Goal: Task Accomplishment & Management: Use online tool/utility

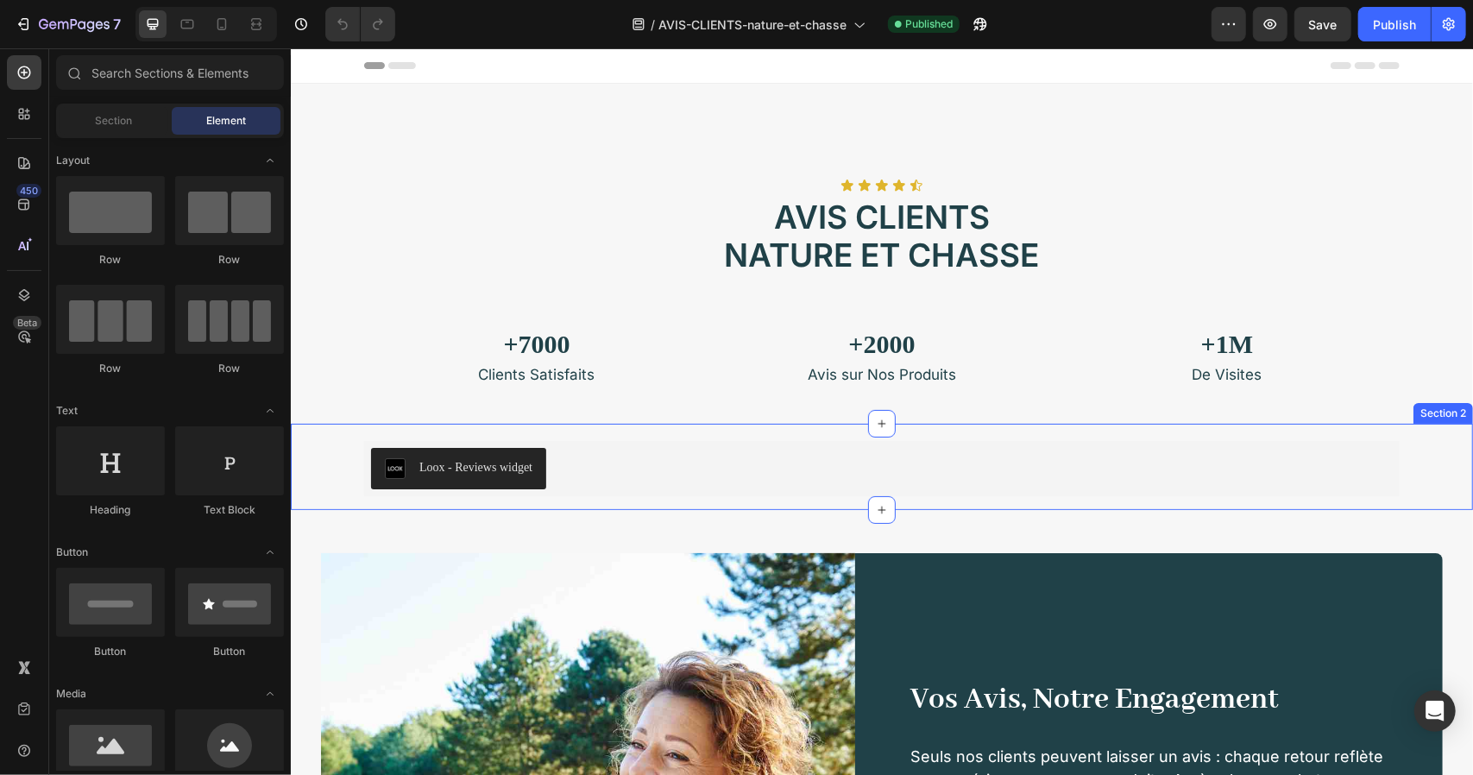
click at [722, 470] on div "Loox - Reviews widget" at bounding box center [881, 467] width 1022 height 41
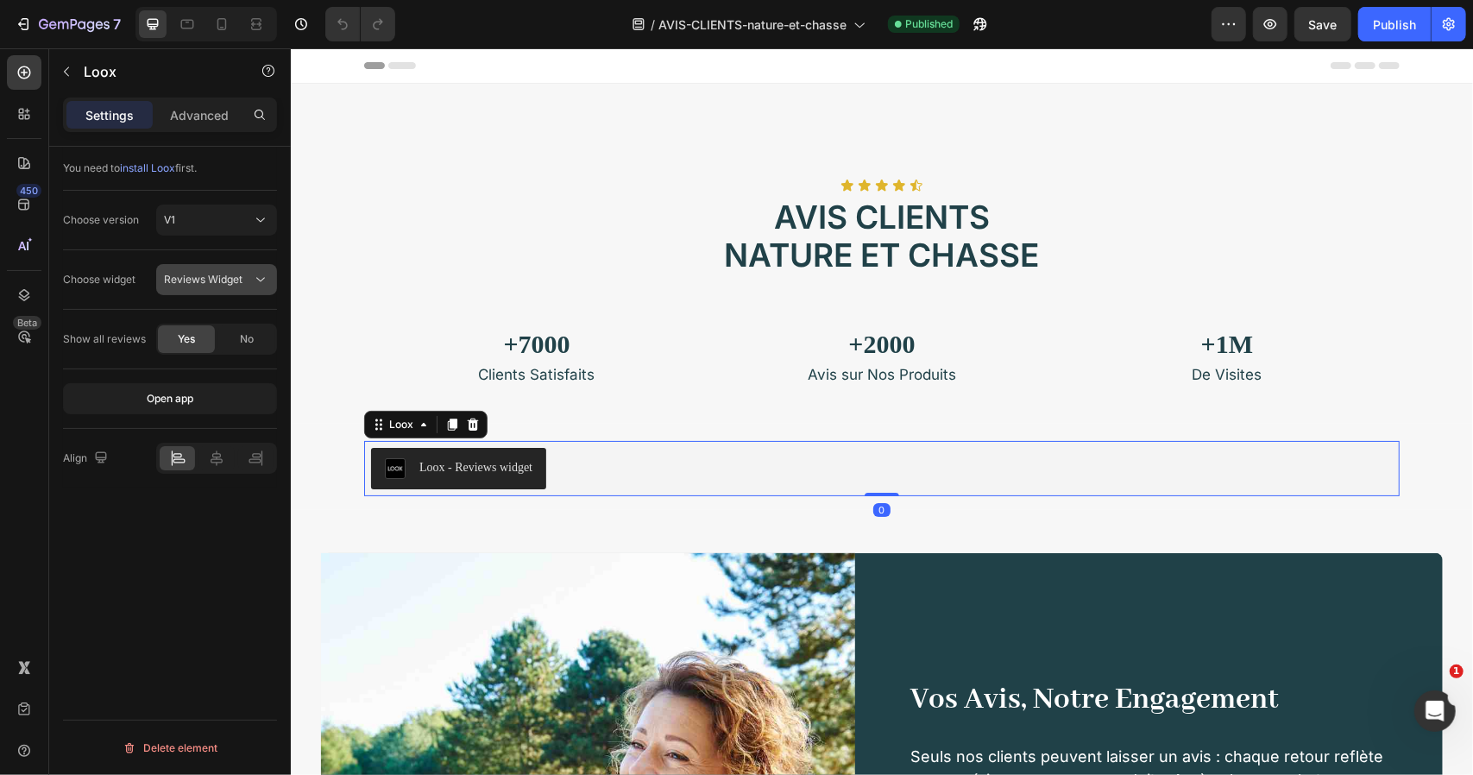
click at [207, 280] on span "Reviews Widget" at bounding box center [203, 279] width 79 height 13
click at [223, 255] on div "Choose widget Reviews Widget" at bounding box center [170, 280] width 214 height 60
drag, startPoint x: 206, startPoint y: 123, endPoint x: 148, endPoint y: 120, distance: 57.9
click at [207, 123] on div "Advanced" at bounding box center [199, 115] width 86 height 28
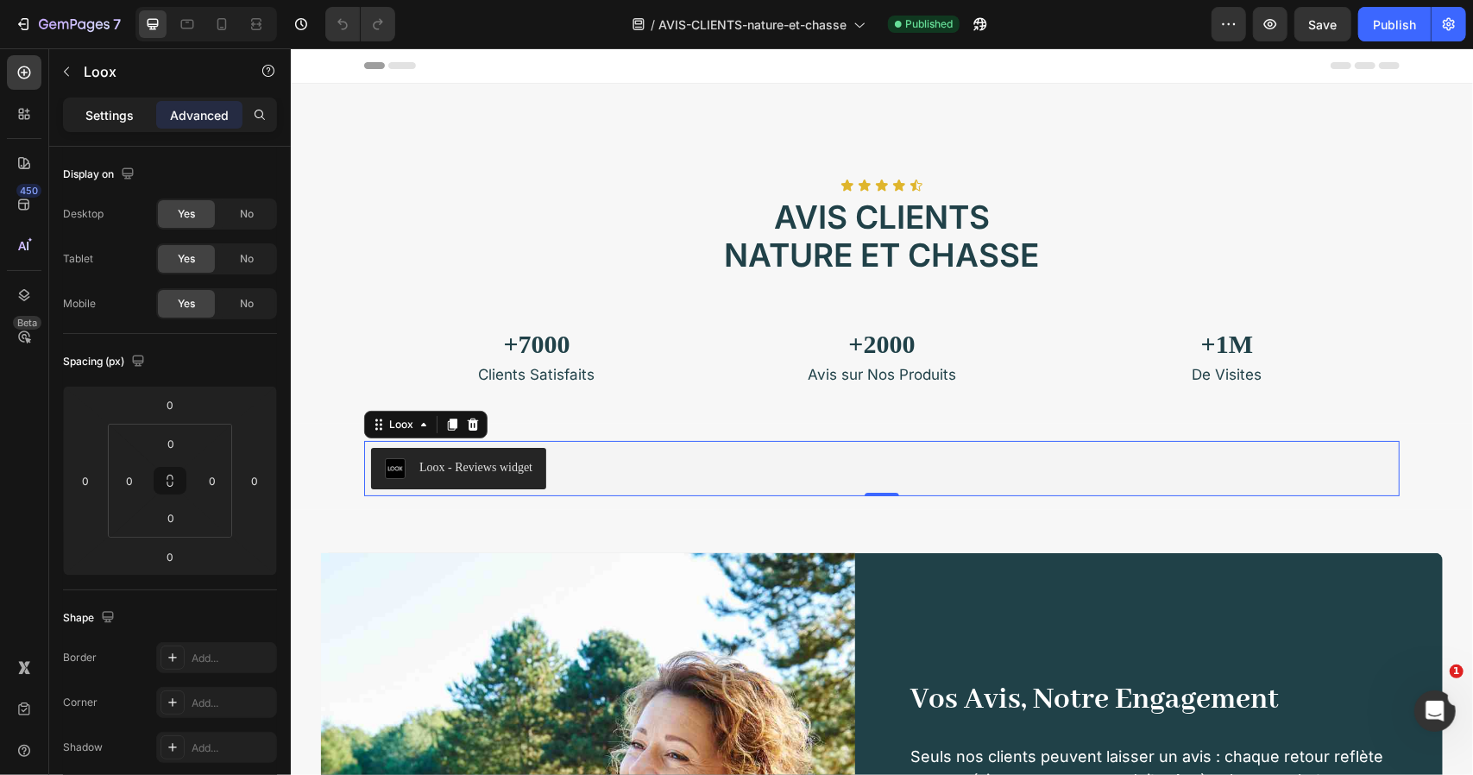
click at [135, 119] on div "Settings" at bounding box center [109, 115] width 86 height 28
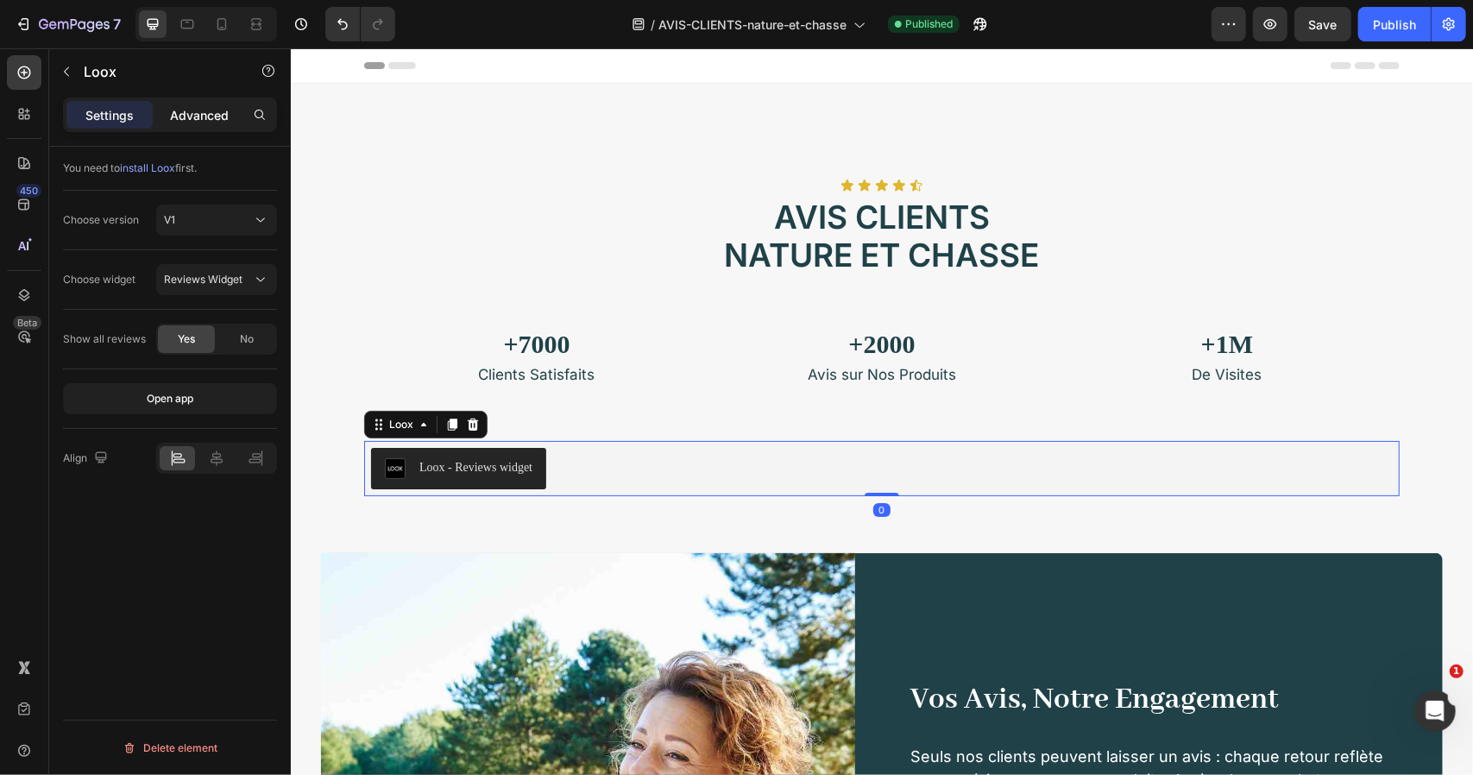
click at [177, 123] on p "Advanced" at bounding box center [199, 115] width 59 height 18
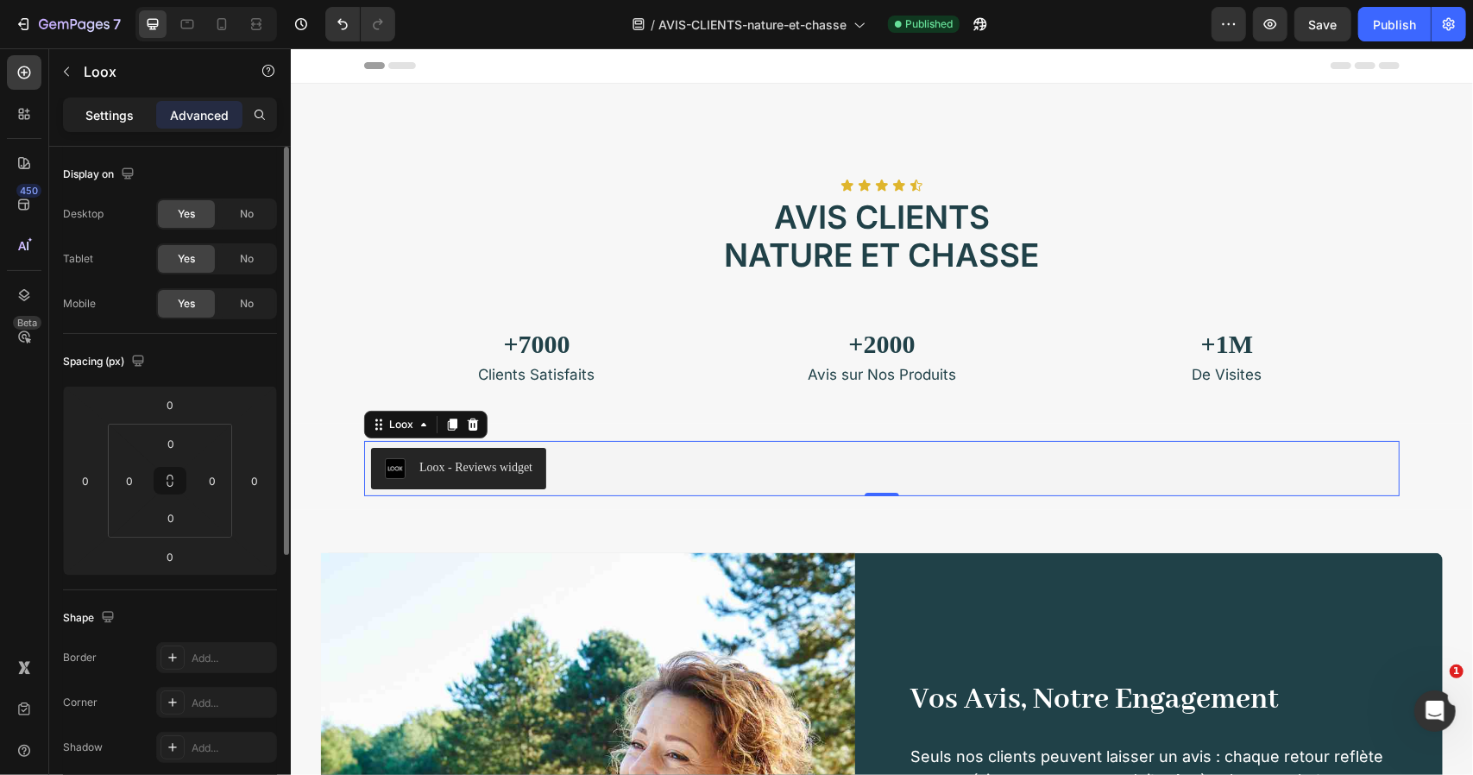
click at [139, 120] on div "Settings" at bounding box center [109, 115] width 86 height 28
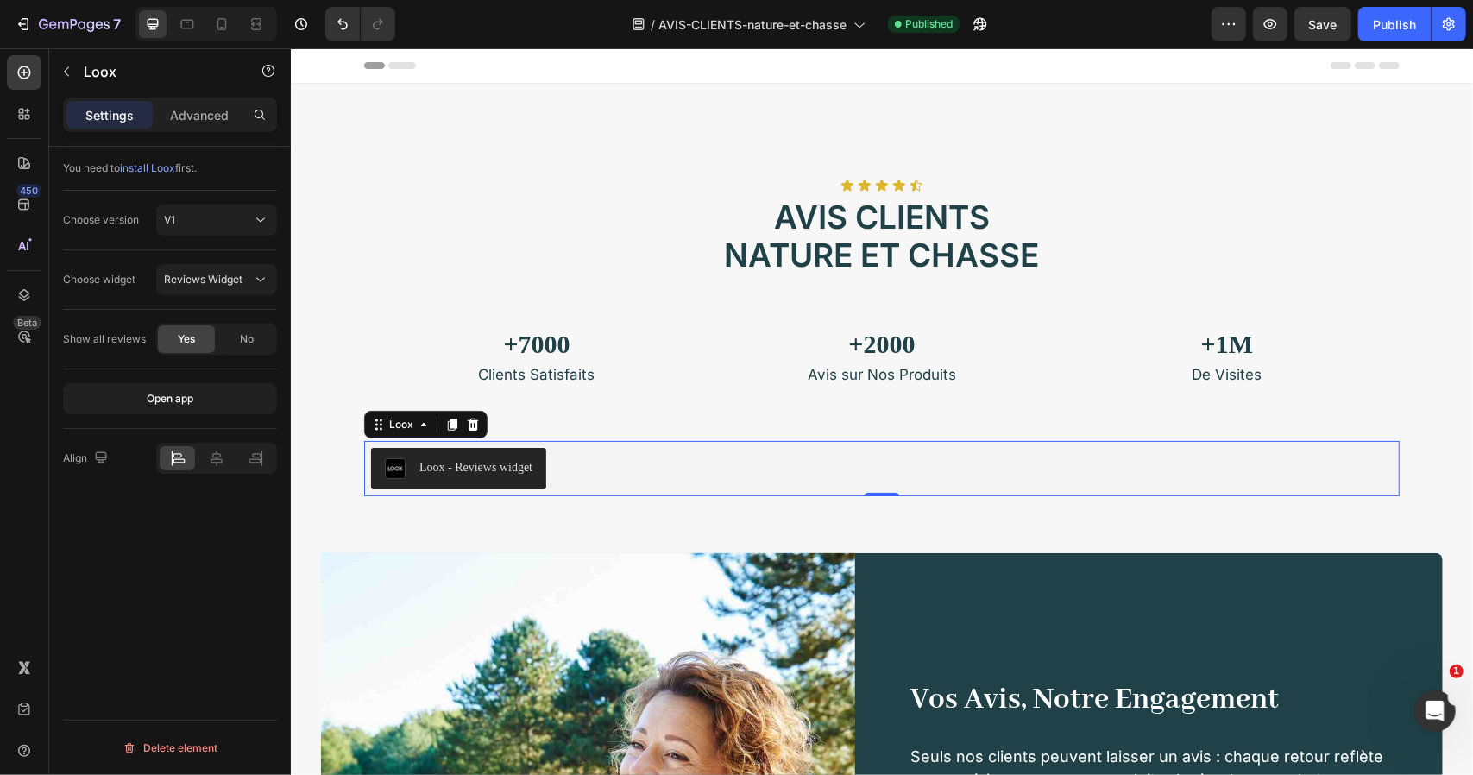
click at [583, 457] on div "Loox - Reviews widget" at bounding box center [881, 467] width 1022 height 41
click at [1281, 22] on button "button" at bounding box center [1270, 24] width 35 height 35
click at [758, 322] on div "+2000 Heading Avis sur Nos Produits Text block" at bounding box center [880, 351] width 345 height 66
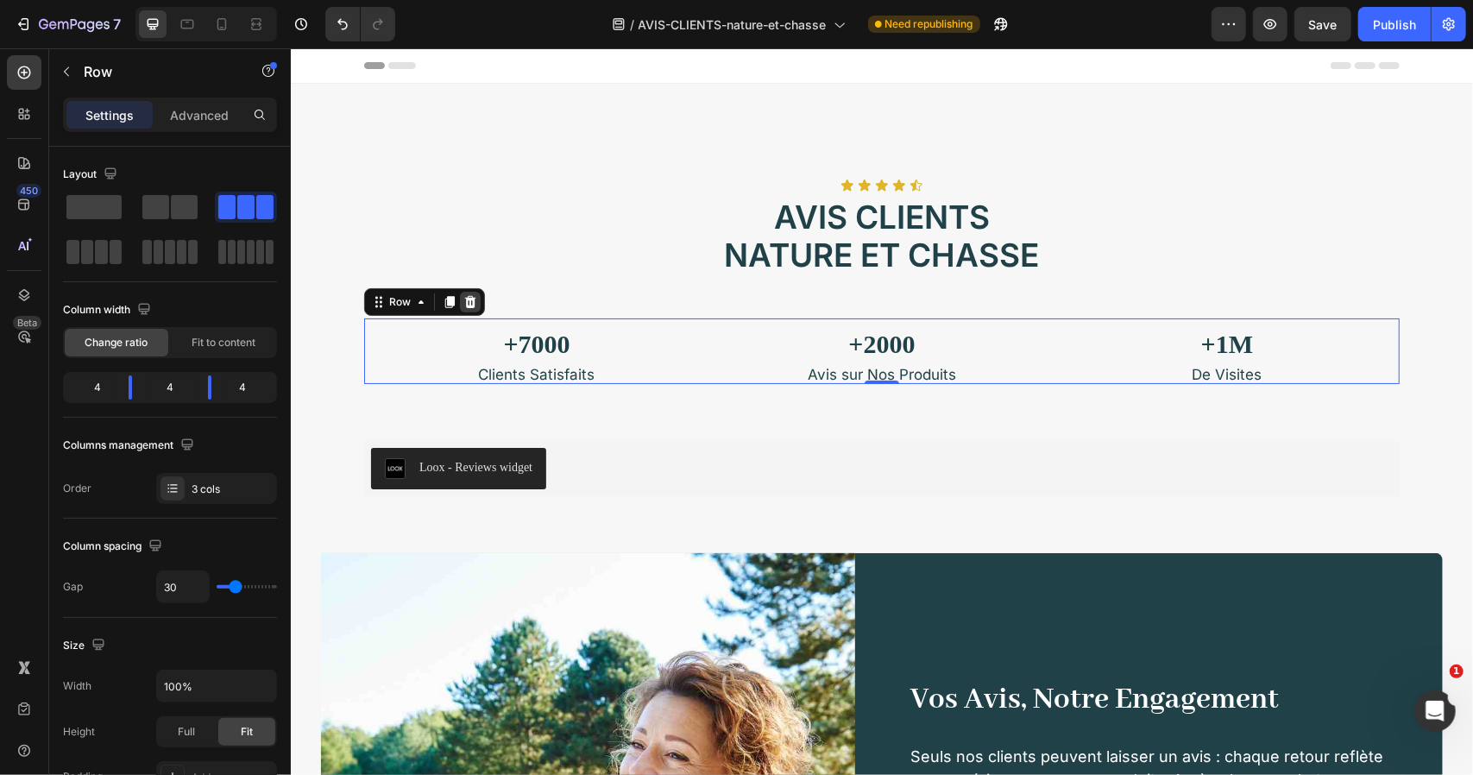
click at [463, 294] on icon at bounding box center [470, 301] width 14 height 14
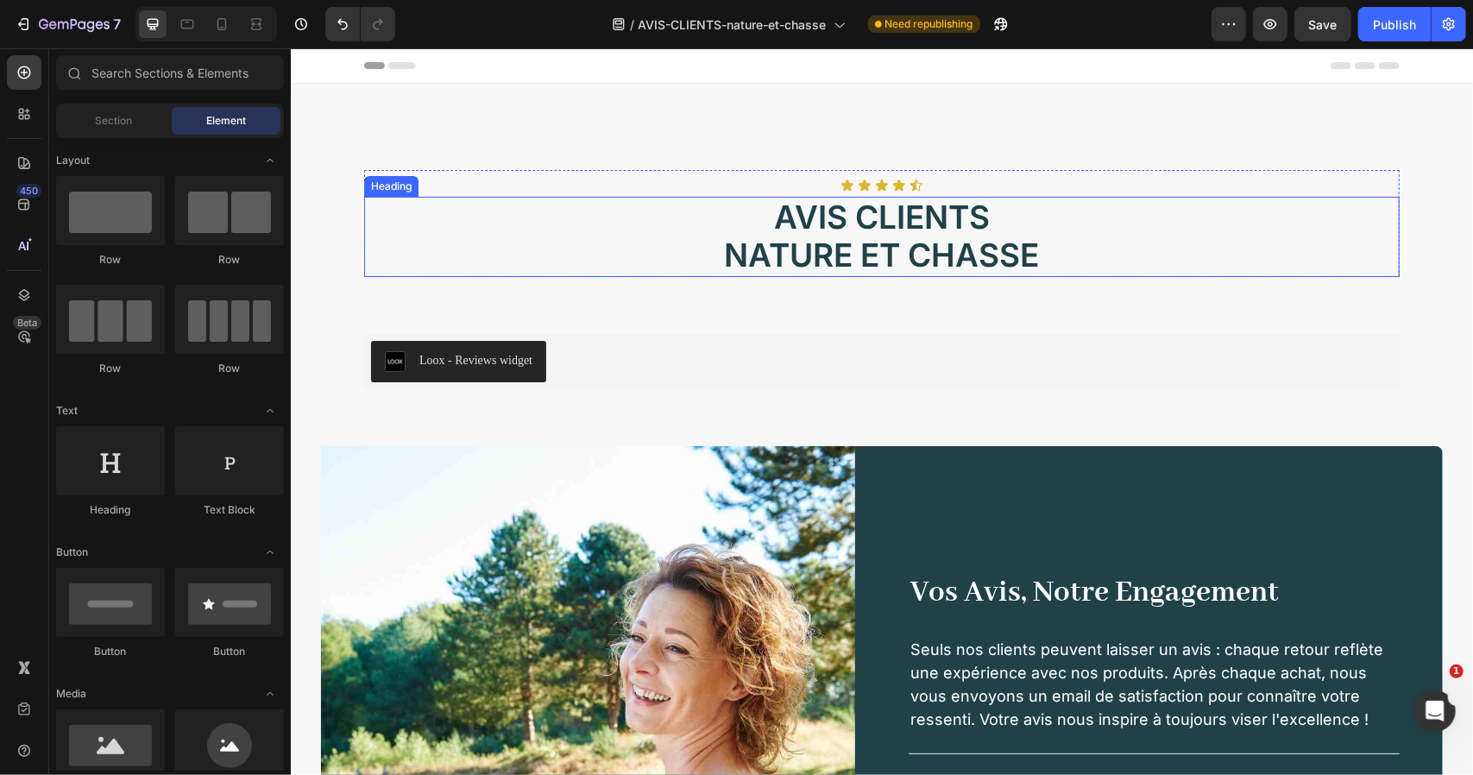
click at [677, 266] on h2 "Avis clients NATURE ET CHASSE" at bounding box center [880, 236] width 1035 height 80
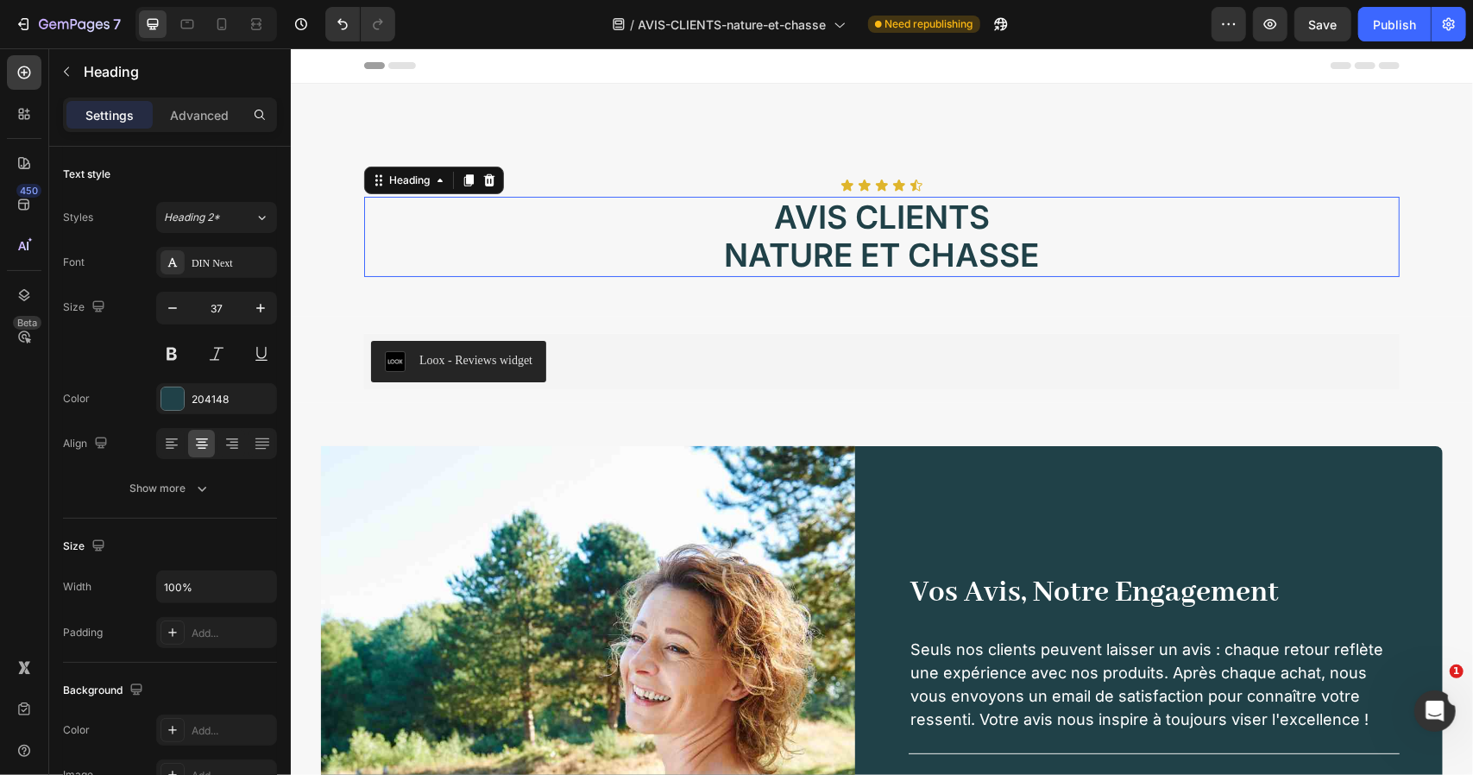
click at [689, 256] on h2 "Avis clients NATURE ET CHASSE" at bounding box center [880, 236] width 1035 height 80
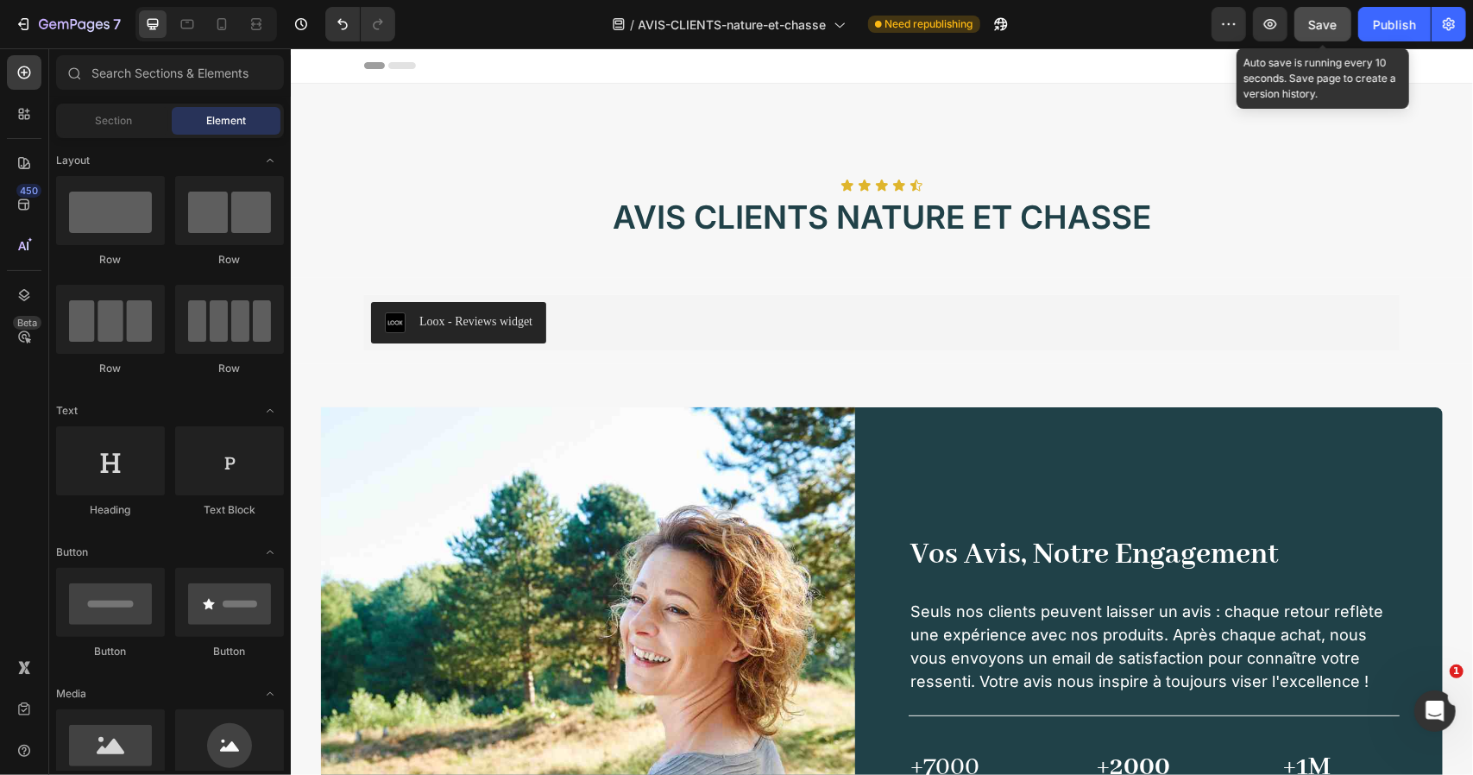
click at [1331, 27] on span "Save" at bounding box center [1323, 24] width 28 height 15
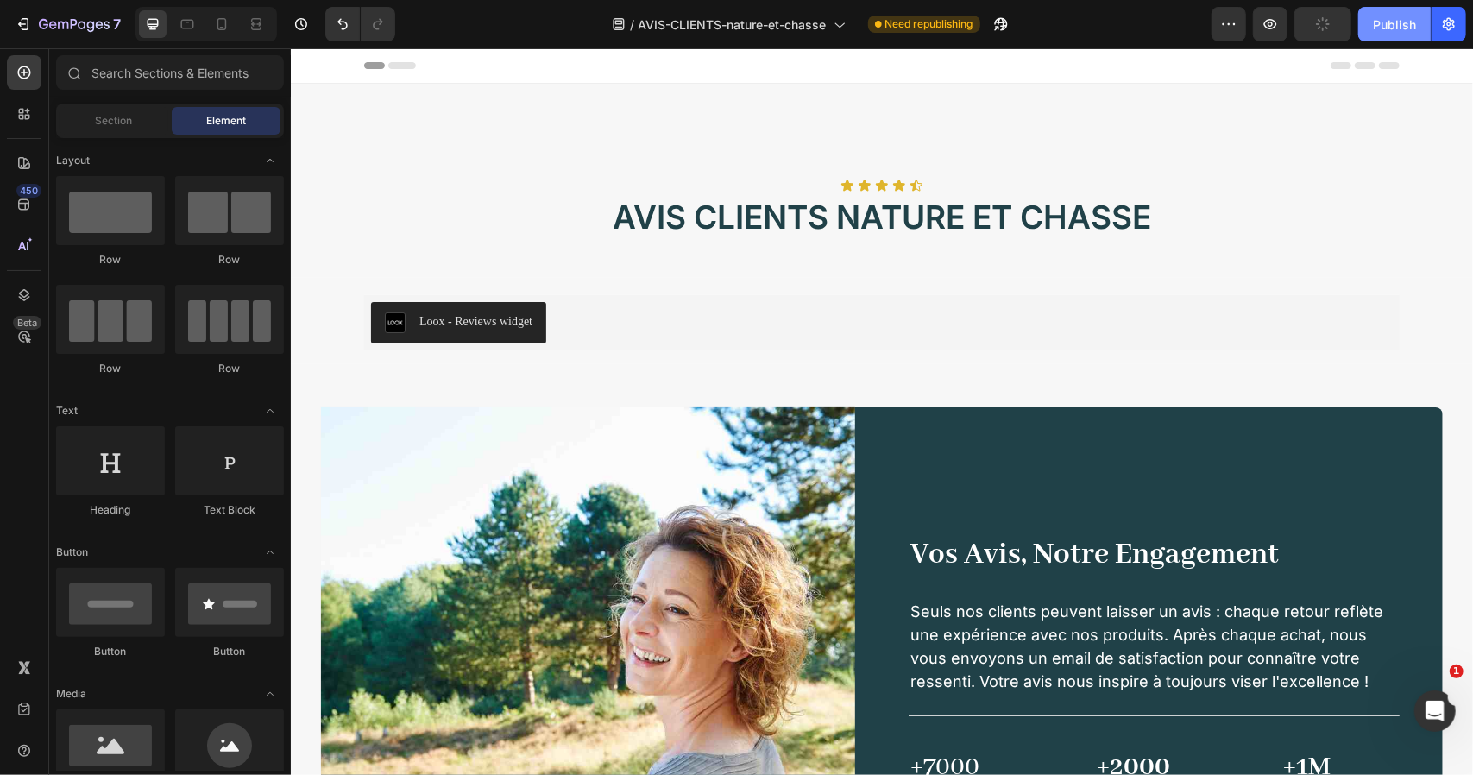
click at [1384, 23] on div "Publish" at bounding box center [1394, 25] width 43 height 18
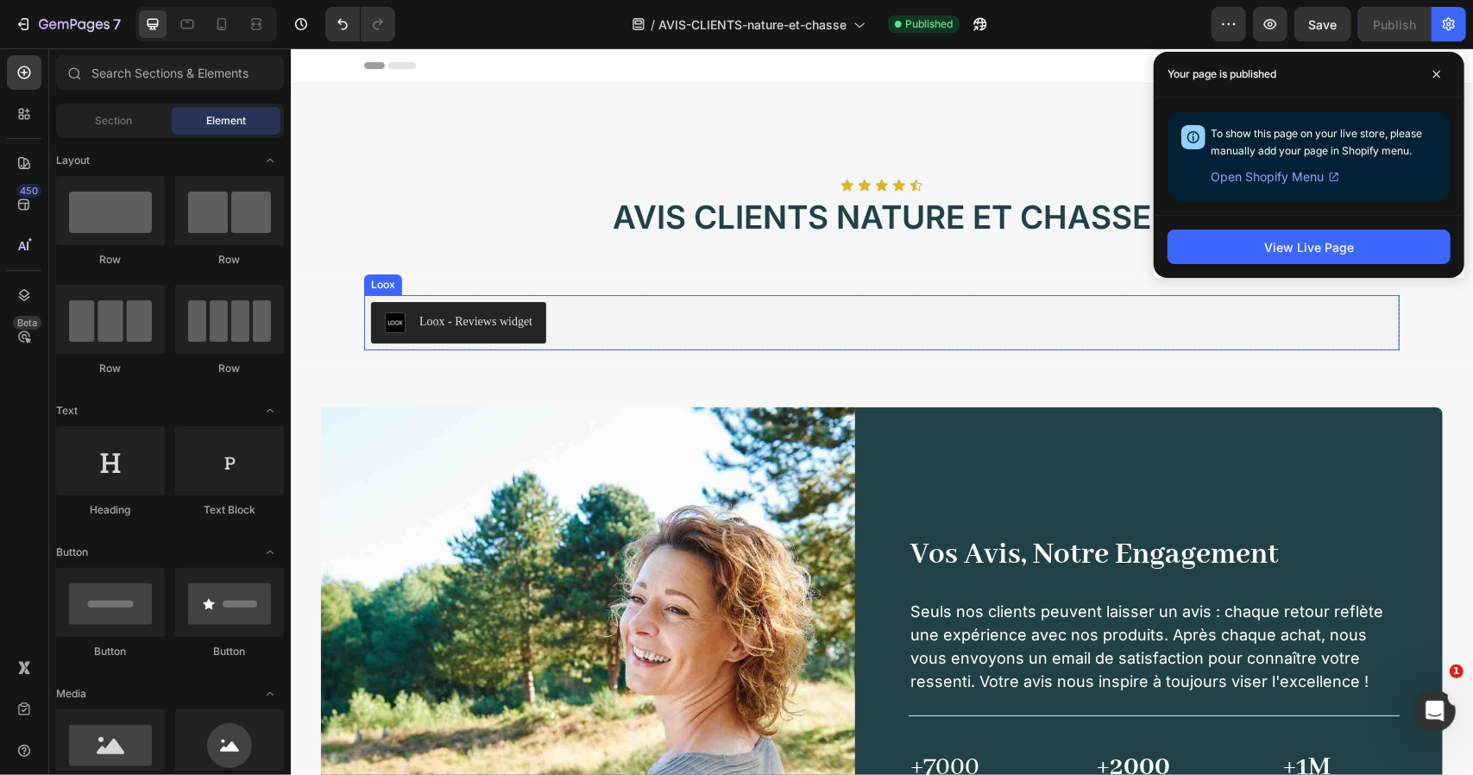
click at [765, 333] on div "Loox - Reviews widget" at bounding box center [881, 321] width 1022 height 41
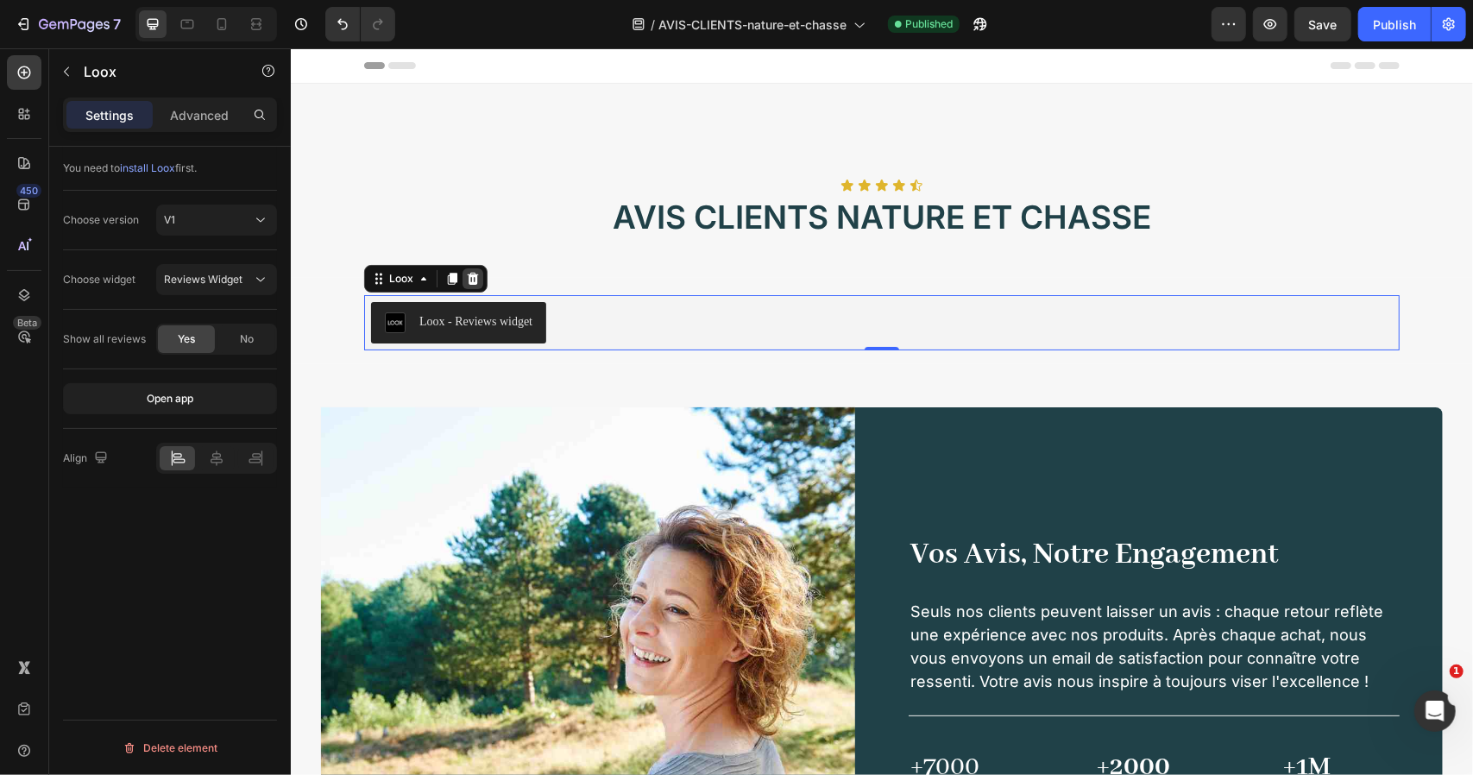
click at [467, 274] on icon at bounding box center [472, 278] width 11 height 12
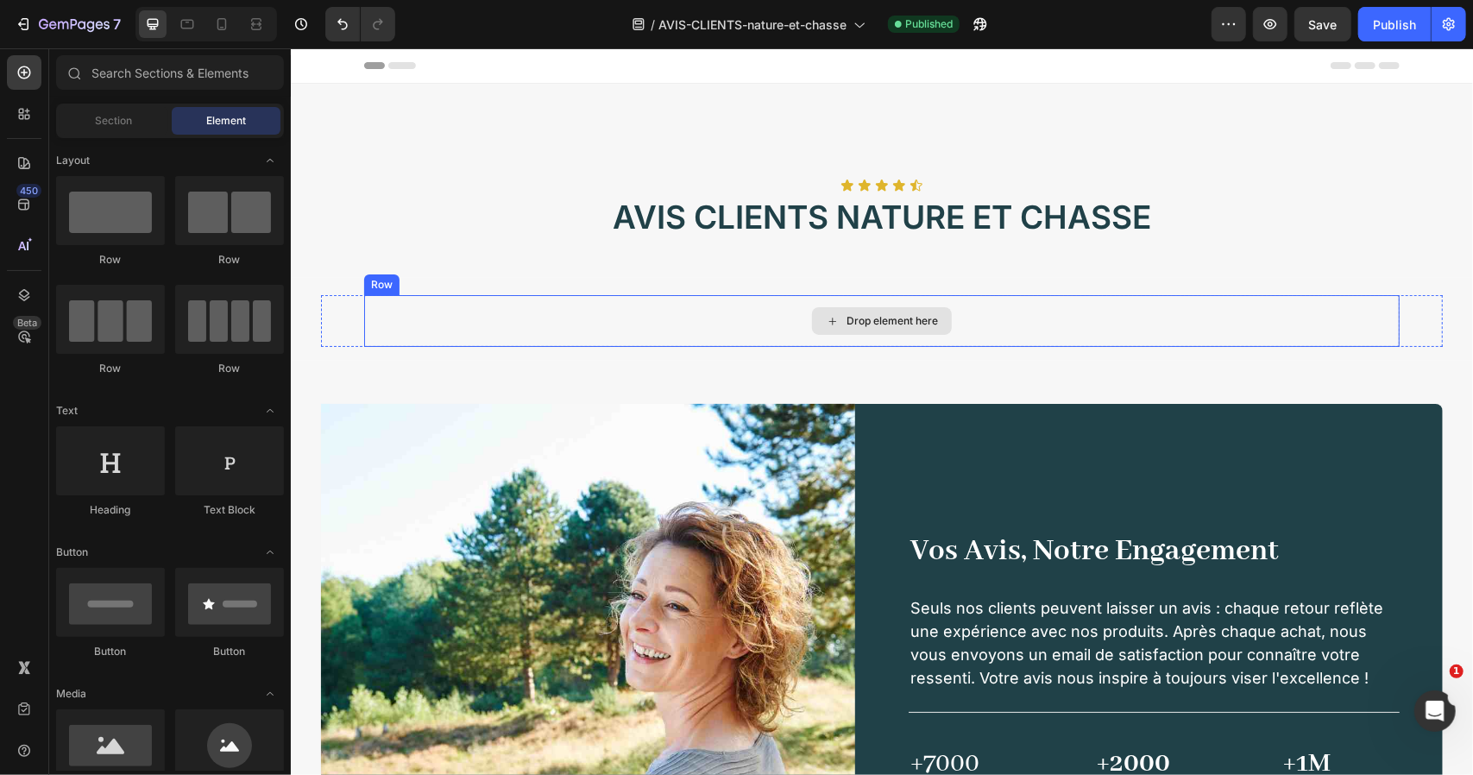
click at [659, 305] on div "Drop element here" at bounding box center [880, 320] width 1035 height 52
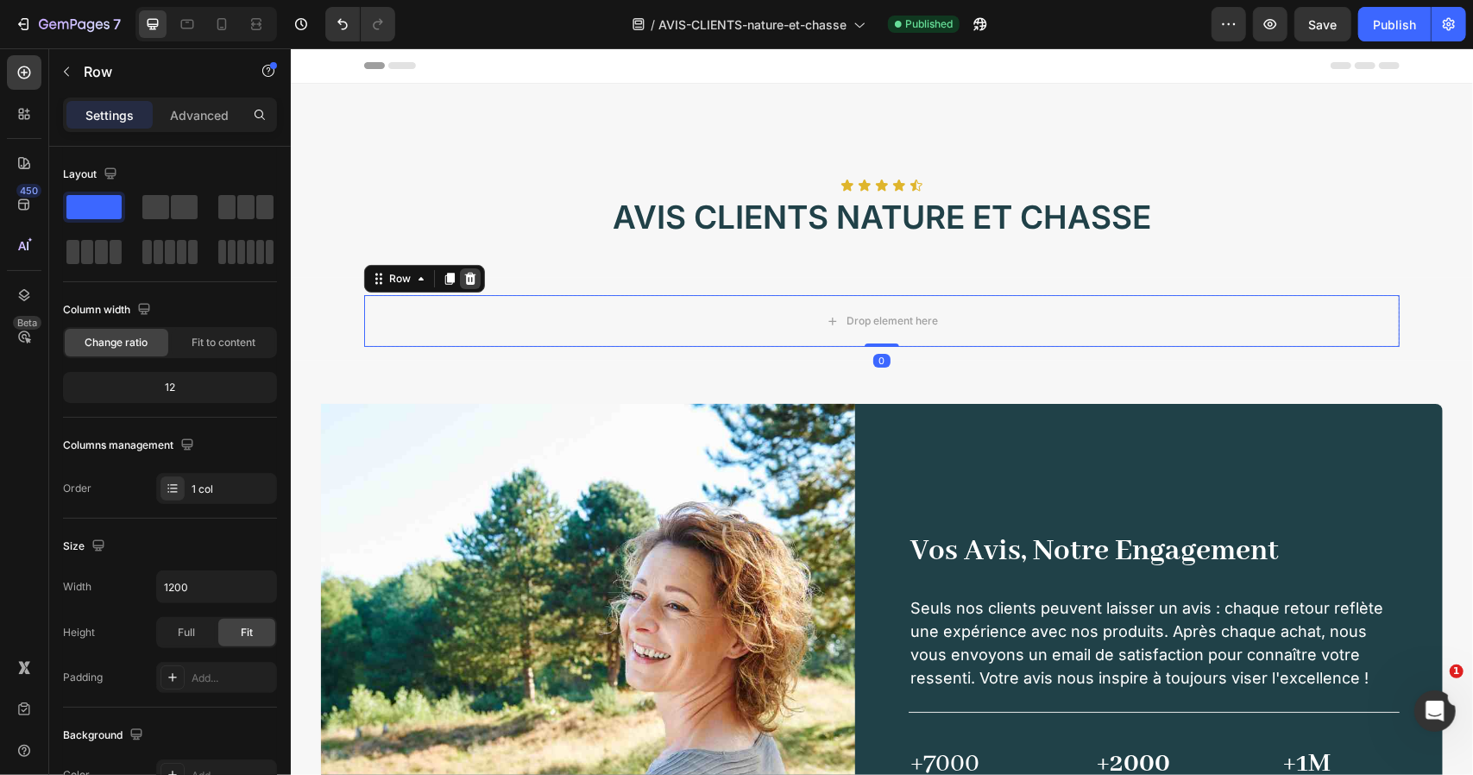
click at [463, 280] on icon at bounding box center [470, 278] width 14 height 14
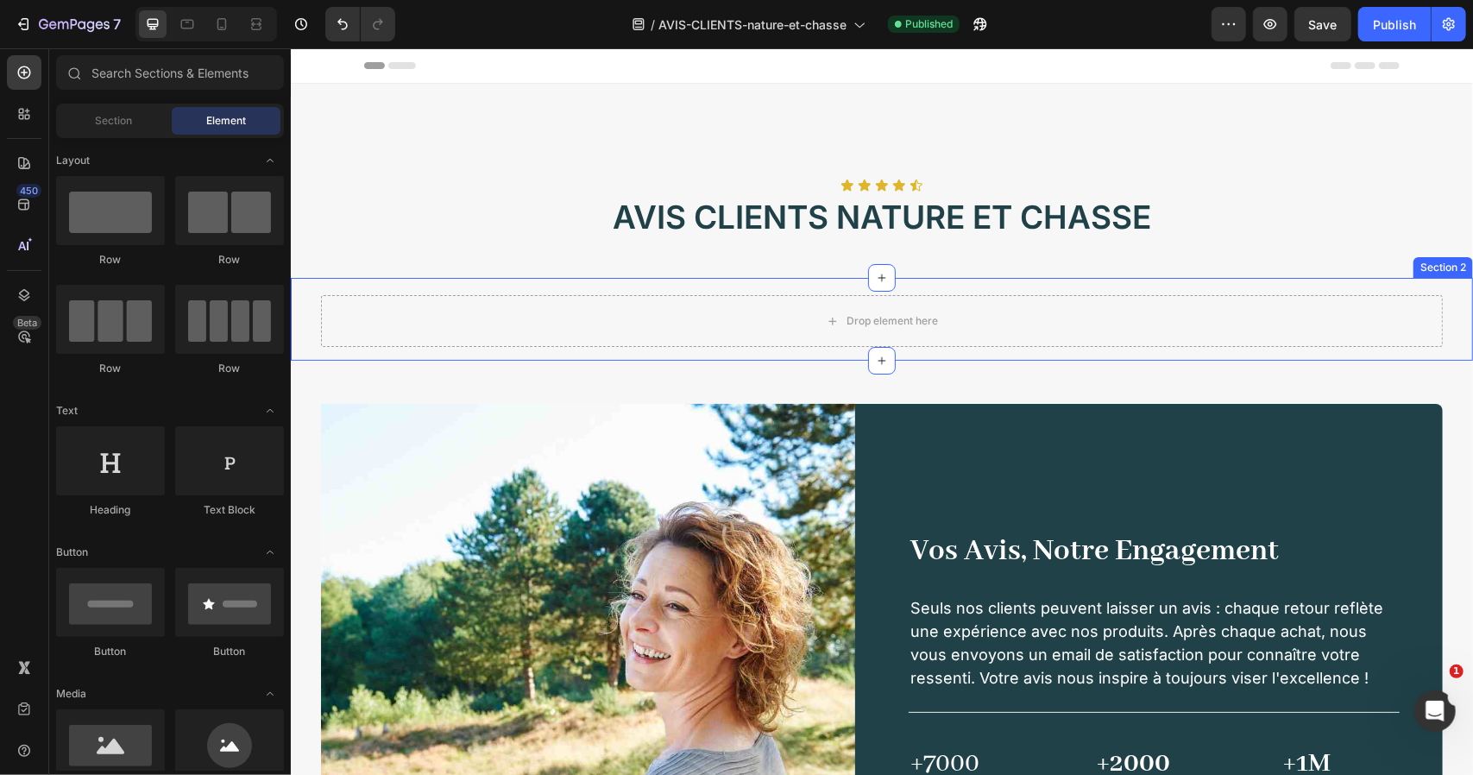
click at [620, 296] on div "Drop element here" at bounding box center [881, 320] width 1122 height 52
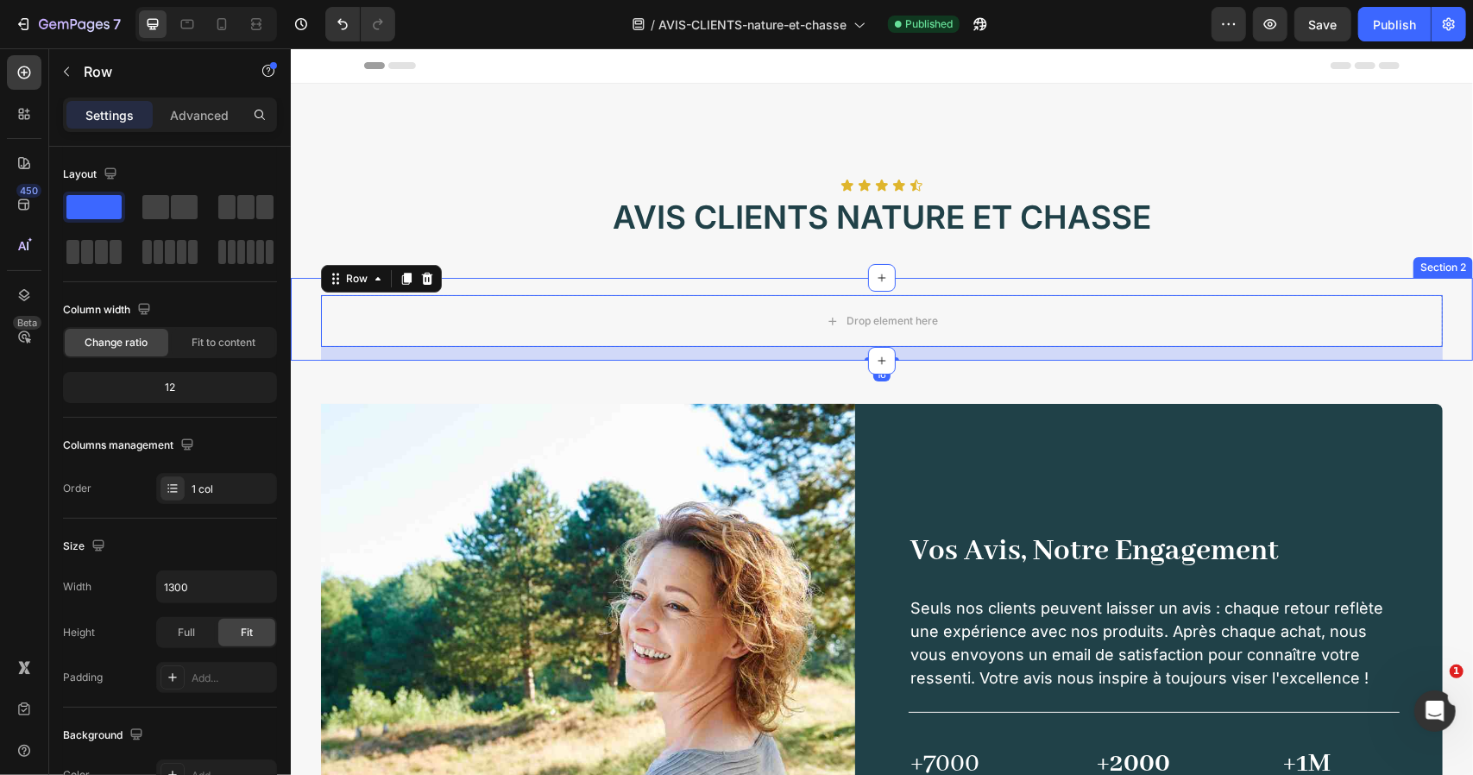
click at [546, 279] on div "Drop element here Row 16 Section 2" at bounding box center [881, 318] width 1182 height 83
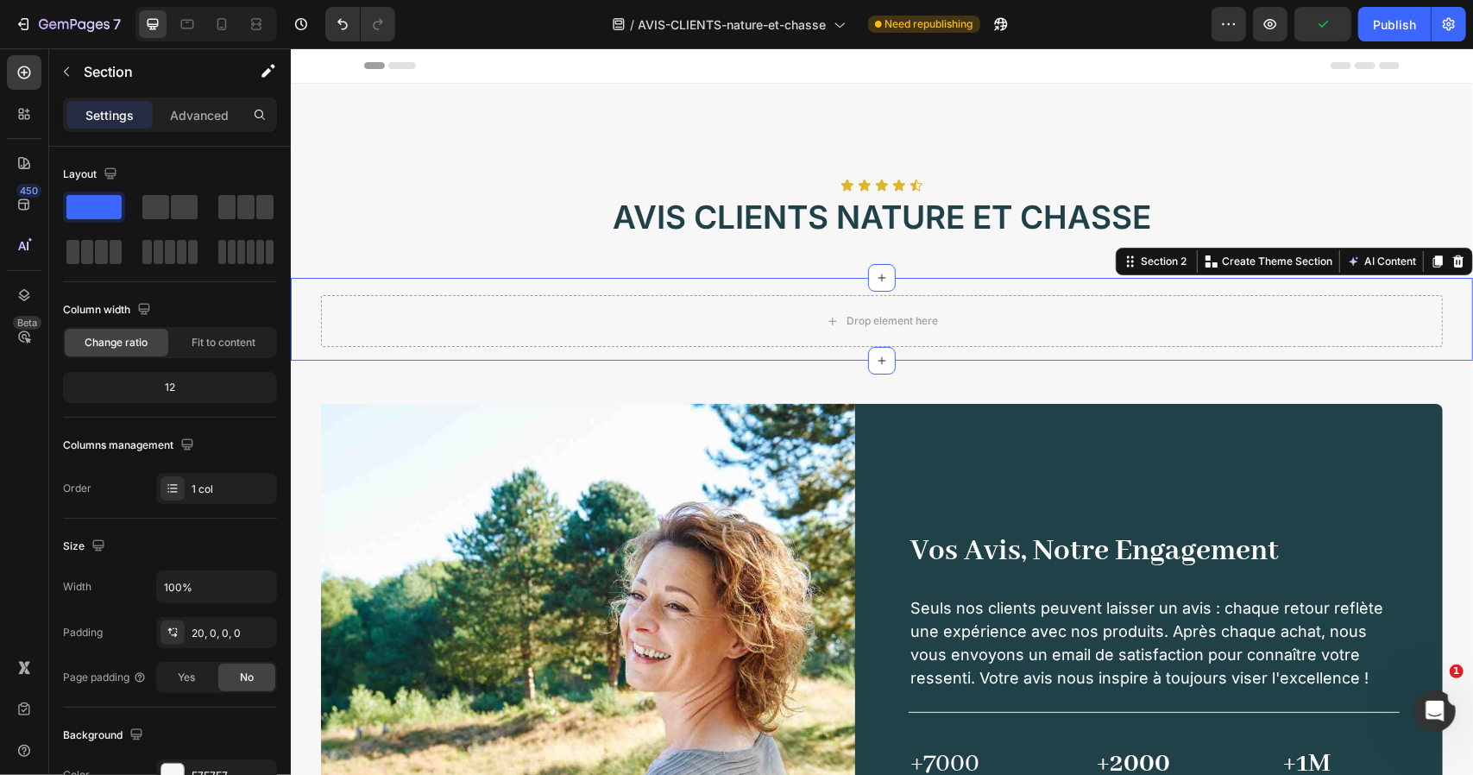
drag, startPoint x: 1443, startPoint y: 259, endPoint x: 1437, endPoint y: 252, distance: 9.2
click at [1451, 259] on icon at bounding box center [1458, 261] width 14 height 14
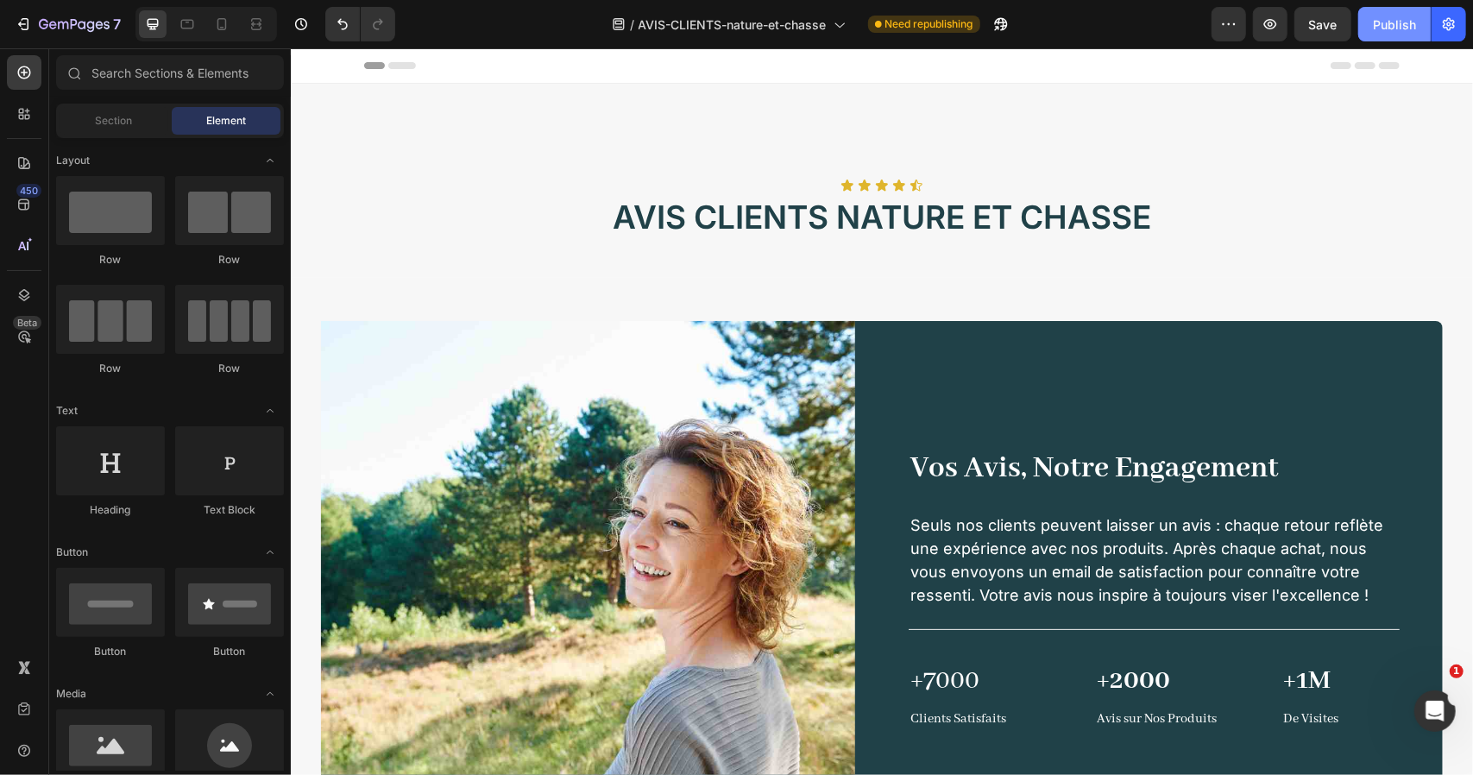
click at [1399, 27] on div "Publish" at bounding box center [1394, 25] width 43 height 18
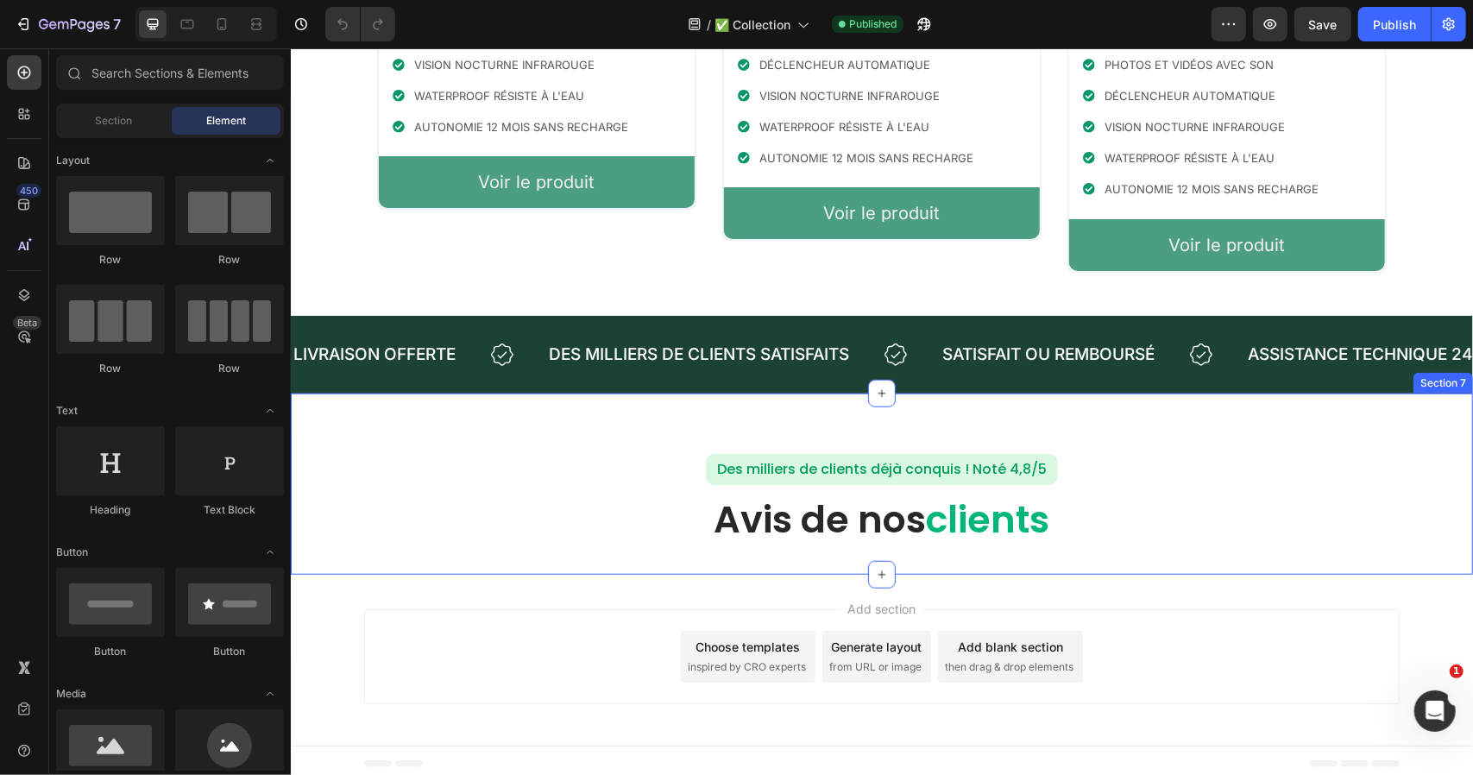
click at [1048, 431] on div "Des milliers de clients déjà conquis ! Noté 4,8/5 Text Block Row Avis de nos cl…" at bounding box center [881, 483] width 1182 height 181
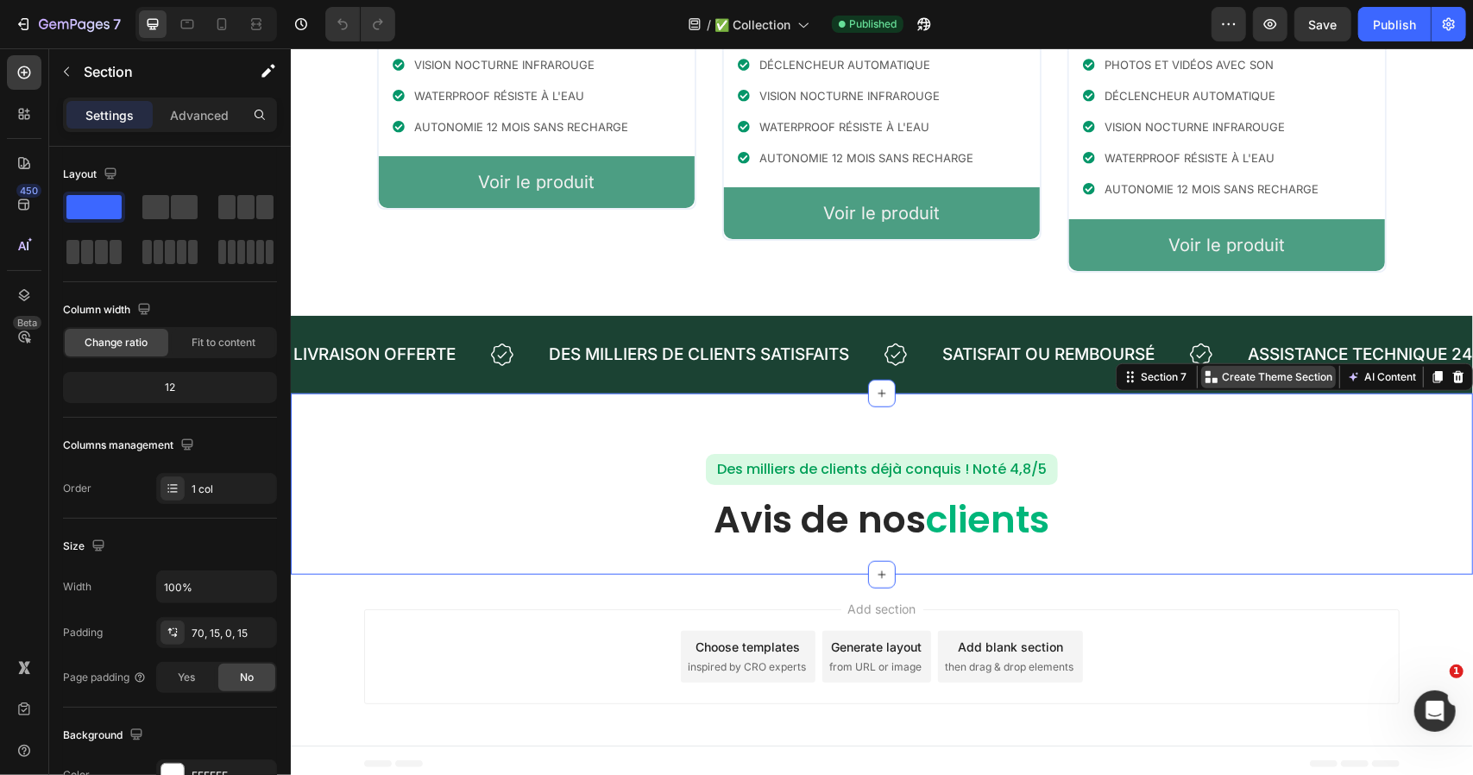
drag, startPoint x: 1272, startPoint y: 369, endPoint x: 1426, endPoint y: 442, distance: 169.8
click at [1272, 369] on p "Create Theme Section" at bounding box center [1276, 376] width 110 height 16
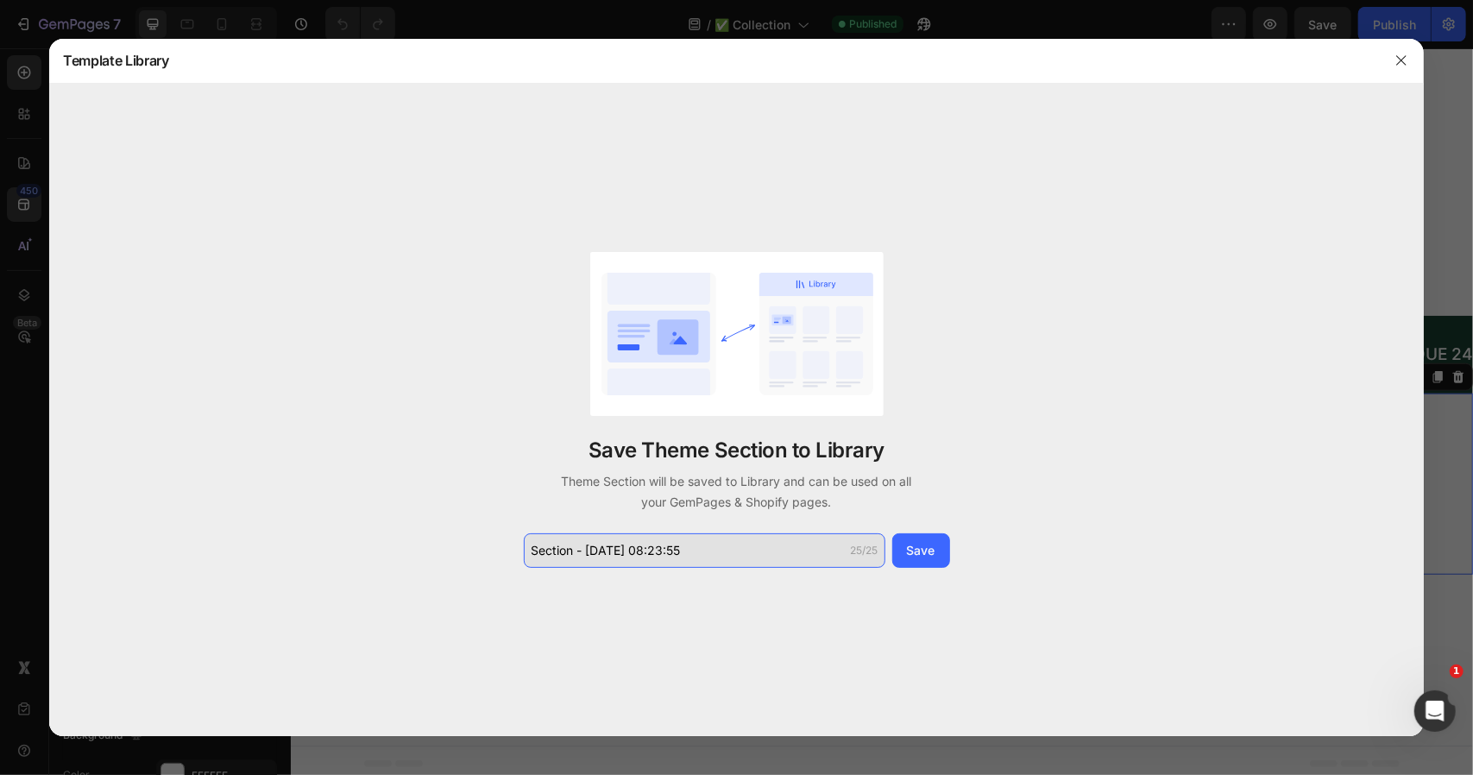
click at [694, 551] on input "Section - Sep 26 08:23:55" at bounding box center [705, 550] width 362 height 35
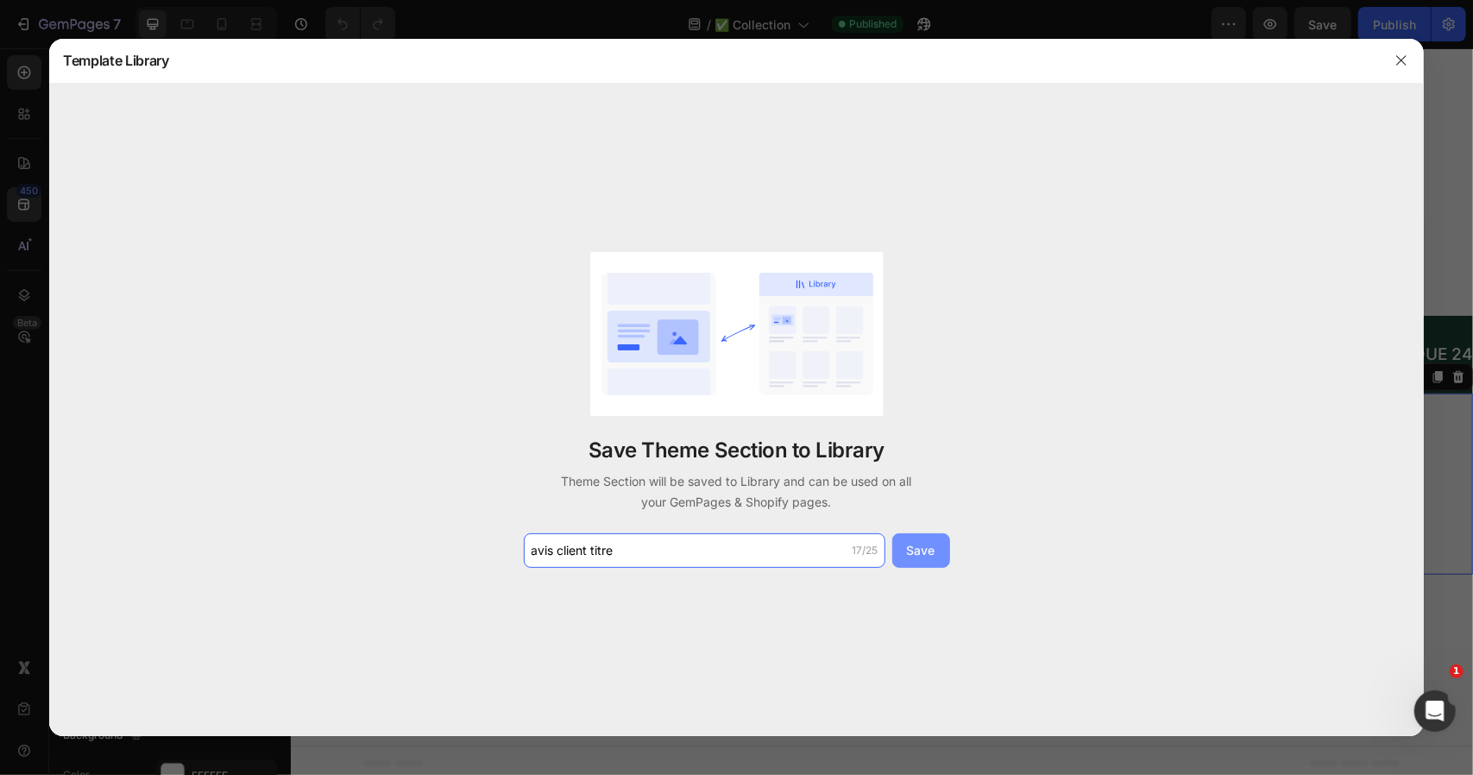
type input "avis client titre"
click at [946, 555] on button "Save" at bounding box center [921, 550] width 58 height 35
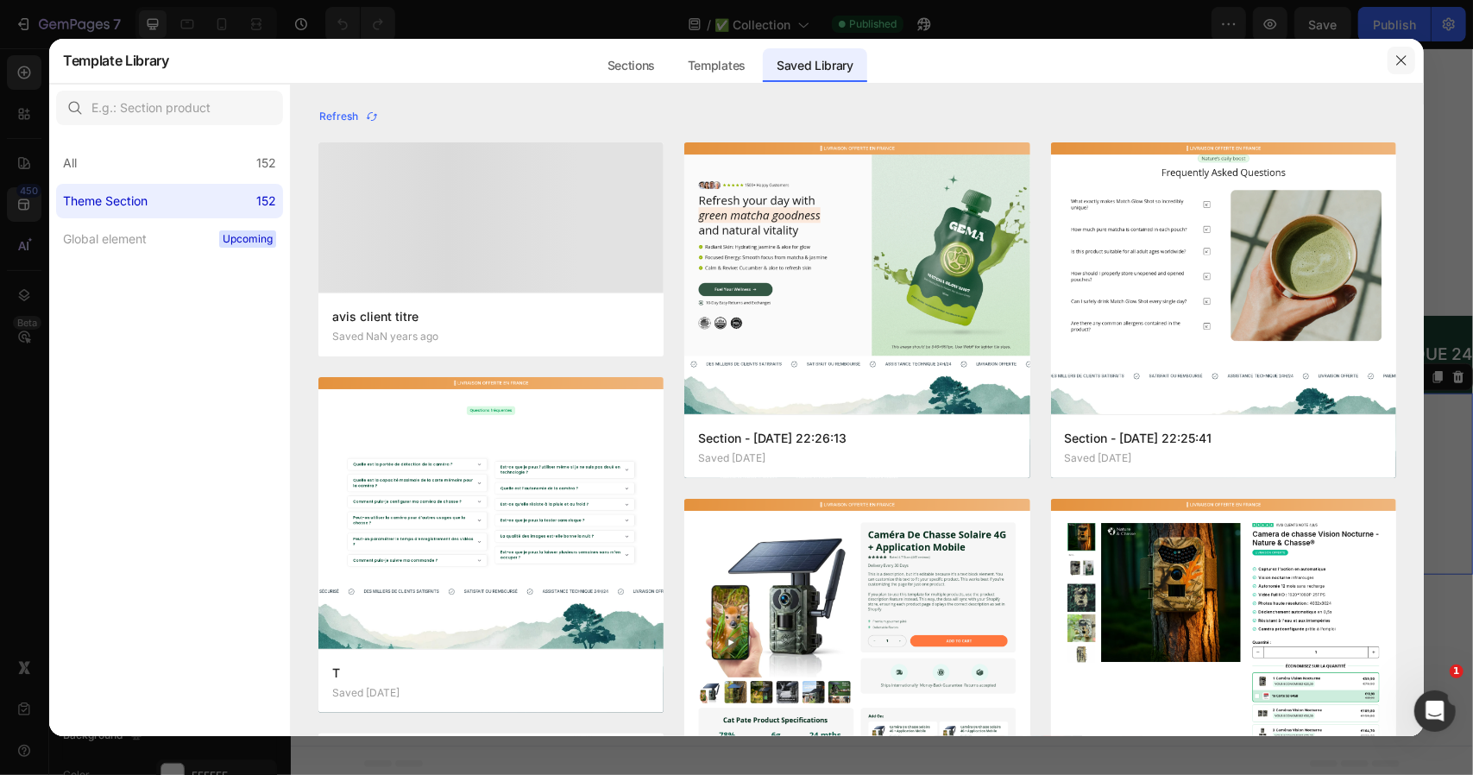
click at [1400, 62] on icon "button" at bounding box center [1400, 60] width 9 height 9
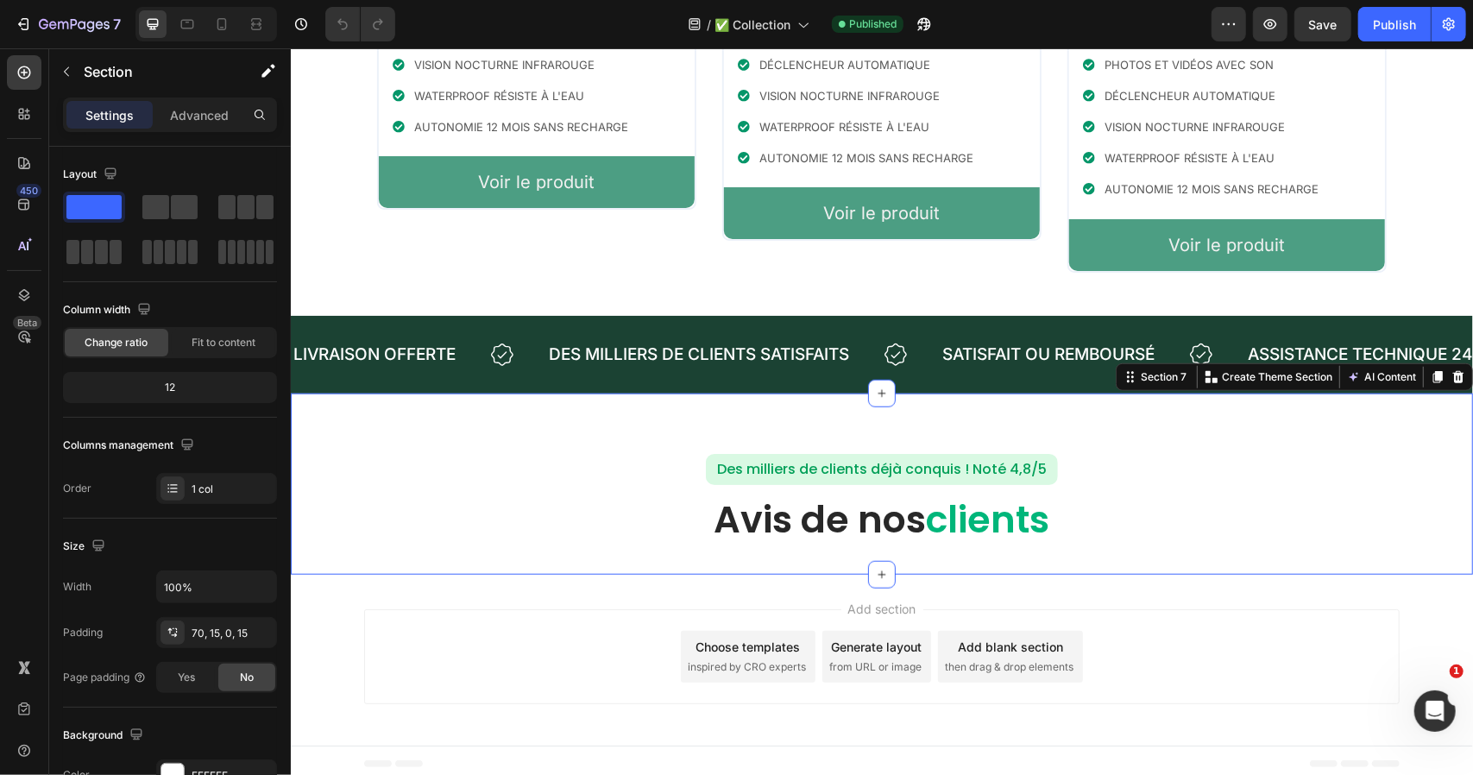
click at [647, 409] on div "Des milliers de clients déjà conquis ! Noté 4,8/5 Text Block Row Avis de nos cl…" at bounding box center [881, 483] width 1182 height 181
click at [1453, 368] on div at bounding box center [1457, 376] width 21 height 21
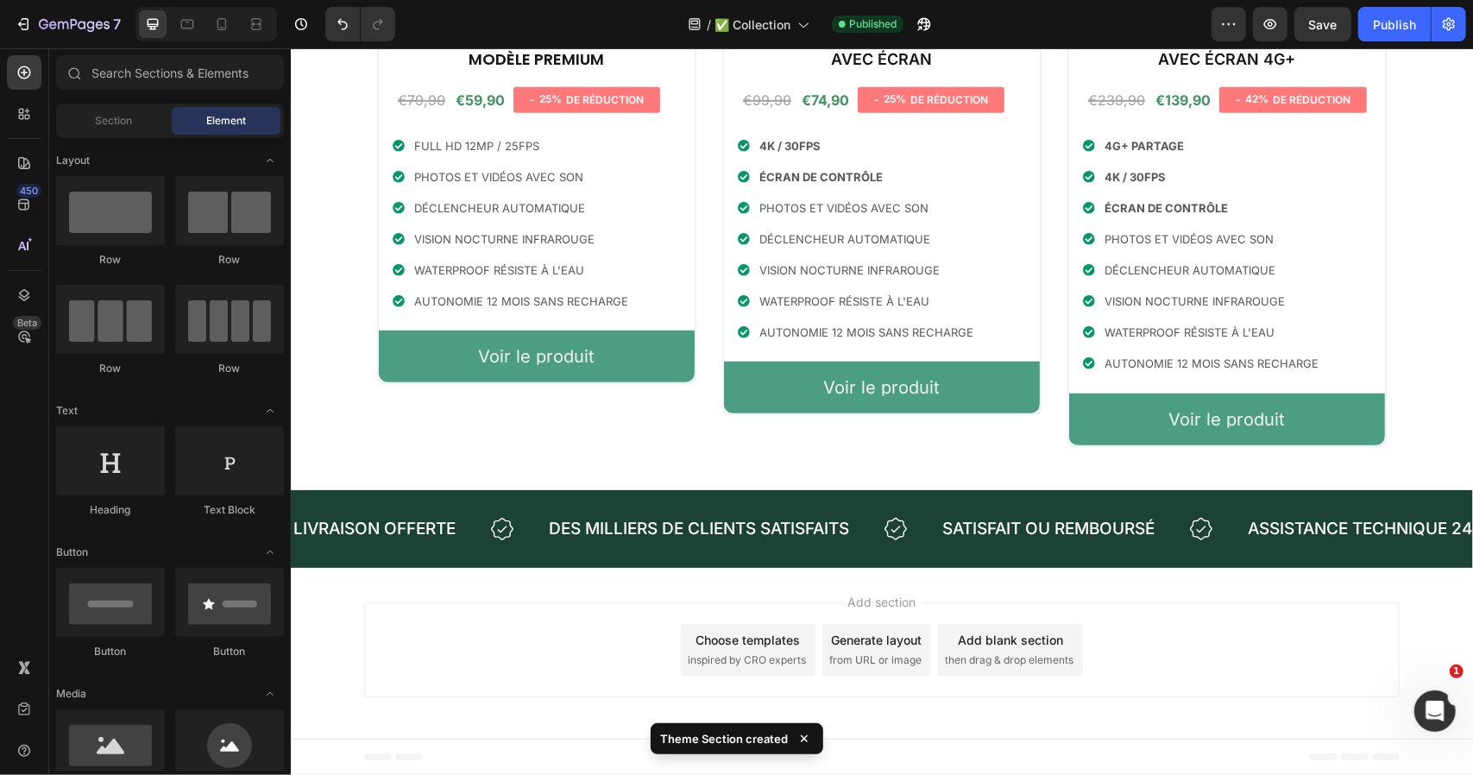
scroll to position [599, 0]
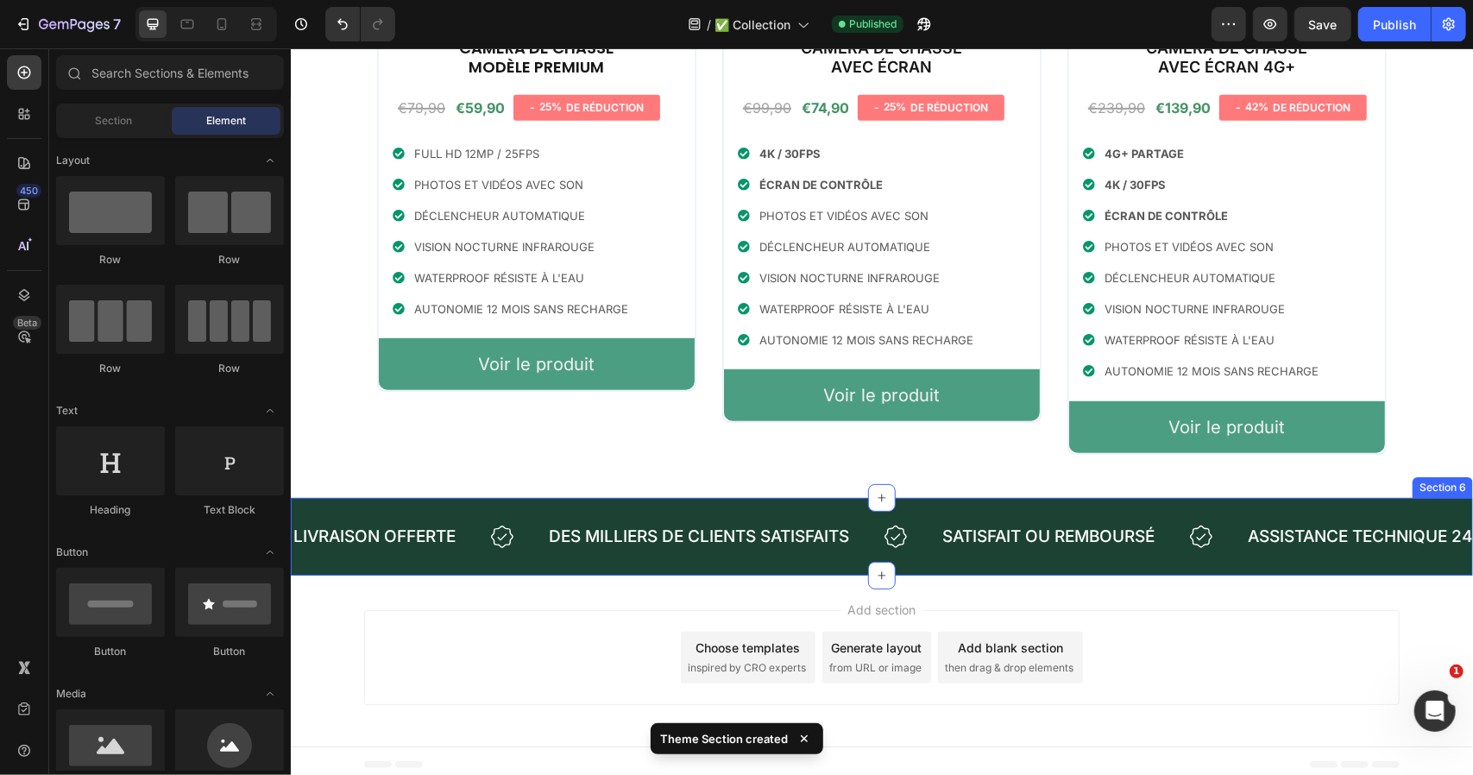
click at [791, 497] on div "livraison offerte Text Des milliers de clients satisfaits Text Satisfait ou rem…" at bounding box center [881, 536] width 1182 height 78
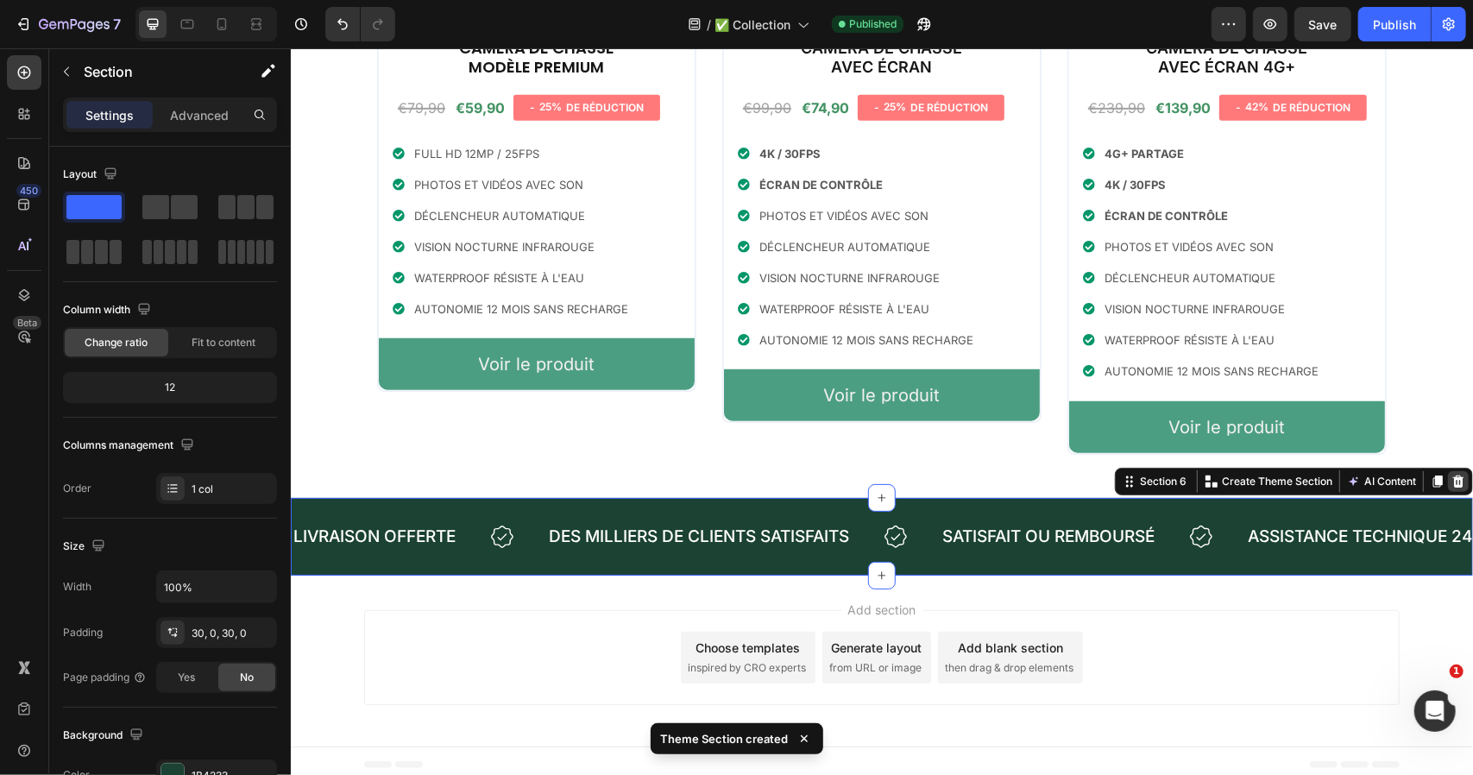
click at [1452, 475] on icon at bounding box center [1457, 480] width 11 height 12
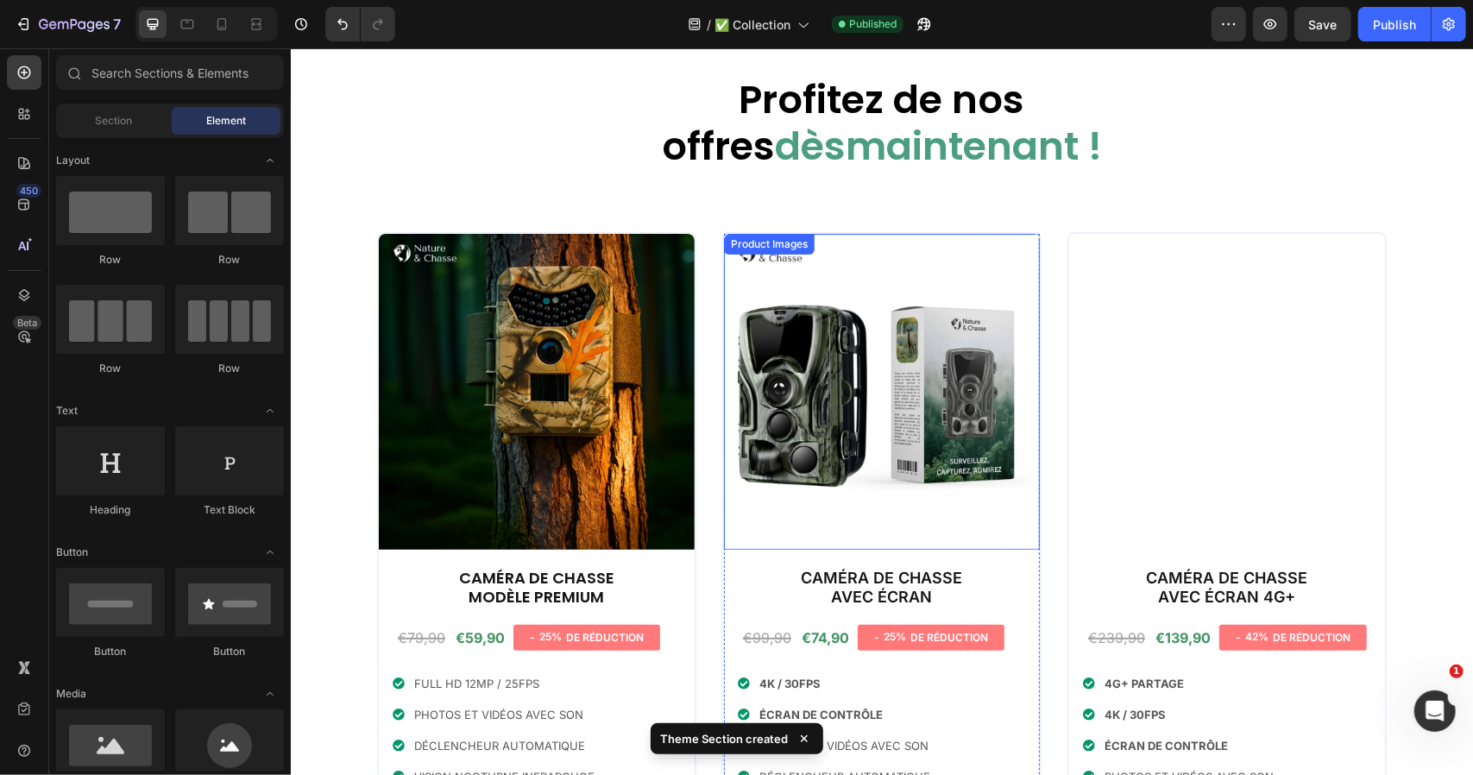
scroll to position [0, 0]
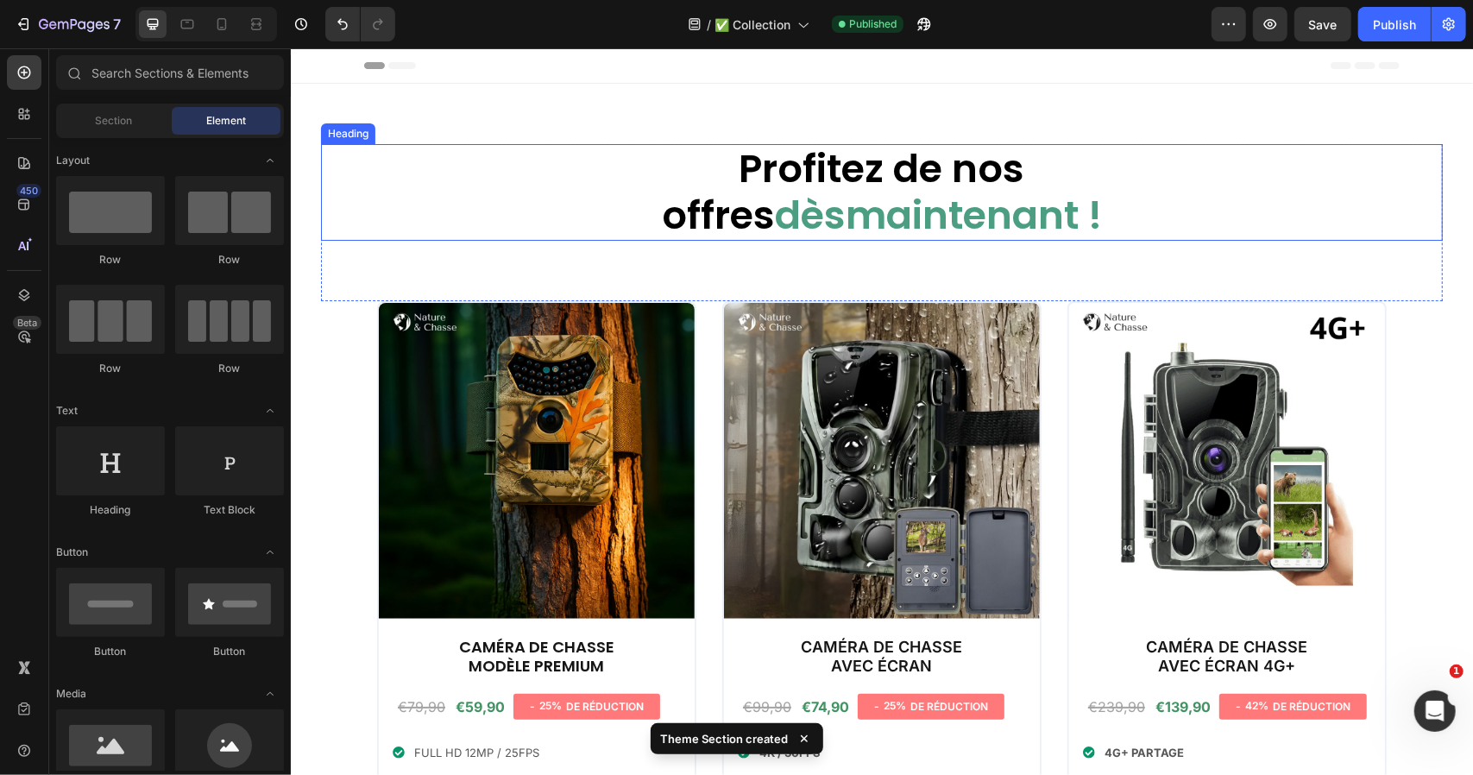
drag, startPoint x: 563, startPoint y: 145, endPoint x: 562, endPoint y: 123, distance: 22.5
click at [563, 145] on h2 "Profitez de nos offres dès maintenant !" at bounding box center [881, 191] width 1122 height 97
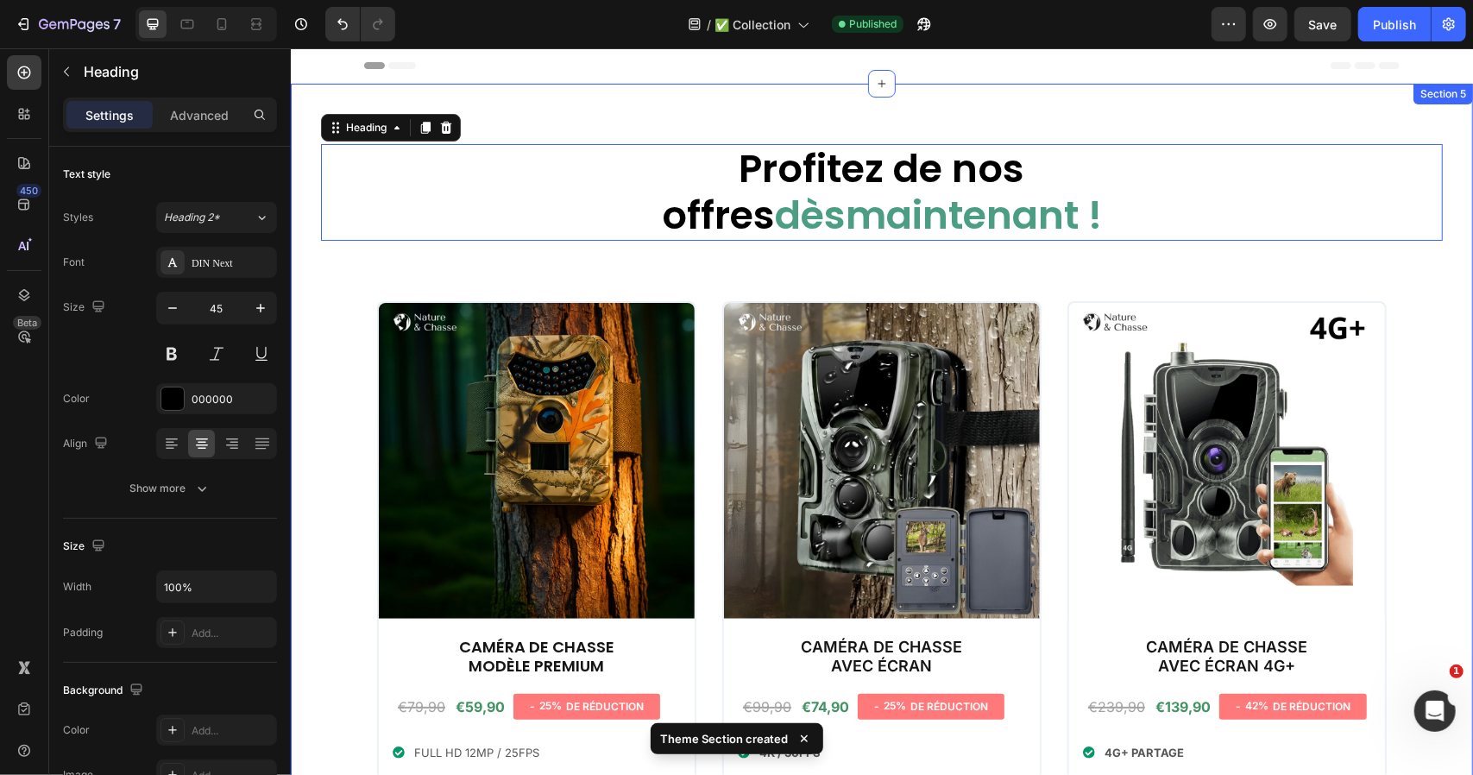
click at [561, 117] on div "Profitez de nos offres dès maintenant ! Heading 0 Row Product Images Caméra de …" at bounding box center [881, 589] width 1182 height 1013
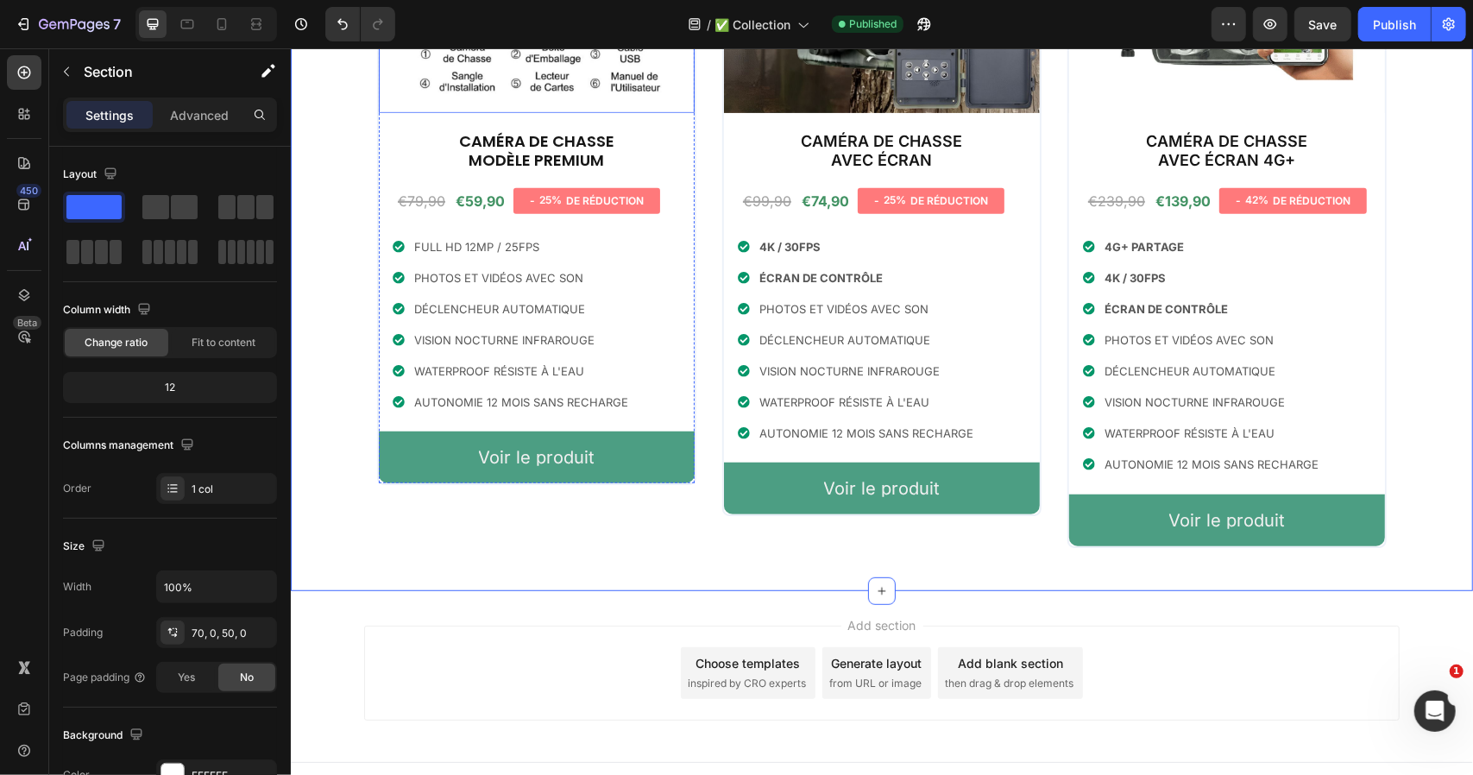
scroll to position [521, 0]
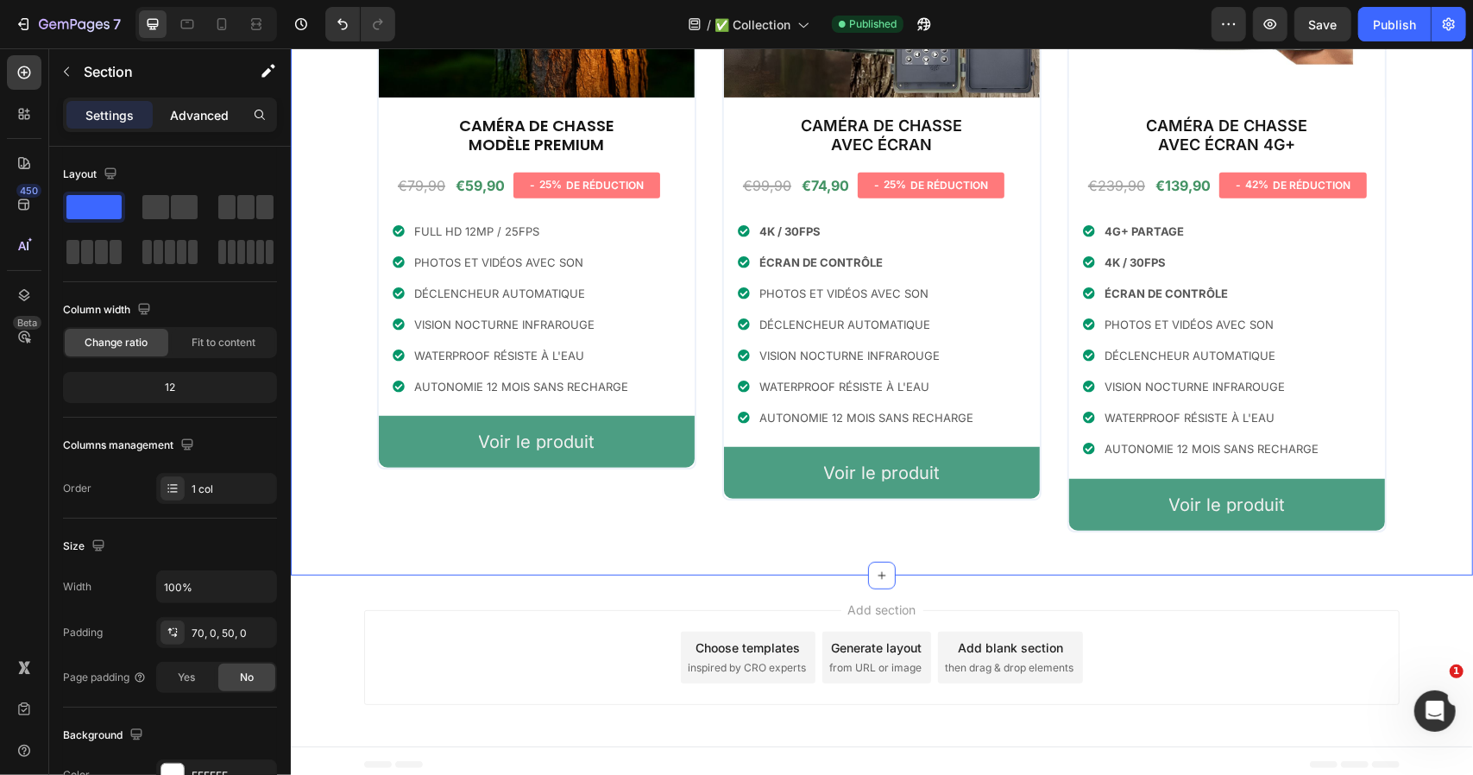
click at [197, 117] on p "Advanced" at bounding box center [199, 115] width 59 height 18
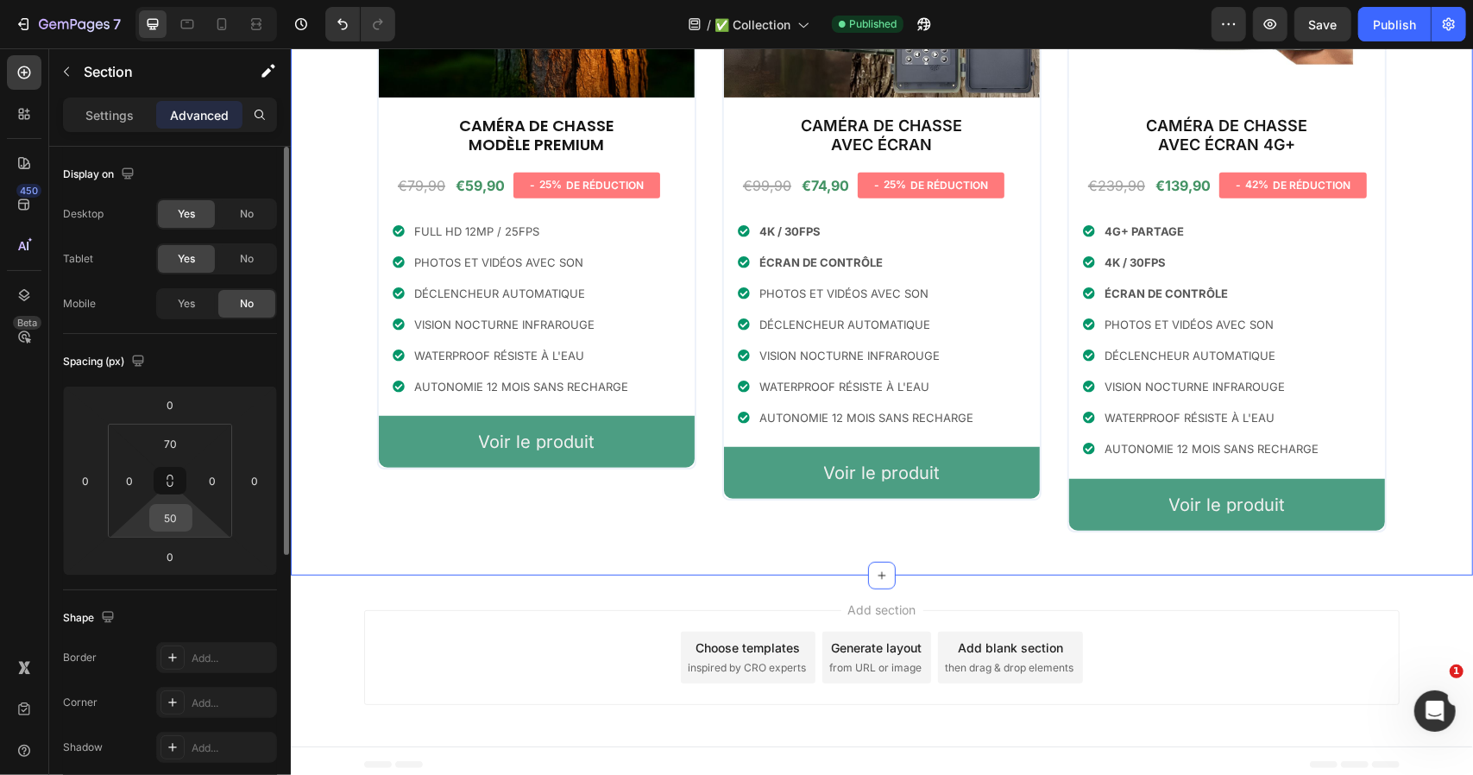
click at [164, 520] on input "50" at bounding box center [171, 518] width 35 height 26
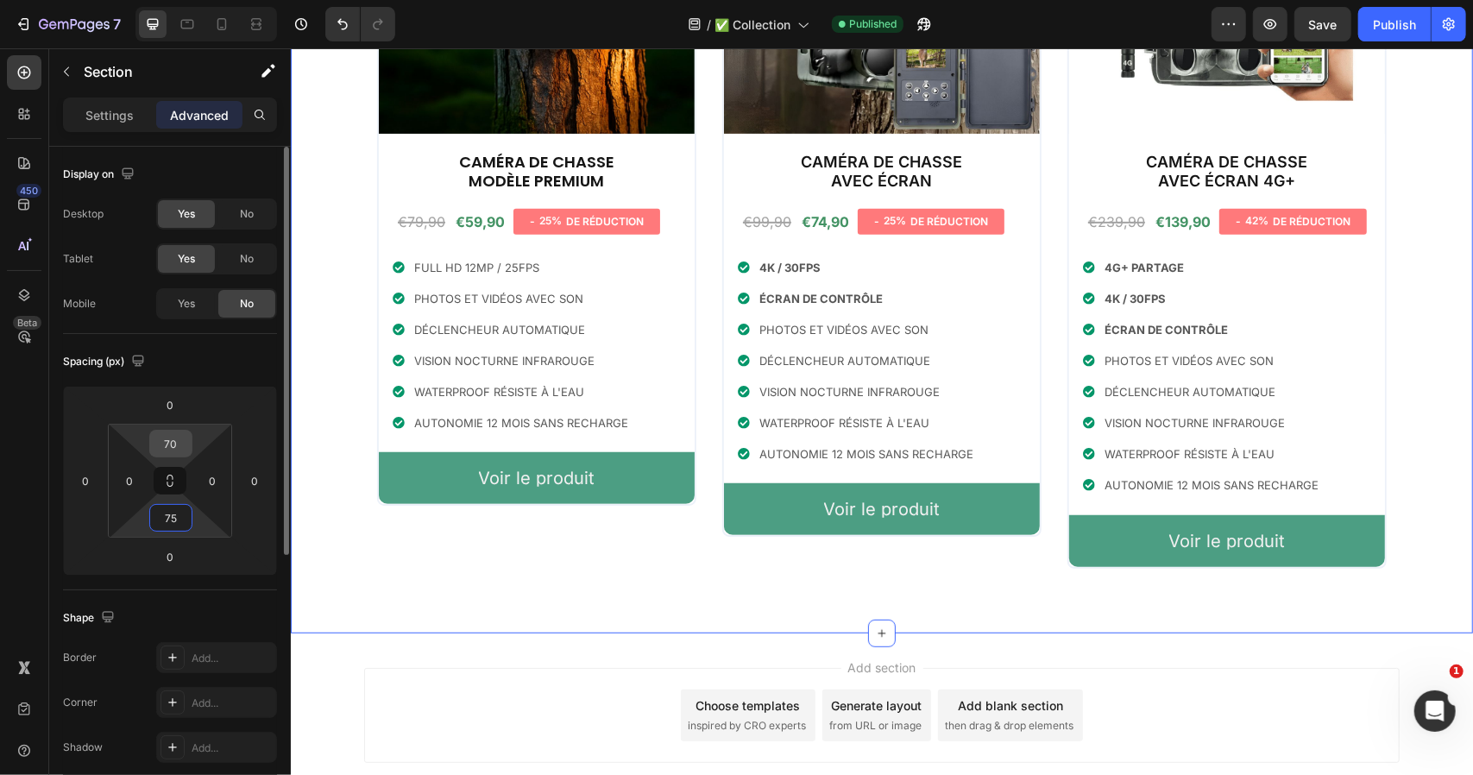
type input "75"
click at [174, 446] on input "70" at bounding box center [171, 444] width 35 height 26
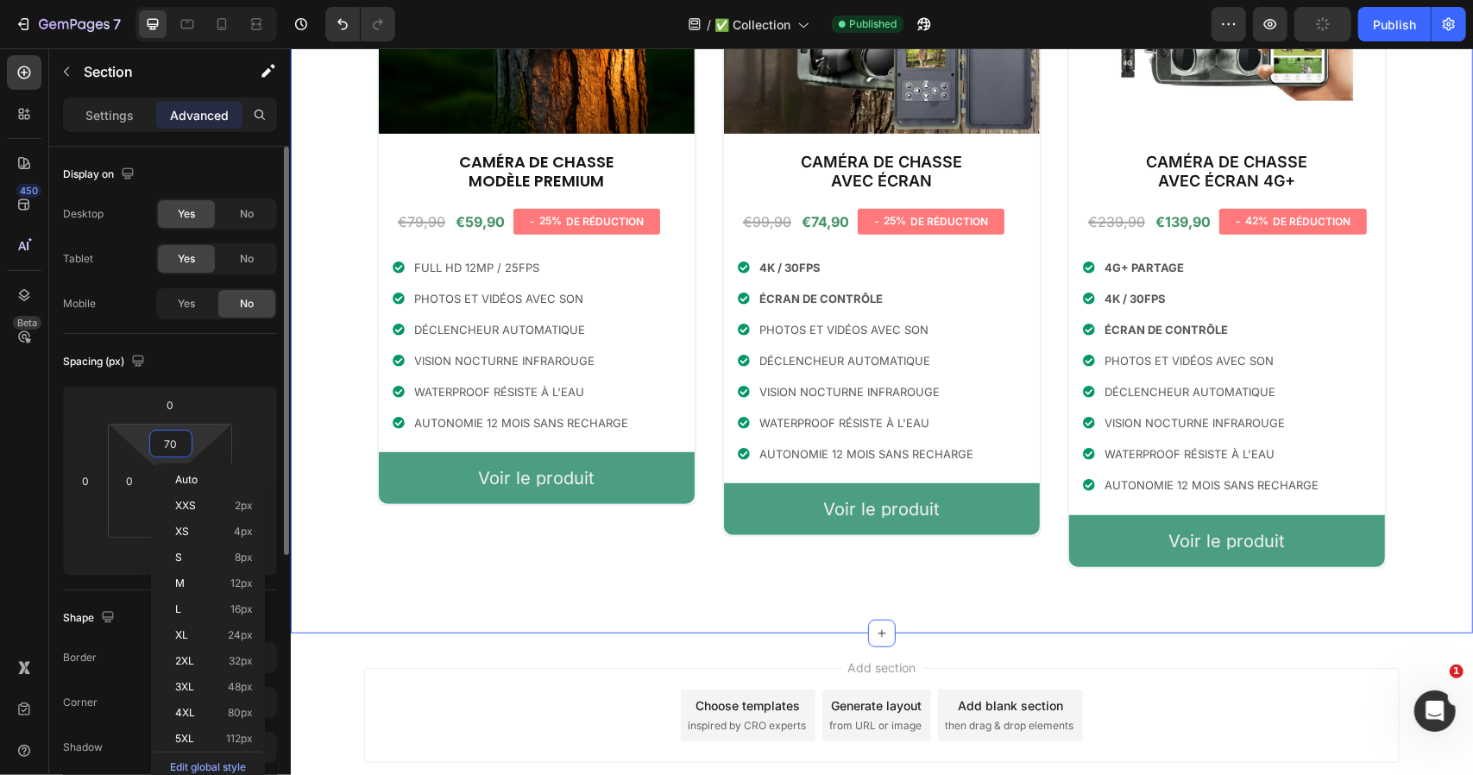
type input "5"
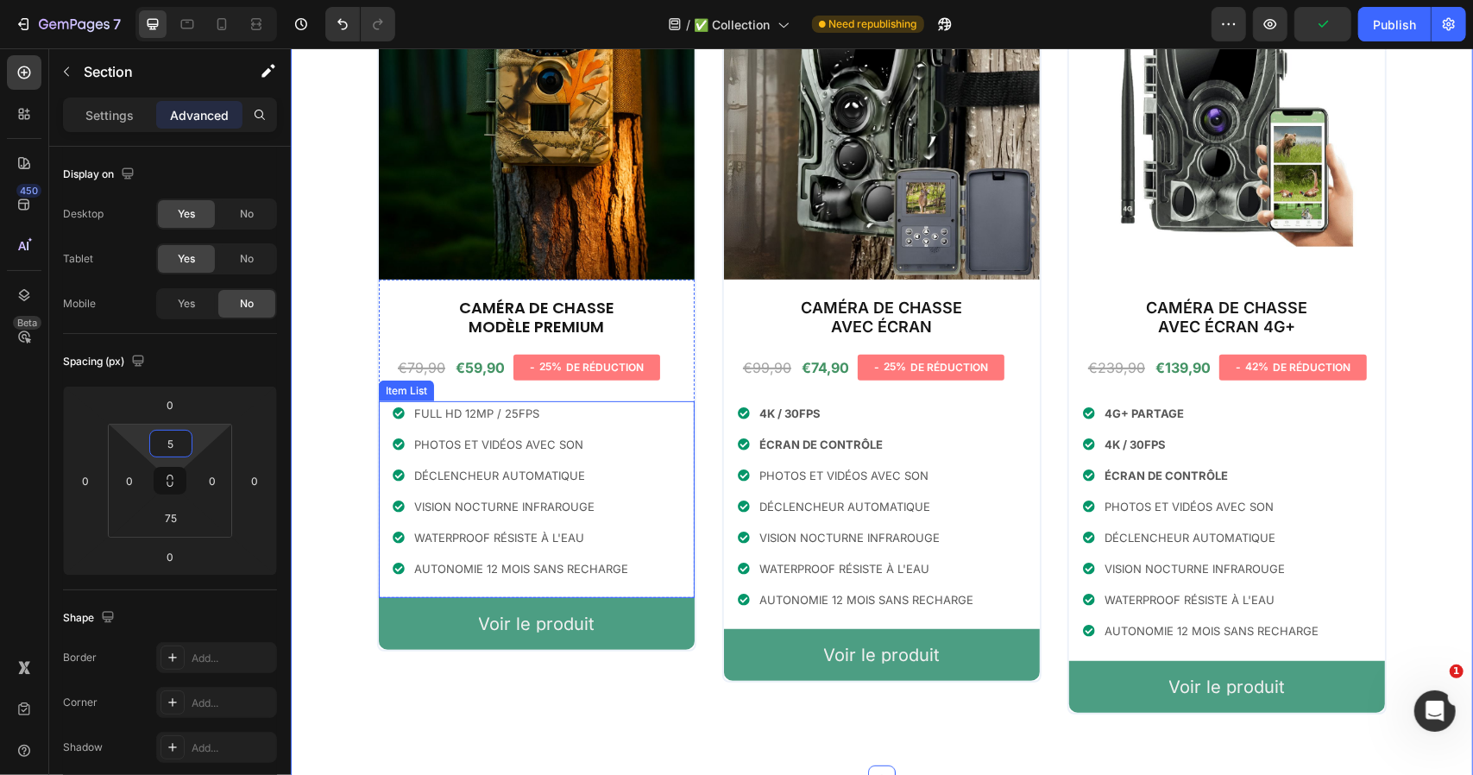
scroll to position [0, 0]
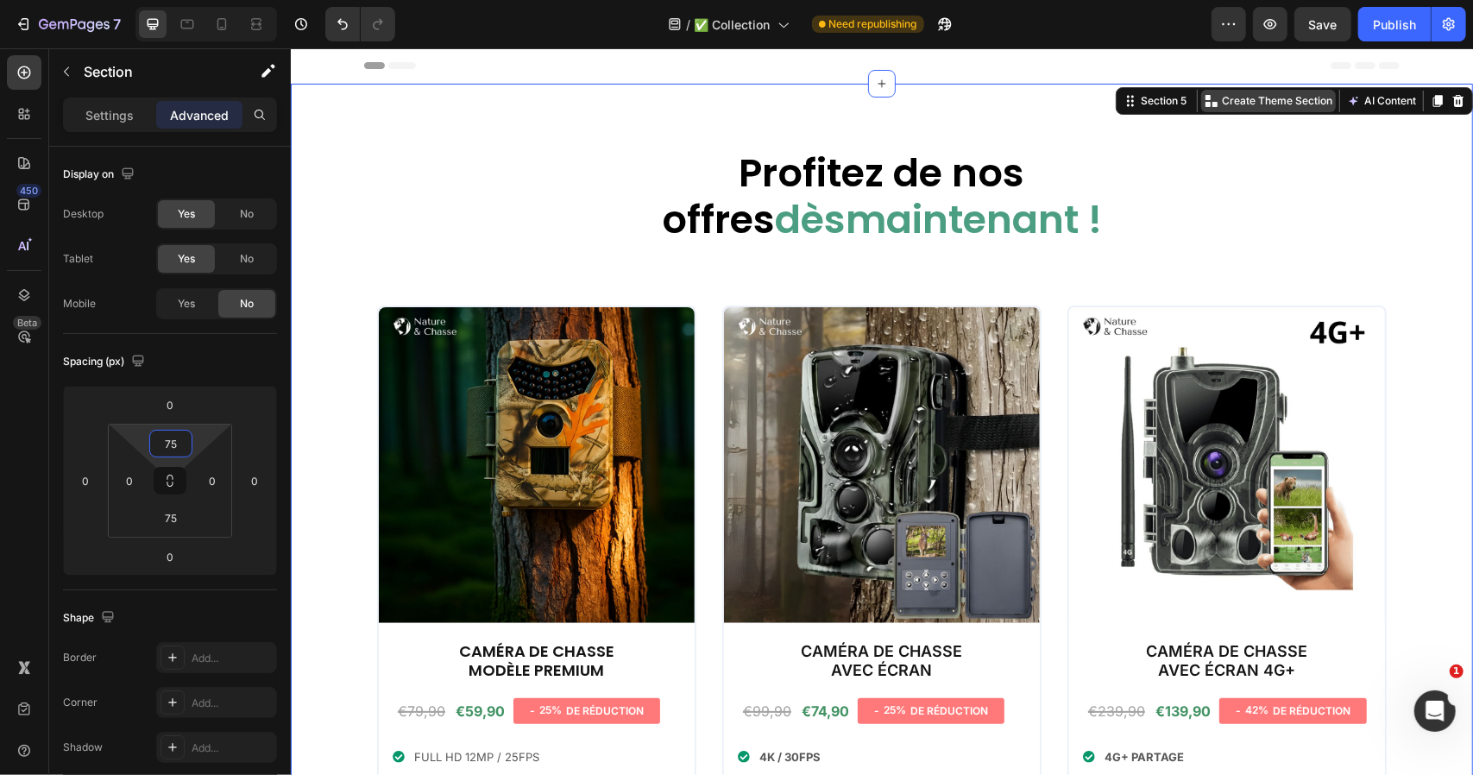
type input "75"
click at [1256, 90] on div "Create Theme Section" at bounding box center [1267, 100] width 135 height 22
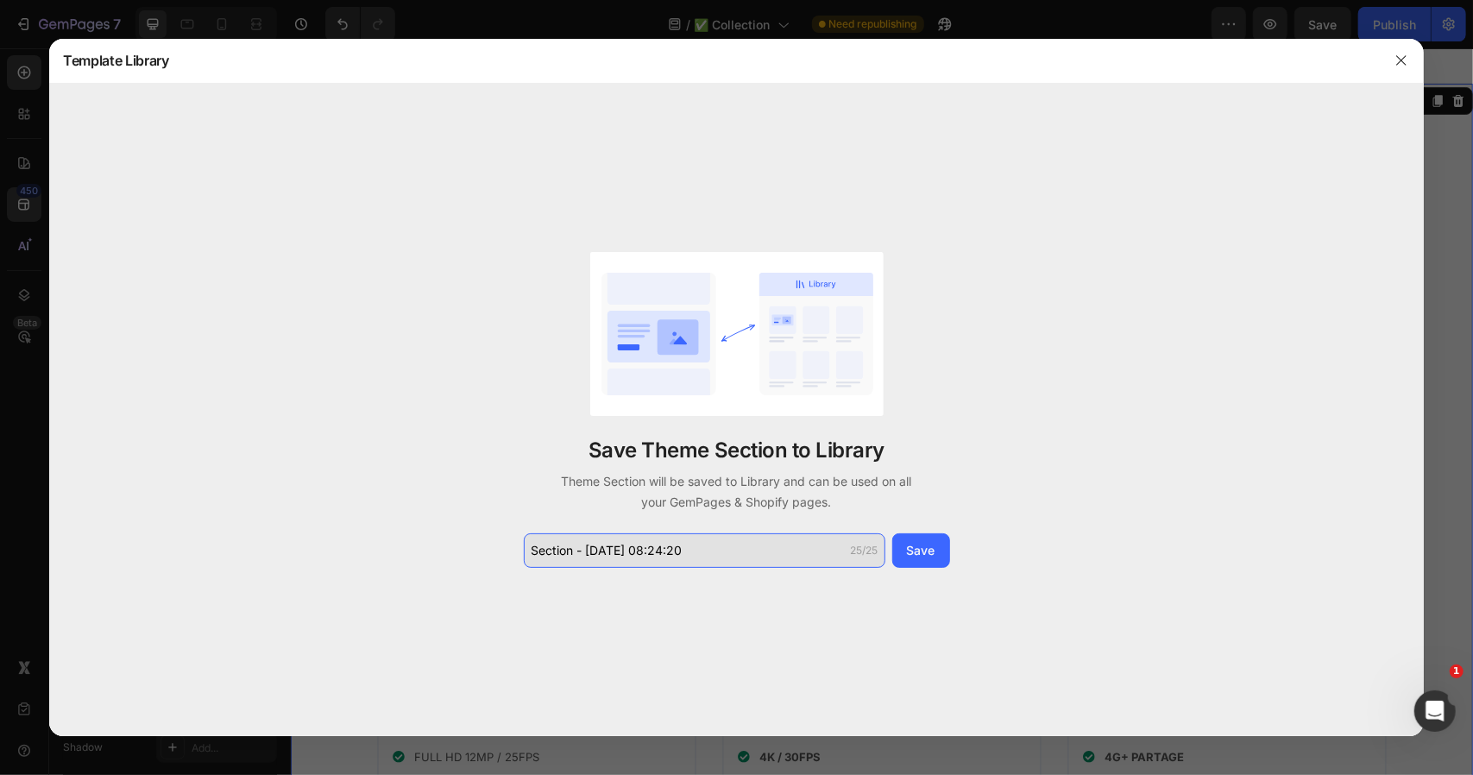
click at [651, 559] on input "Section - Sep 26 08:24:20" at bounding box center [705, 550] width 362 height 35
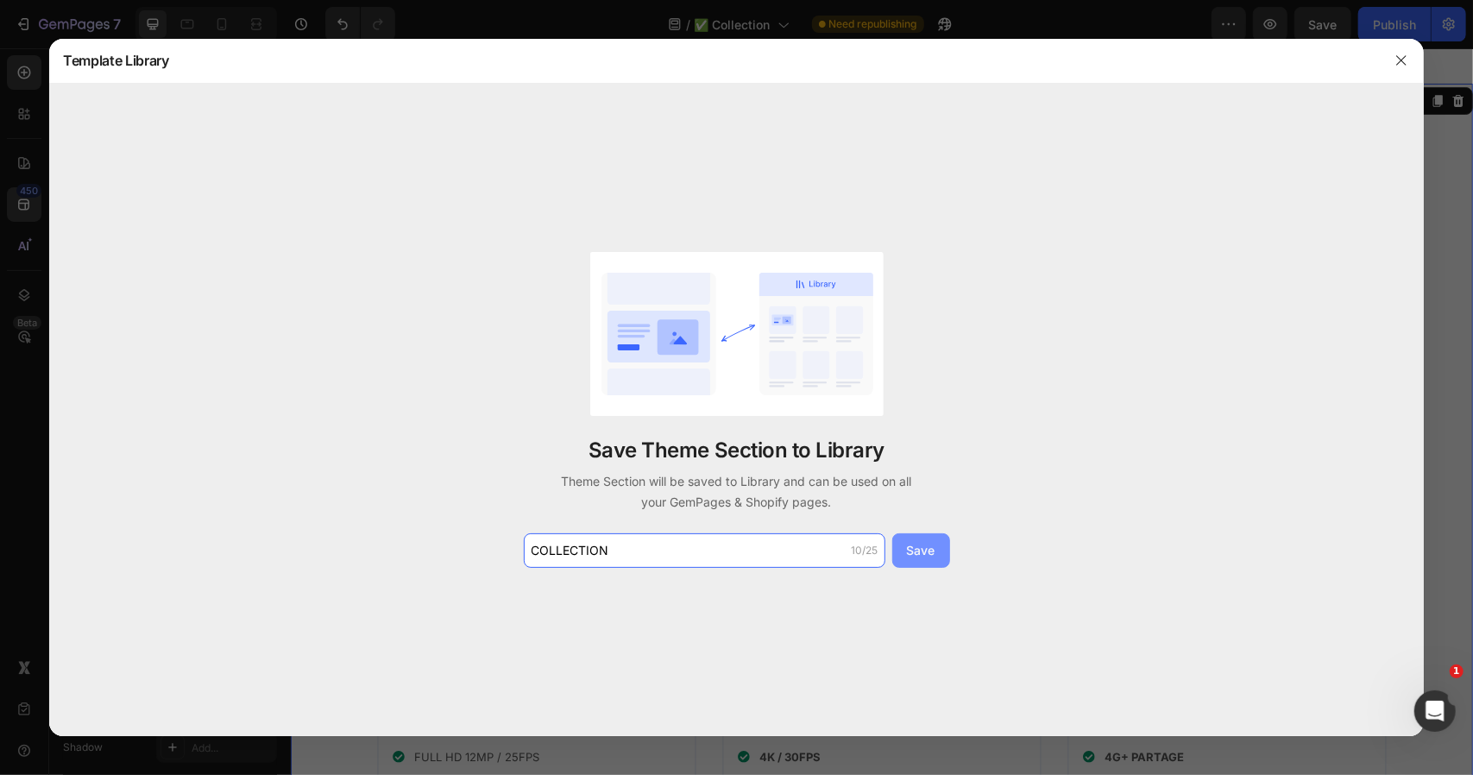
type input "COLLECTION"
click at [920, 536] on button "Save" at bounding box center [921, 550] width 58 height 35
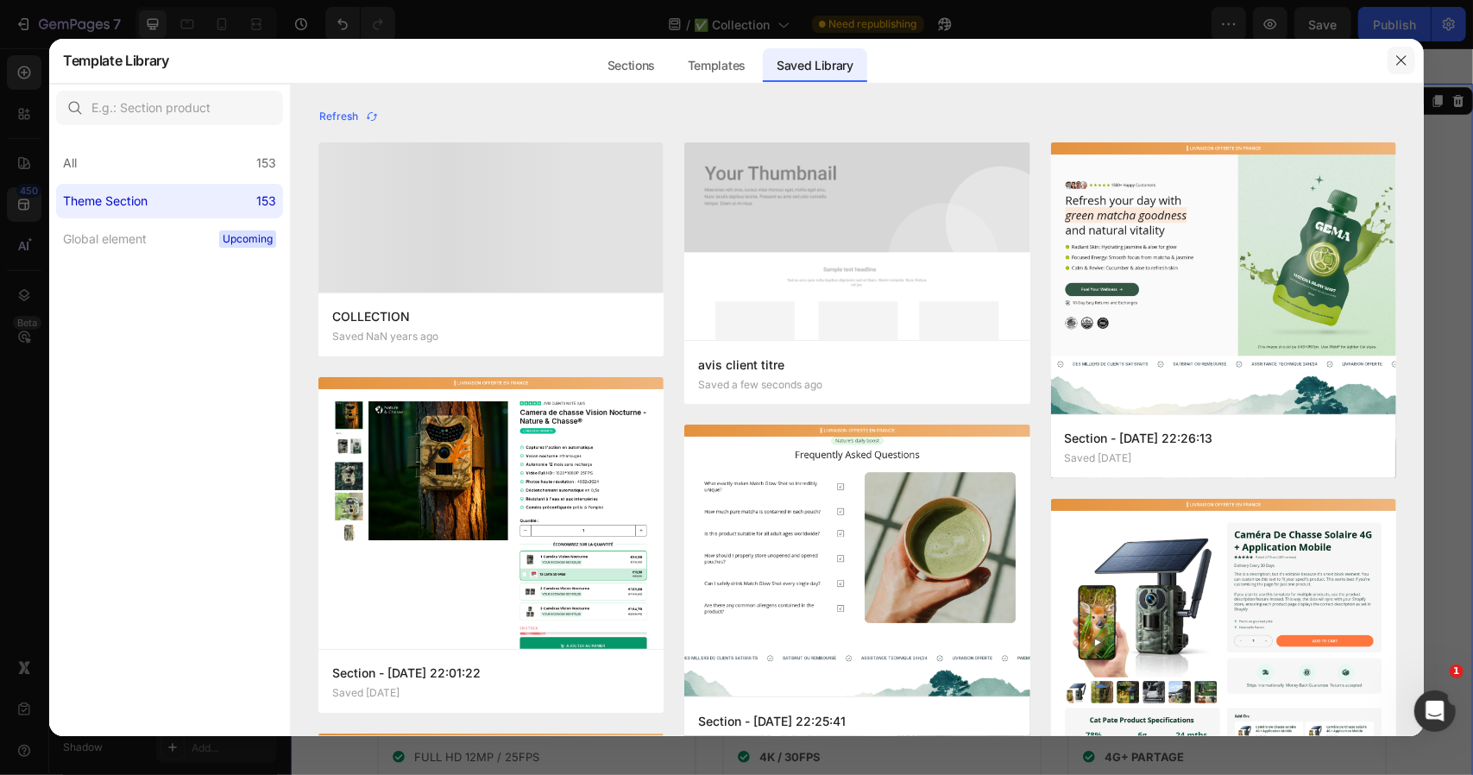
click at [1391, 65] on button "button" at bounding box center [1402, 61] width 28 height 28
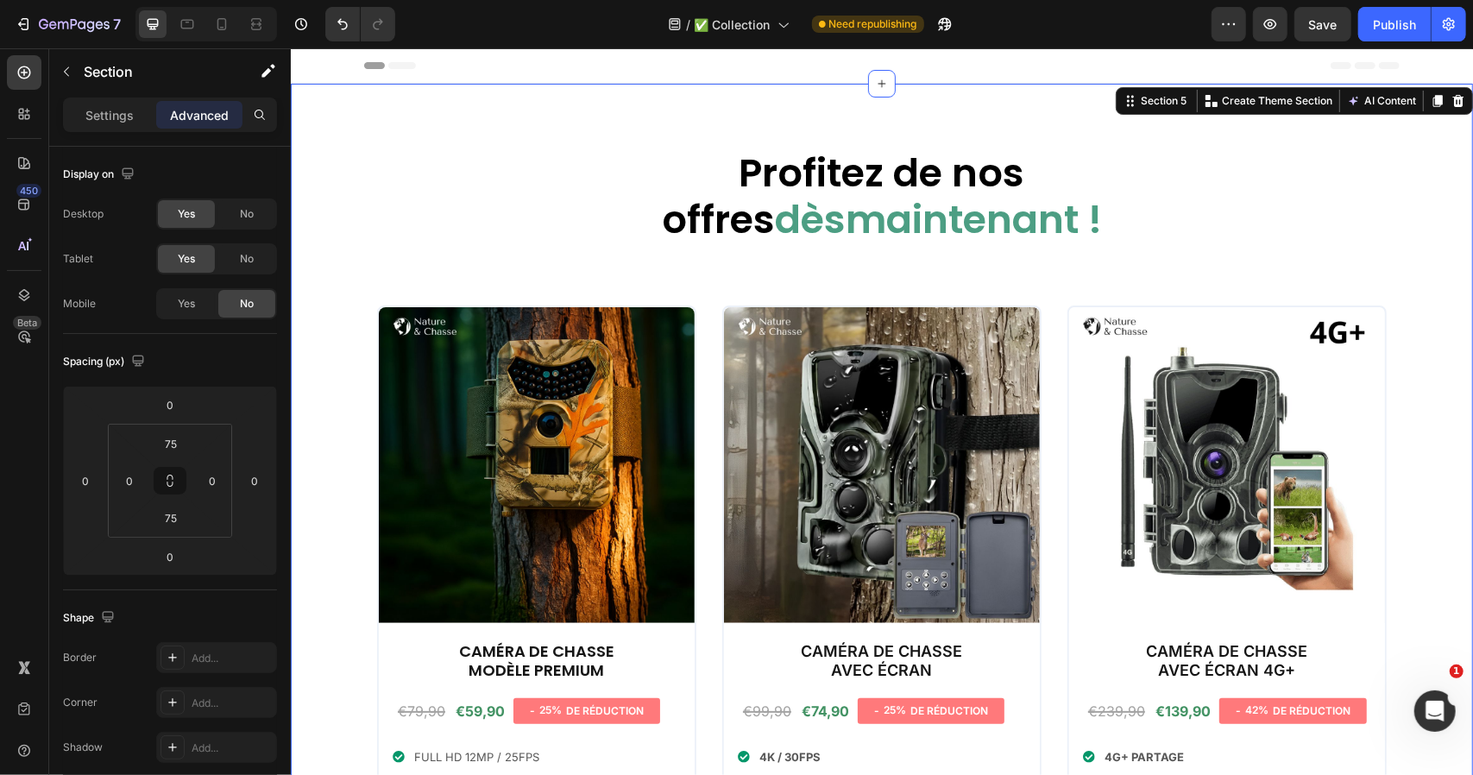
click at [745, 124] on div "Profitez de nos offres dès maintenant ! Heading Row Product Images Caméra de ch…" at bounding box center [881, 602] width 1182 height 1039
click at [714, 85] on div "Profitez de nos offres dès maintenant ! Heading Row Product Images Caméra de ch…" at bounding box center [881, 602] width 1182 height 1039
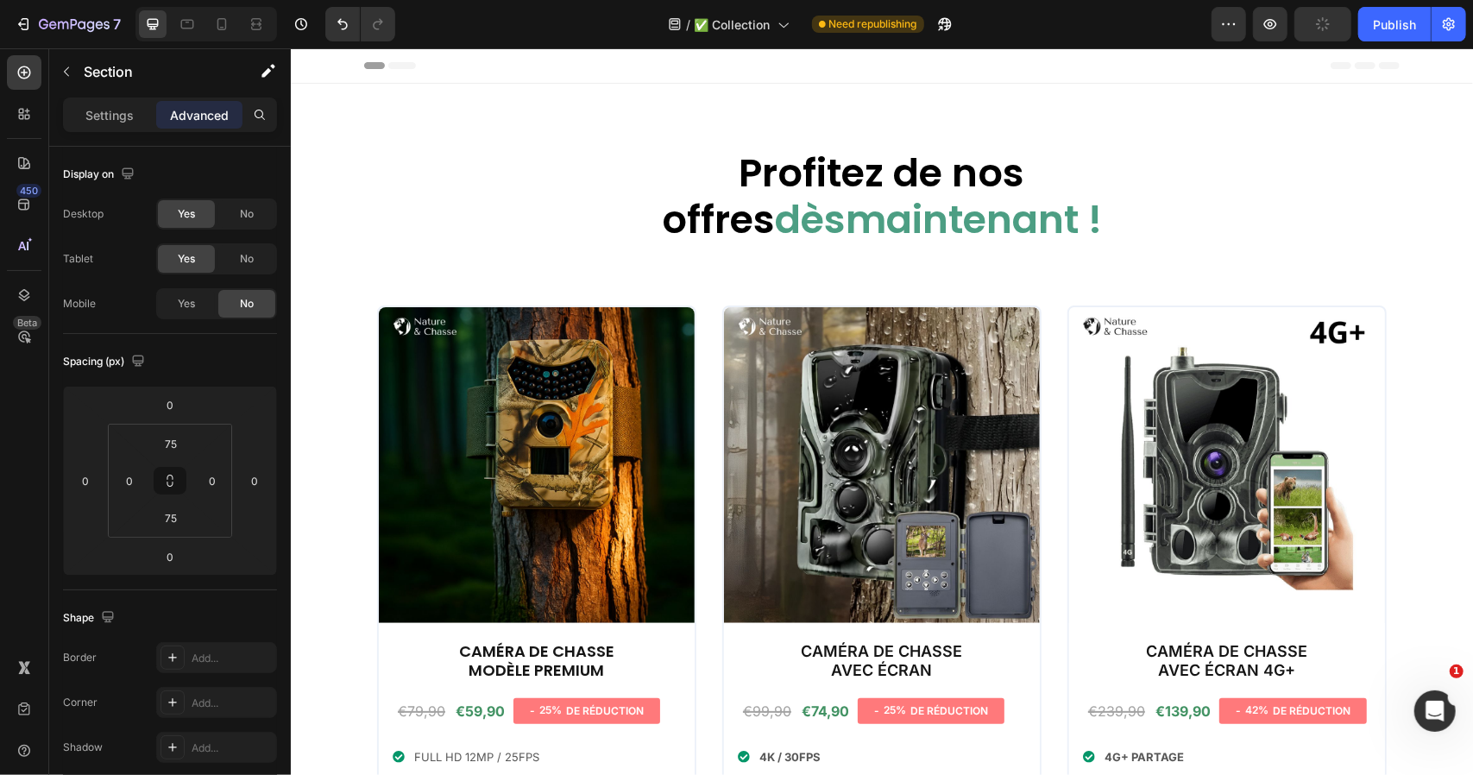
click at [713, 78] on div "Header" at bounding box center [880, 64] width 1035 height 35
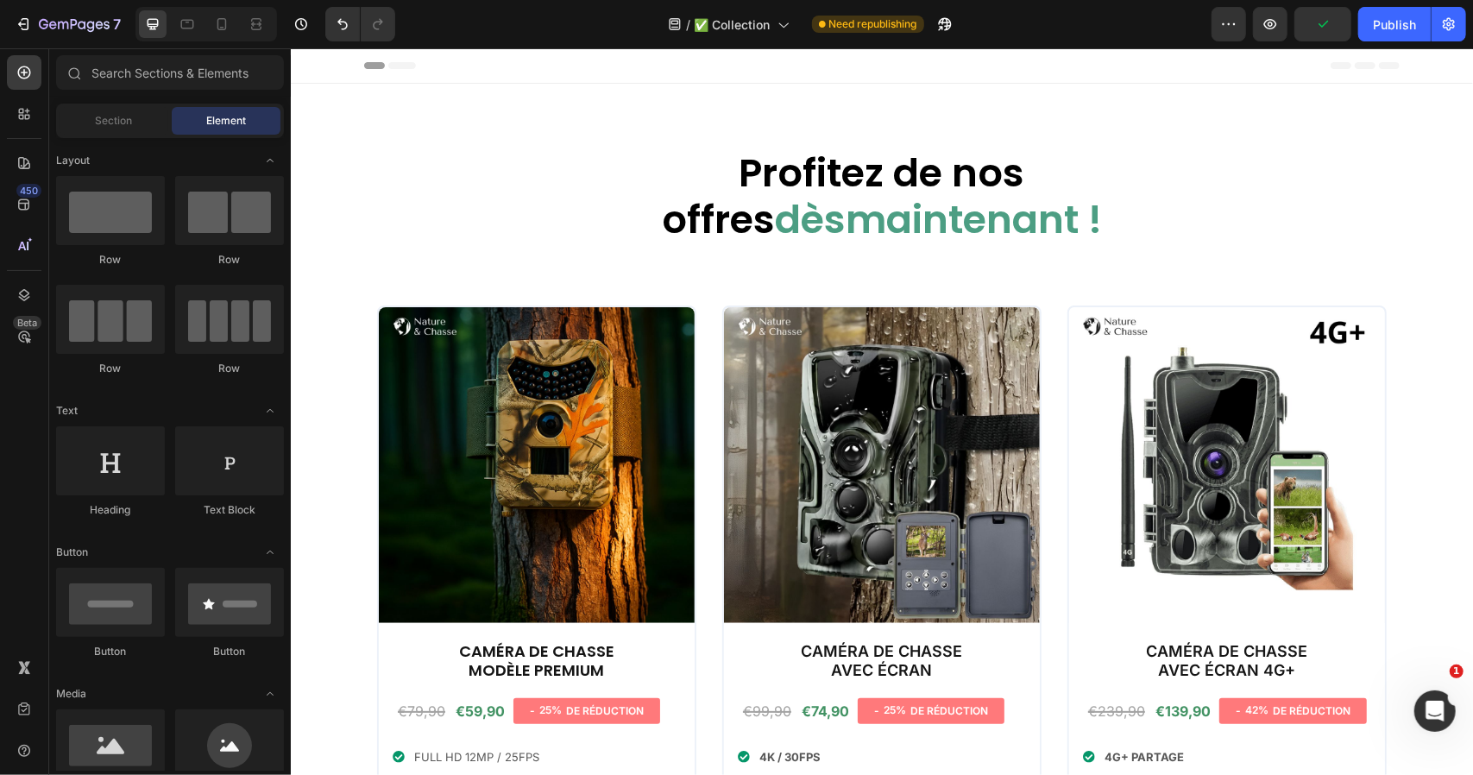
click at [695, 104] on div "Profitez de nos offres dès maintenant ! Heading Row Product Images Caméra de ch…" at bounding box center [881, 602] width 1182 height 1039
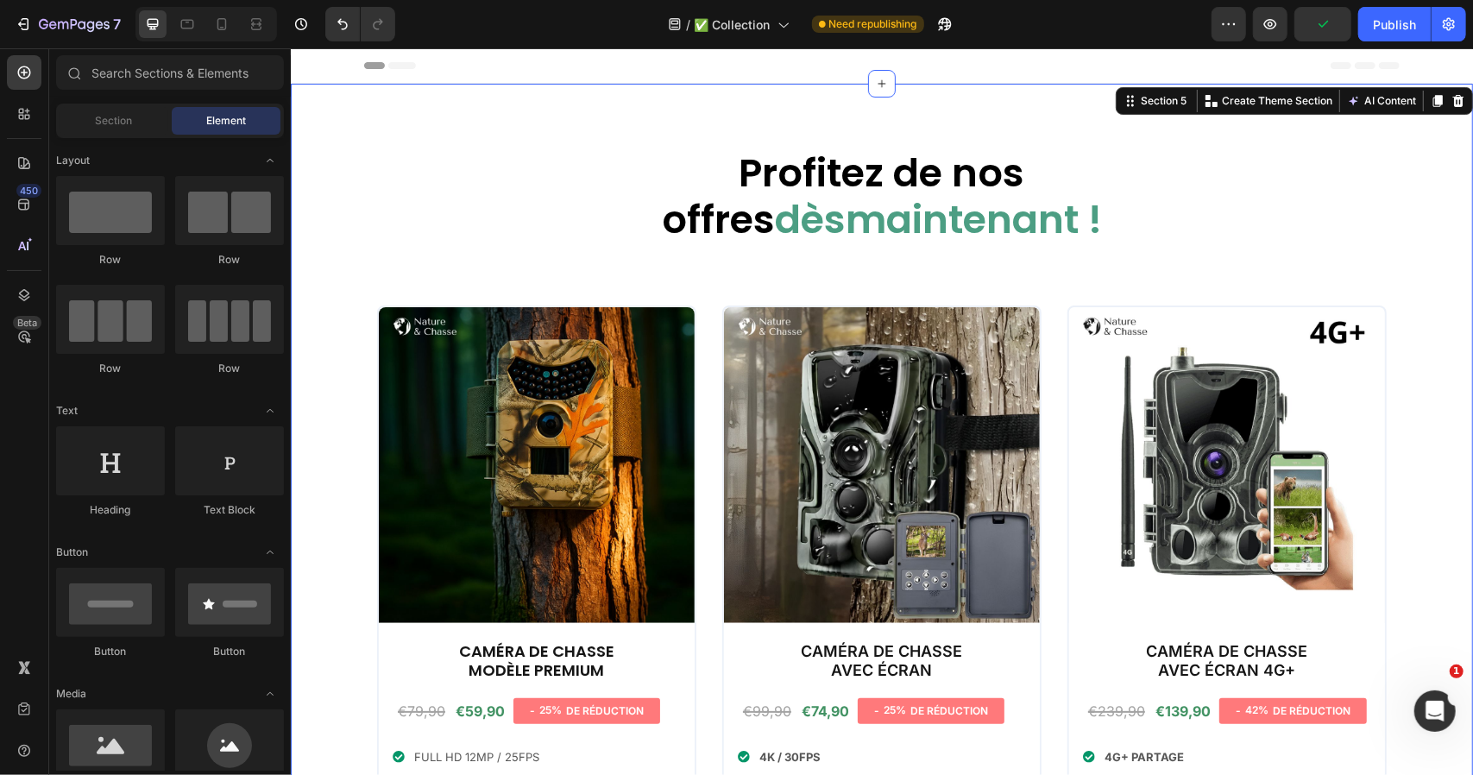
click at [702, 62] on div "Header" at bounding box center [880, 64] width 1035 height 35
click at [710, 110] on div "Profitez de nos offres dès maintenant ! Heading Row Product Images Caméra de ch…" at bounding box center [881, 602] width 1182 height 1039
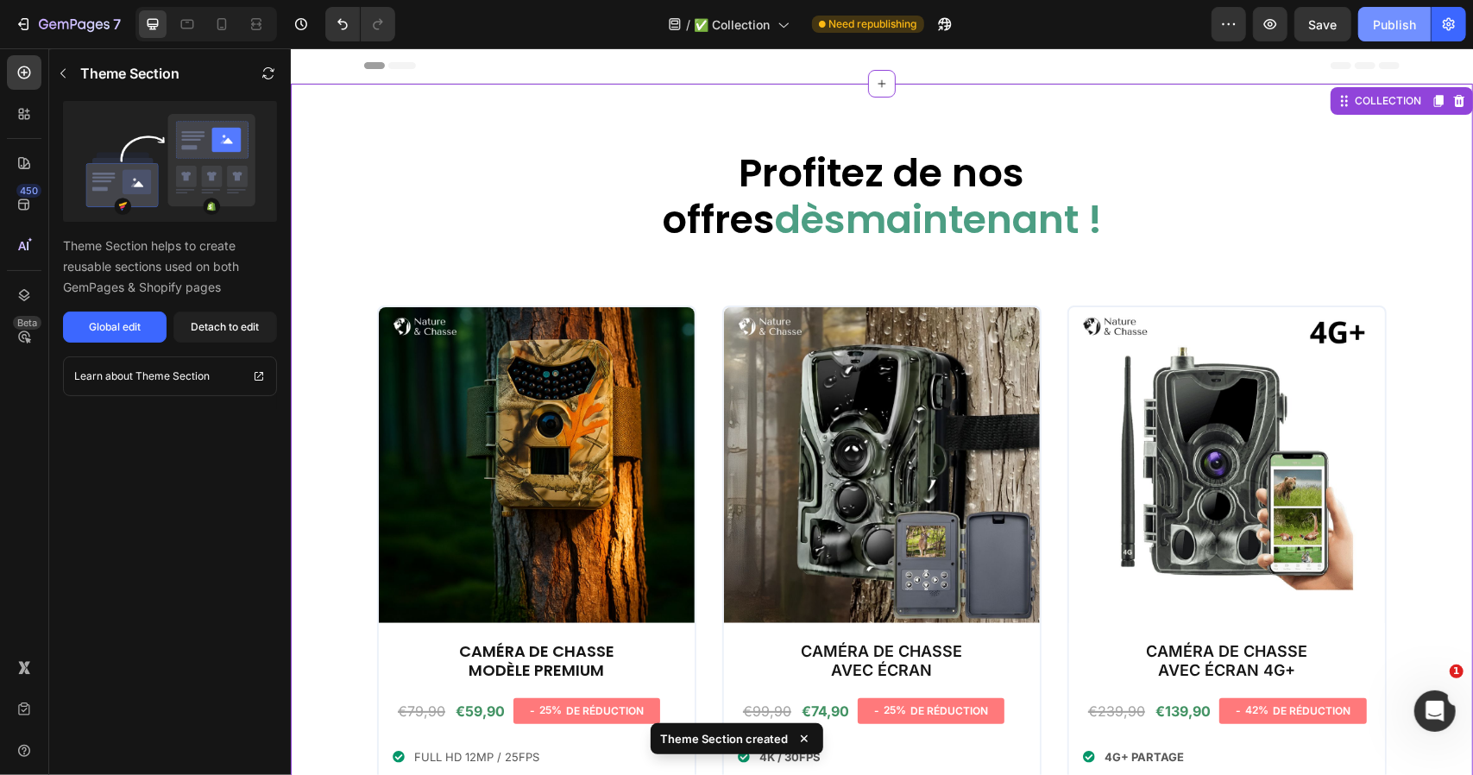
click at [1388, 27] on div "Publish" at bounding box center [1394, 25] width 43 height 18
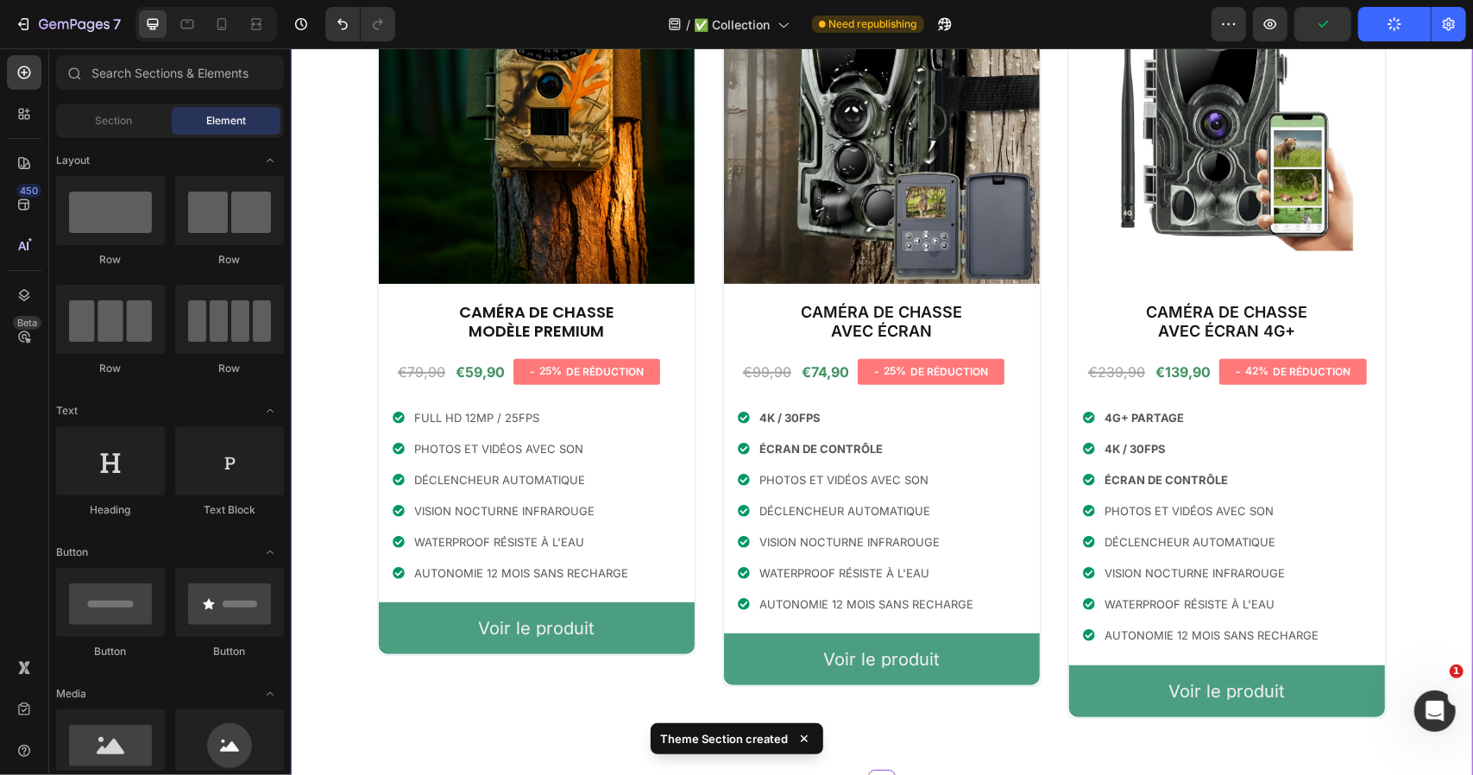
scroll to position [345, 0]
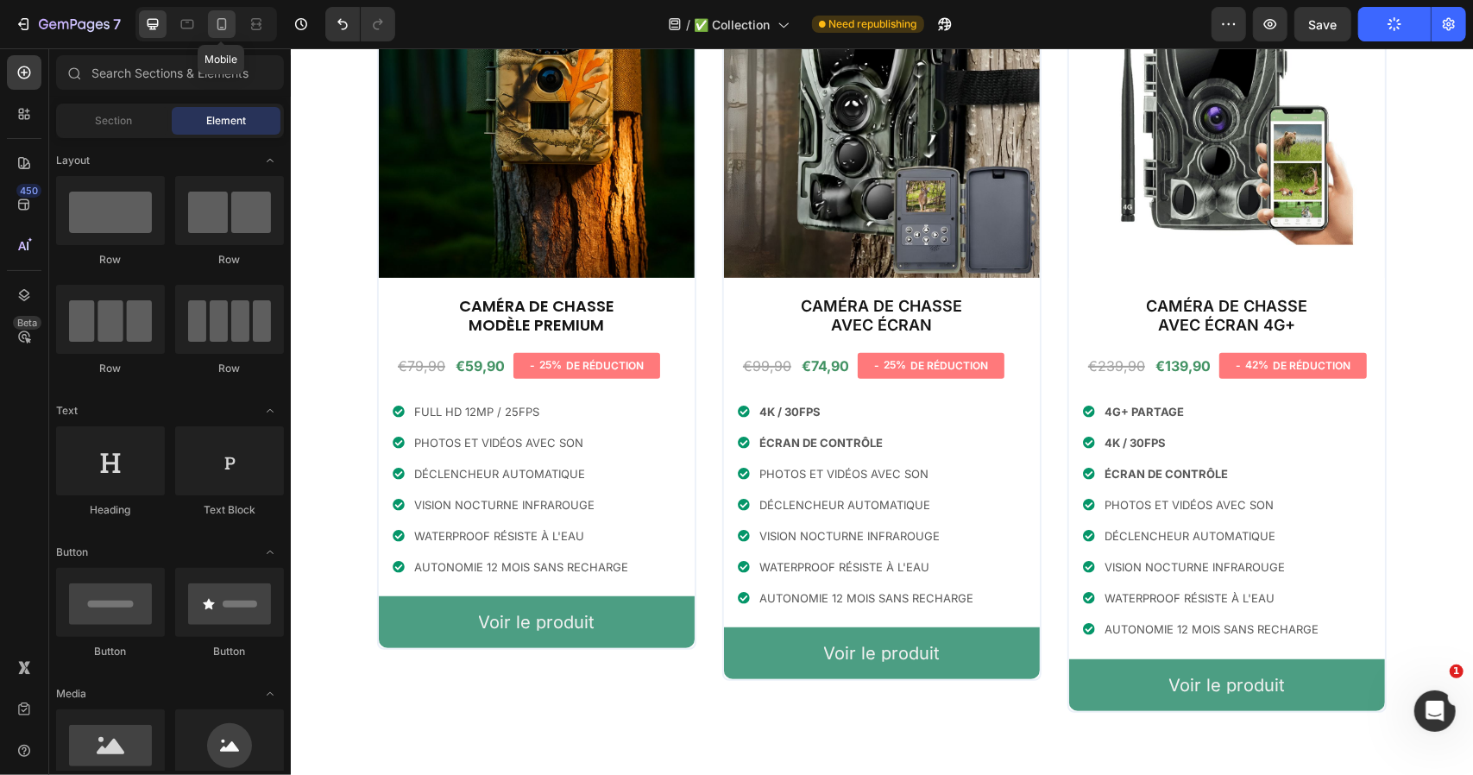
click at [214, 16] on icon at bounding box center [221, 24] width 17 height 17
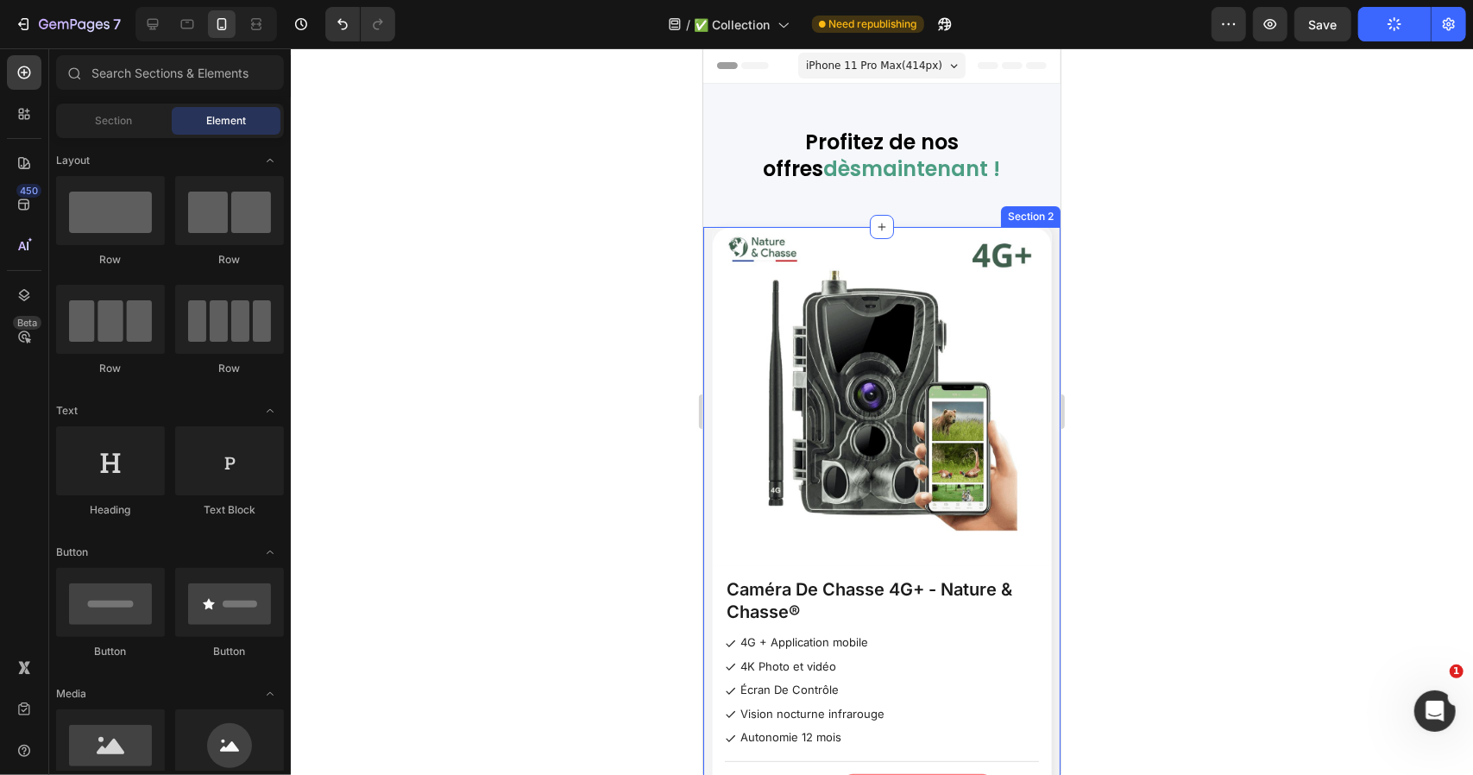
click at [708, 266] on div "Product Images Caméra De Chasse 4G+ - Nature & Chasse® Product Title 4G + Appli…" at bounding box center [880, 553] width 357 height 655
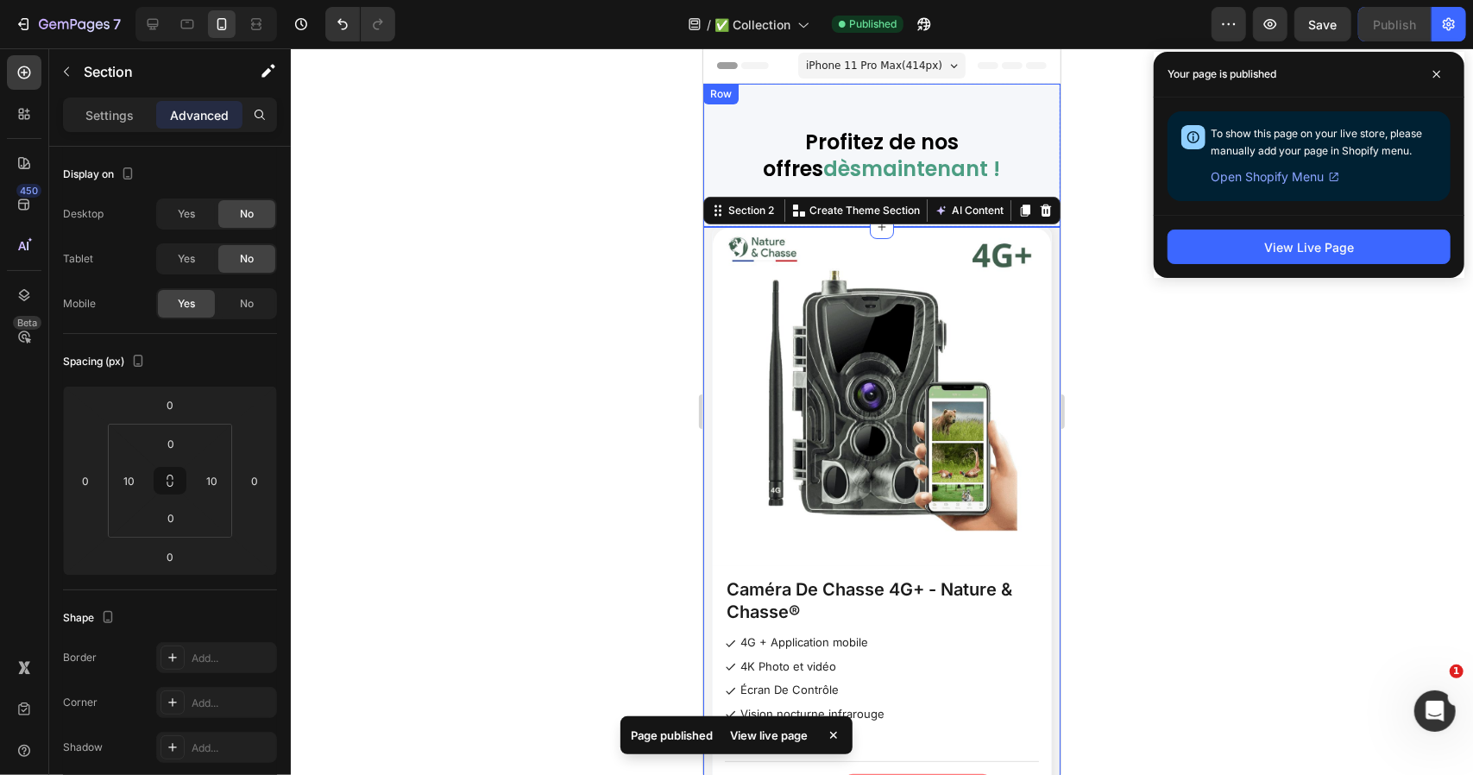
click at [742, 91] on div "Profitez de nos offres dès maintenant ! Heading Row" at bounding box center [880, 154] width 357 height 143
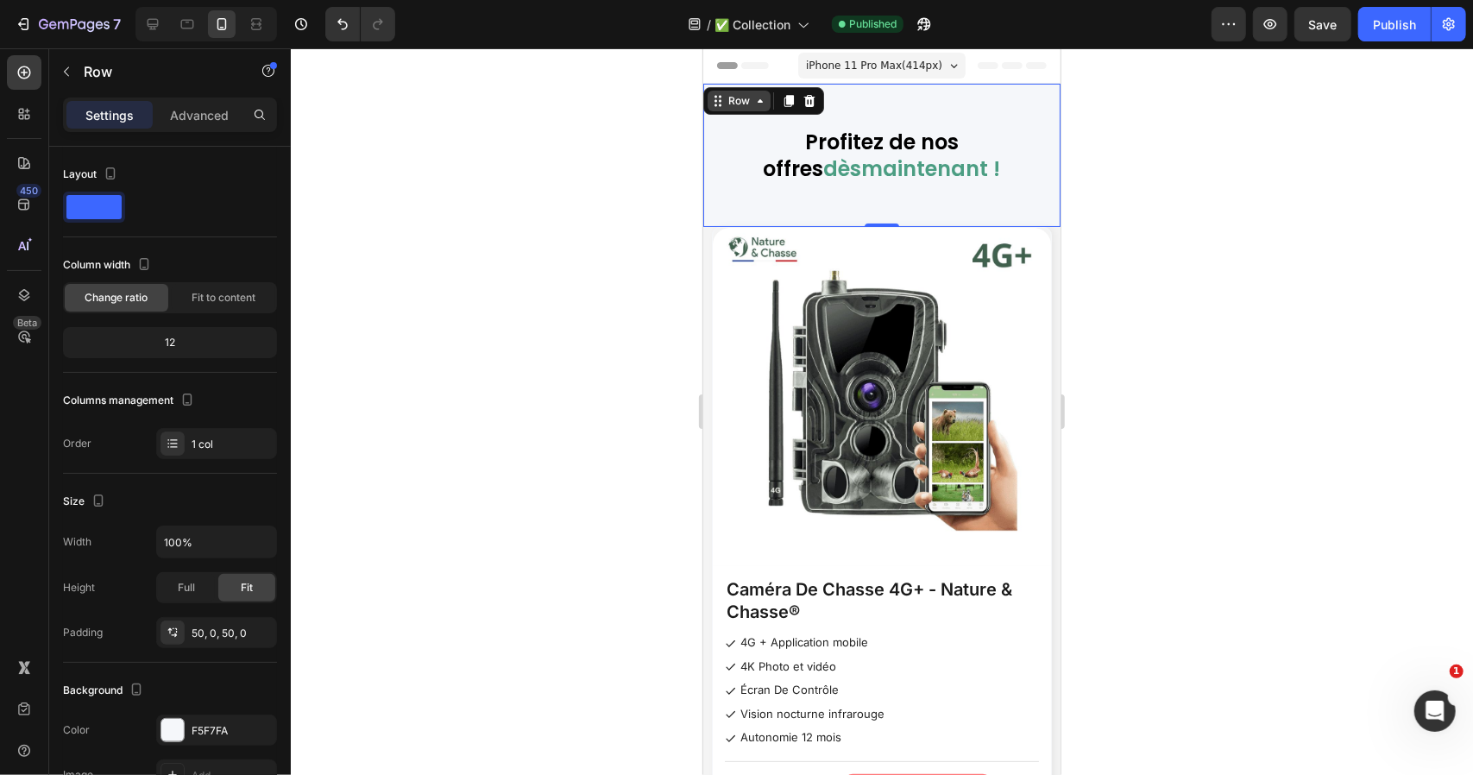
click at [749, 102] on div "Row" at bounding box center [738, 100] width 28 height 16
click at [739, 106] on div "Row" at bounding box center [738, 100] width 28 height 16
click at [738, 102] on div "Row" at bounding box center [738, 100] width 28 height 16
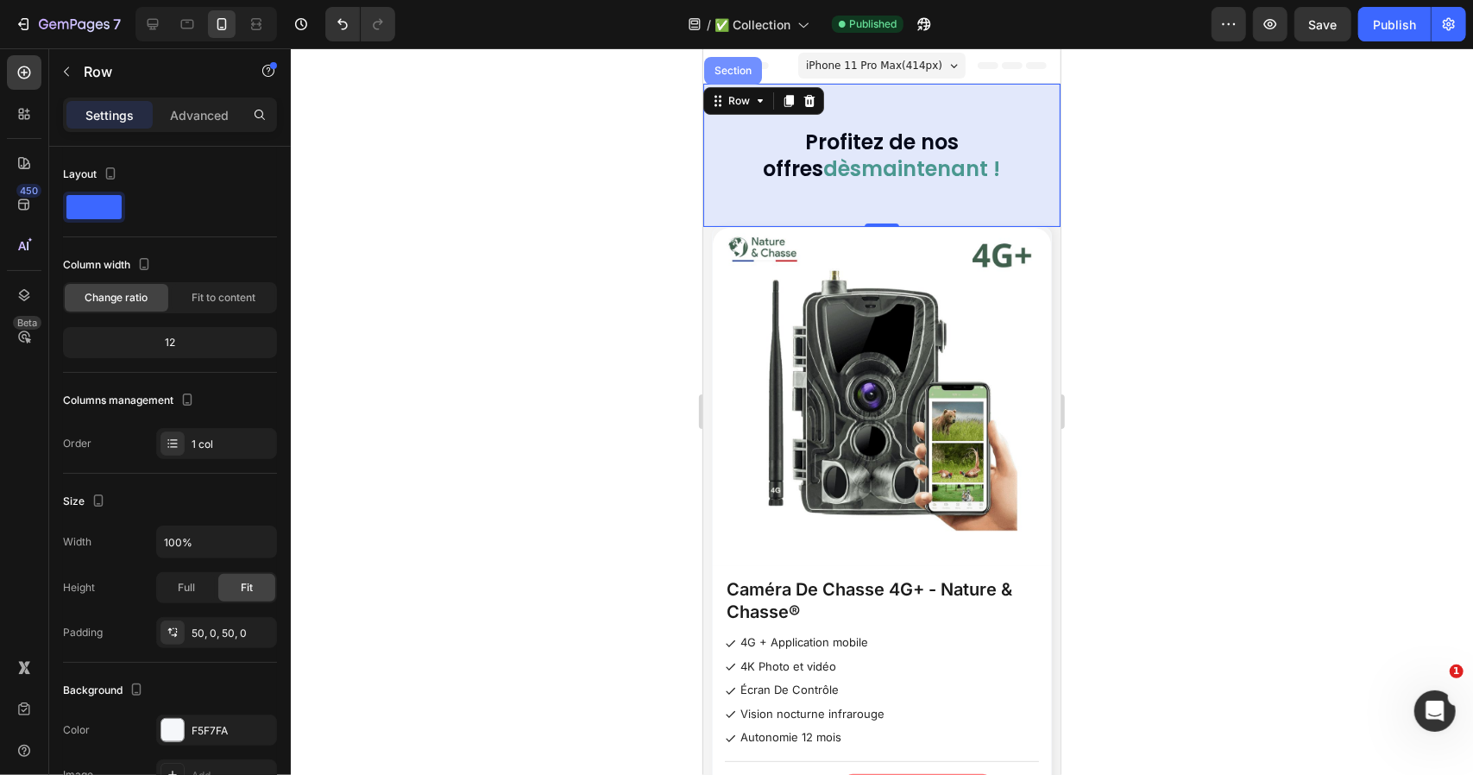
click at [740, 78] on div "Section" at bounding box center [732, 70] width 58 height 28
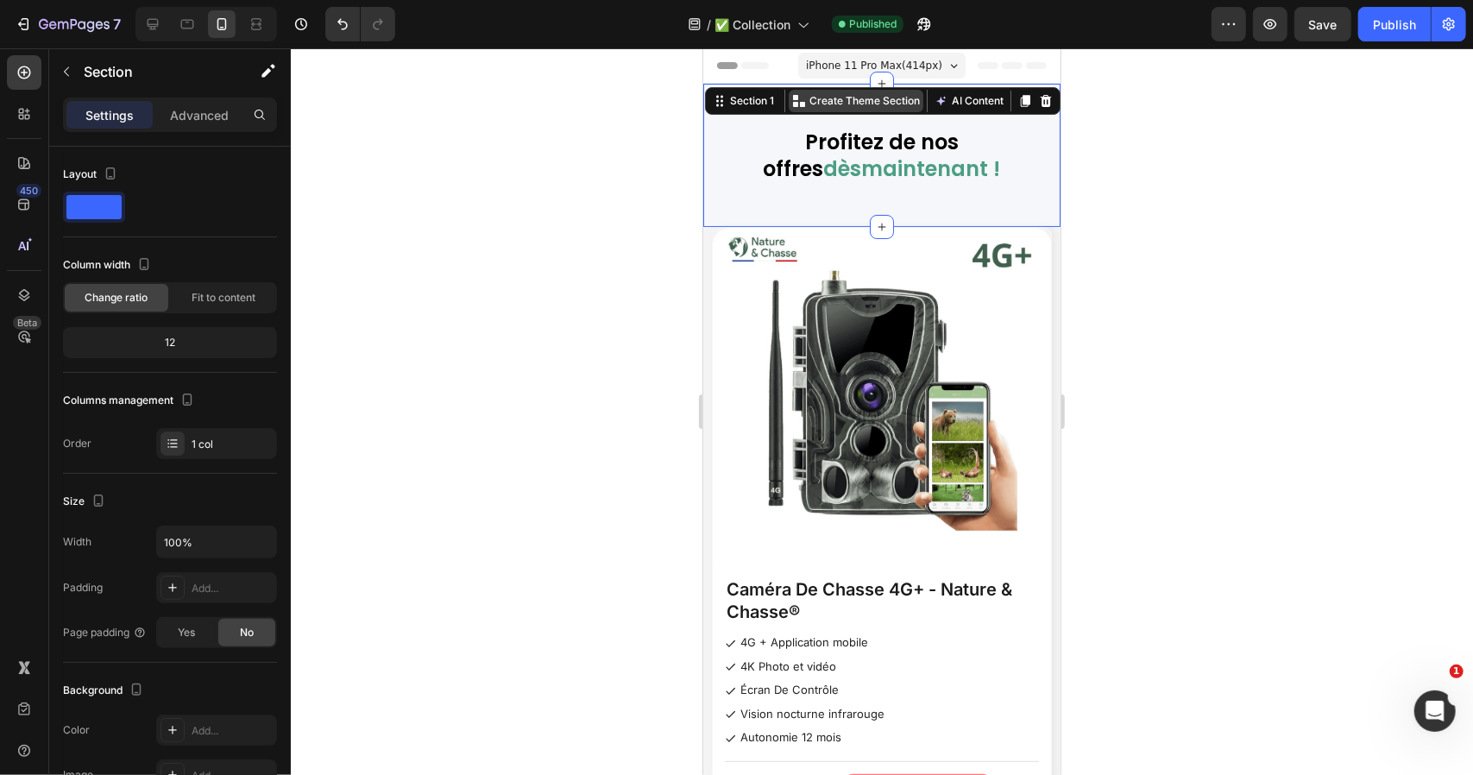
click at [820, 108] on div "Create Theme Section" at bounding box center [855, 100] width 135 height 22
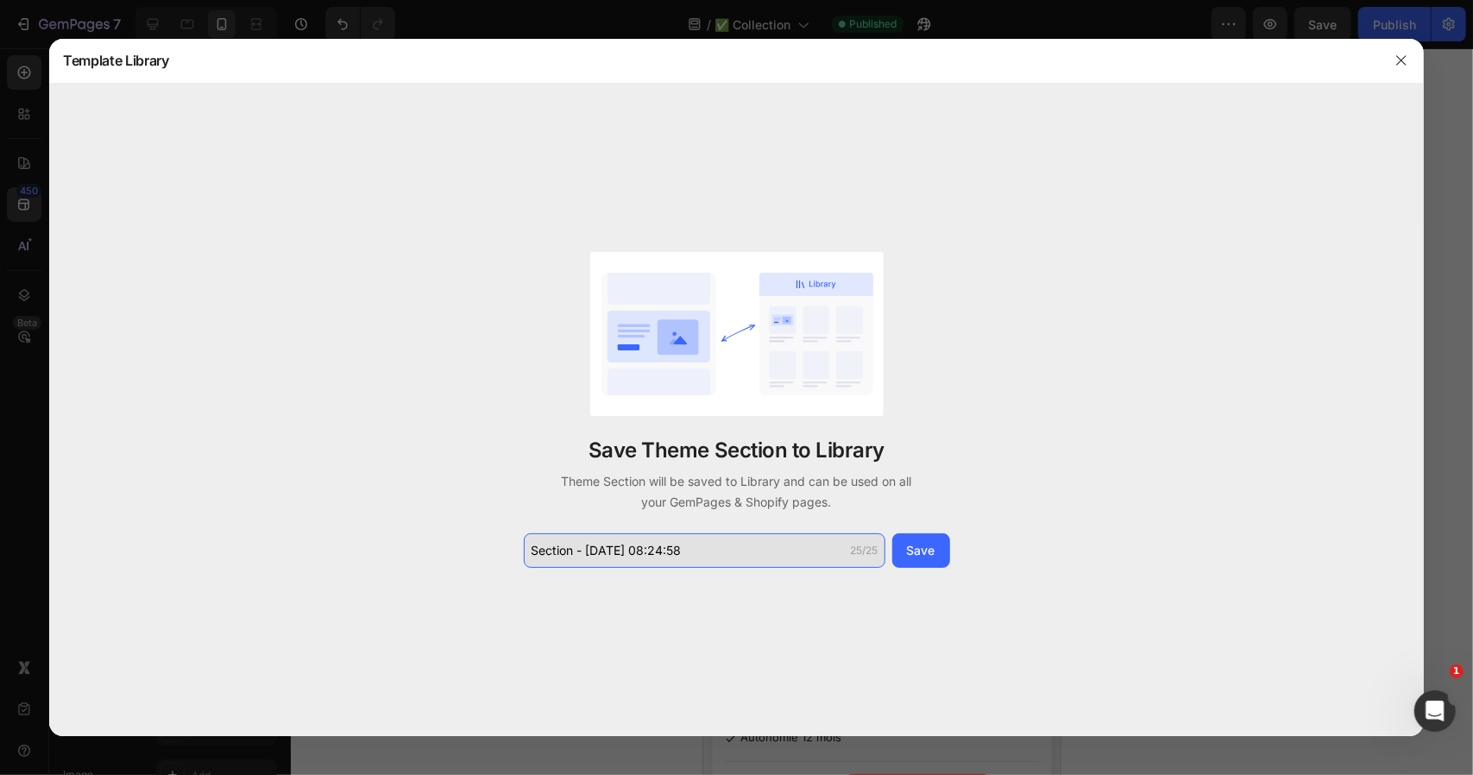
click at [656, 545] on input "Section - Sep 26 08:24:58" at bounding box center [705, 550] width 362 height 35
click at [639, 544] on input "collection tel 1" at bounding box center [705, 550] width 362 height 35
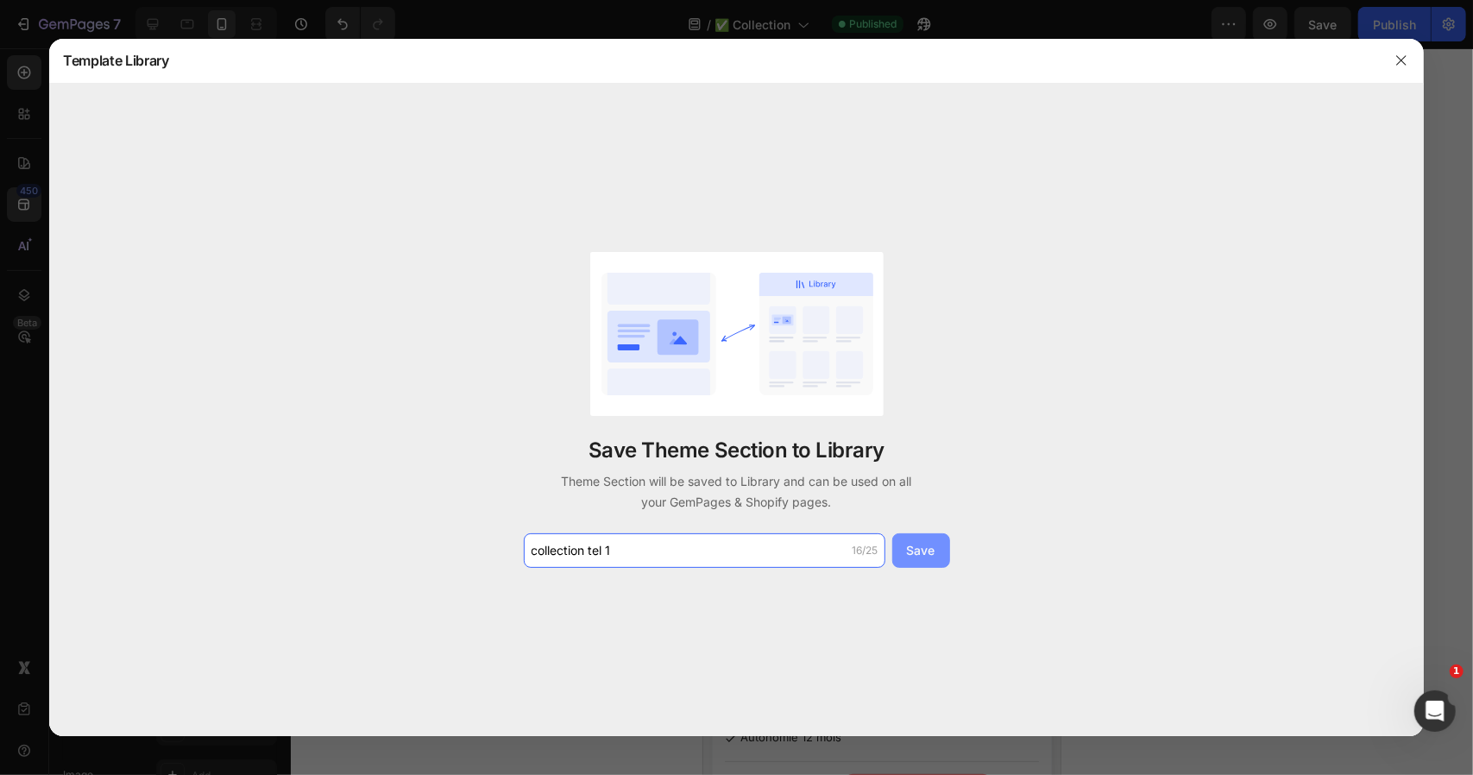
type input "collection tel 1"
click at [927, 552] on div "Save" at bounding box center [921, 550] width 28 height 18
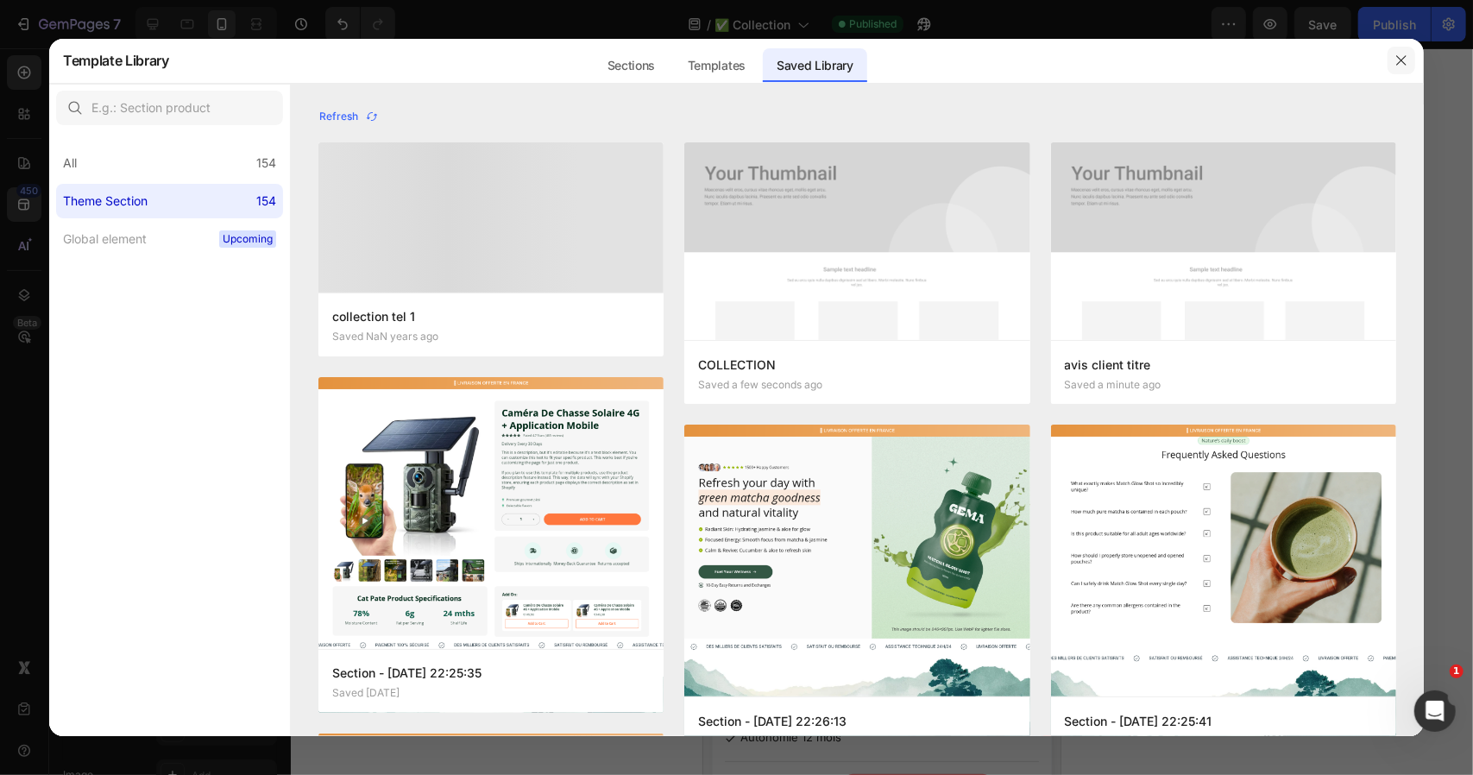
click at [1402, 60] on icon "button" at bounding box center [1400, 60] width 9 height 9
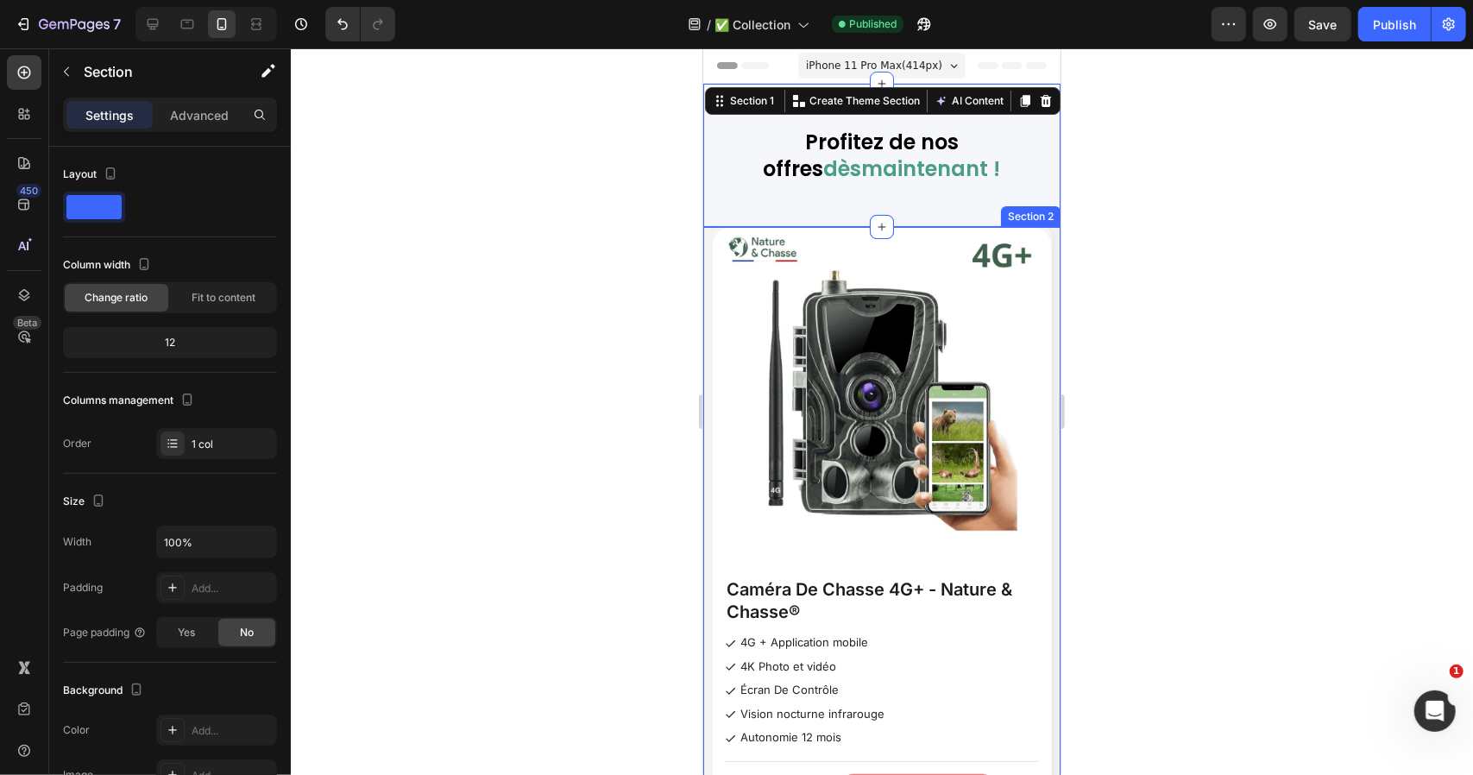
click at [704, 274] on div "Product Images Caméra De Chasse 4G+ - Nature & Chasse® Product Title 4G + Appli…" at bounding box center [880, 553] width 357 height 655
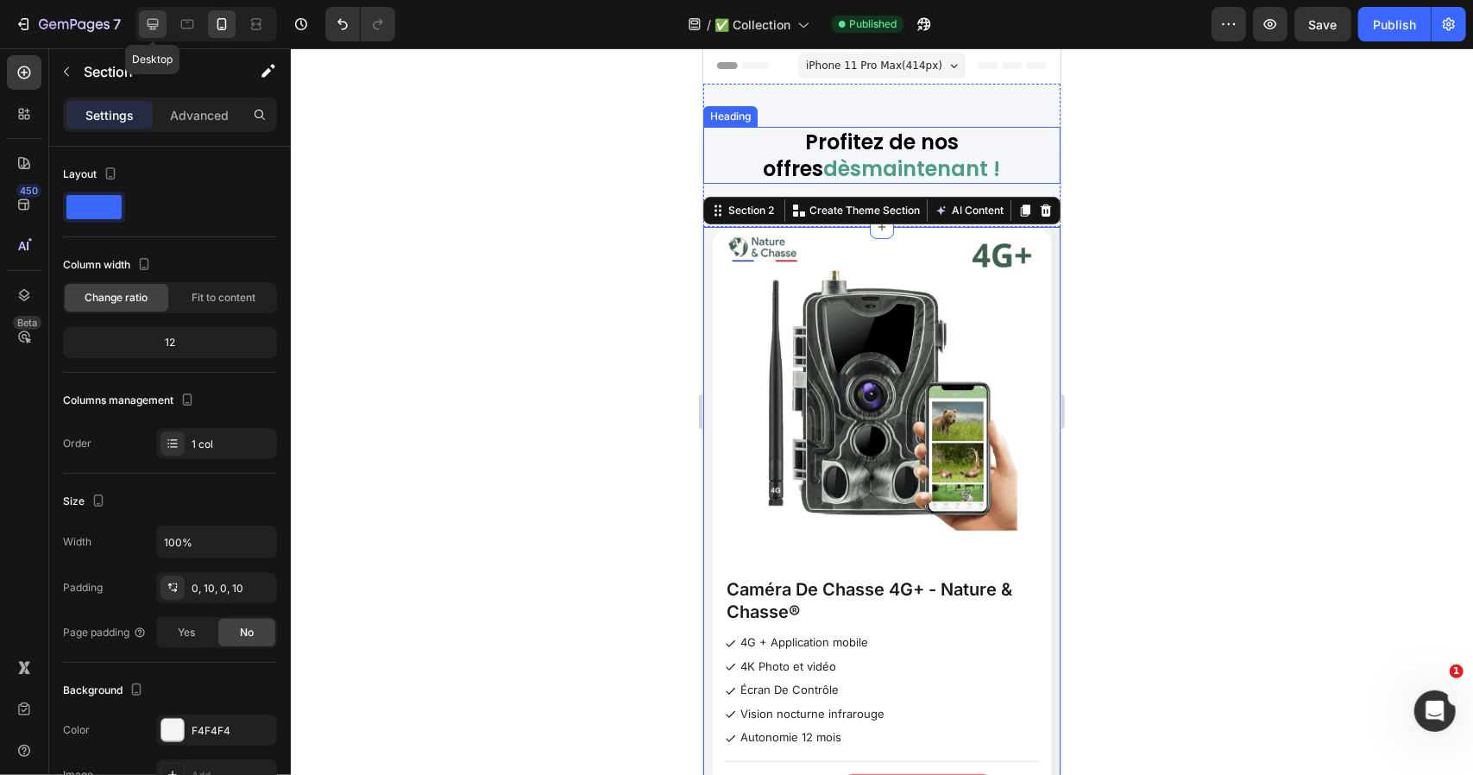
click at [161, 20] on div at bounding box center [153, 24] width 28 height 28
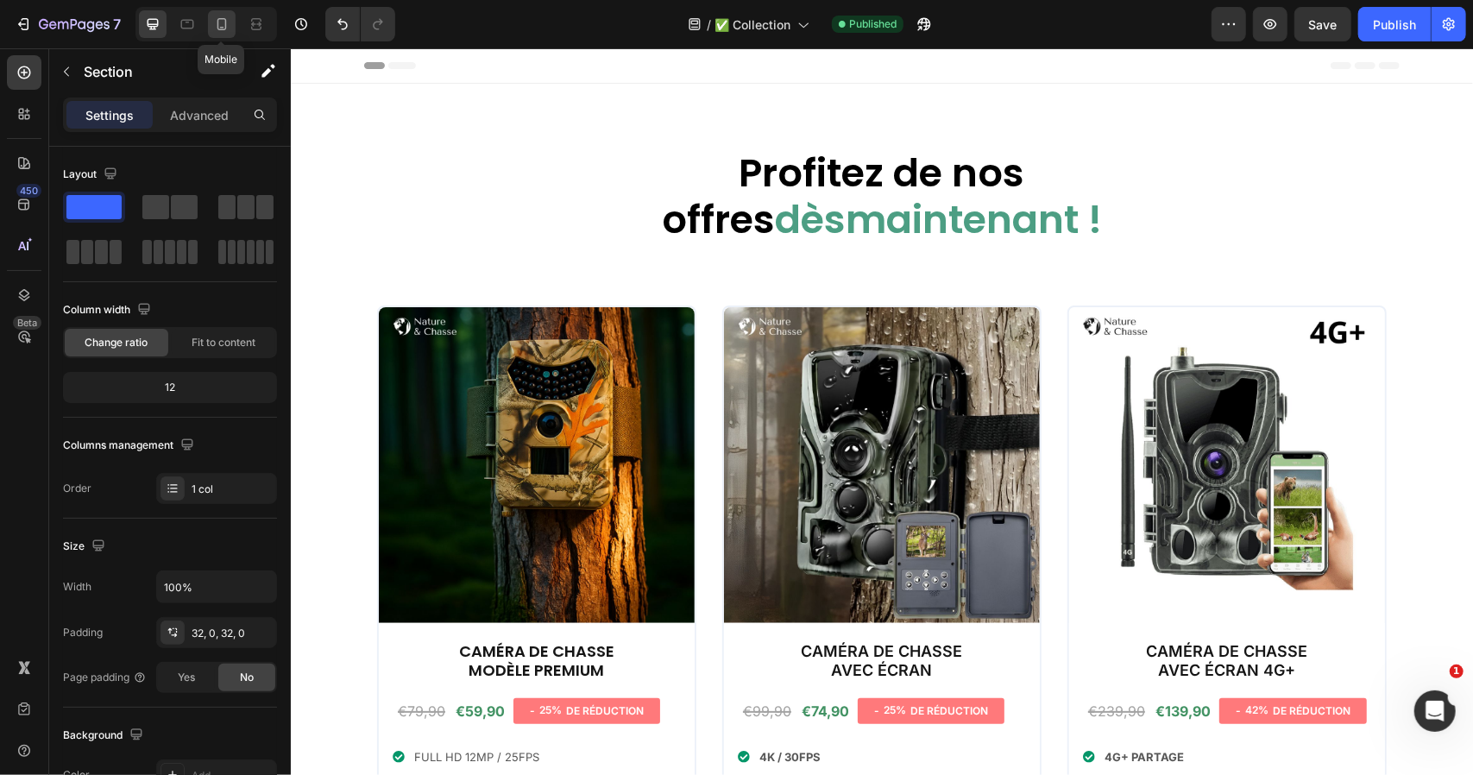
click at [220, 24] on icon at bounding box center [221, 24] width 17 height 17
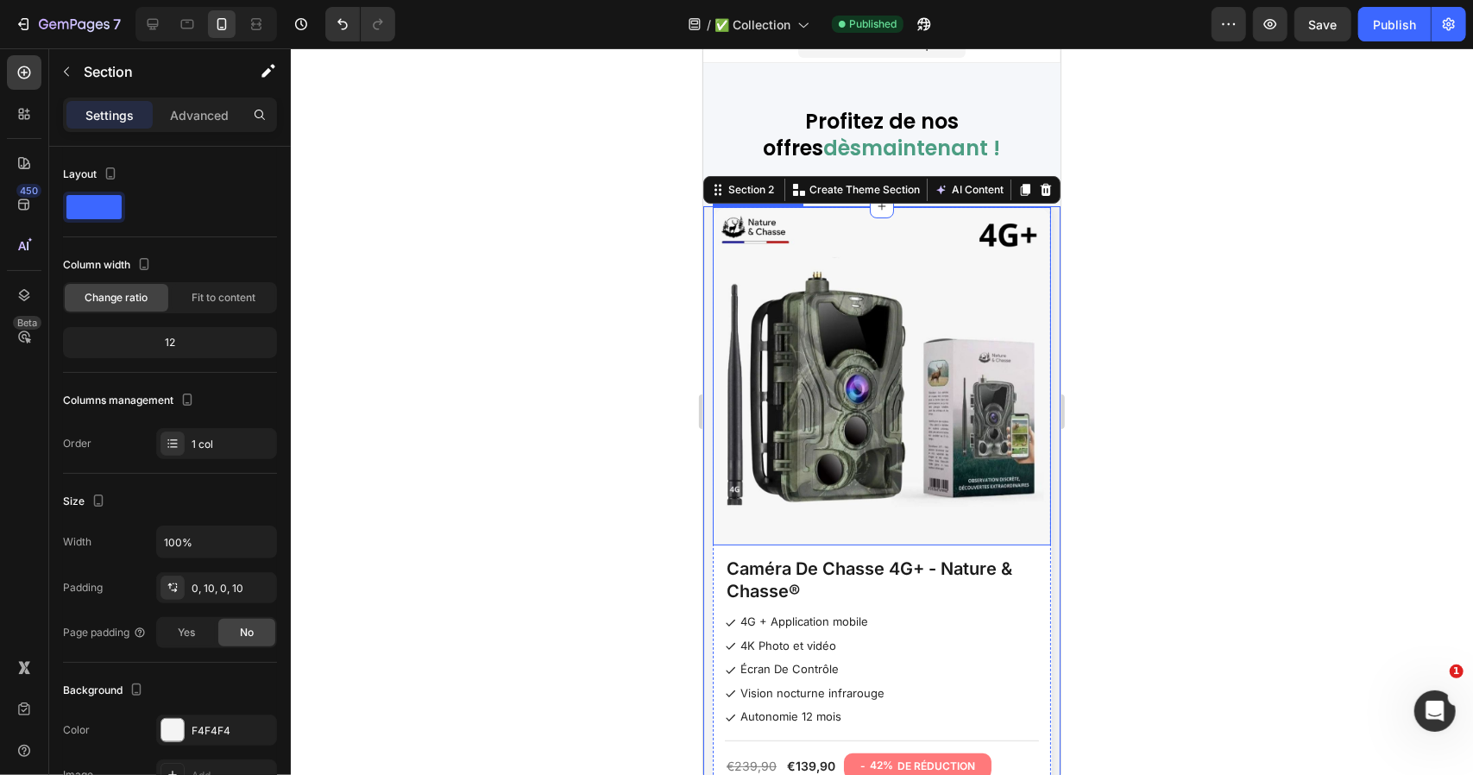
scroll to position [118, 0]
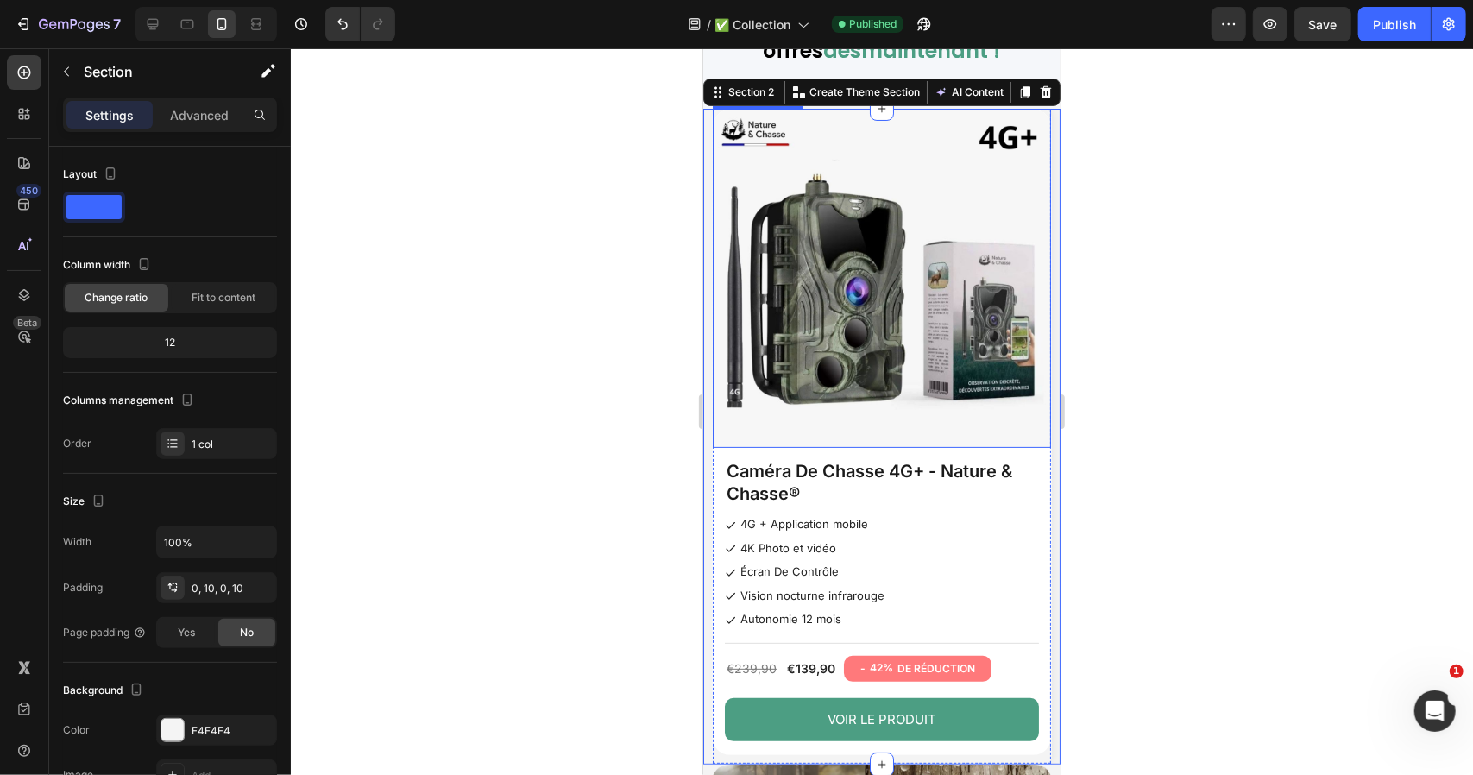
click at [878, 268] on img at bounding box center [881, 278] width 338 height 338
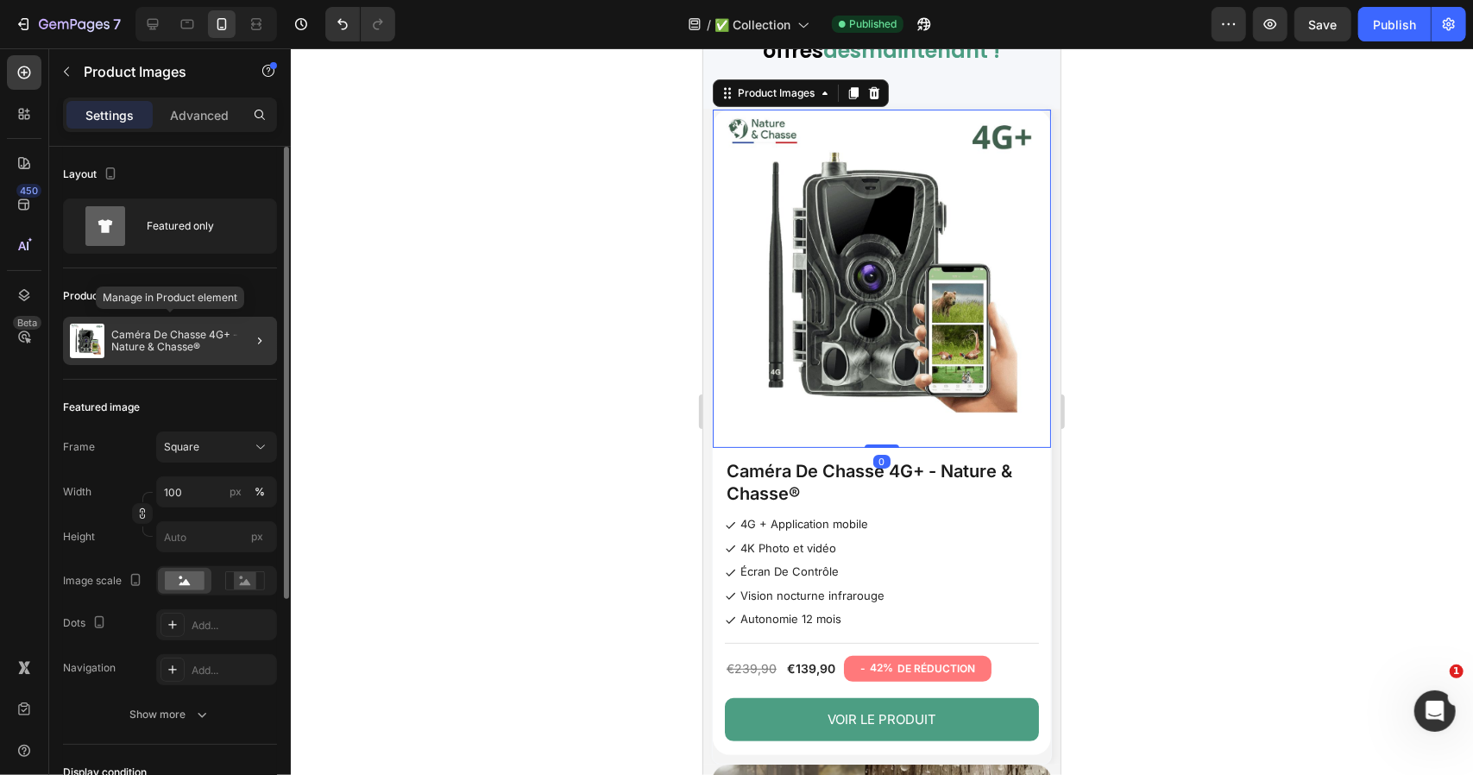
click at [169, 343] on p "Caméra De Chasse 4G+ - Nature & Chasse®" at bounding box center [190, 341] width 159 height 24
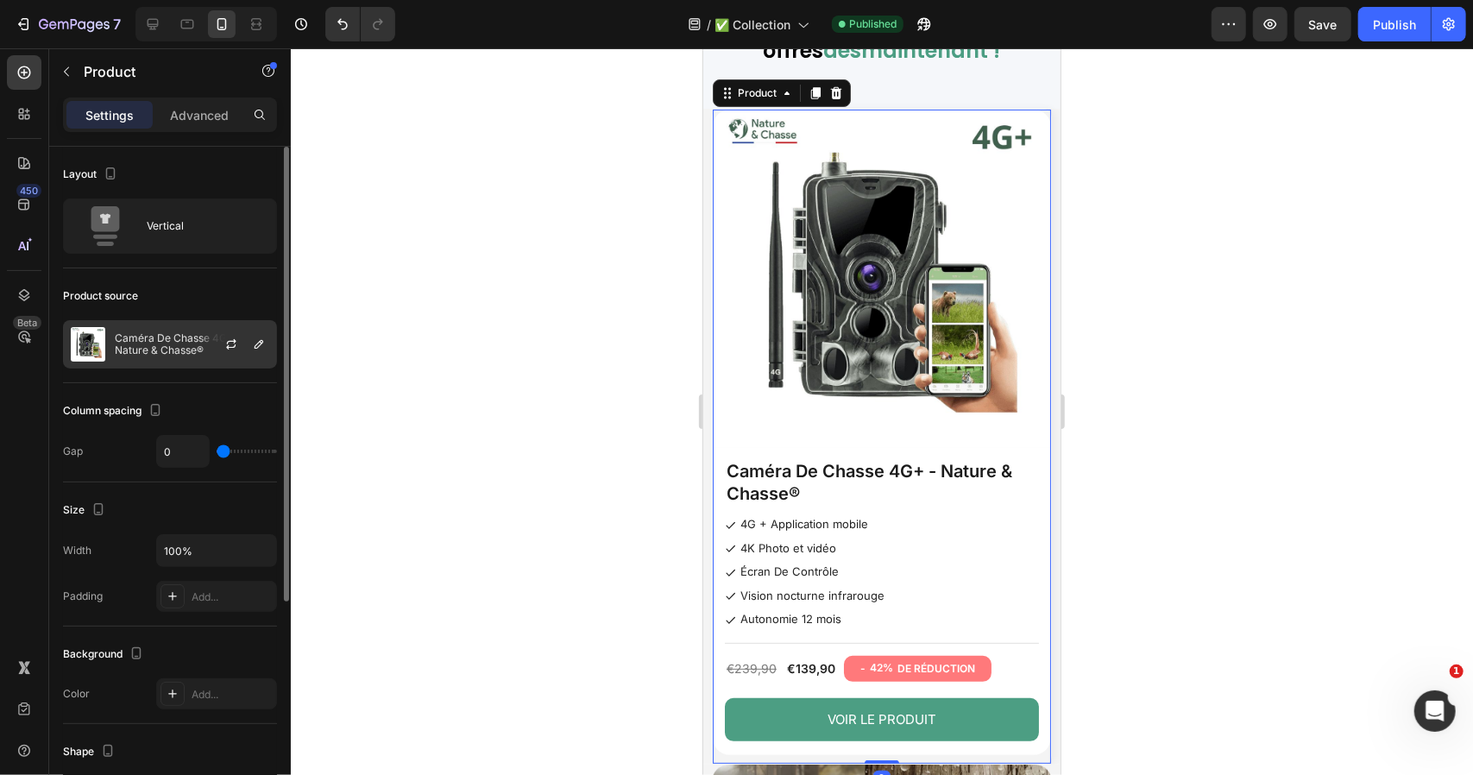
click at [178, 353] on p "Caméra De Chasse 4G+ - Nature & Chasse®" at bounding box center [192, 344] width 154 height 24
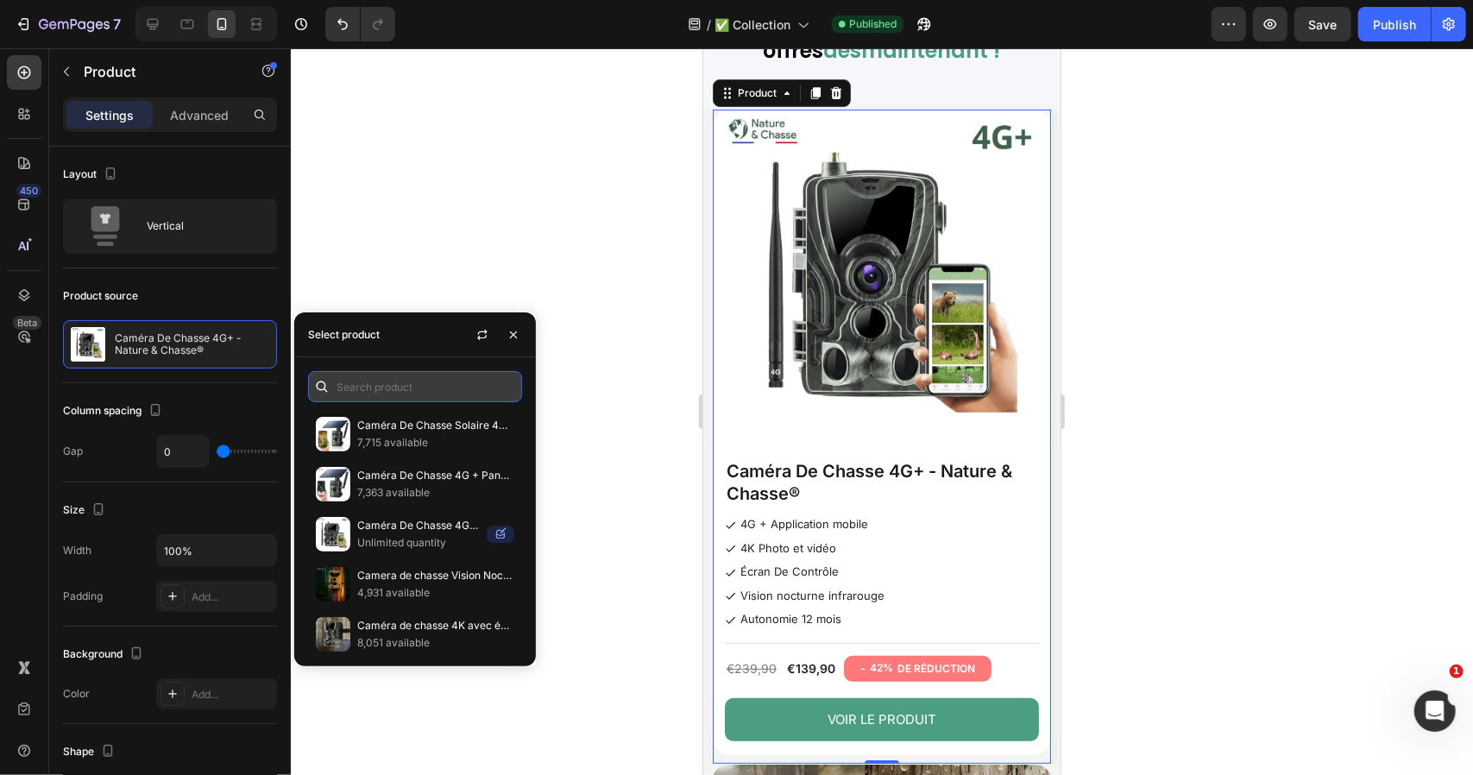
click at [399, 383] on input "text" at bounding box center [415, 386] width 214 height 31
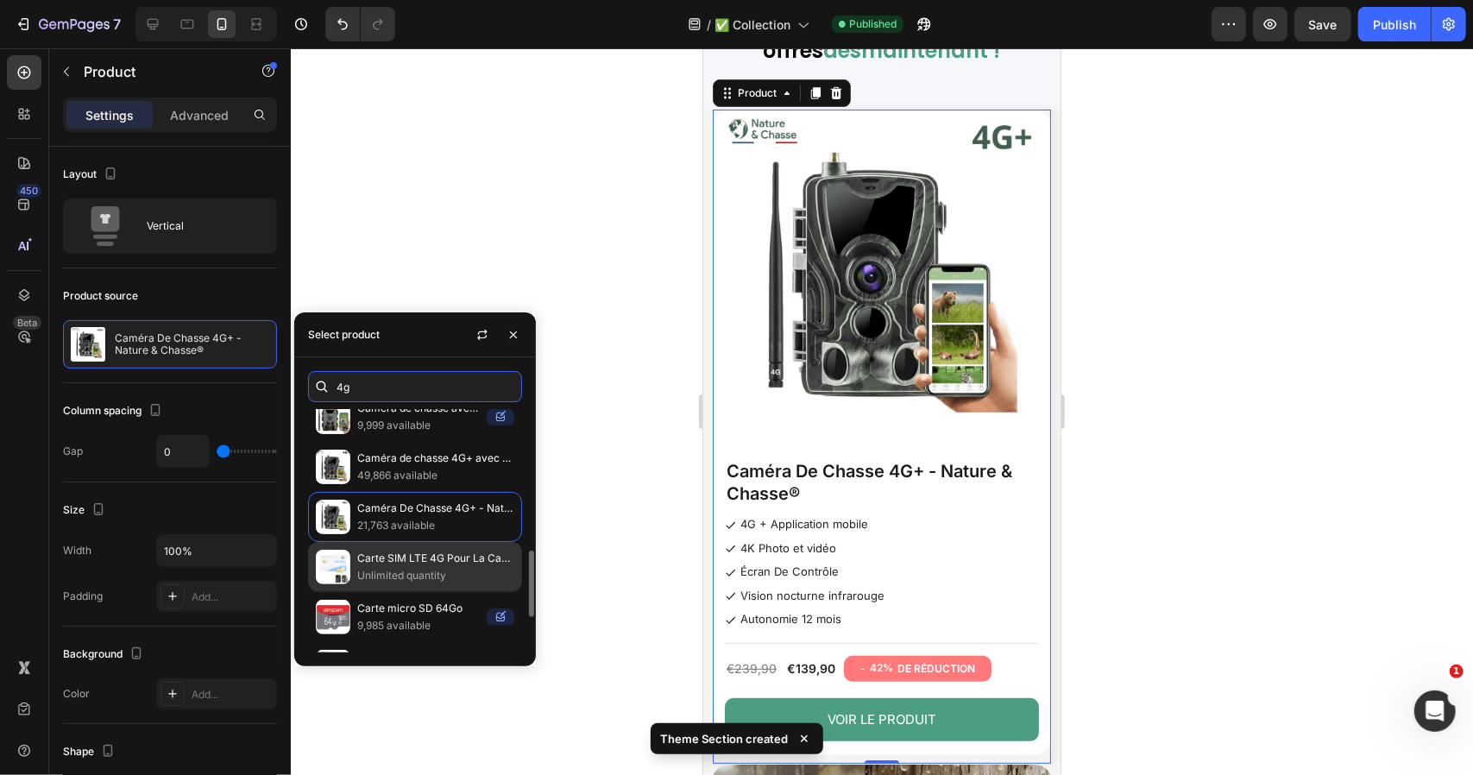
scroll to position [647, 0]
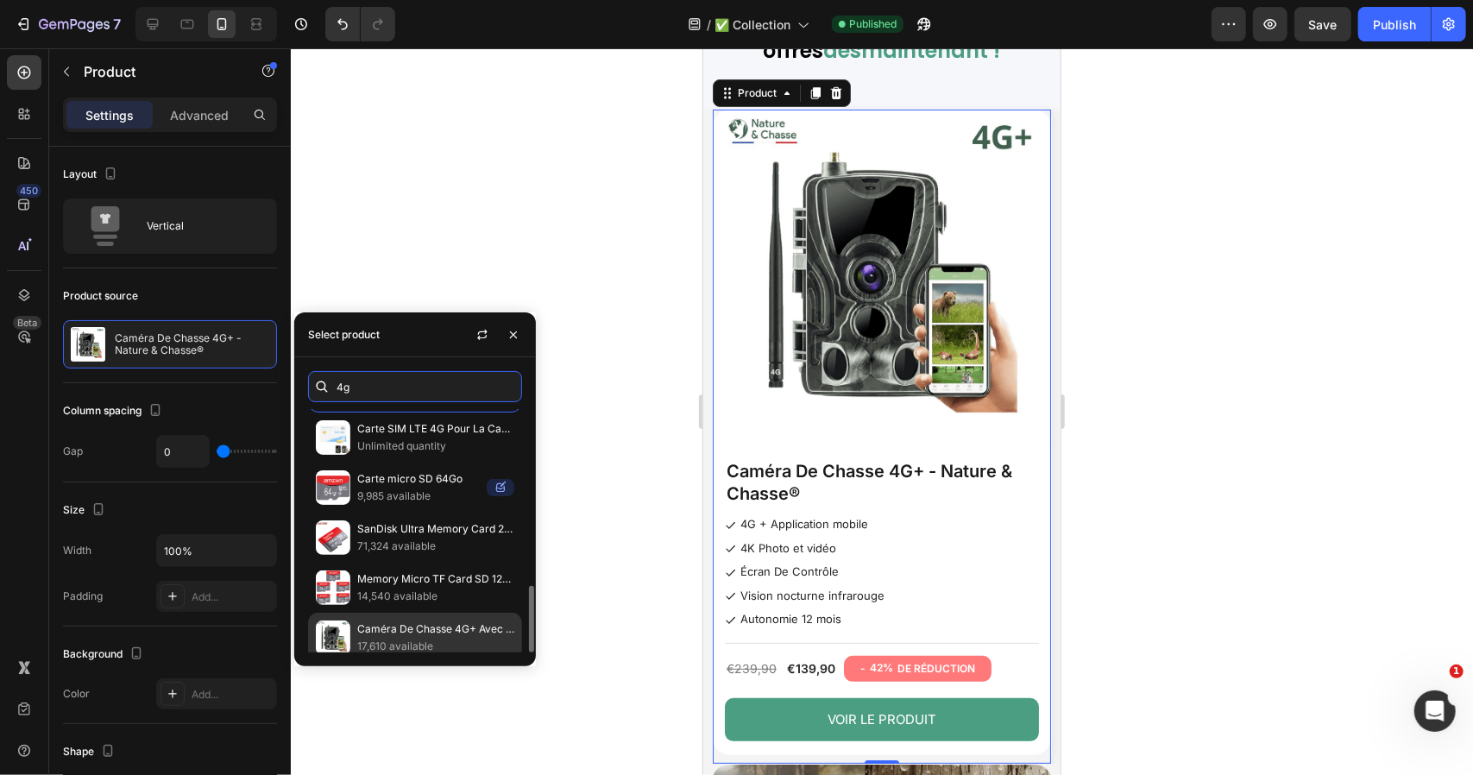
type input "4g"
click at [393, 613] on div "Caméra De Chasse 4G+ Avec Écran - Nature & Chasse® 17,610 available" at bounding box center [415, 638] width 214 height 50
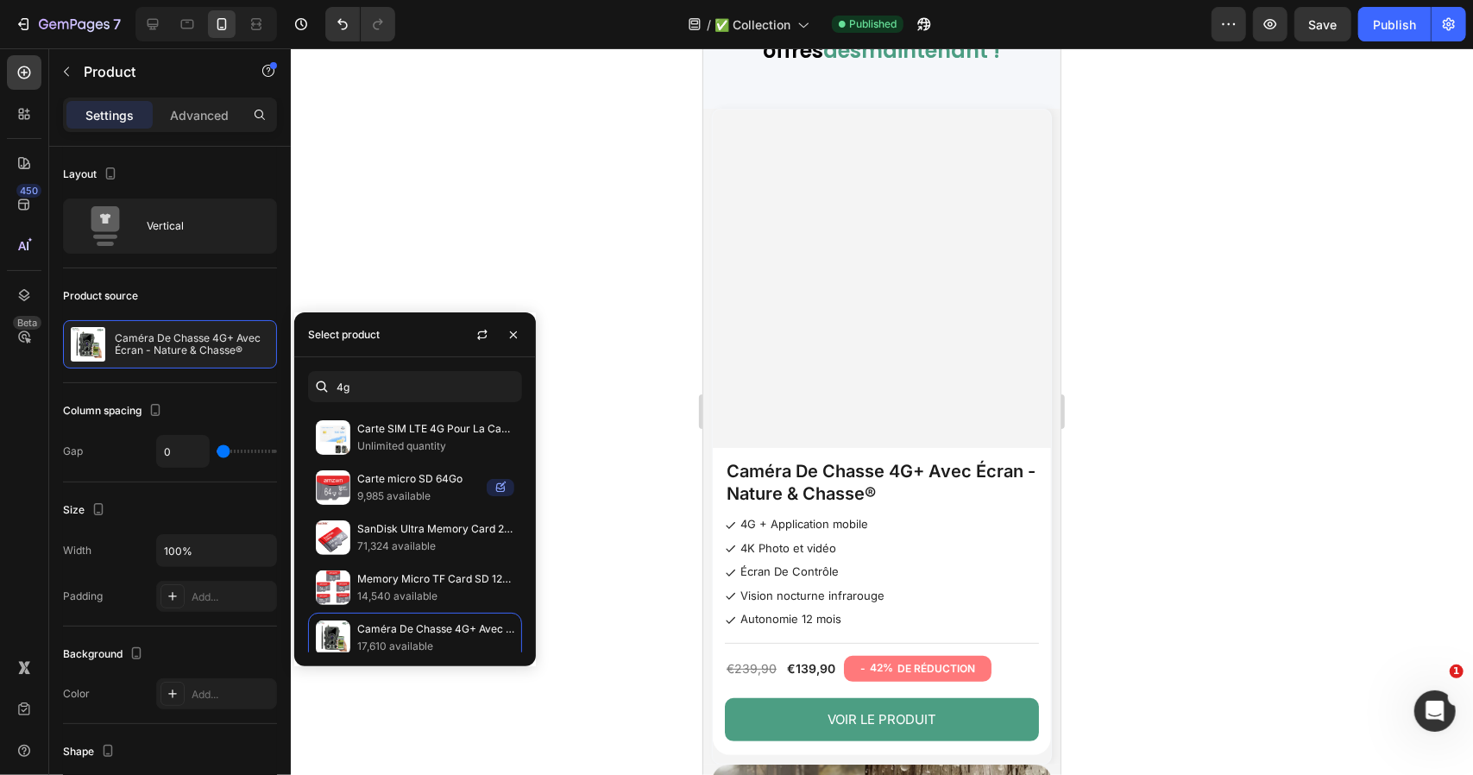
click at [1184, 238] on div at bounding box center [882, 411] width 1182 height 727
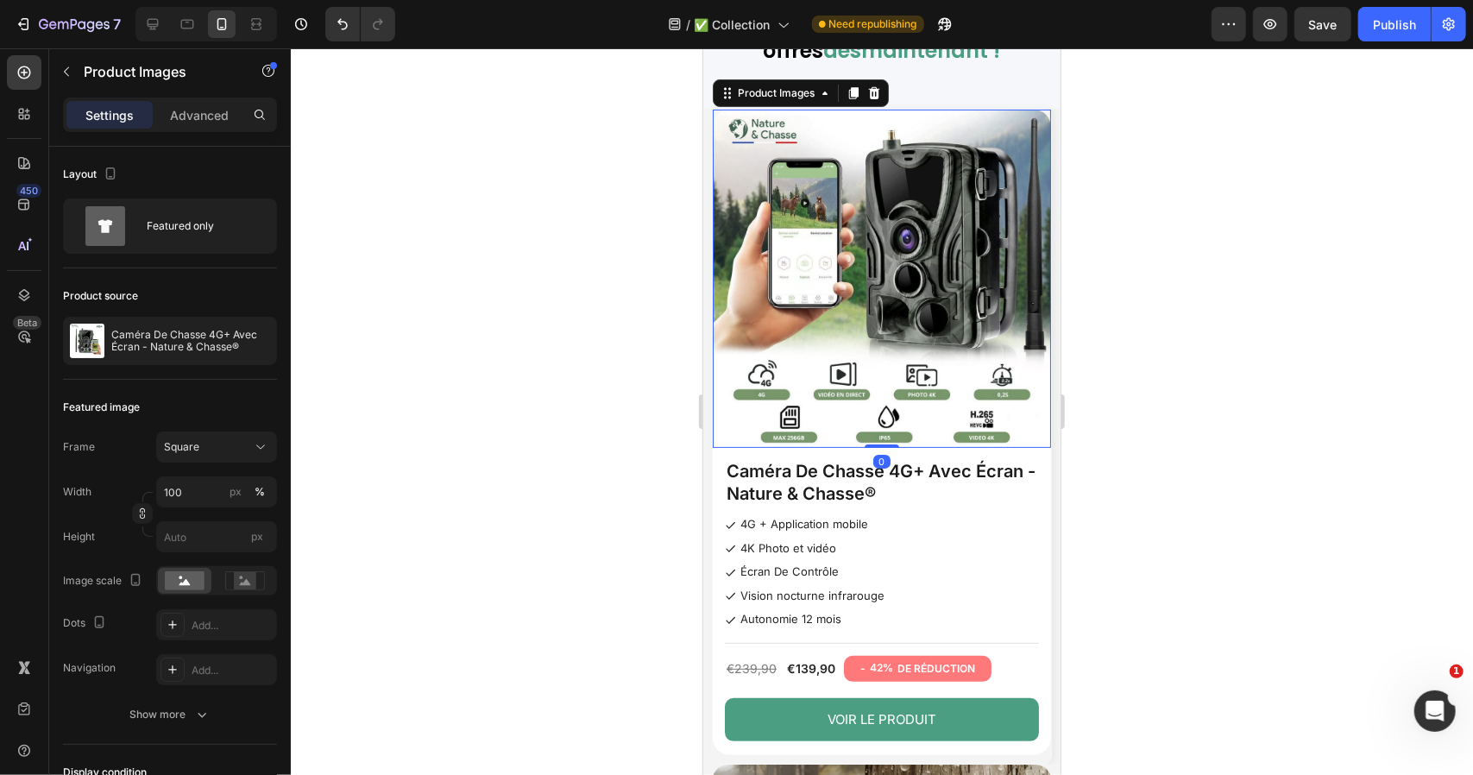
click at [897, 270] on img at bounding box center [881, 278] width 338 height 338
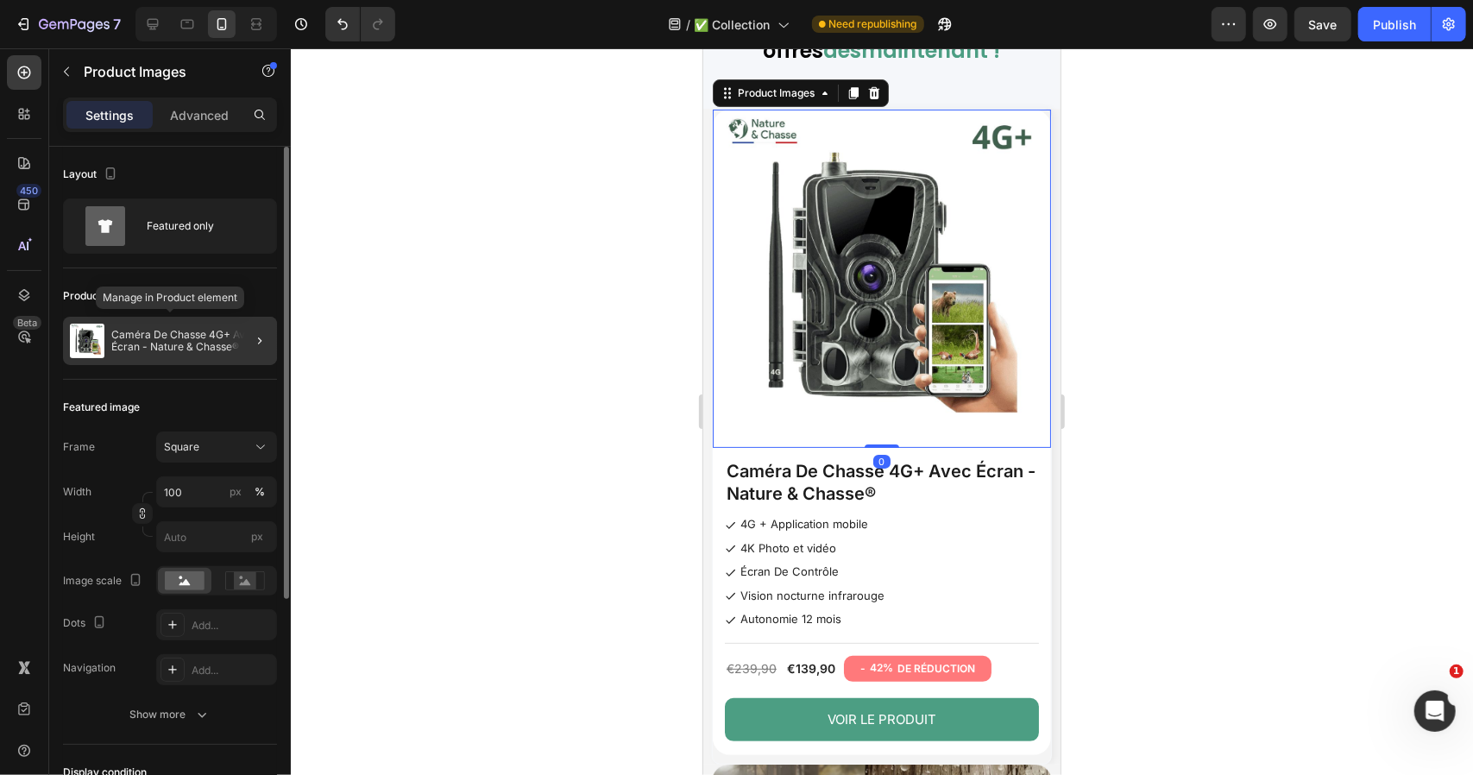
click at [183, 345] on p "Caméra De Chasse 4G+ Avec Écran - Nature & Chasse®" at bounding box center [190, 341] width 159 height 24
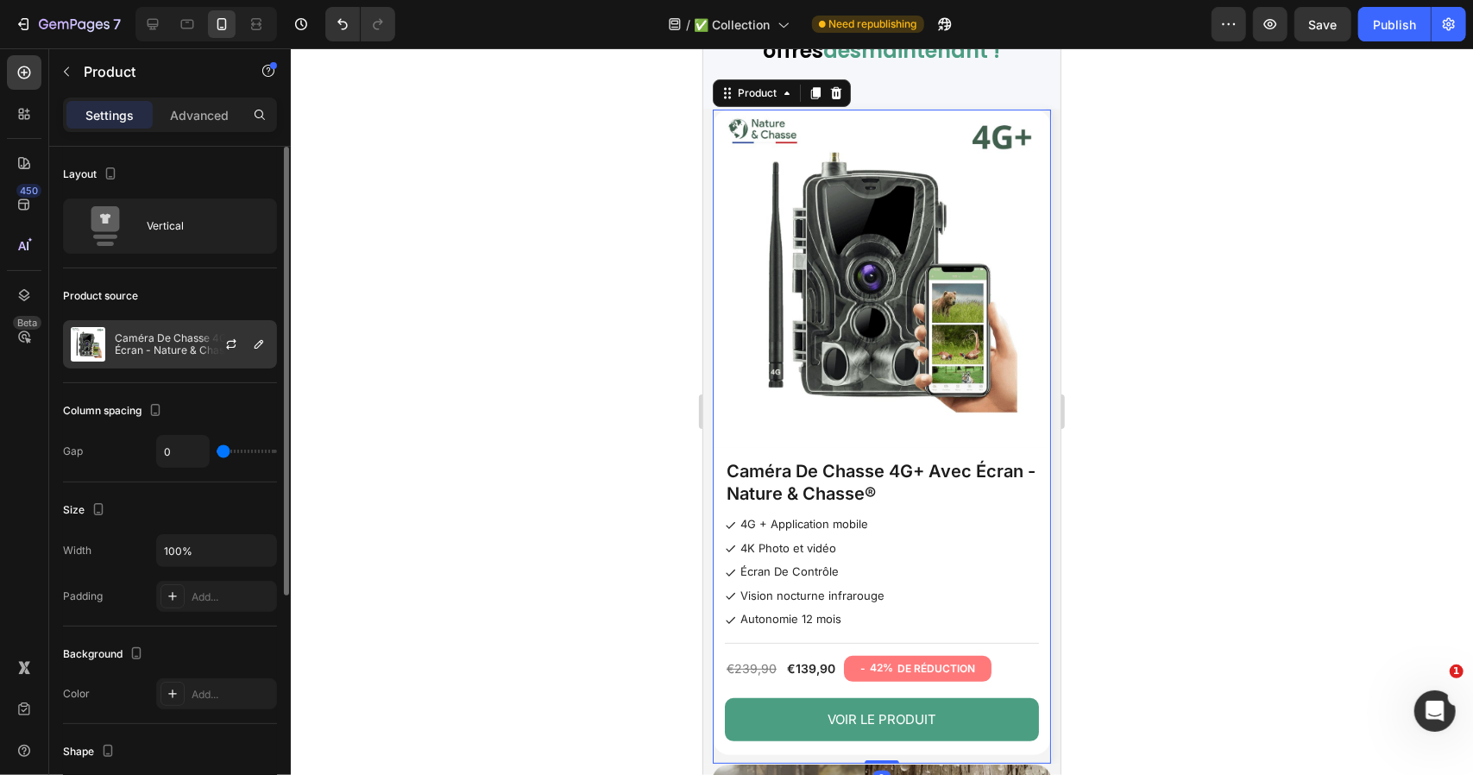
click at [198, 336] on p "Caméra De Chasse 4G+ Avec Écran - Nature & Chasse®" at bounding box center [192, 344] width 154 height 24
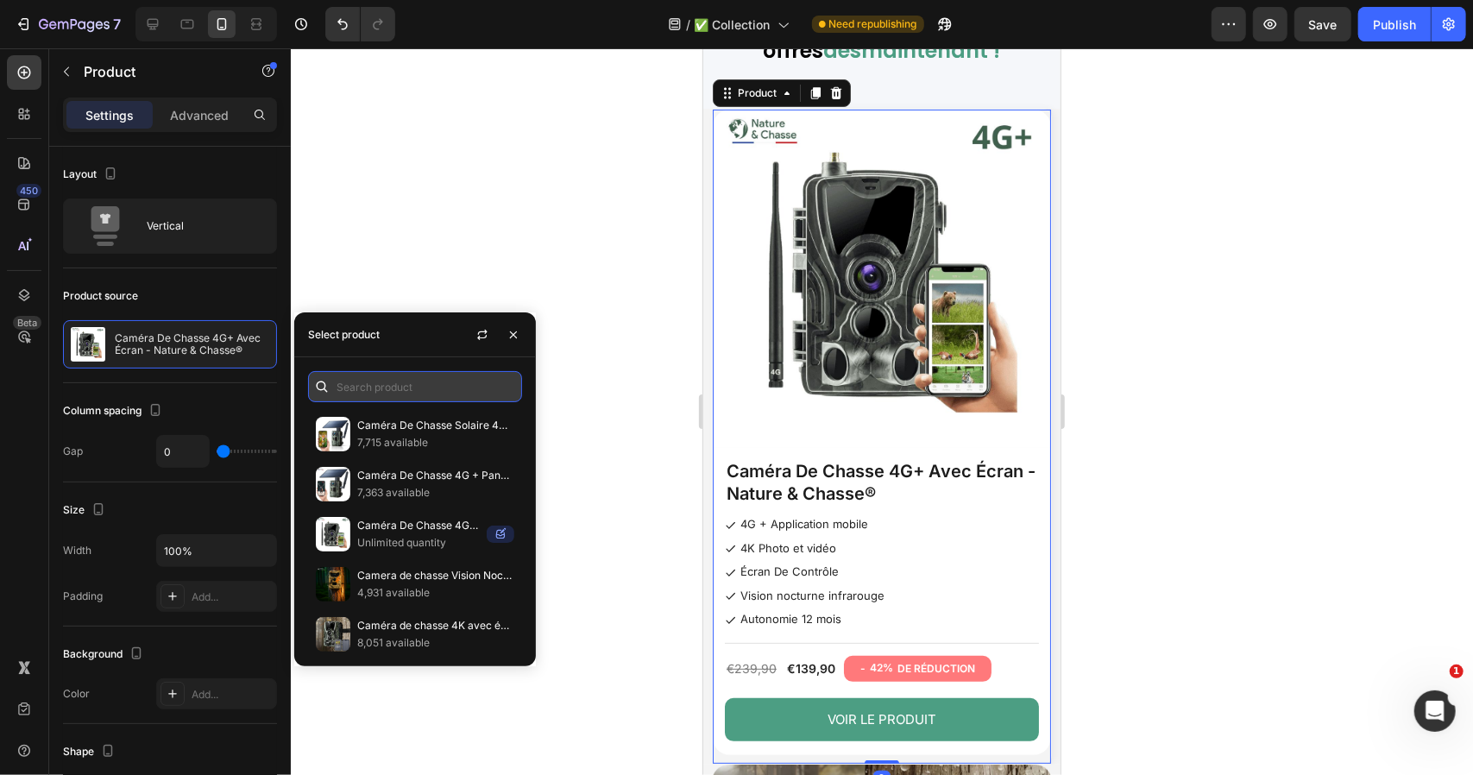
click at [423, 382] on input "text" at bounding box center [415, 386] width 214 height 31
paste input "camera-de-chasse-4g-4k-239euro-pc"
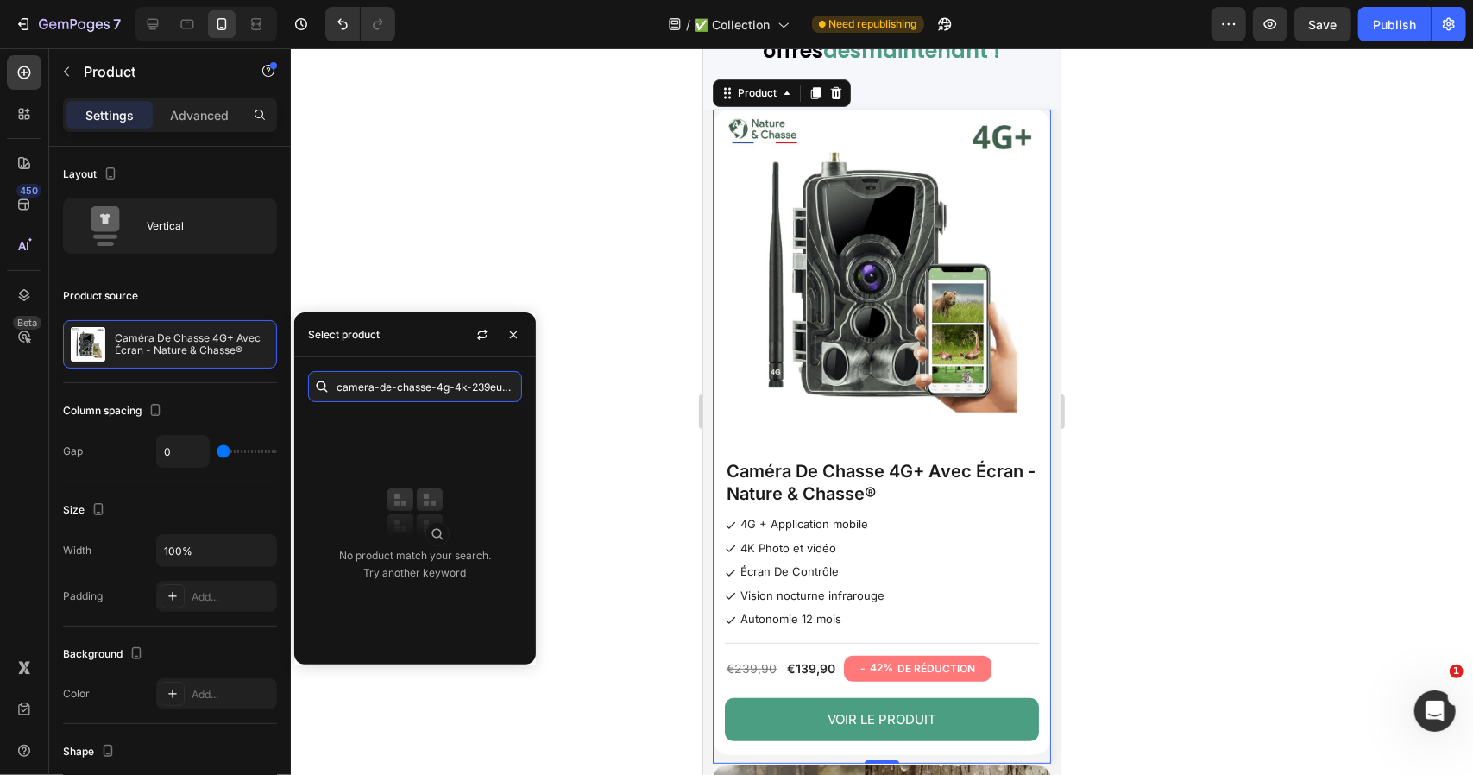
scroll to position [0, 12]
drag, startPoint x: 494, startPoint y: 392, endPoint x: 651, endPoint y: 403, distance: 158.3
click at [651, 0] on body "7 Version history / ✅ Collection Need republishing Preview Save Publish 450 Bet…" at bounding box center [736, 0] width 1473 height 0
click at [476, 385] on input "camera-de-chasse-4g-4k-239euro-pc" at bounding box center [415, 386] width 214 height 31
type input "camera-de-chasse-4g-4k-239euro-pc"
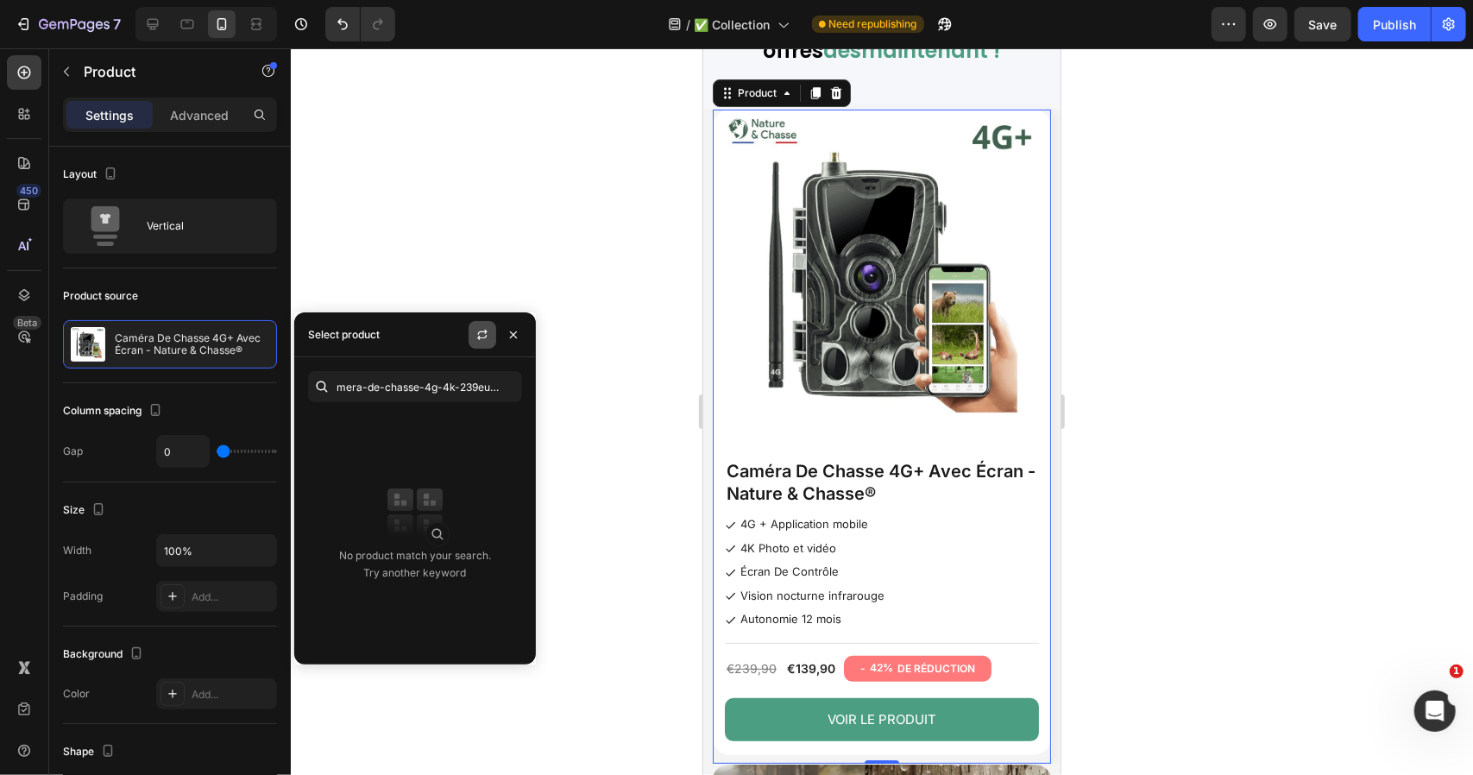
click at [481, 341] on icon "button" at bounding box center [482, 335] width 14 height 14
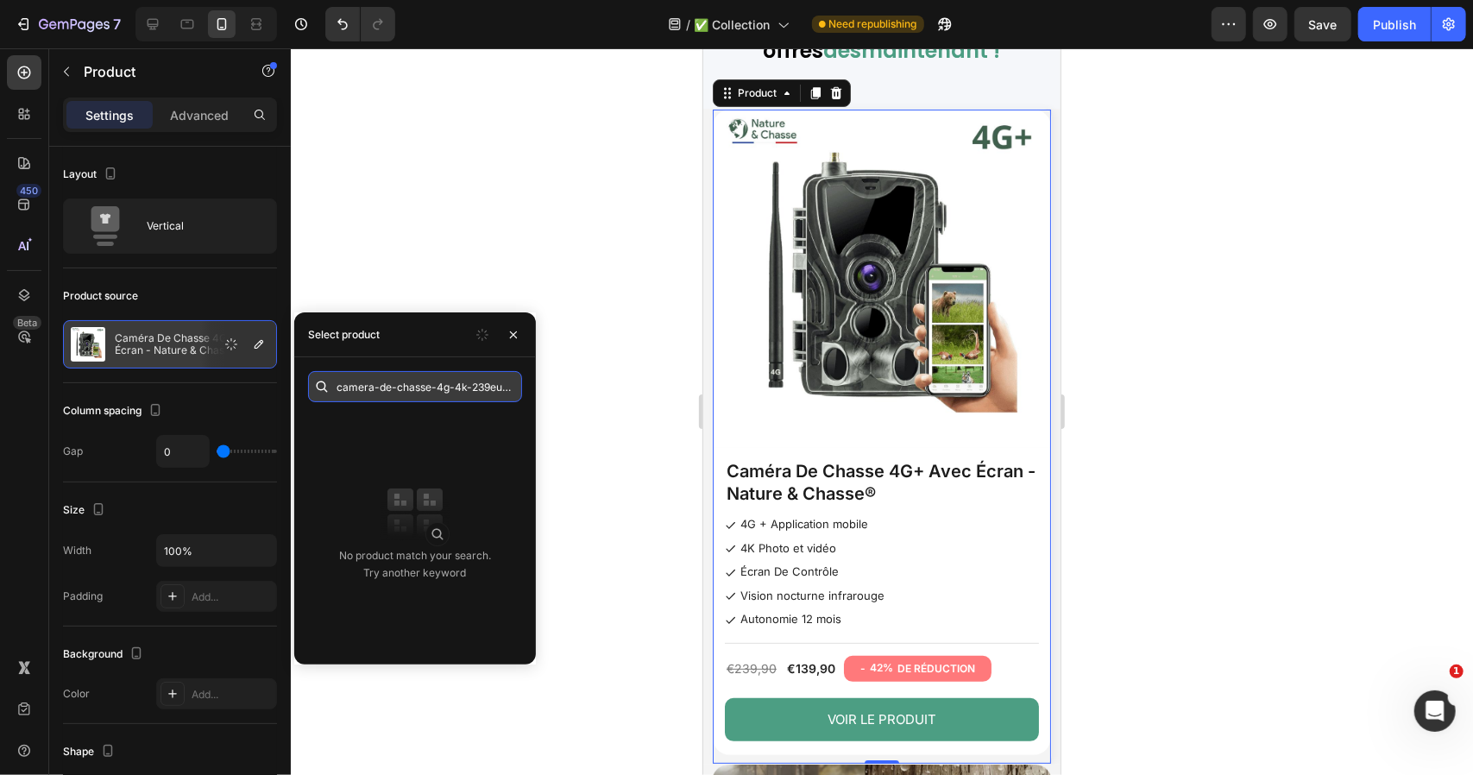
click at [460, 387] on input "camera-de-chasse-4g-4k-239euro-pc" at bounding box center [415, 386] width 214 height 31
click at [456, 398] on input "camera-de-chasse-4g-4k-239euro-pc" at bounding box center [415, 386] width 214 height 31
click at [431, 386] on input "camera-de-chasse-4g-4k-239euro-pc" at bounding box center [415, 386] width 214 height 31
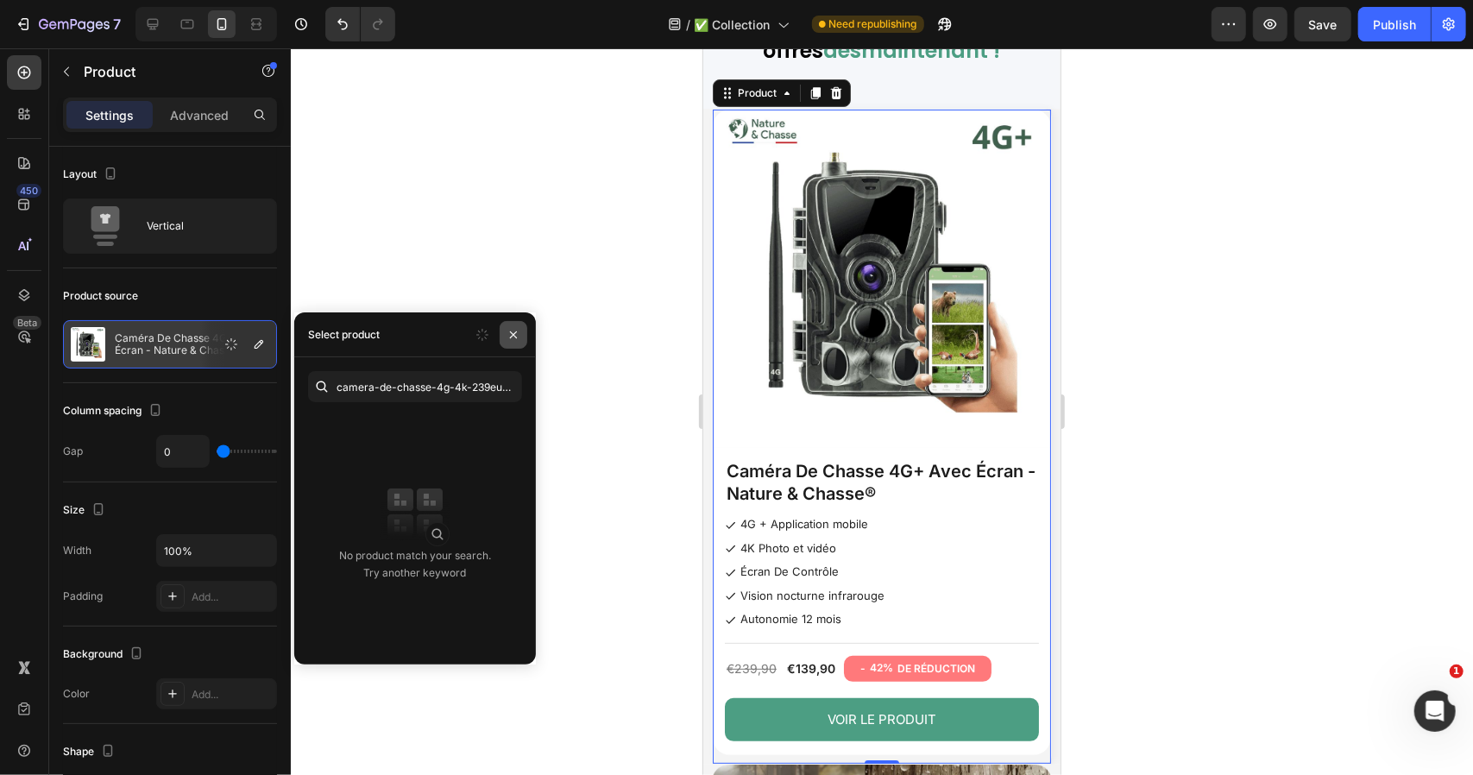
click at [508, 333] on icon "button" at bounding box center [514, 335] width 14 height 14
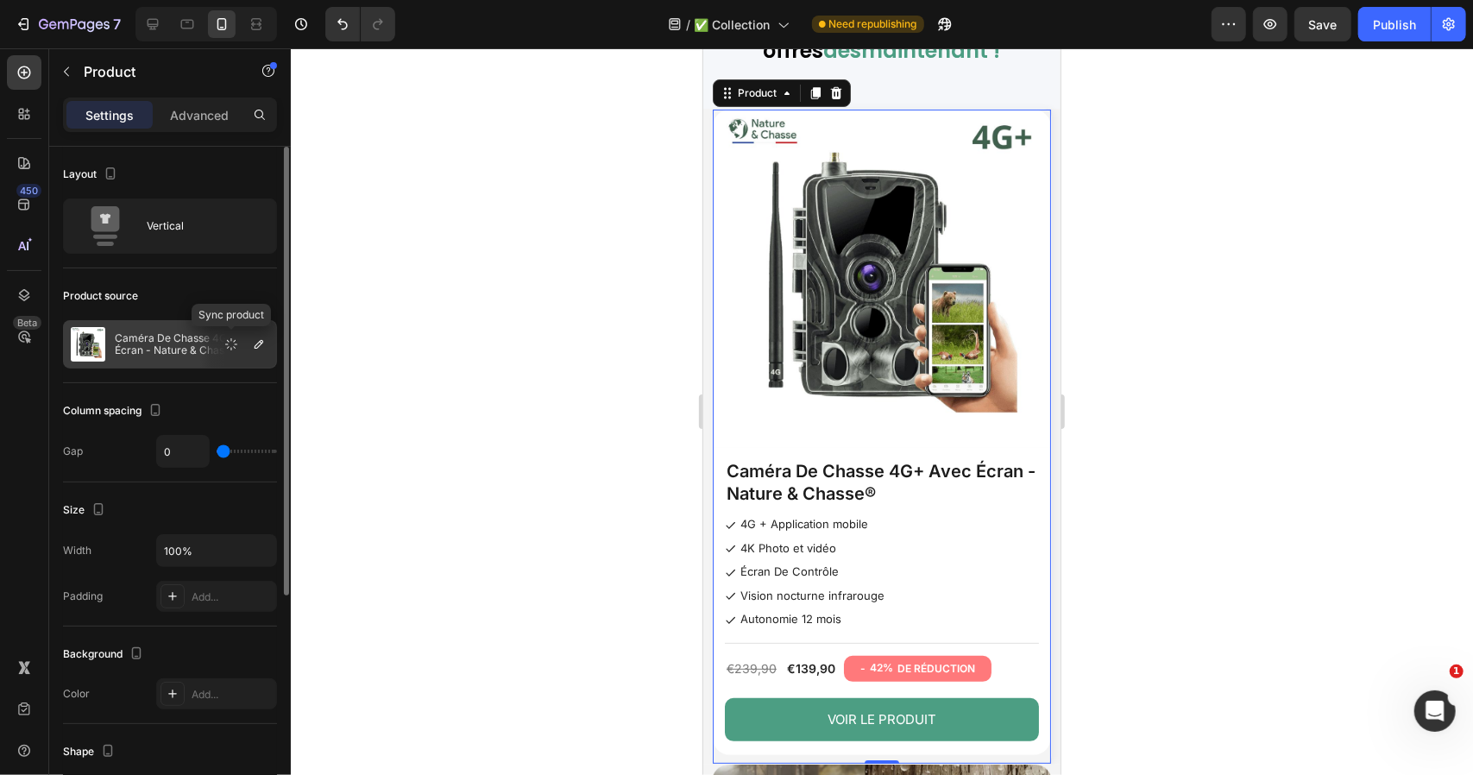
click at [221, 342] on button "button" at bounding box center [231, 344] width 21 height 21
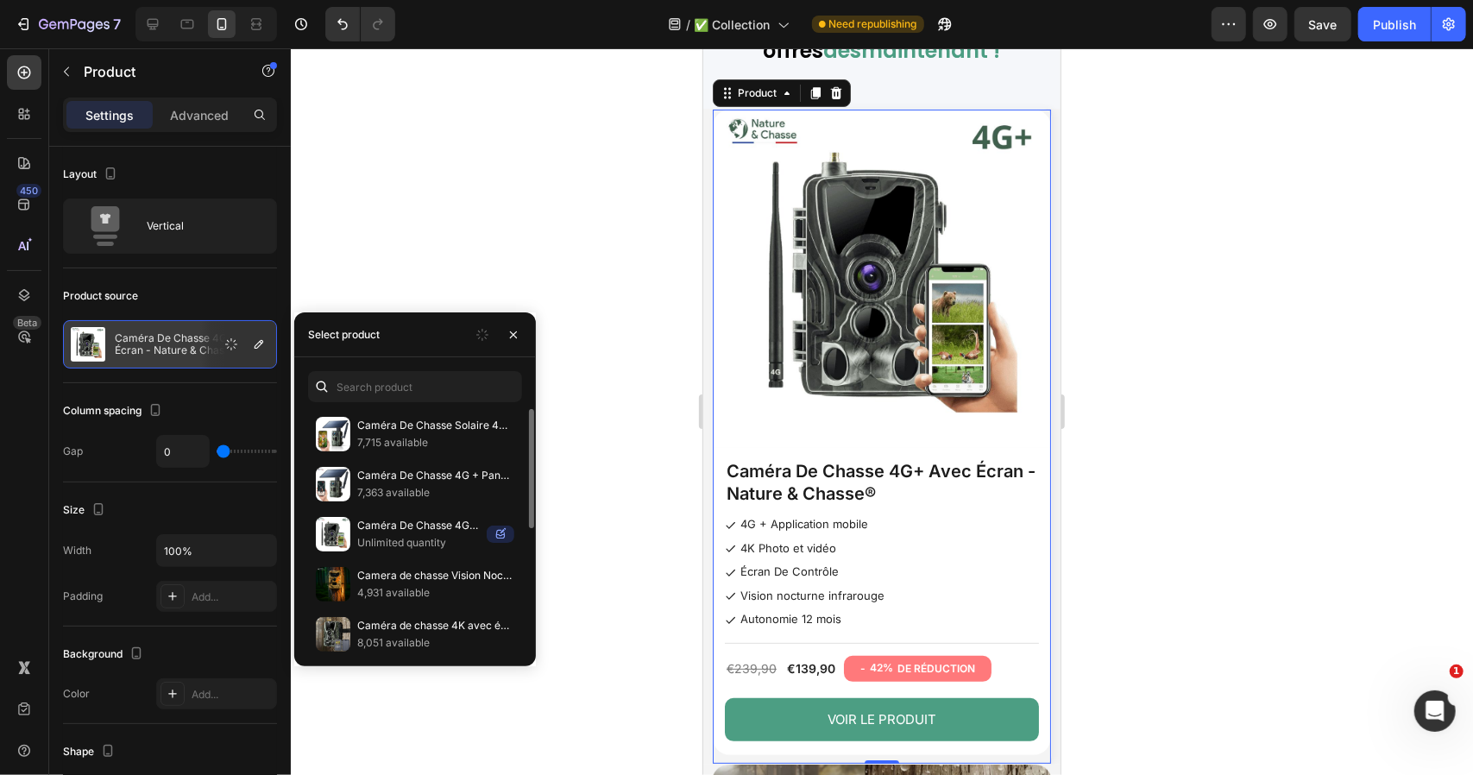
scroll to position [282, 0]
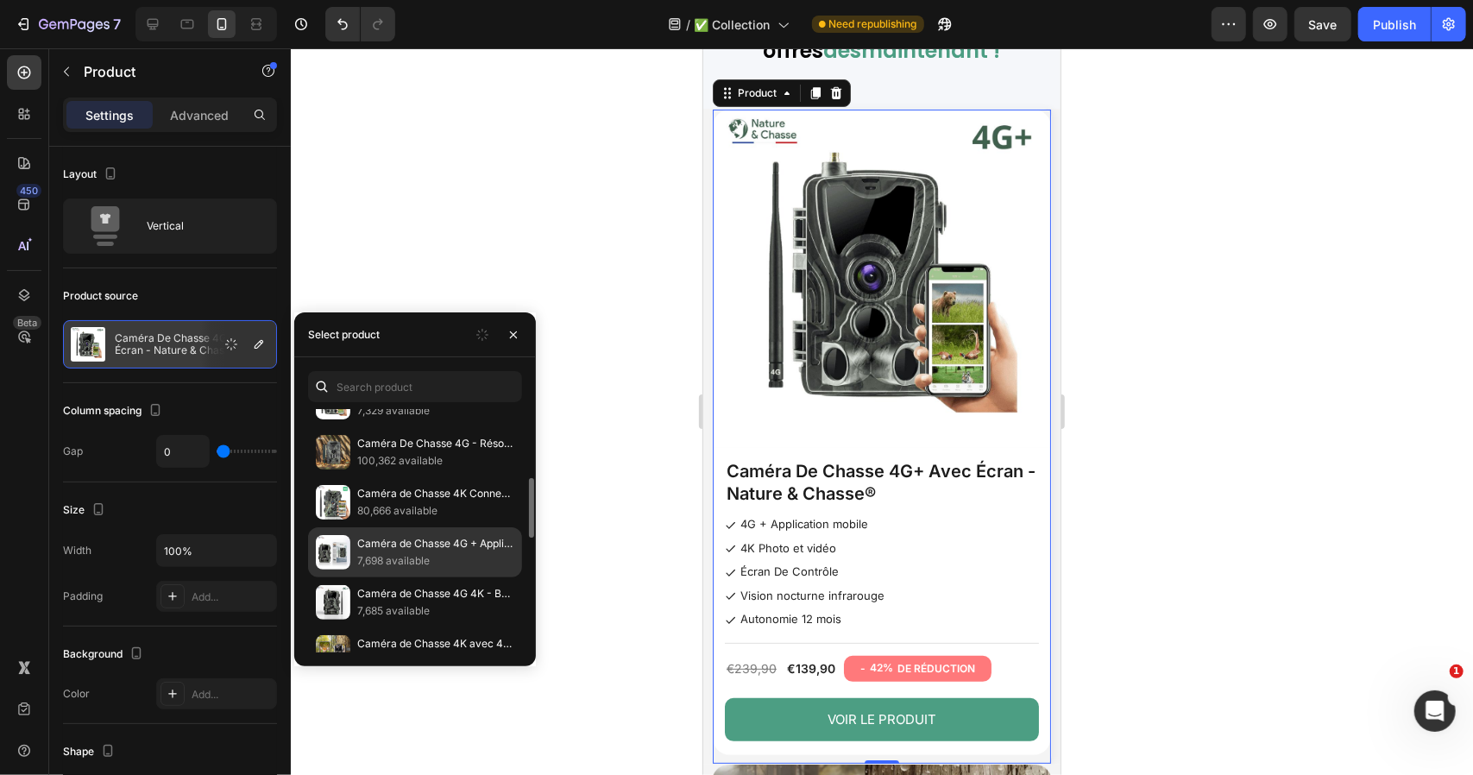
click at [377, 556] on p "7,698 available" at bounding box center [435, 560] width 157 height 17
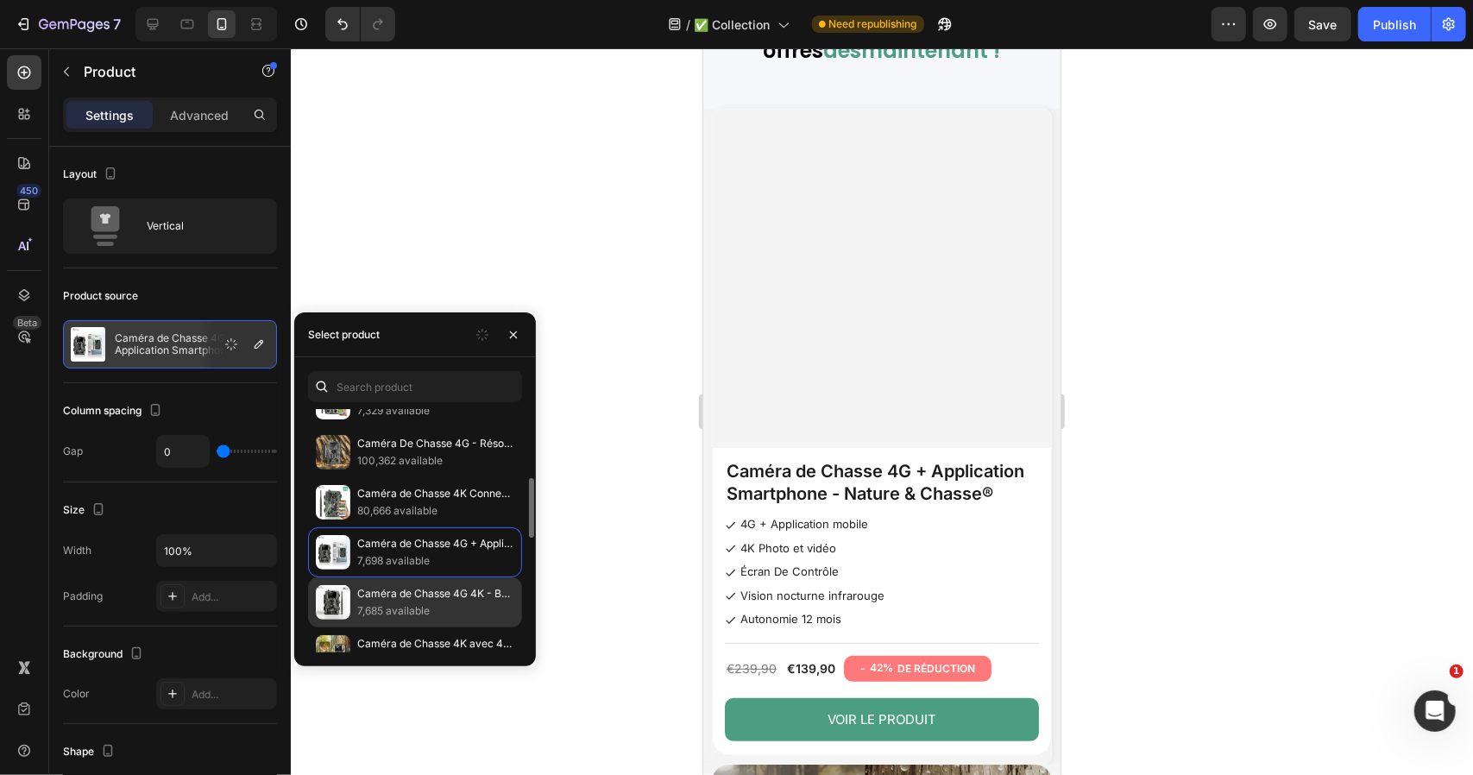
click at [375, 602] on p "7,685 available" at bounding box center [435, 610] width 157 height 17
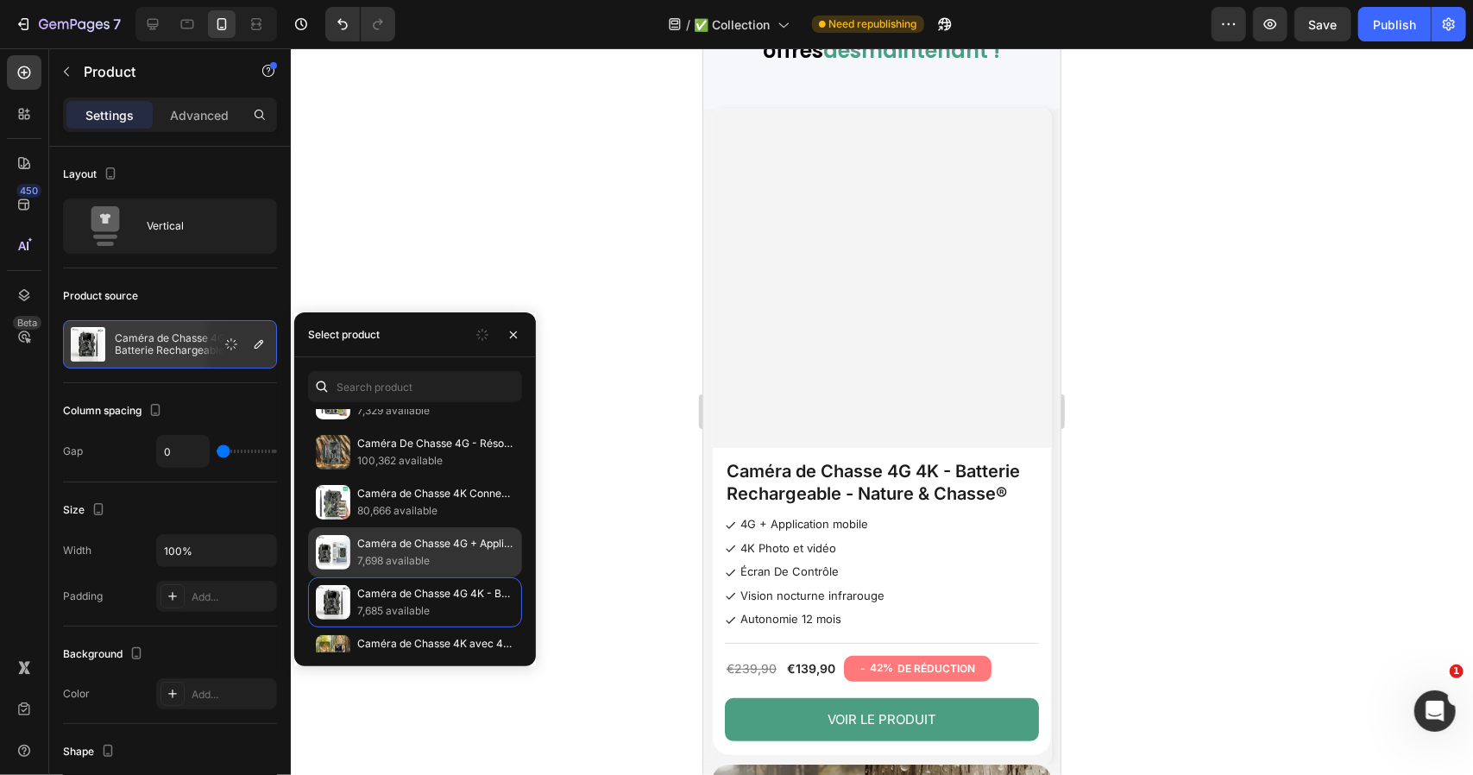
scroll to position [0, 0]
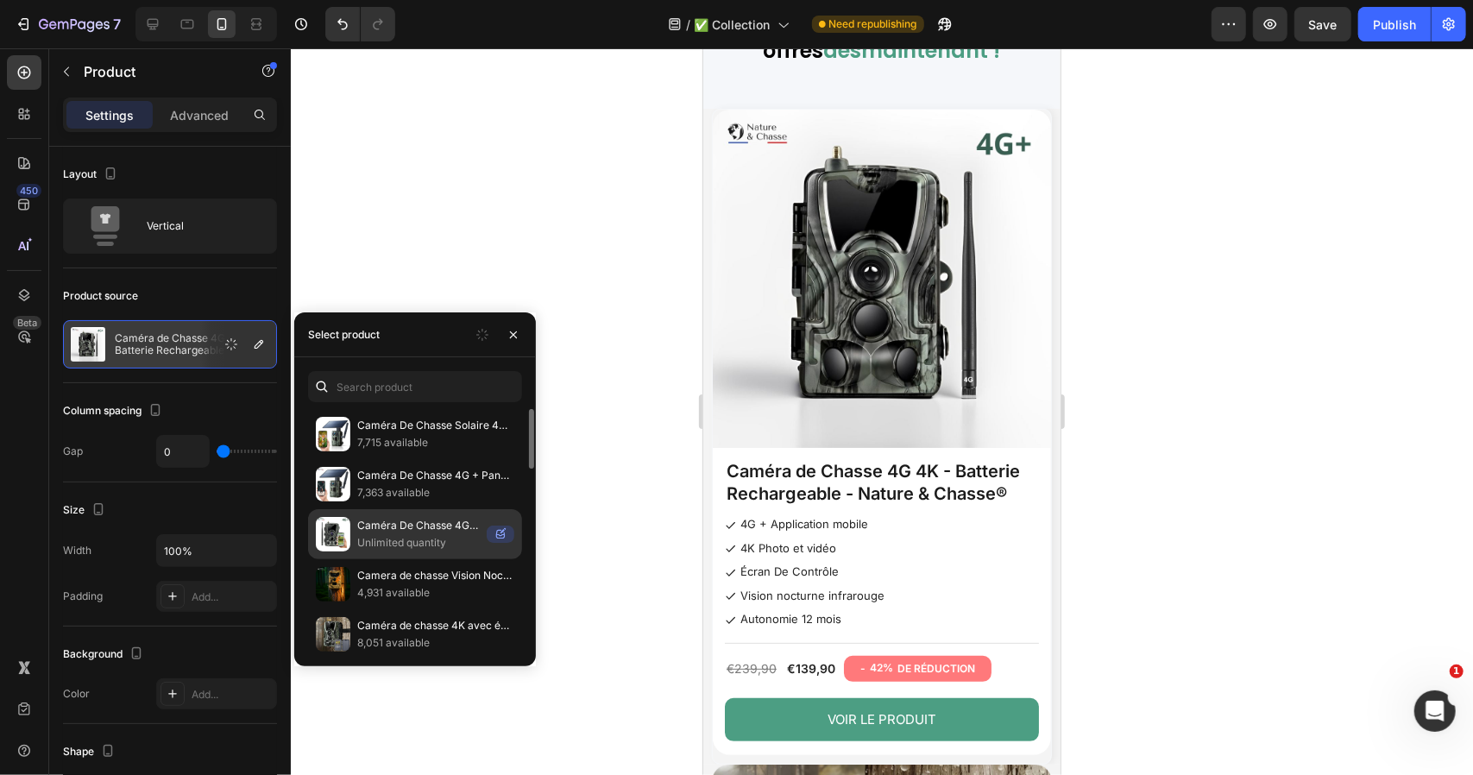
click at [388, 527] on p "Caméra De Chasse 4G+ Panneau solaire - Nature & Chasse®" at bounding box center [418, 525] width 123 height 17
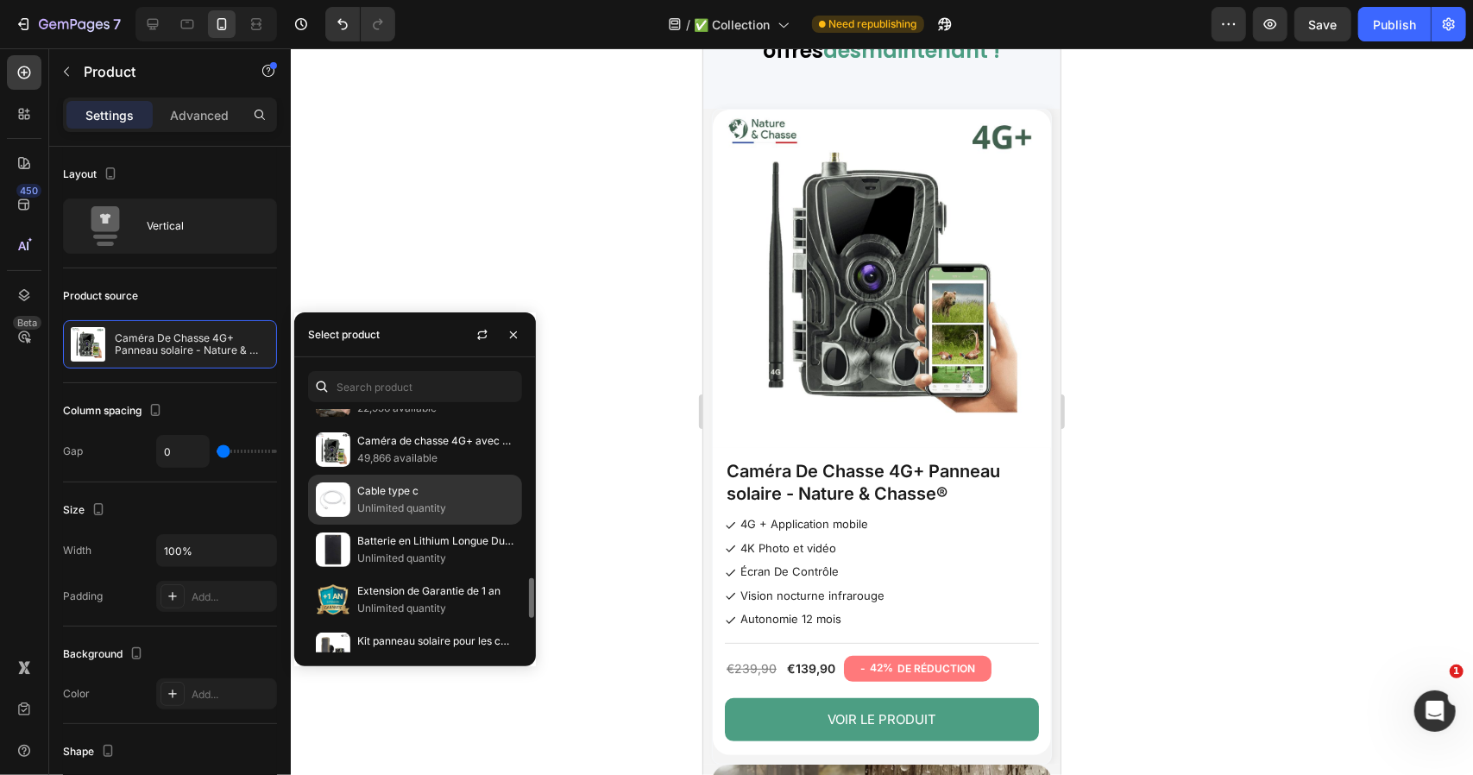
scroll to position [949, 0]
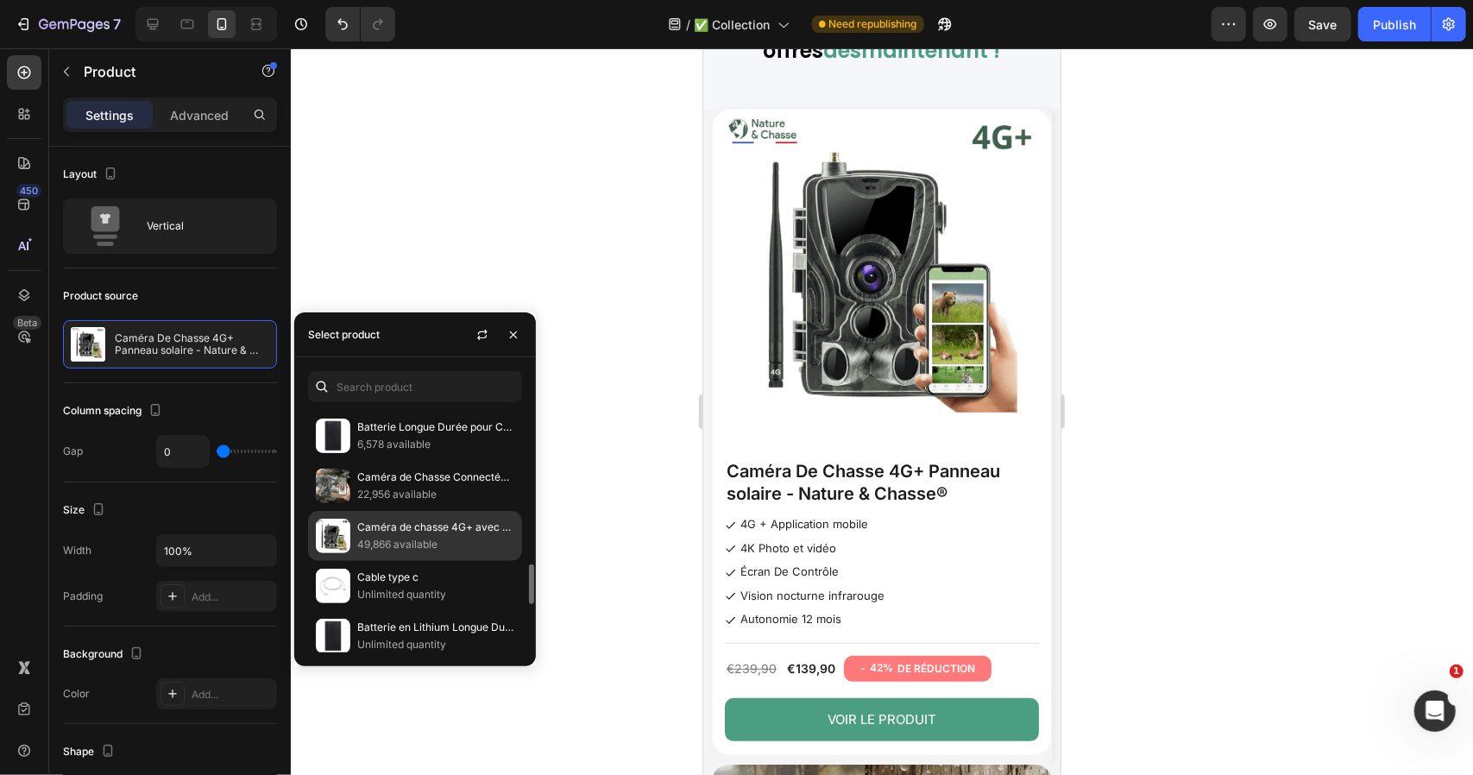
click at [393, 536] on p "49,866 available" at bounding box center [435, 544] width 157 height 17
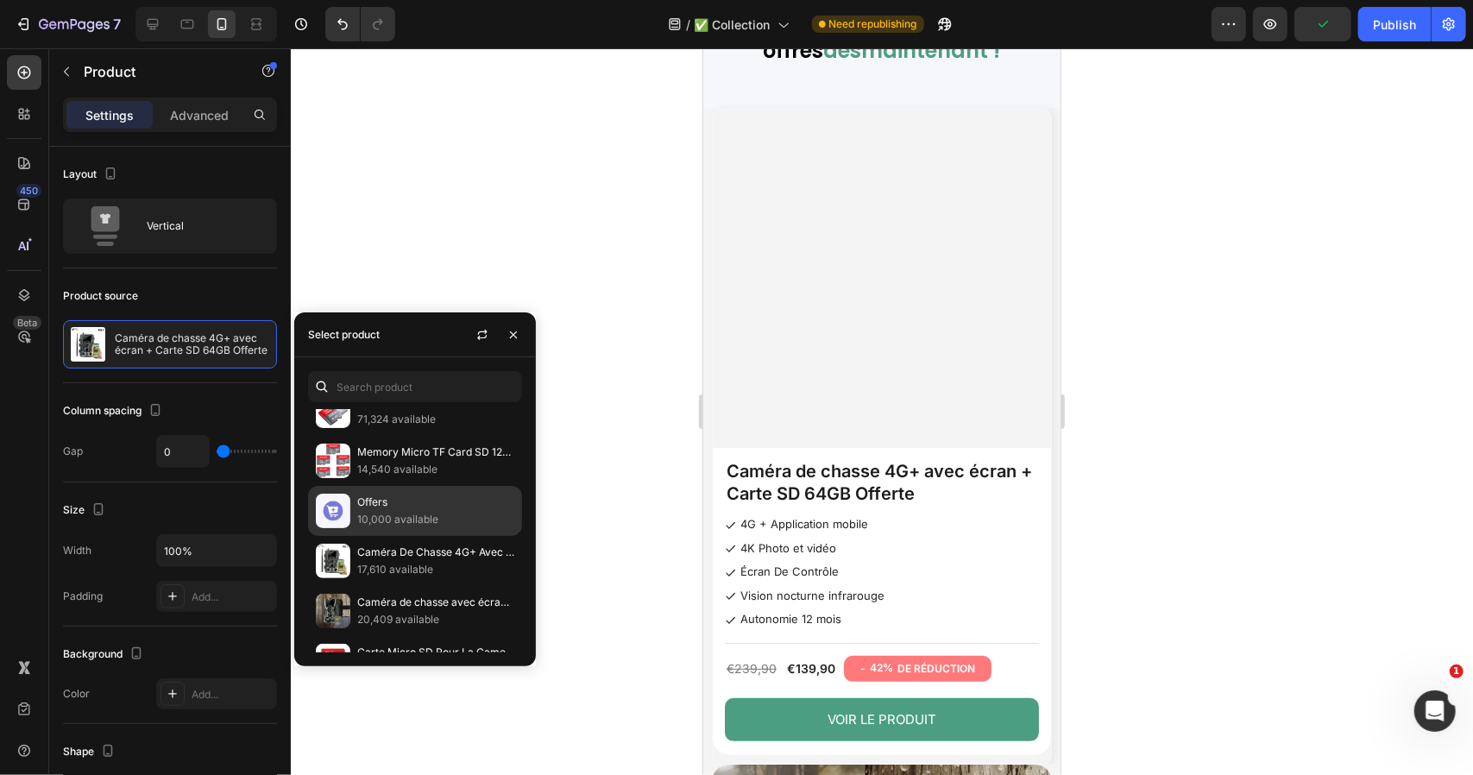
scroll to position [2081, 0]
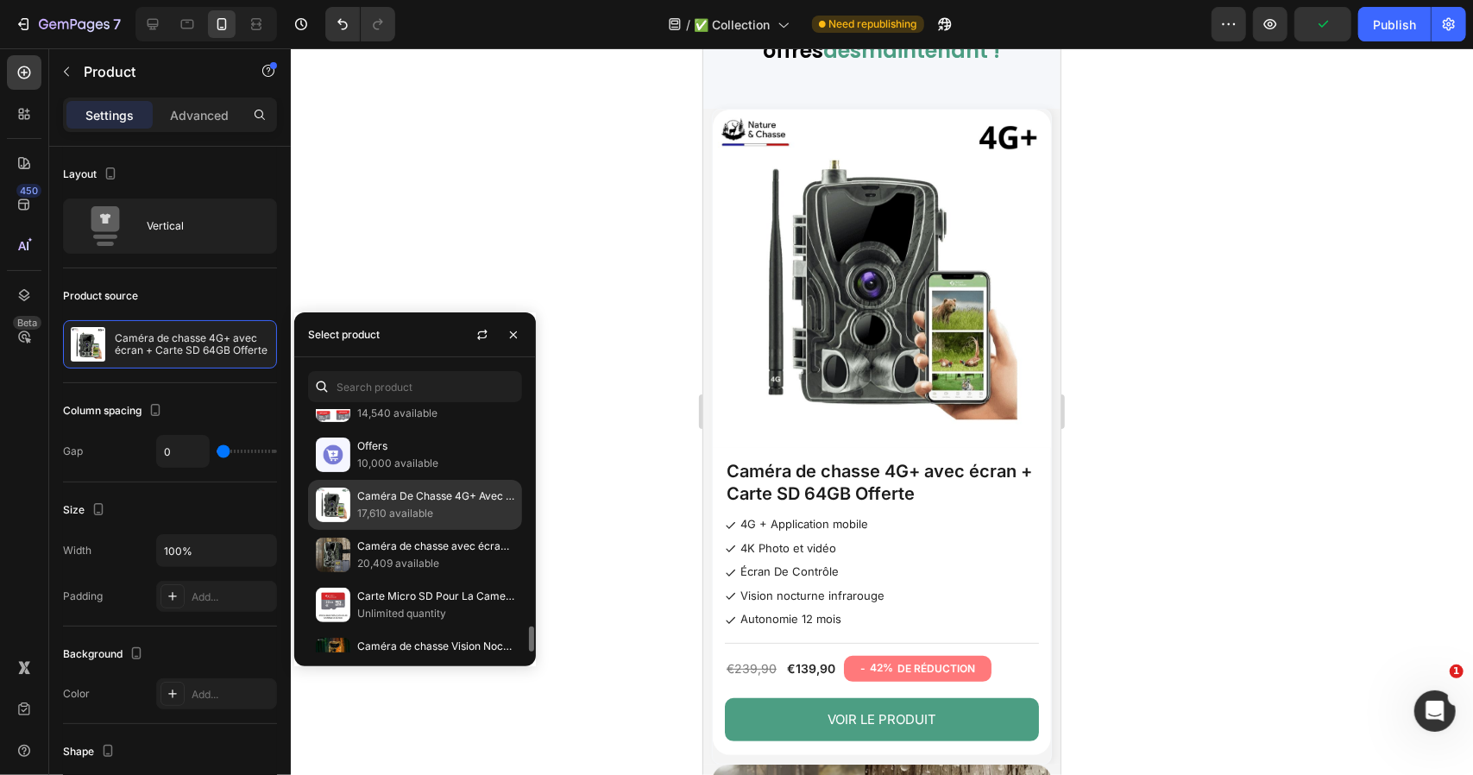
click at [411, 488] on p "Caméra De Chasse 4G+ Avec Écran - Nature & Chasse®" at bounding box center [435, 496] width 157 height 17
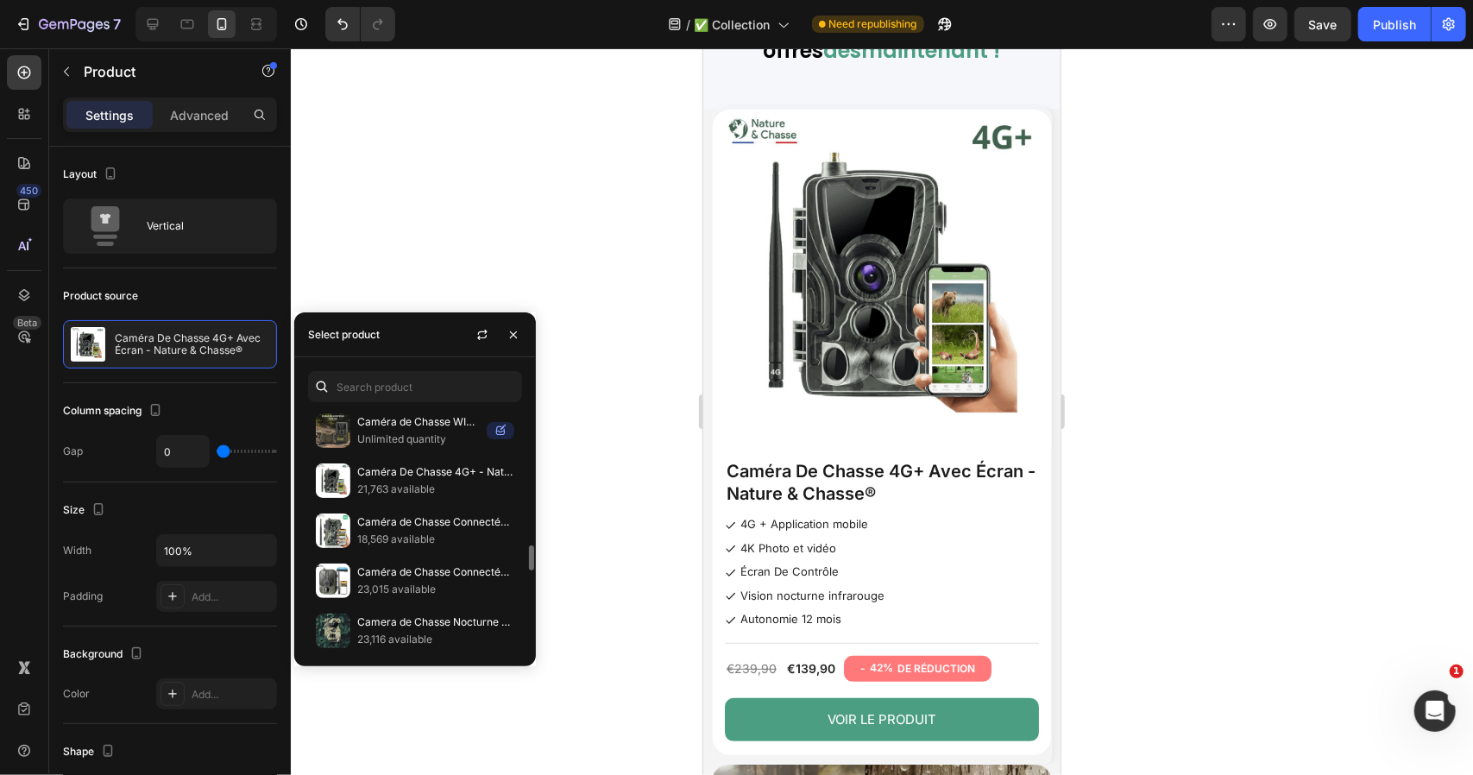
scroll to position [1218, 0]
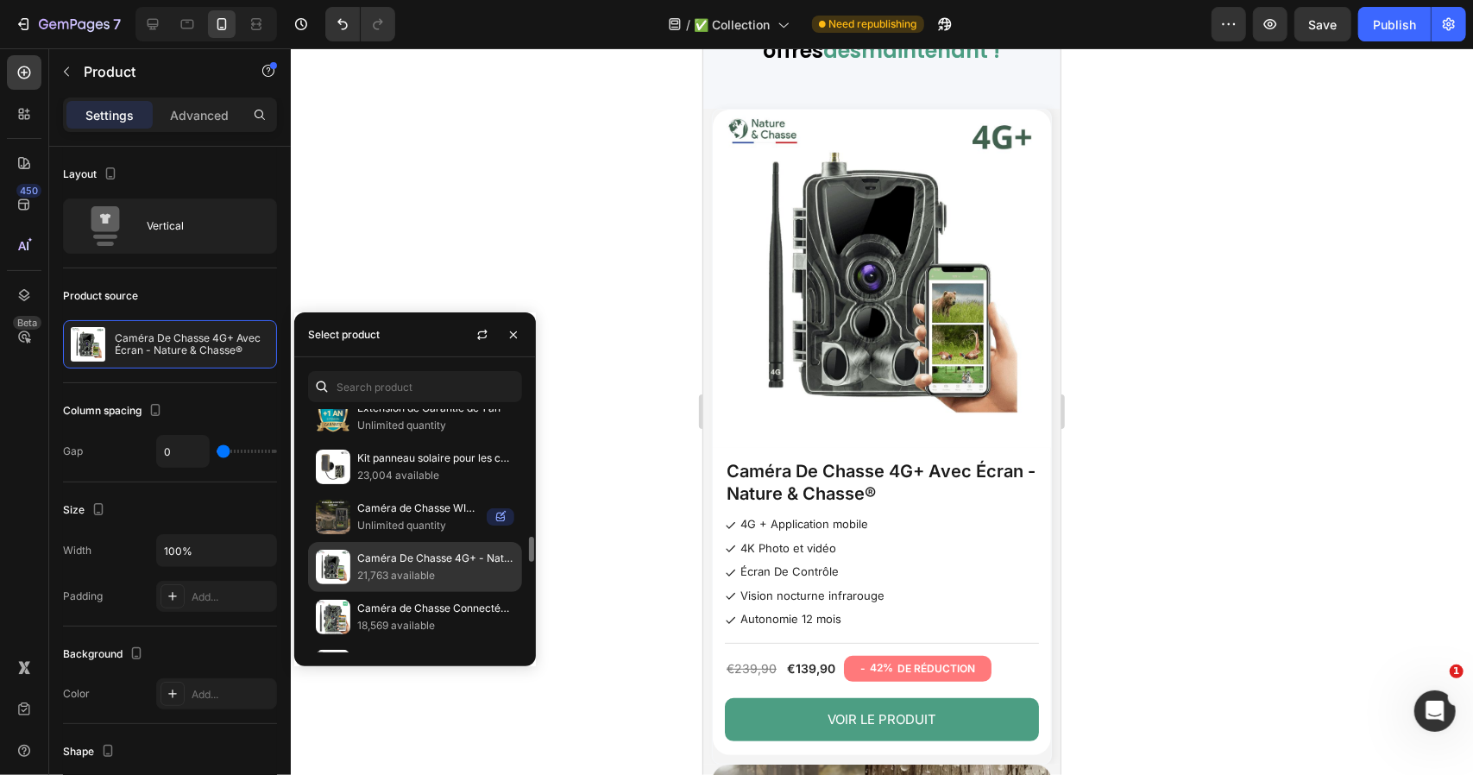
click at [405, 567] on p "21,763 available" at bounding box center [435, 575] width 157 height 17
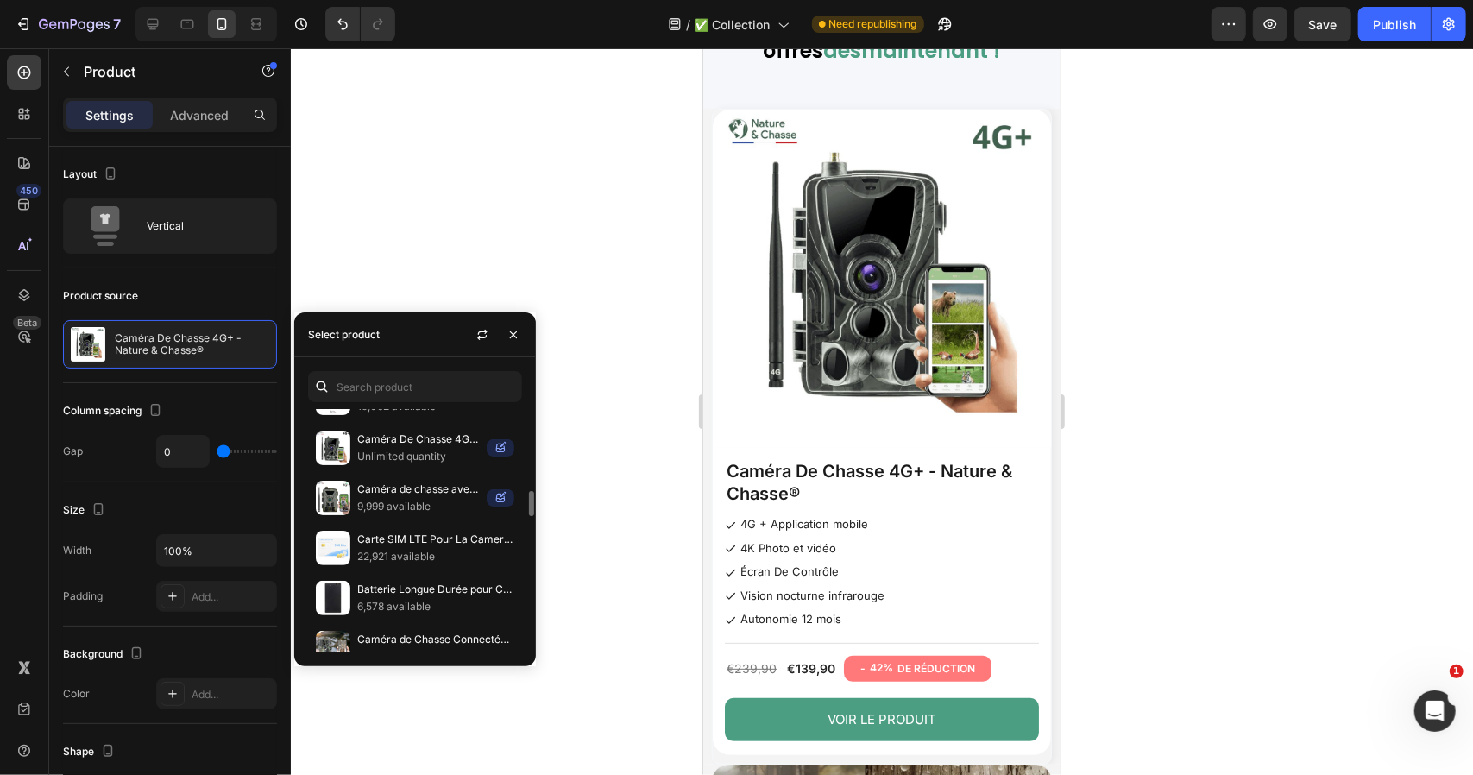
scroll to position [701, 0]
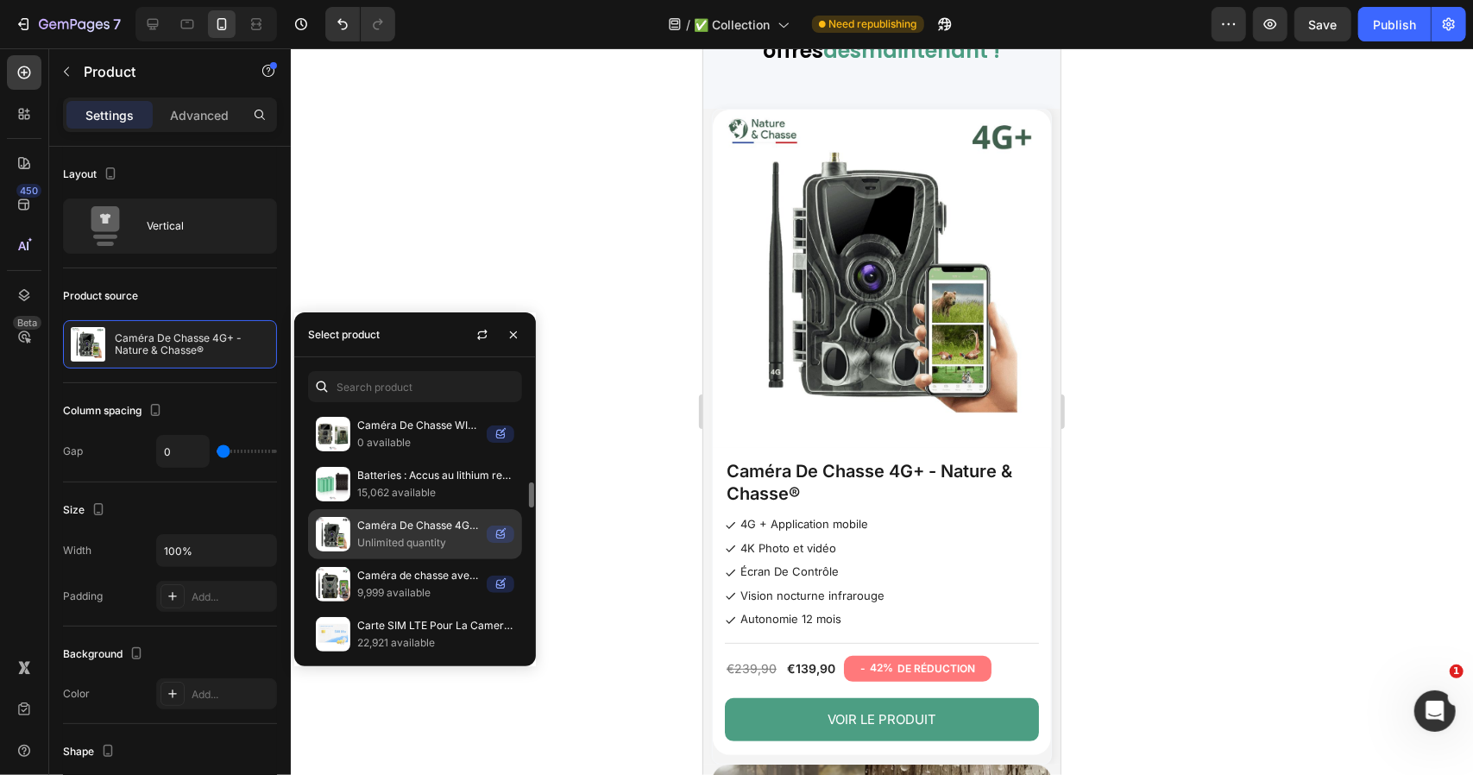
click at [407, 534] on p "Unlimited quantity" at bounding box center [418, 542] width 123 height 17
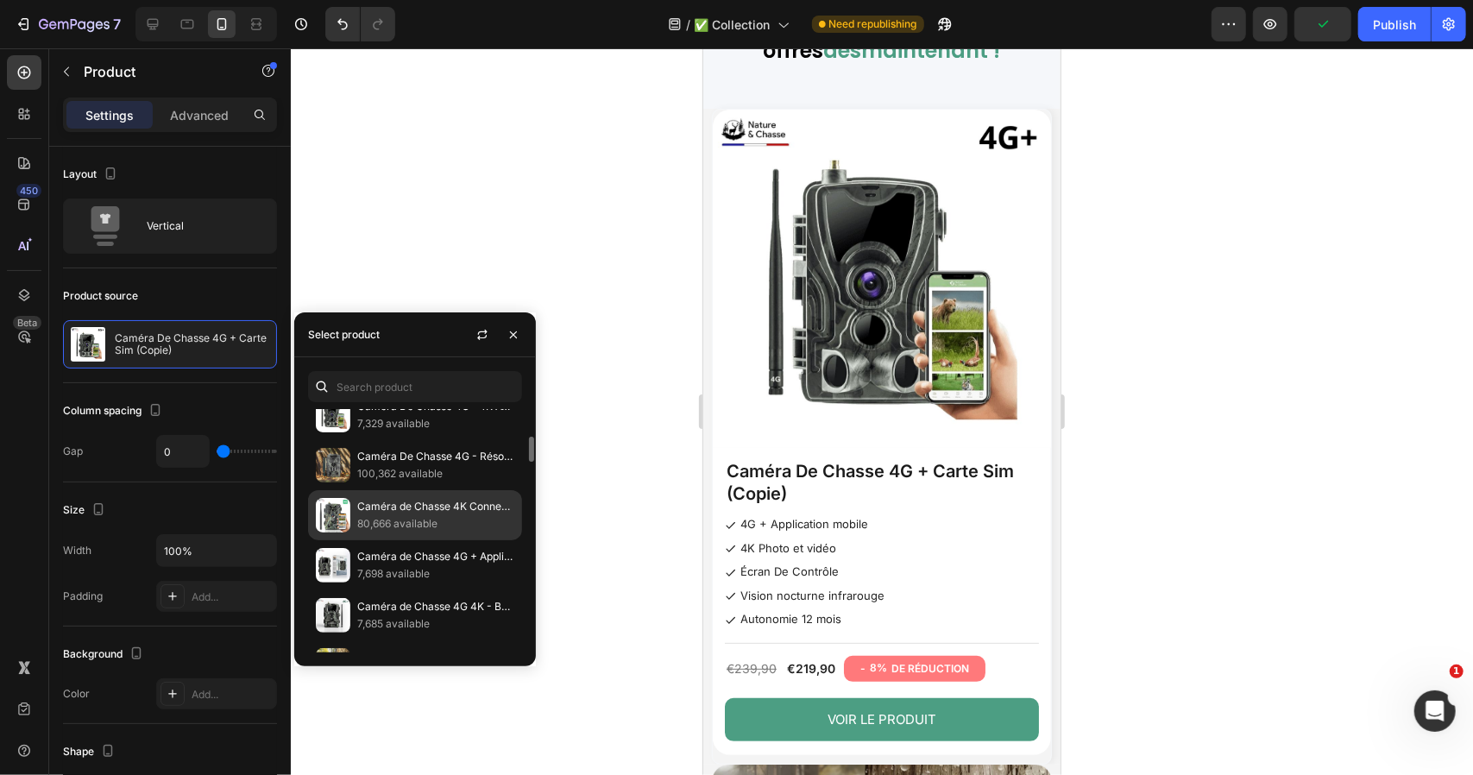
click at [409, 516] on p "80,666 available" at bounding box center [435, 523] width 157 height 17
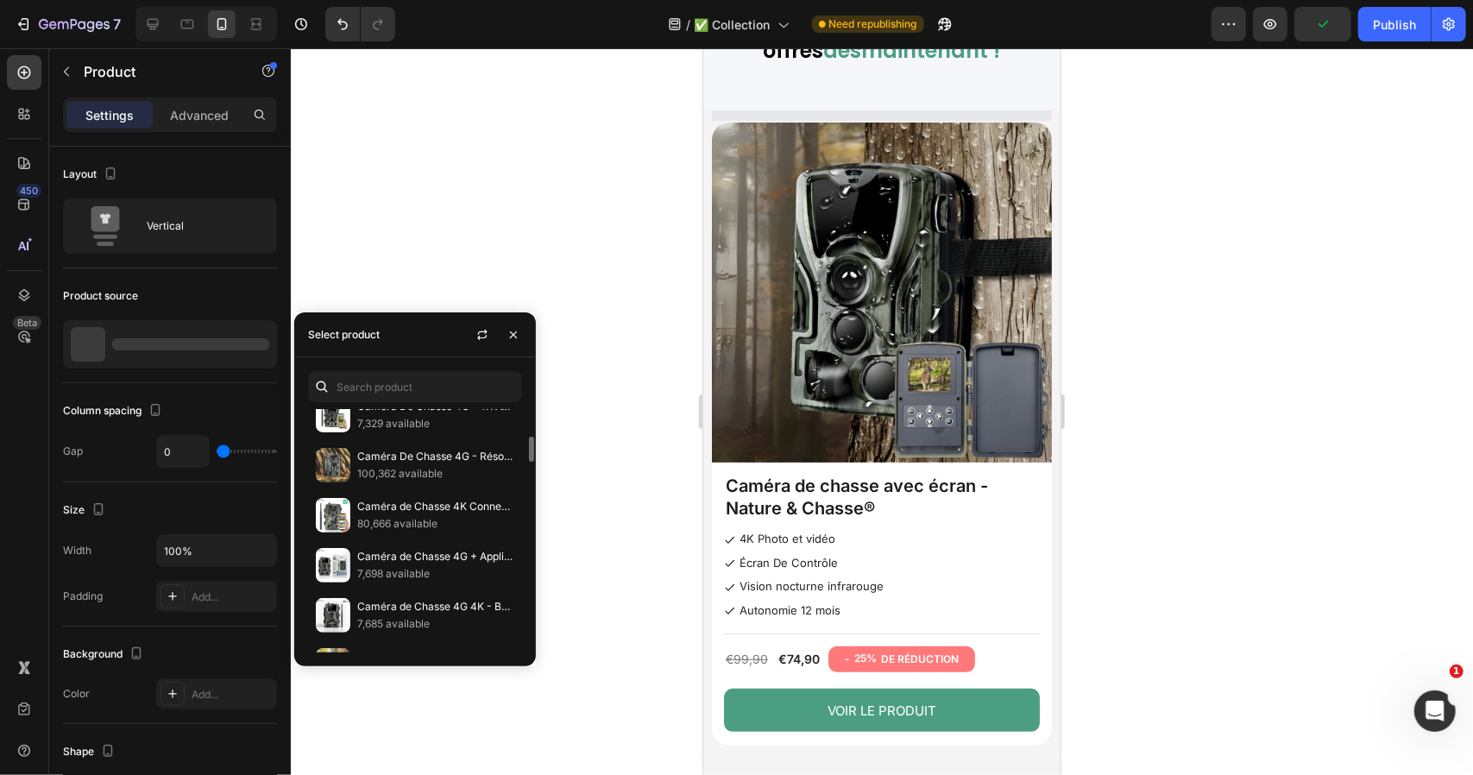
scroll to position [97, 0]
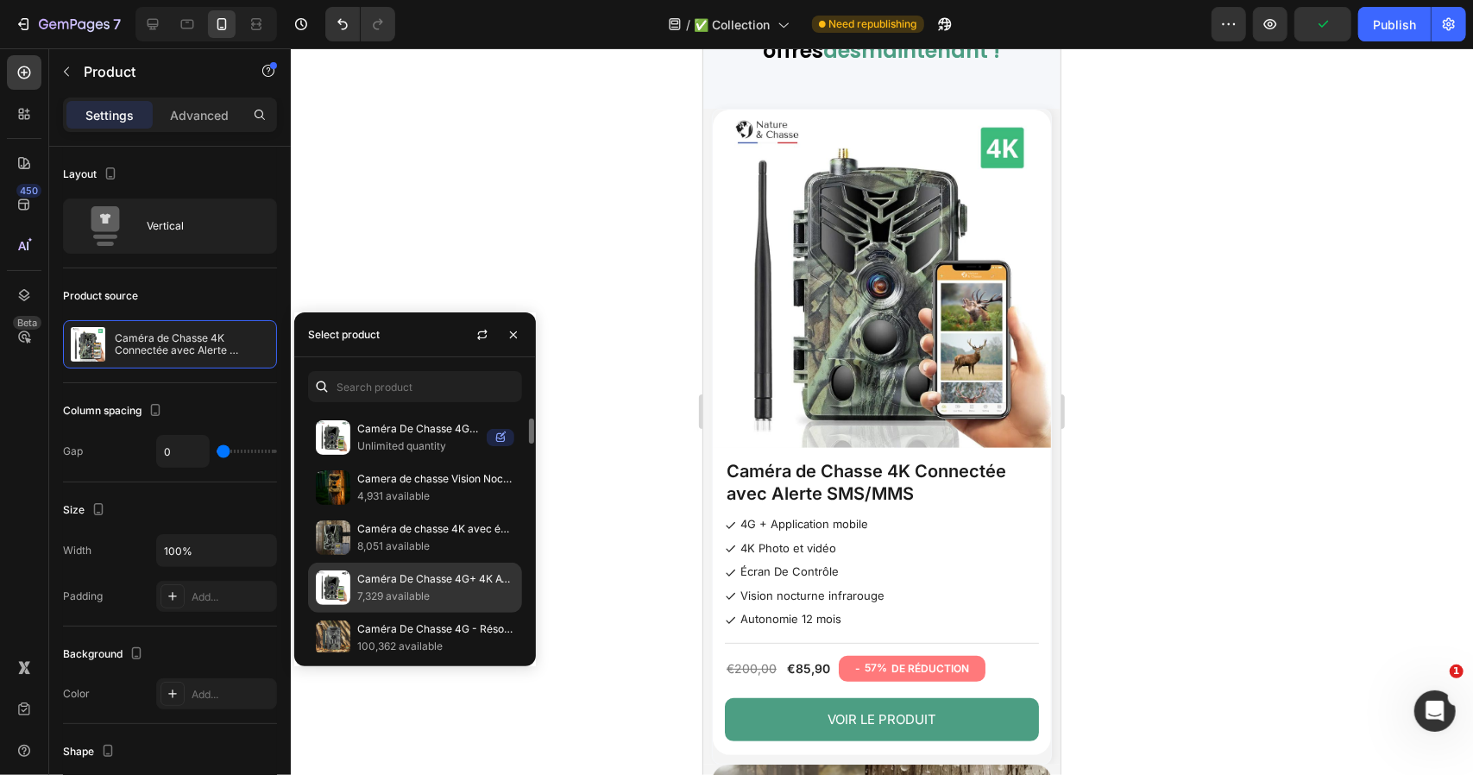
click at [381, 570] on p "Caméra De Chasse 4G+ 4K Avec Écran - Nature & Chasse®" at bounding box center [435, 578] width 157 height 17
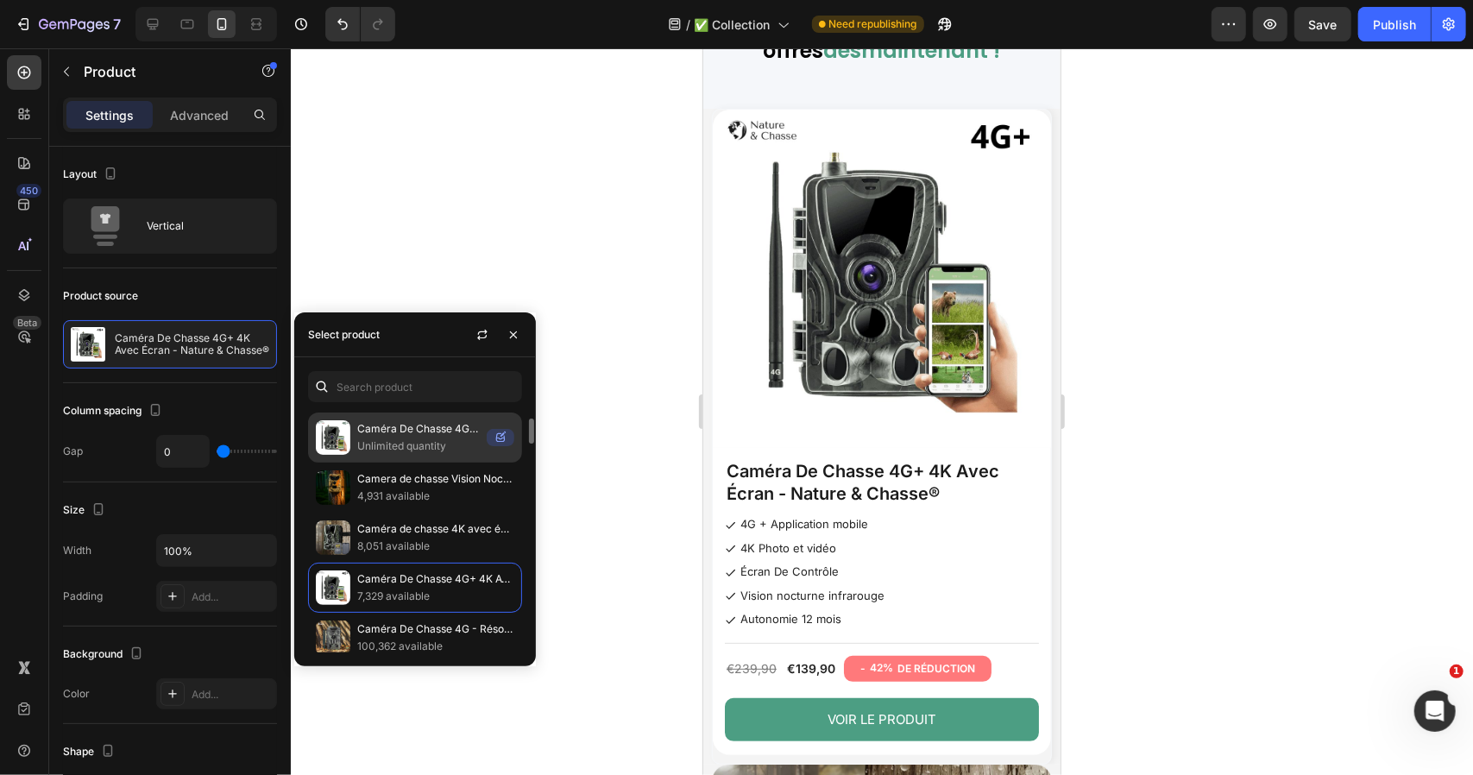
click at [388, 442] on p "Unlimited quantity" at bounding box center [418, 445] width 123 height 17
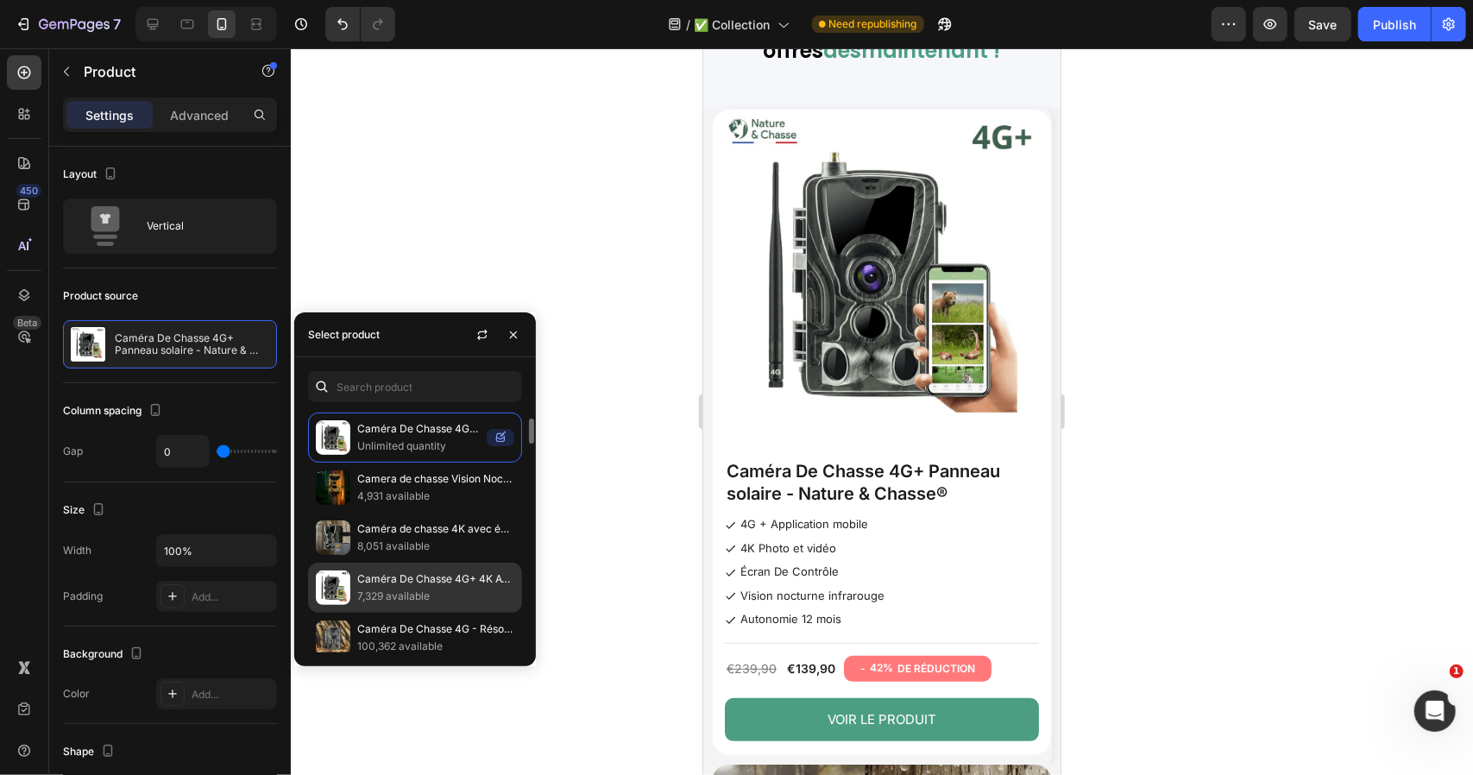
click at [375, 588] on p "7,329 available" at bounding box center [435, 596] width 157 height 17
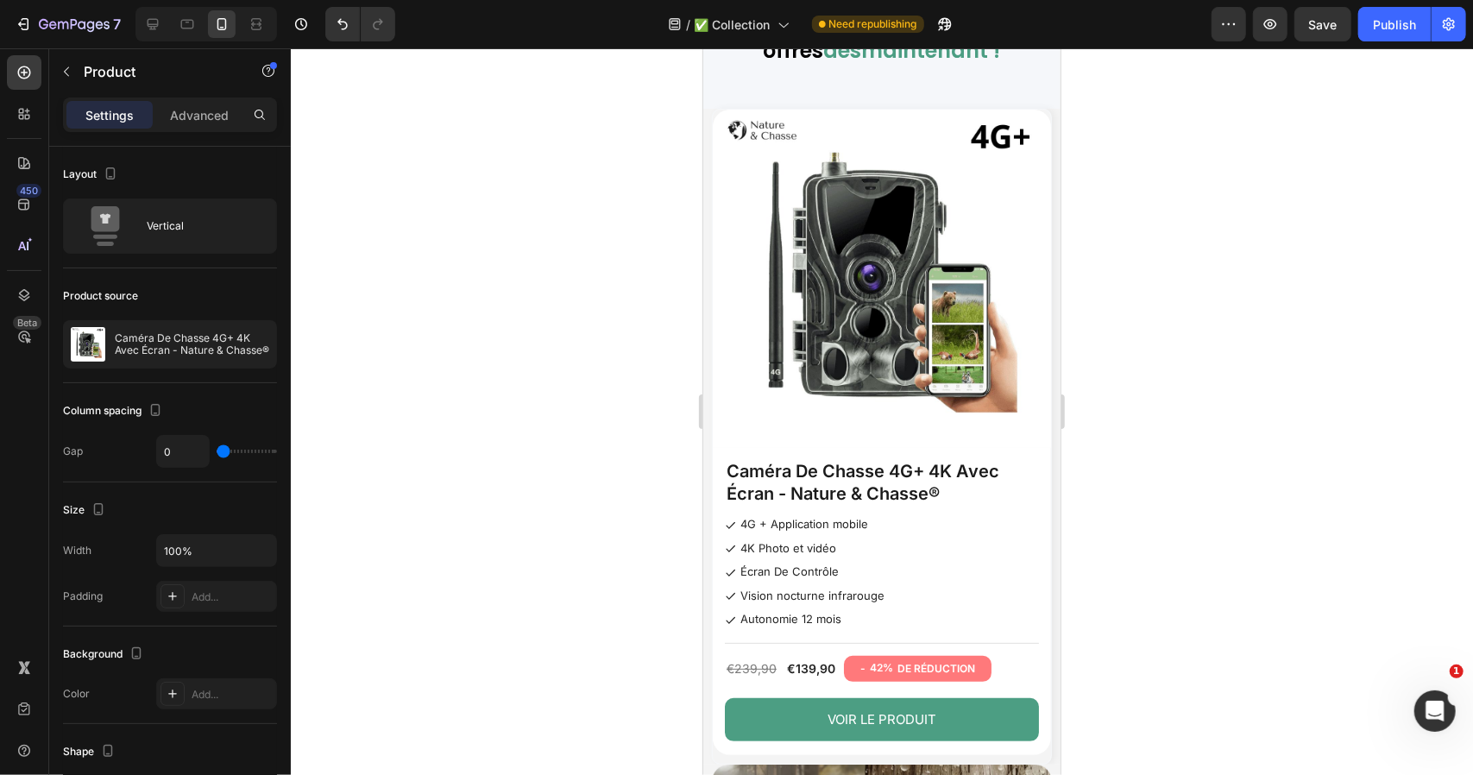
click at [592, 241] on div at bounding box center [882, 411] width 1182 height 727
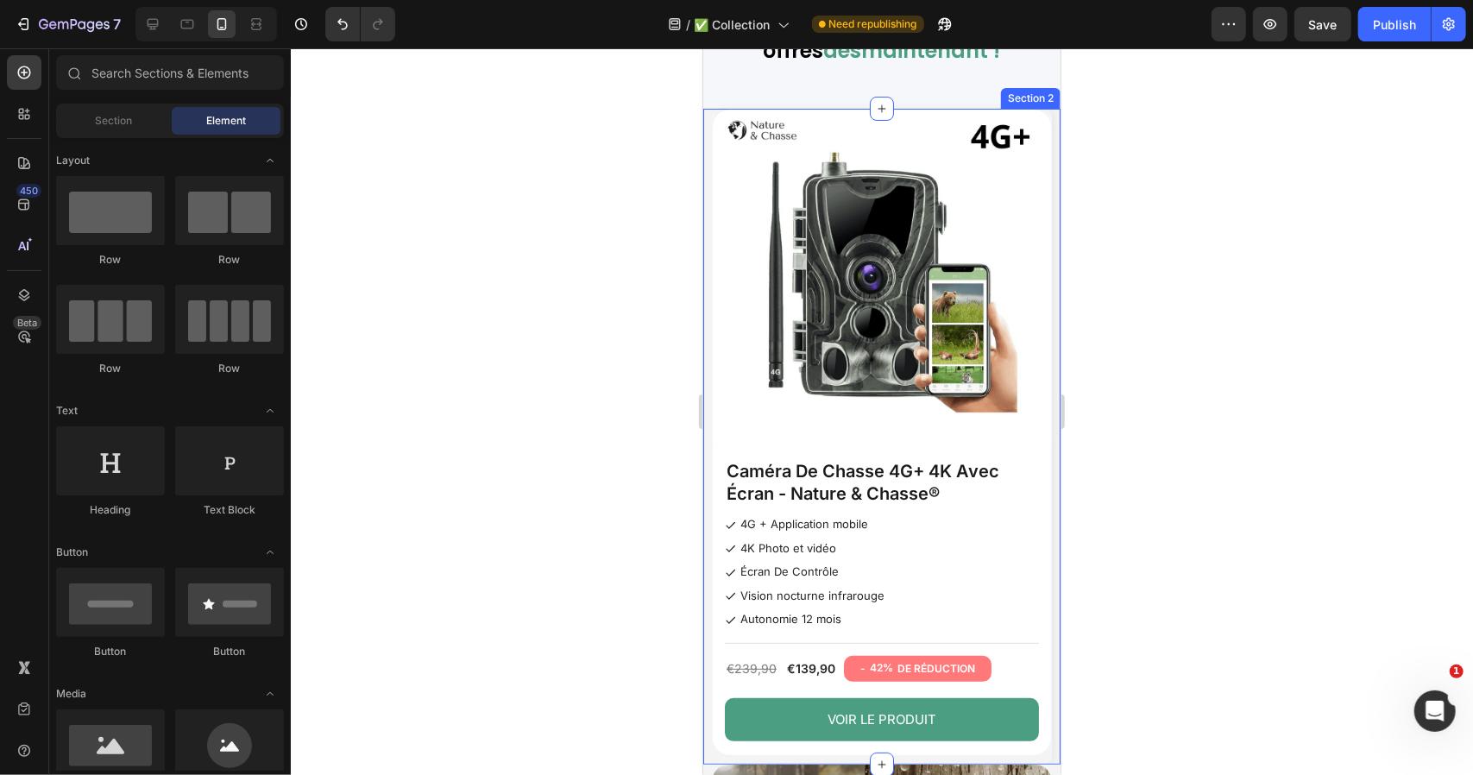
click at [707, 214] on div "Product Images Caméra De Chasse 4G+ 4K Avec Écran - Nature & Chasse® Product Ti…" at bounding box center [880, 435] width 357 height 655
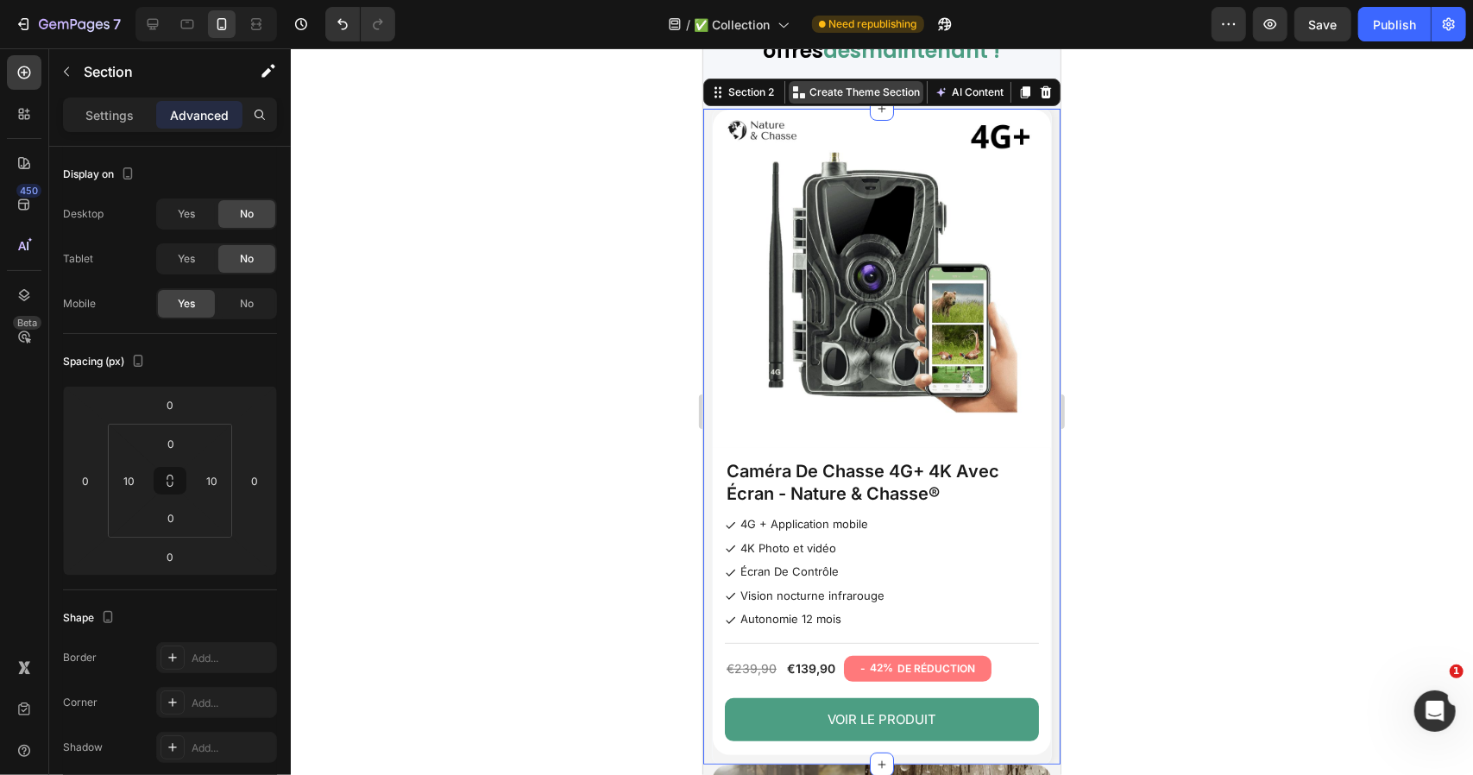
click at [859, 85] on p "Create Theme Section" at bounding box center [864, 92] width 110 height 16
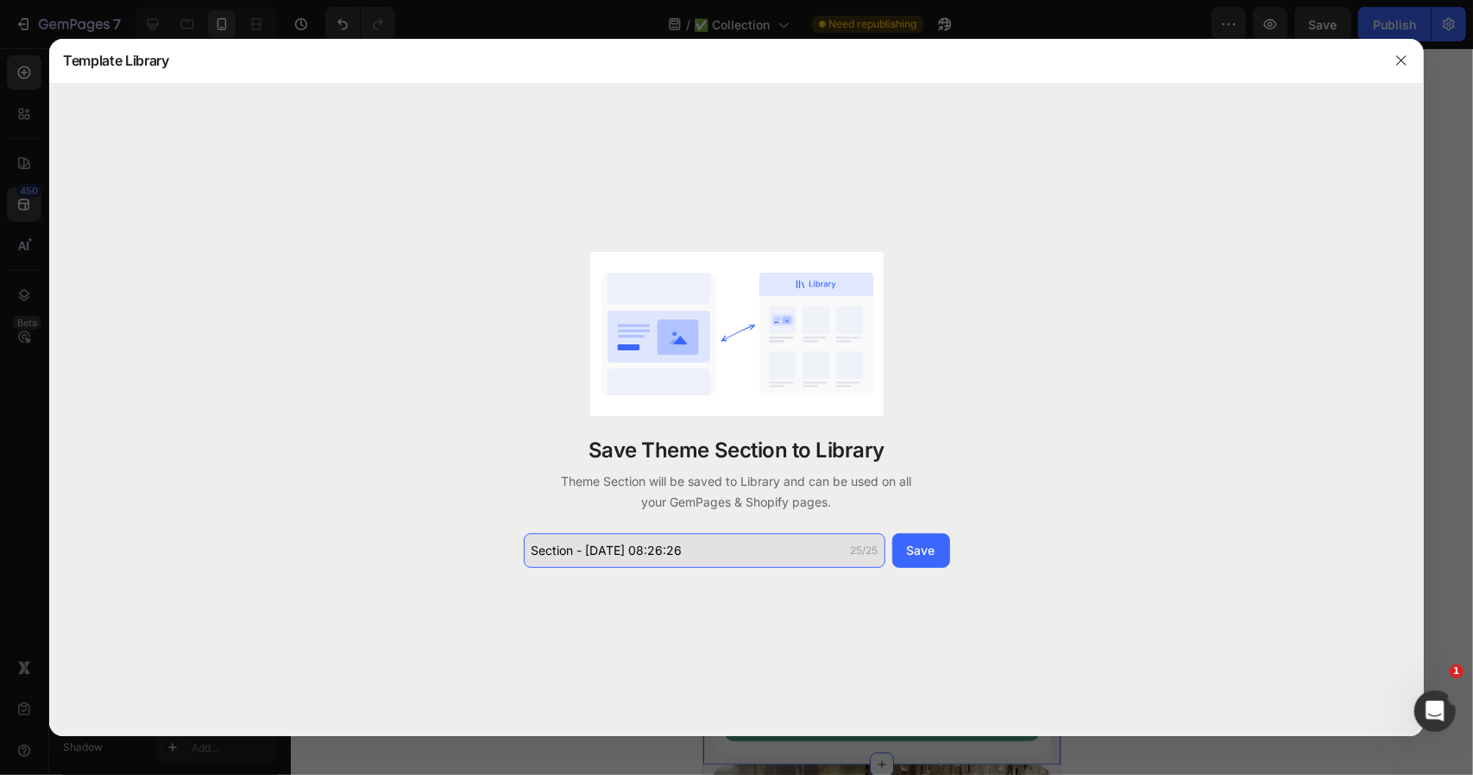
click at [689, 559] on input "Section - Sep 26 08:26:26" at bounding box center [705, 550] width 362 height 35
paste input "camera-de-chasse-4g-4k-23"
click at [689, 551] on input "camera-de-chasse-4g-4k-23" at bounding box center [705, 550] width 362 height 35
click at [688, 551] on input "camera-de-chasse-4g-4k-23" at bounding box center [705, 550] width 362 height 35
drag, startPoint x: 688, startPoint y: 551, endPoint x: 708, endPoint y: 538, distance: 24.4
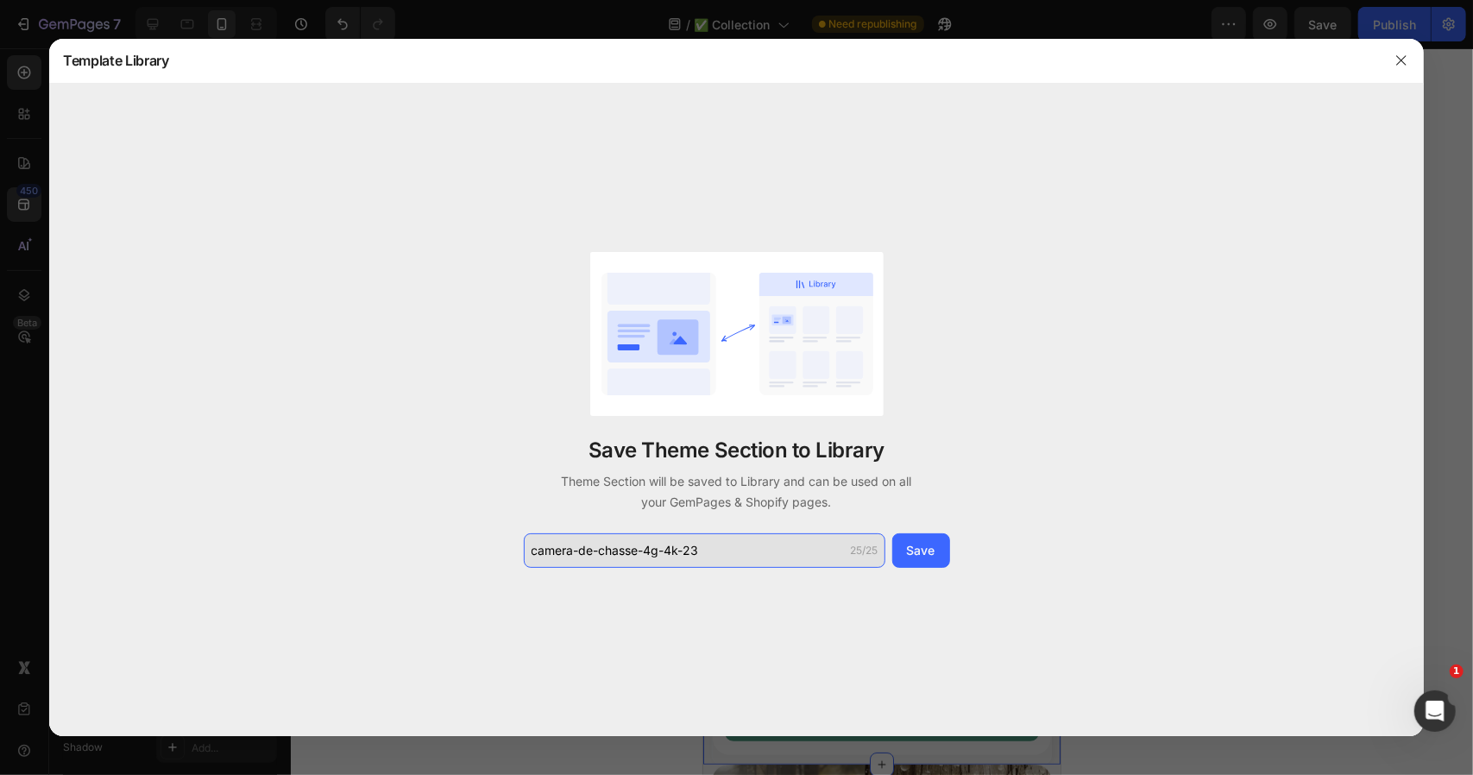
click at [701, 541] on input "camera-de-chasse-4g-4k-23" at bounding box center [705, 550] width 362 height 35
click at [709, 538] on input "collection tel2" at bounding box center [705, 550] width 362 height 35
click at [694, 543] on input "collection tel2" at bounding box center [705, 550] width 362 height 35
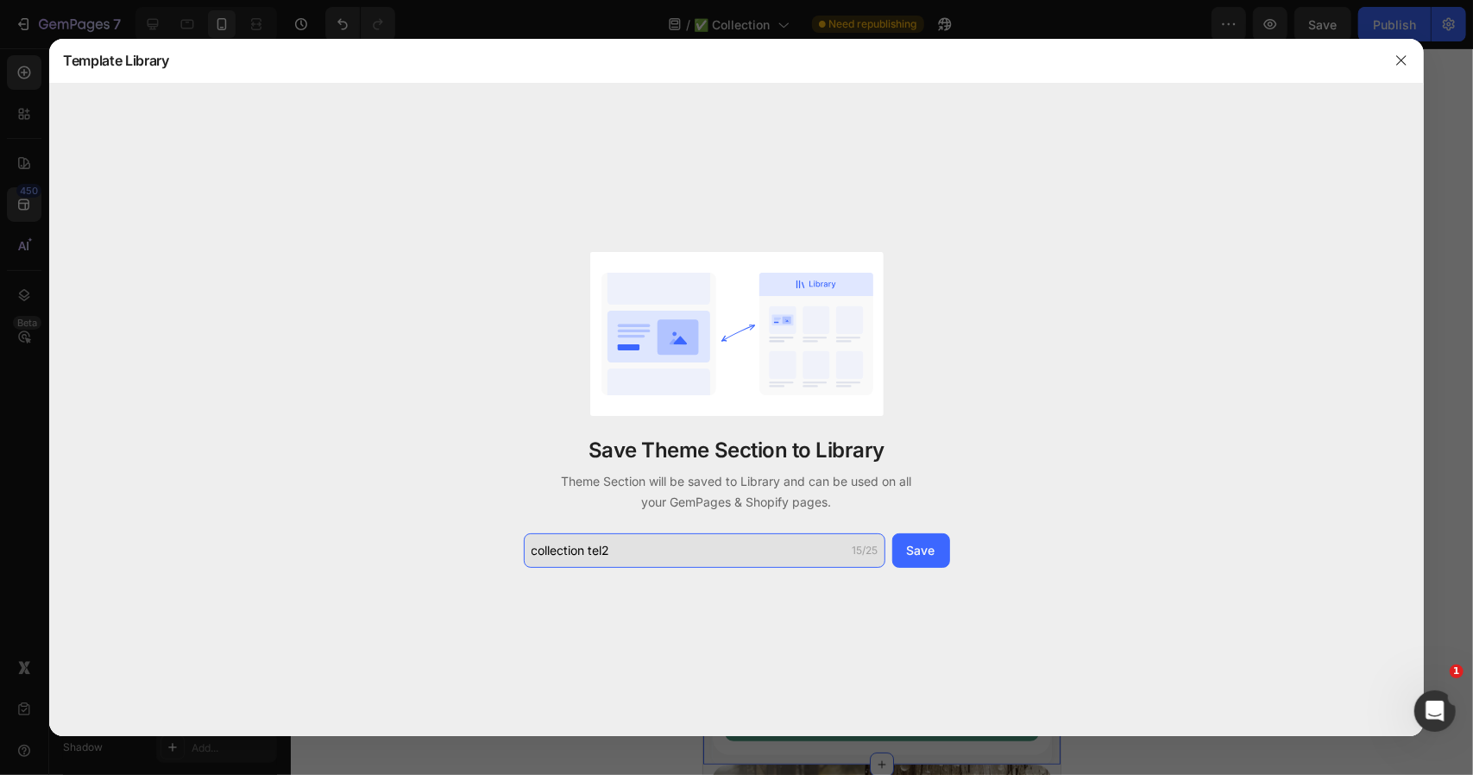
click at [606, 556] on input "collection tel2" at bounding box center [705, 550] width 362 height 35
click at [628, 550] on input "collection tel 2" at bounding box center [705, 550] width 362 height 35
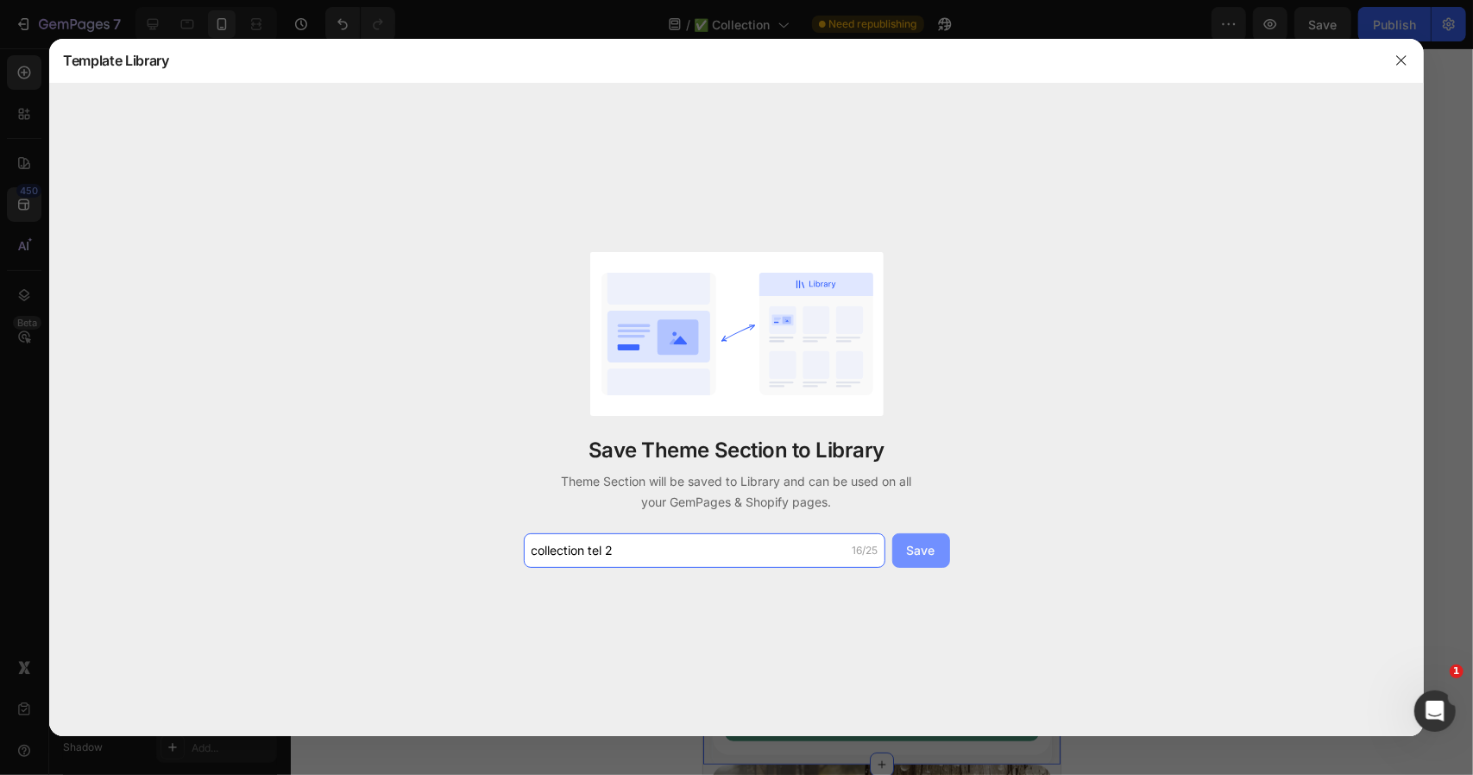
type input "collection tel 2"
click at [923, 558] on div "Save" at bounding box center [921, 550] width 28 height 18
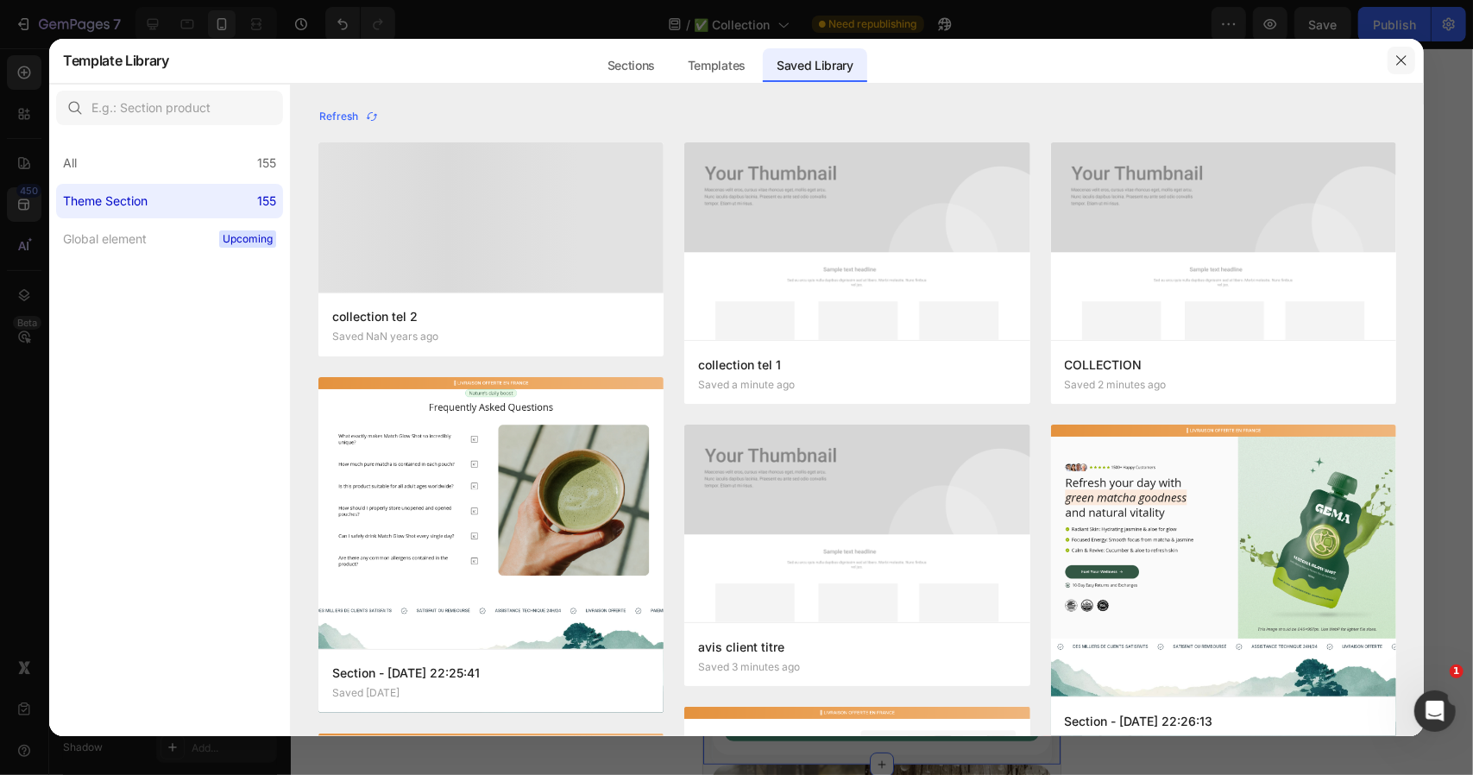
click at [1403, 56] on icon "button" at bounding box center [1401, 61] width 14 height 14
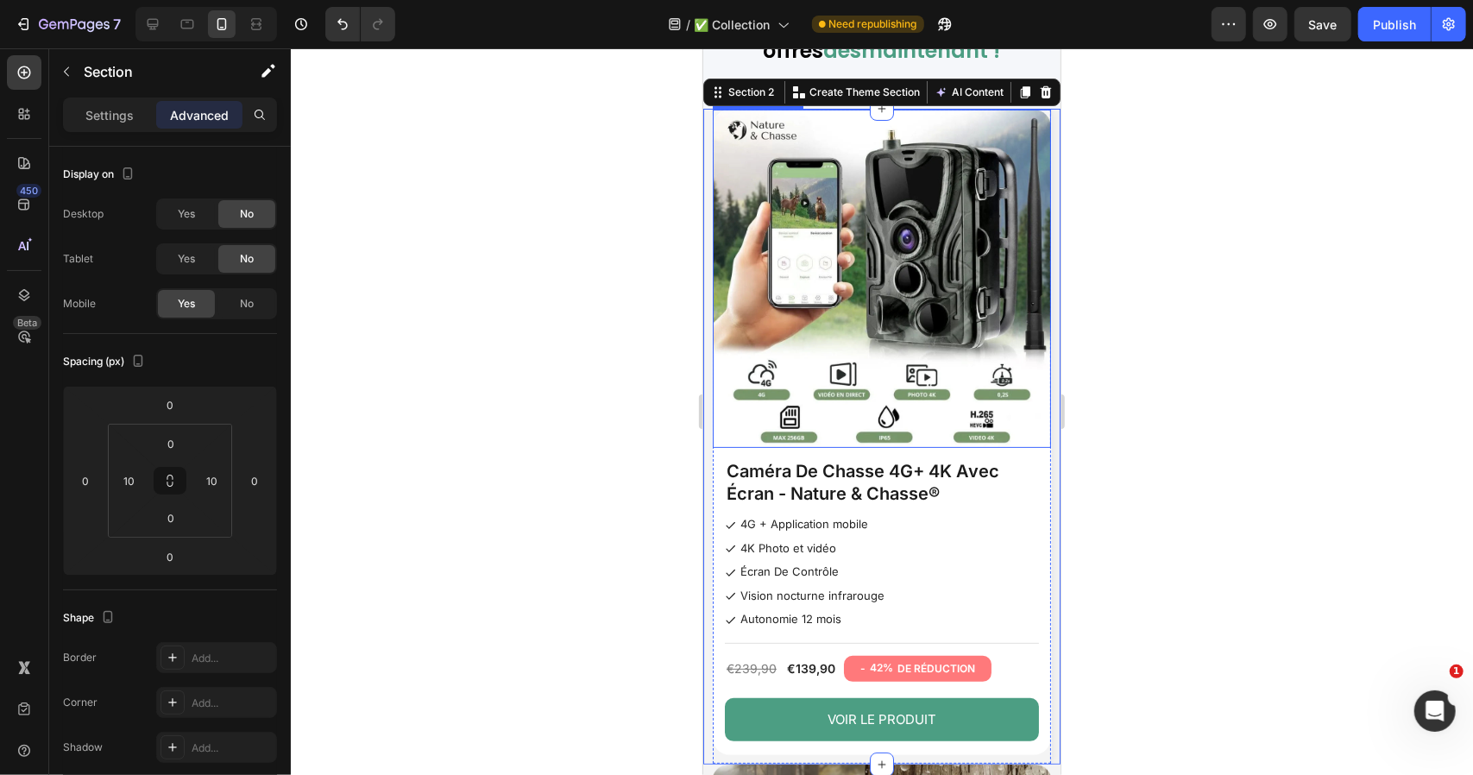
scroll to position [463, 0]
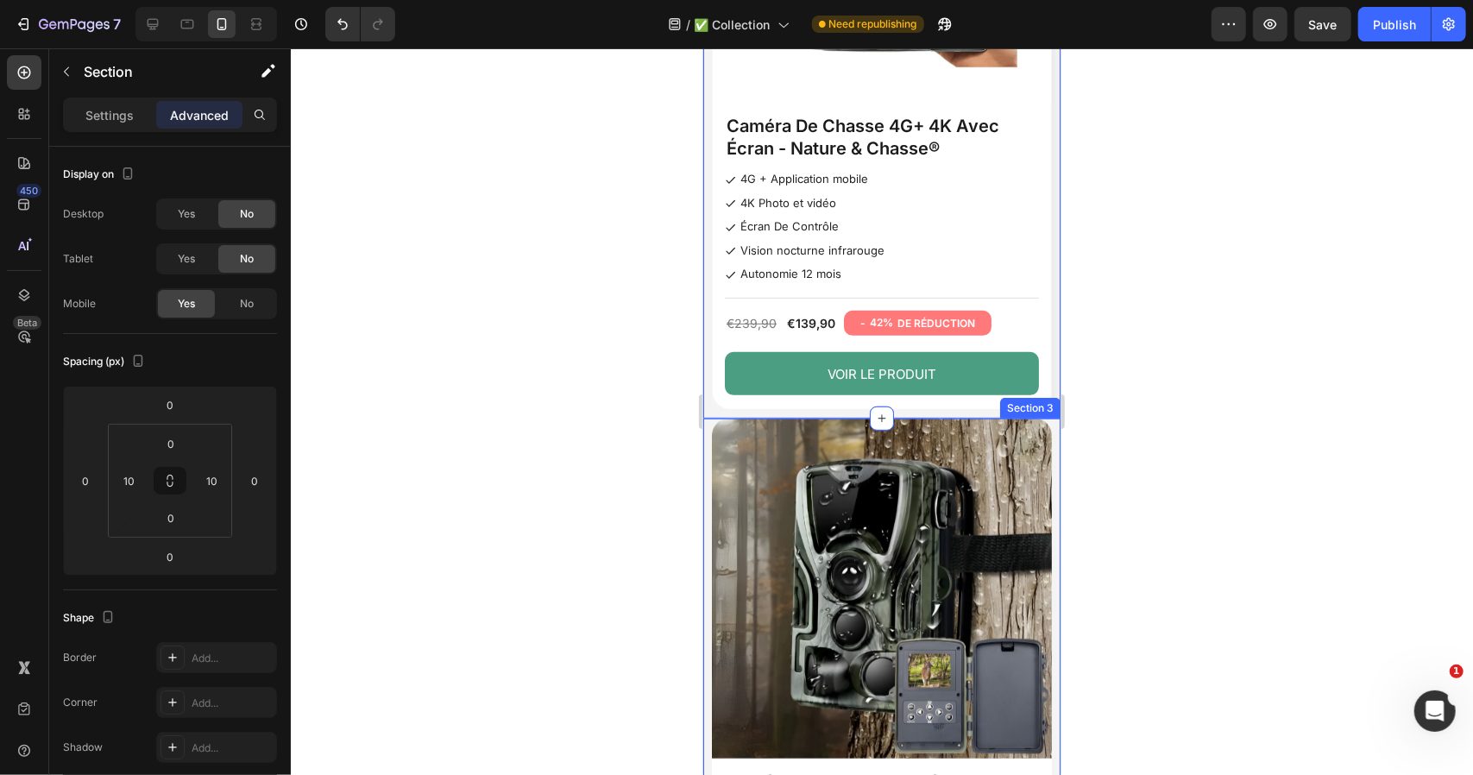
click at [706, 423] on div "Product Images Caméra de chasse avec écran - Nature & Chasse® Product Title 4K …" at bounding box center [880, 734] width 357 height 632
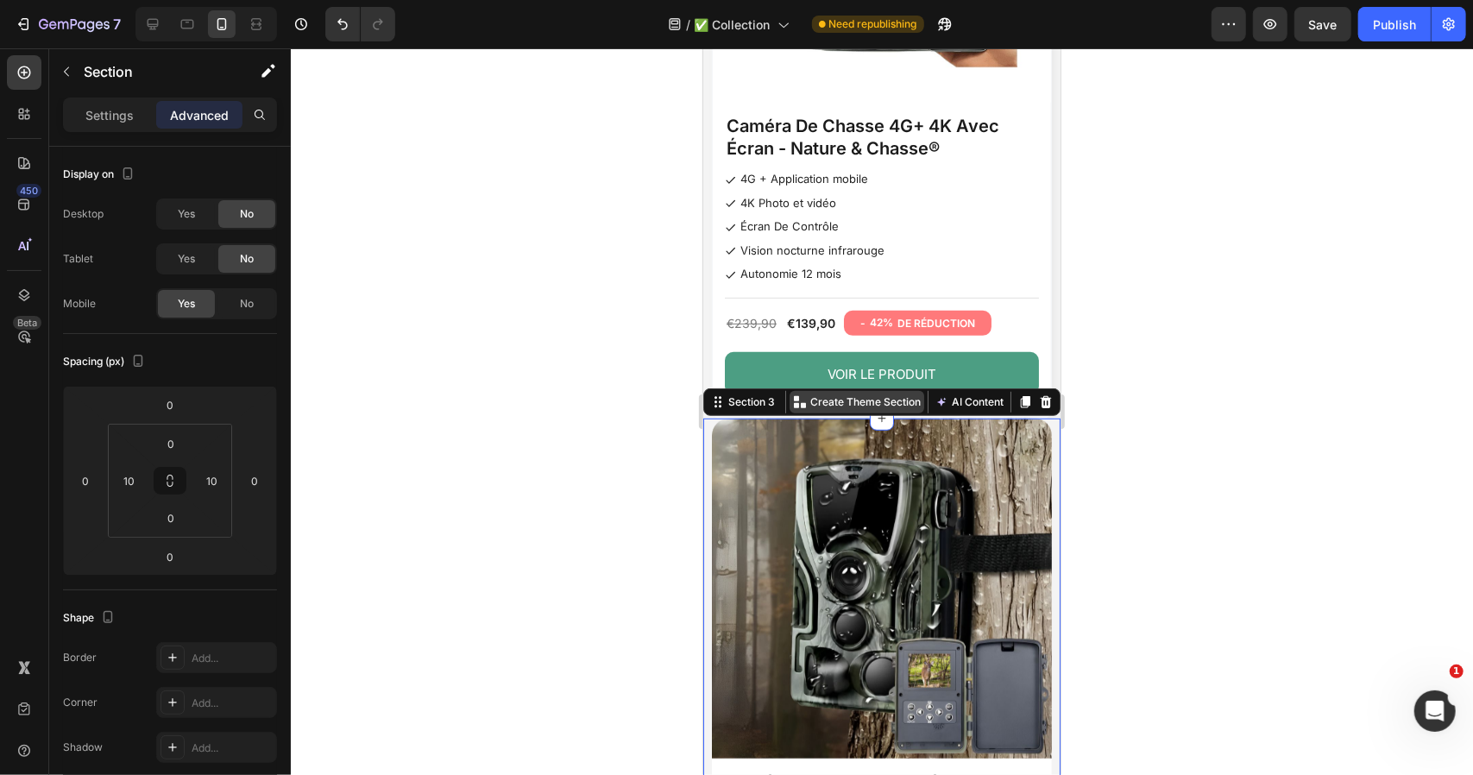
click at [890, 393] on p "Create Theme Section" at bounding box center [864, 401] width 110 height 16
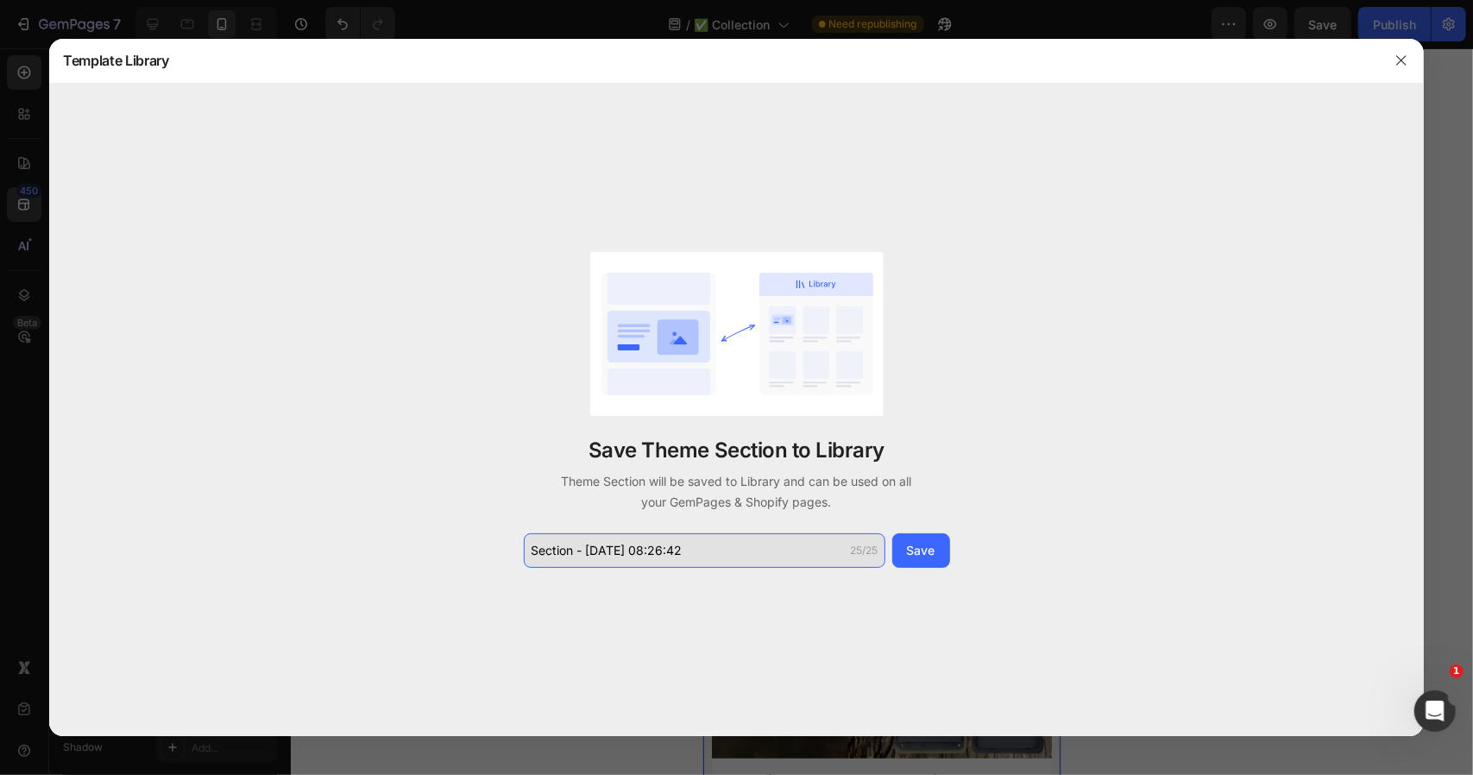
click at [711, 541] on input "Section - Sep 26 08:26:42" at bounding box center [705, 550] width 362 height 35
paste input "collection tel"
click at [601, 550] on input "collection tel3" at bounding box center [705, 550] width 362 height 35
click at [606, 551] on input "collection tel3" at bounding box center [705, 550] width 362 height 35
type input "collection tel 3"
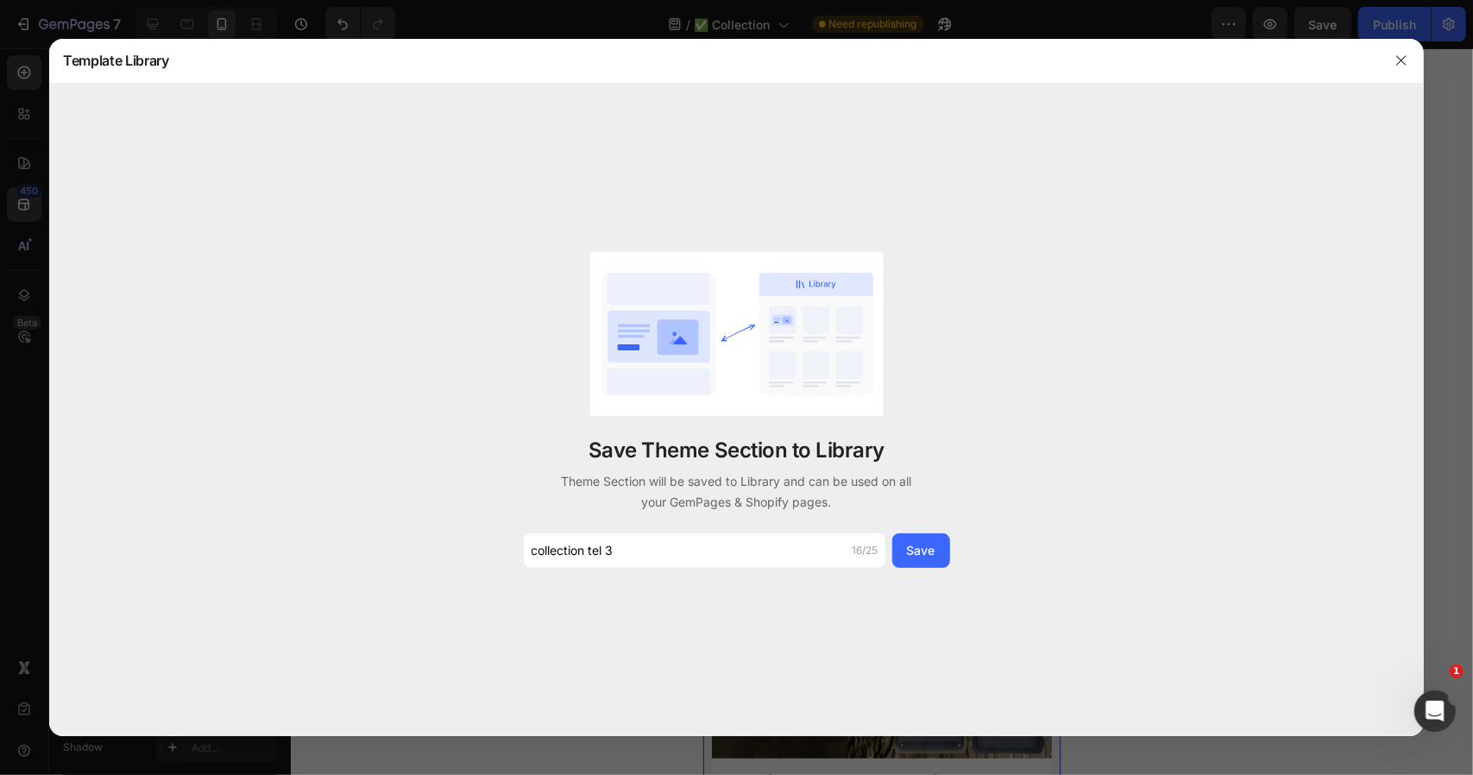
click at [925, 550] on div "Save" at bounding box center [921, 550] width 28 height 18
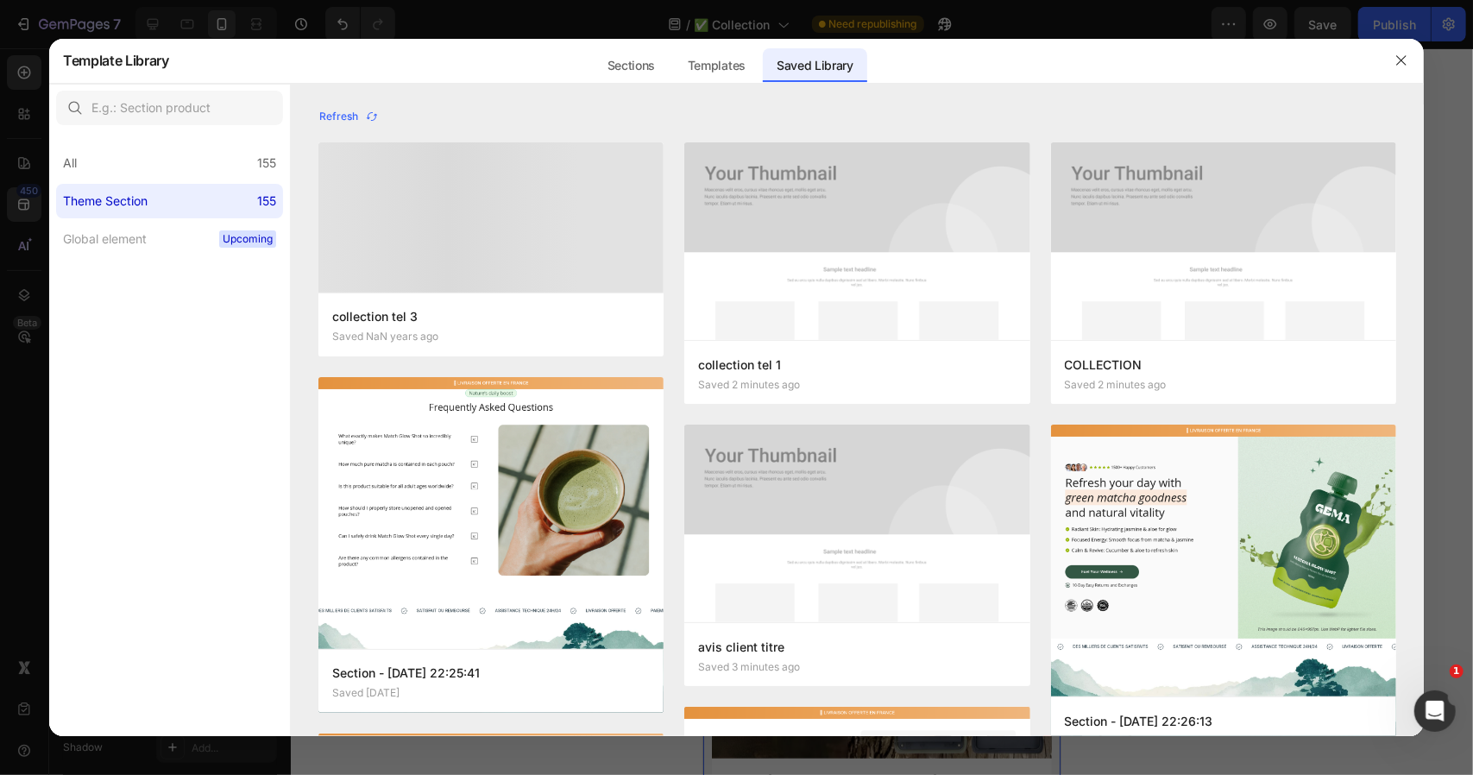
drag, startPoint x: 1403, startPoint y: 53, endPoint x: 1236, endPoint y: 179, distance: 209.5
click at [1403, 53] on button "button" at bounding box center [1402, 61] width 28 height 28
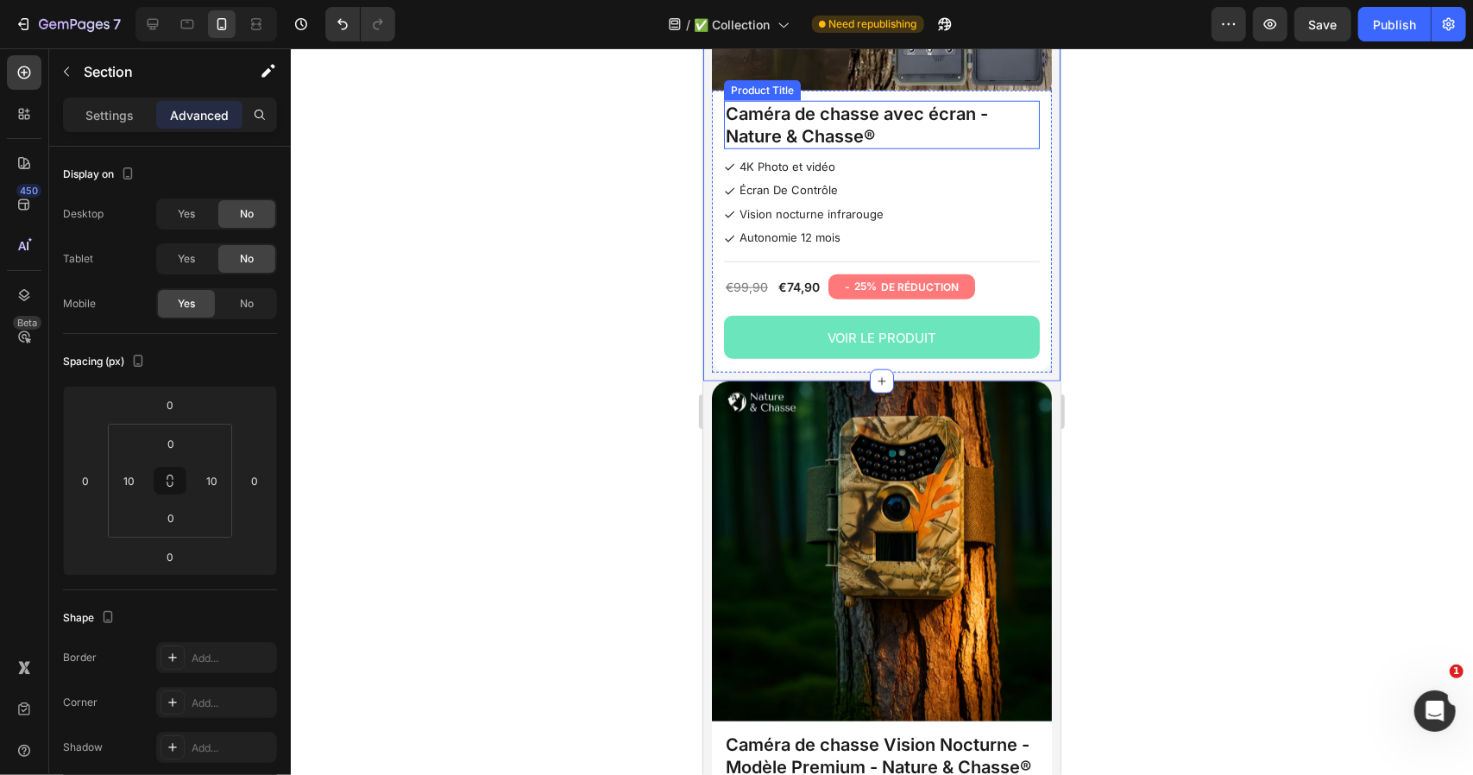
scroll to position [1154, 0]
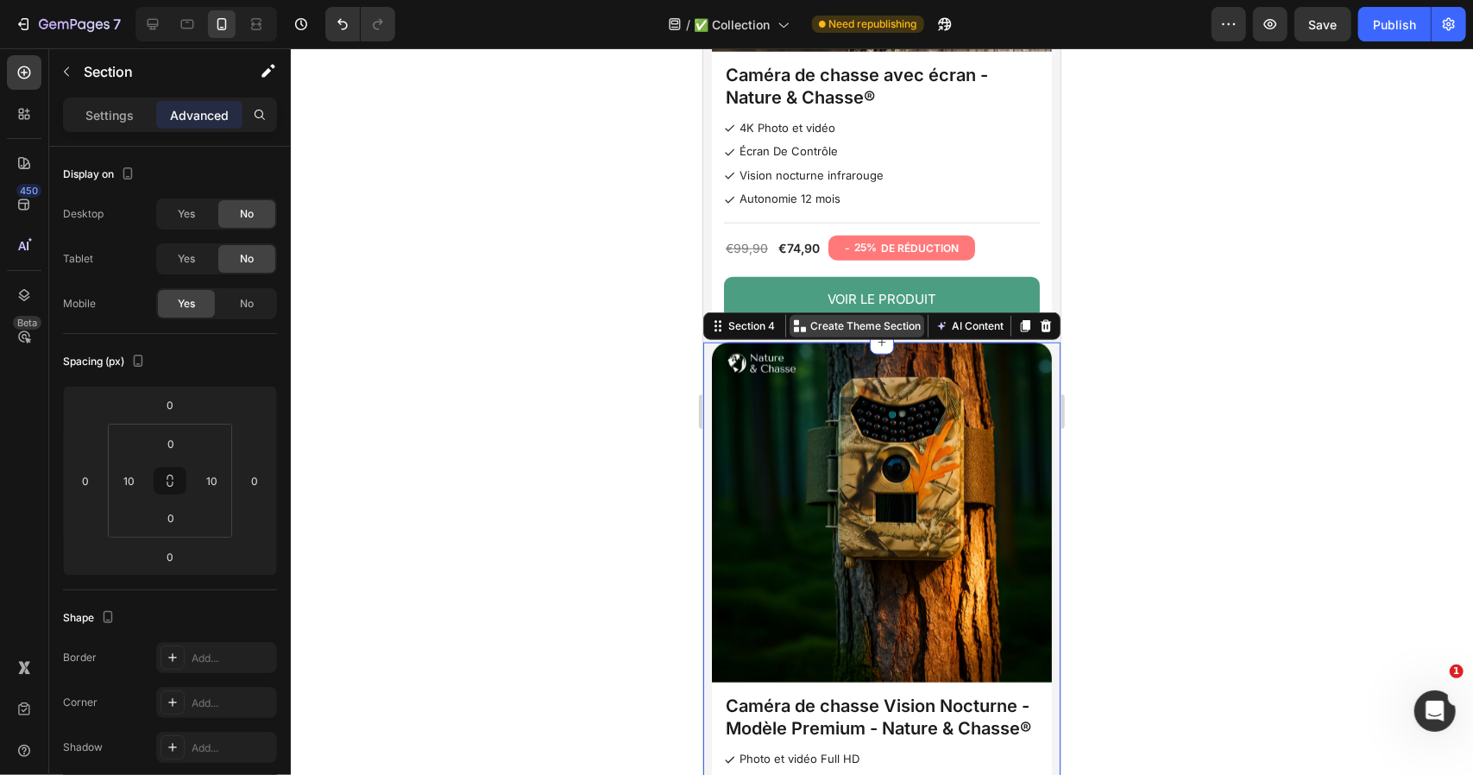
click at [891, 314] on div "Create Theme Section" at bounding box center [856, 325] width 135 height 22
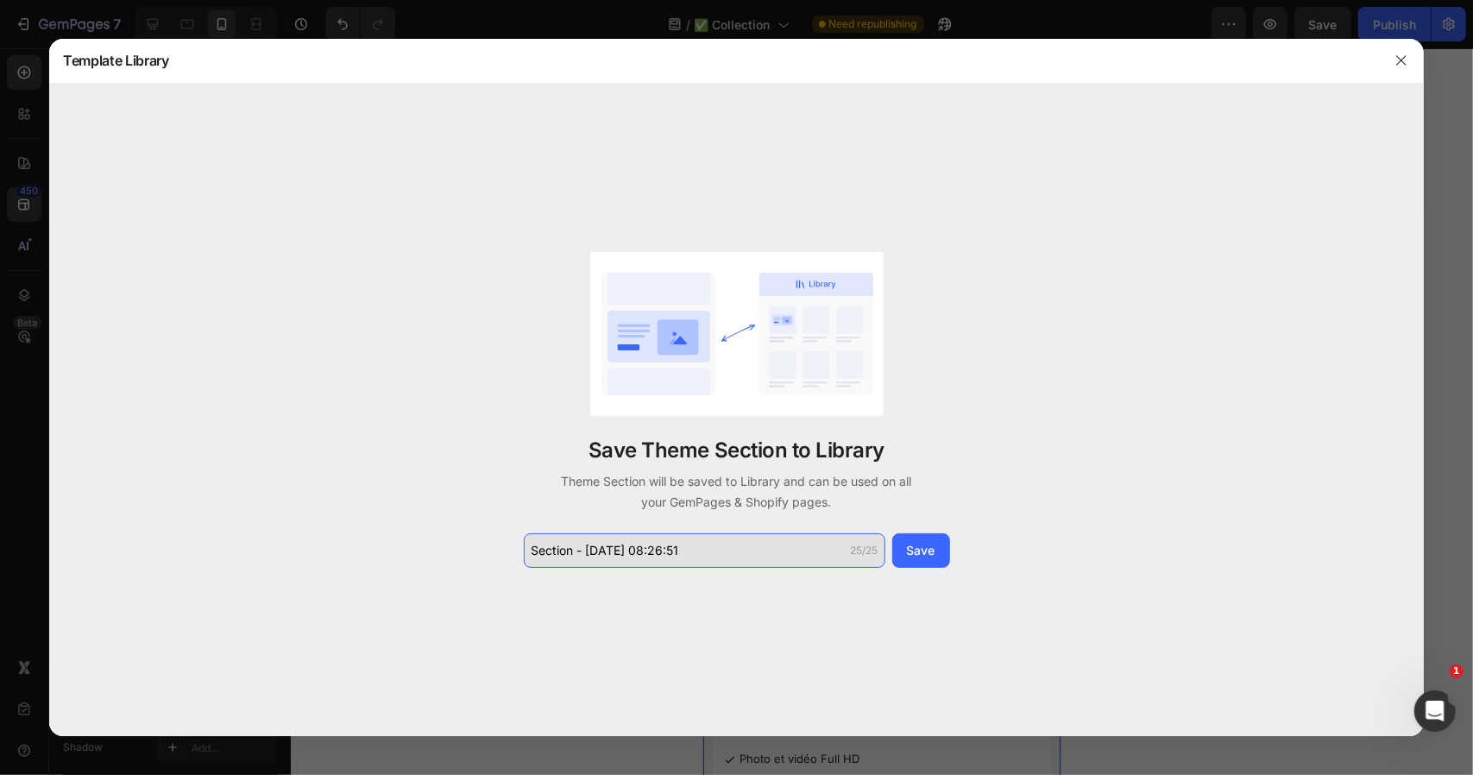
click at [682, 559] on input "Section - Sep 26 08:26:51" at bounding box center [705, 550] width 362 height 35
paste input "collection tel 2"
click at [606, 548] on input "collection tel4" at bounding box center [705, 550] width 362 height 35
type input "collection tel 4"
click at [911, 549] on div "Save" at bounding box center [921, 550] width 28 height 18
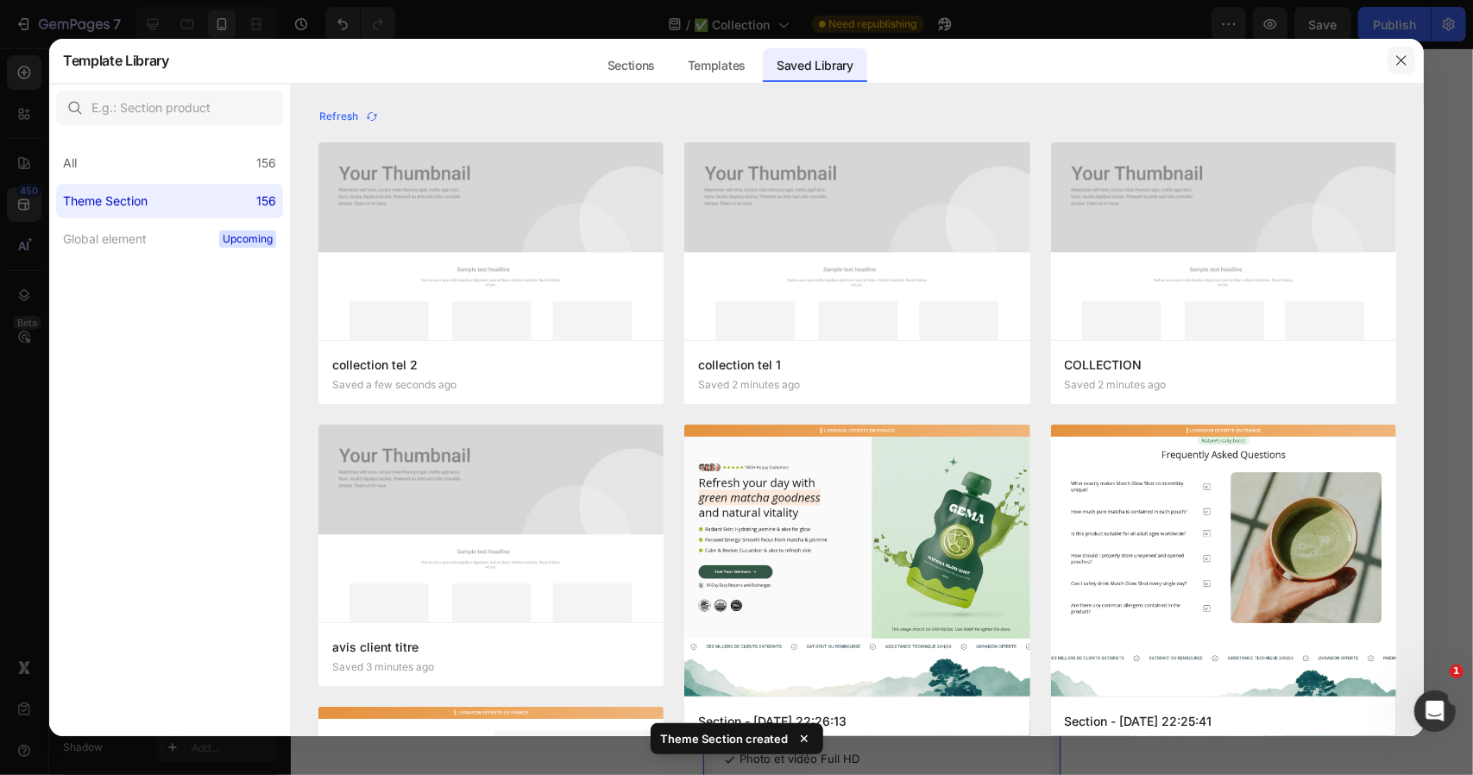
click at [1410, 54] on button "button" at bounding box center [1402, 61] width 28 height 28
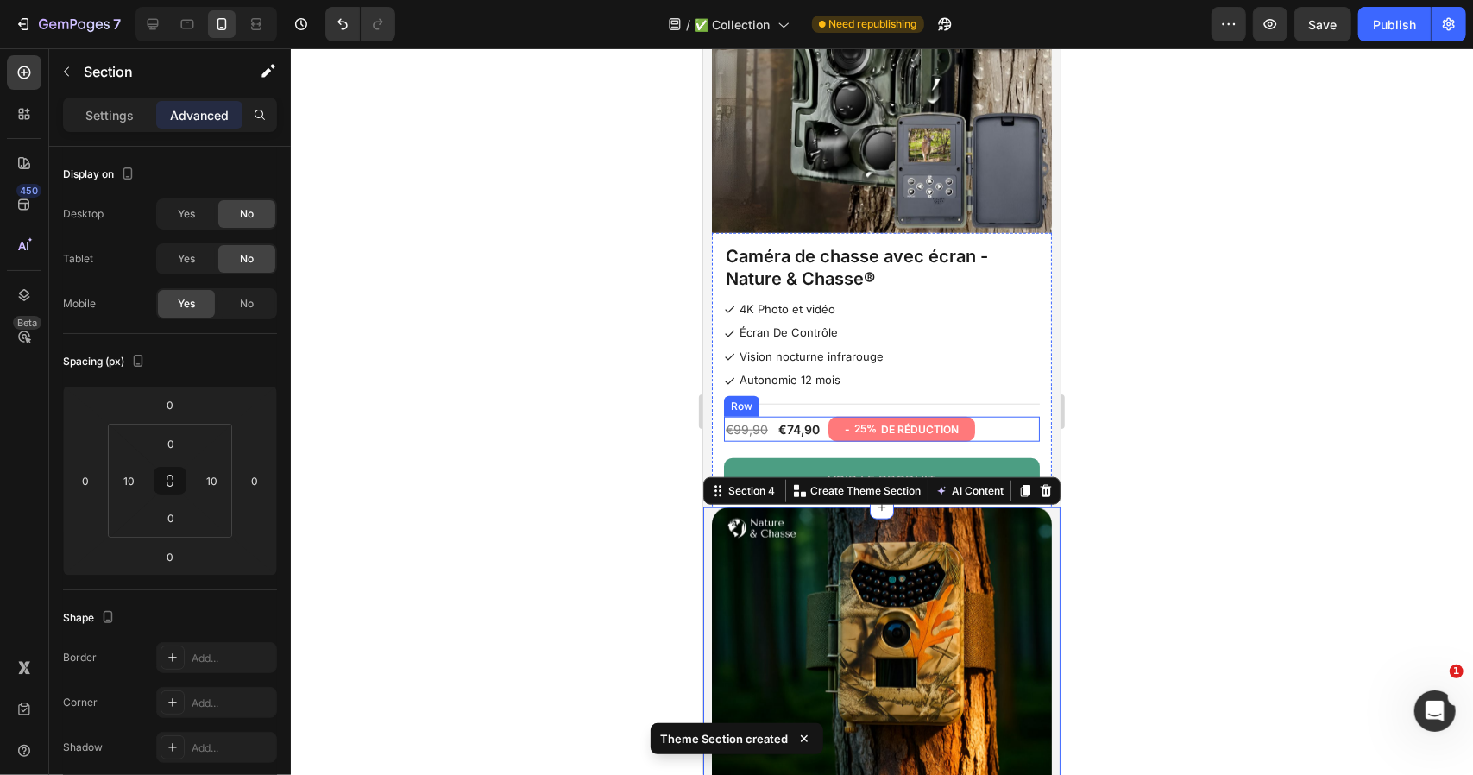
scroll to position [952, 0]
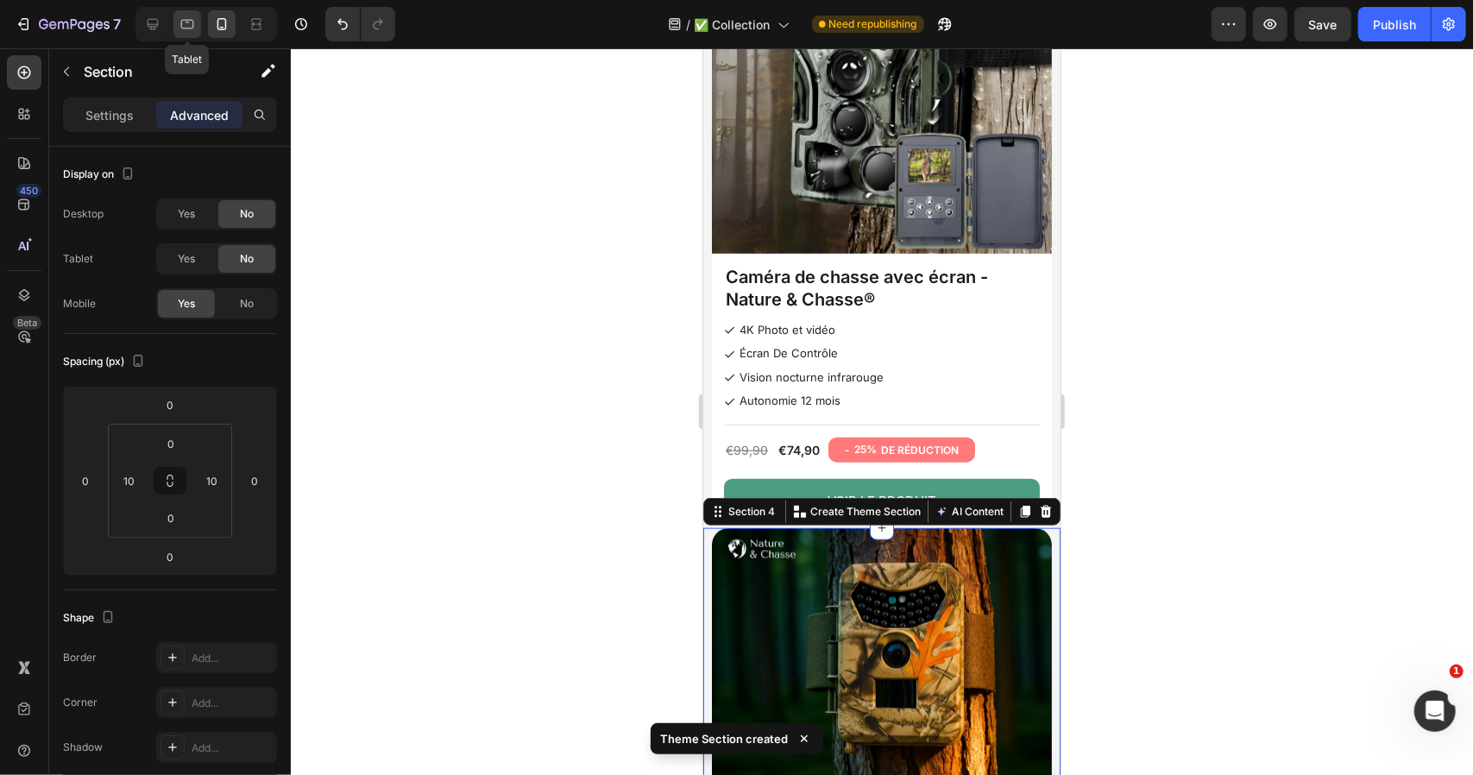
click at [186, 16] on icon at bounding box center [187, 24] width 17 height 17
type input "32"
type input "0"
type input "32"
type input "0"
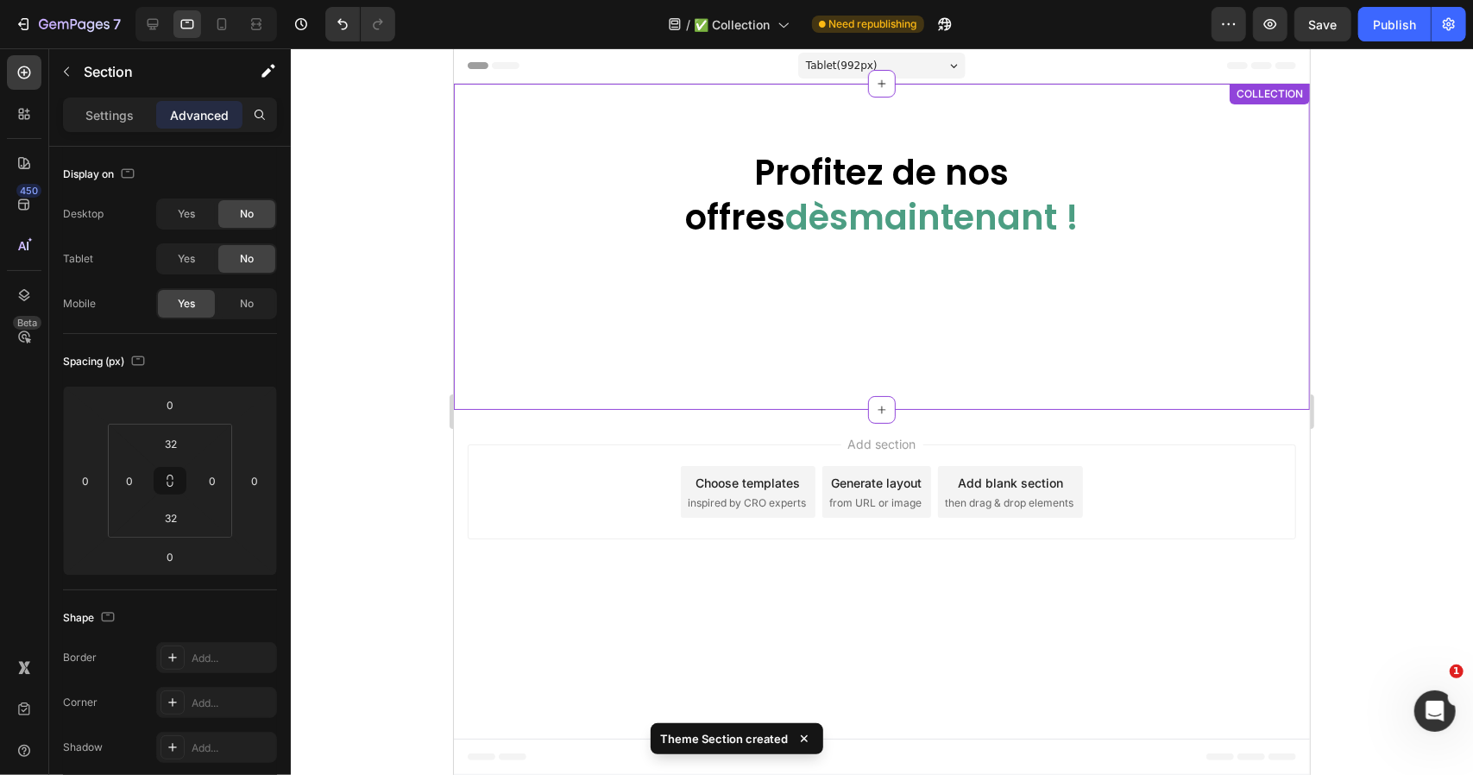
click at [513, 116] on div "Profitez de nos offres dès maintenant ! Heading Row Product Images Caméra de ch…" at bounding box center [881, 246] width 856 height 326
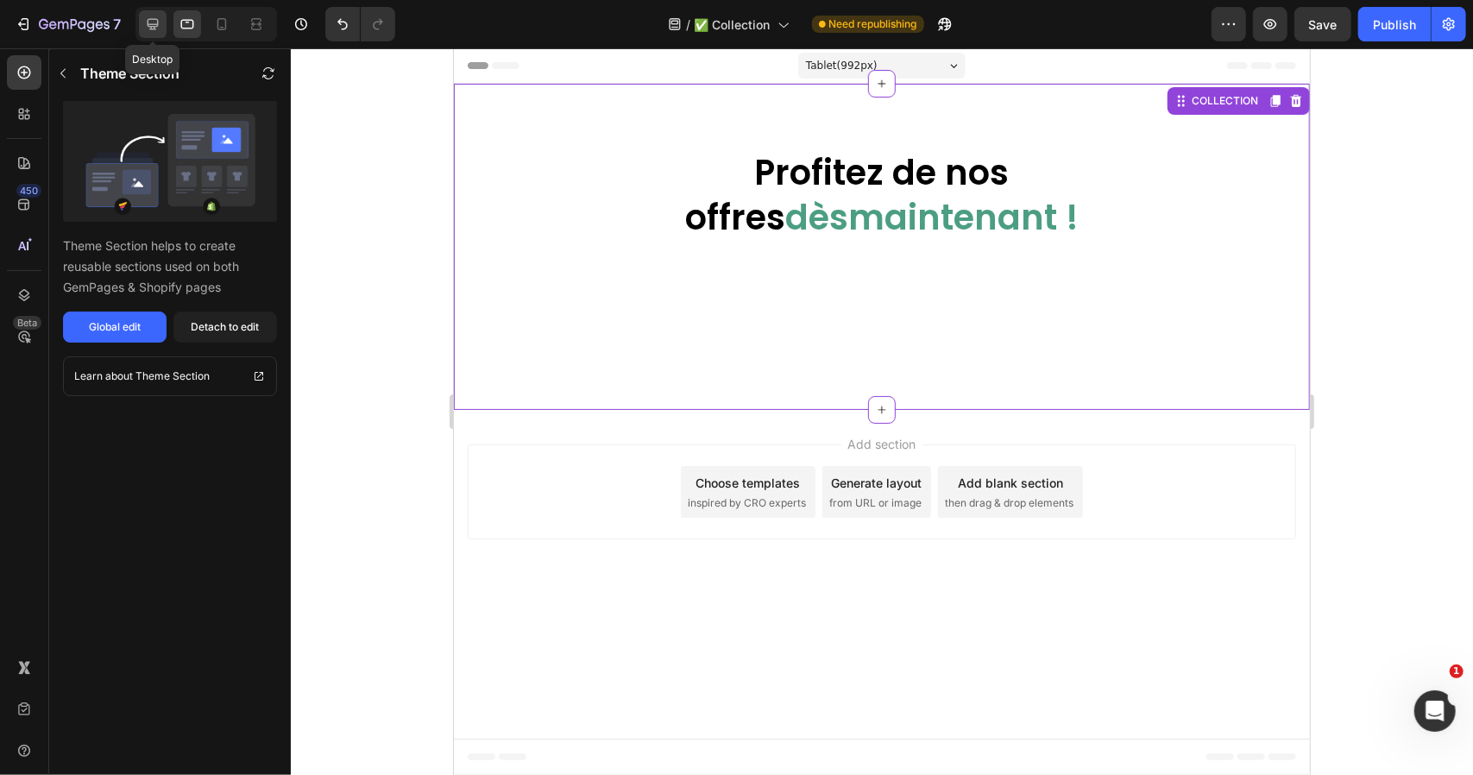
click at [148, 23] on icon at bounding box center [153, 24] width 11 height 11
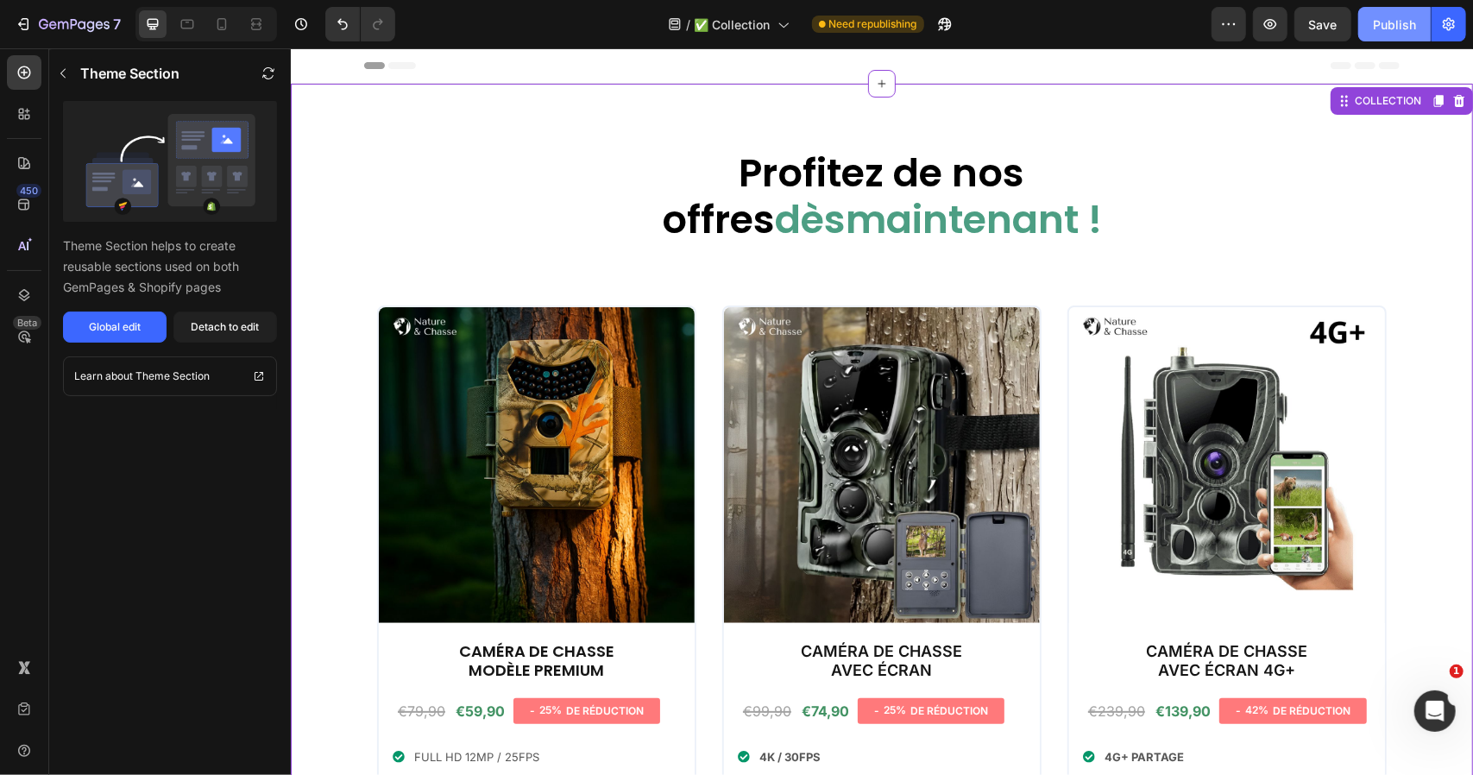
click at [1382, 18] on div "Publish" at bounding box center [1394, 25] width 43 height 18
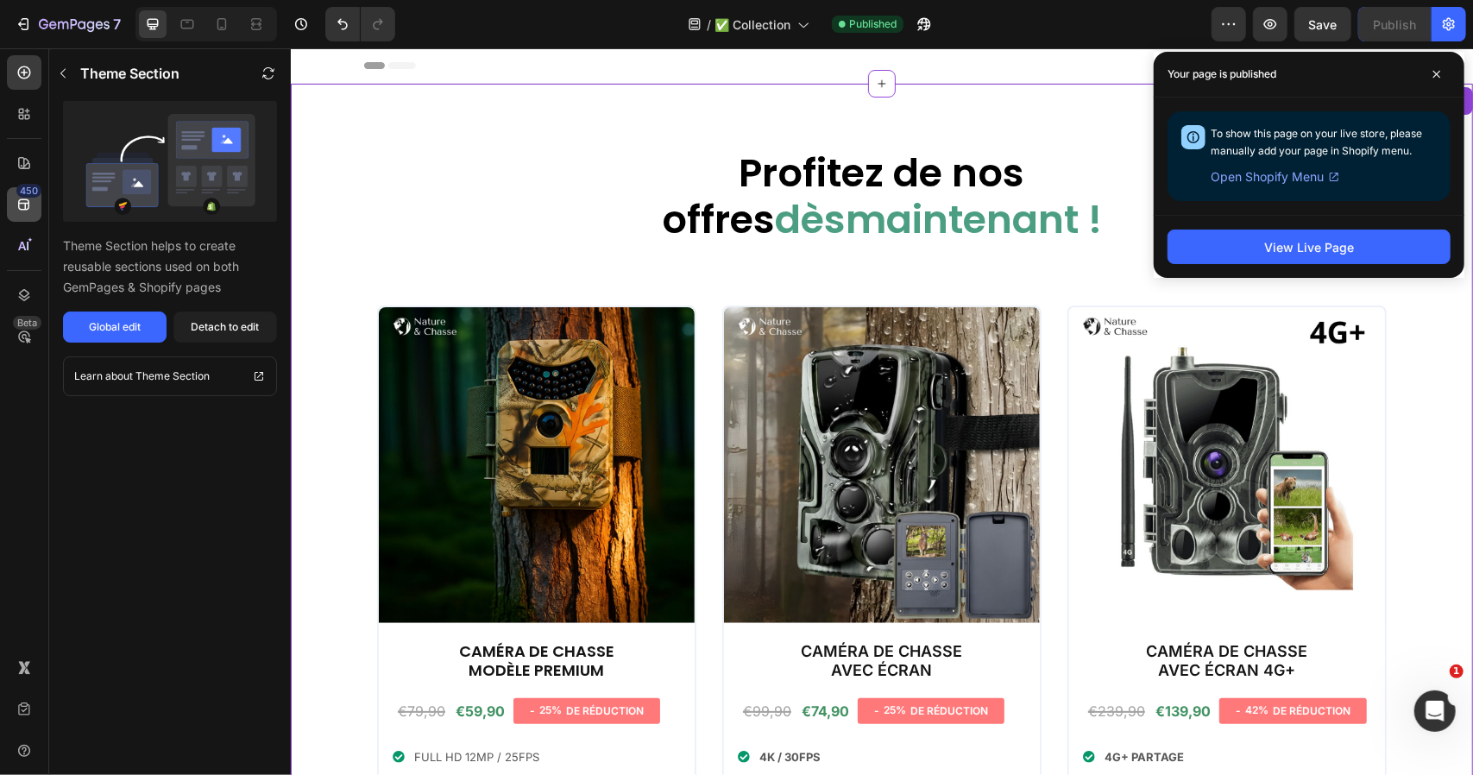
click at [24, 203] on icon at bounding box center [23, 204] width 11 height 11
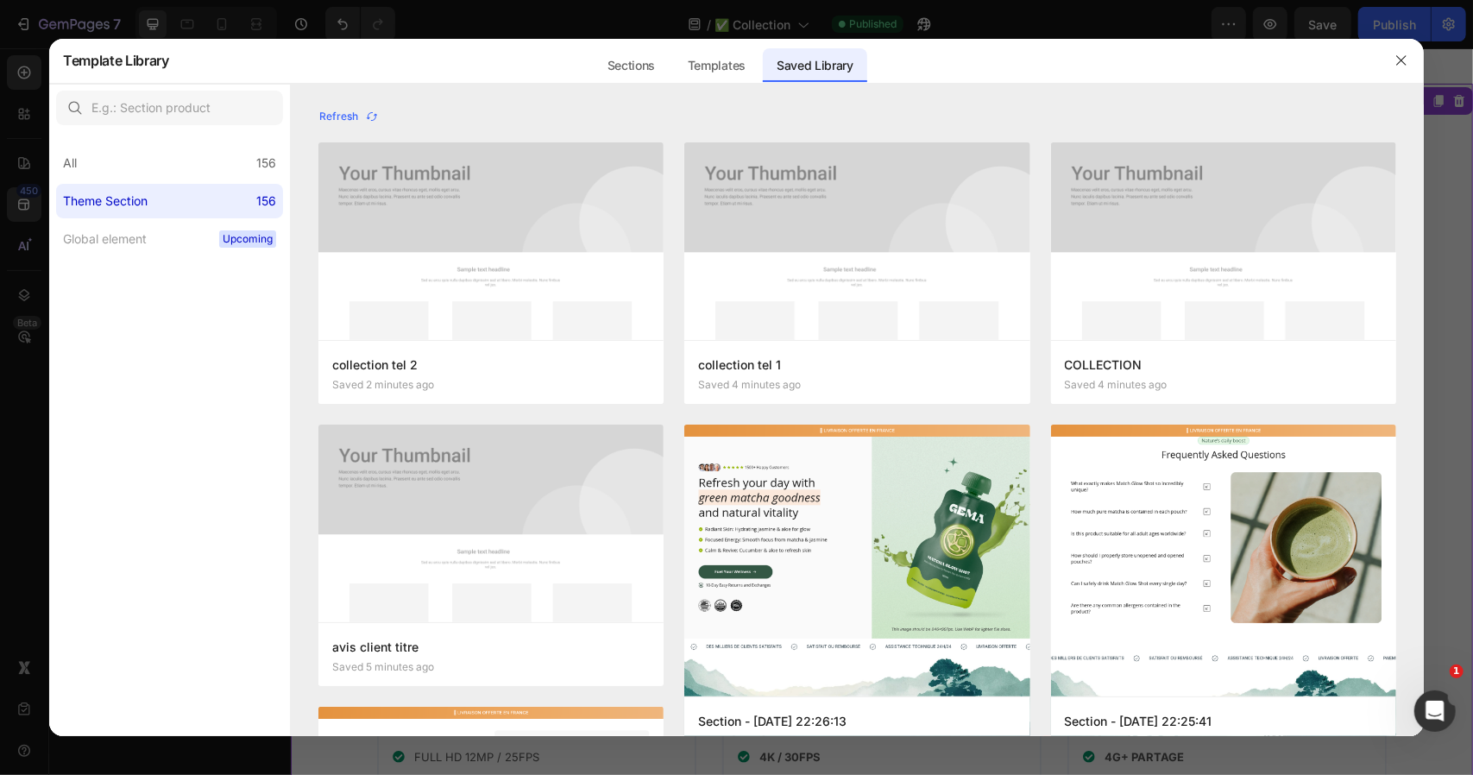
drag, startPoint x: 1384, startPoint y: 66, endPoint x: 1105, endPoint y: 17, distance: 283.7
click at [1384, 66] on div at bounding box center [1401, 60] width 45 height 45
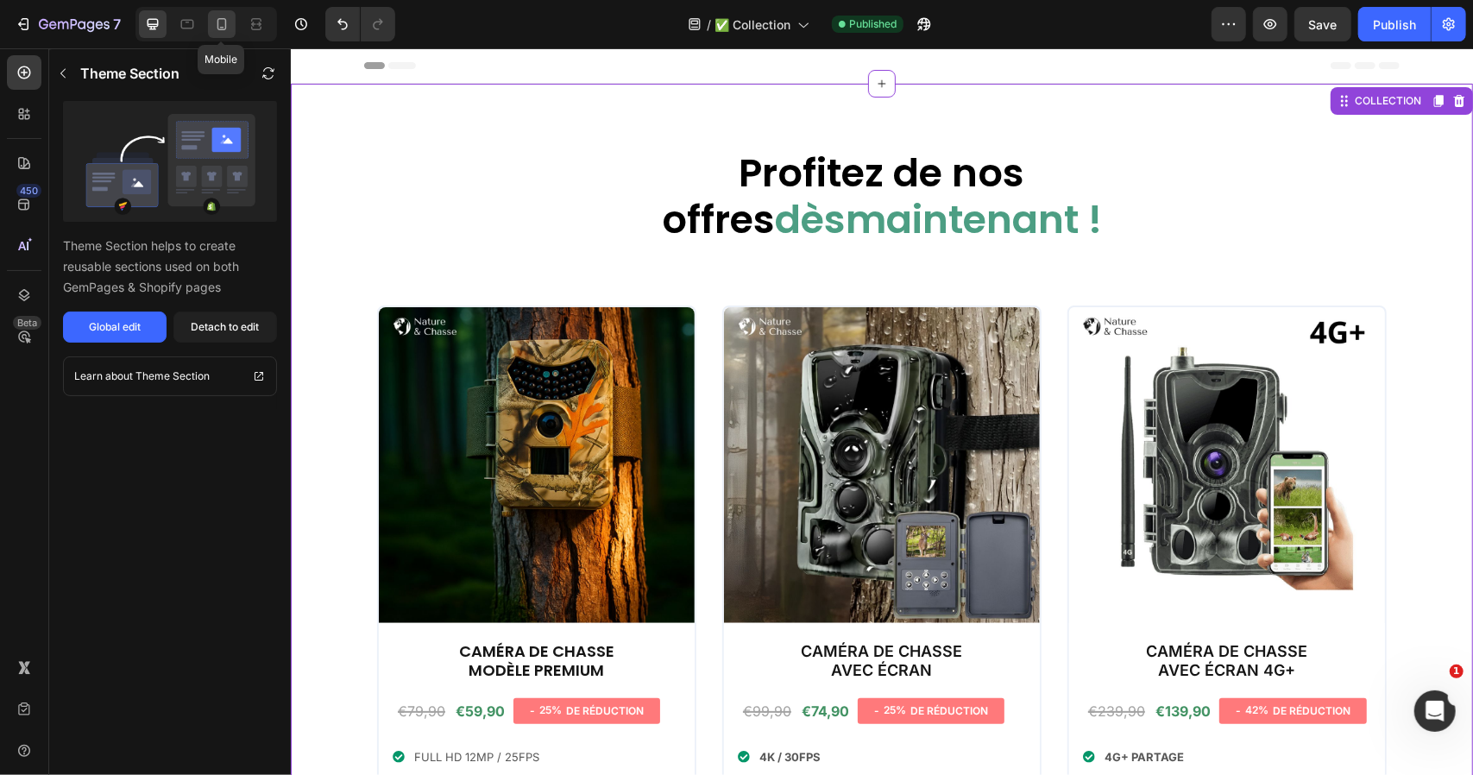
click at [223, 22] on icon at bounding box center [221, 24] width 17 height 17
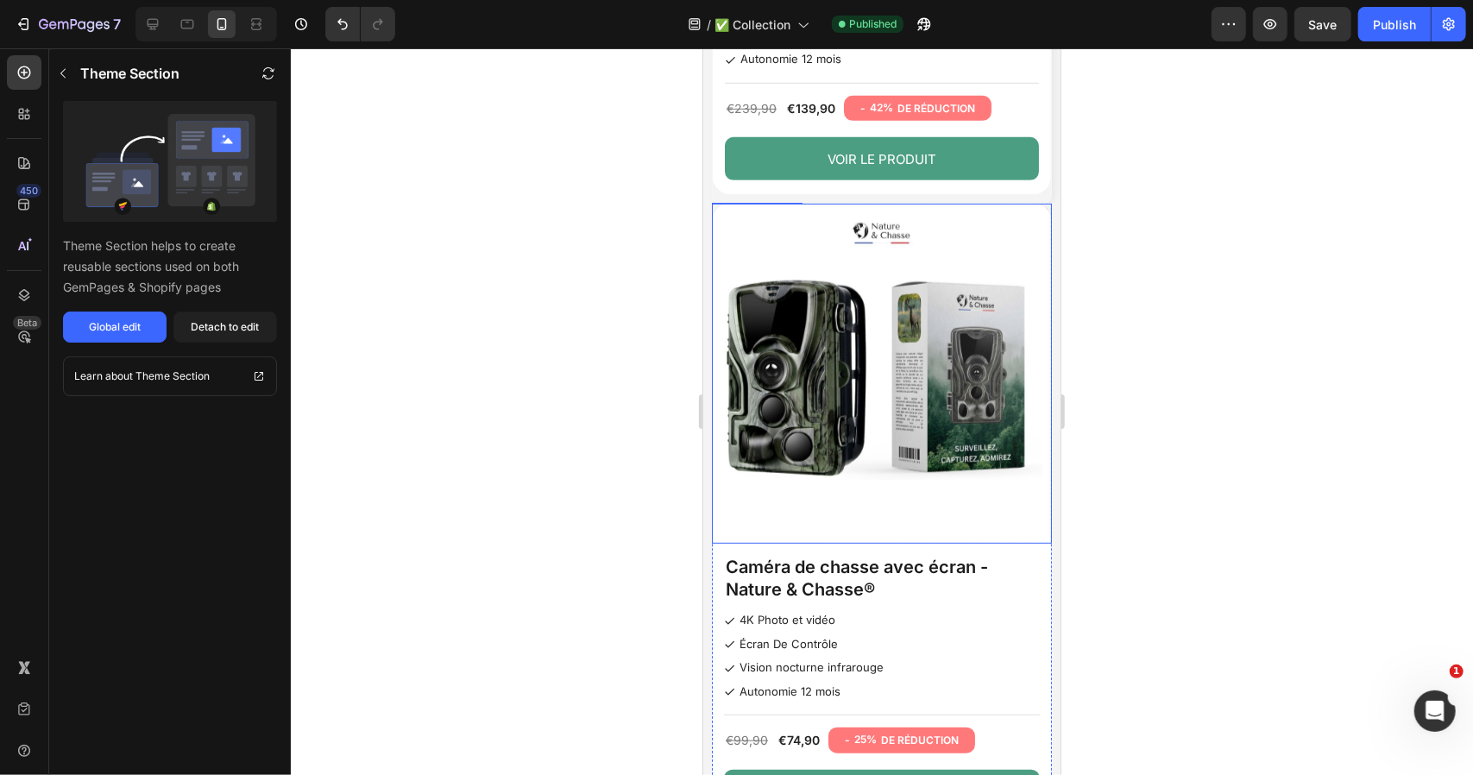
scroll to position [690, 0]
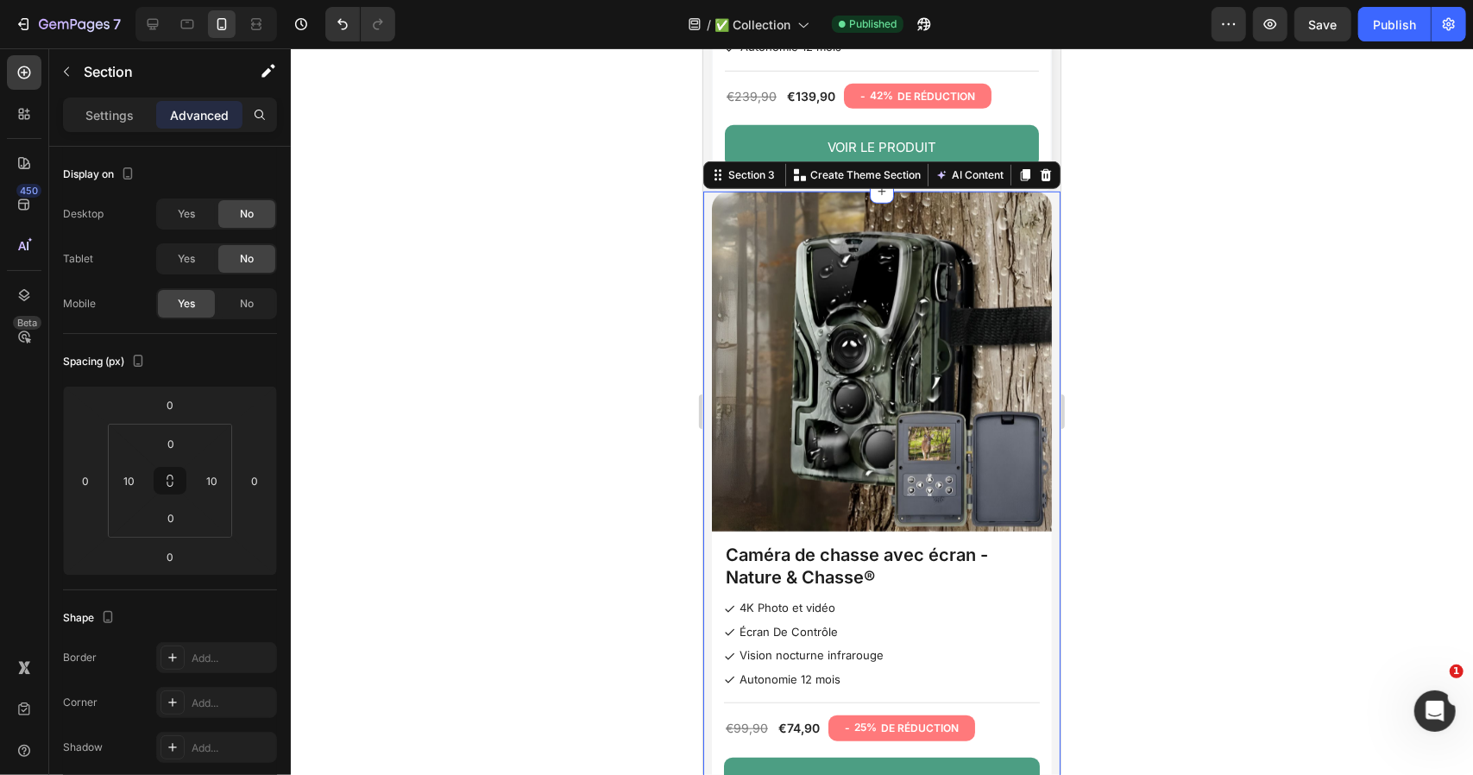
click at [706, 243] on div "Product Images Caméra de chasse avec écran - Nature & Chasse® Product Title 4K …" at bounding box center [880, 507] width 357 height 632
click at [861, 167] on div "Create Theme Section" at bounding box center [856, 174] width 135 height 22
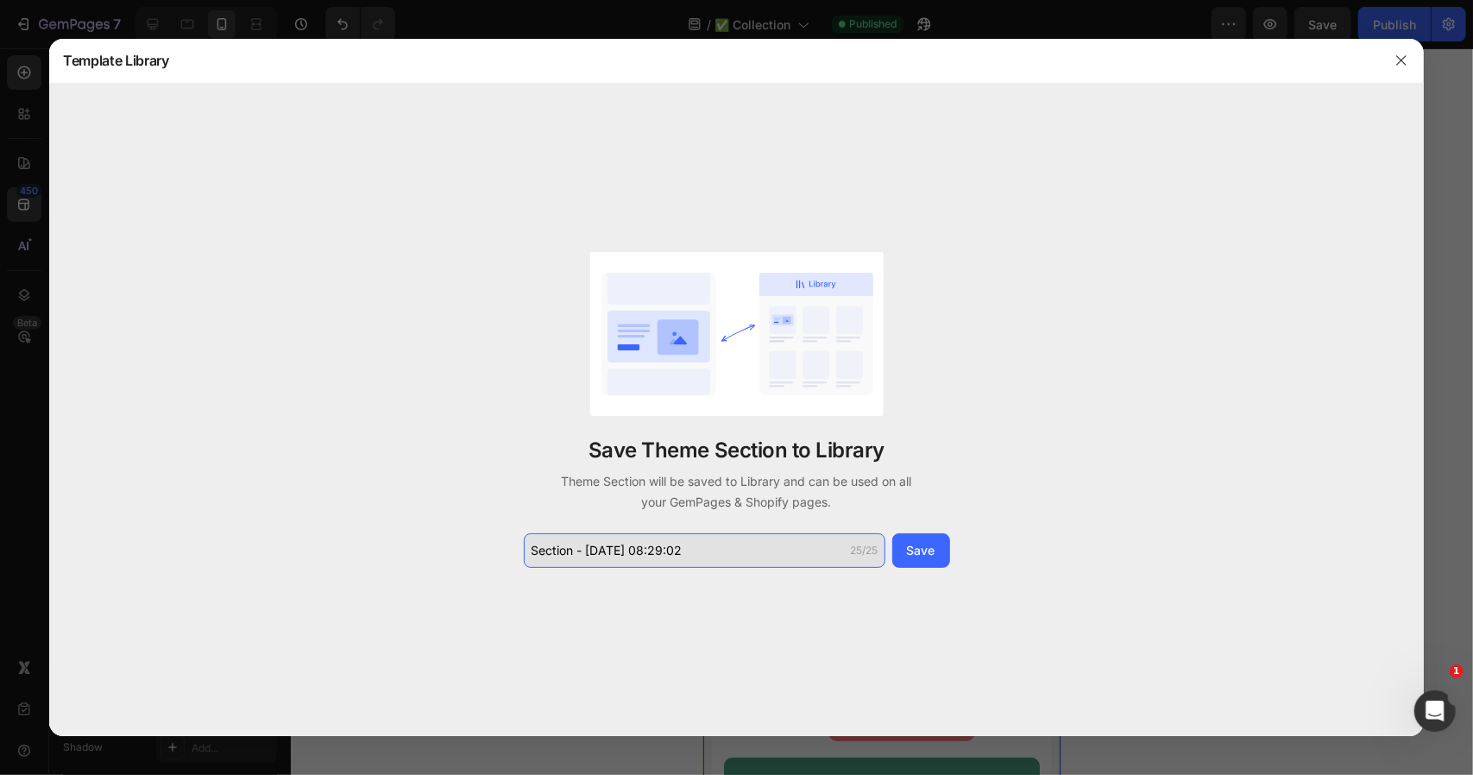
click at [694, 557] on input "Section - Sep 26 08:29:02" at bounding box center [705, 550] width 362 height 35
paste input "collection tel 3"
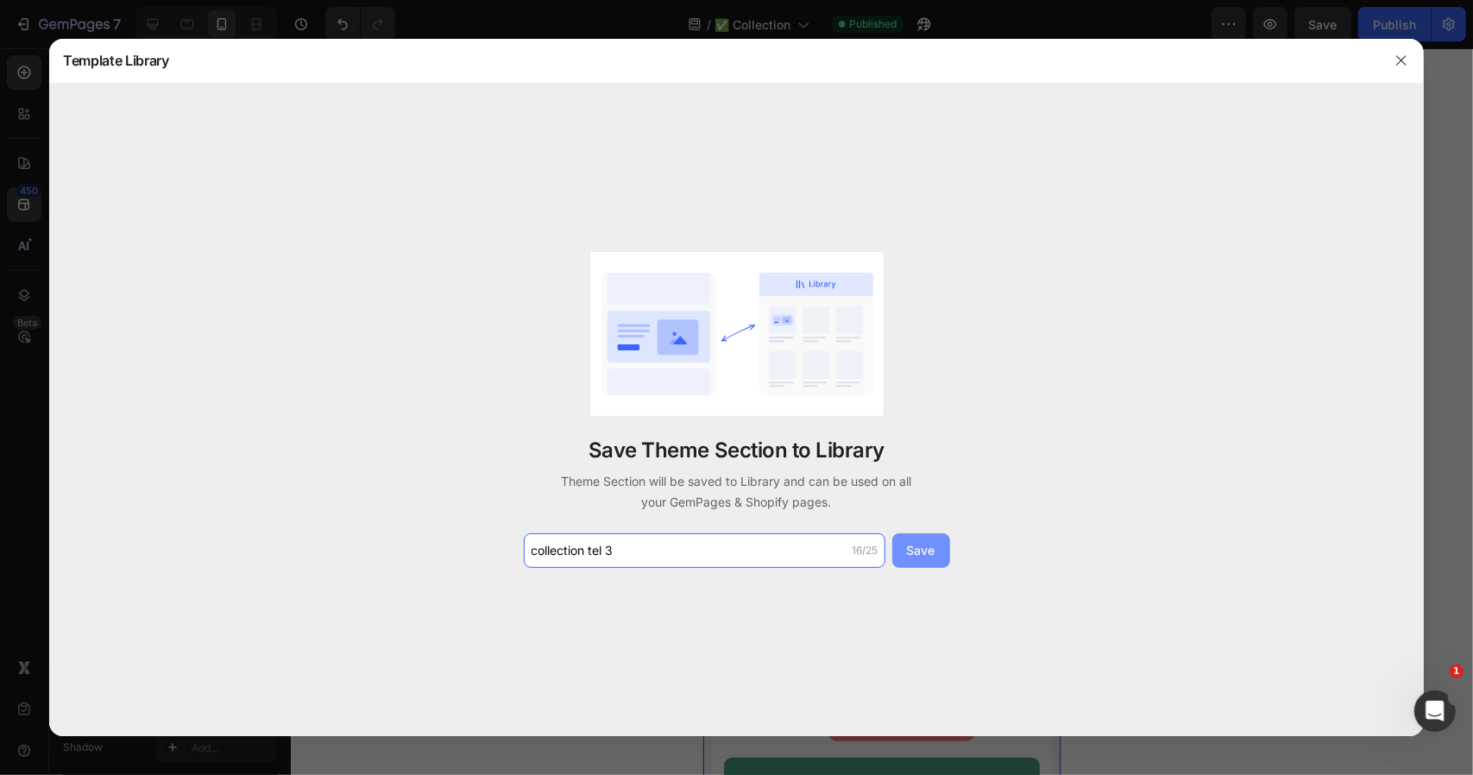
type input "collection tel 3"
click at [932, 560] on button "Save" at bounding box center [921, 550] width 58 height 35
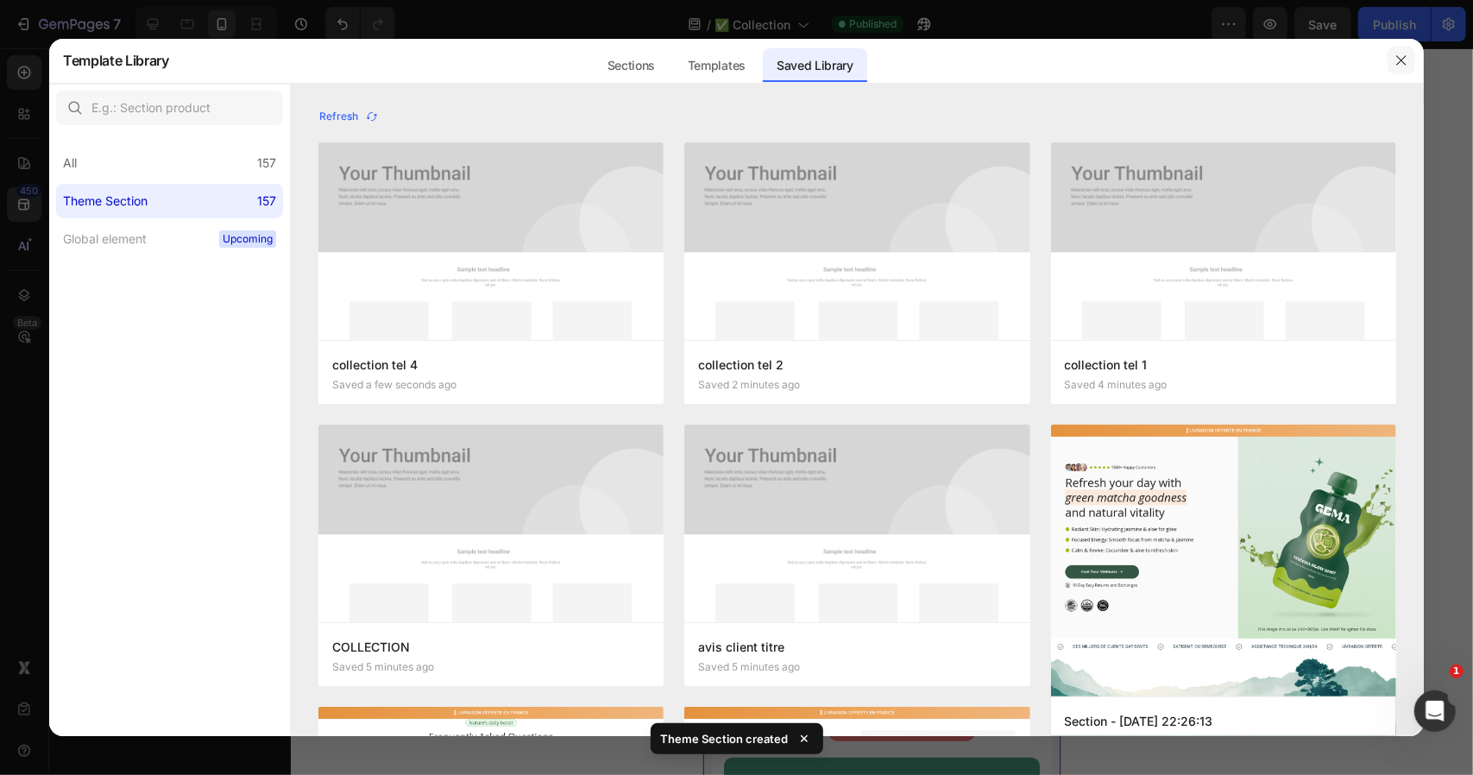
click at [1395, 57] on icon "button" at bounding box center [1401, 61] width 14 height 14
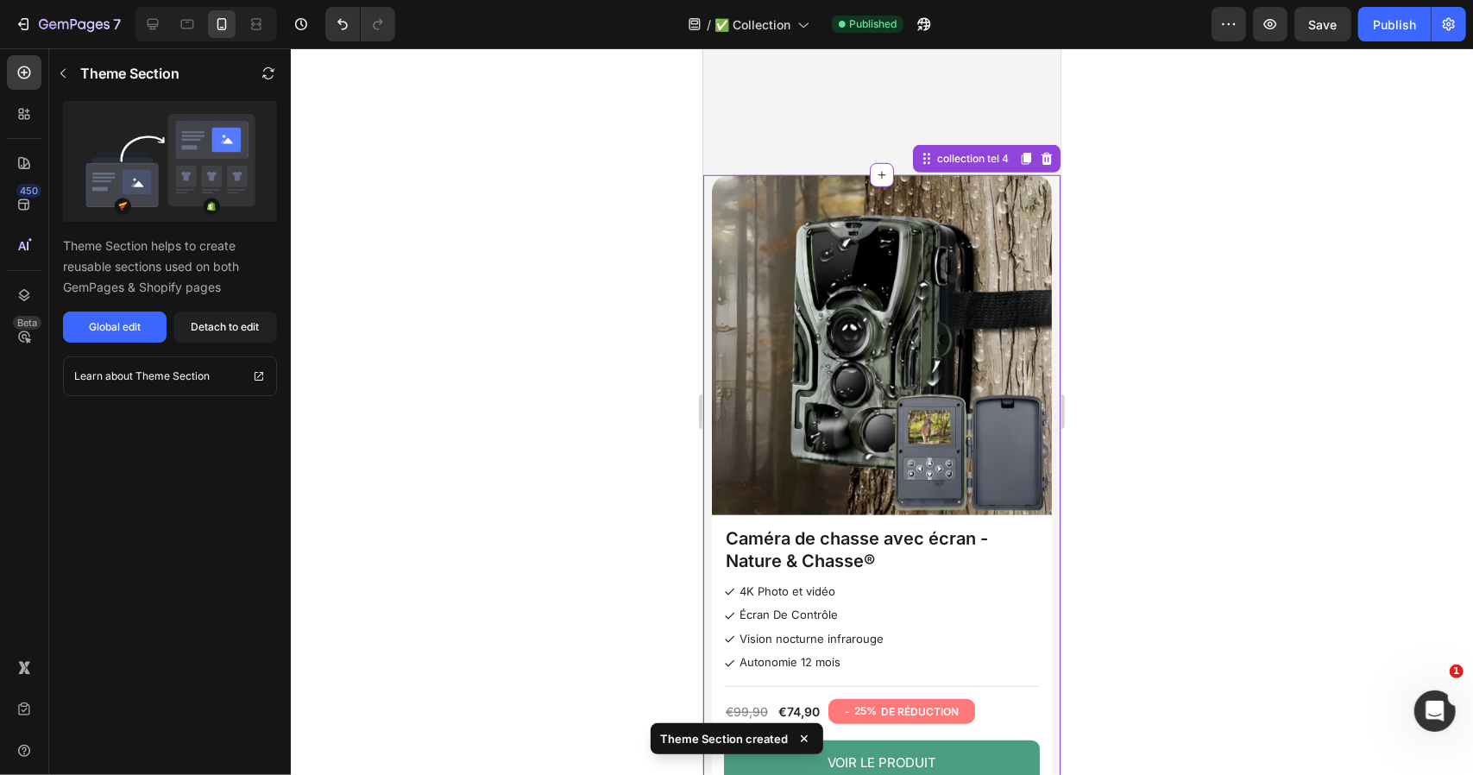
scroll to position [1122, 0]
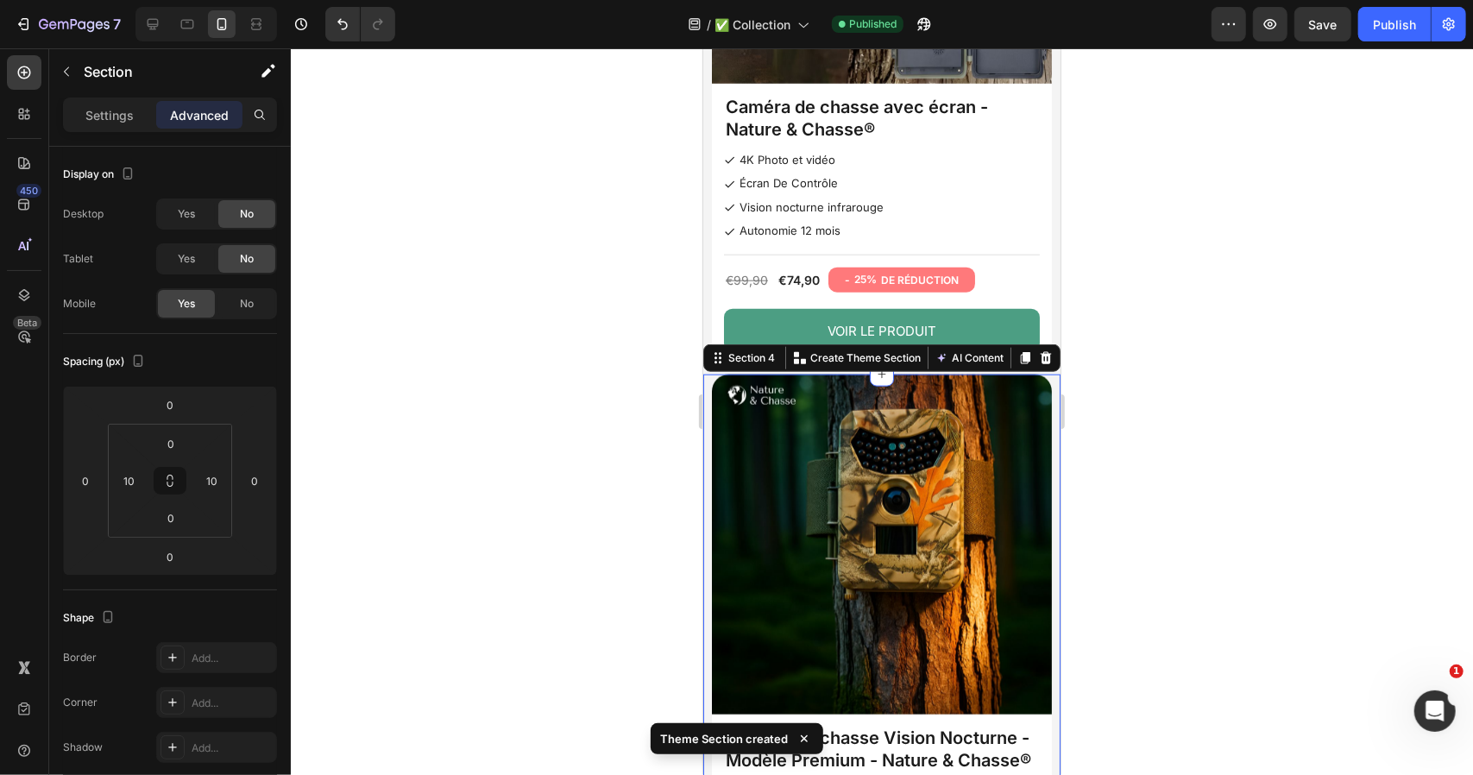
click at [706, 387] on div "Product Images Caméra de chasse Vision Nocturne - Modèle Premium - Nature & Cha…" at bounding box center [880, 677] width 357 height 607
click at [849, 343] on div "Section 4 Create Theme Section AI Content Write with GemAI What would you like …" at bounding box center [880, 357] width 357 height 28
click at [840, 349] on p "Create Theme Section" at bounding box center [864, 357] width 110 height 16
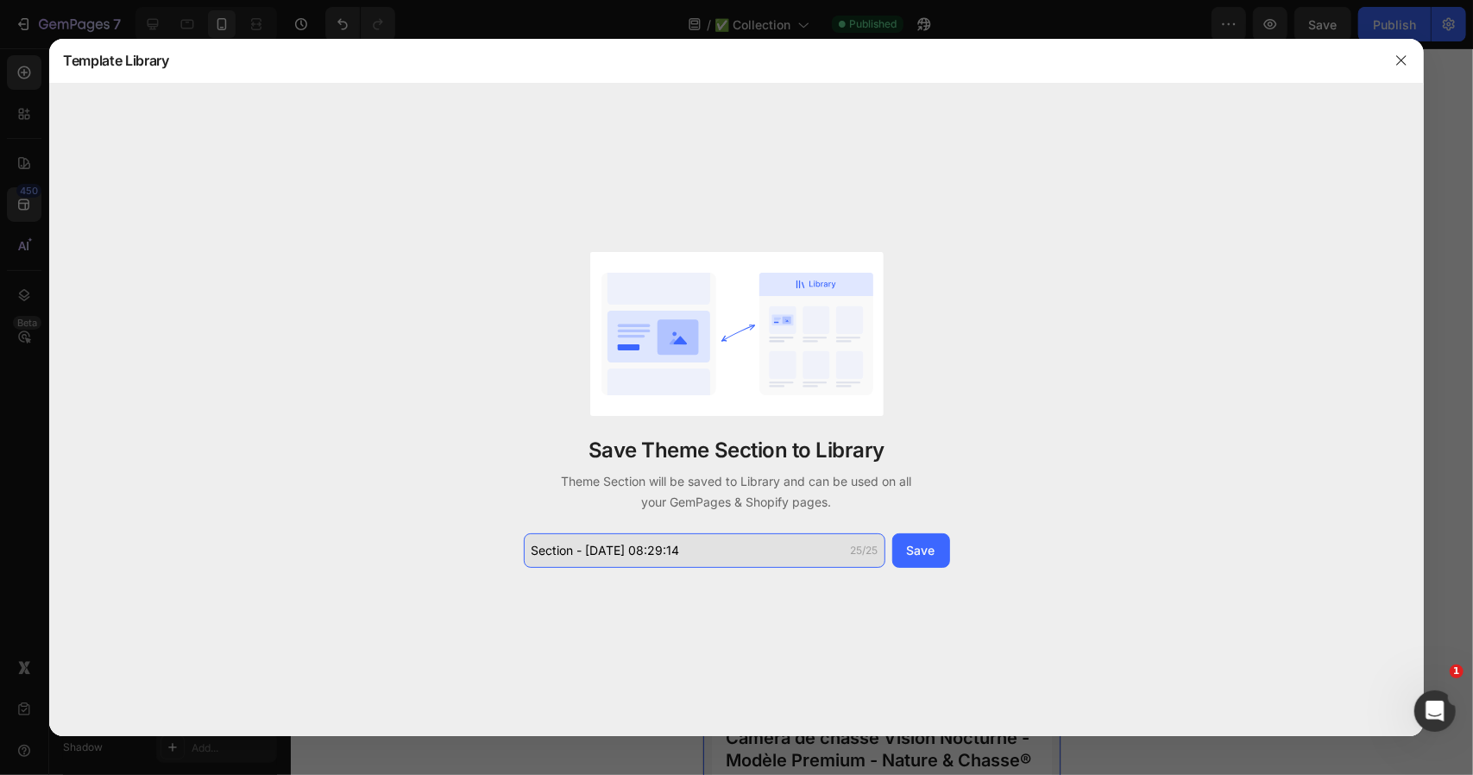
click at [740, 544] on input "Section - Sep 26 08:29:14" at bounding box center [705, 550] width 362 height 35
paste input "collection tel 3"
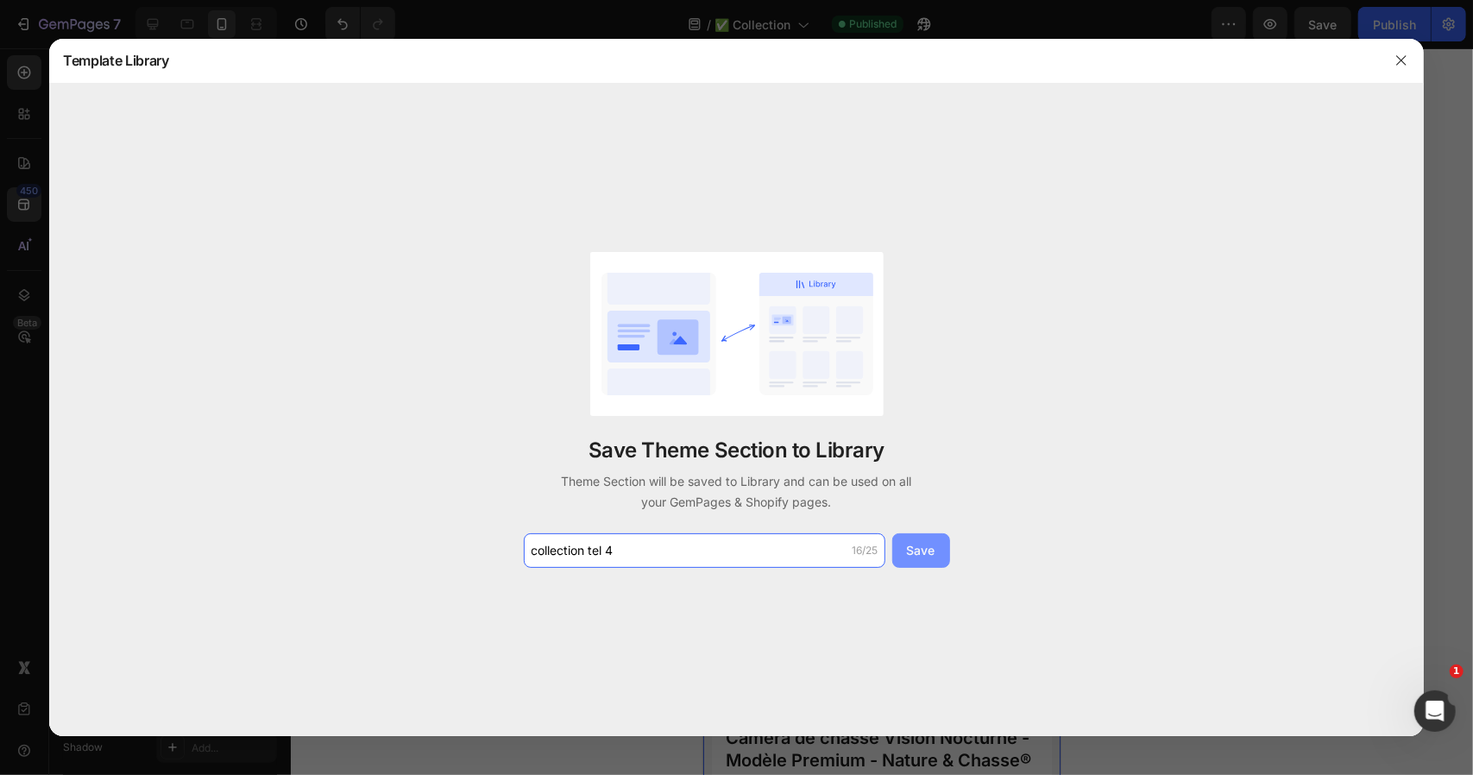
type input "collection tel 4"
click at [928, 548] on div "Save" at bounding box center [921, 550] width 28 height 18
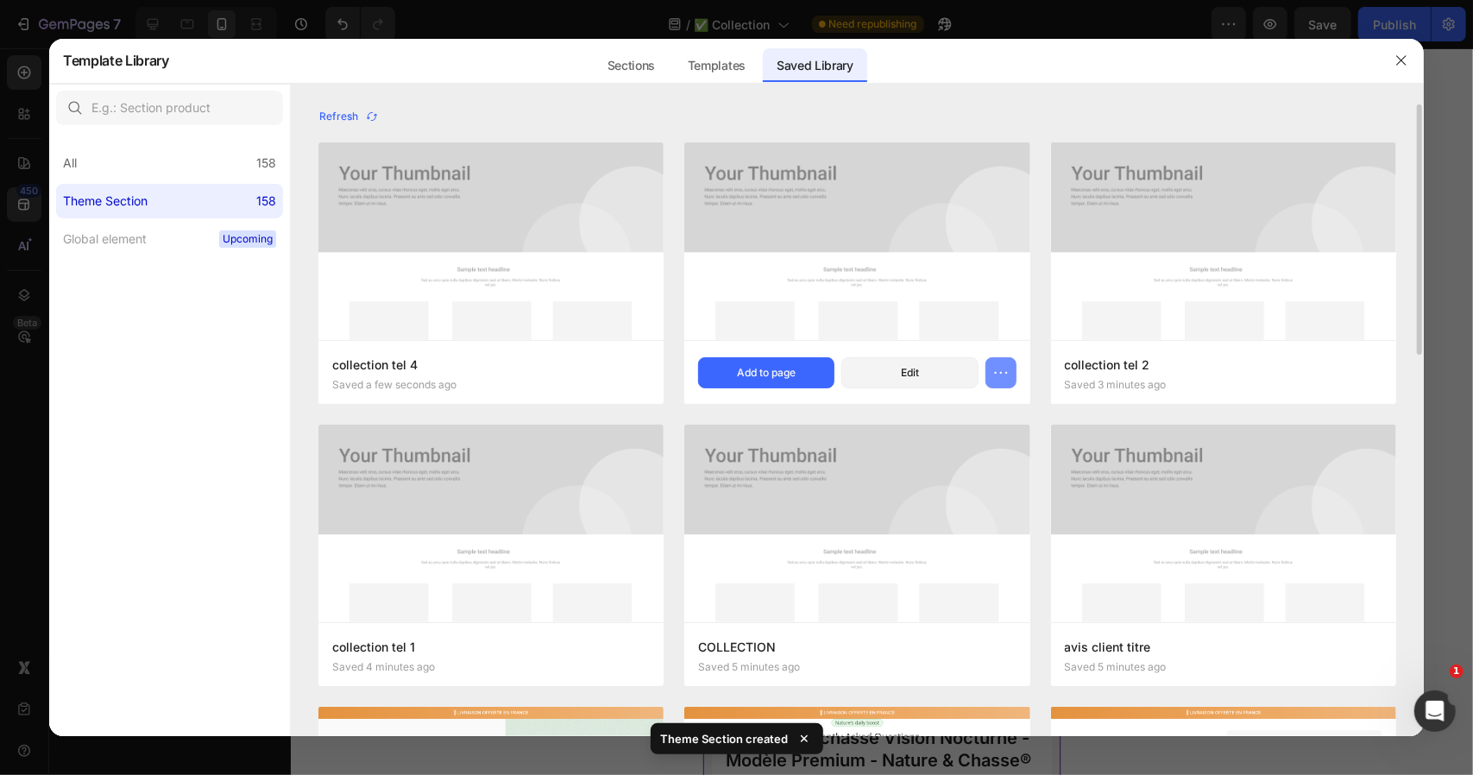
click at [993, 377] on icon "button" at bounding box center [1000, 372] width 17 height 17
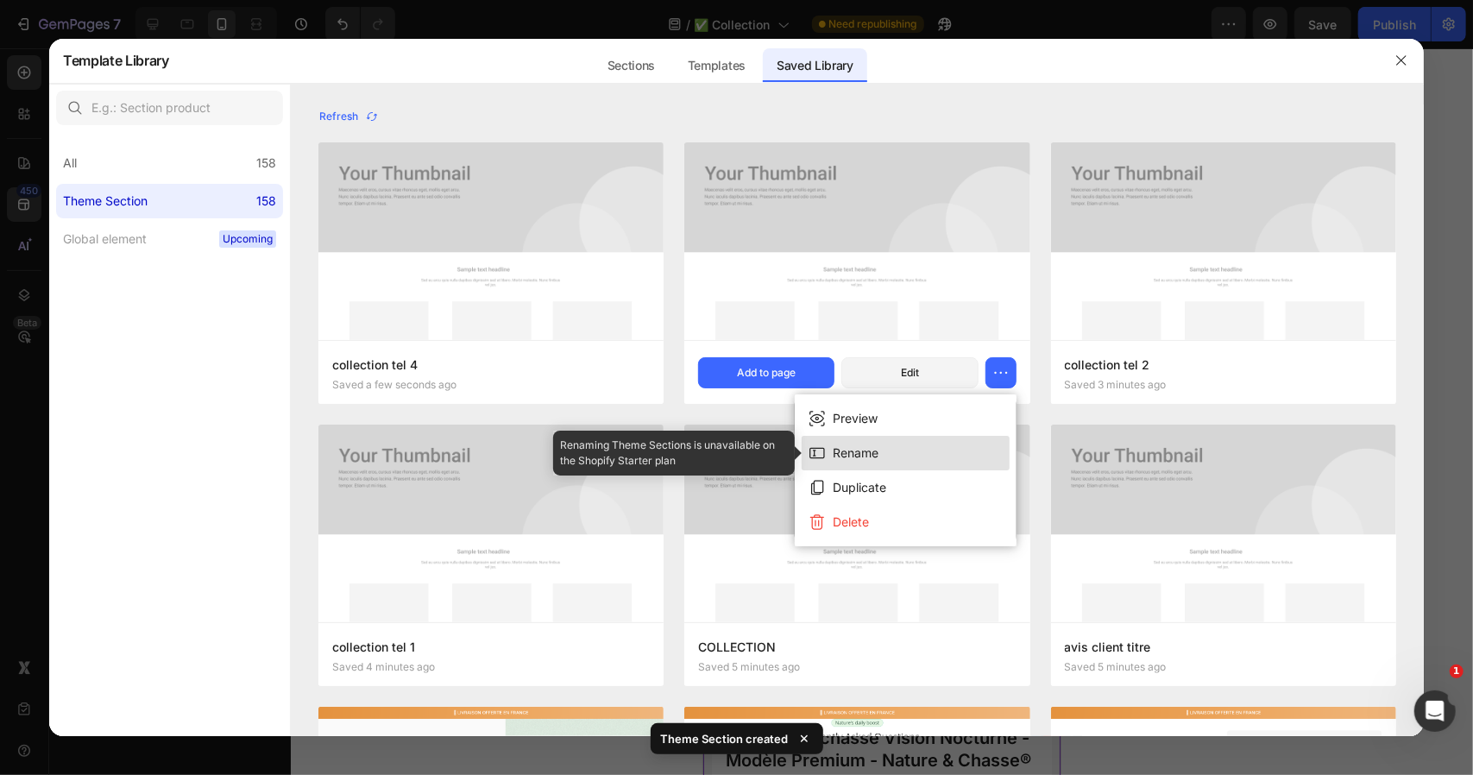
click at [896, 456] on button "Rename" at bounding box center [906, 453] width 208 height 35
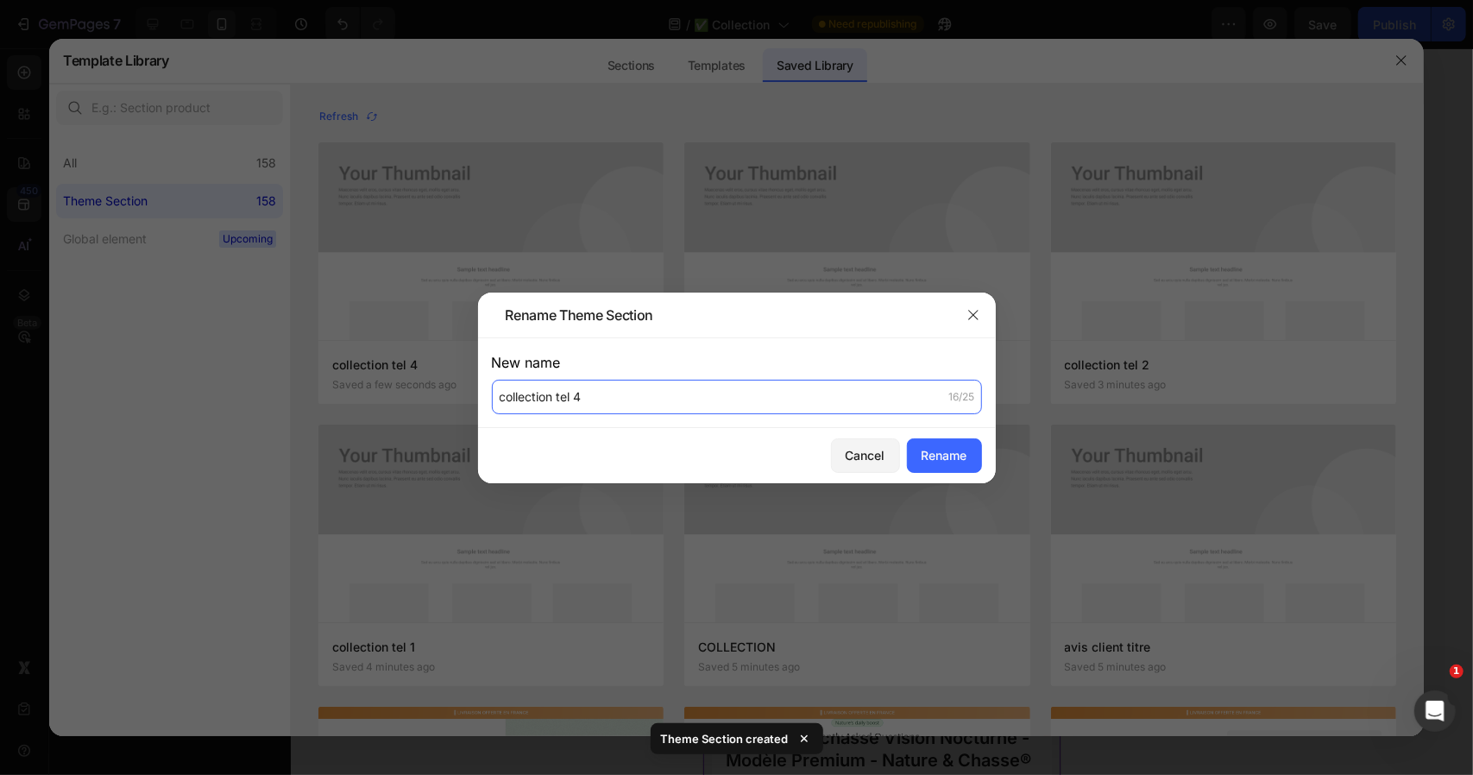
click at [720, 406] on input "collection tel 4" at bounding box center [737, 397] width 490 height 35
click at [719, 399] on input "collection tel 4" at bounding box center [737, 397] width 490 height 35
type input "collection tel3"
click at [936, 460] on div "Rename" at bounding box center [945, 455] width 46 height 18
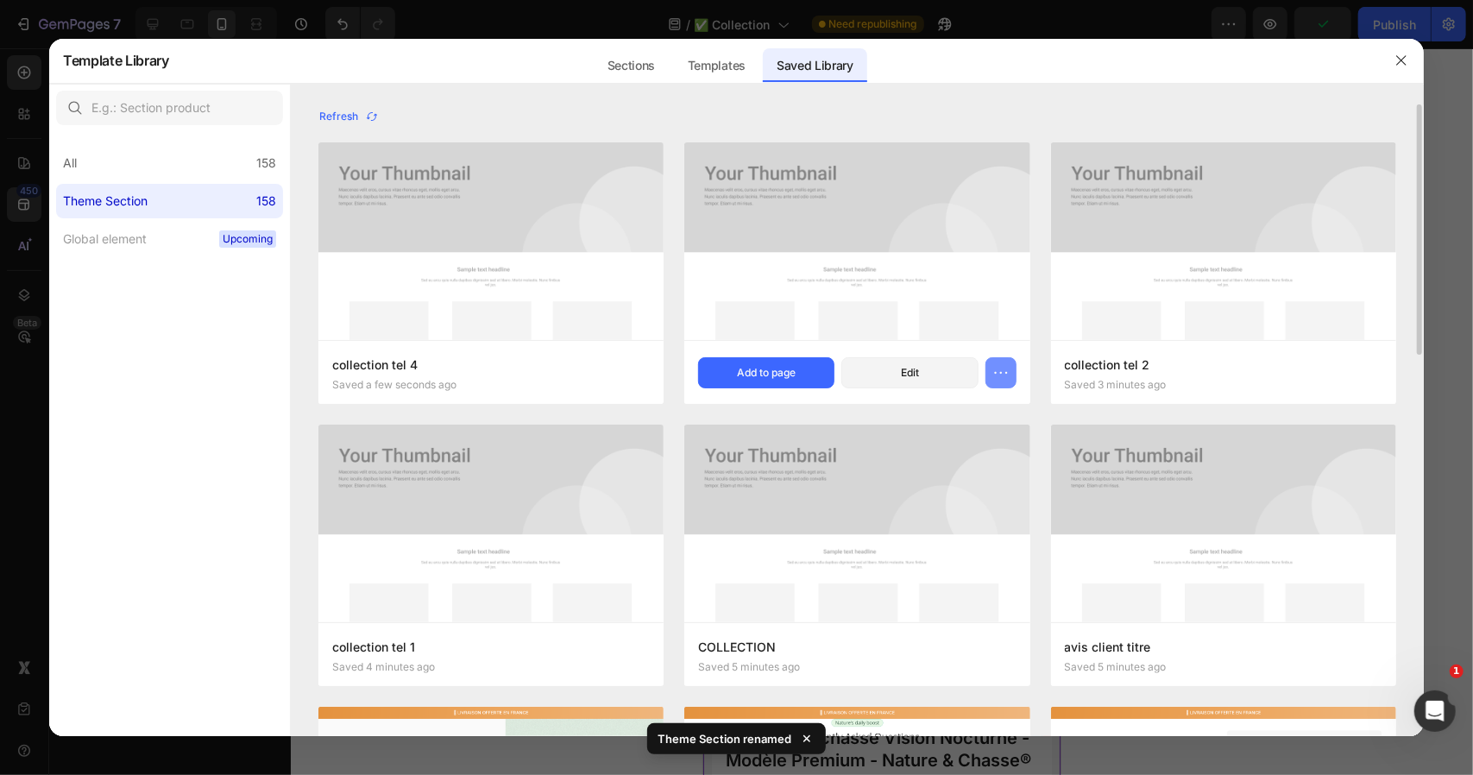
click at [1010, 370] on button "button" at bounding box center [1000, 372] width 31 height 31
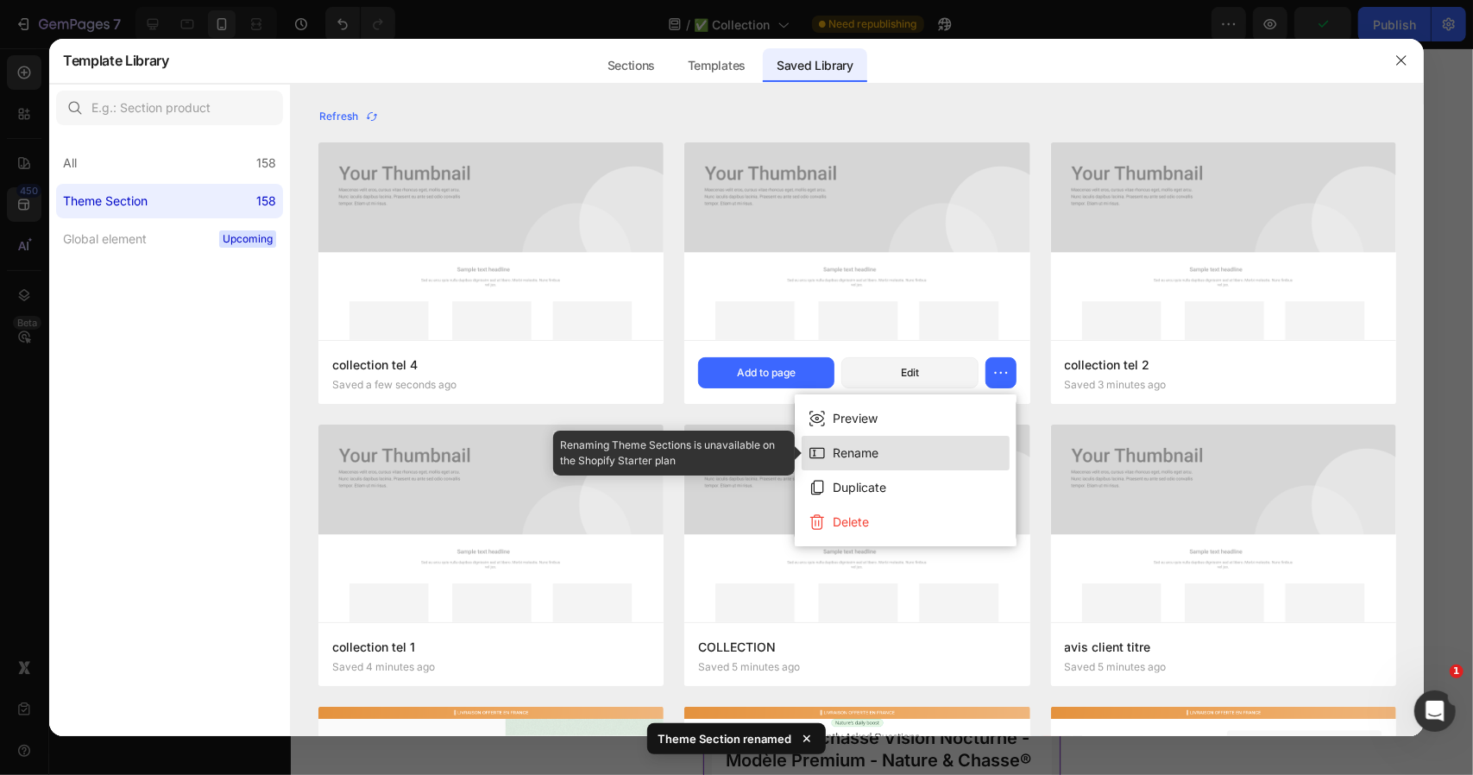
click at [880, 460] on button "Rename" at bounding box center [906, 453] width 208 height 35
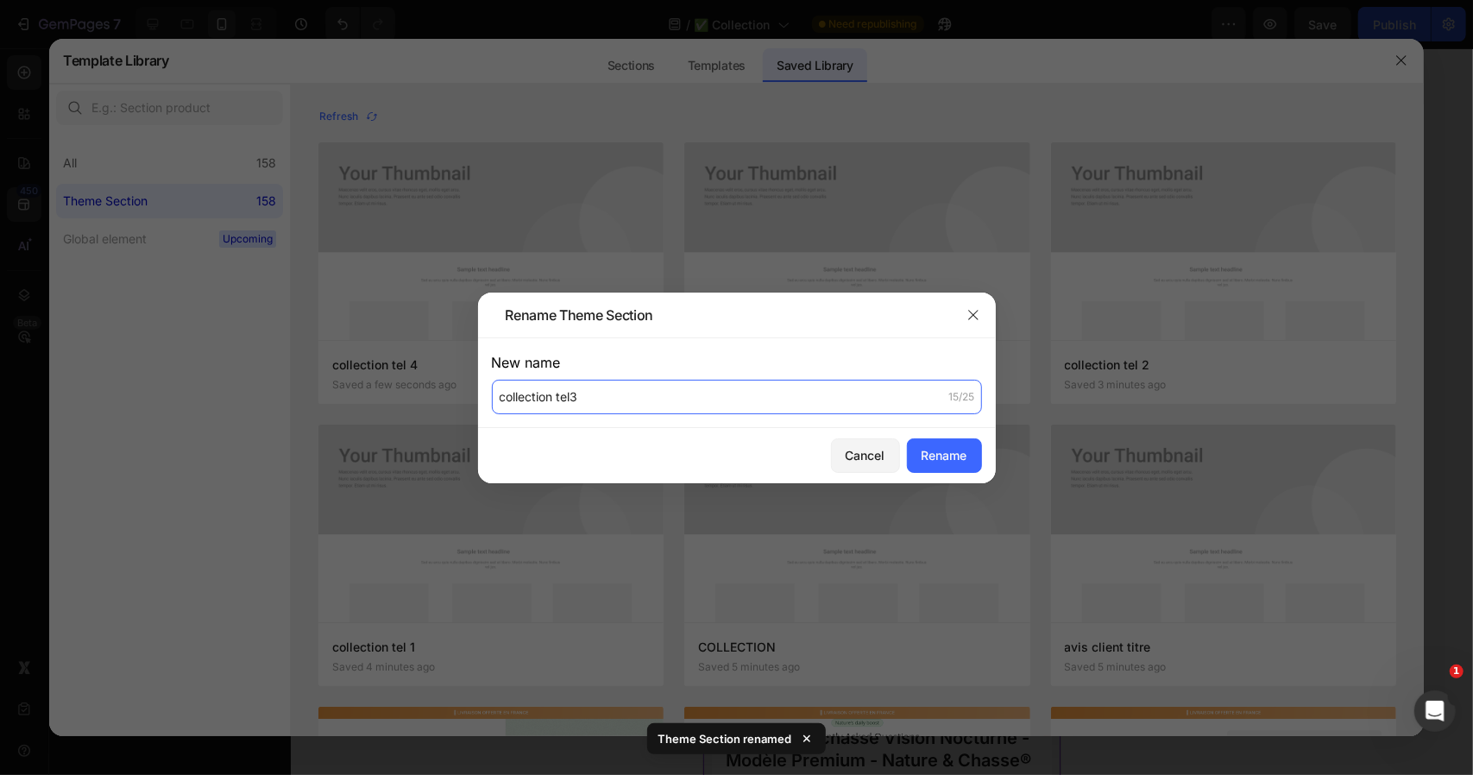
click at [573, 400] on input "collection tel3" at bounding box center [737, 397] width 490 height 35
click at [575, 398] on input "collection tel3" at bounding box center [737, 397] width 490 height 35
click at [570, 403] on input "collection tel3" at bounding box center [737, 397] width 490 height 35
type input "collection tel 3"
drag, startPoint x: 899, startPoint y: 448, endPoint x: 951, endPoint y: 465, distance: 54.6
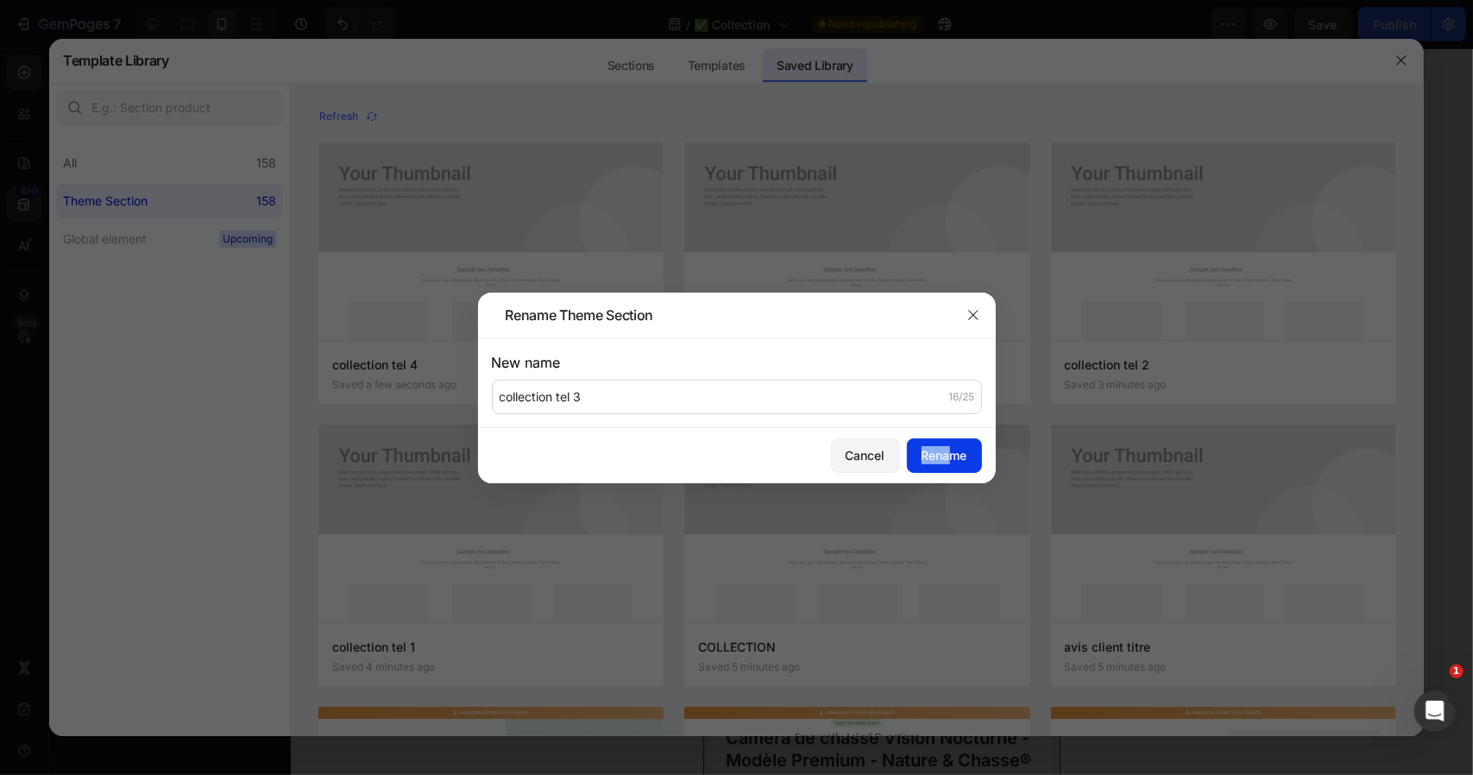
click at [951, 465] on div "Cancel Rename" at bounding box center [737, 455] width 518 height 55
click at [951, 465] on button "Rename" at bounding box center [944, 455] width 75 height 35
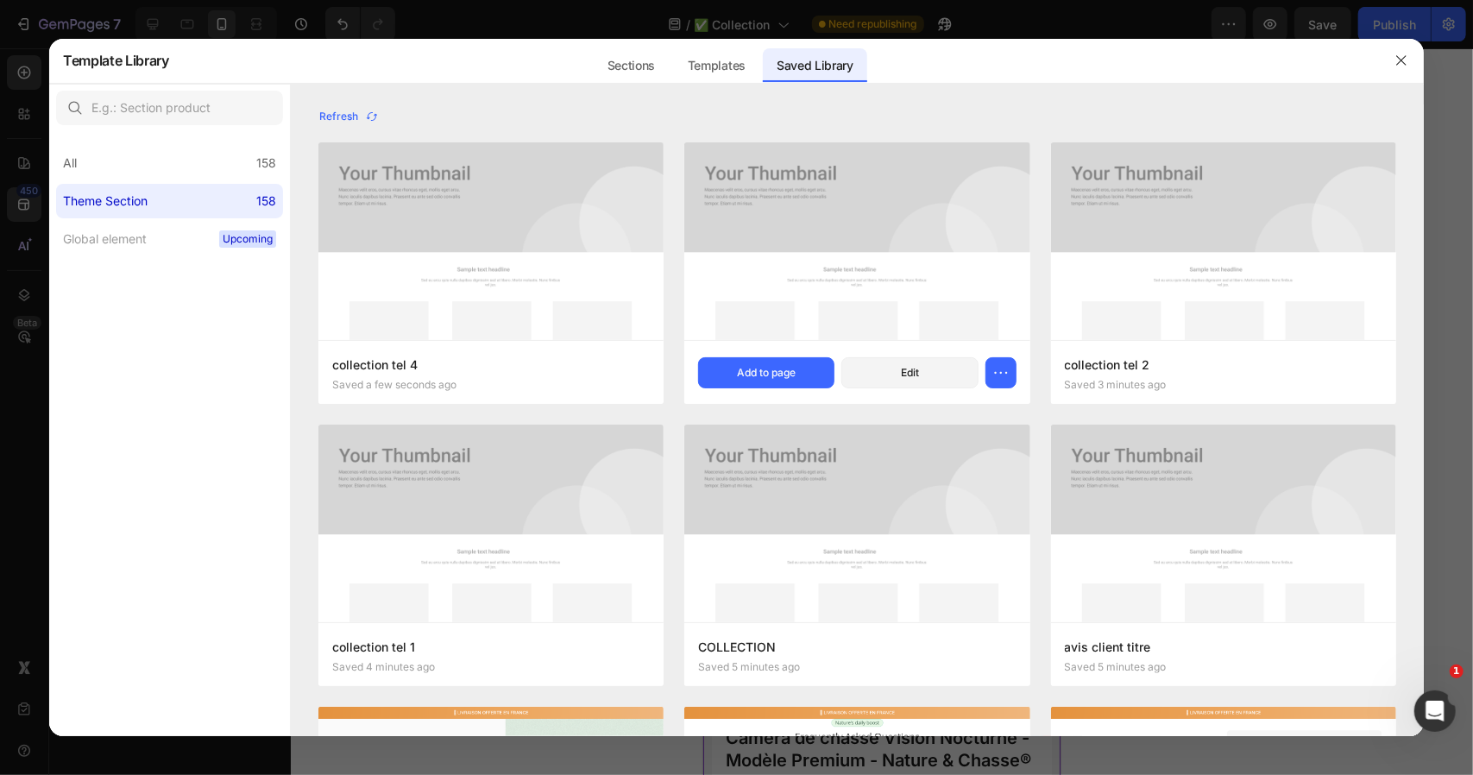
drag, startPoint x: 1394, startPoint y: 61, endPoint x: 1370, endPoint y: 65, distance: 24.4
click at [1395, 61] on icon "button" at bounding box center [1401, 61] width 14 height 14
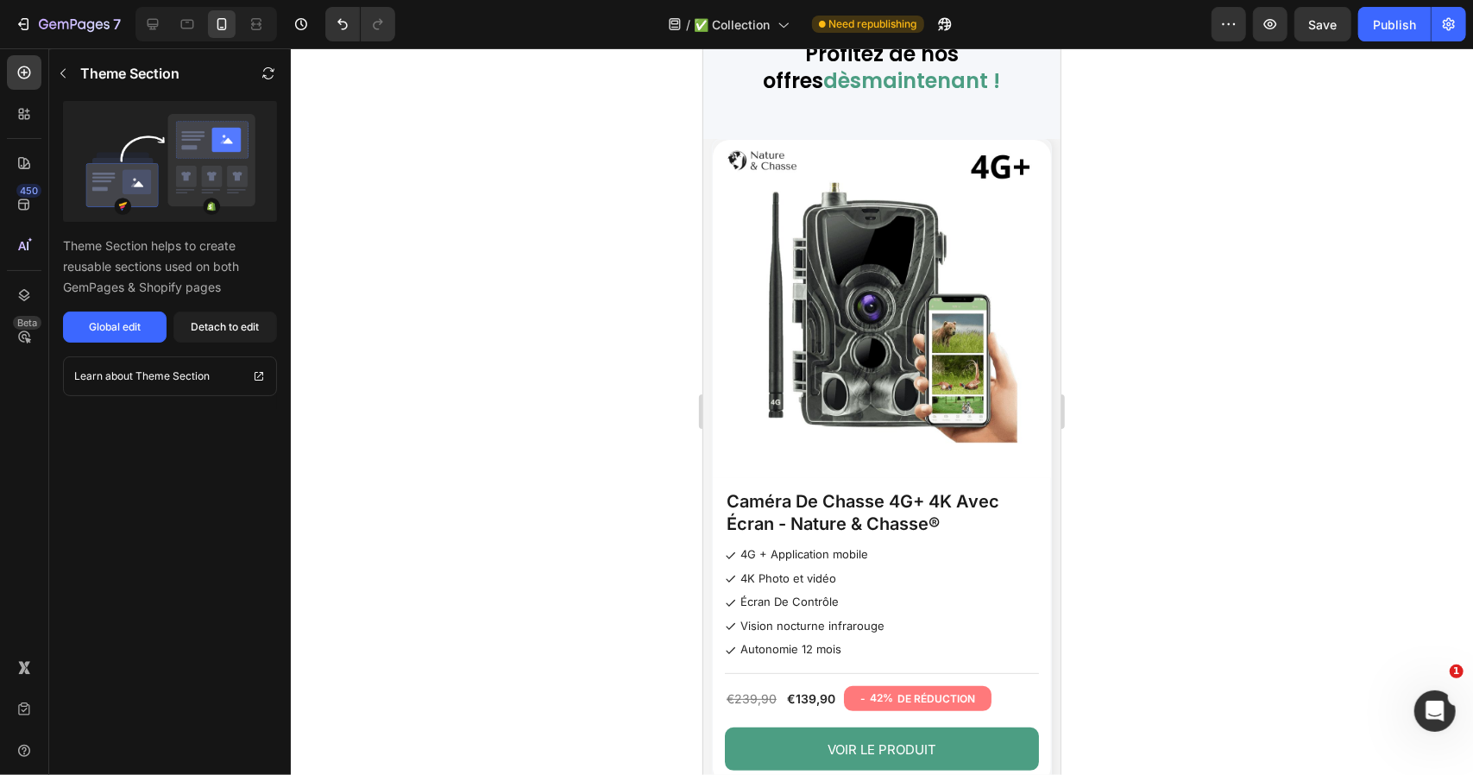
scroll to position [0, 0]
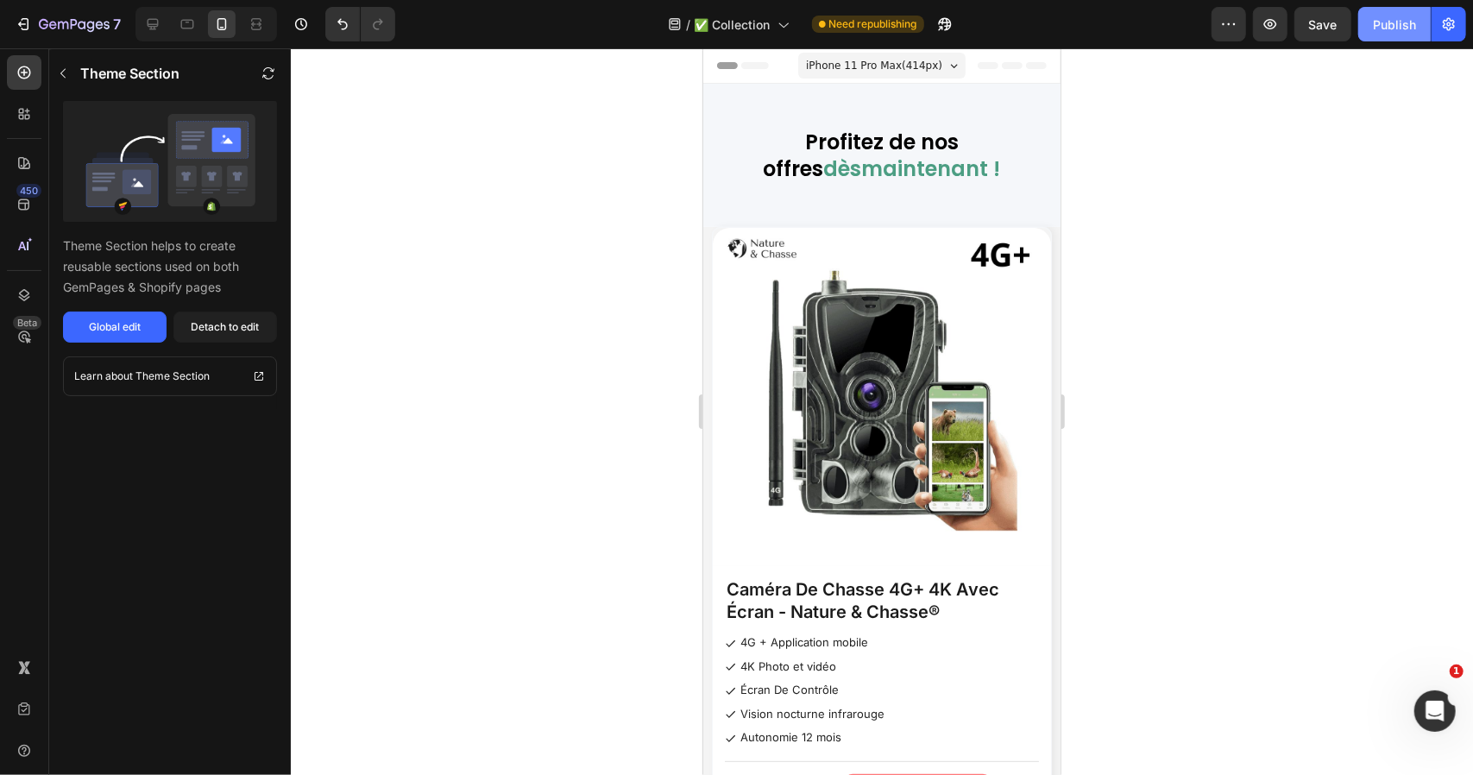
click at [1363, 20] on button "Publish" at bounding box center [1394, 24] width 72 height 35
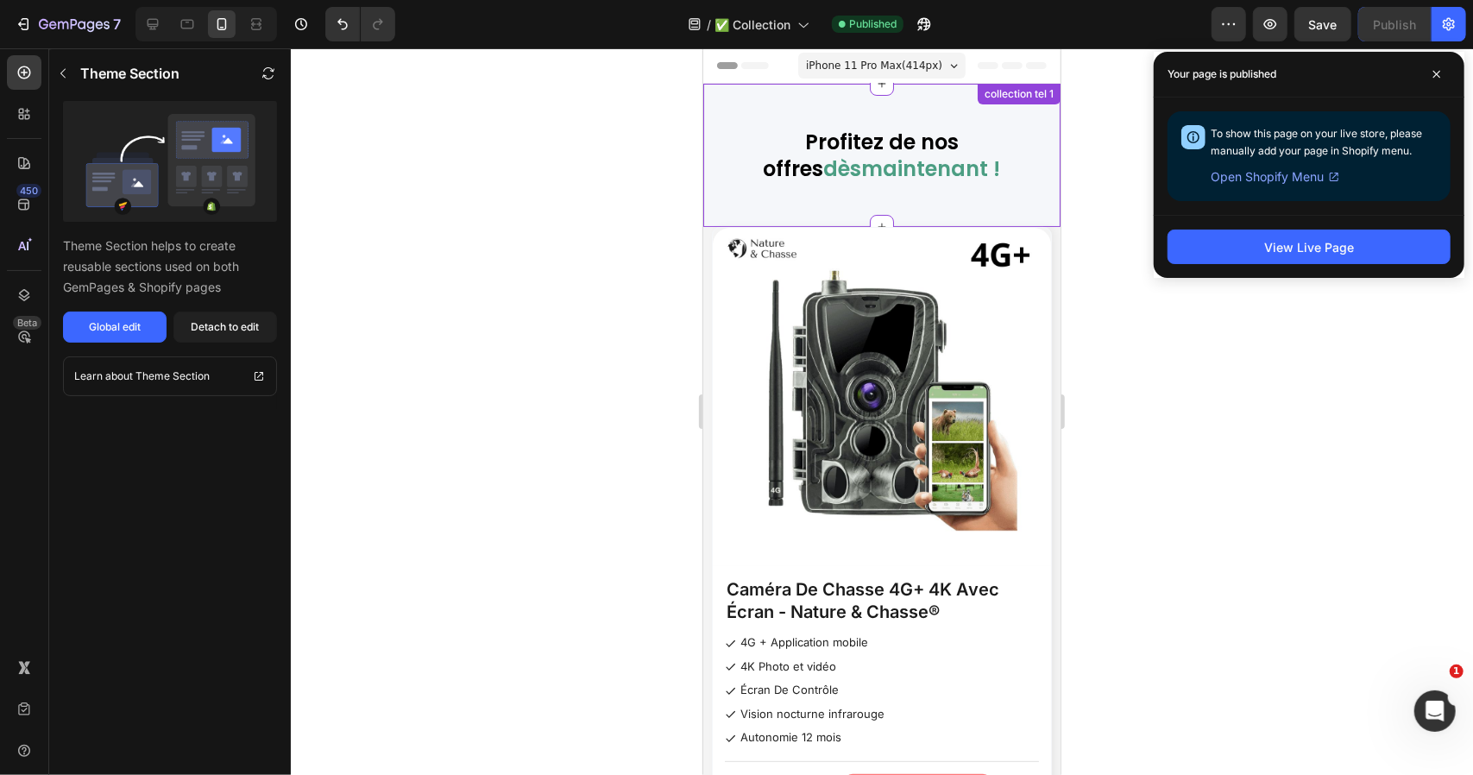
click at [166, 13] on div at bounding box center [206, 24] width 142 height 35
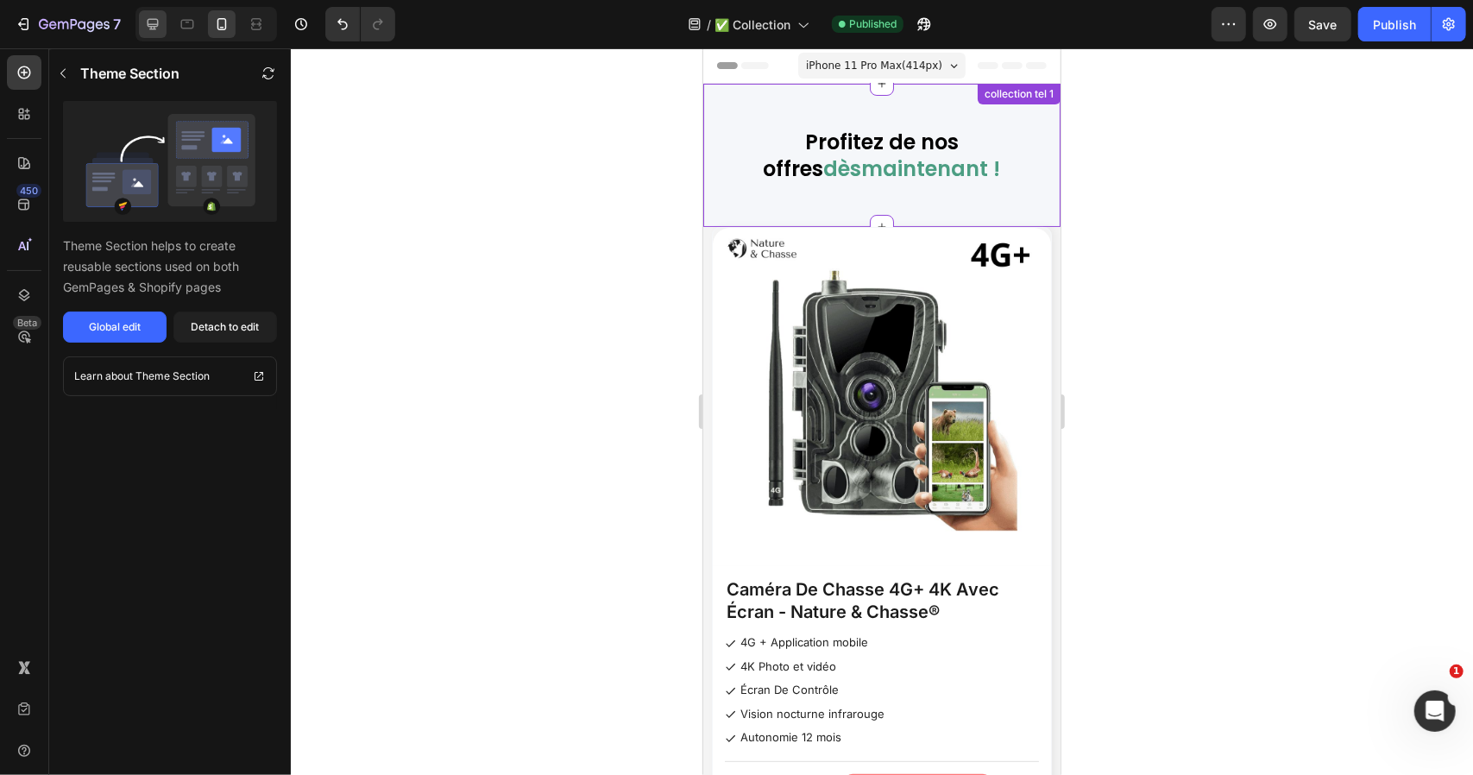
click at [154, 19] on icon at bounding box center [153, 24] width 11 height 11
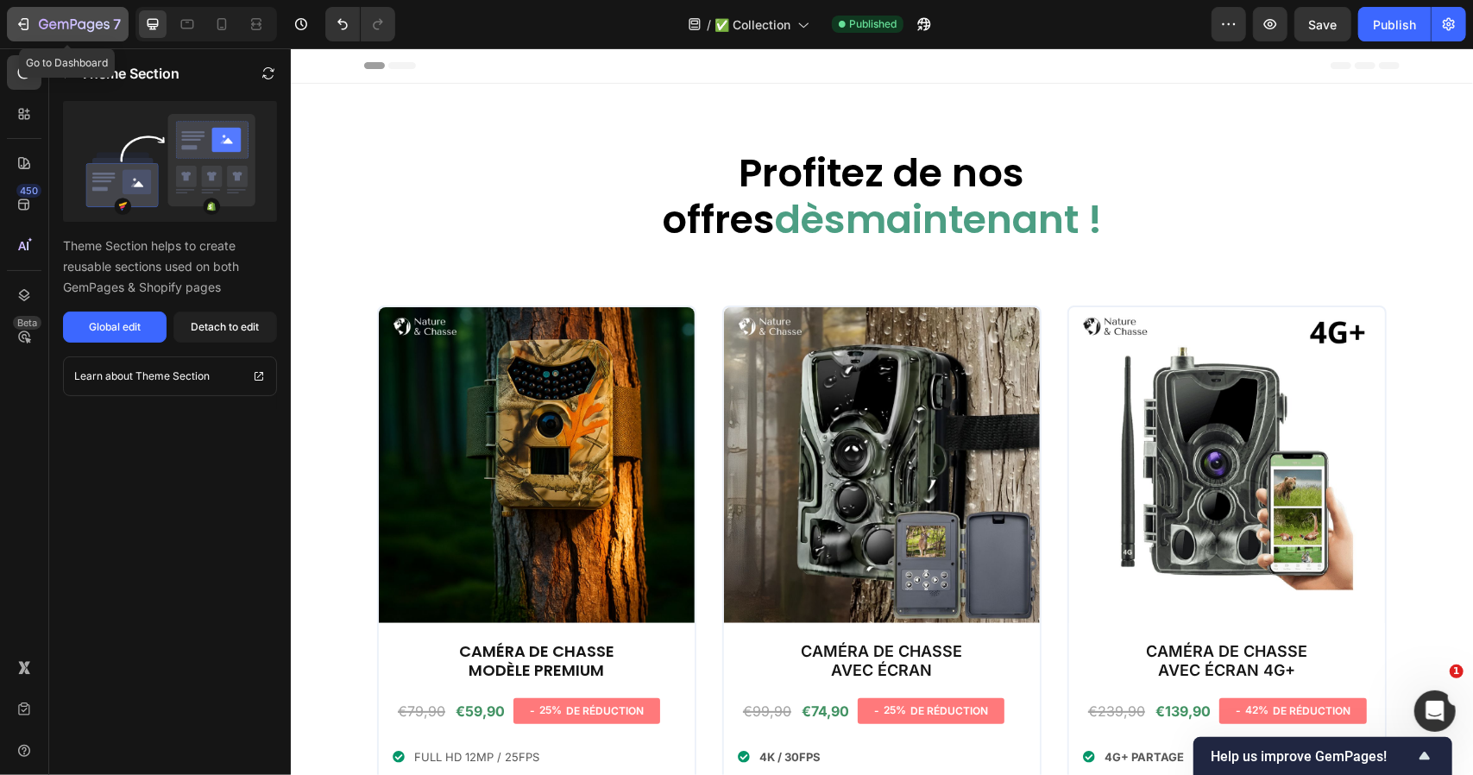
click at [54, 28] on icon "button" at bounding box center [53, 25] width 8 height 8
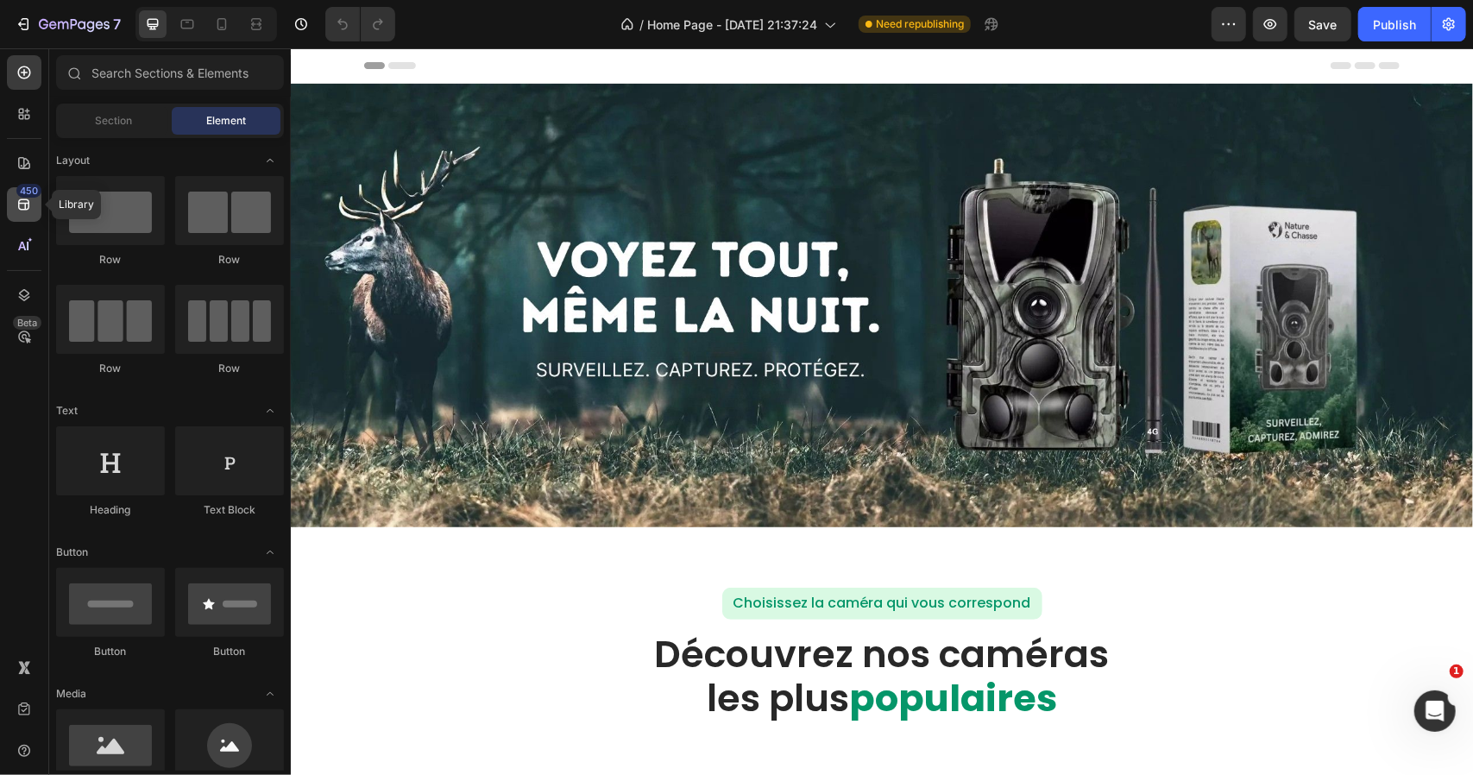
click at [35, 201] on div "450" at bounding box center [24, 204] width 35 height 35
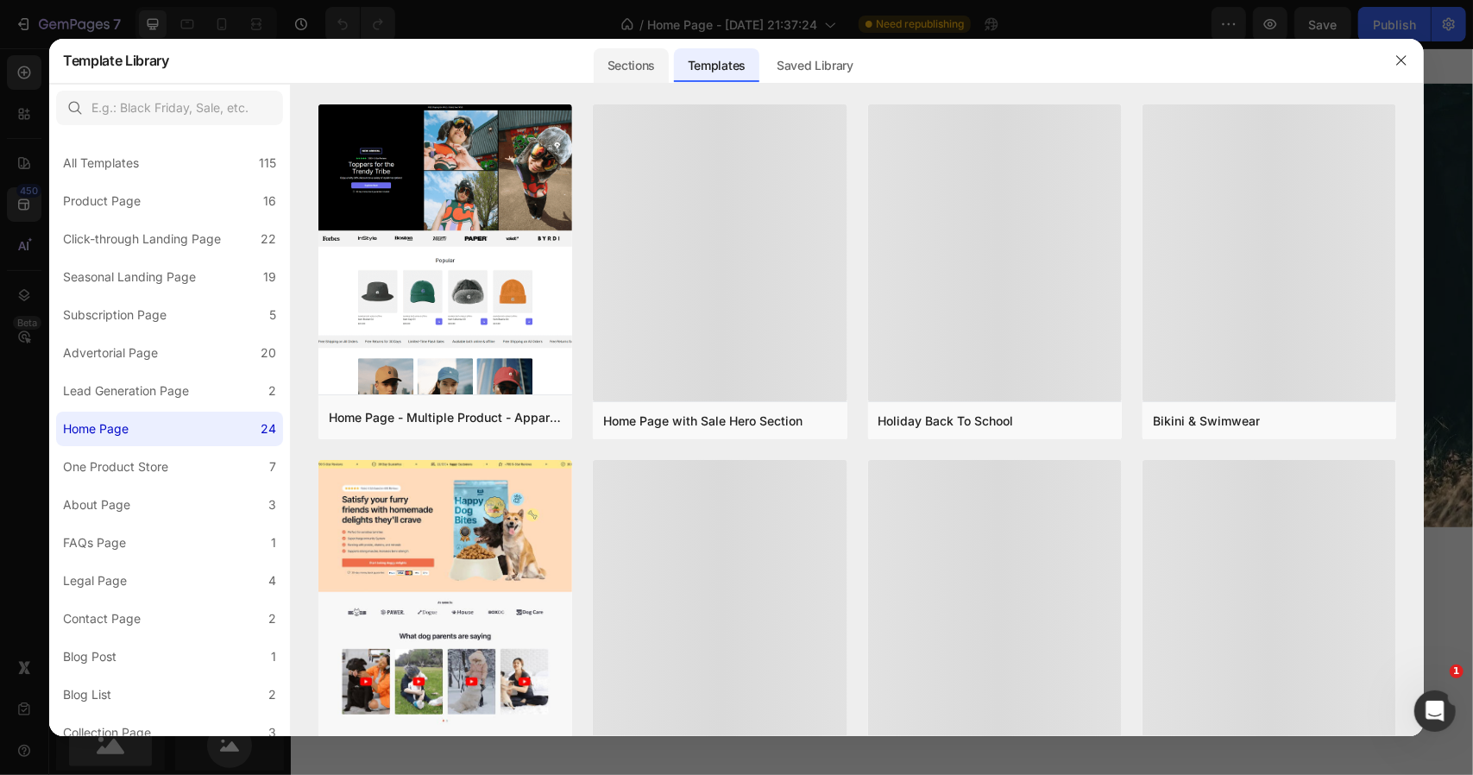
click at [659, 63] on div "Sections" at bounding box center [631, 65] width 75 height 35
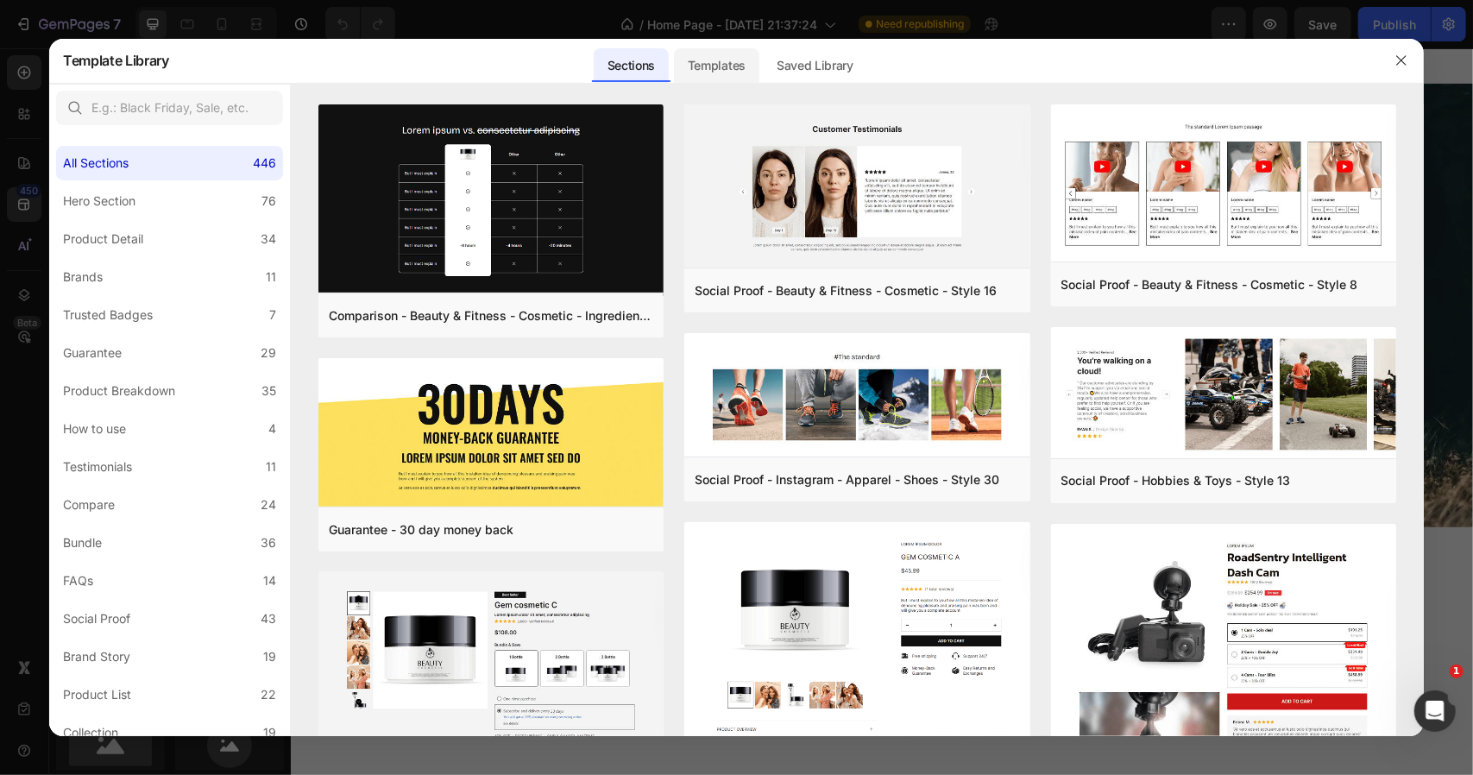
click at [708, 61] on div "Templates" at bounding box center [716, 65] width 85 height 35
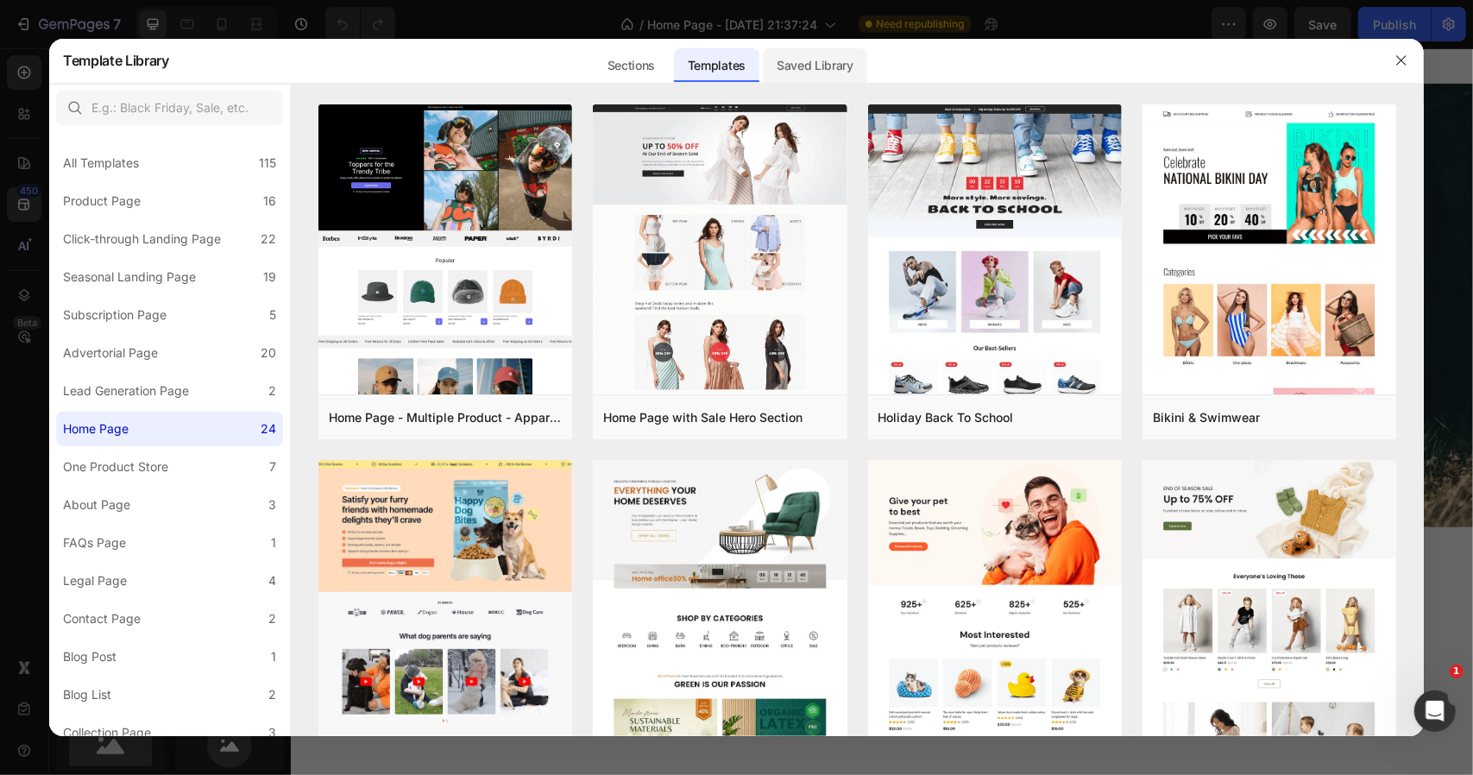
click at [821, 65] on div "Saved Library" at bounding box center [815, 65] width 104 height 35
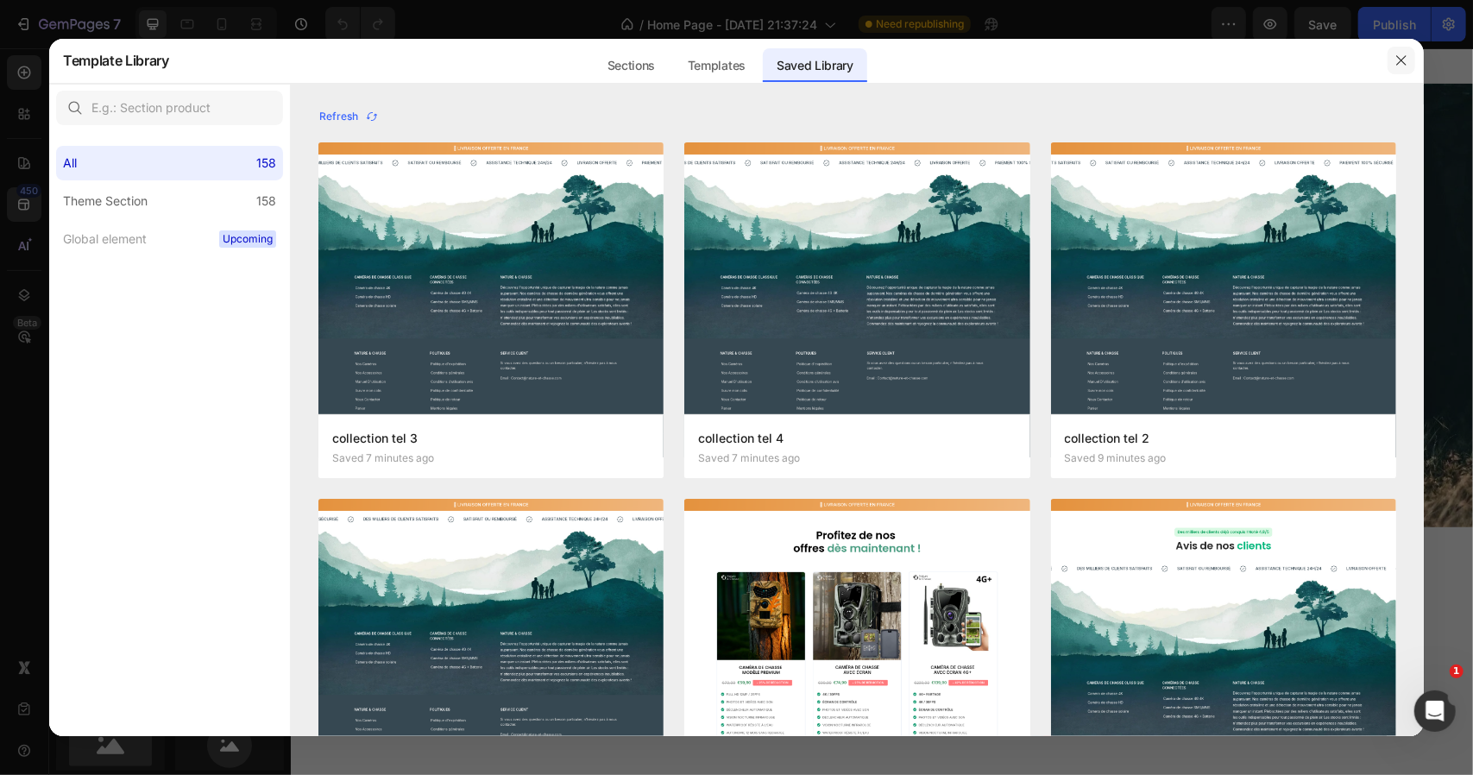
drag, startPoint x: 1400, startPoint y: 61, endPoint x: 1080, endPoint y: 1, distance: 324.9
click at [1400, 61] on icon "button" at bounding box center [1401, 61] width 14 height 14
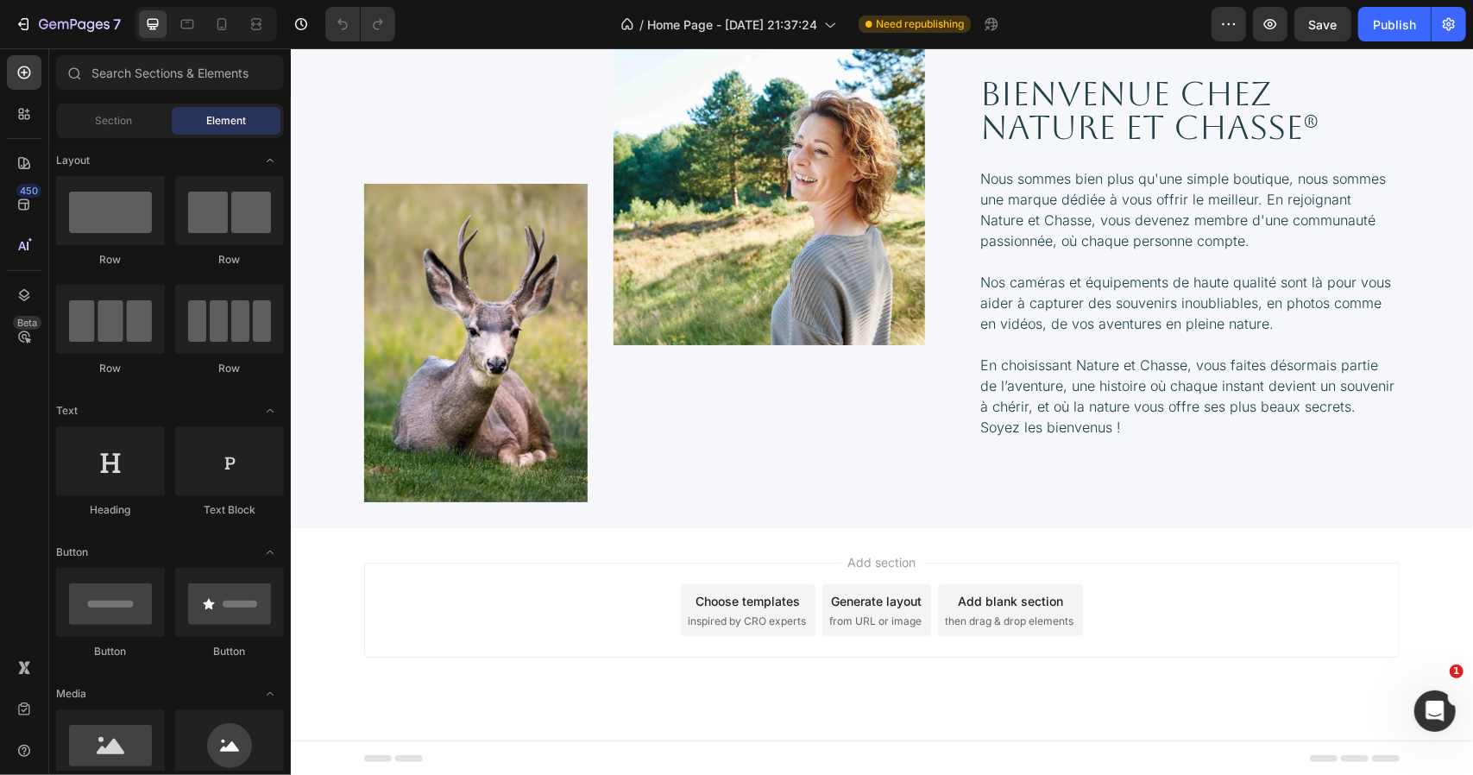
scroll to position [3687, 0]
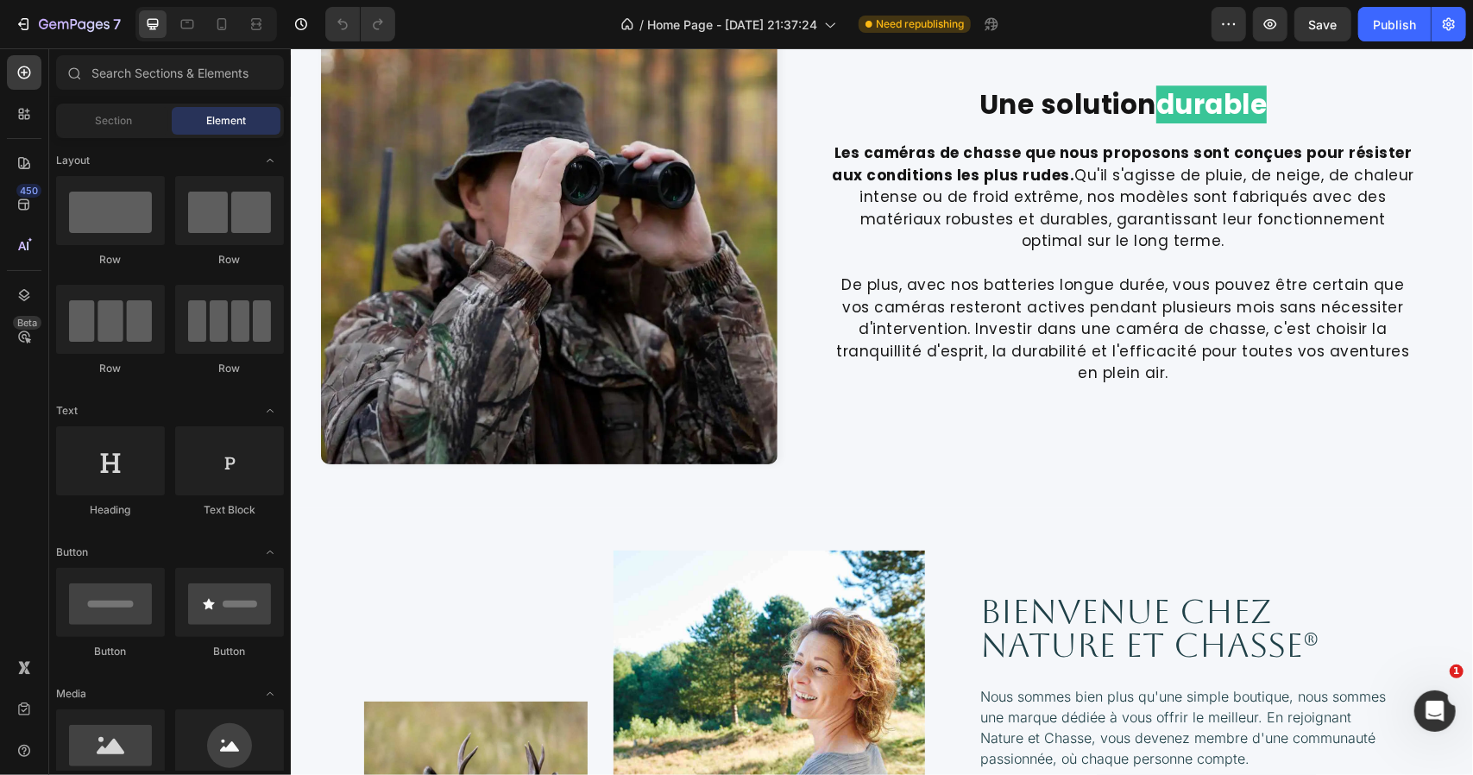
click at [5, 28] on div "7" at bounding box center [64, 24] width 129 height 35
click at [22, 32] on icon "button" at bounding box center [23, 24] width 17 height 17
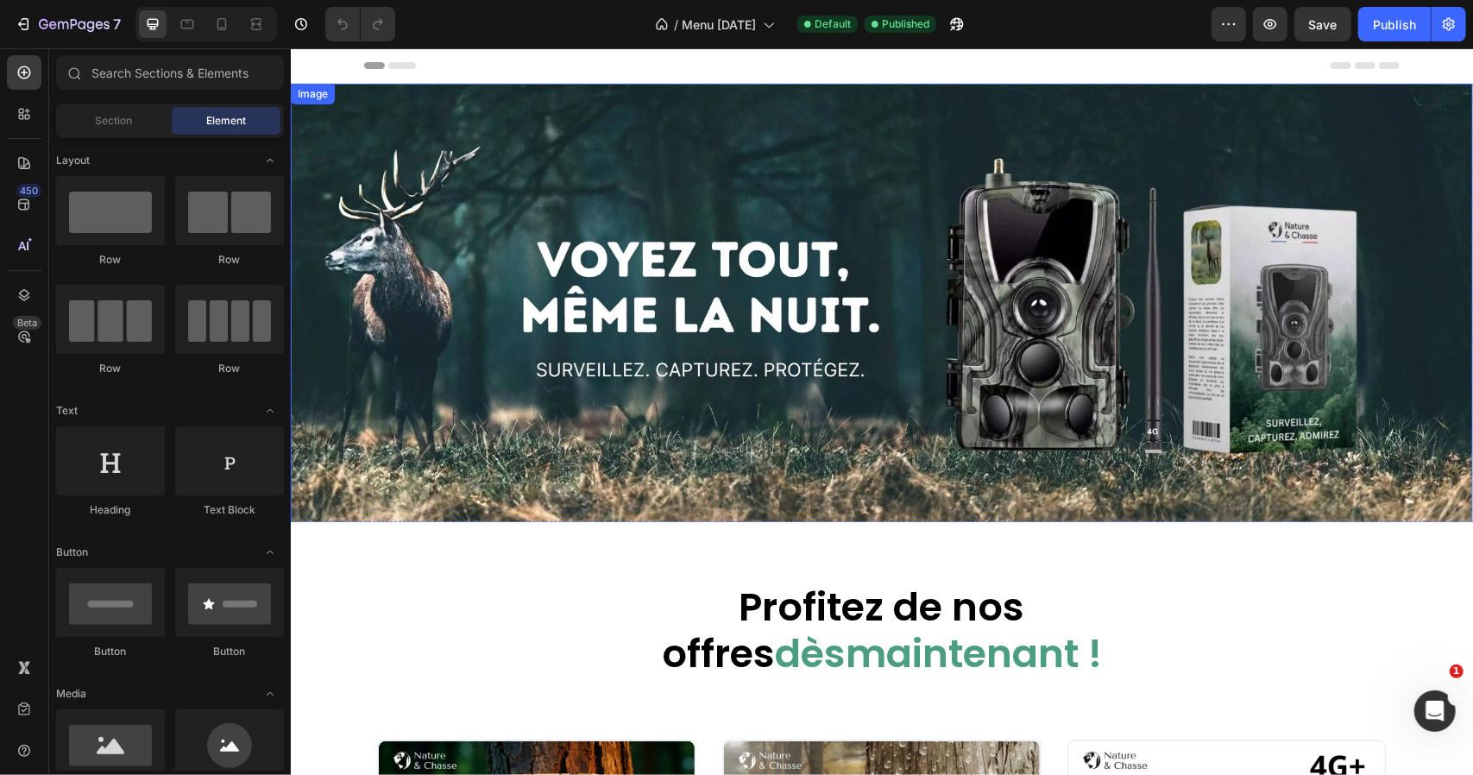
click at [524, 171] on img at bounding box center [881, 305] width 1182 height 444
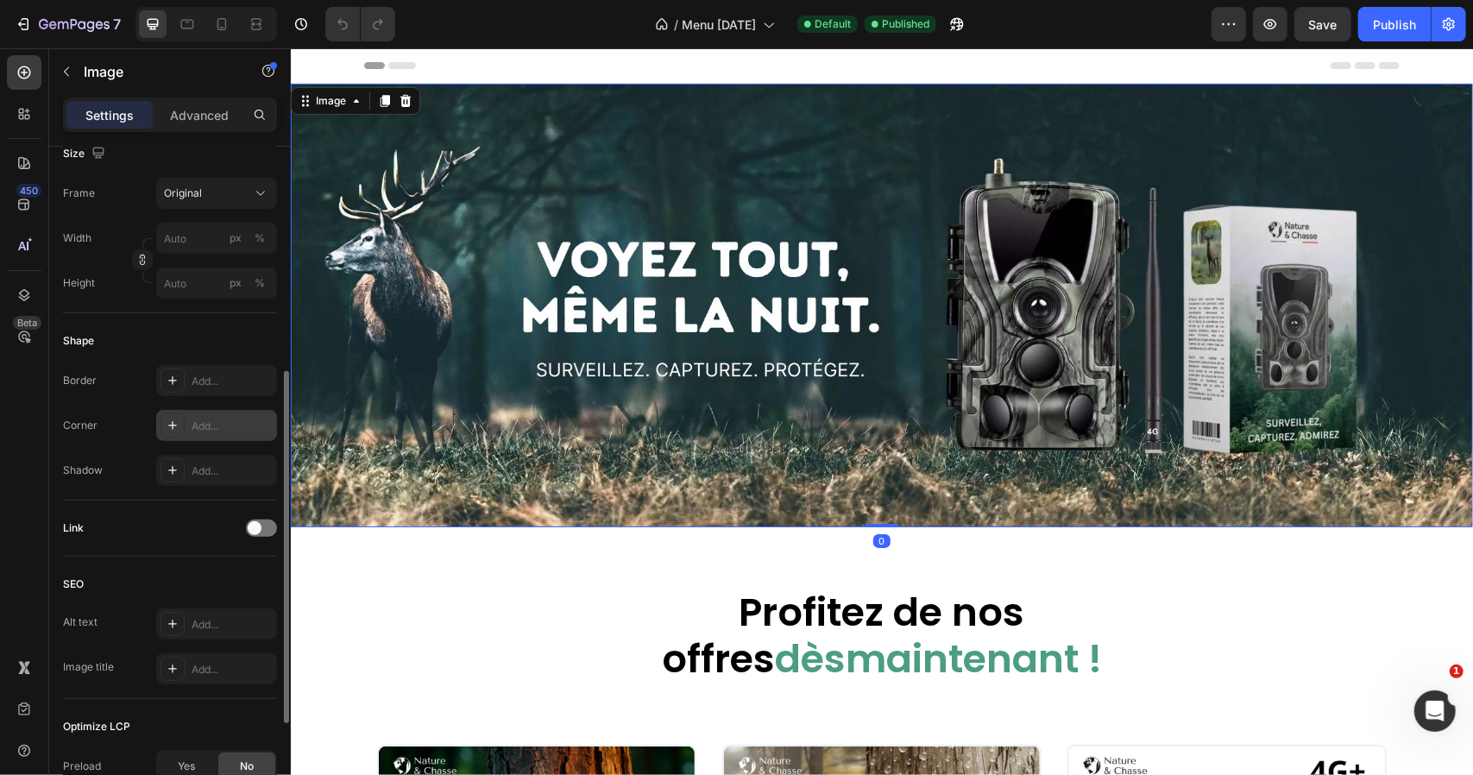
scroll to position [623, 0]
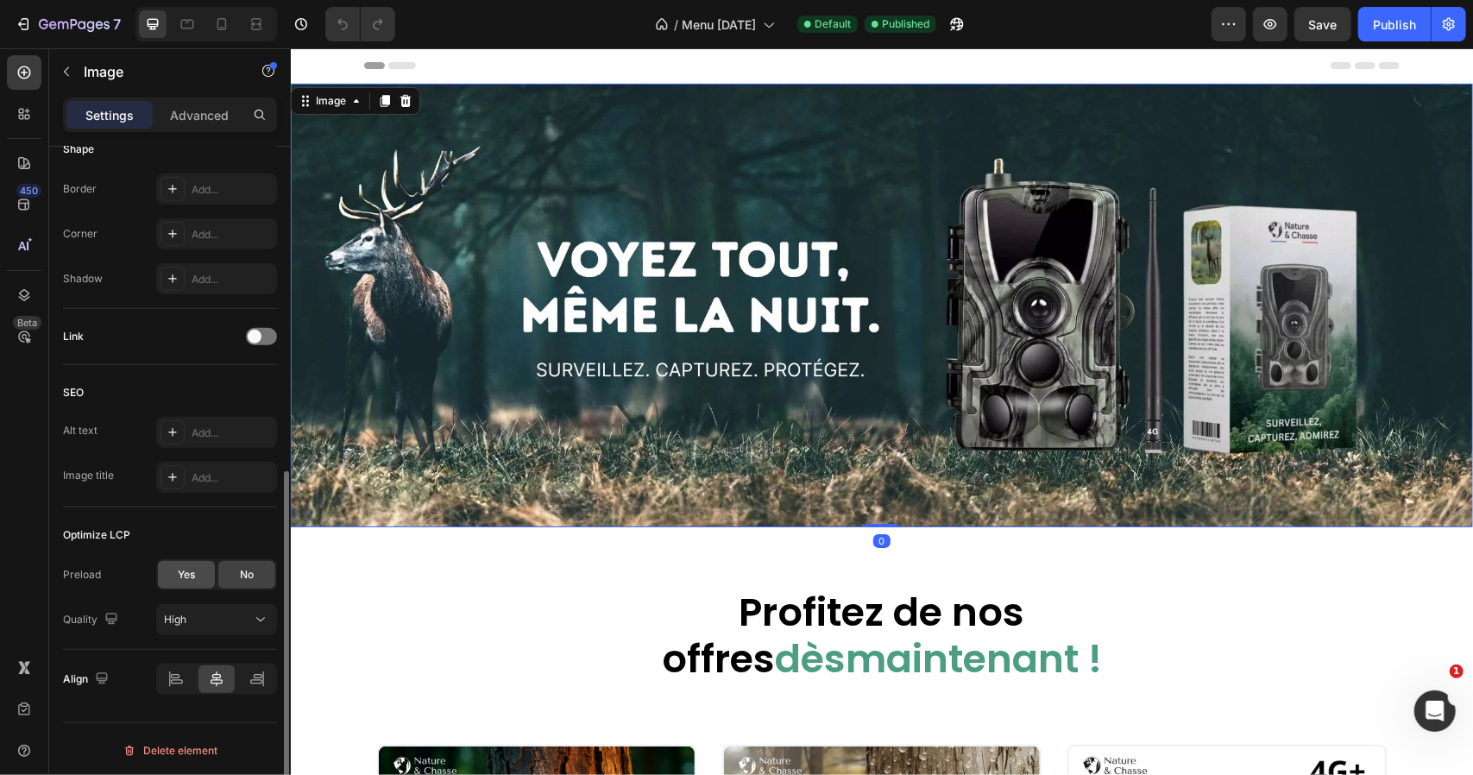
click at [186, 562] on div "Yes" at bounding box center [186, 575] width 57 height 28
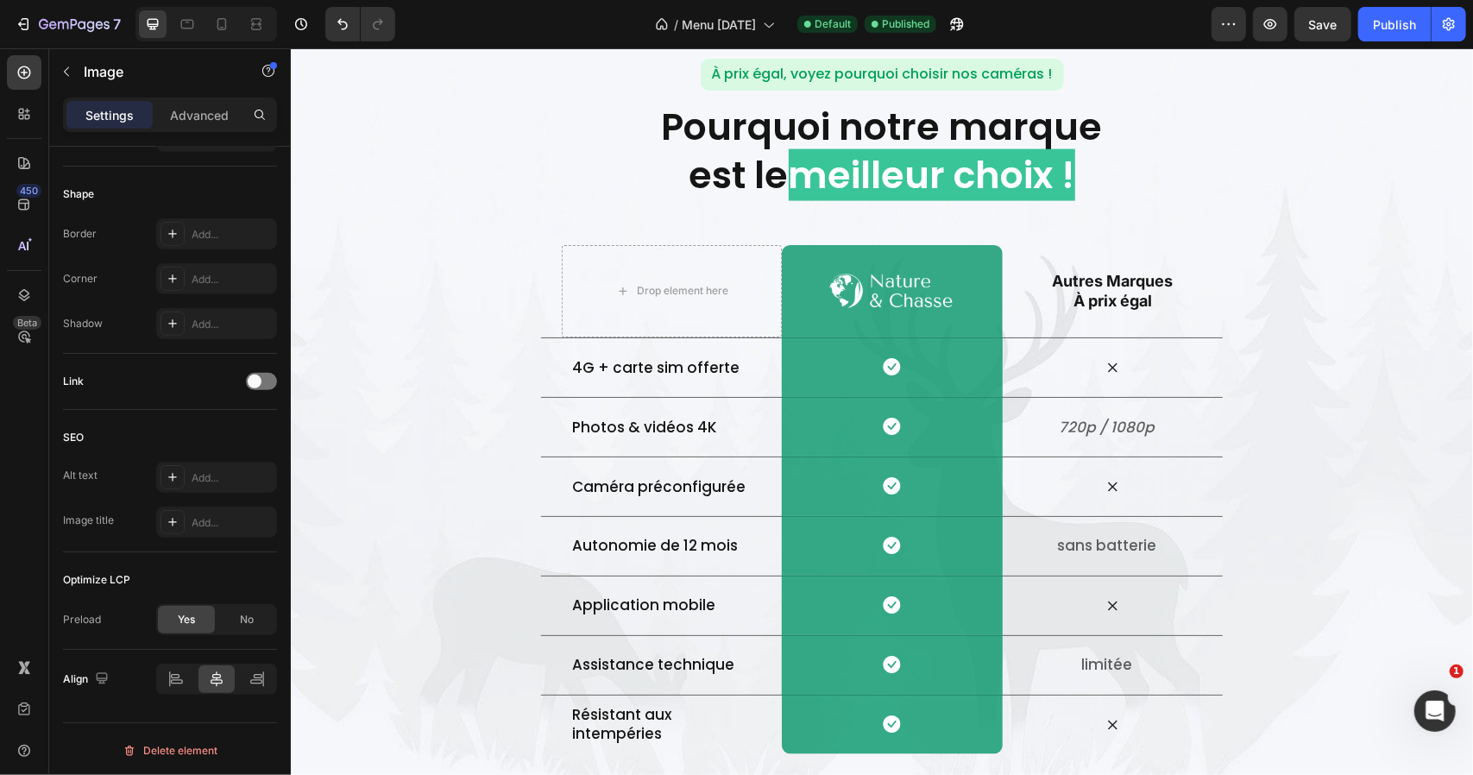
scroll to position [1553, 0]
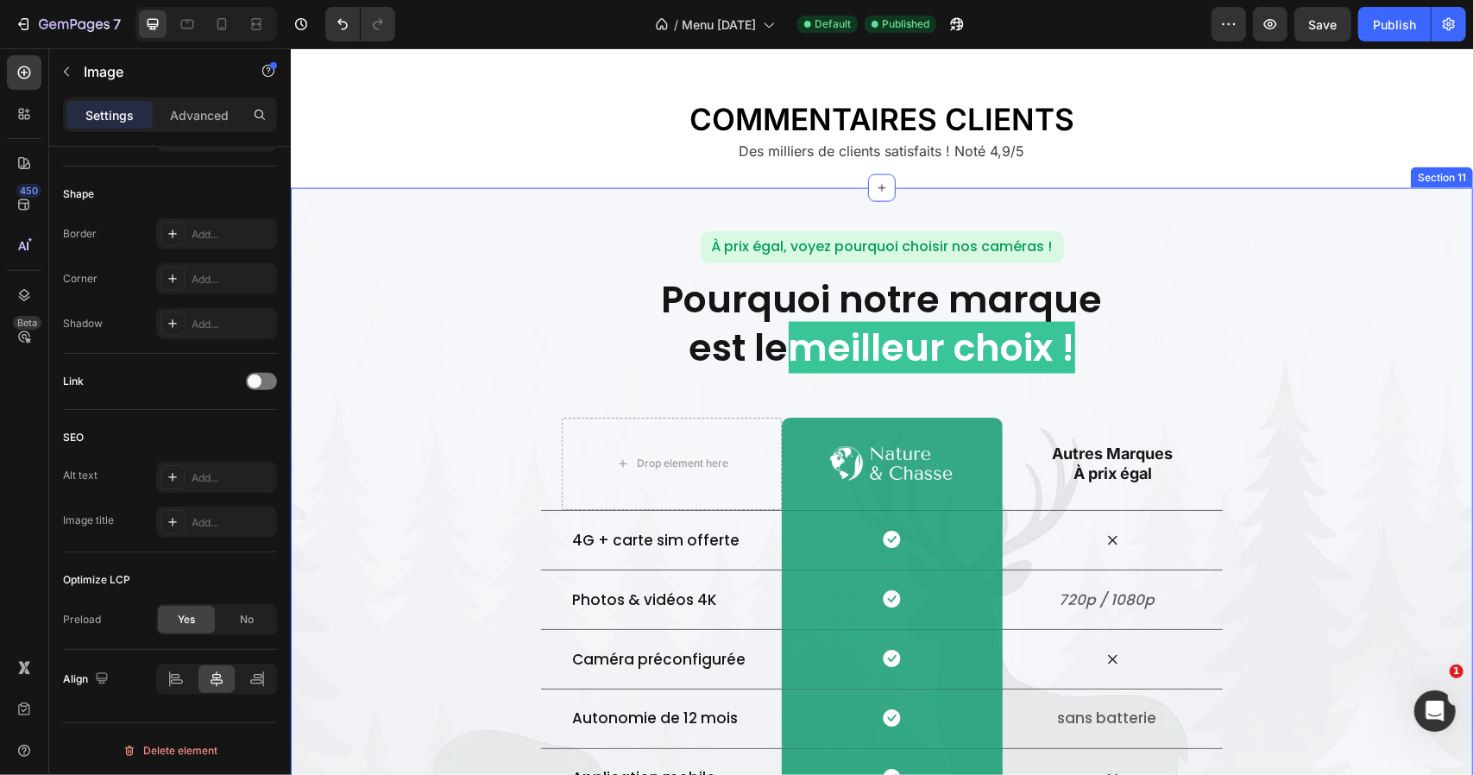
click at [419, 249] on div "À prix égal, voyez pourquoi choisir nos caméras ! Text Block Row Pourquoi notre…" at bounding box center [881, 578] width 1182 height 696
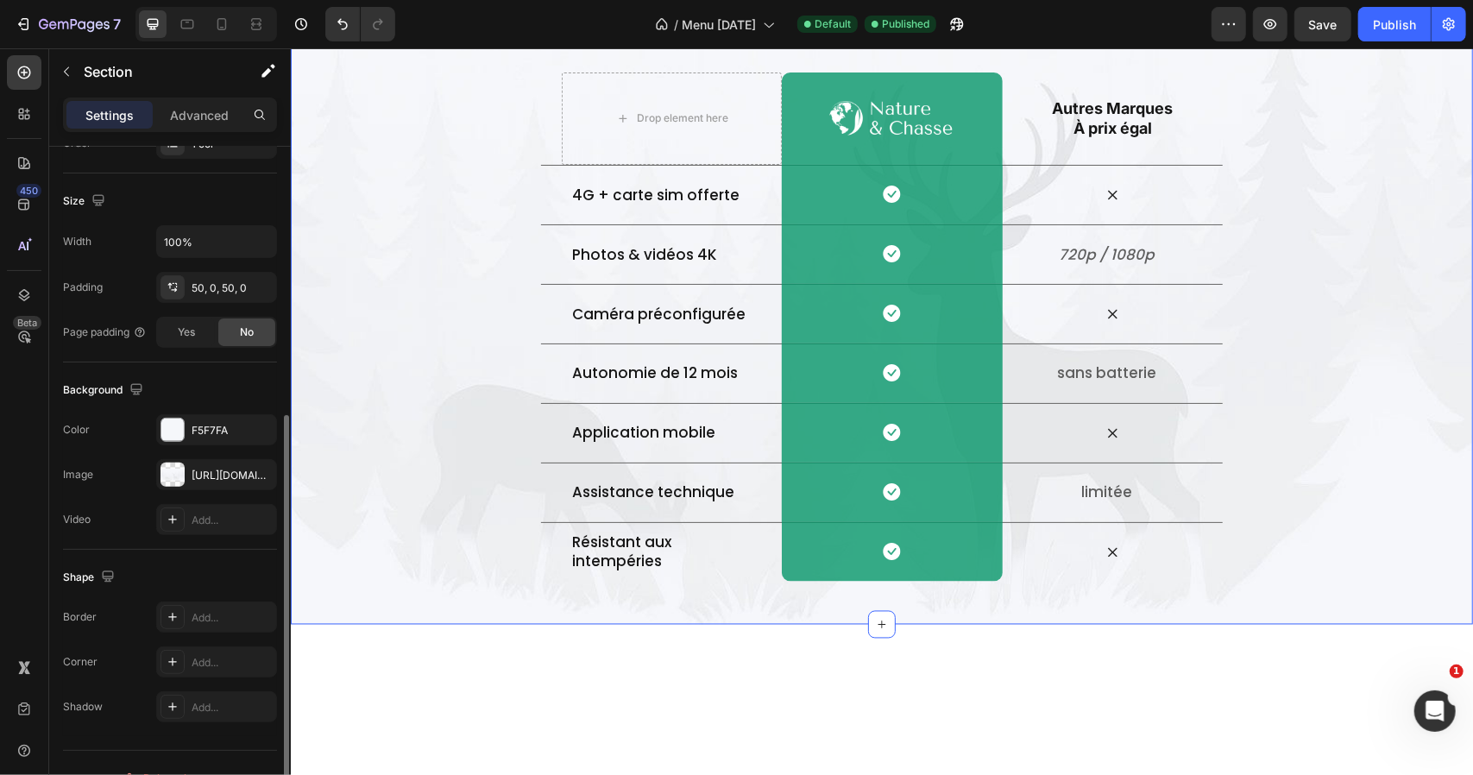
scroll to position [373, 0]
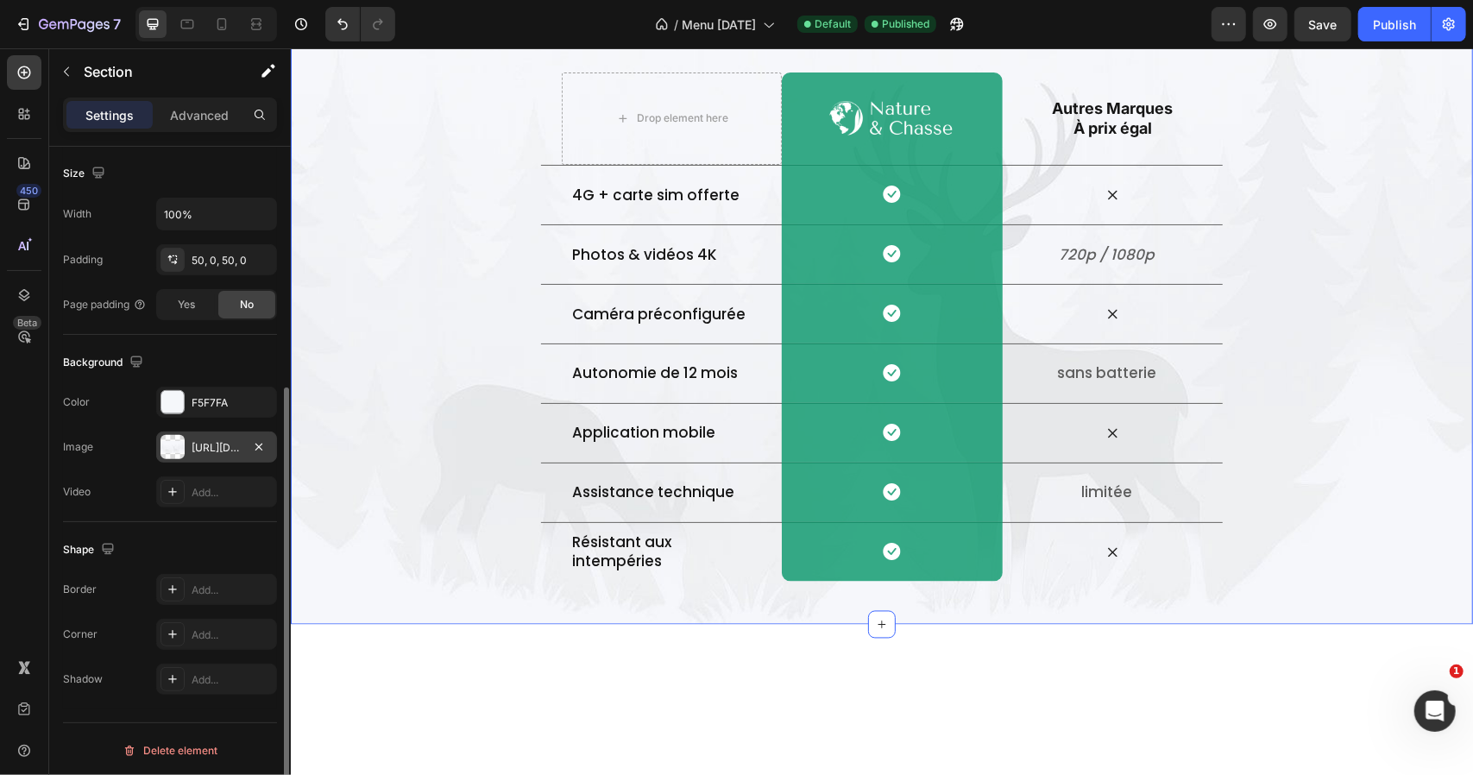
click at [215, 442] on div "https://cdn.shopify.com/s/files/1/0763/1005/3193/files/gempages_466609369149080…" at bounding box center [217, 448] width 50 height 16
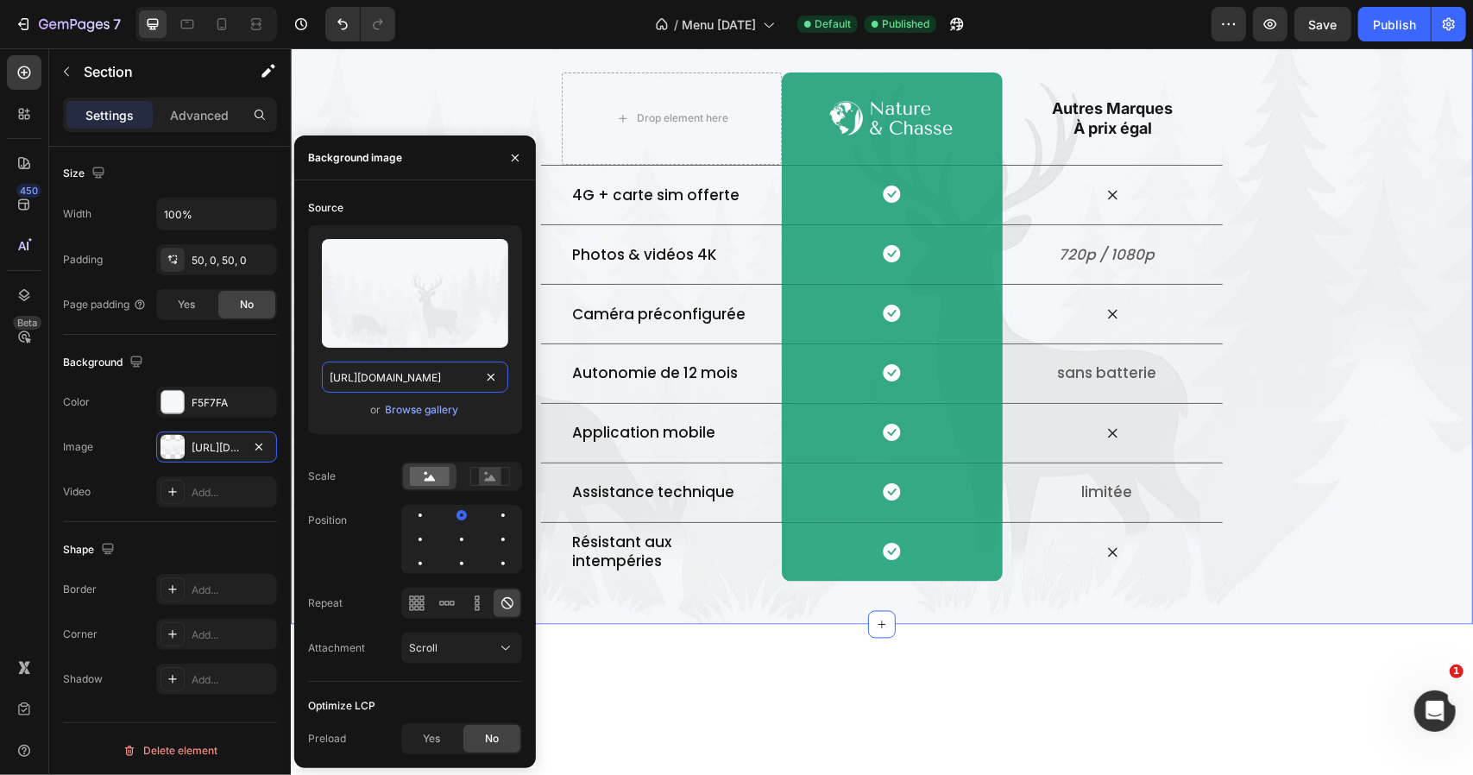
click at [424, 381] on input "https://cdn.shopify.com/s/files/1/0763/1005/3193/files/gempages_466609369149080…" at bounding box center [415, 377] width 186 height 31
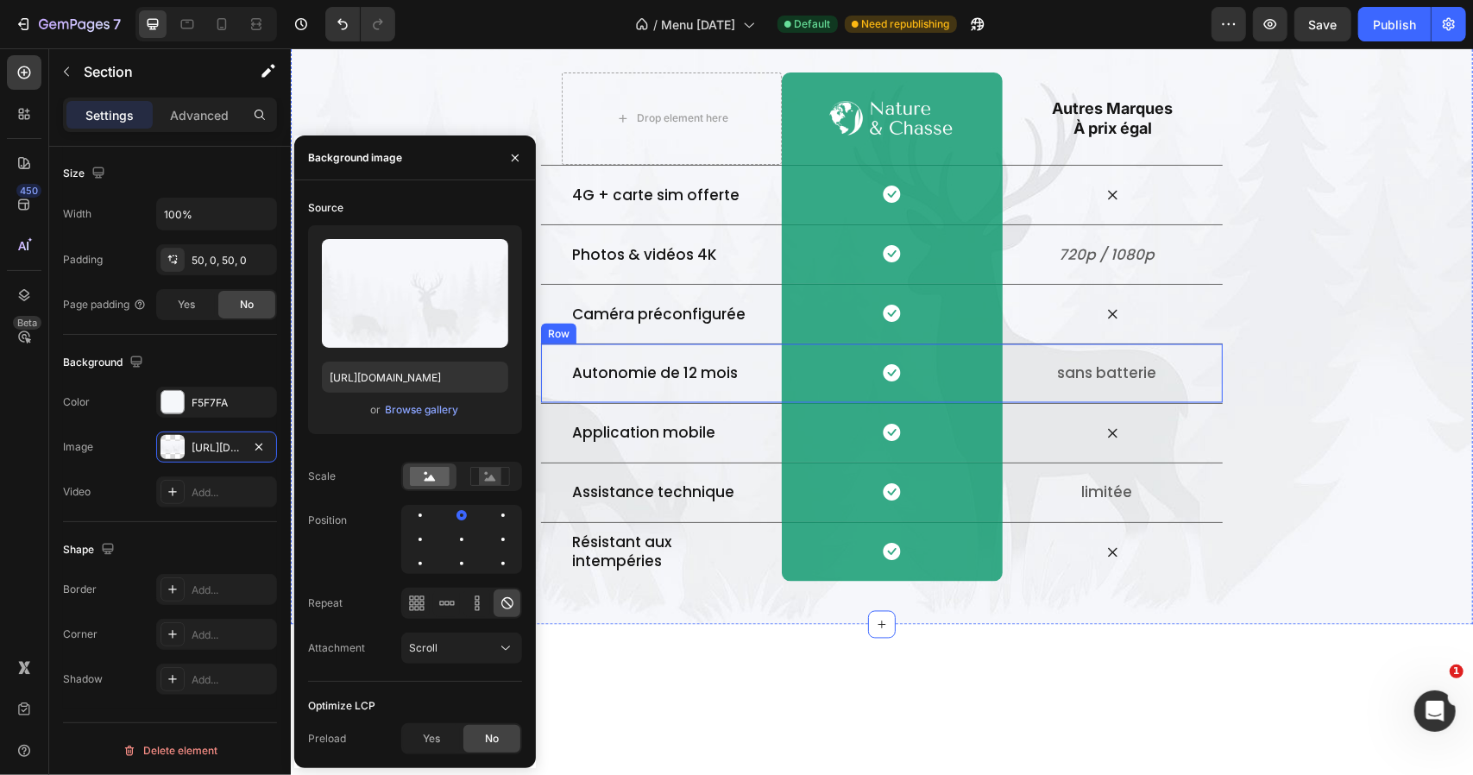
click at [1122, 440] on div "Icon" at bounding box center [1112, 433] width 220 height 22
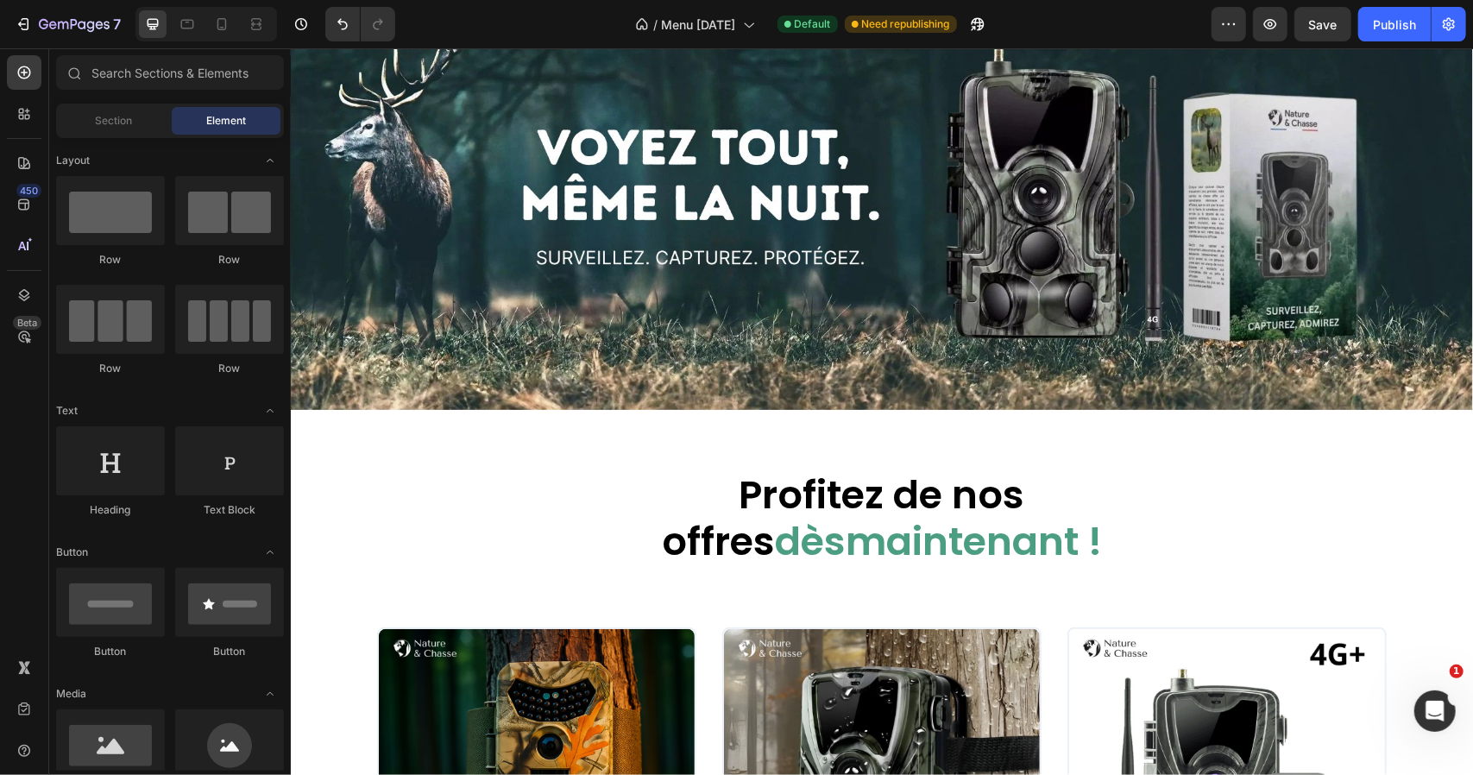
scroll to position [0, 0]
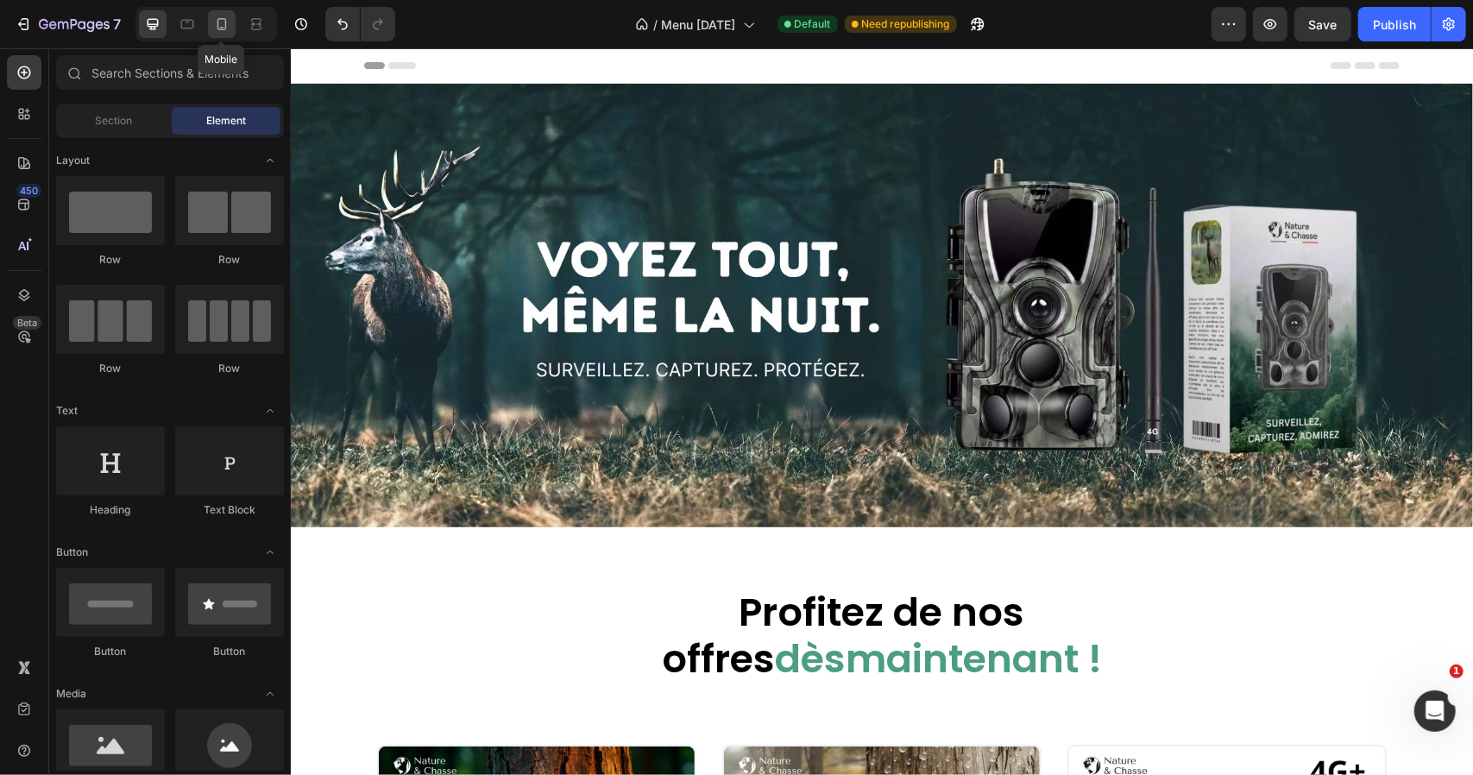
click at [211, 15] on div at bounding box center [222, 24] width 28 height 28
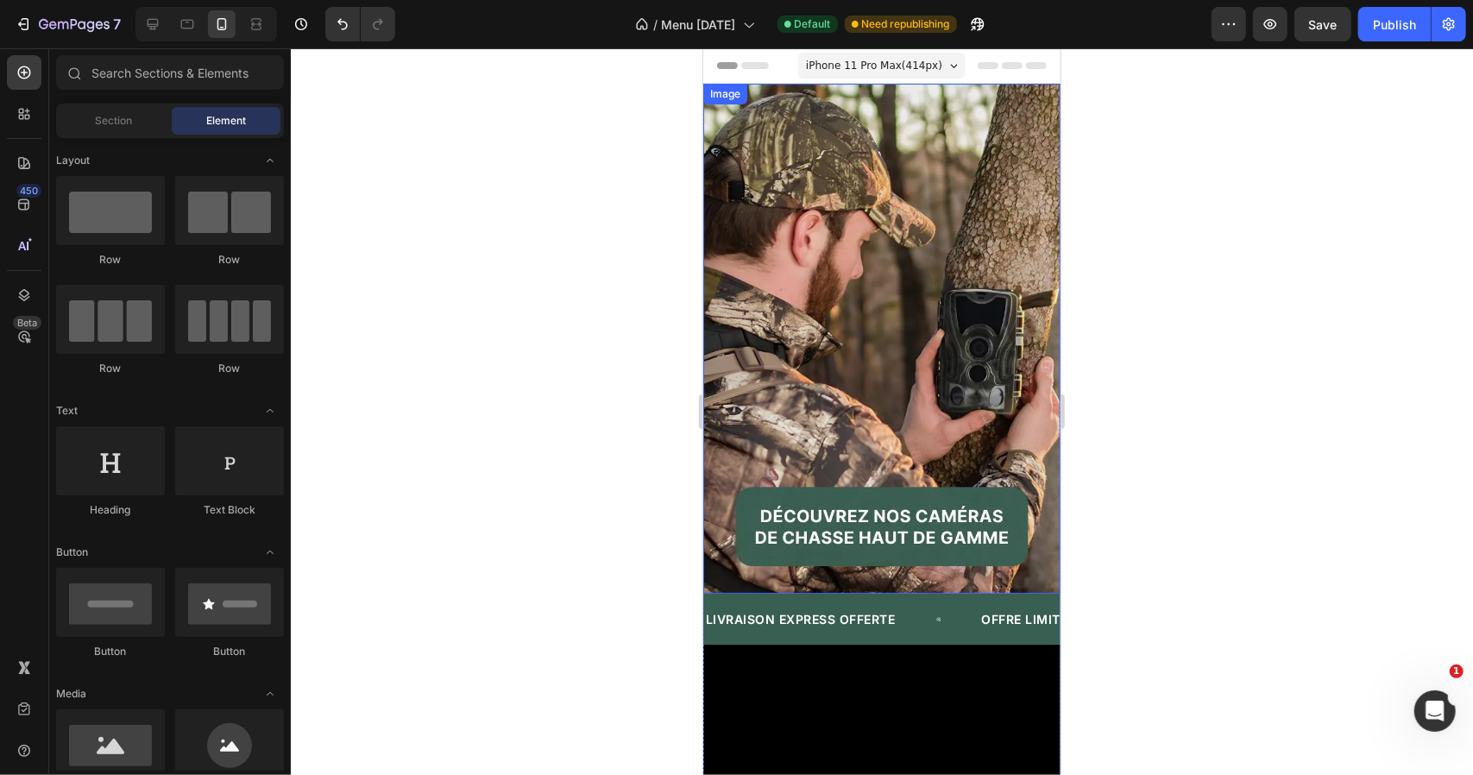
click at [873, 221] on img at bounding box center [880, 338] width 357 height 510
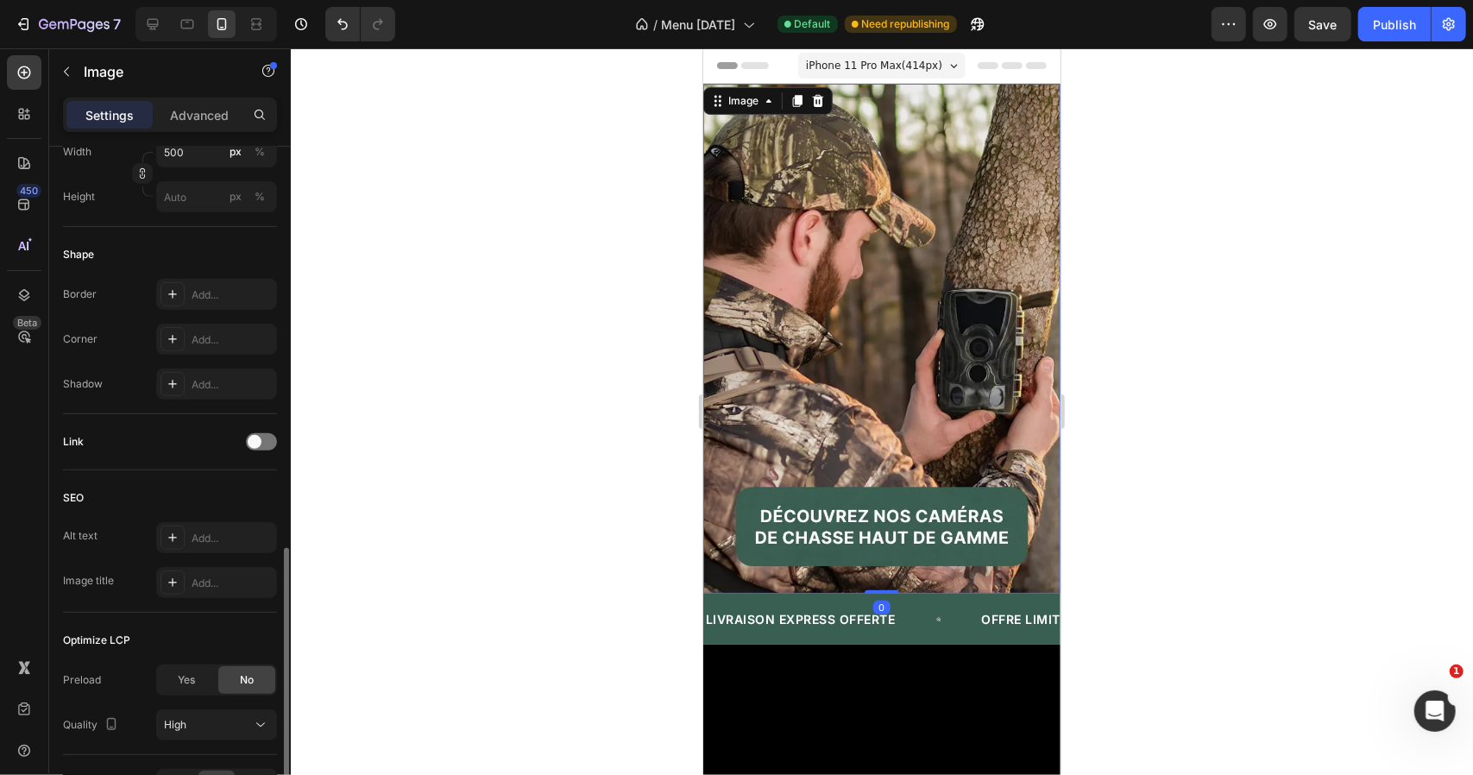
scroll to position [623, 0]
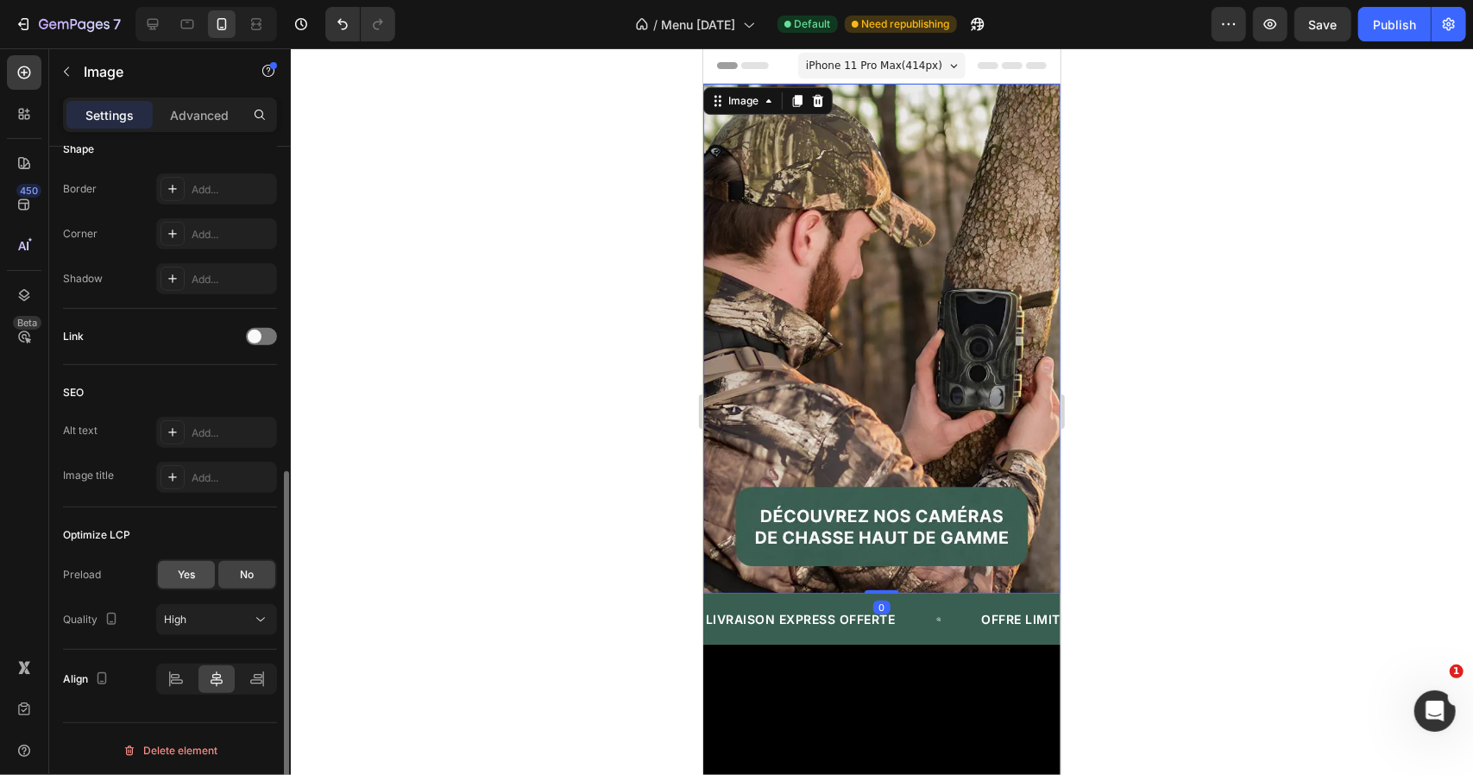
click at [188, 570] on span "Yes" at bounding box center [186, 575] width 17 height 16
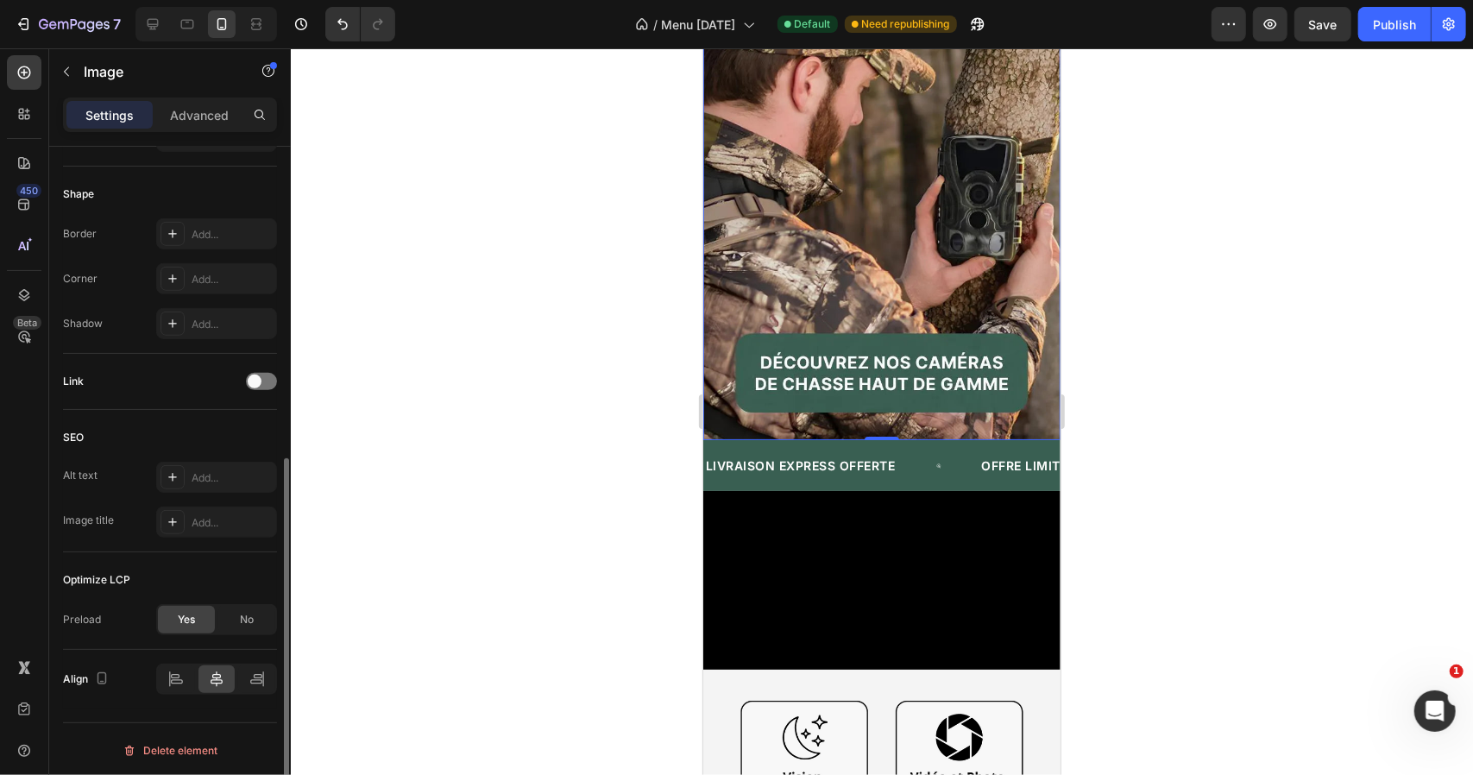
scroll to position [173, 0]
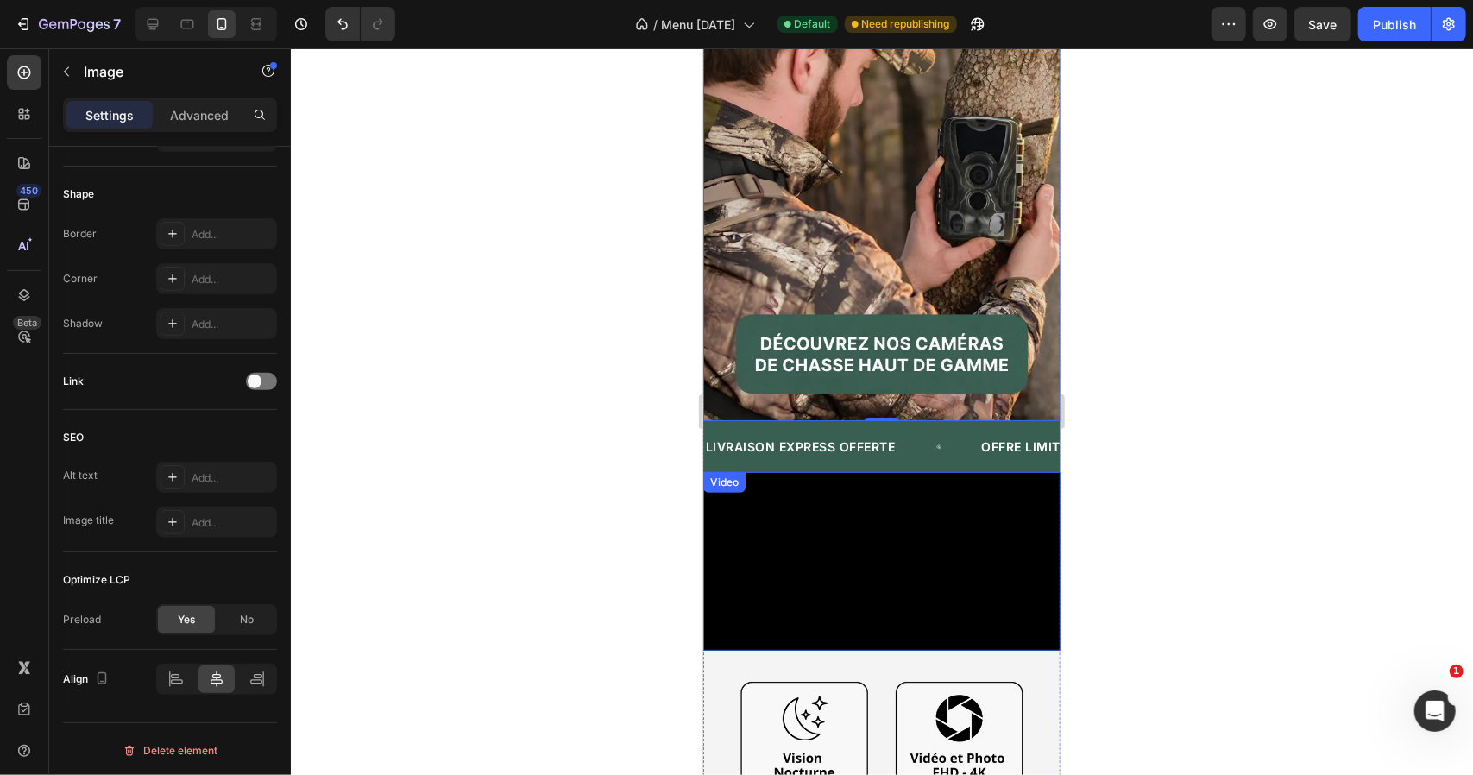
click at [839, 478] on video at bounding box center [880, 560] width 357 height 179
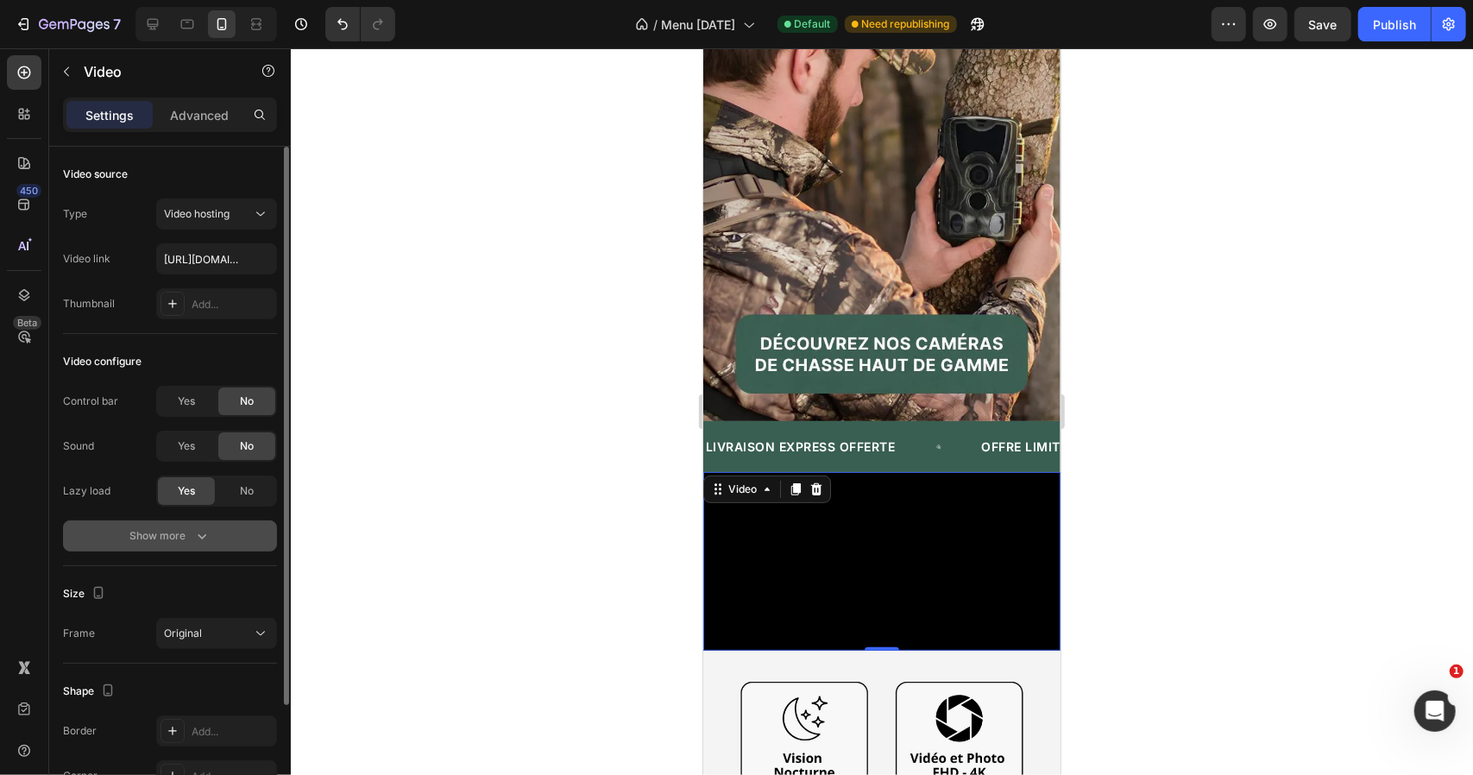
scroll to position [86, 0]
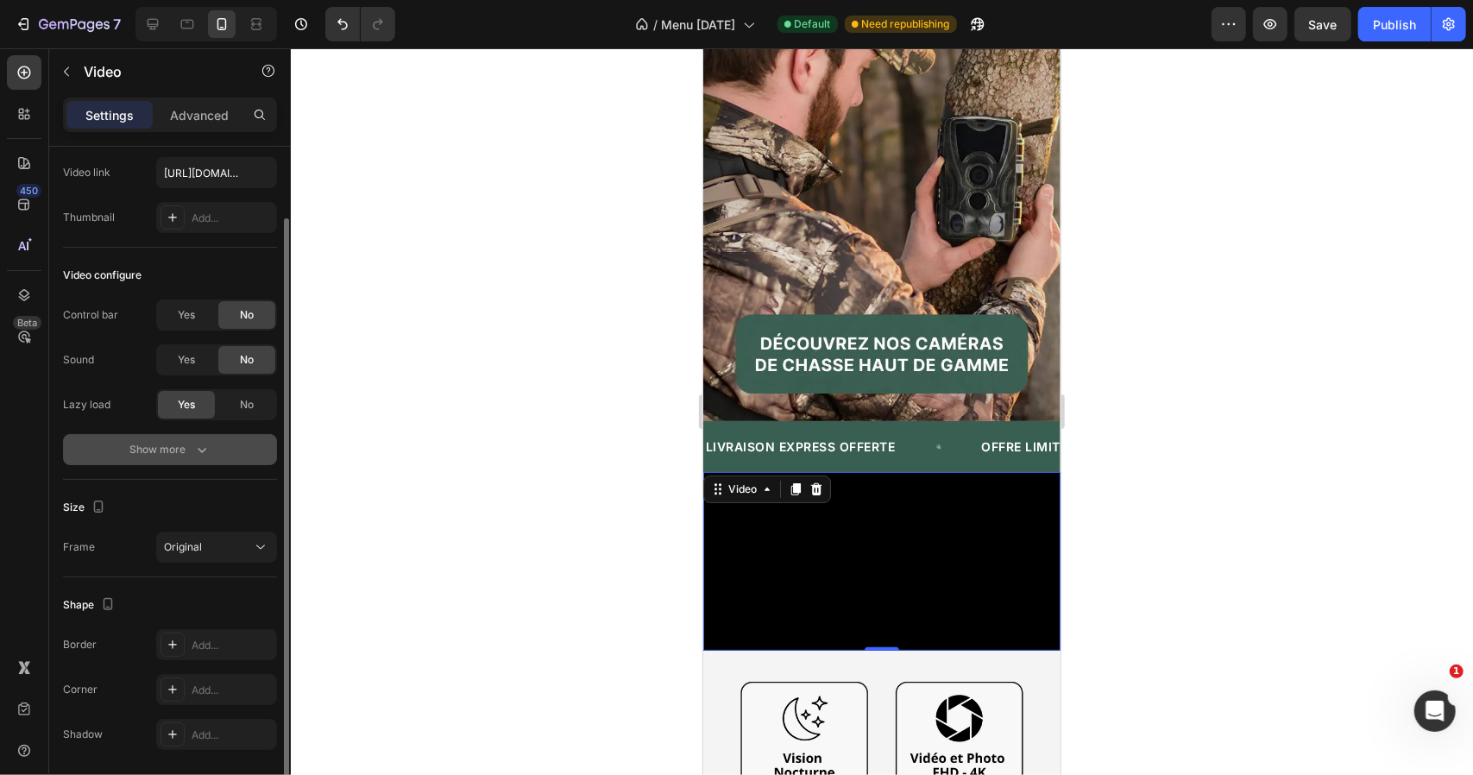
click at [204, 451] on icon "button" at bounding box center [201, 449] width 17 height 17
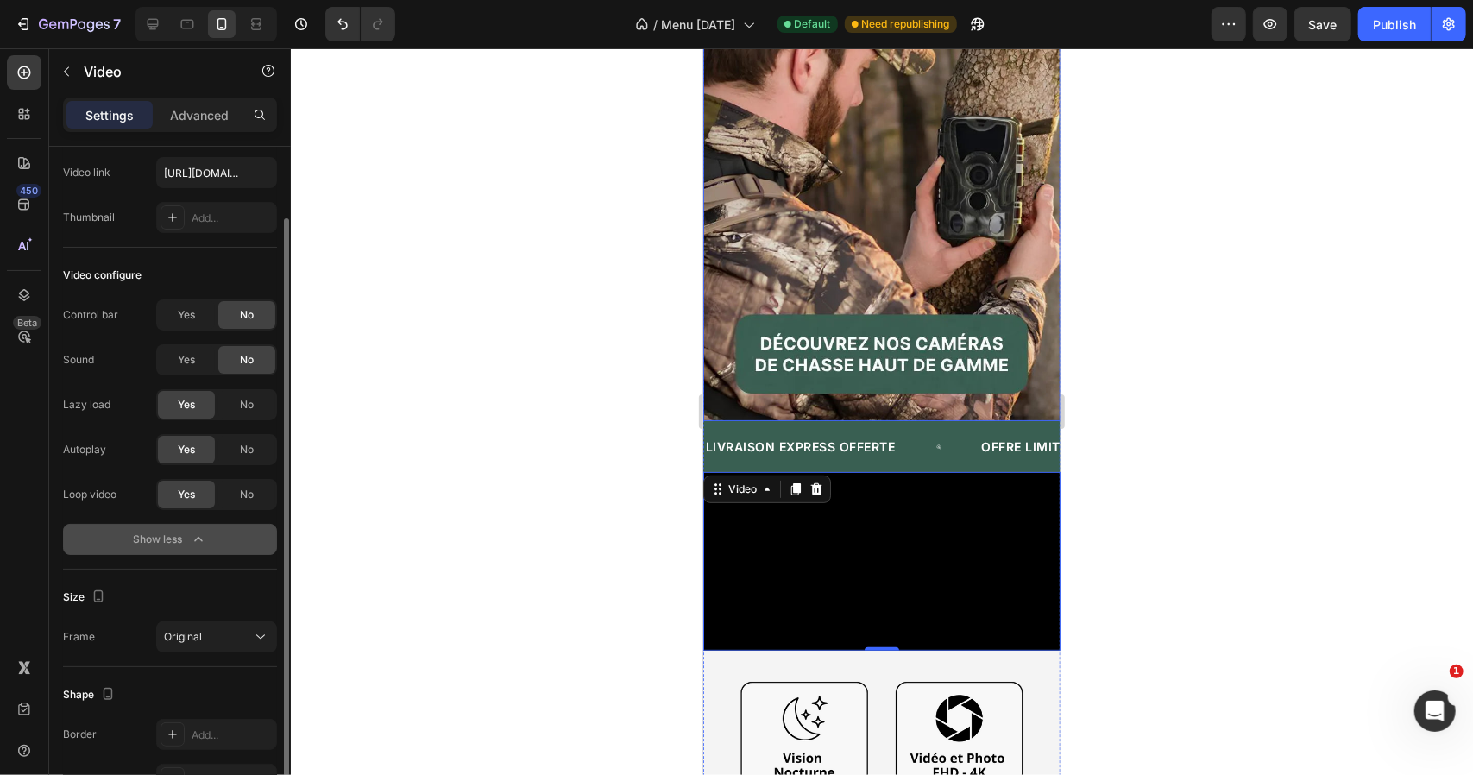
scroll to position [690, 0]
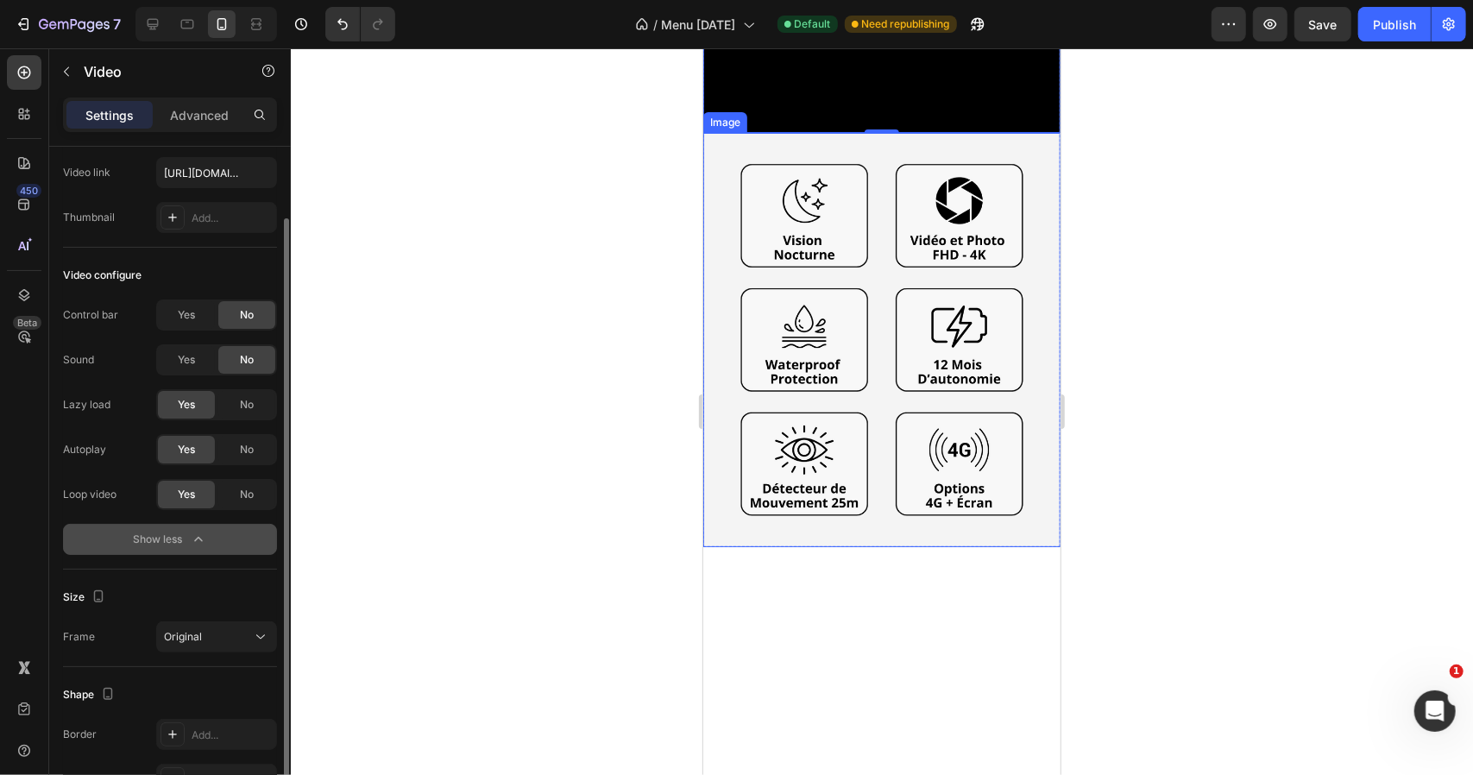
click at [914, 336] on img at bounding box center [880, 339] width 357 height 397
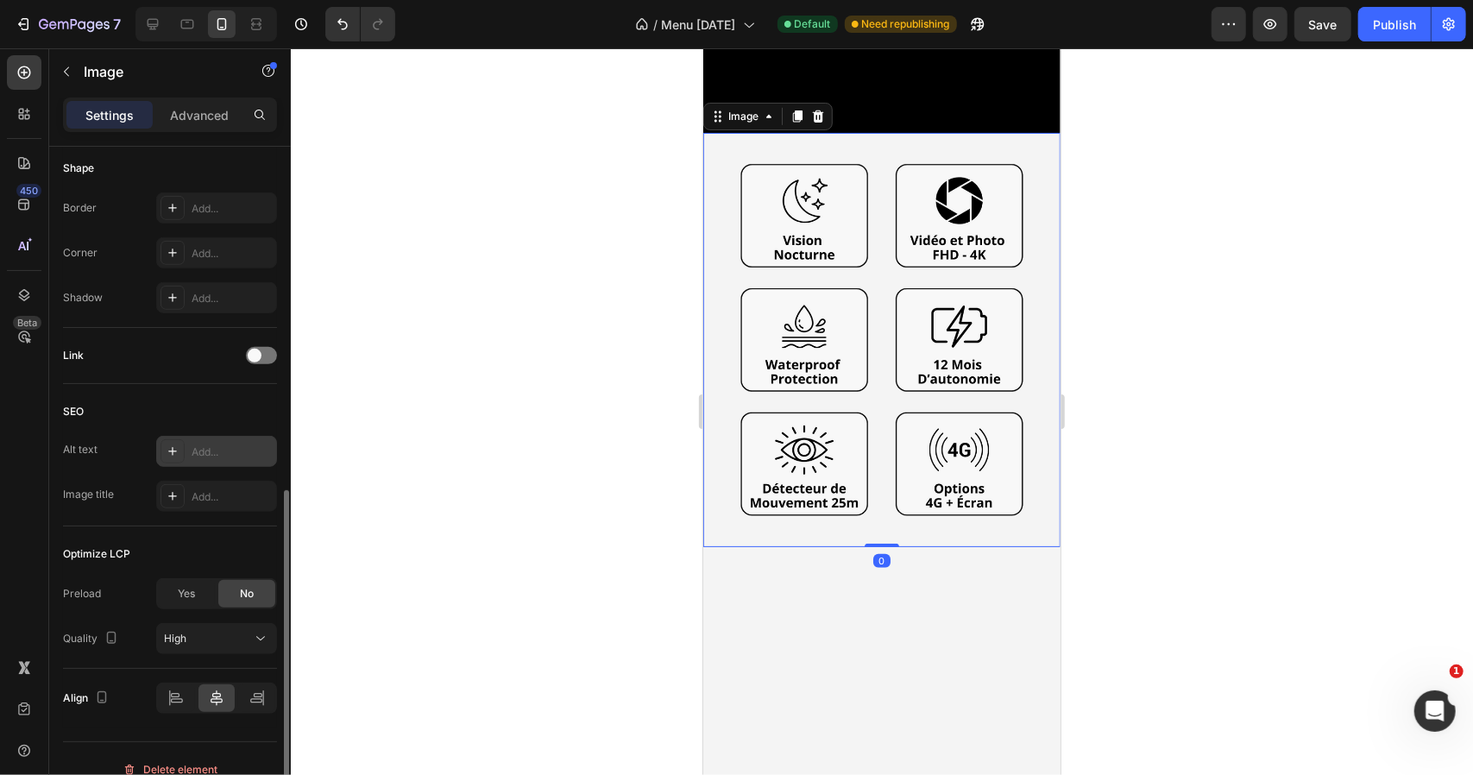
scroll to position [623, 0]
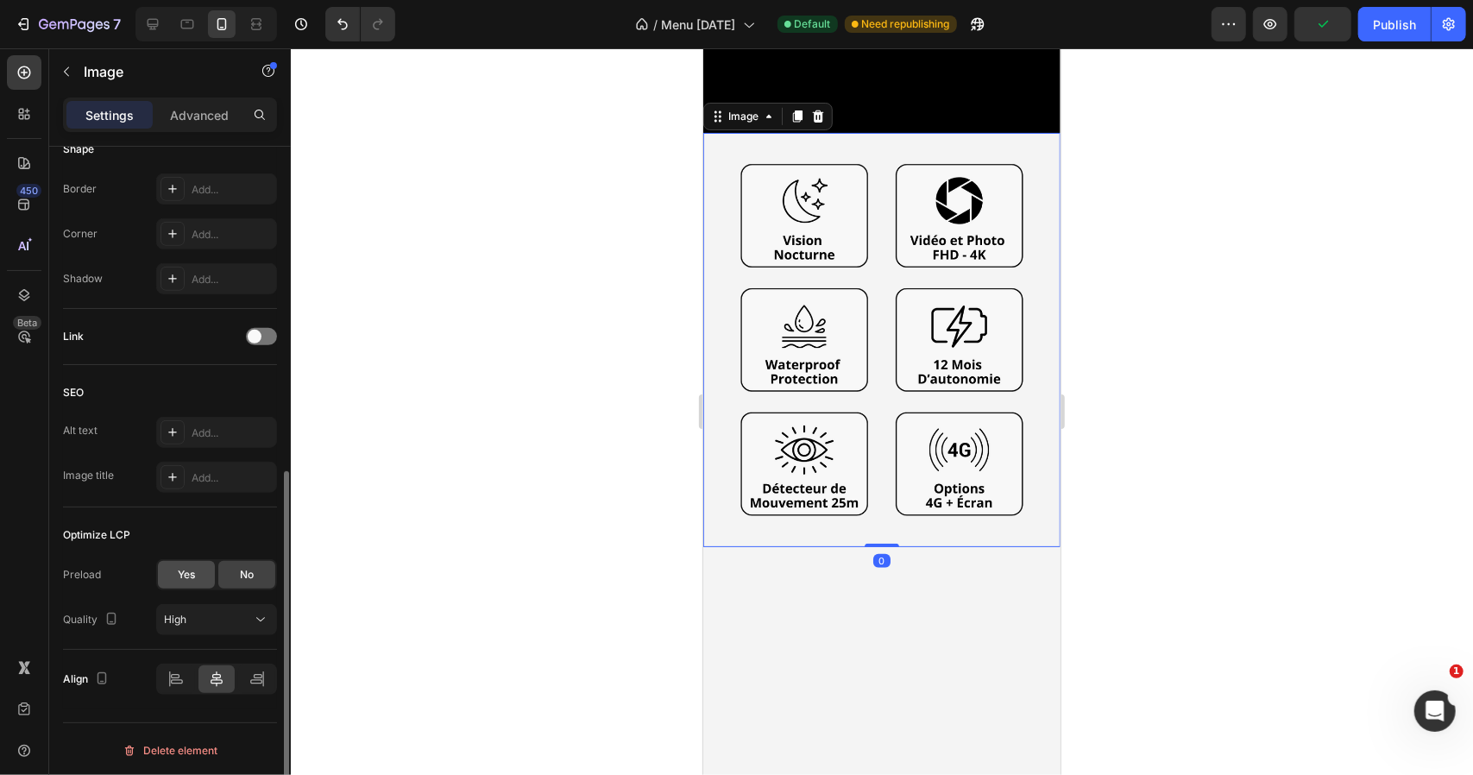
click at [198, 571] on div "Yes" at bounding box center [186, 575] width 57 height 28
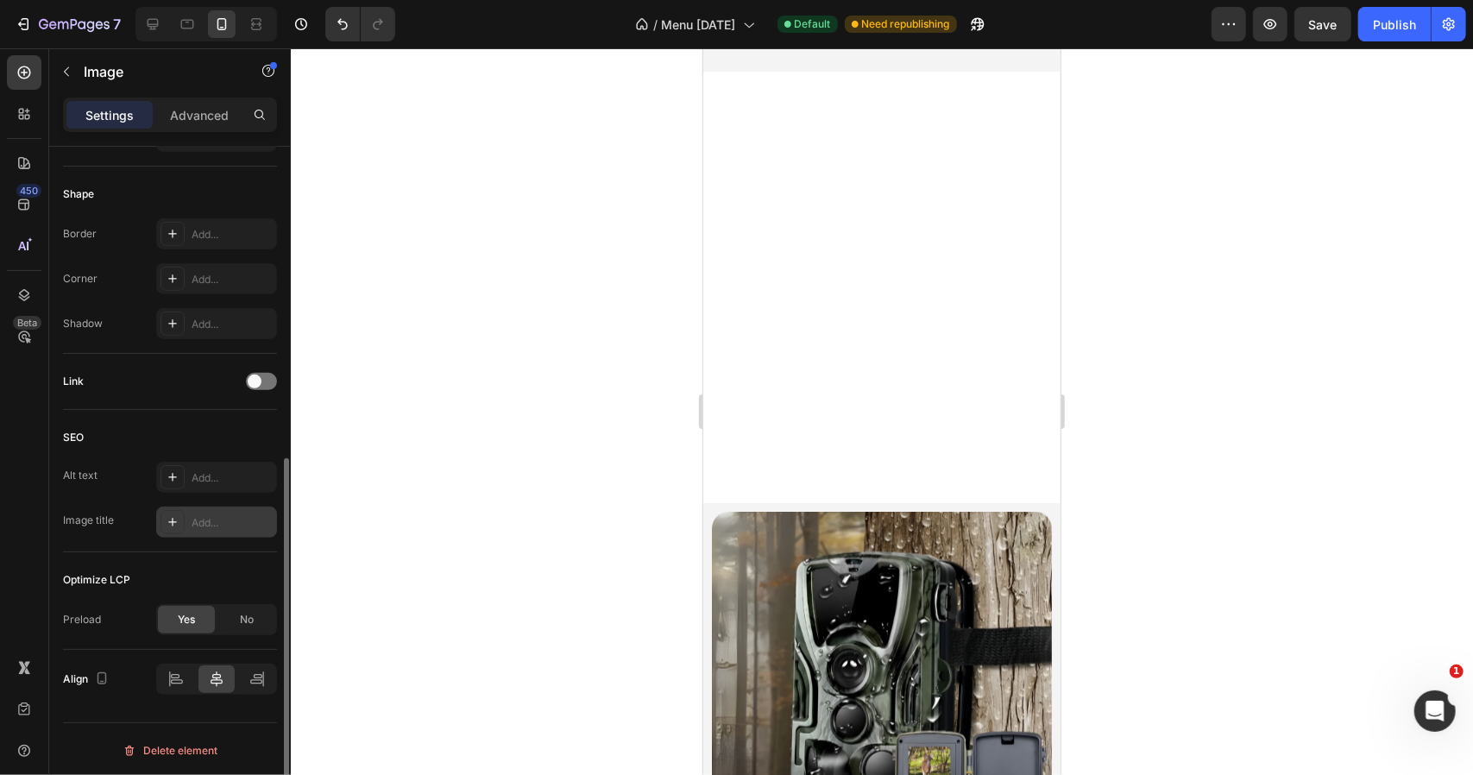
scroll to position [1122, 0]
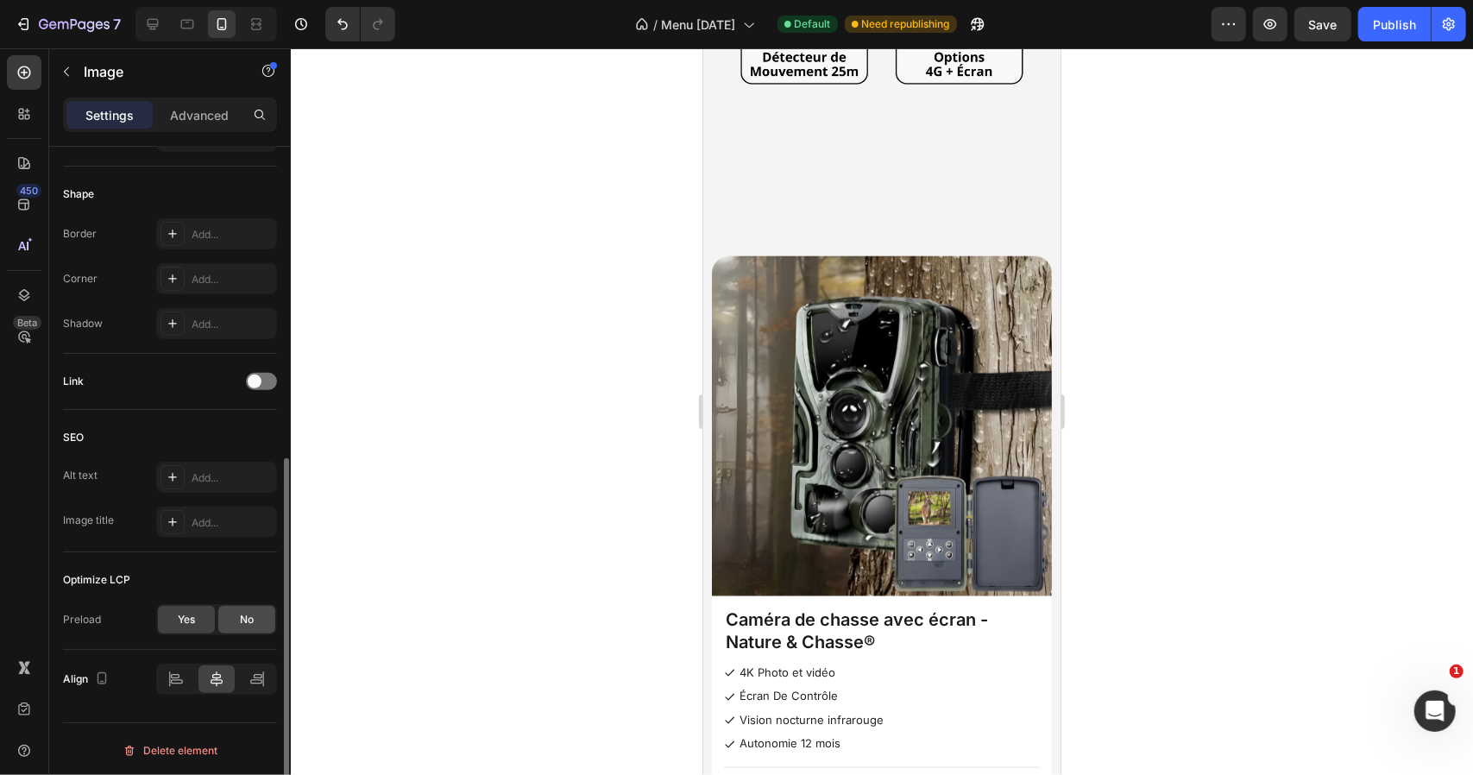
click at [252, 612] on span "No" at bounding box center [247, 620] width 14 height 16
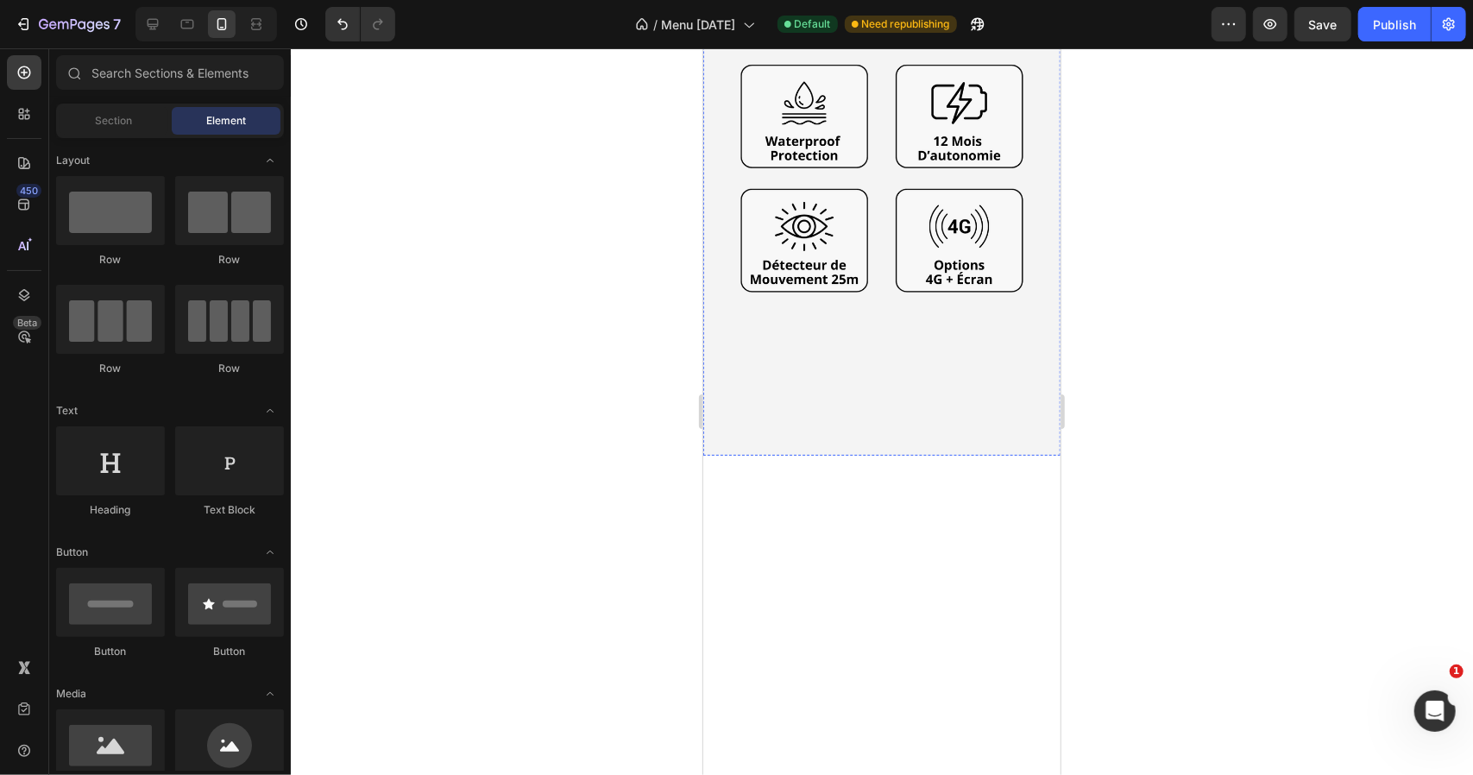
scroll to position [0, 0]
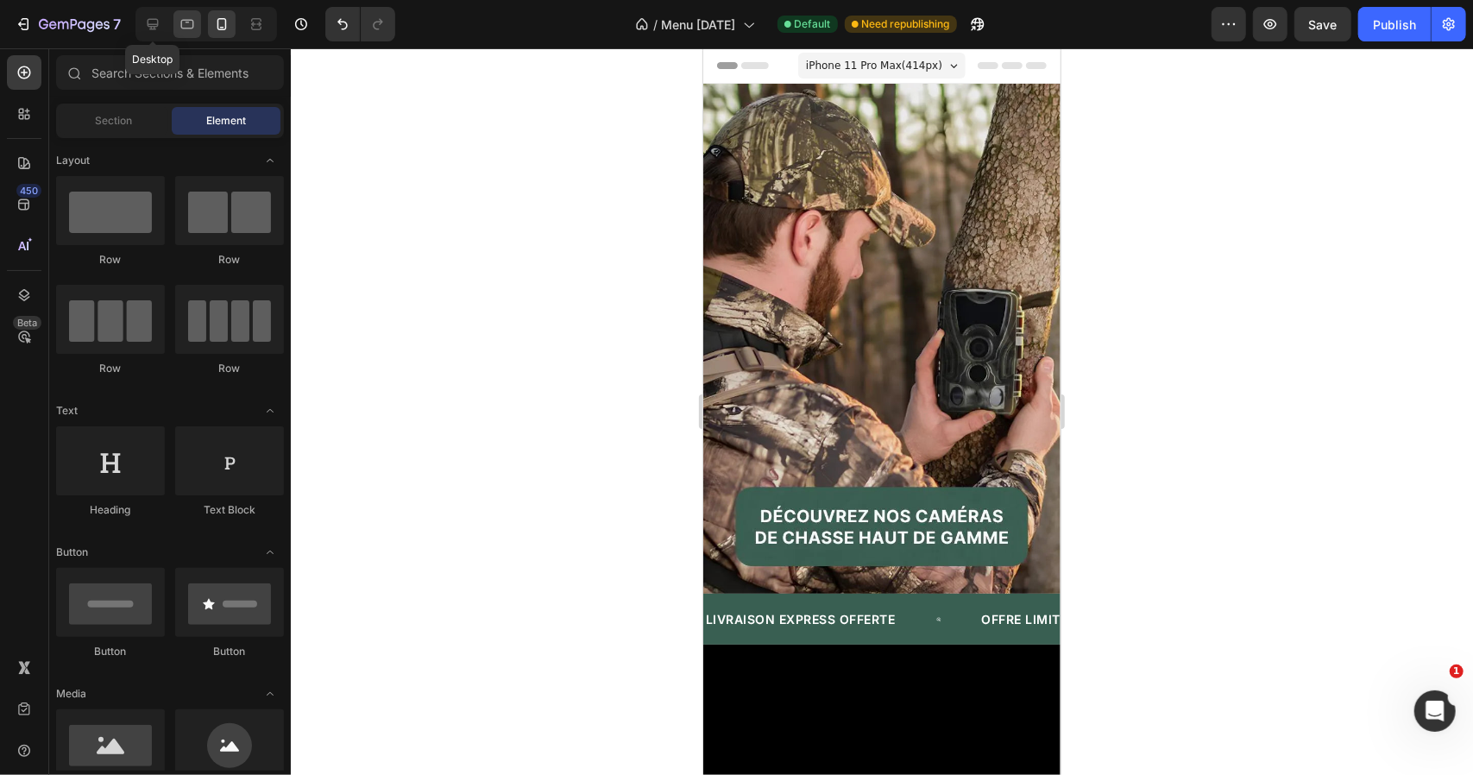
click at [179, 16] on icon at bounding box center [187, 24] width 17 height 17
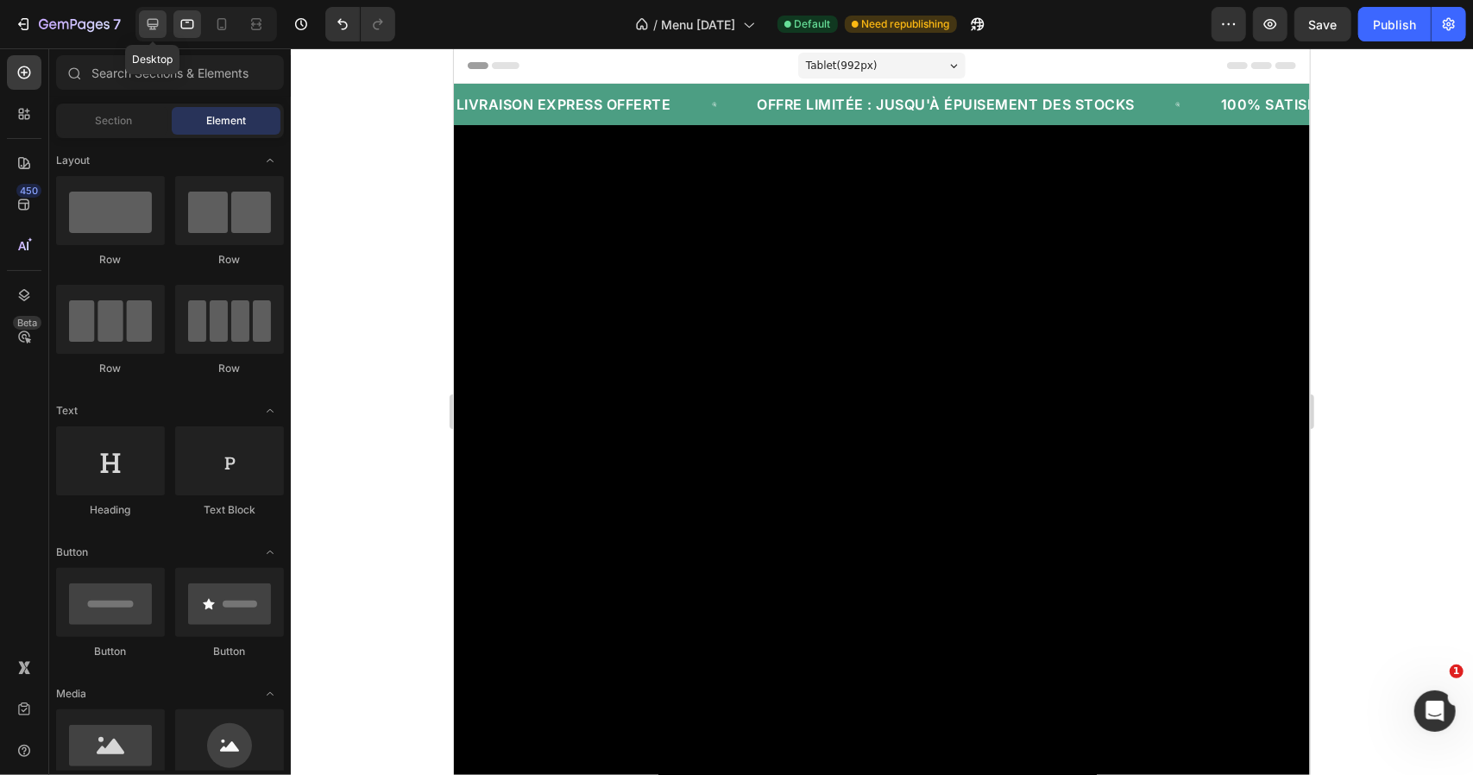
click at [152, 22] on icon at bounding box center [152, 24] width 17 height 17
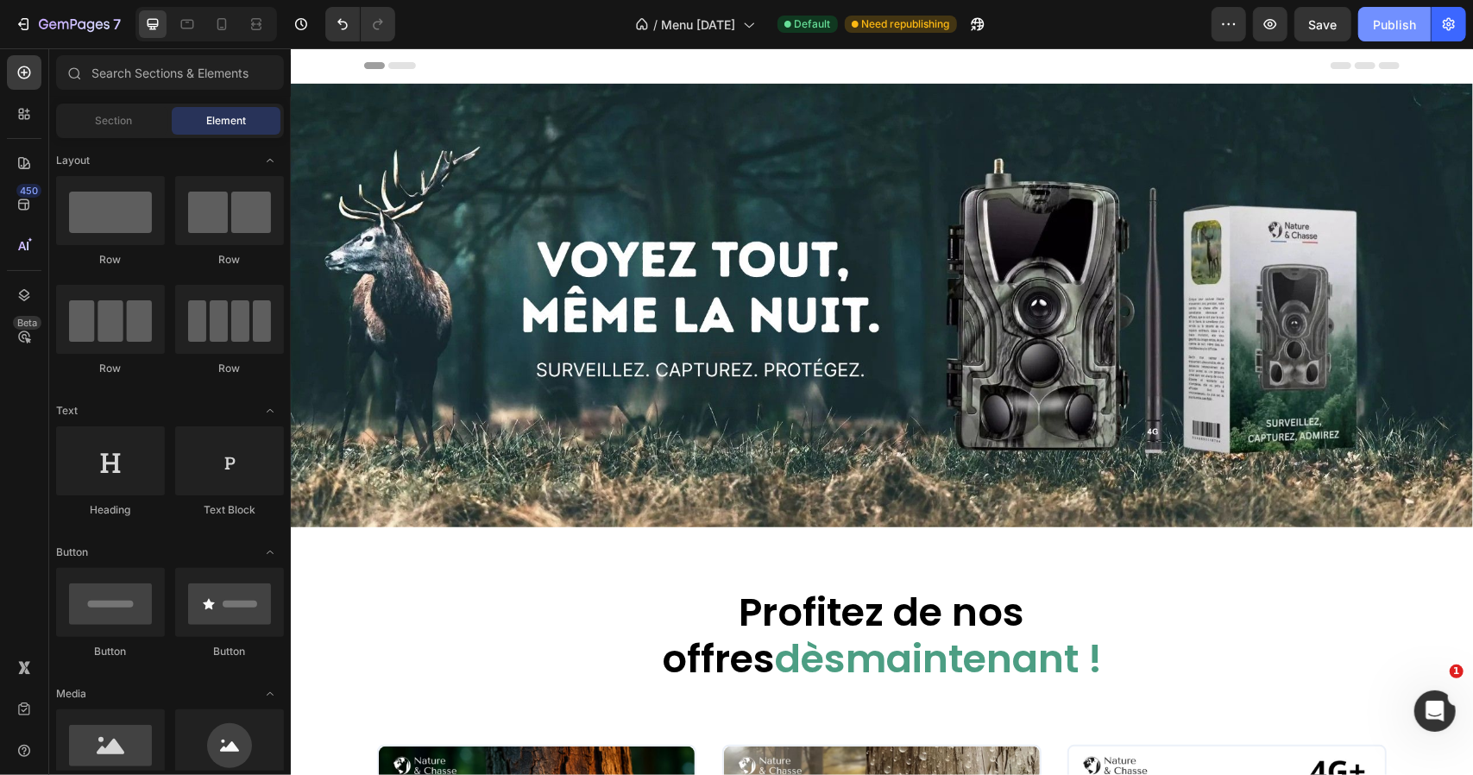
click at [1411, 16] on div "Publish" at bounding box center [1394, 25] width 43 height 18
click at [963, 171] on img at bounding box center [881, 305] width 1182 height 444
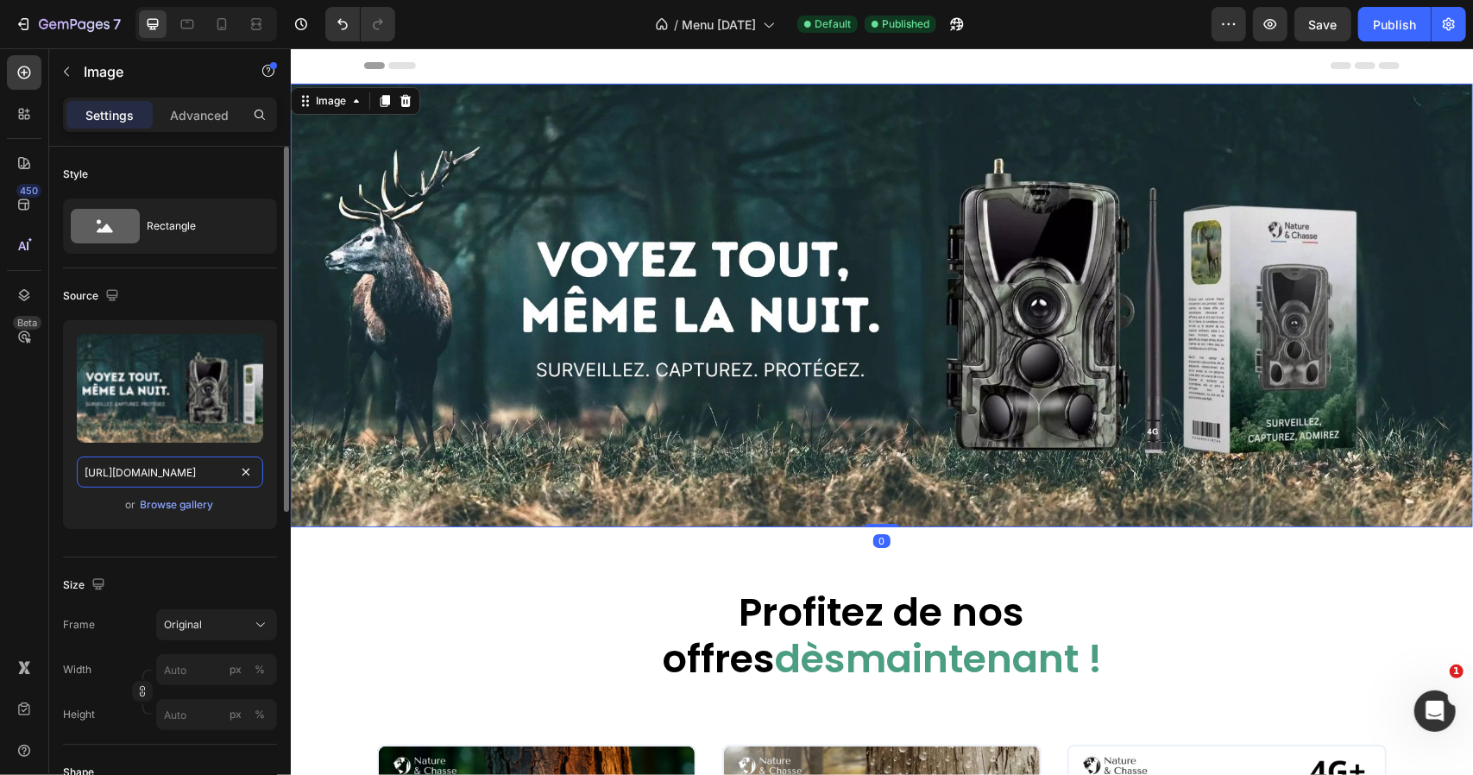
click at [161, 466] on input "https://cdn.shopify.com/s/files/1/0763/1005/3193/files/gempages_466609369149080…" at bounding box center [170, 471] width 186 height 31
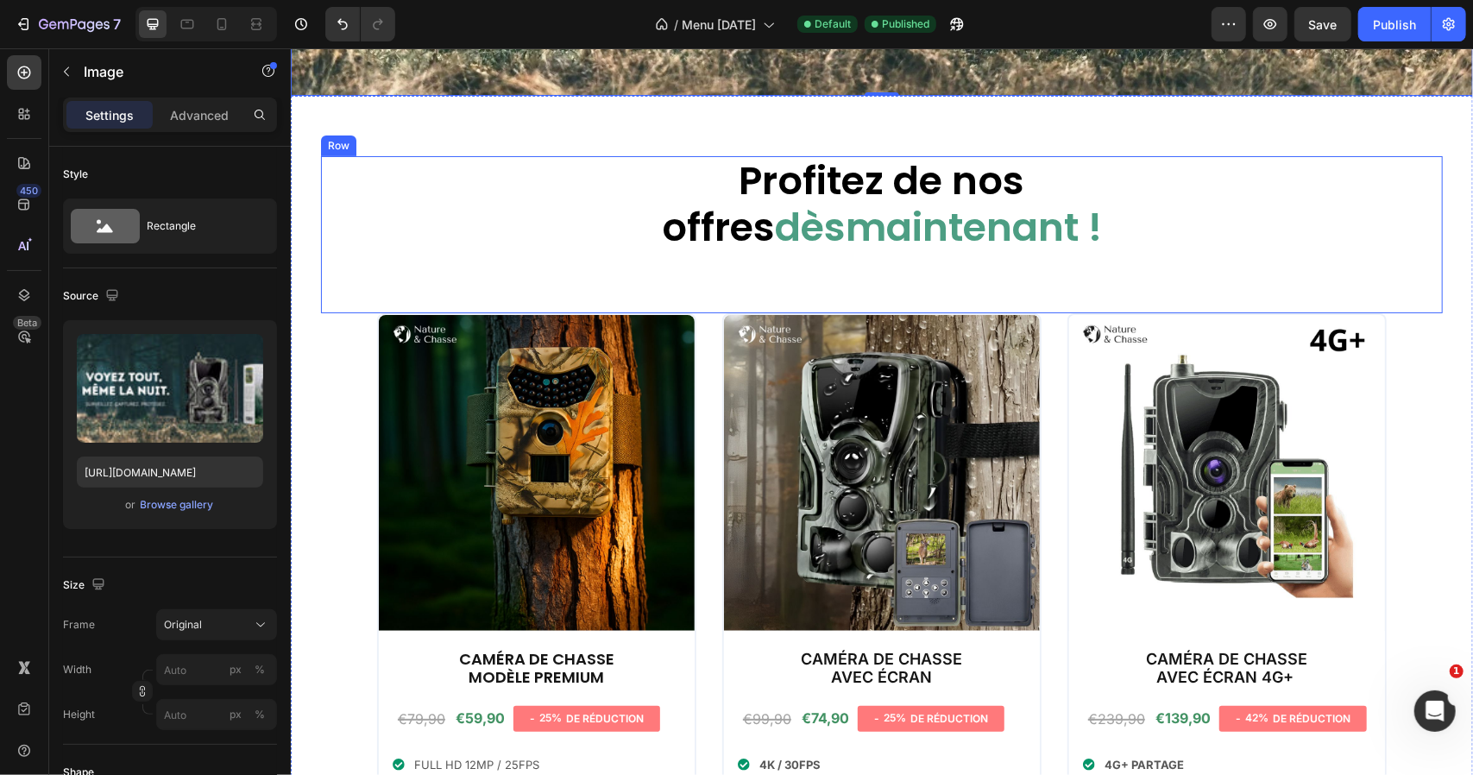
click at [570, 397] on img at bounding box center [536, 472] width 316 height 316
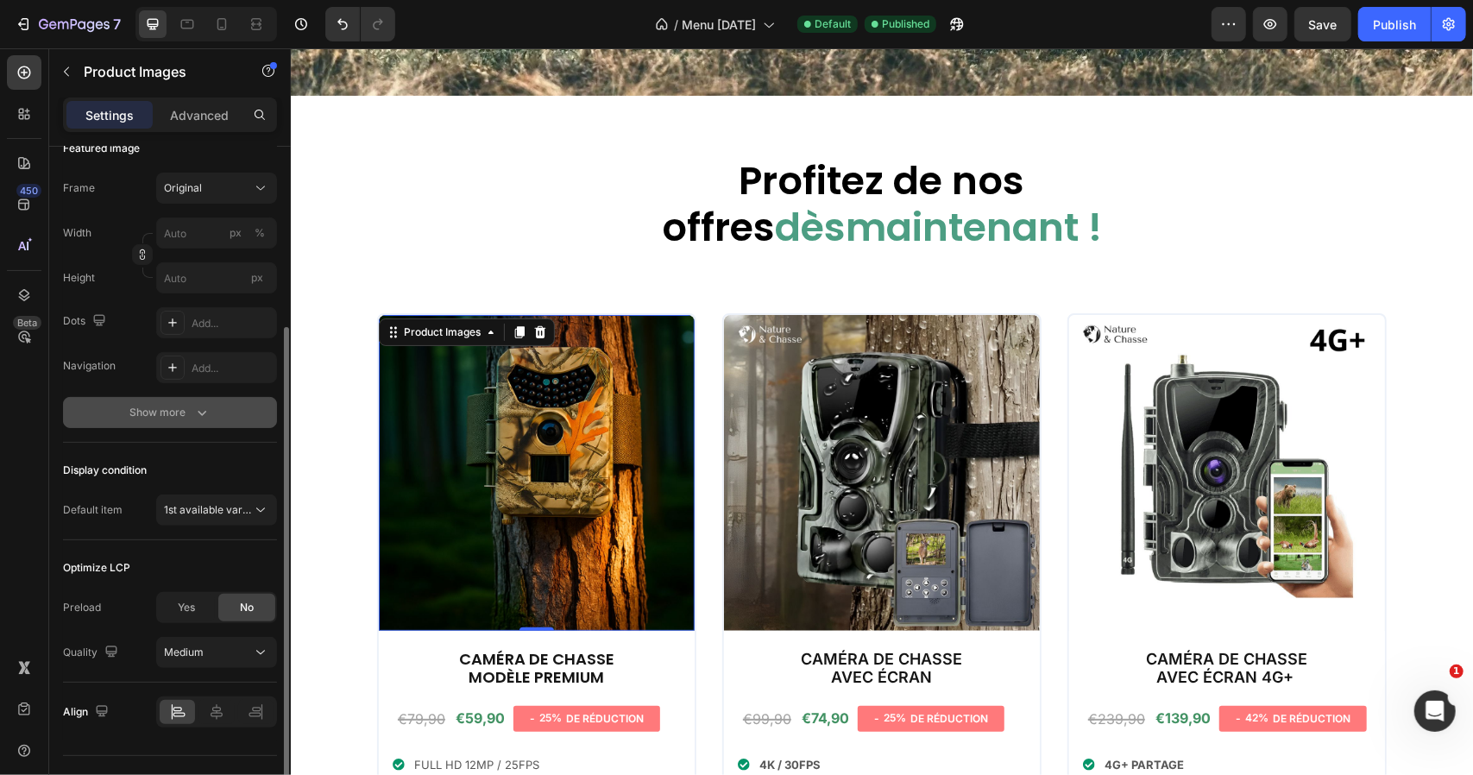
scroll to position [293, 0]
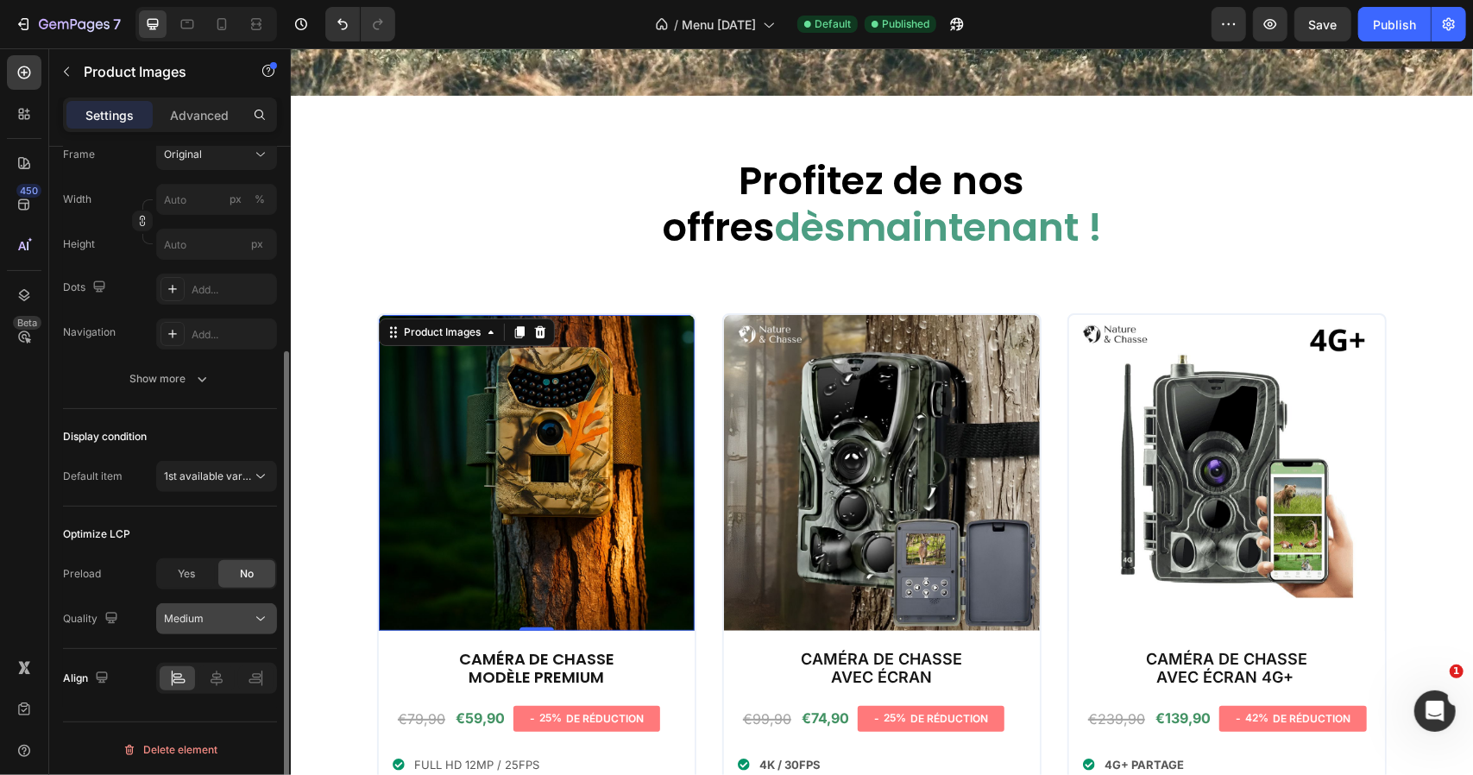
click at [221, 603] on button "Medium" at bounding box center [216, 618] width 121 height 31
click at [221, 611] on div "Medium" at bounding box center [208, 619] width 88 height 16
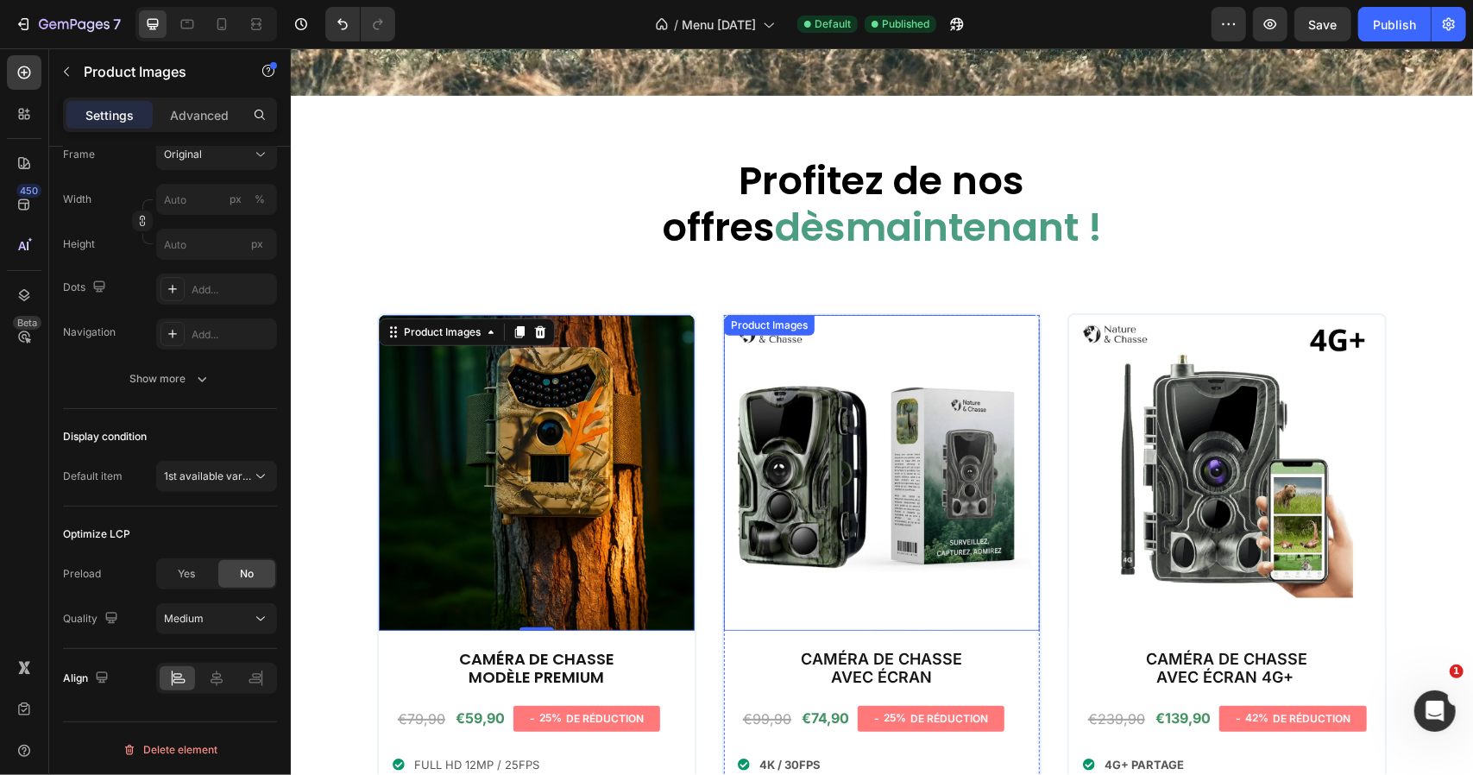
click at [880, 348] on img at bounding box center [881, 472] width 316 height 316
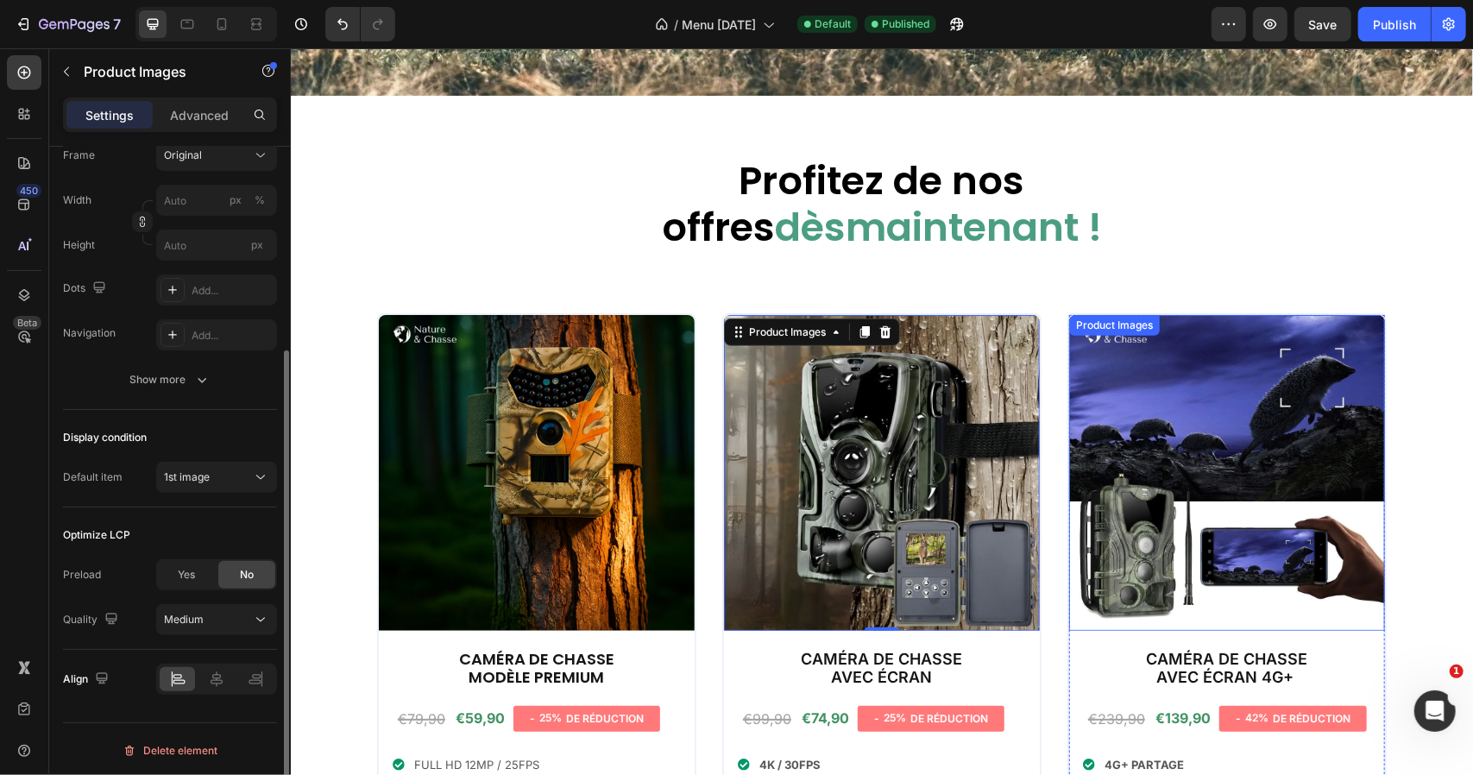
click at [1184, 468] on img at bounding box center [1226, 472] width 316 height 316
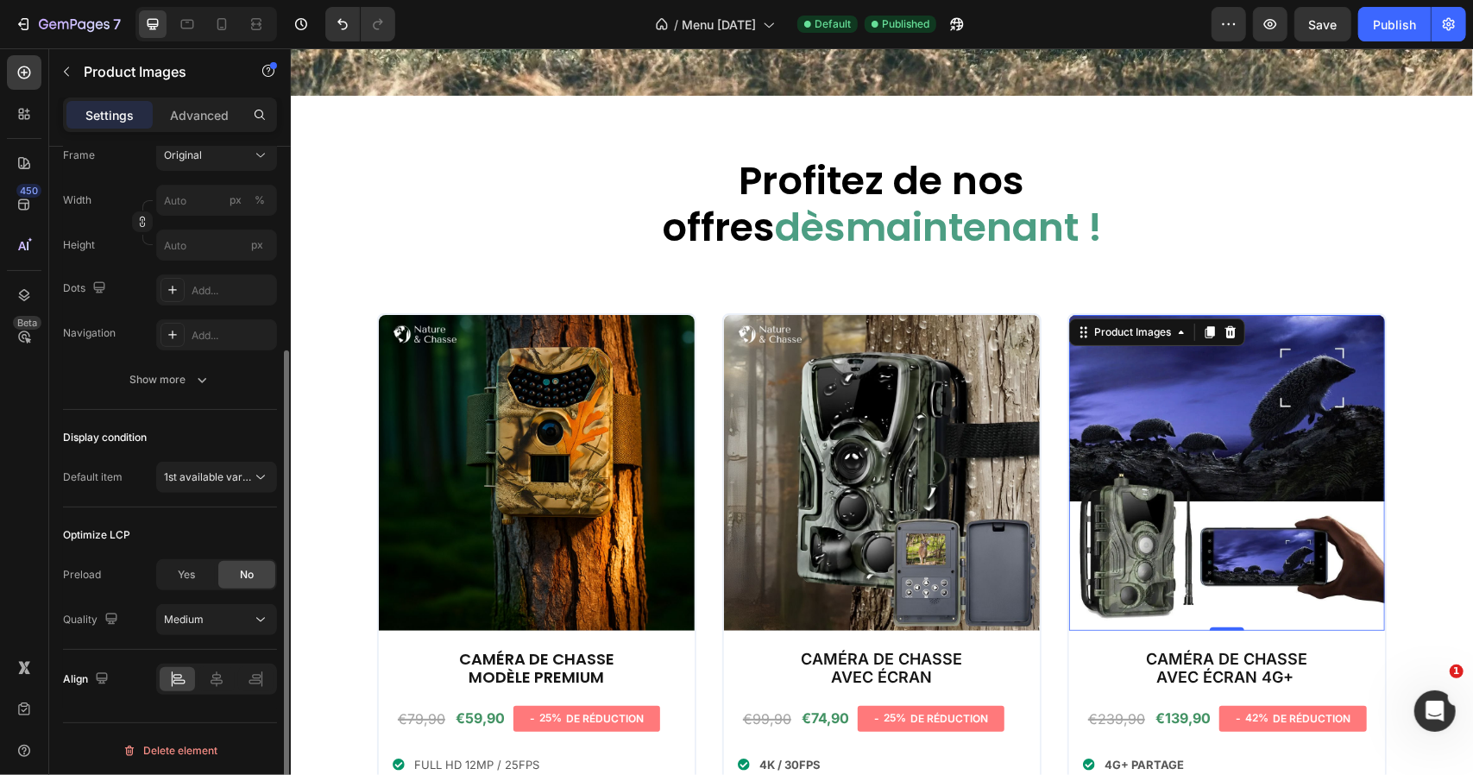
scroll to position [292, 0]
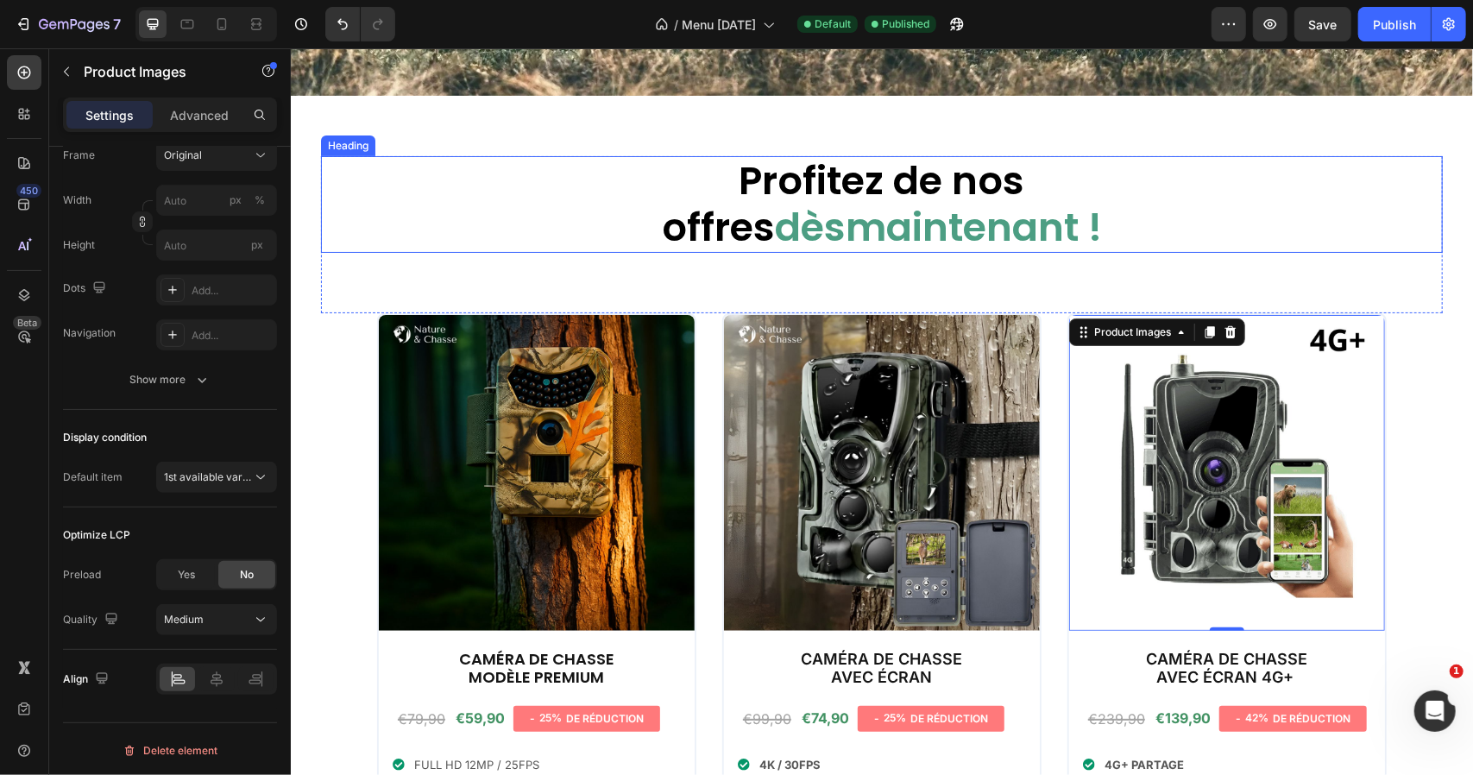
click at [699, 220] on h2 "Profitez de nos offres dès maintenant !" at bounding box center [881, 203] width 1122 height 97
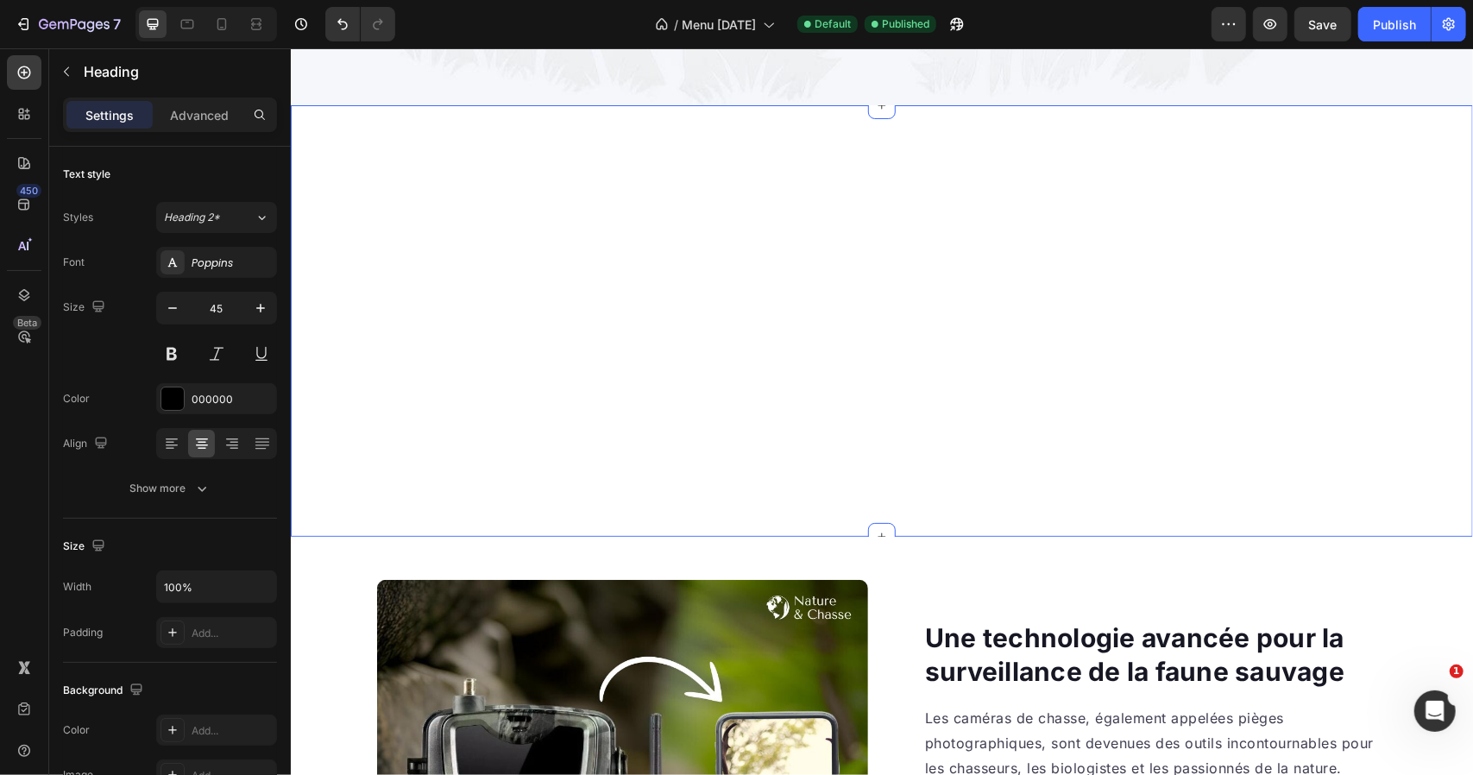
scroll to position [2675, 0]
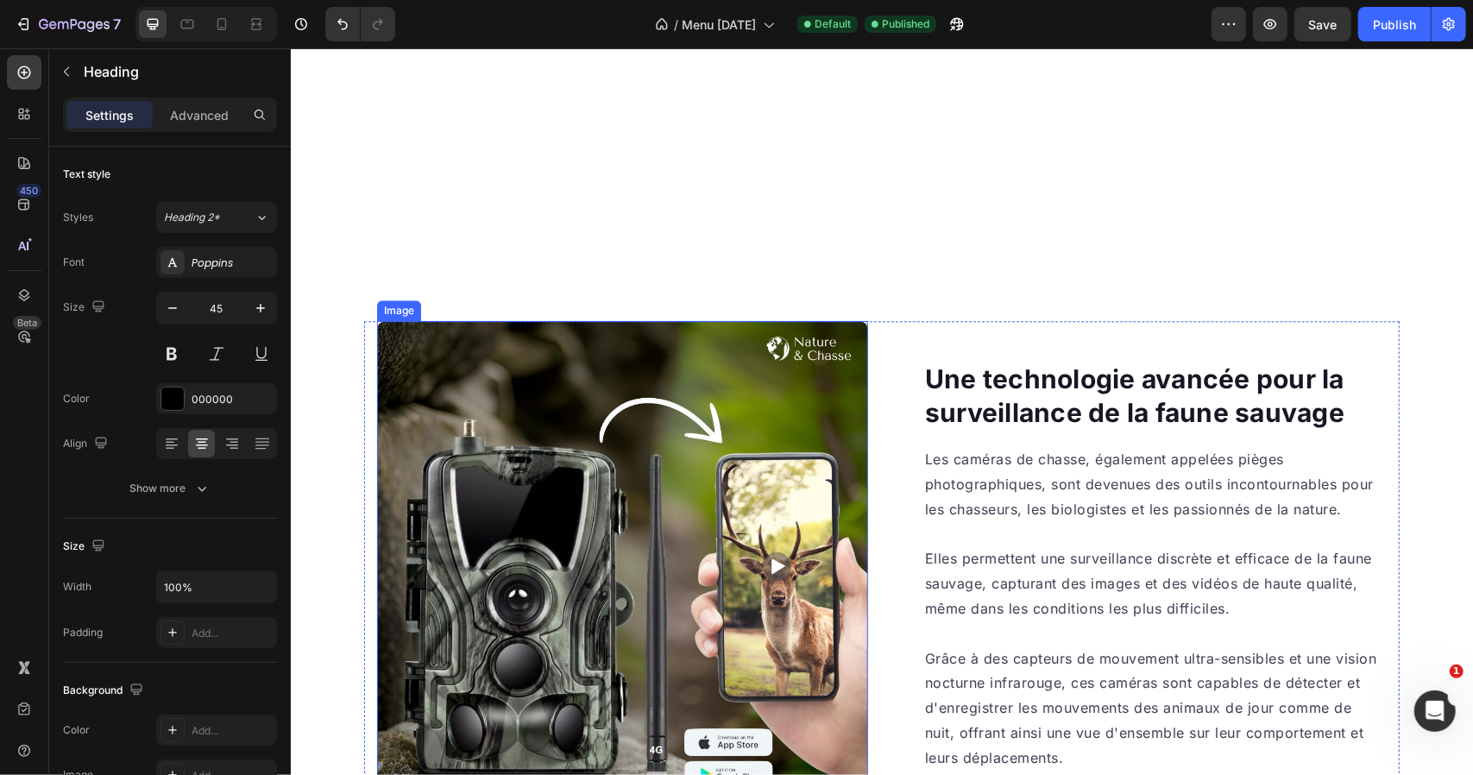
click at [597, 399] on img at bounding box center [621, 565] width 491 height 491
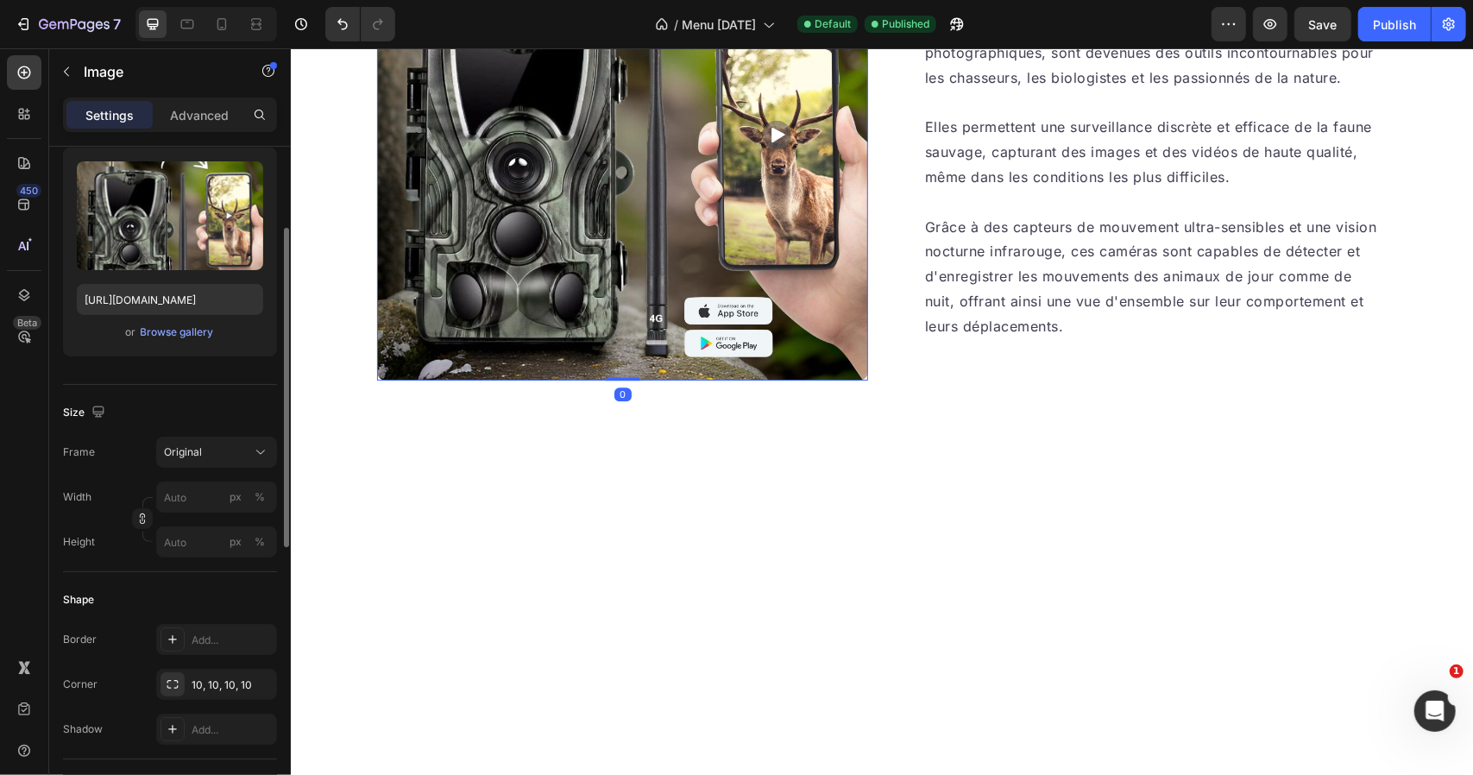
scroll to position [345, 0]
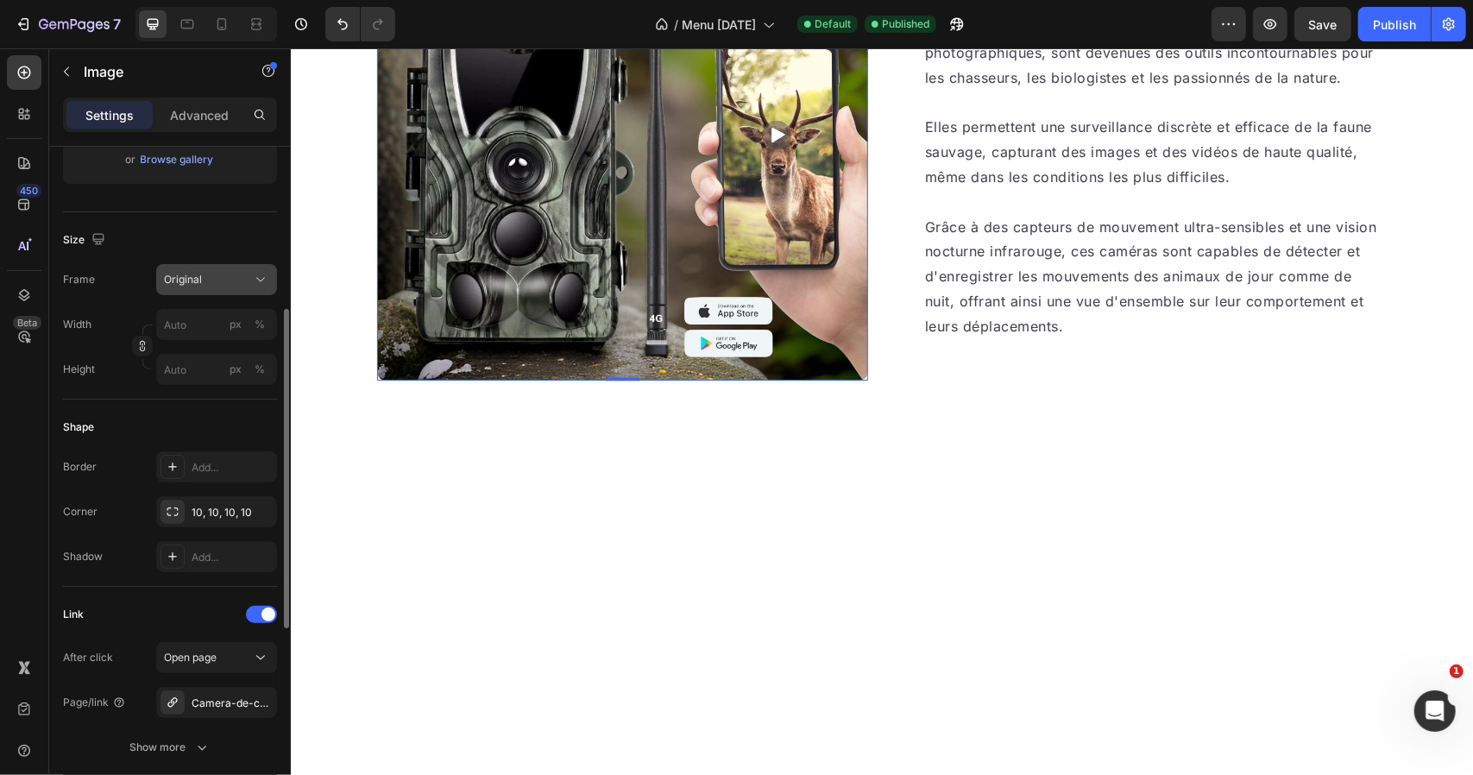
click at [223, 290] on button "Original" at bounding box center [216, 279] width 121 height 31
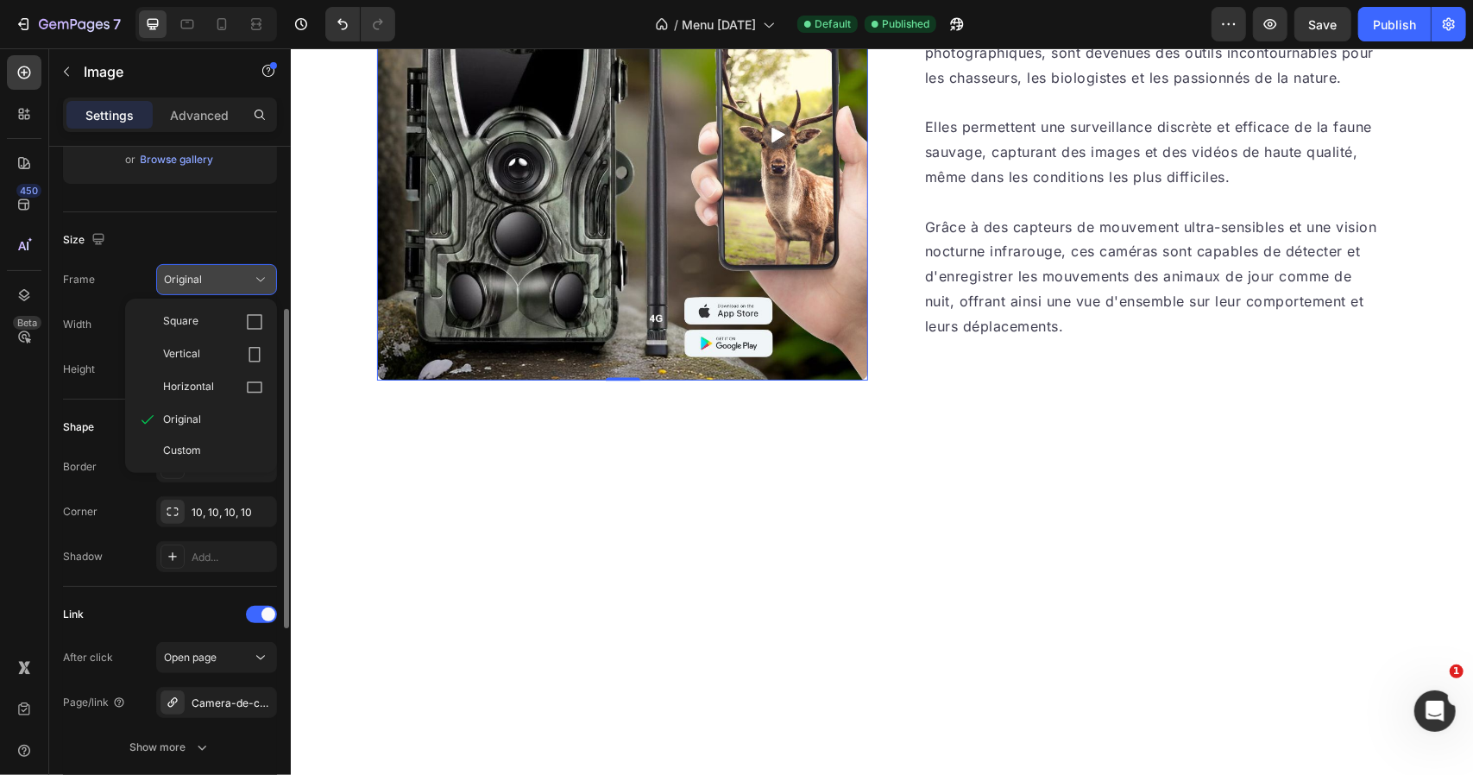
click at [223, 290] on button "Original" at bounding box center [216, 279] width 121 height 31
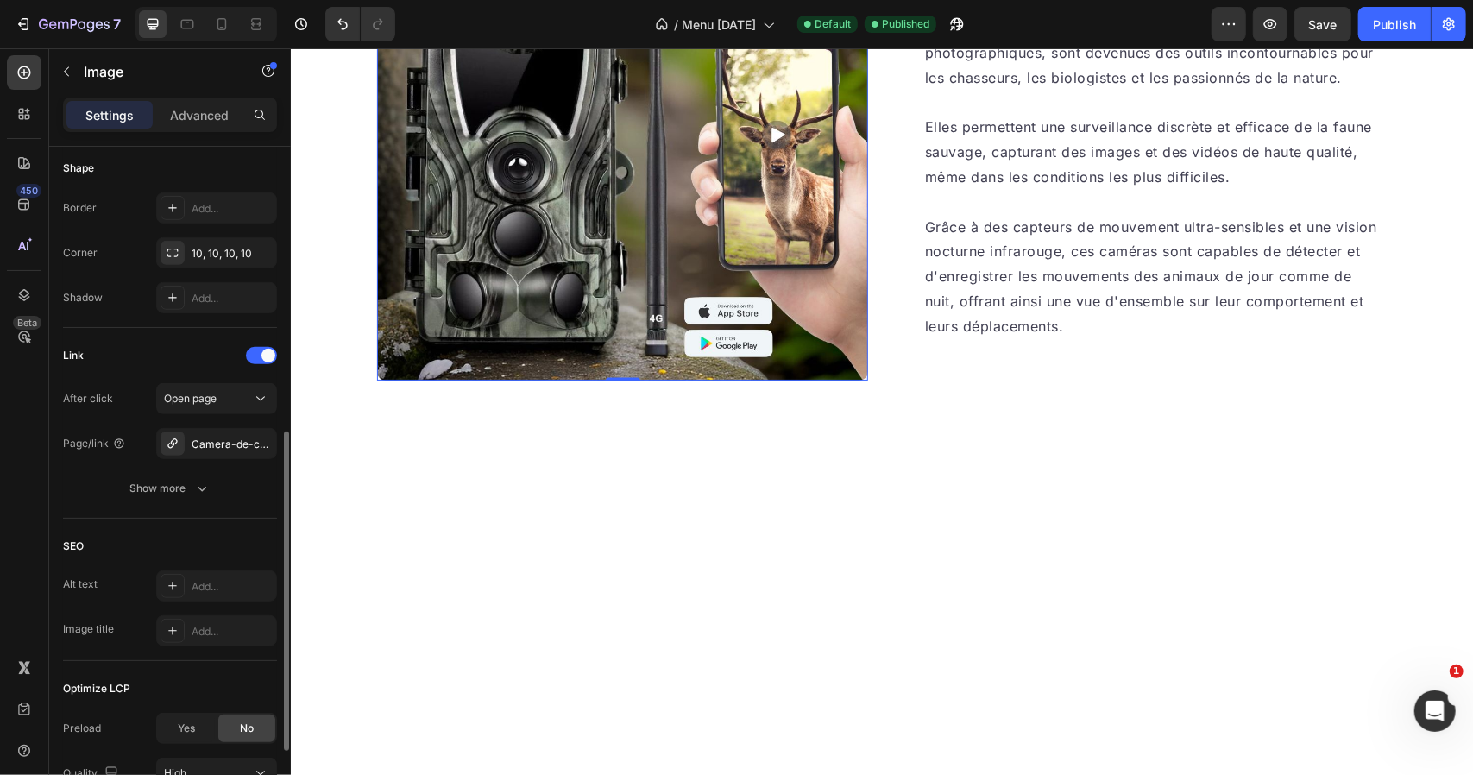
scroll to position [758, 0]
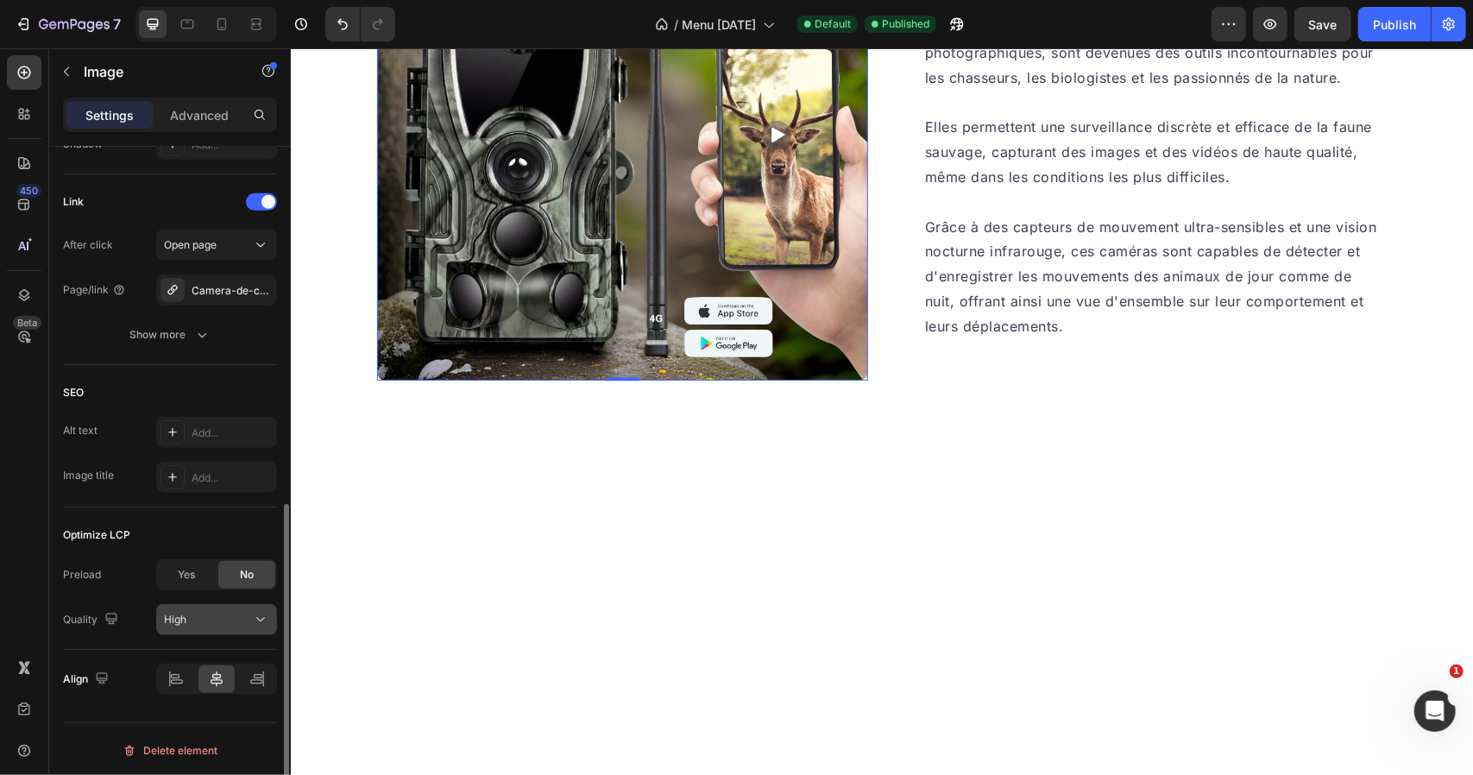
click at [174, 613] on span "High" at bounding box center [175, 619] width 22 height 13
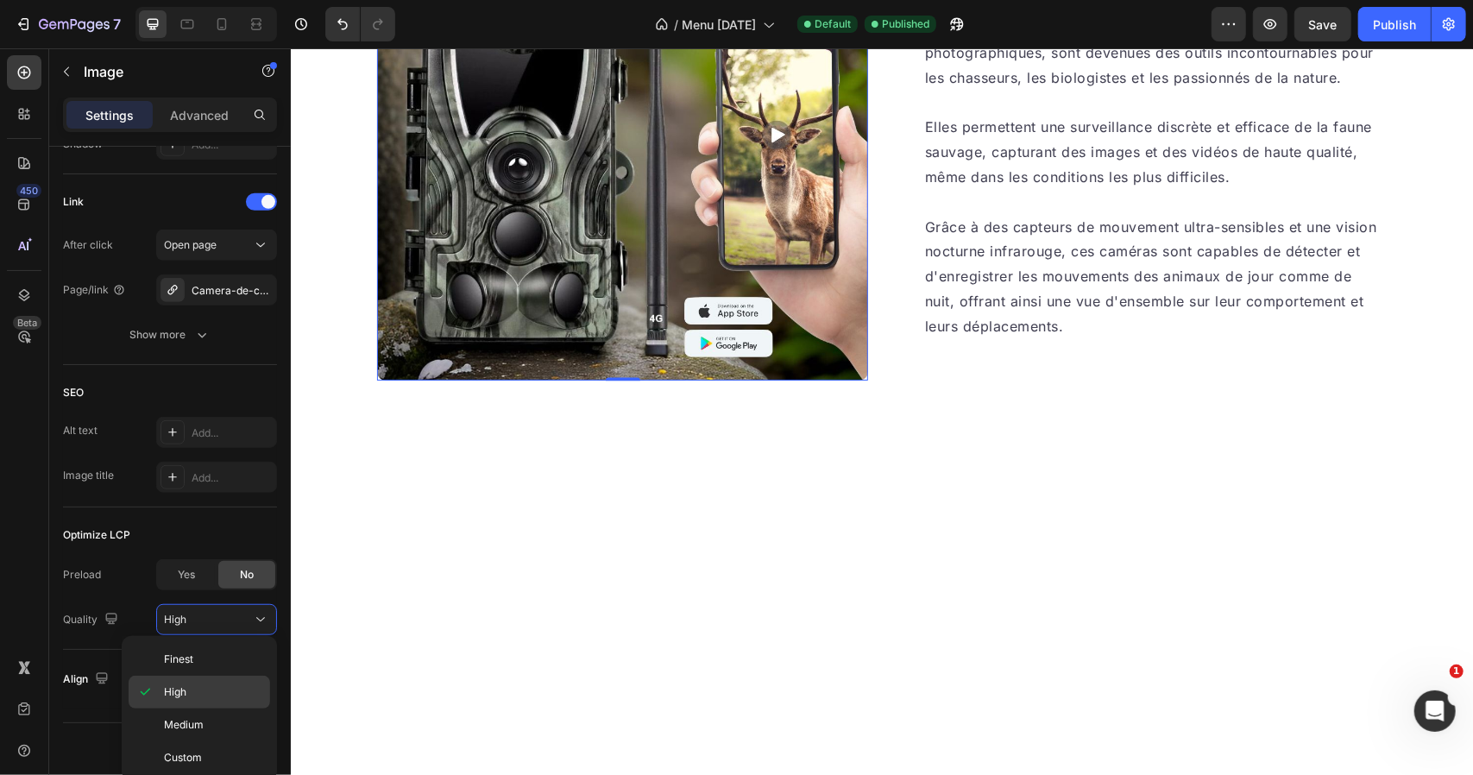
drag, startPoint x: 195, startPoint y: 715, endPoint x: 222, endPoint y: 693, distance: 34.9
click at [195, 717] on span "Medium" at bounding box center [184, 725] width 40 height 16
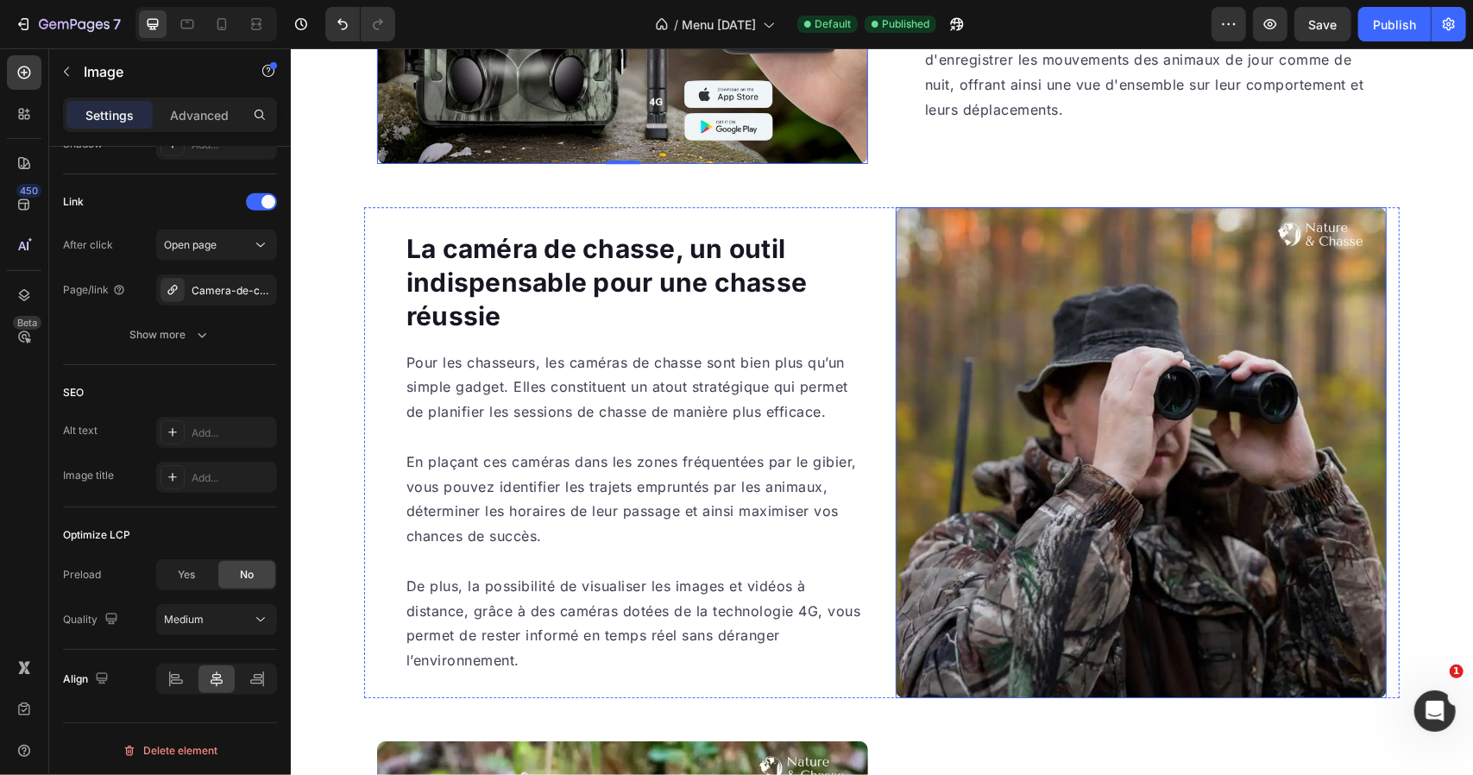
scroll to position [3365, 0]
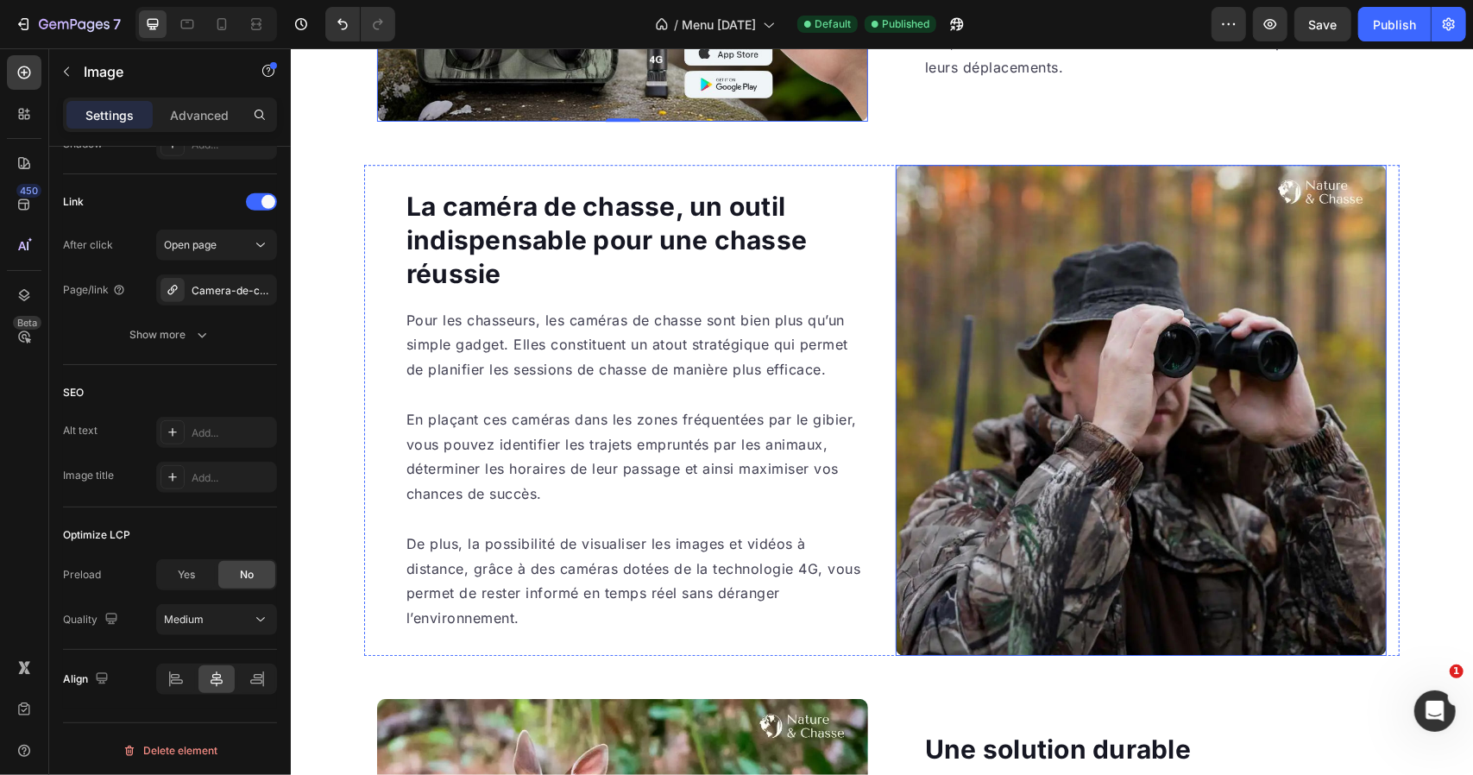
click at [1053, 368] on img at bounding box center [1140, 409] width 491 height 491
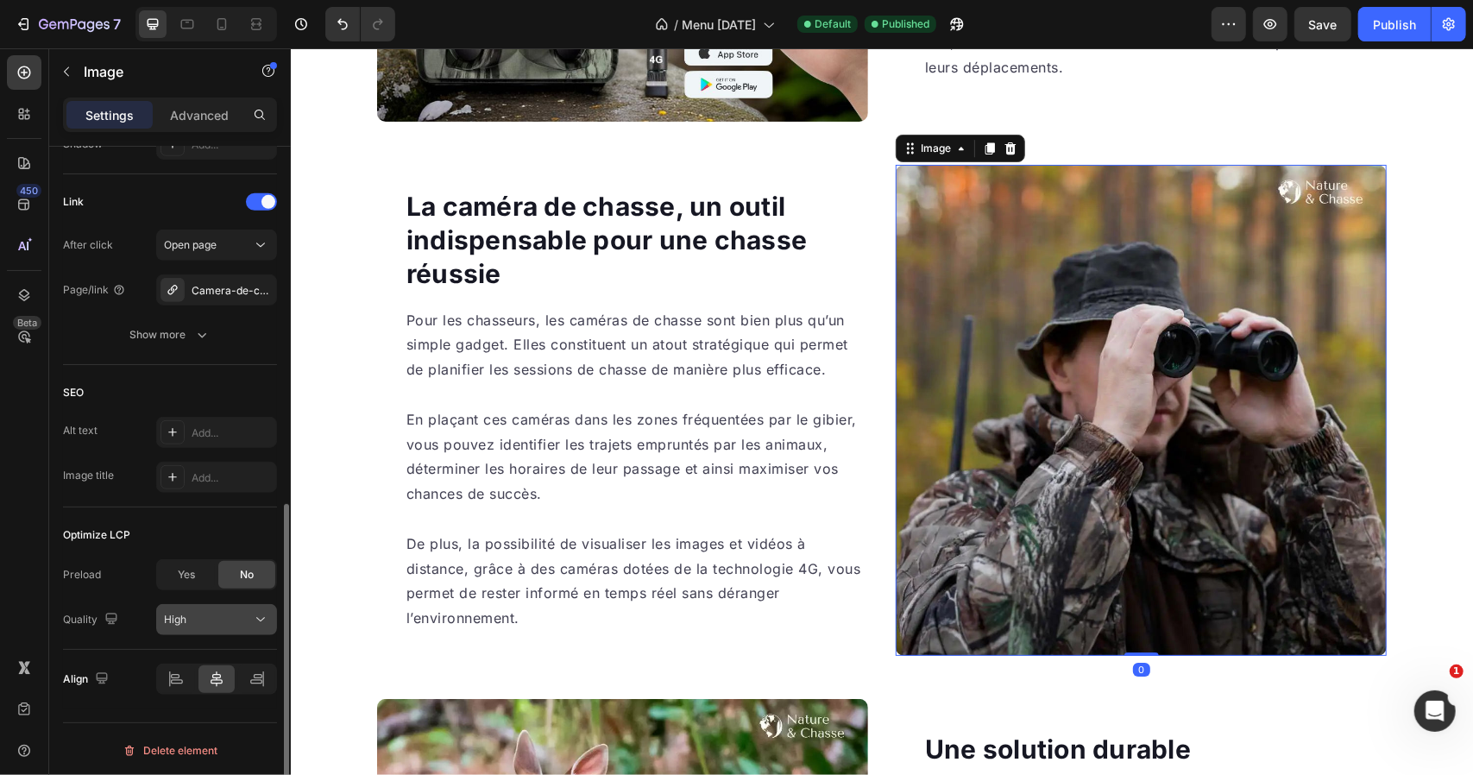
click at [179, 623] on span "High" at bounding box center [175, 619] width 22 height 13
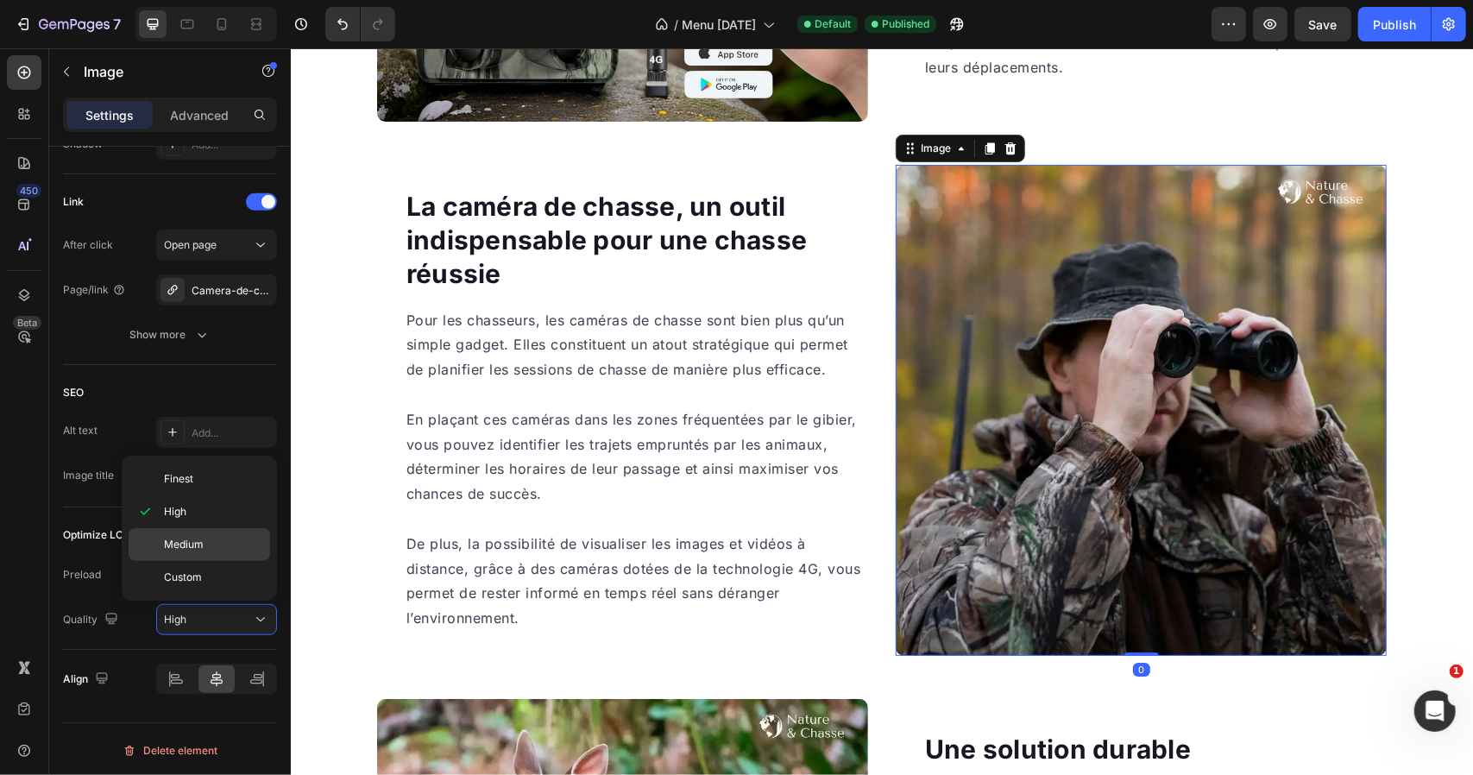
drag, startPoint x: 218, startPoint y: 551, endPoint x: 262, endPoint y: 556, distance: 44.2
click at [218, 551] on div "Medium" at bounding box center [200, 544] width 142 height 33
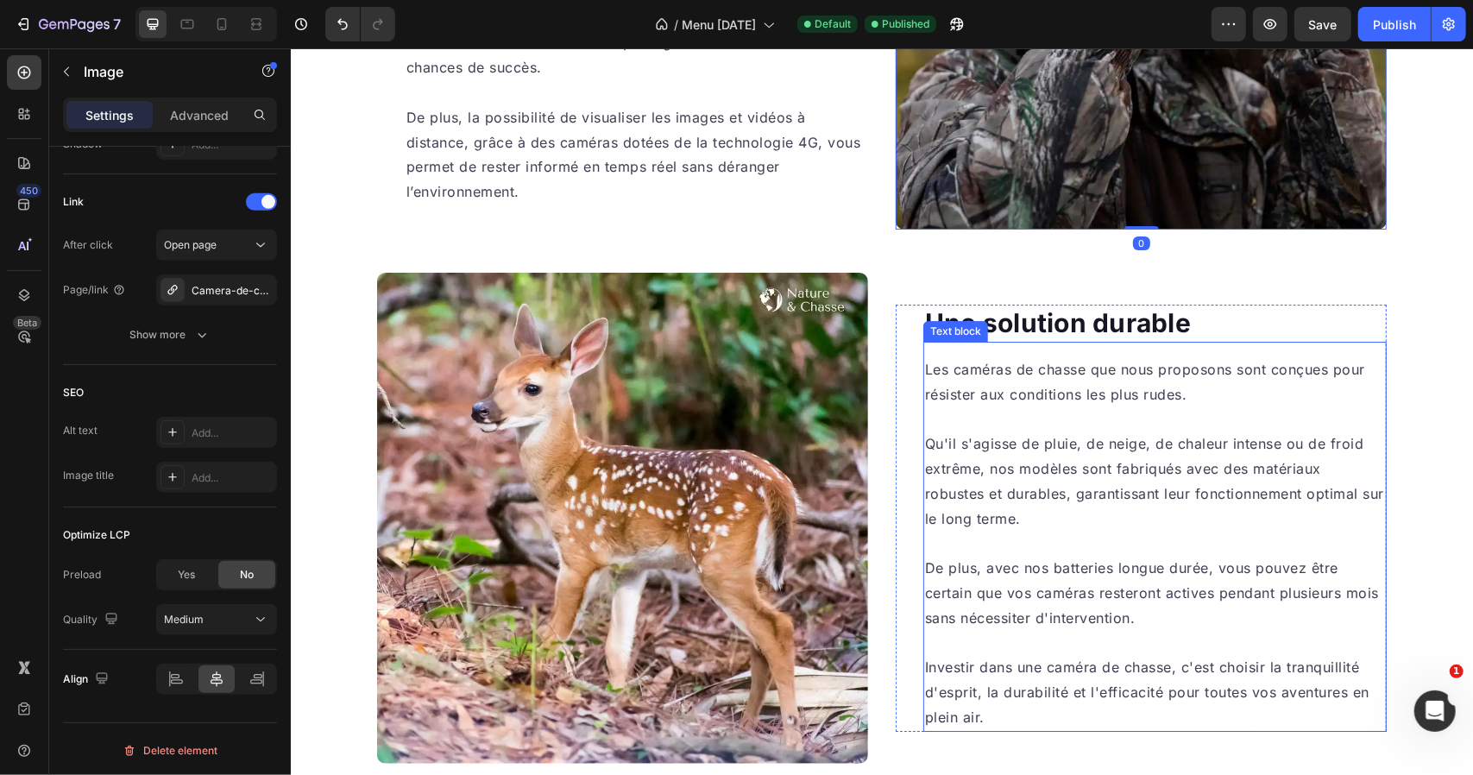
scroll to position [3883, 0]
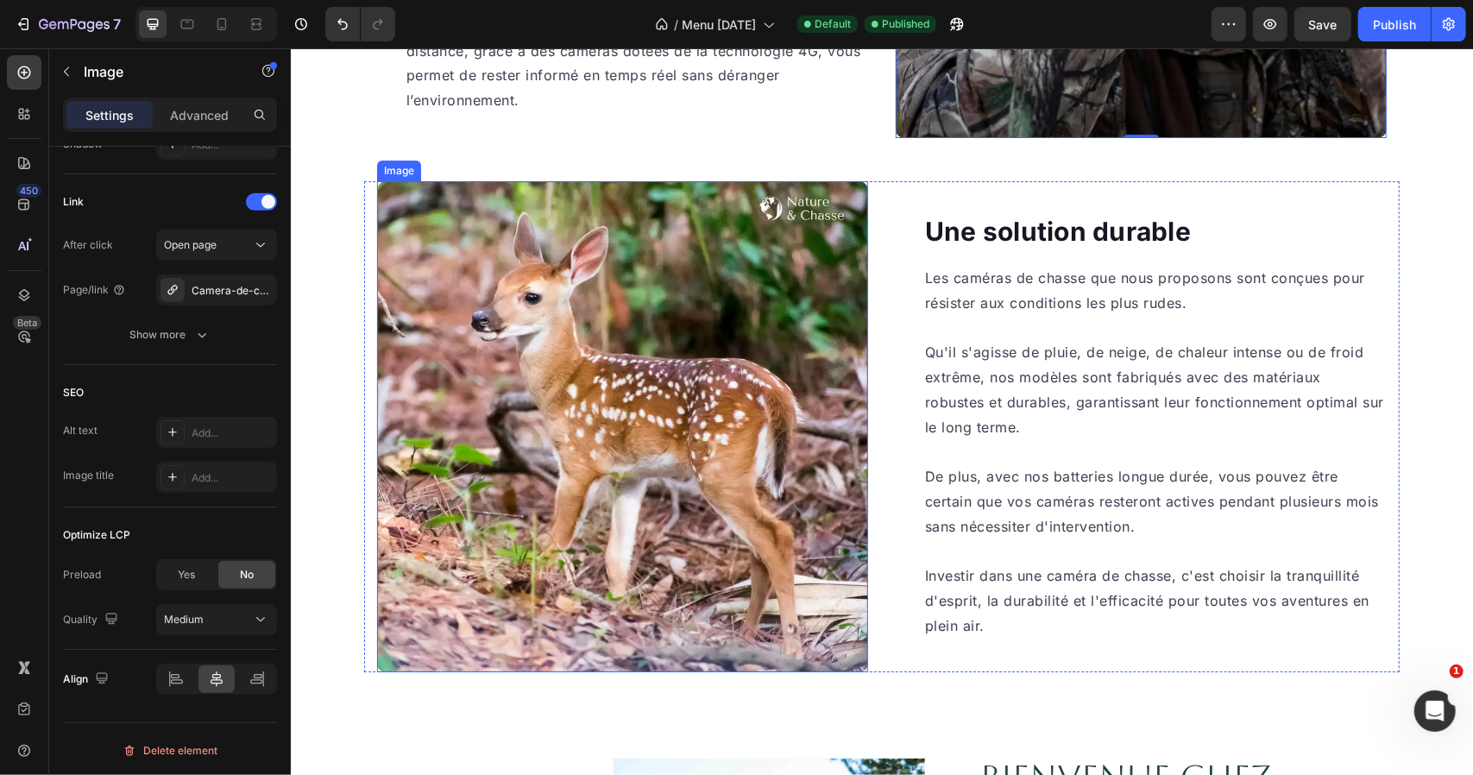
click at [658, 399] on img at bounding box center [621, 425] width 491 height 491
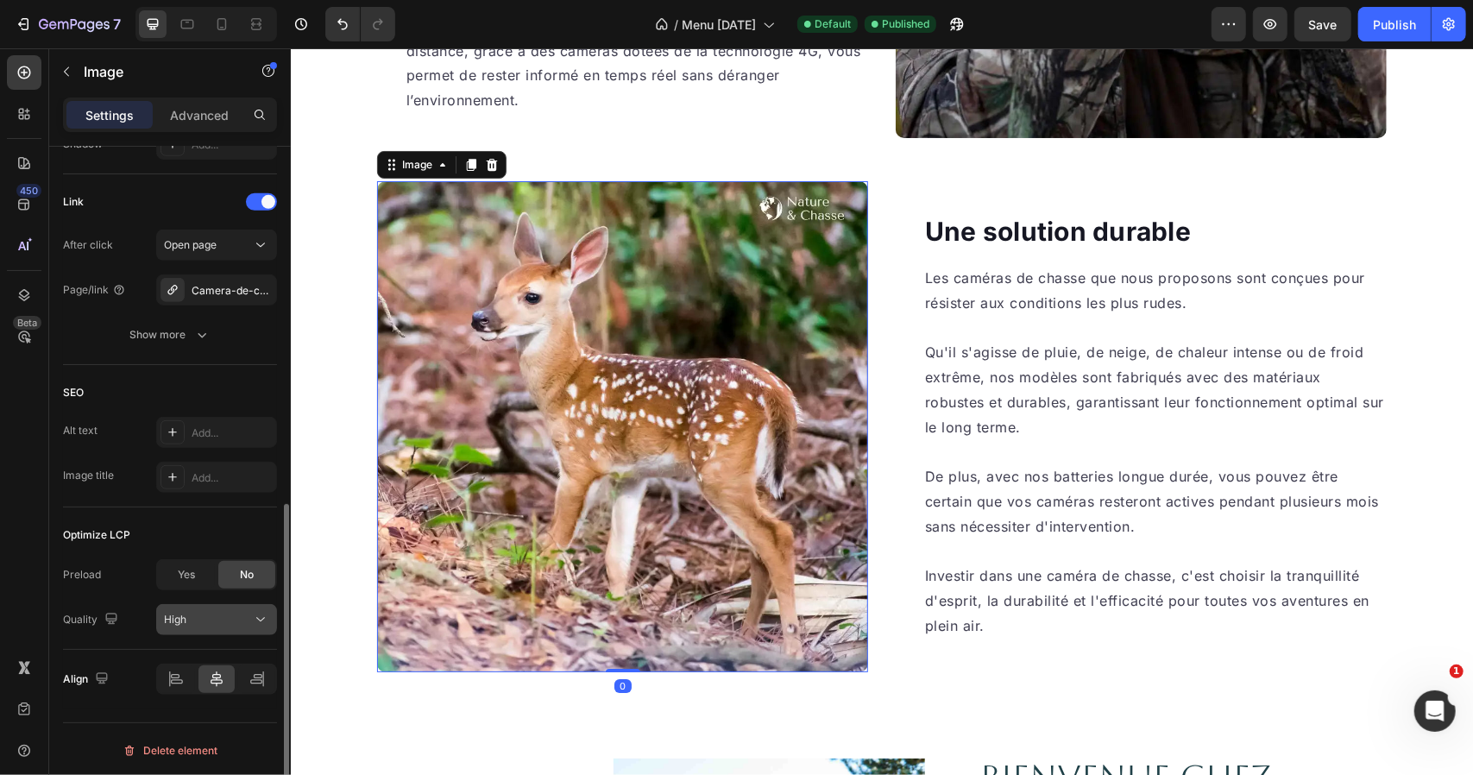
click at [185, 612] on span "High" at bounding box center [175, 620] width 22 height 16
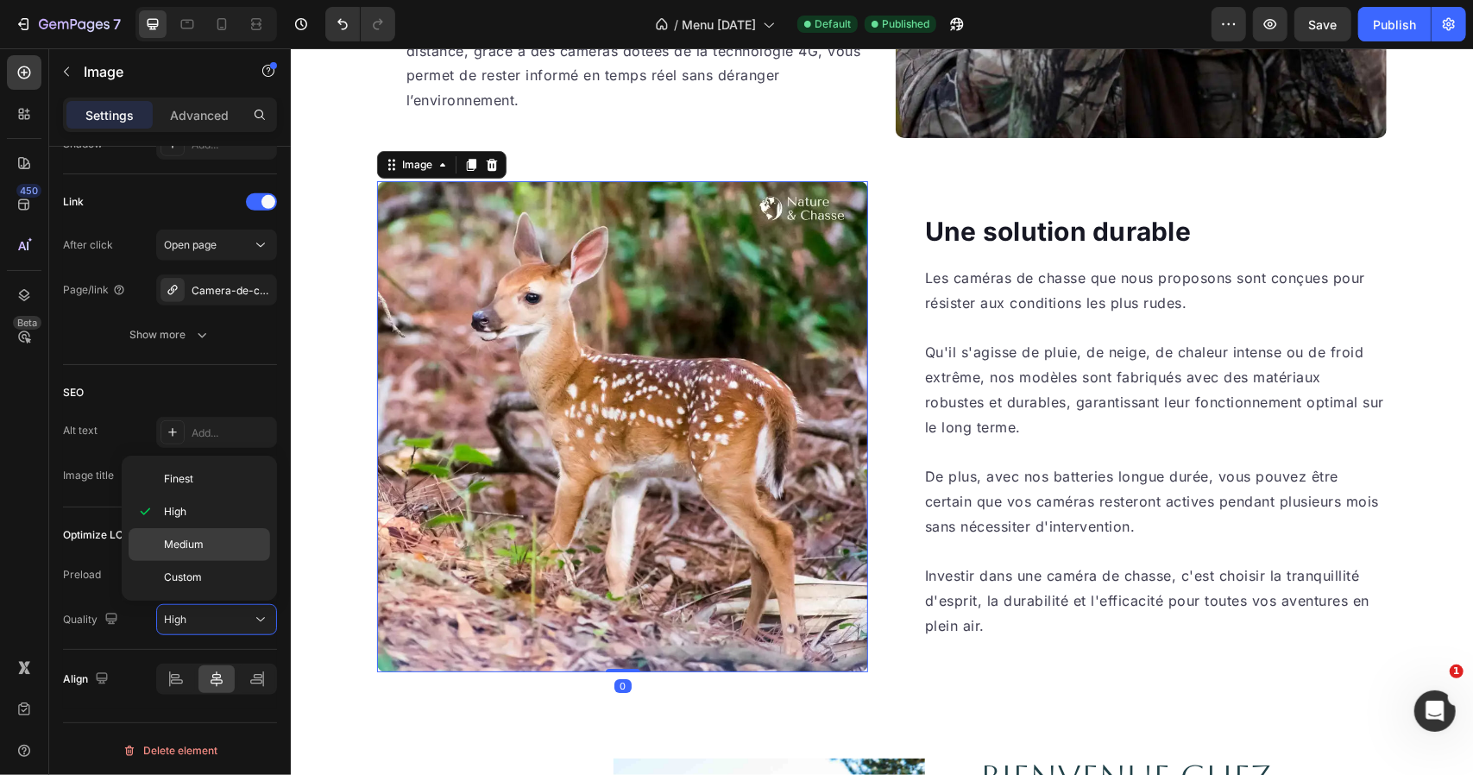
click at [196, 546] on span "Medium" at bounding box center [184, 545] width 40 height 16
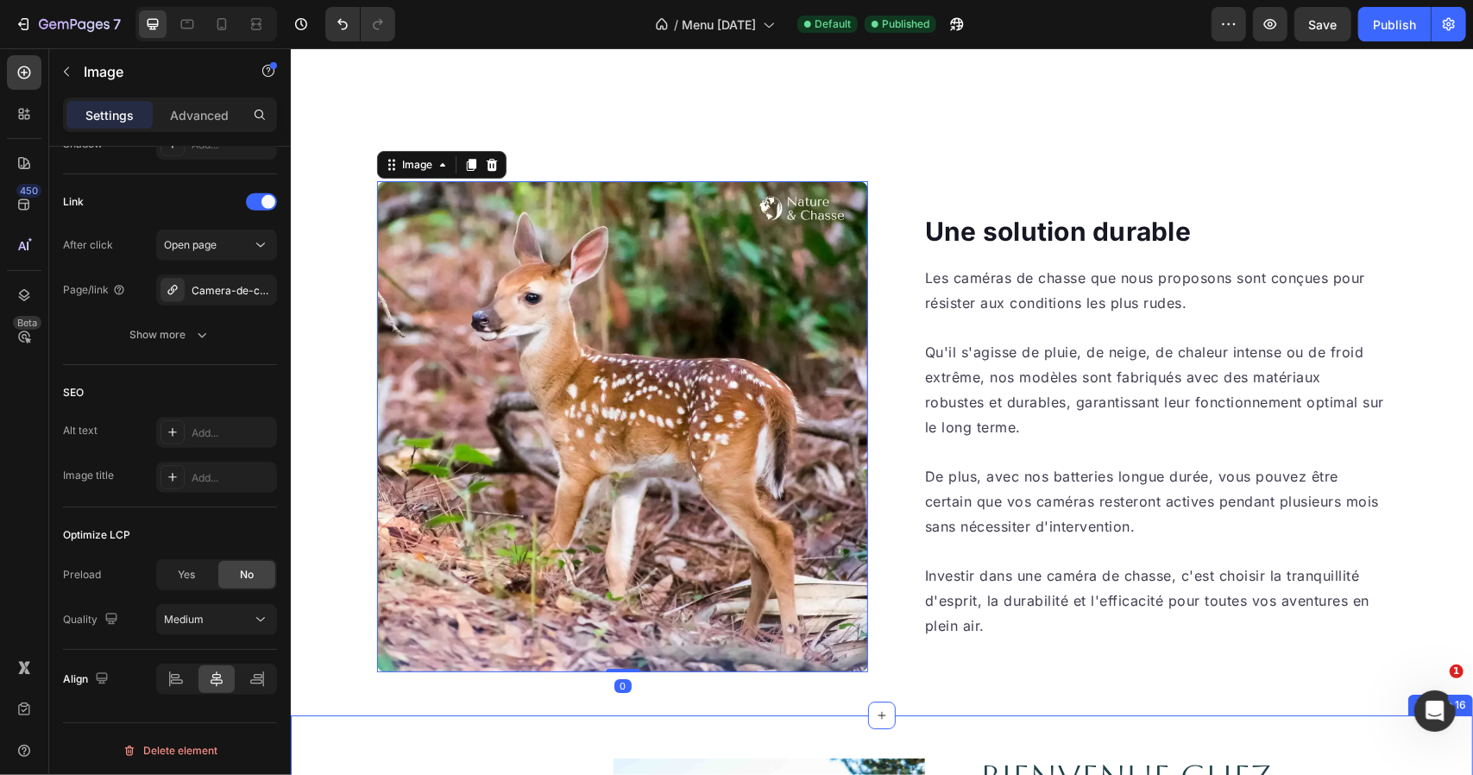
scroll to position [4315, 0]
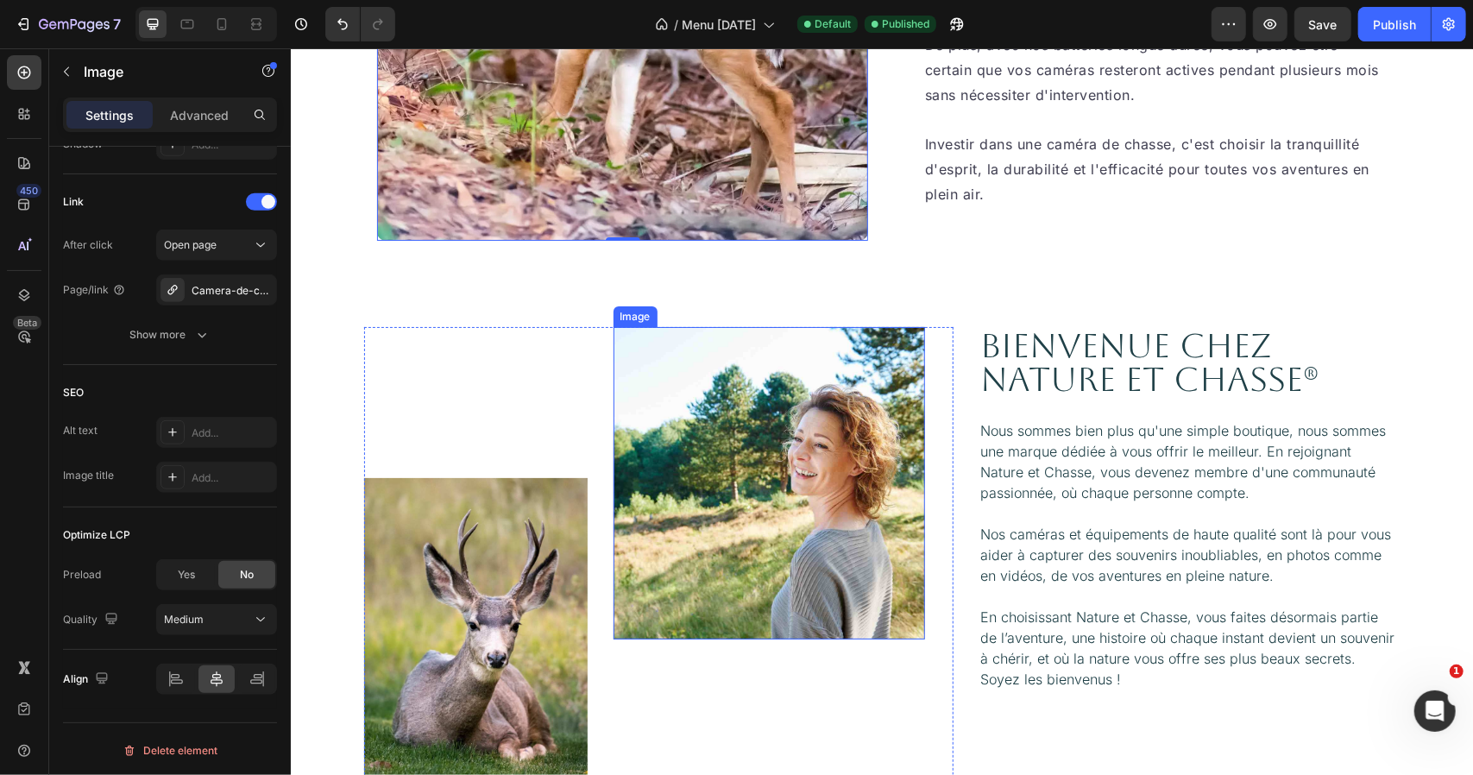
click at [818, 420] on img at bounding box center [769, 482] width 312 height 312
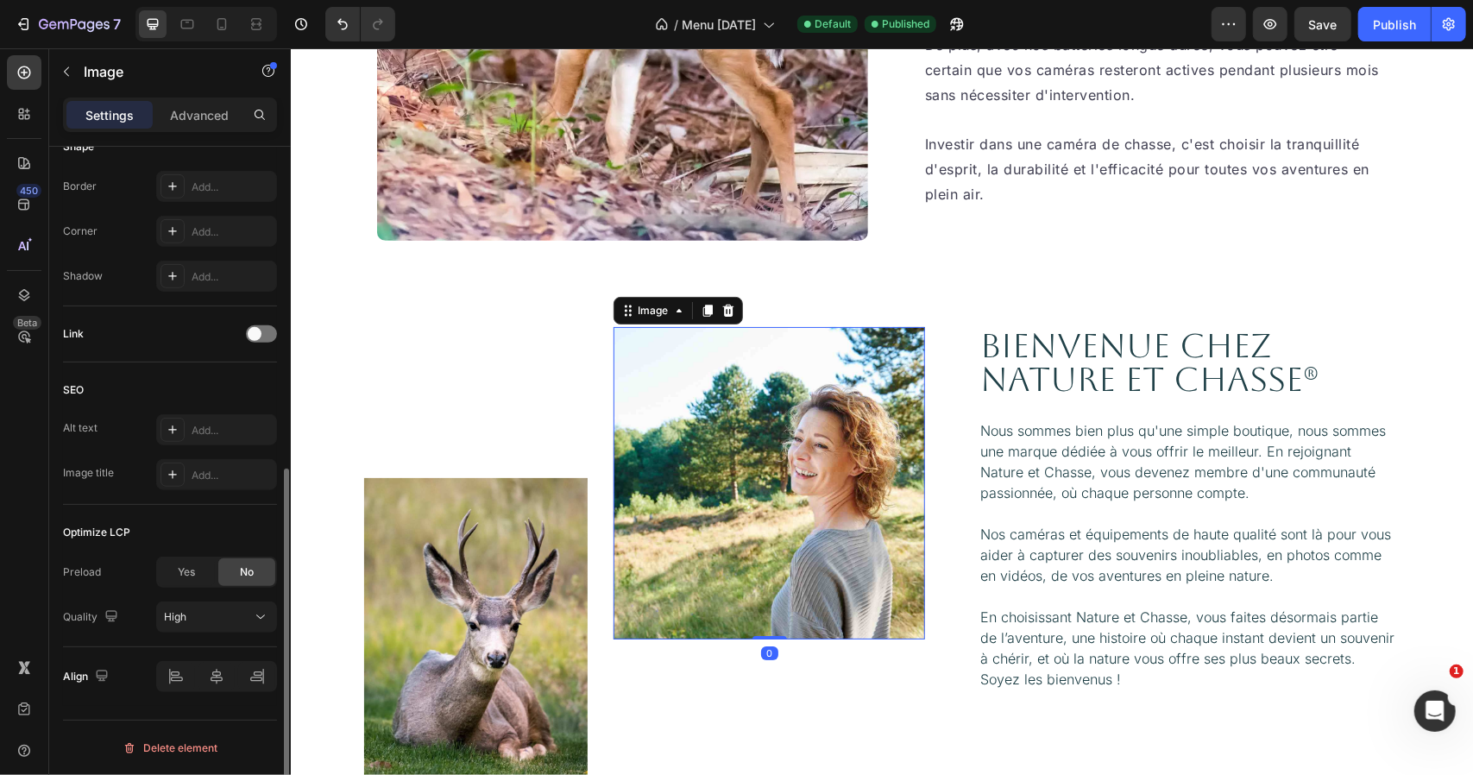
scroll to position [623, 0]
click at [211, 621] on div "High" at bounding box center [208, 620] width 88 height 16
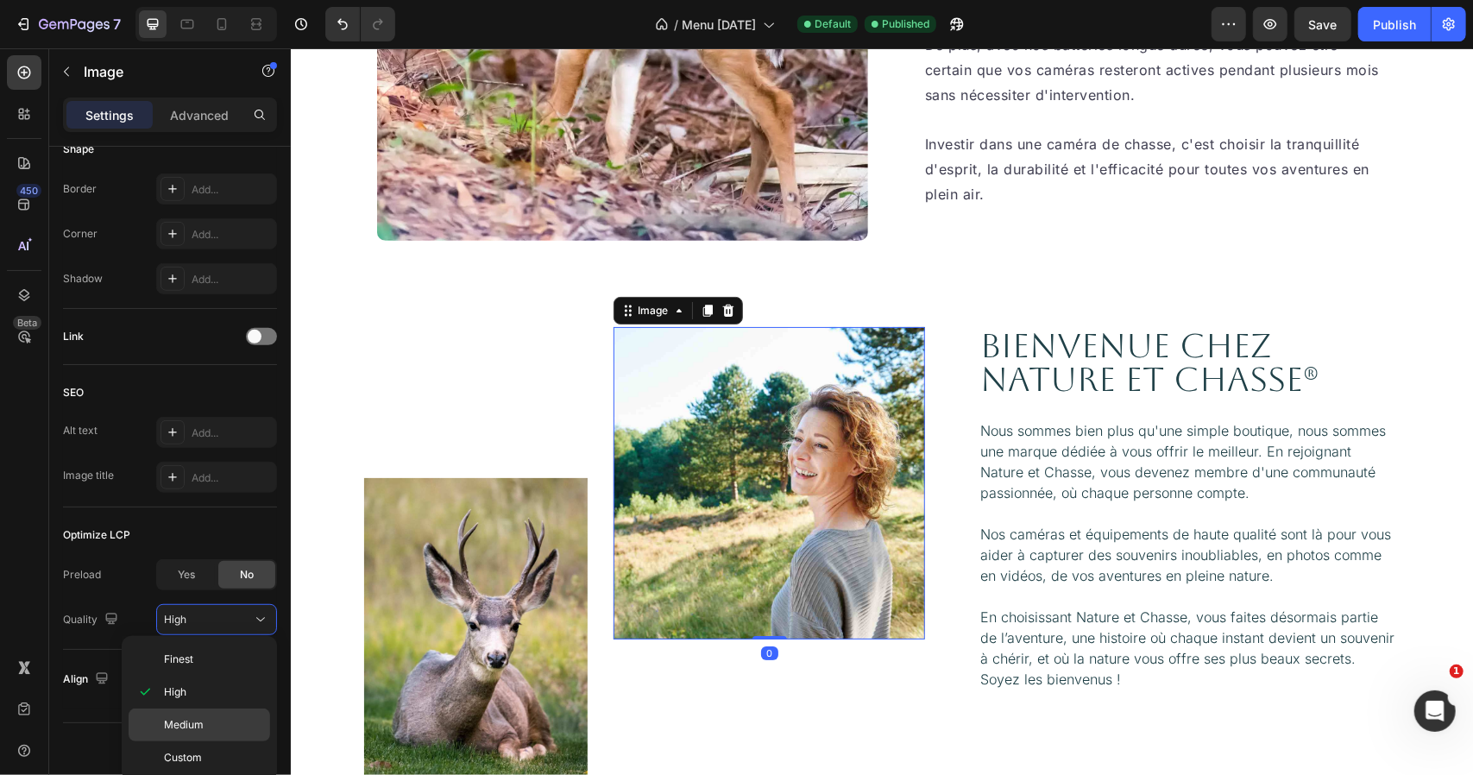
click at [203, 719] on span "Medium" at bounding box center [184, 725] width 40 height 16
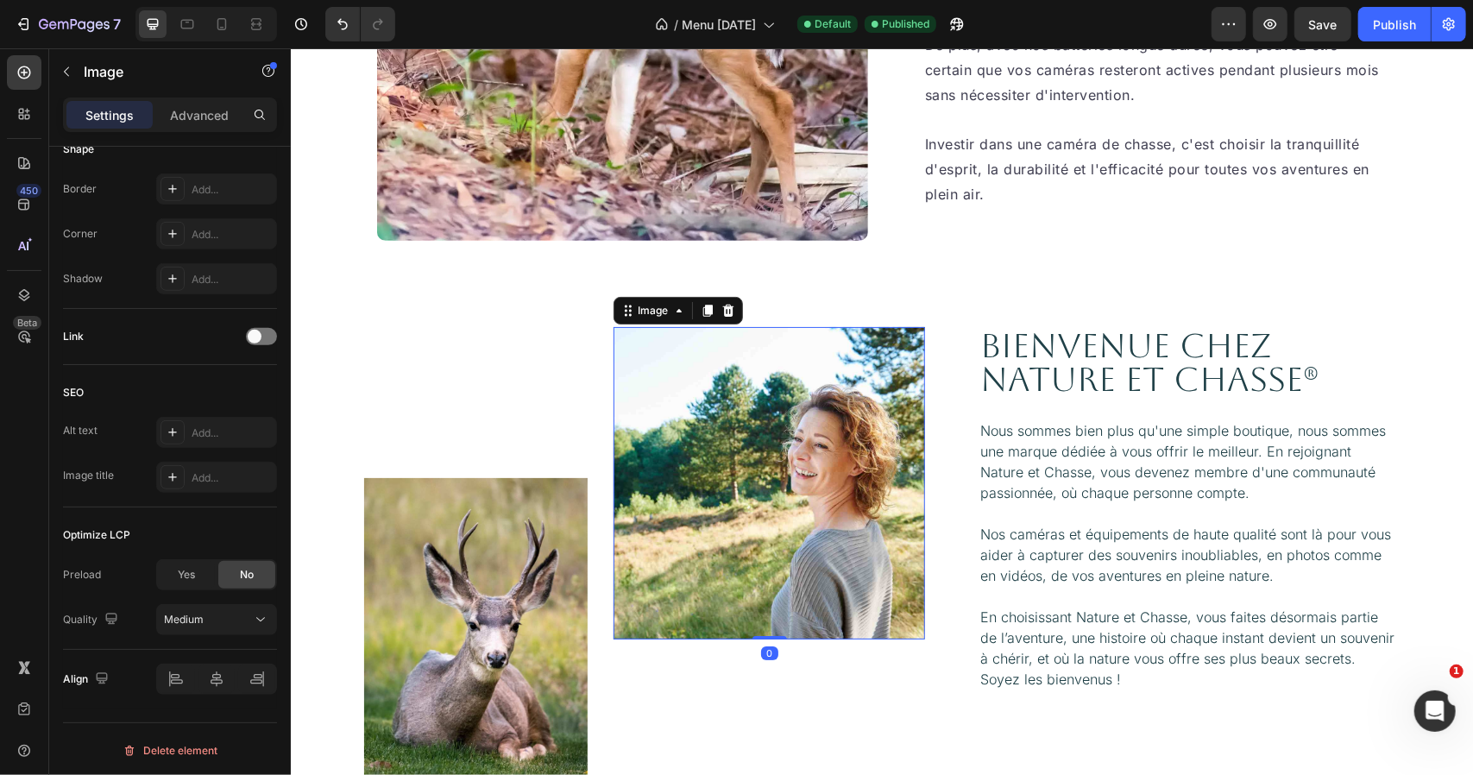
click at [412, 658] on img at bounding box center [474, 636] width 223 height 318
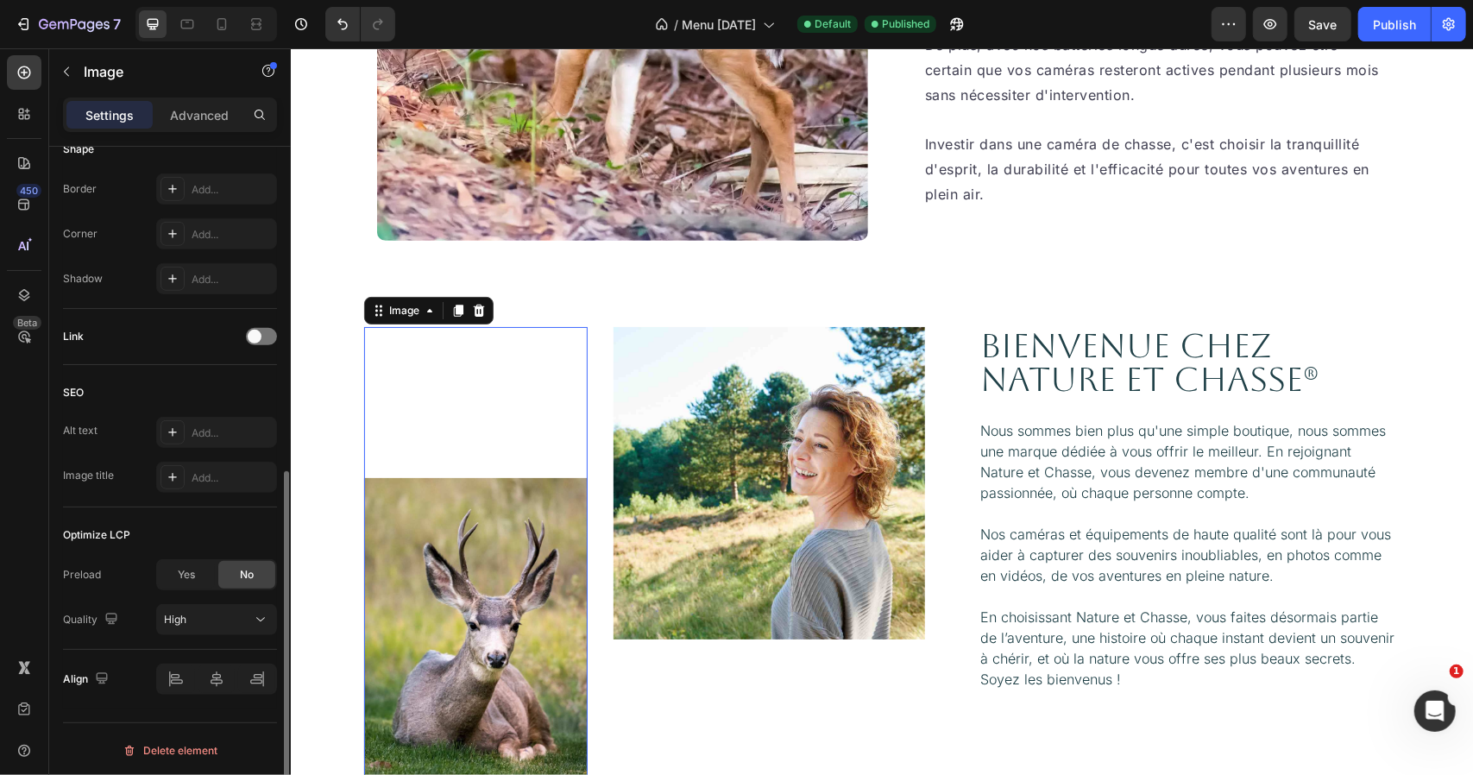
click at [227, 633] on div "Optimize LCP Preload Yes No Quality High" at bounding box center [170, 578] width 214 height 142
click at [229, 628] on button "High" at bounding box center [216, 619] width 121 height 31
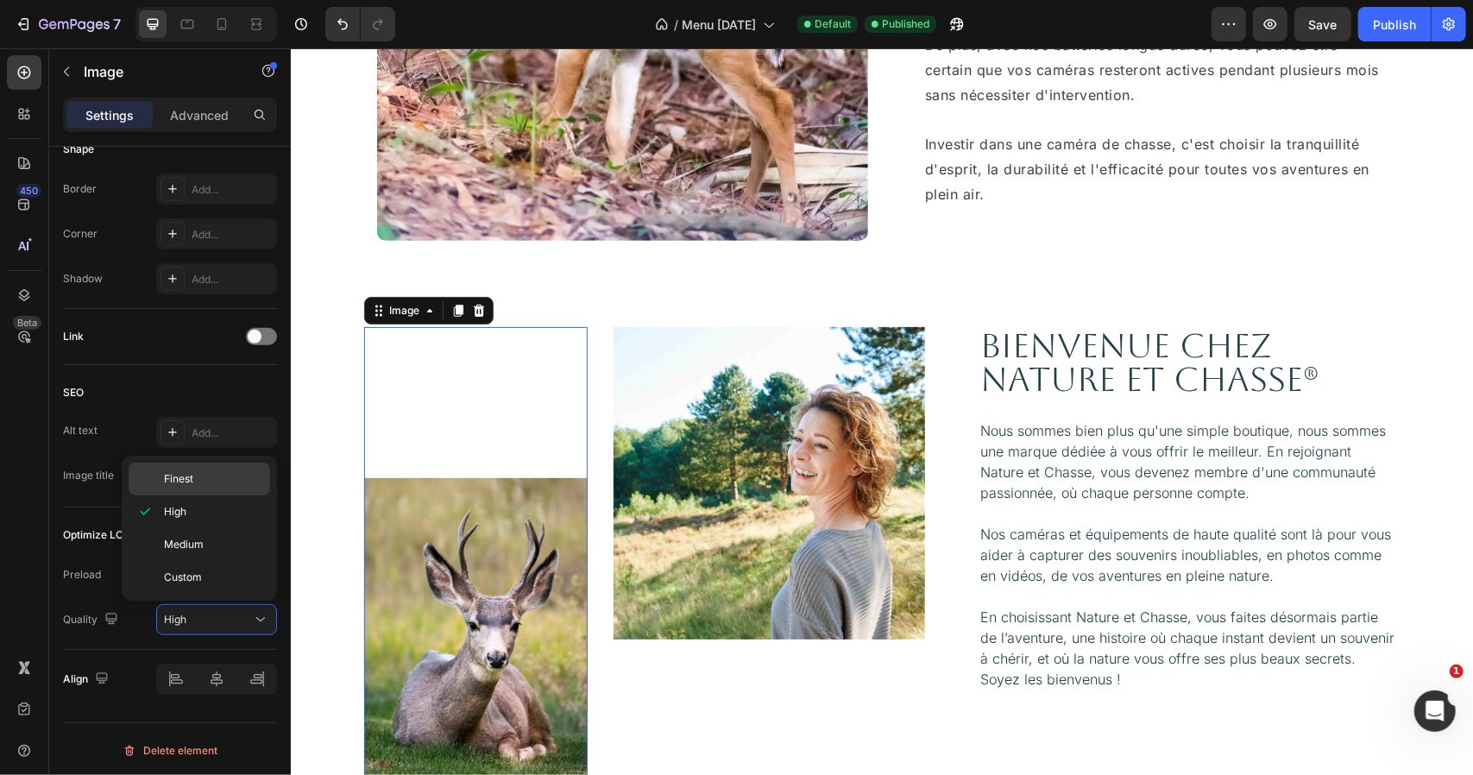
click at [207, 470] on div "Finest" at bounding box center [200, 479] width 142 height 33
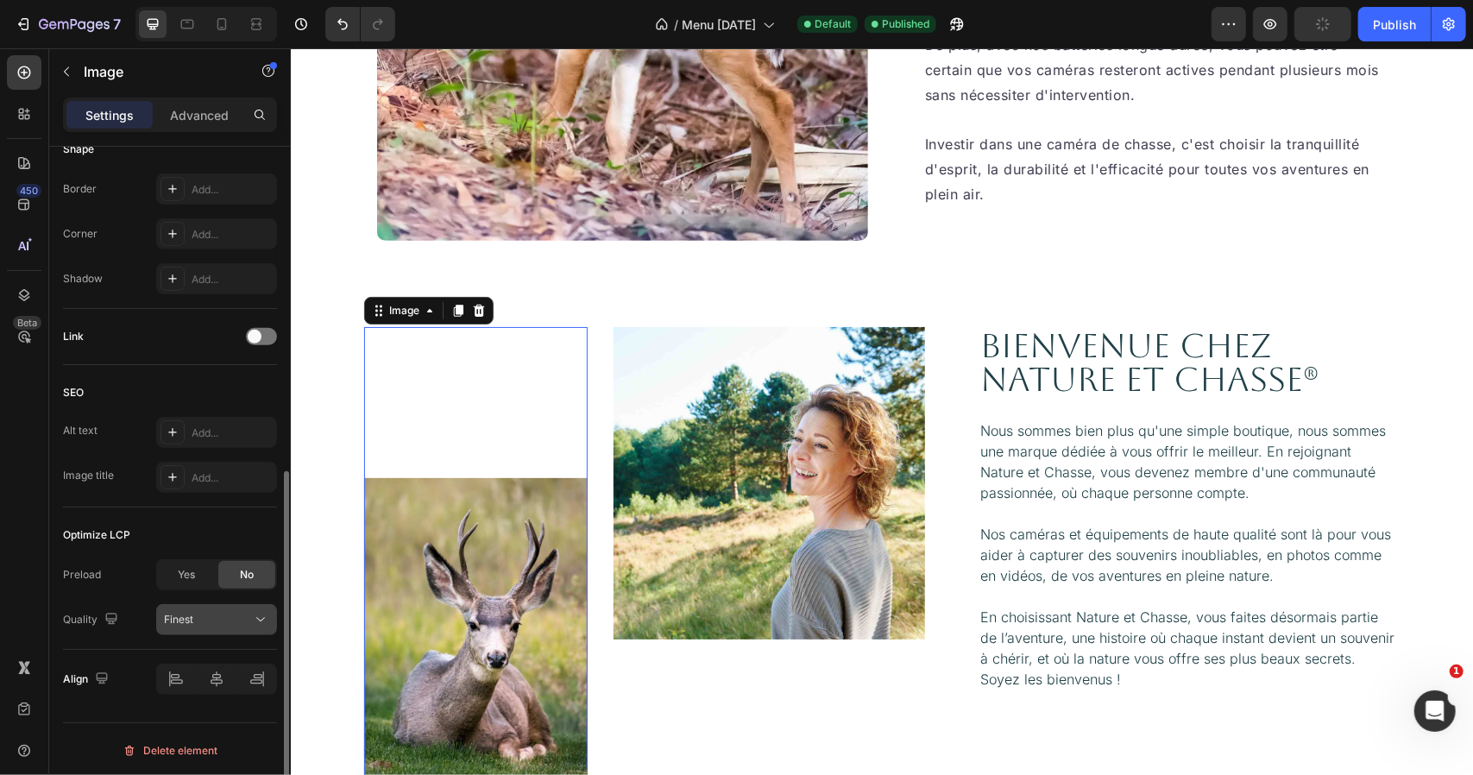
click at [203, 620] on div "Finest" at bounding box center [208, 620] width 88 height 16
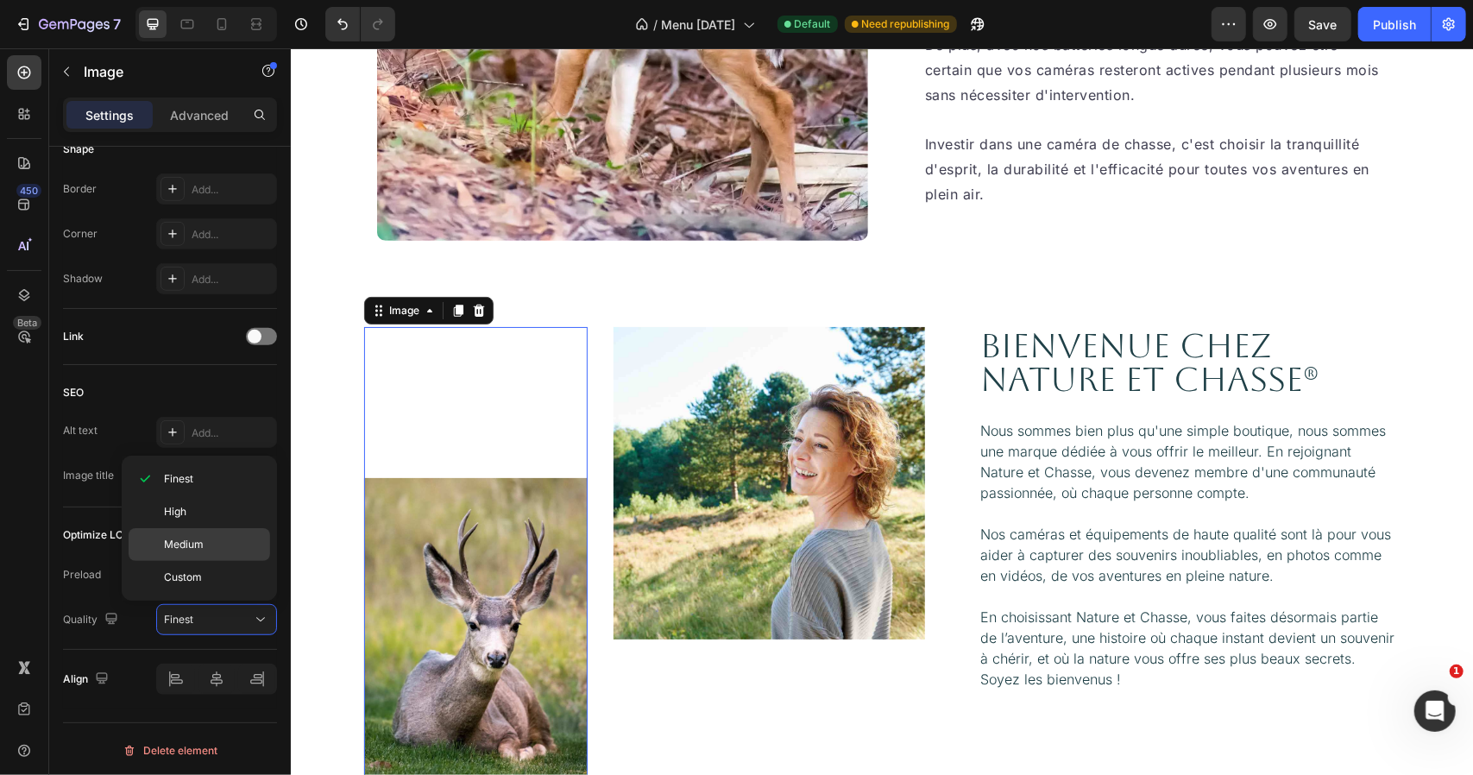
click at [185, 544] on span "Medium" at bounding box center [184, 545] width 40 height 16
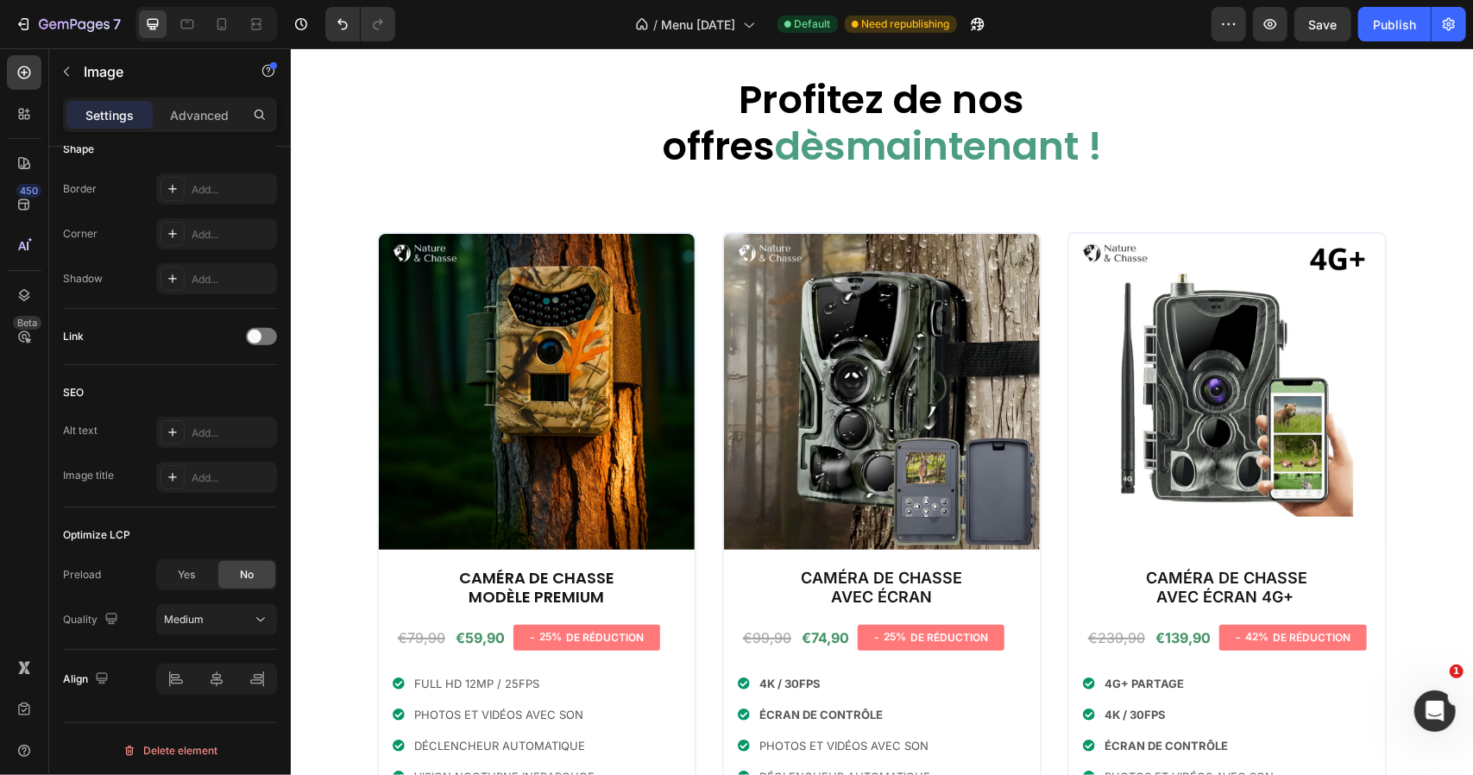
scroll to position [0, 0]
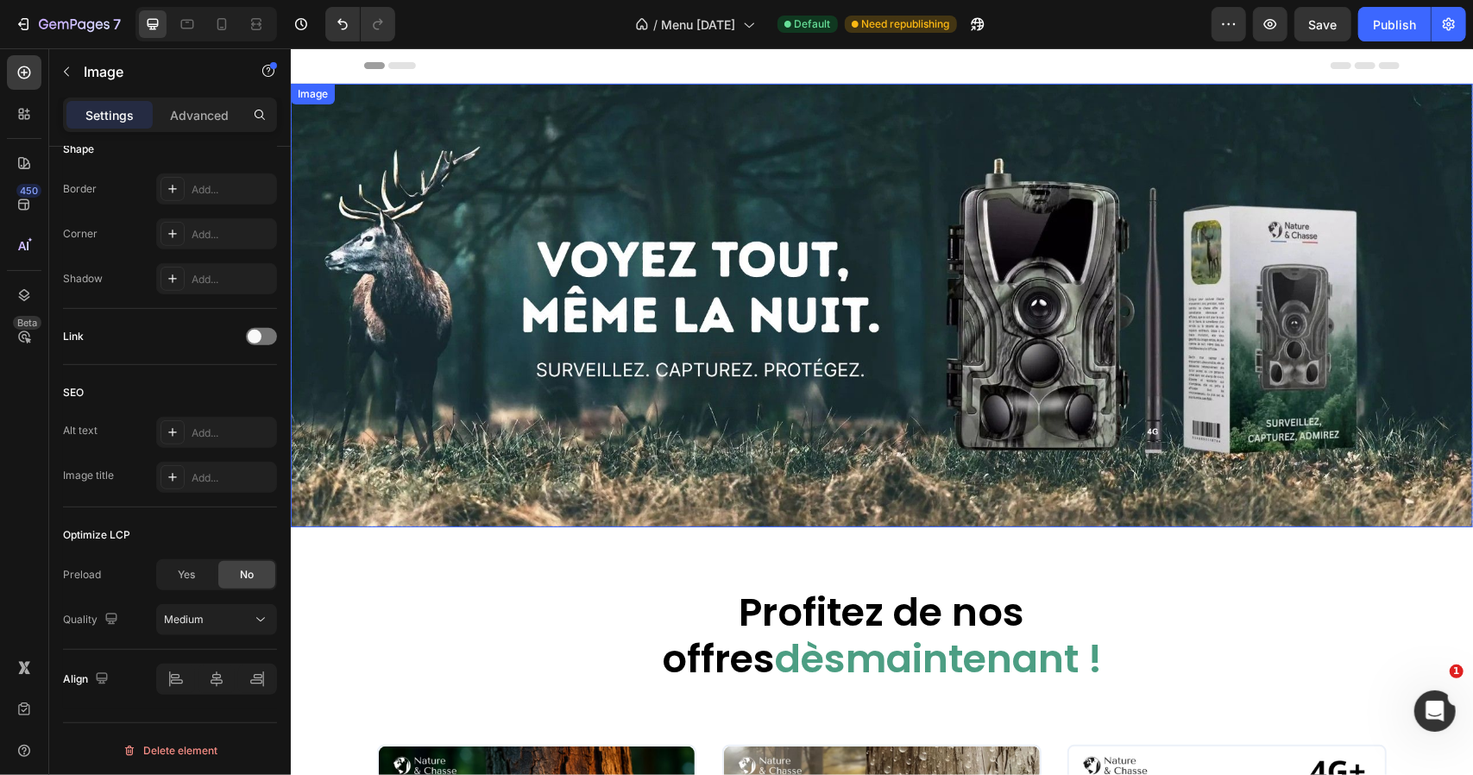
click at [423, 104] on img at bounding box center [881, 305] width 1182 height 444
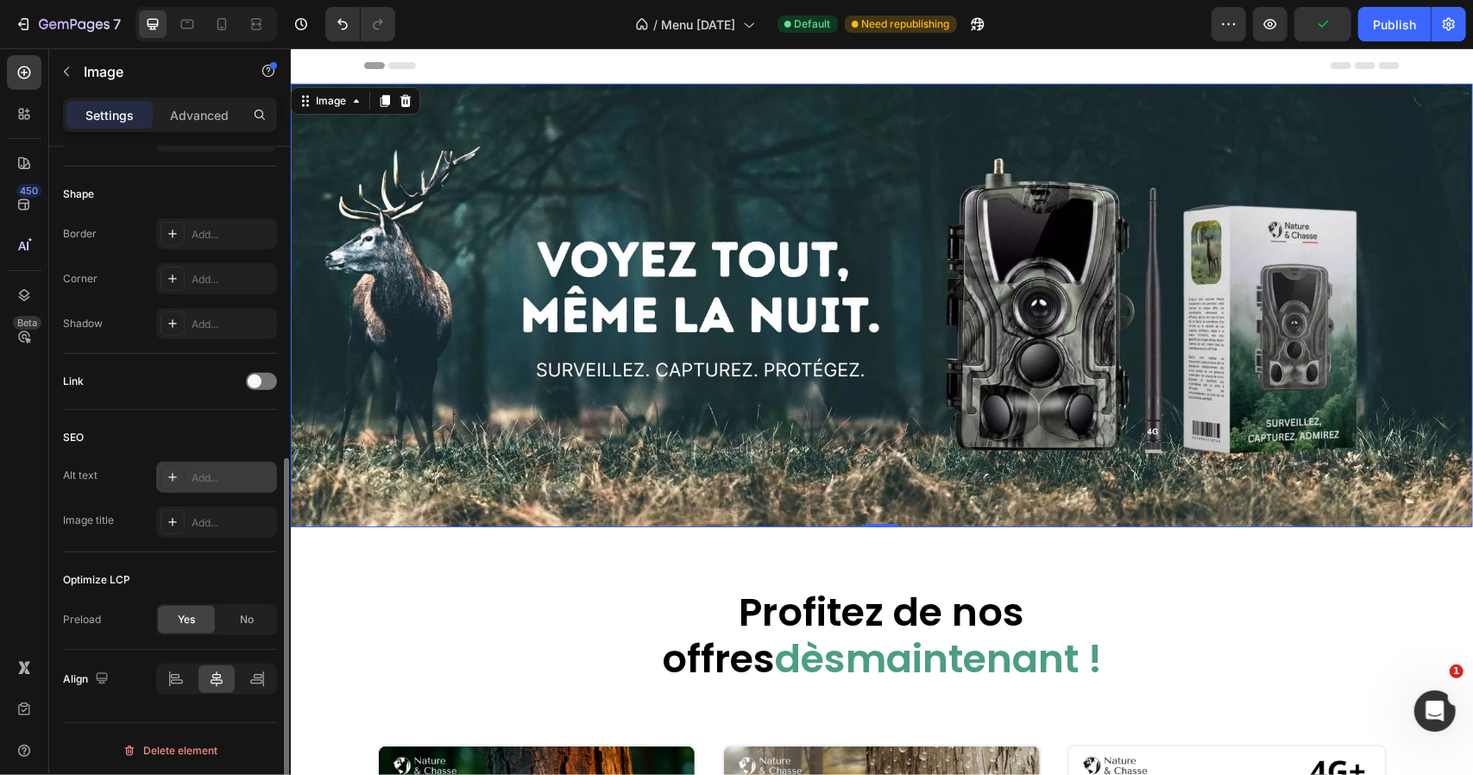
click at [205, 470] on div "Add..." at bounding box center [232, 478] width 81 height 16
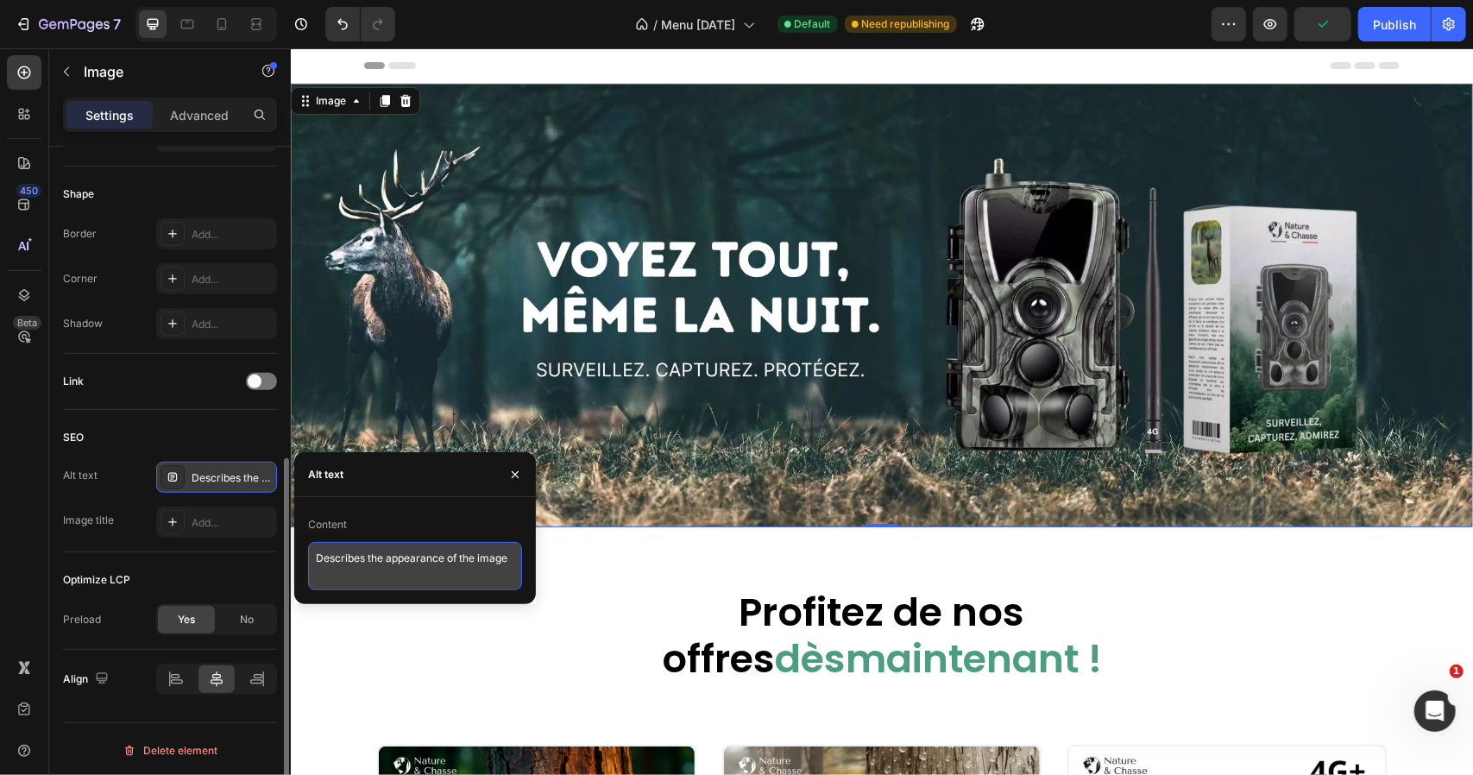
click at [378, 570] on textarea "Describes the appearance of the image" at bounding box center [415, 566] width 214 height 48
click at [379, 570] on textarea "Describes the appearance of the image" at bounding box center [415, 566] width 214 height 48
click at [380, 570] on textarea "Describes the appearance of the image" at bounding box center [415, 566] width 214 height 48
click at [359, 563] on textarea "camera de chasse 4G" at bounding box center [415, 566] width 214 height 48
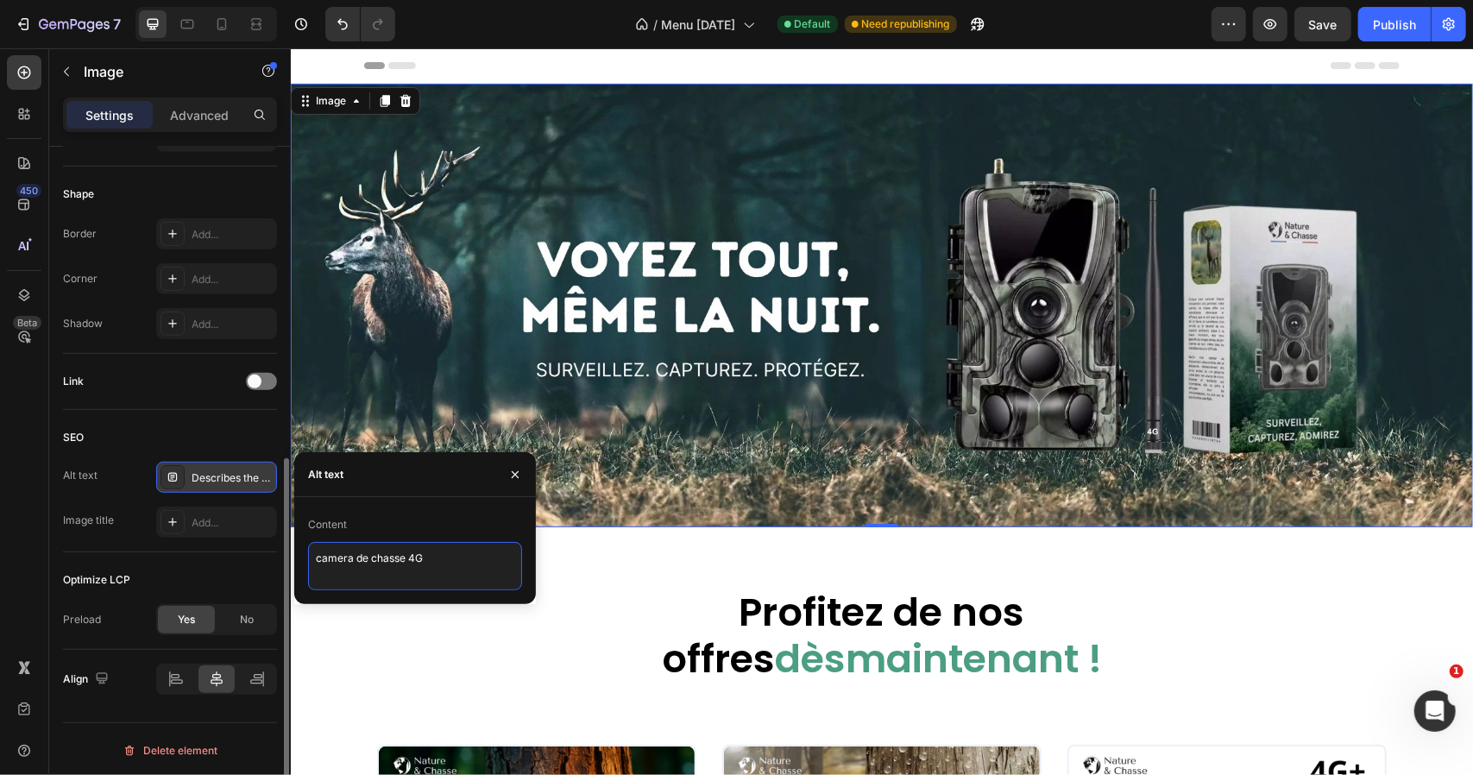
click at [360, 563] on textarea "camera de chasse 4G" at bounding box center [415, 566] width 214 height 48
type textarea "camera de chasse 4G"
click at [98, 513] on div "Image title" at bounding box center [88, 521] width 51 height 16
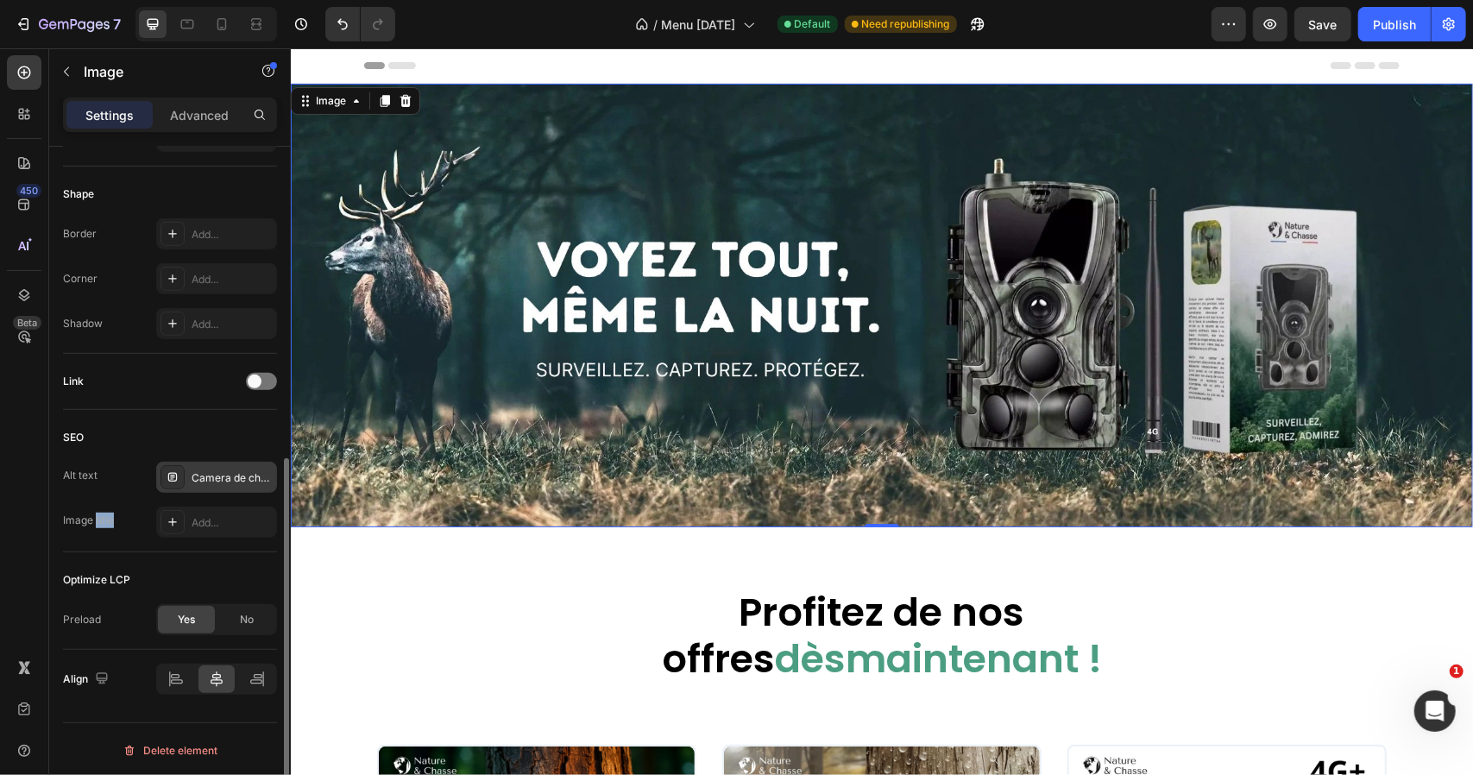
click at [98, 513] on div "Image title" at bounding box center [88, 521] width 51 height 16
copy div "Image title"
click at [203, 507] on div "Add..." at bounding box center [216, 522] width 121 height 31
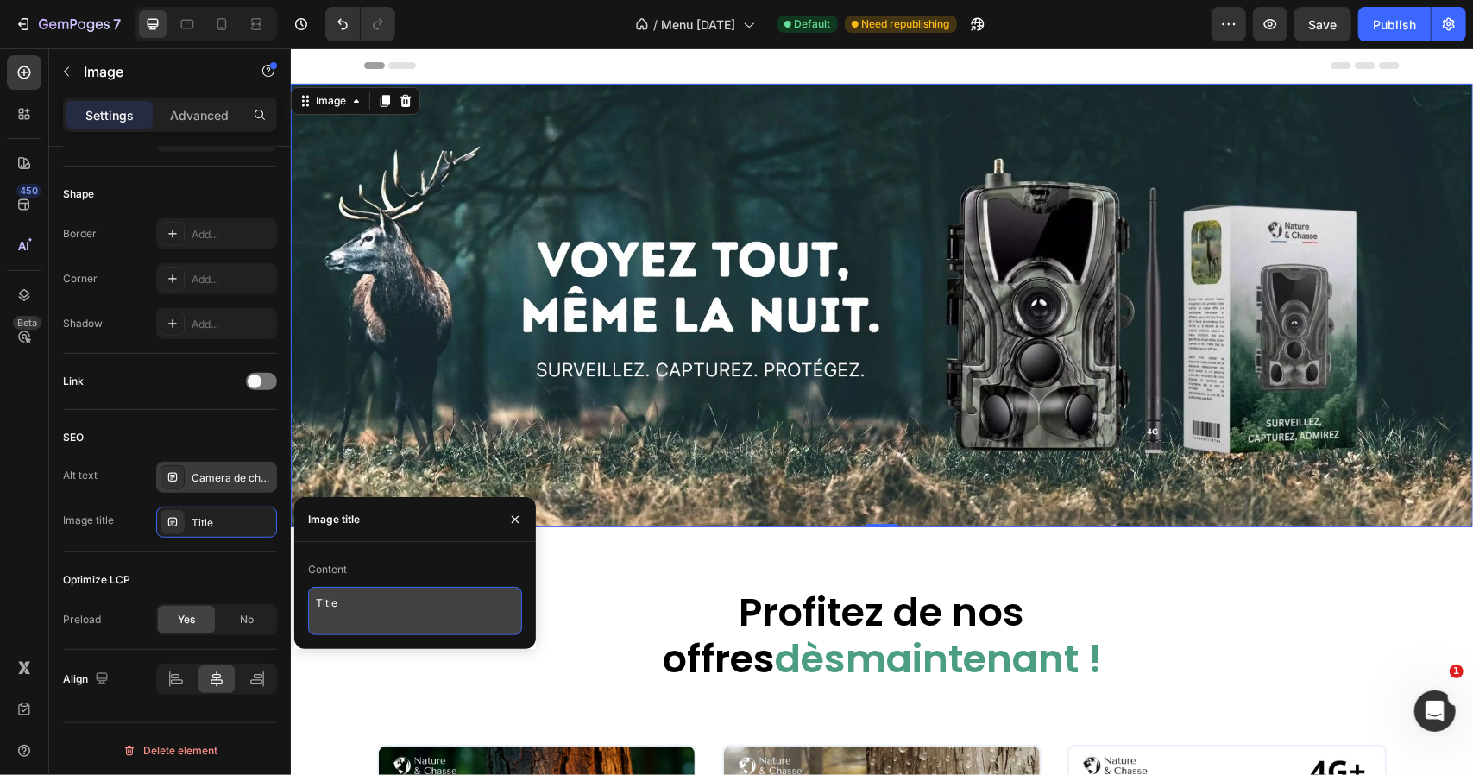
click at [371, 600] on textarea "Title" at bounding box center [415, 611] width 214 height 48
paste textarea "Caméra de chasse 4G avec vision nocturn"
type textarea "Caméra de chasse 4G avec vision nocturne"
click at [380, 563] on div "Content" at bounding box center [415, 570] width 214 height 28
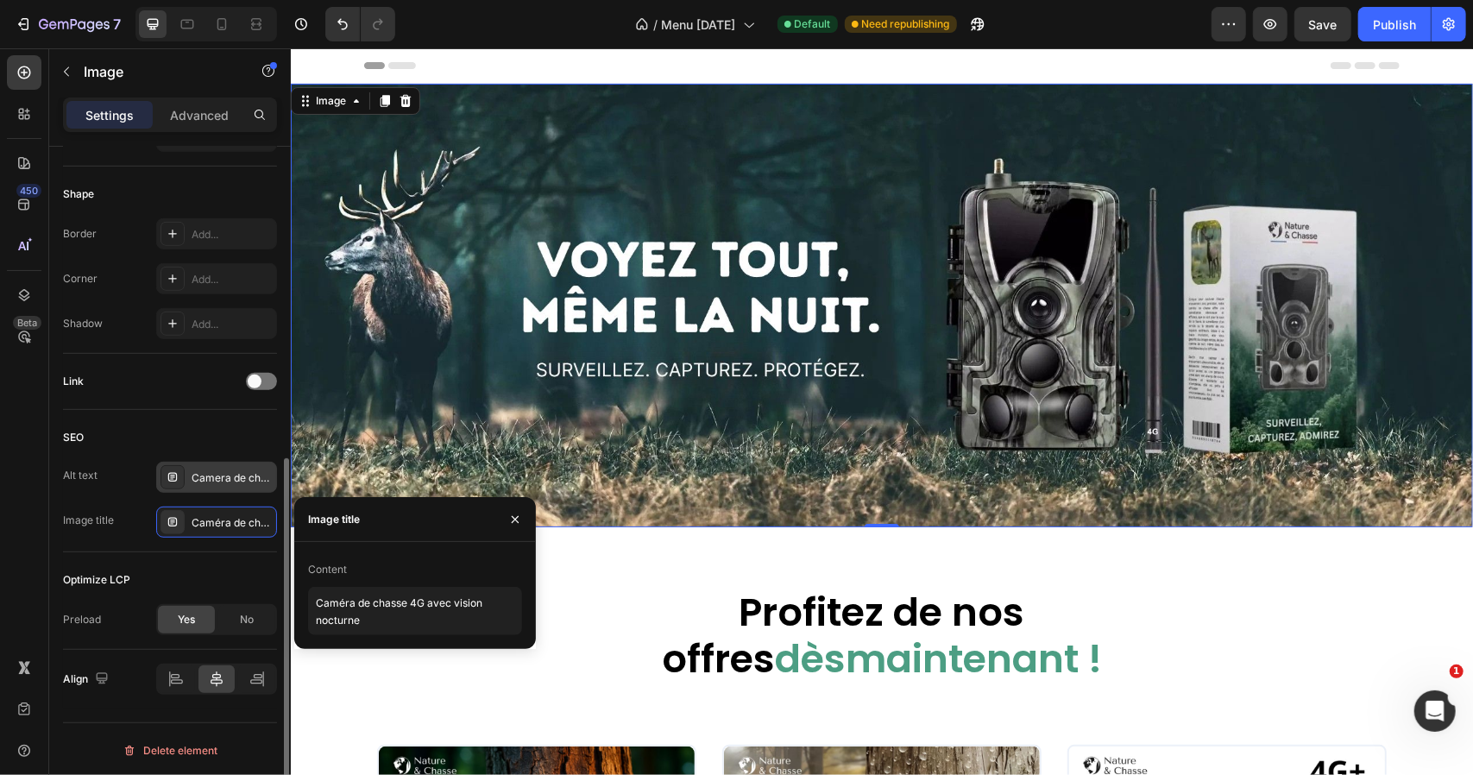
click at [208, 560] on div "Optimize LCP Preload Yes No" at bounding box center [170, 601] width 214 height 98
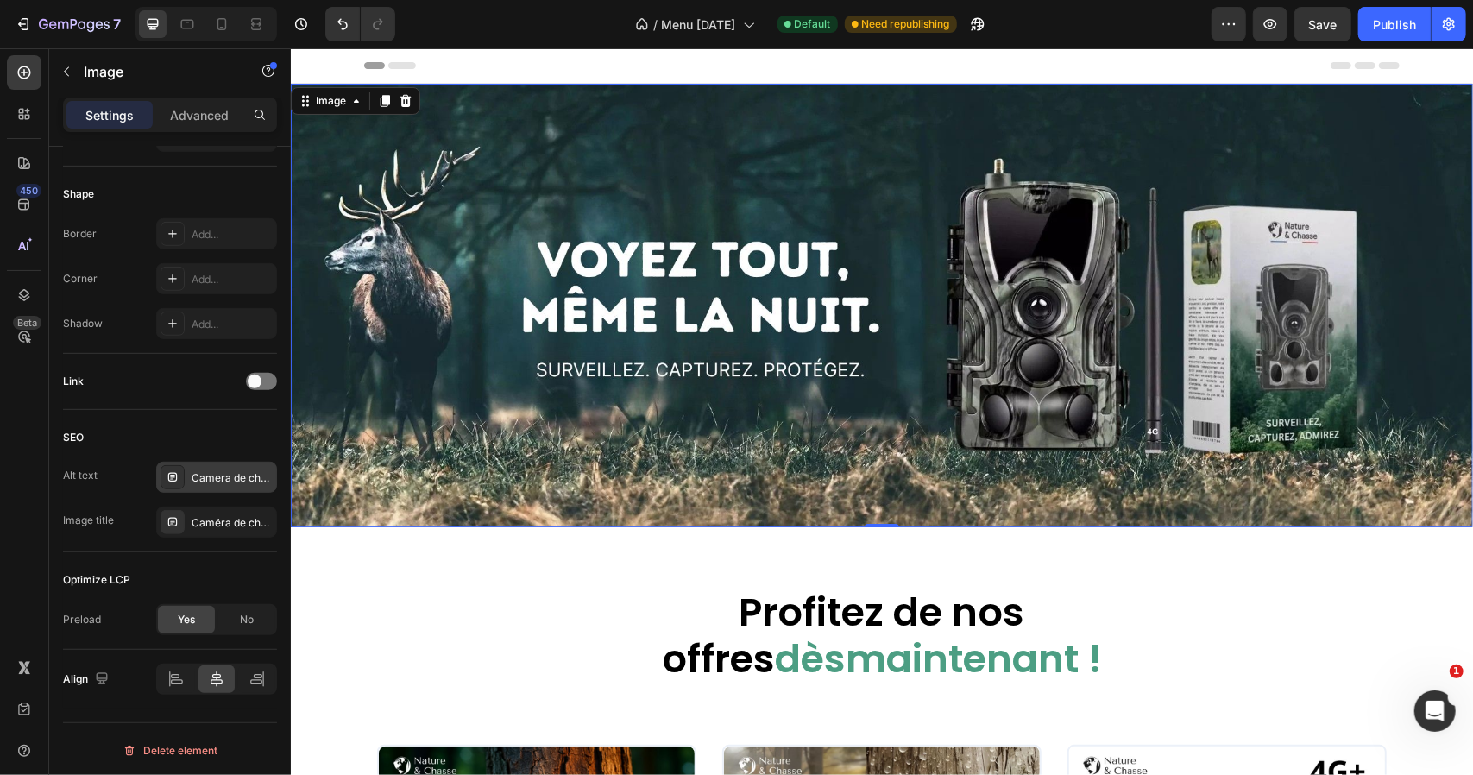
click at [230, 480] on div "Camera de chasse 4G" at bounding box center [232, 478] width 81 height 16
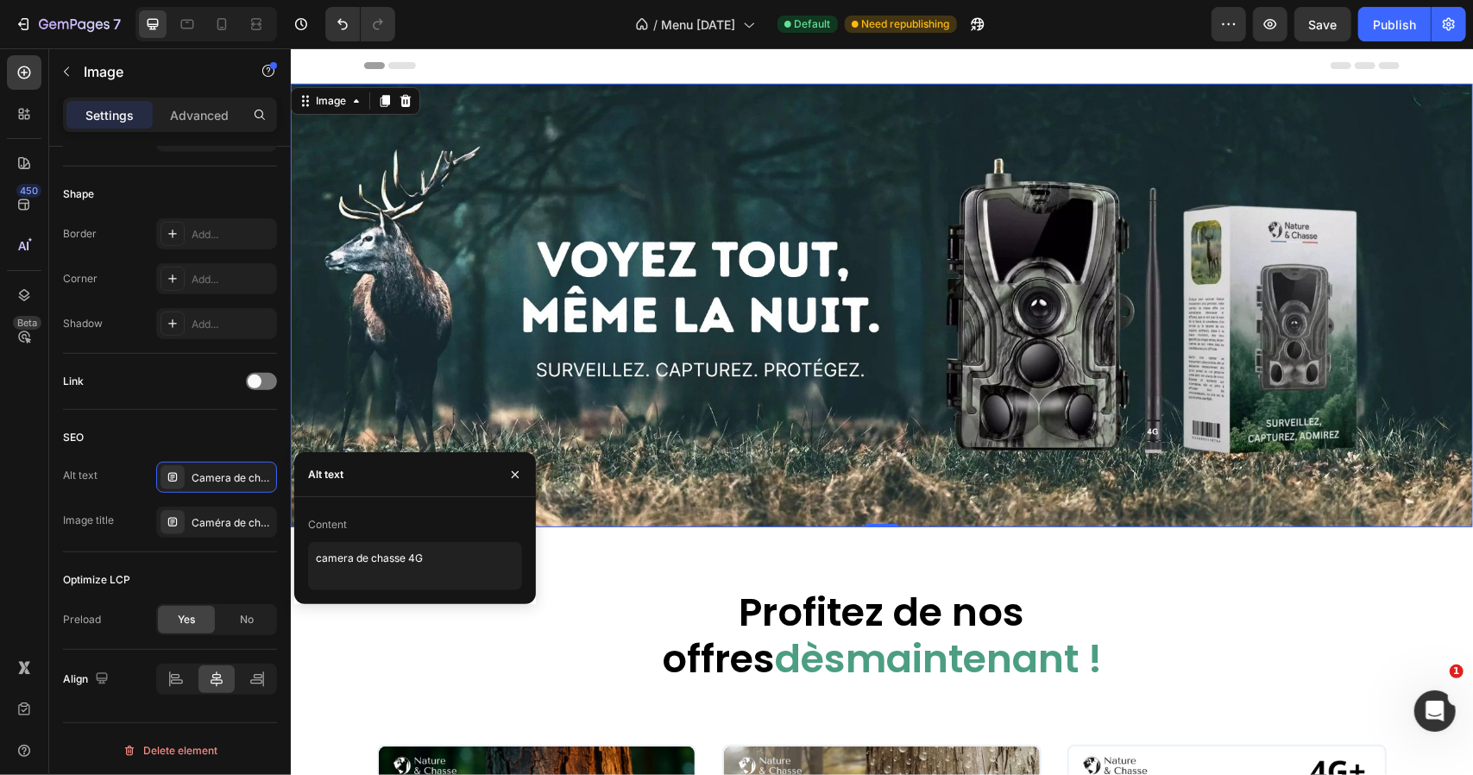
click at [126, 516] on div "Image title Caméra de chasse 4G avec vision nocturne" at bounding box center [170, 522] width 214 height 31
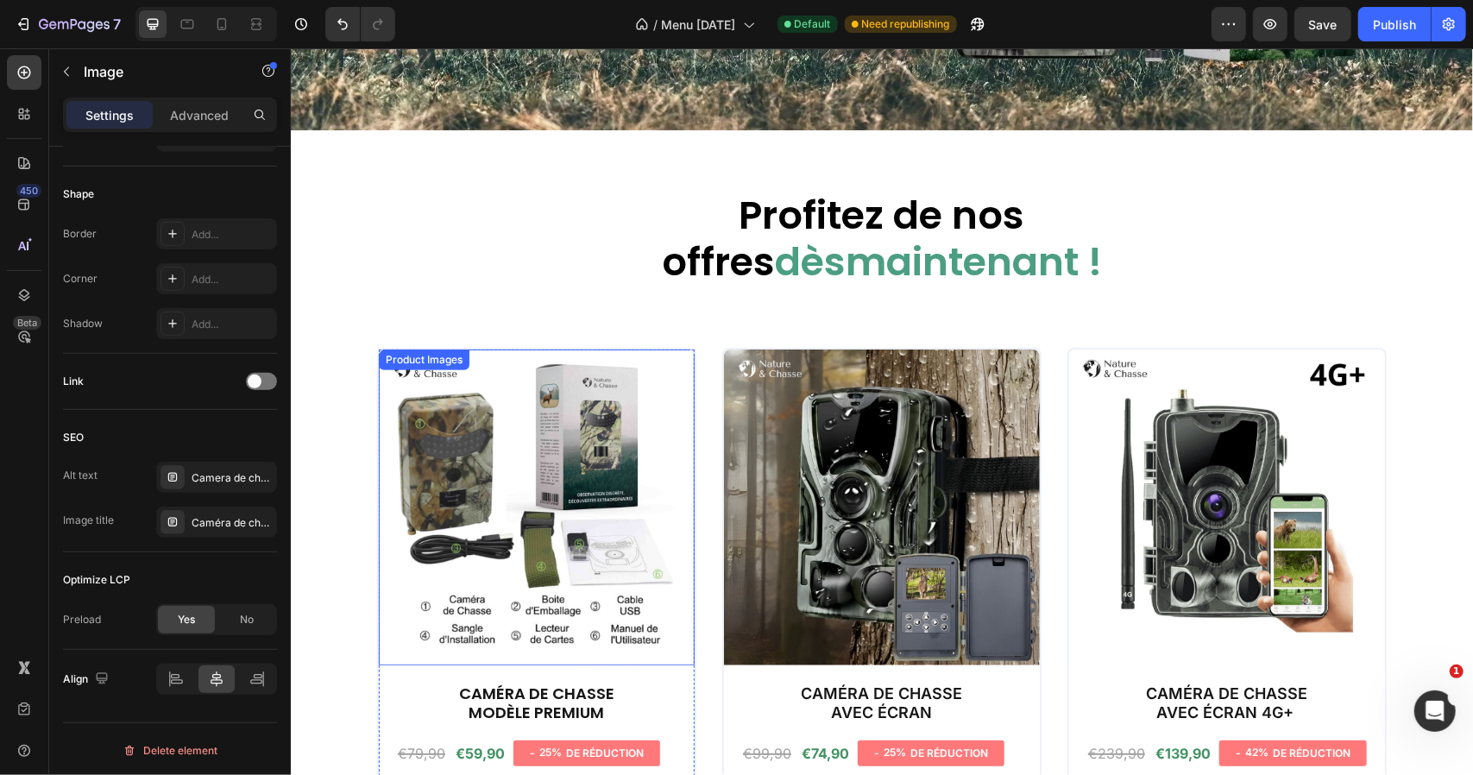
scroll to position [431, 0]
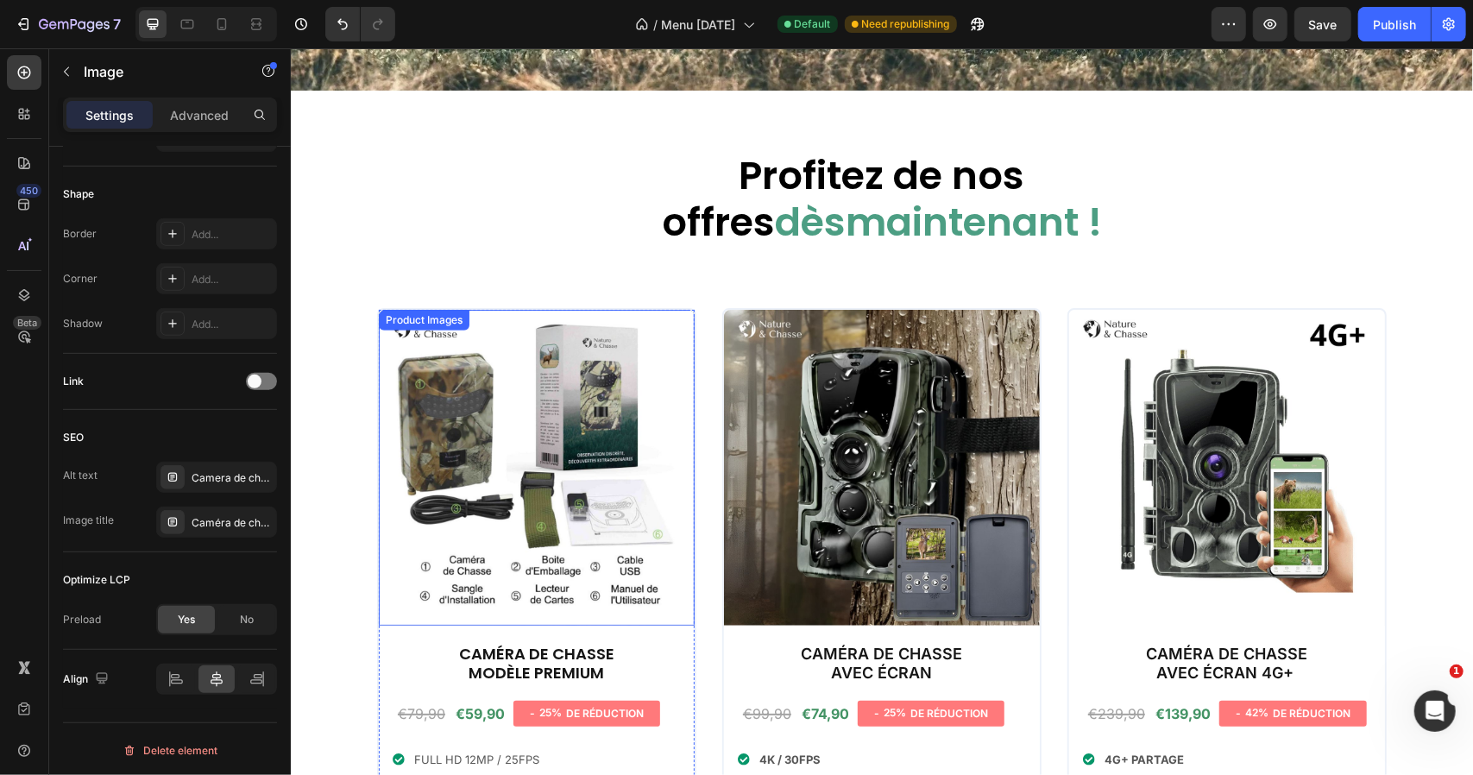
click at [571, 416] on img at bounding box center [536, 467] width 316 height 316
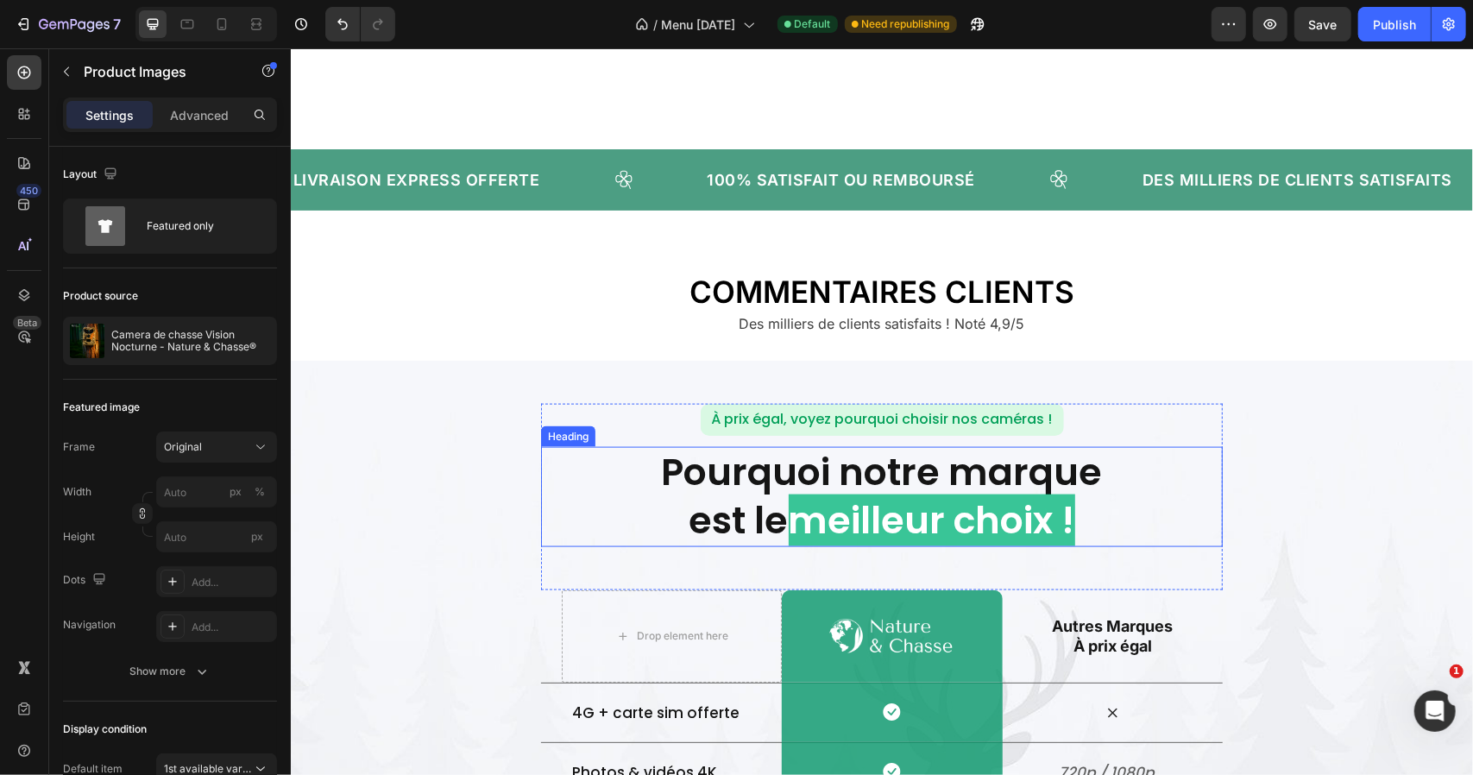
scroll to position [1640, 0]
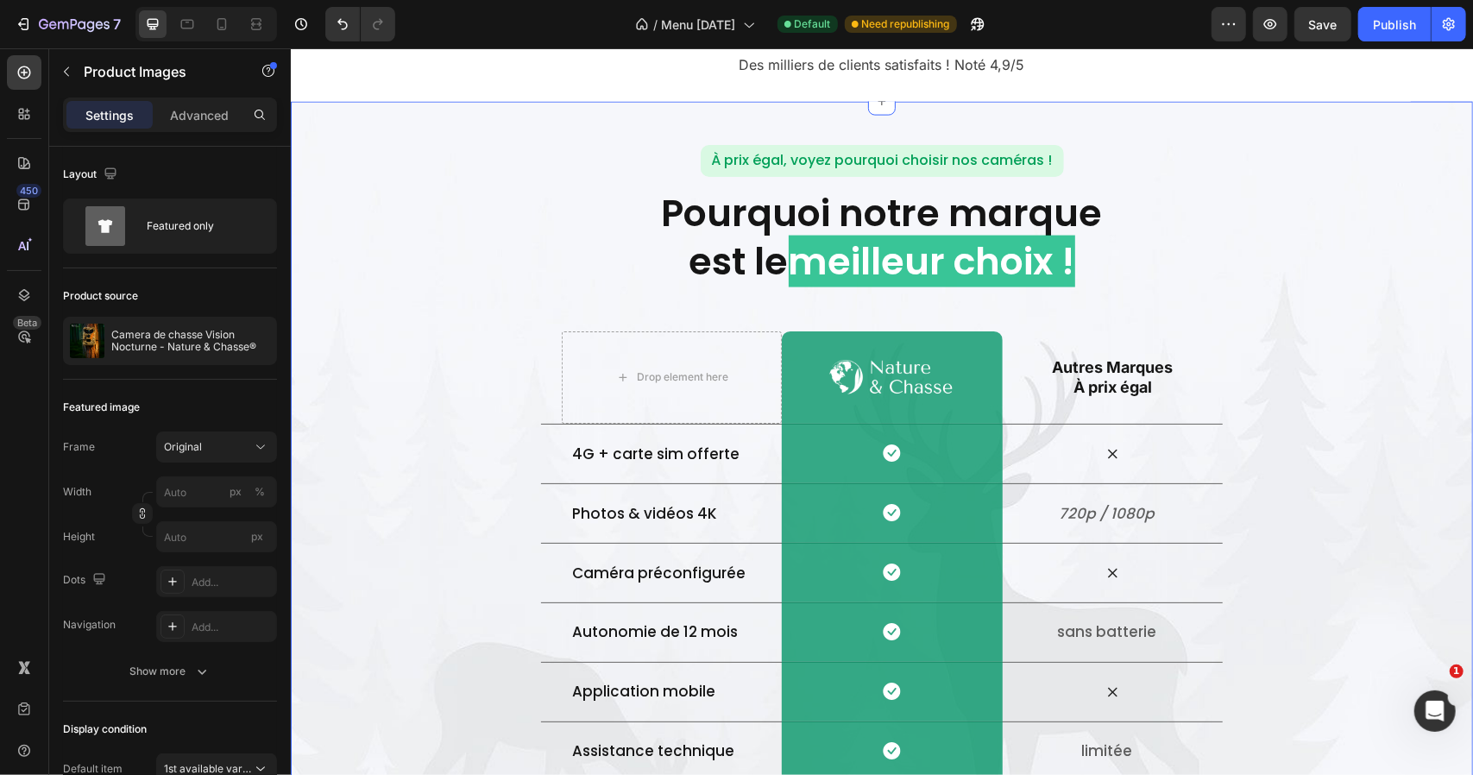
click at [412, 221] on div "À prix égal, voyez pourquoi choisir nos caméras ! Text Block Row Pourquoi notre…" at bounding box center [881, 492] width 1182 height 696
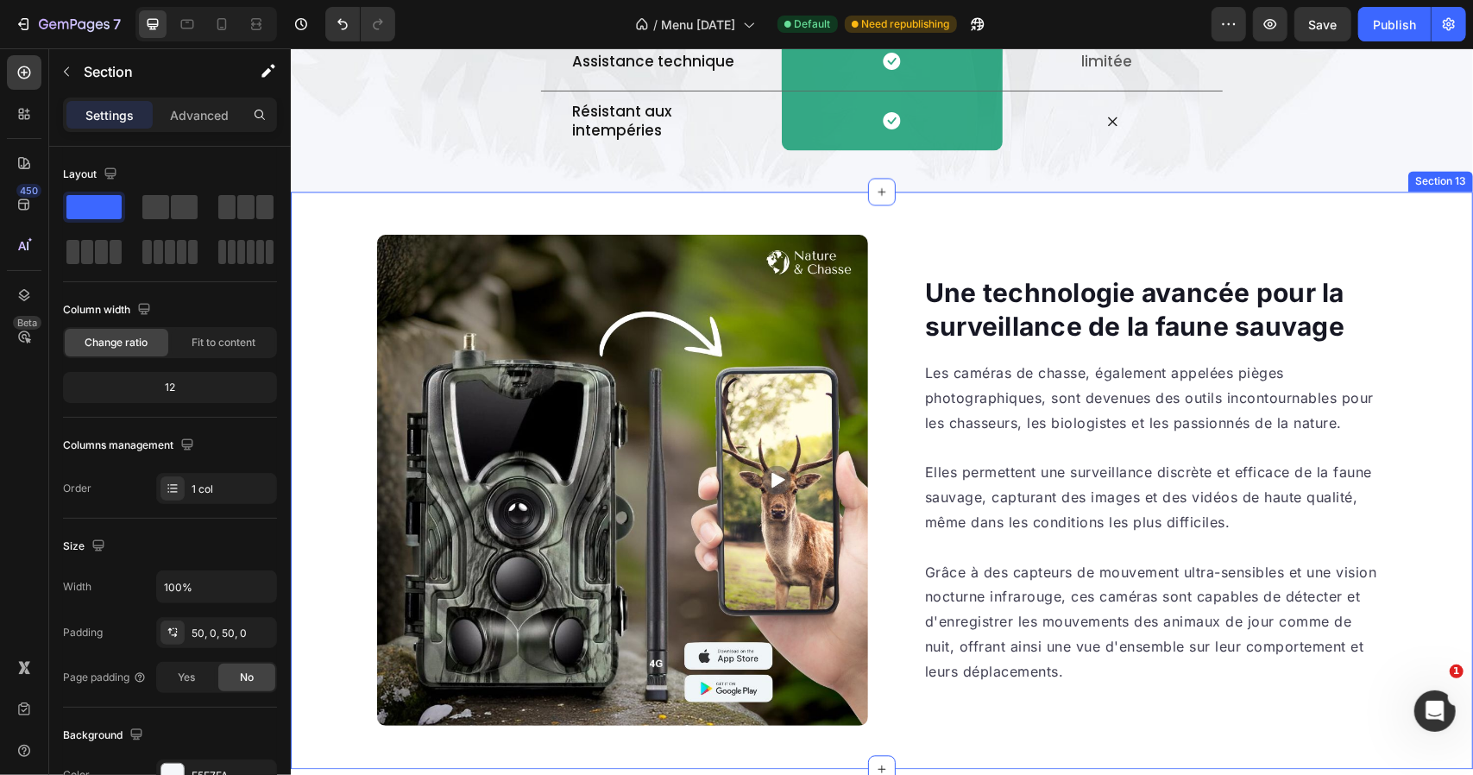
scroll to position [2934, 0]
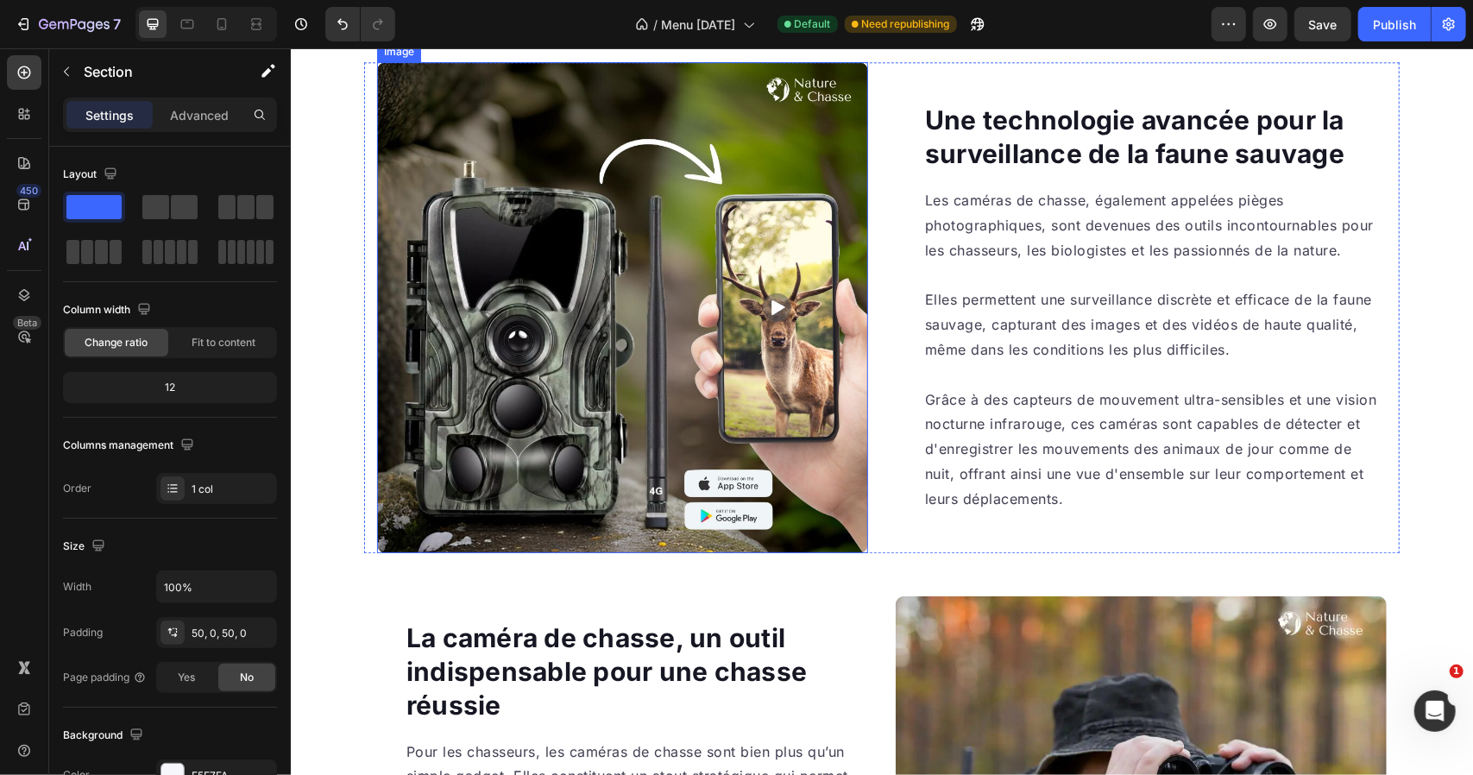
click at [610, 236] on img at bounding box center [621, 306] width 491 height 491
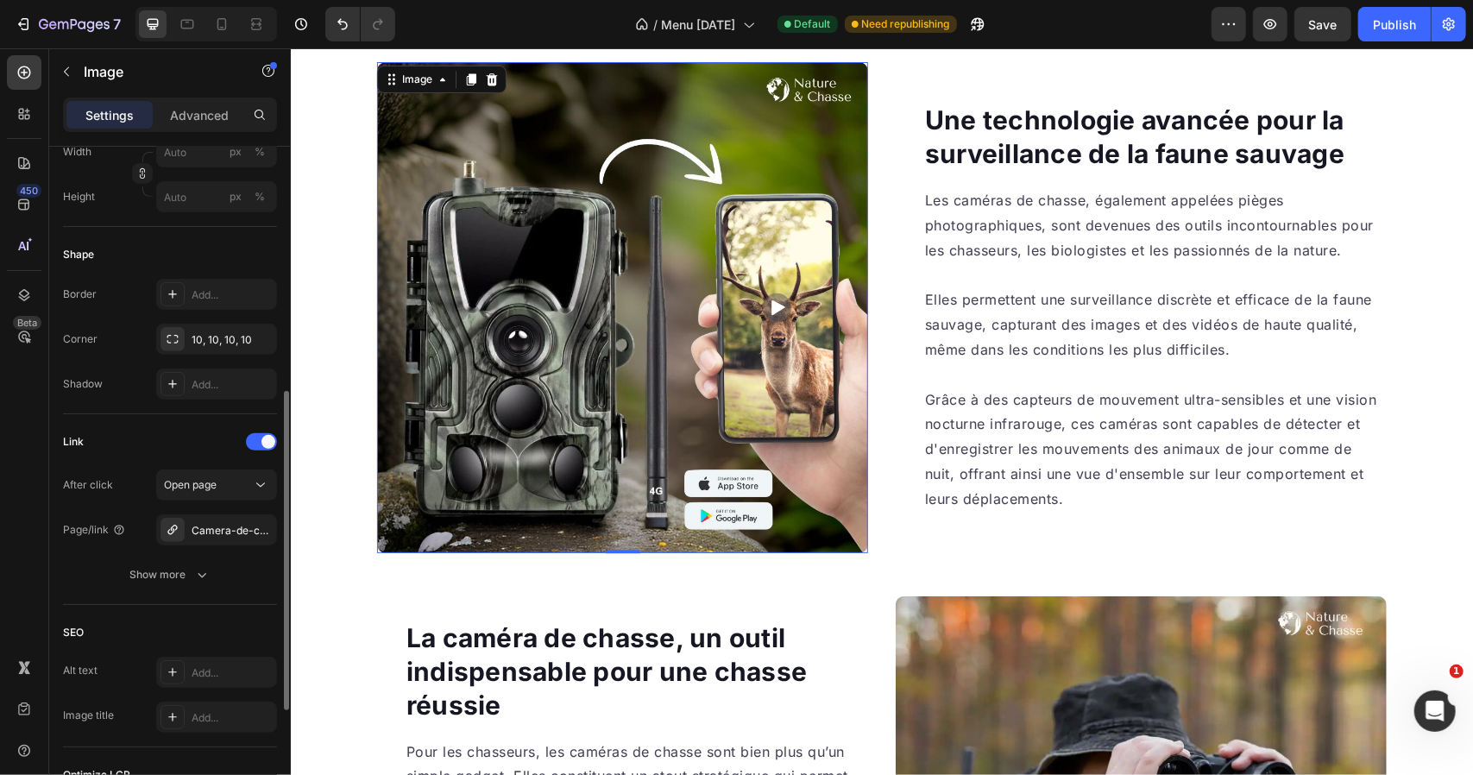
scroll to position [690, 0]
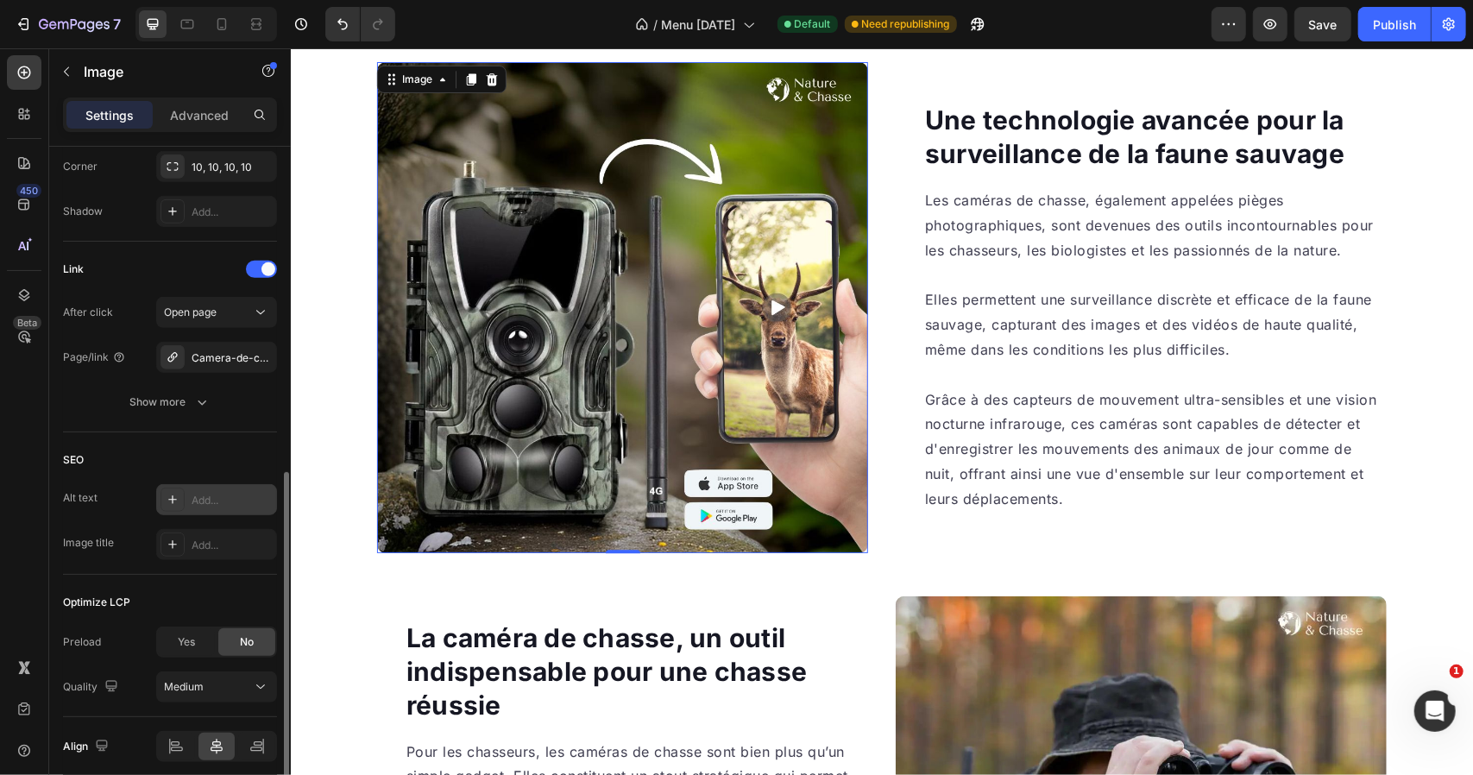
click at [232, 487] on div "Add..." at bounding box center [216, 499] width 121 height 31
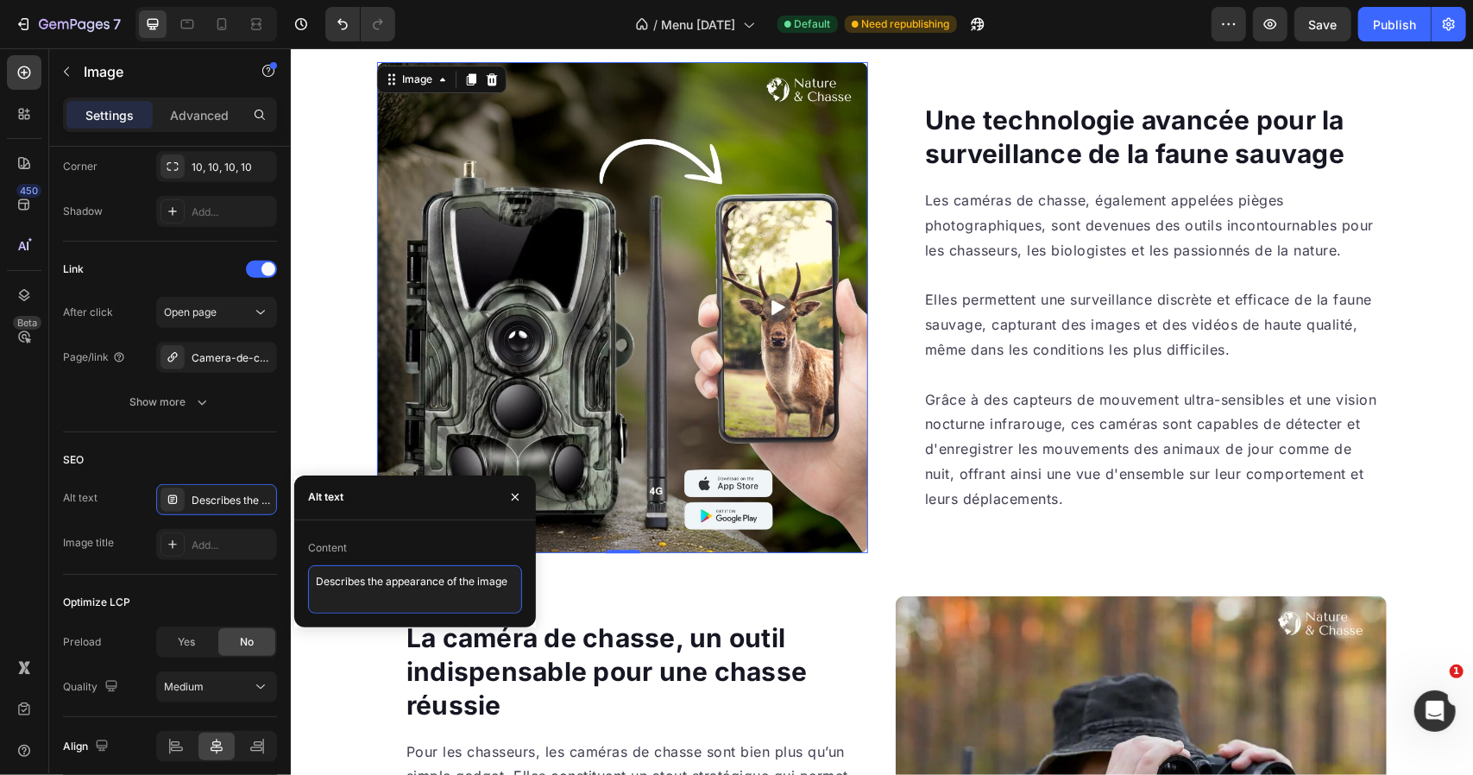
click at [386, 588] on textarea "Describes the appearance of the image" at bounding box center [415, 589] width 214 height 48
paste textarea "camera de chasse 4G"
type textarea "camera de chasse 4G"
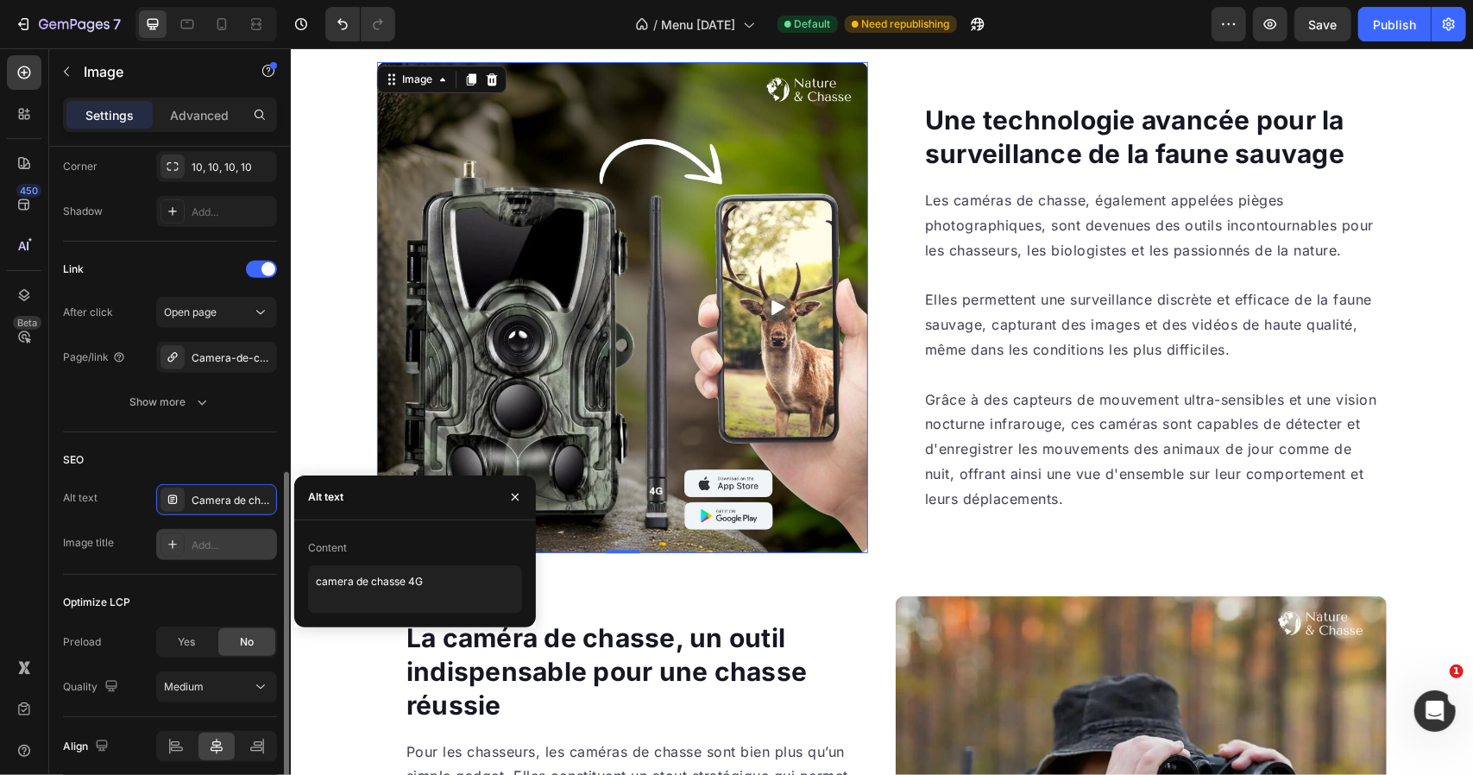
click at [200, 547] on div "Add..." at bounding box center [232, 546] width 81 height 16
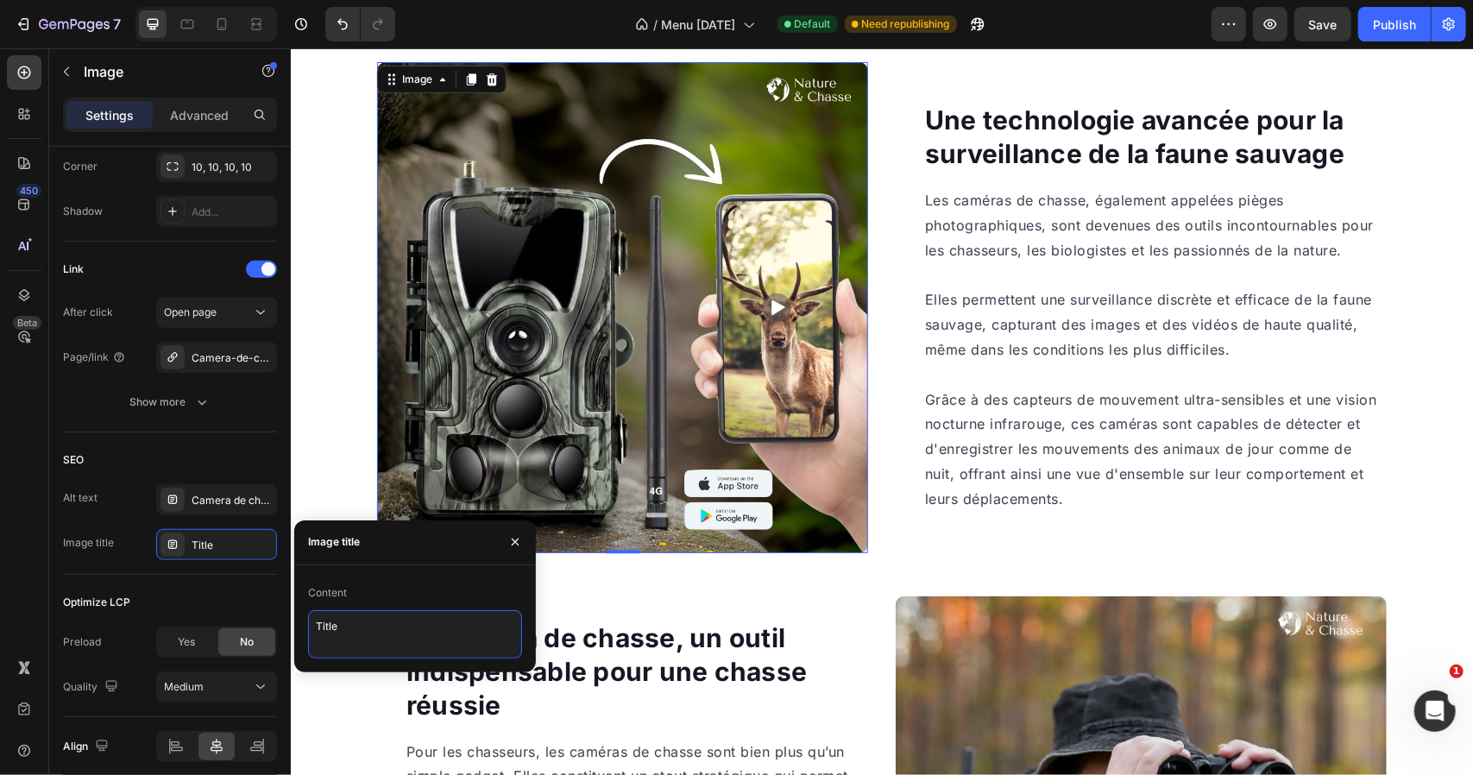
click at [402, 615] on textarea "Title" at bounding box center [415, 634] width 214 height 48
click at [397, 620] on textarea "Title" at bounding box center [415, 634] width 214 height 48
paste textarea "Caméra de chasse 4G en forêt"
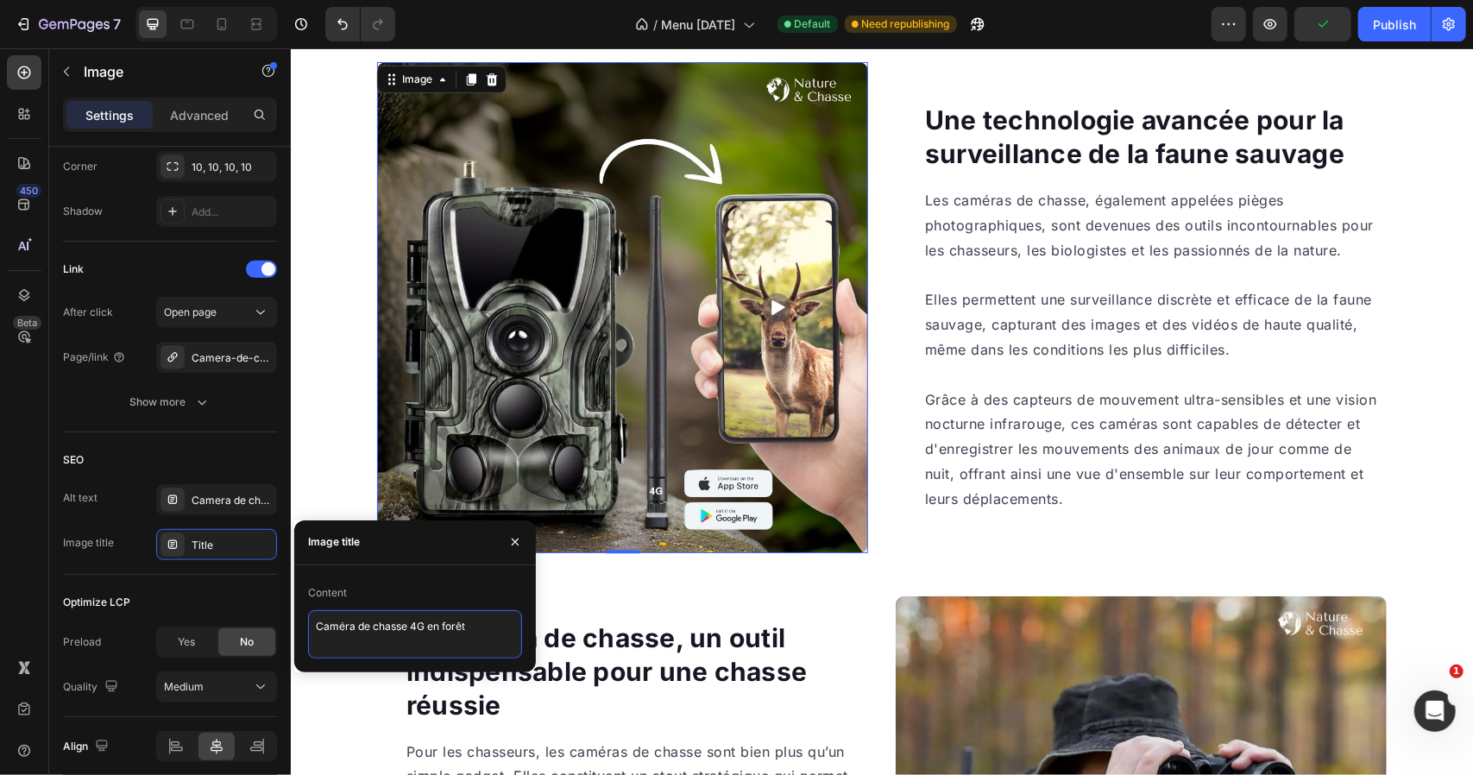
type textarea "Caméra de chasse 4G en forêt"
click at [407, 584] on div "Content" at bounding box center [415, 593] width 214 height 28
click at [678, 449] on img at bounding box center [621, 306] width 491 height 491
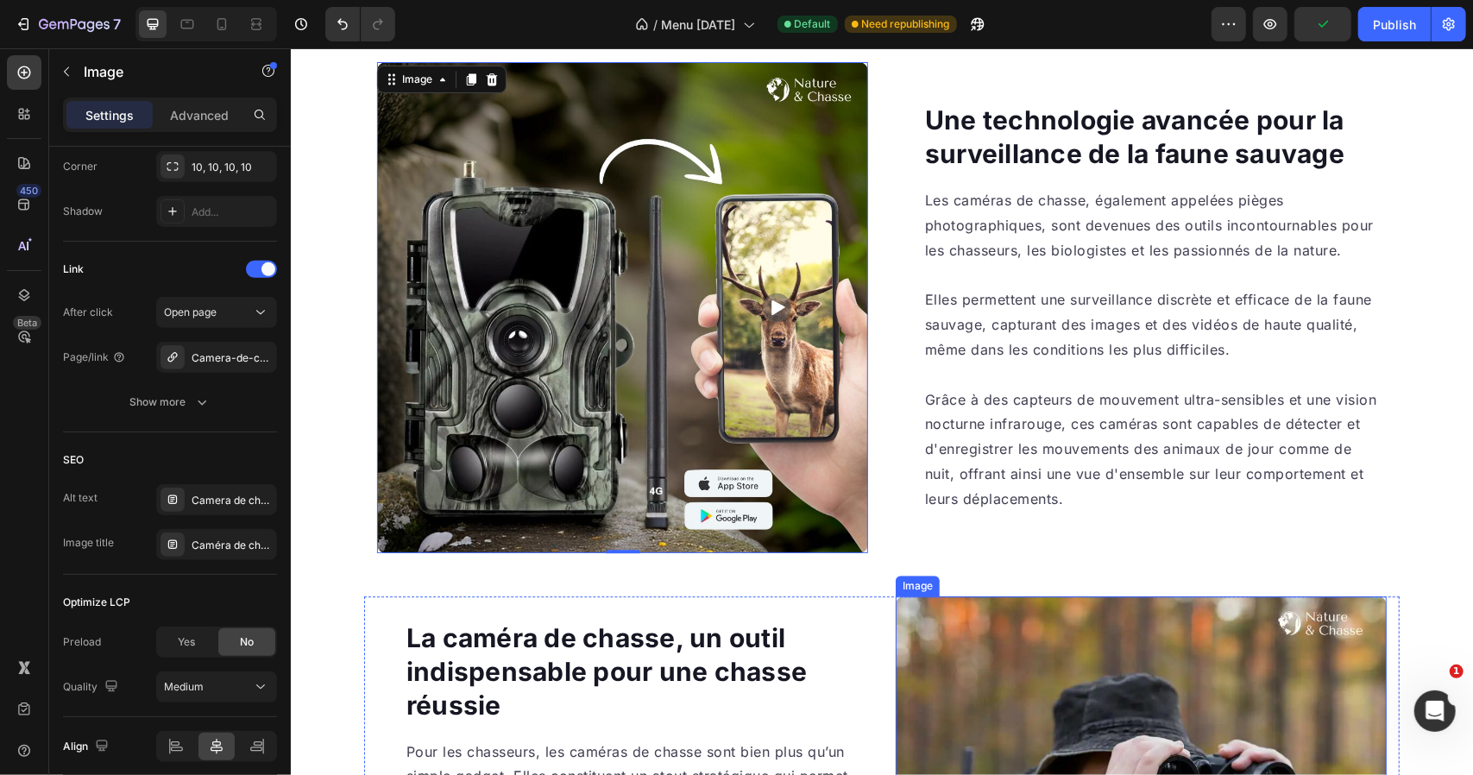
scroll to position [3365, 0]
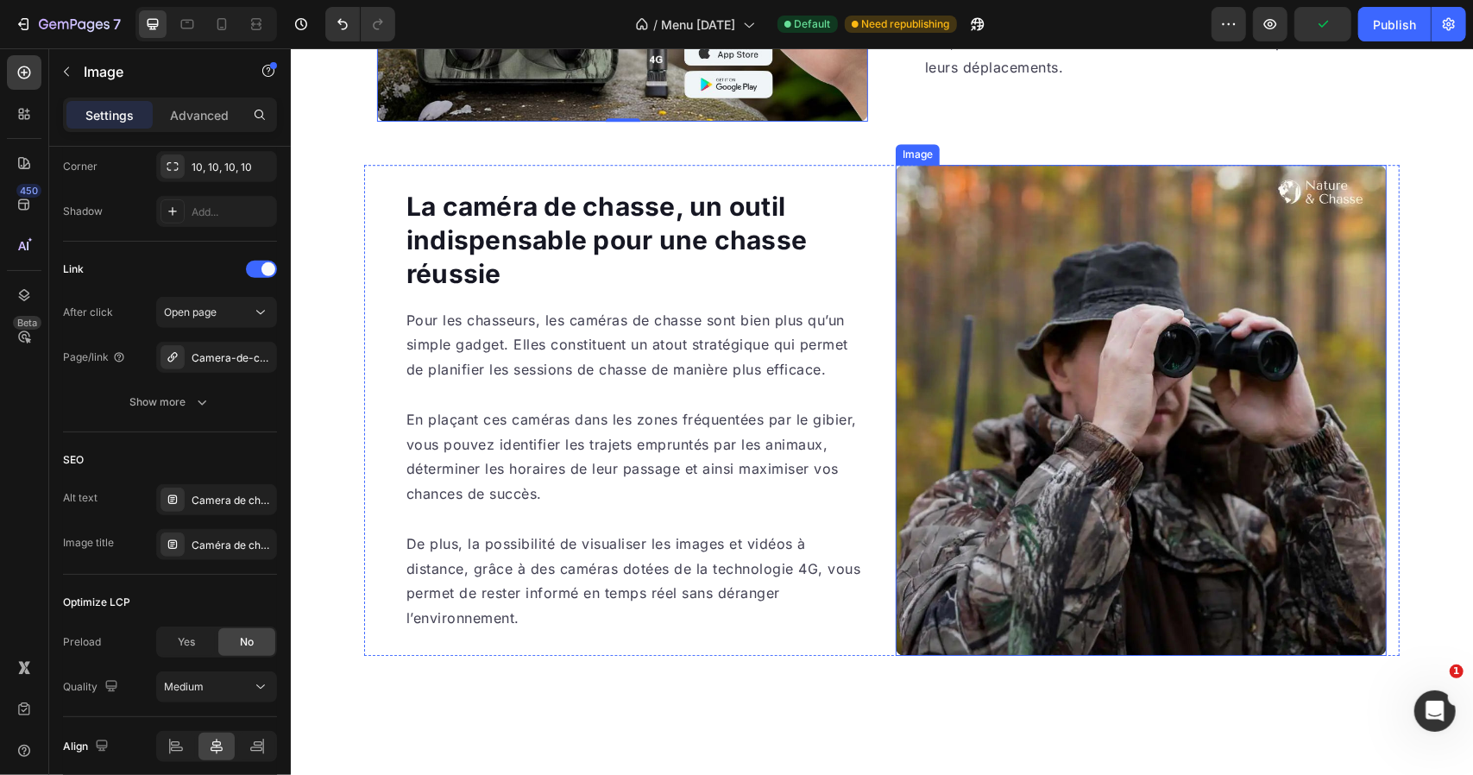
click at [1034, 359] on img at bounding box center [1140, 409] width 491 height 491
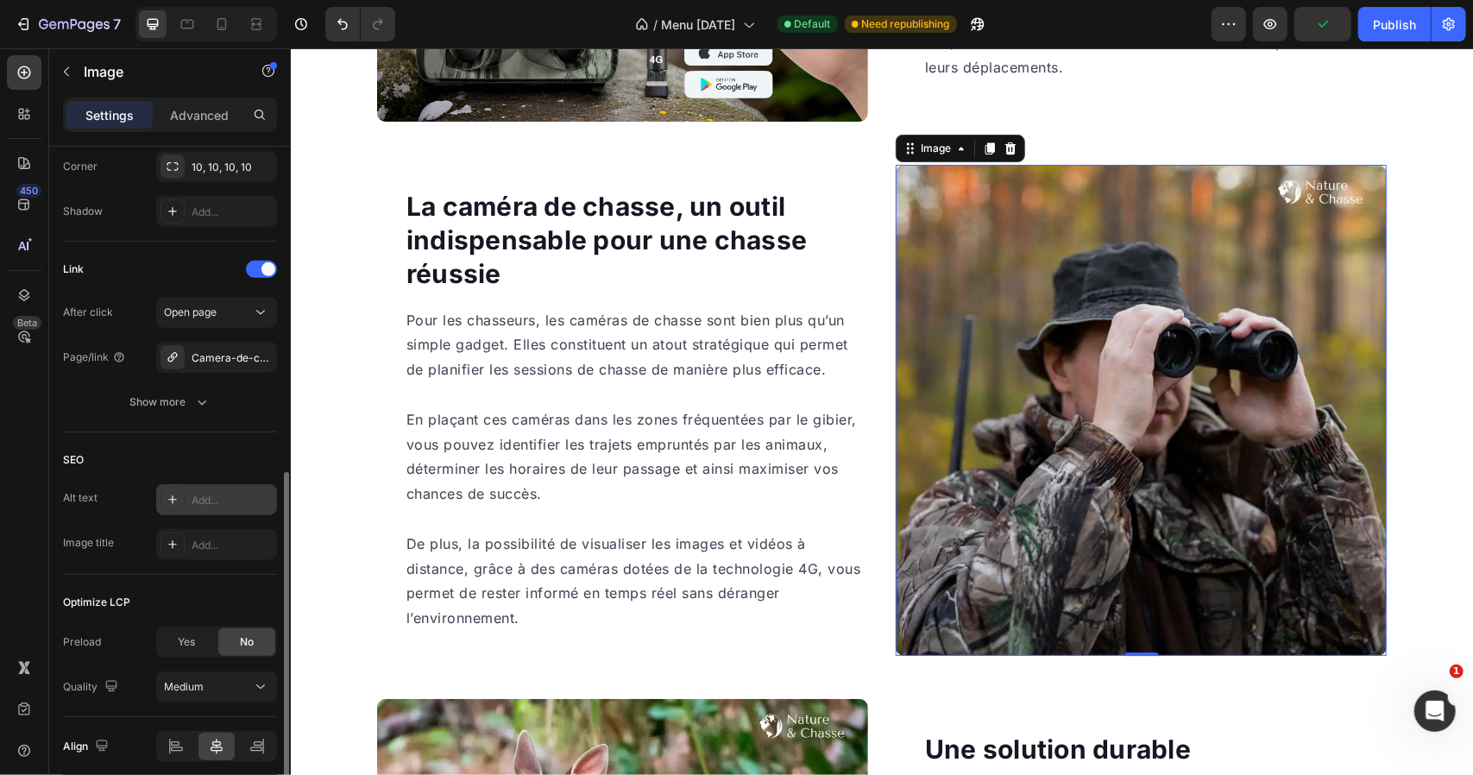
click at [199, 496] on div "Add..." at bounding box center [232, 501] width 81 height 16
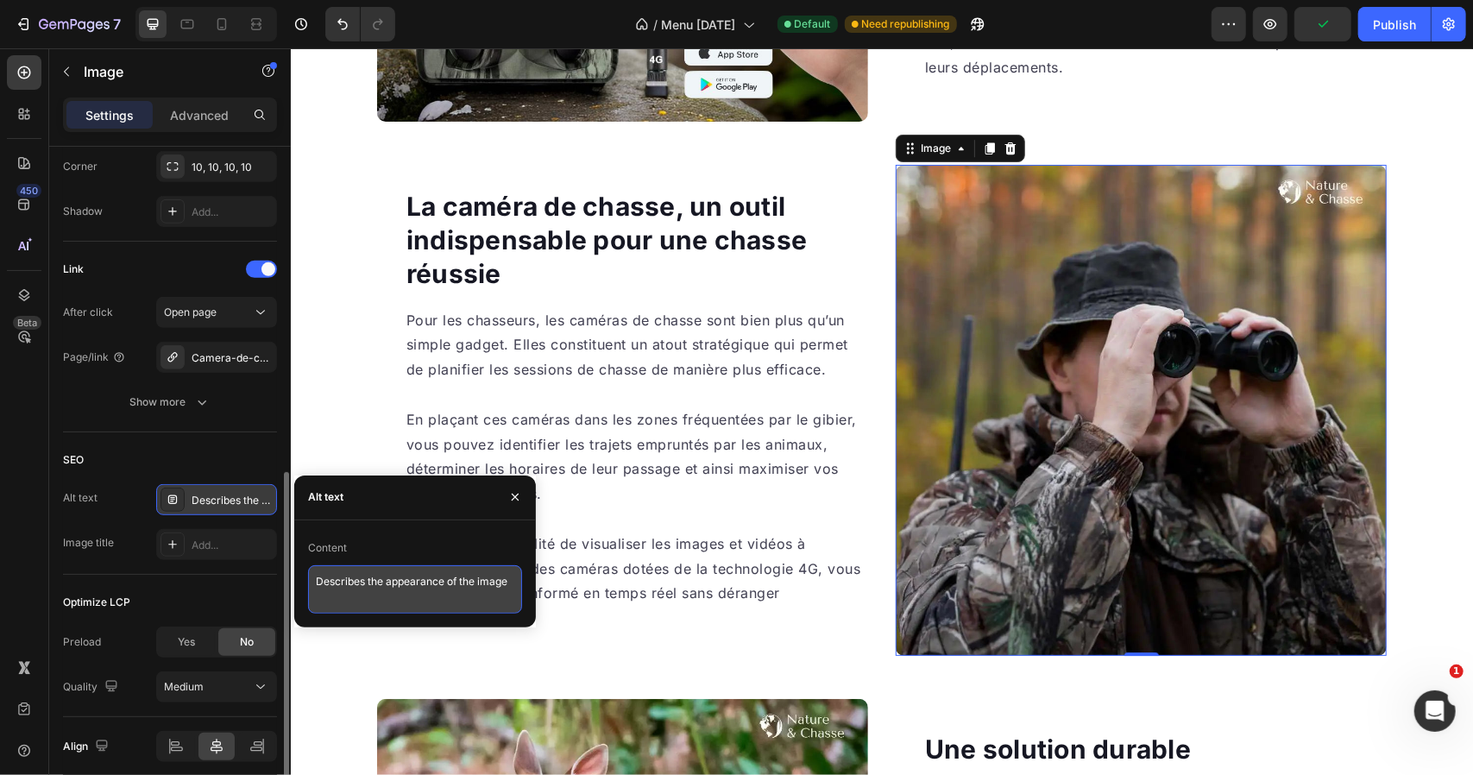
click at [380, 586] on textarea "Describes the appearance of the image" at bounding box center [415, 589] width 214 height 48
paste textarea "Observation faune — caméra de chasse 4G"
drag, startPoint x: 425, startPoint y: 582, endPoint x: 273, endPoint y: 571, distance: 152.2
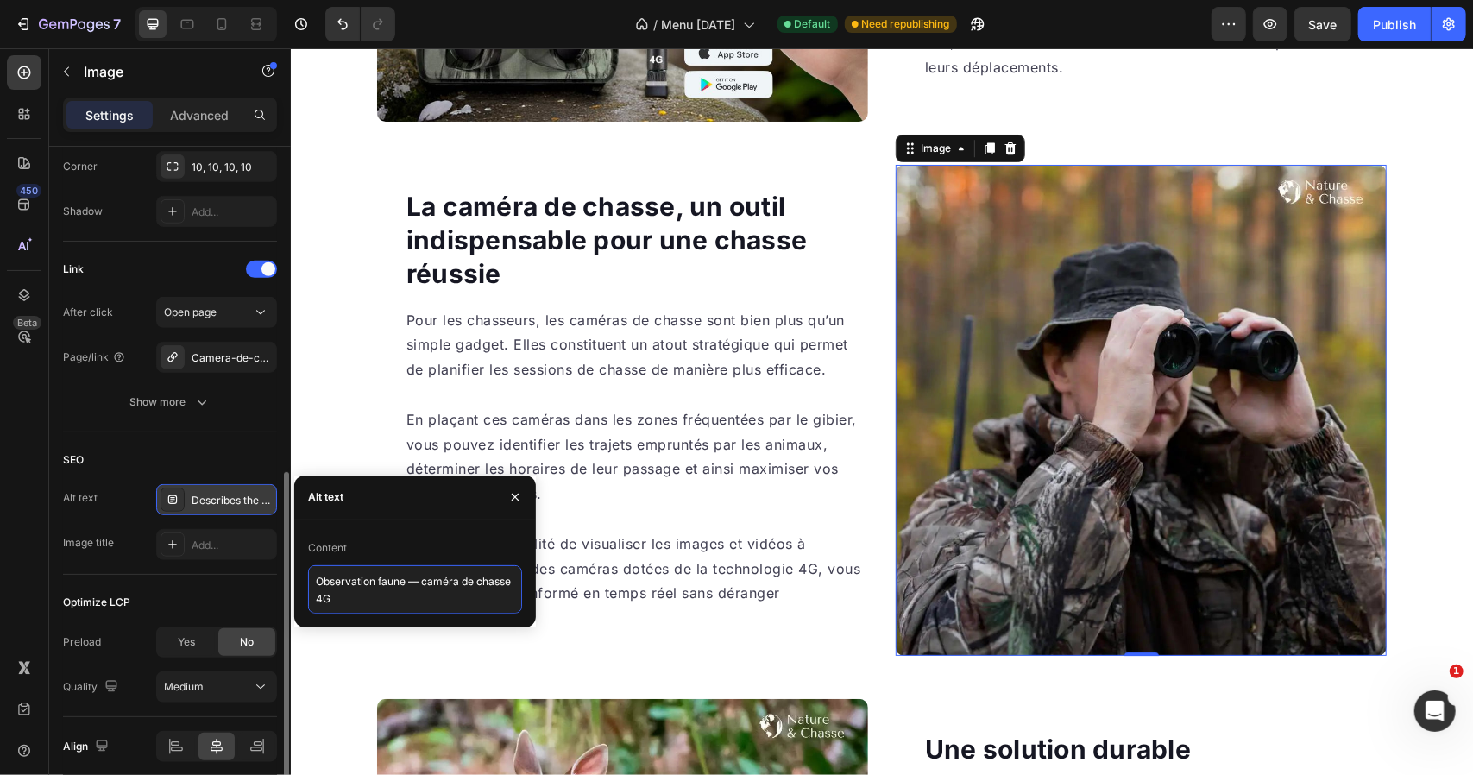
click at [273, 571] on div "450 Beta Sections(18) Elements(83) Section Element Hero Section Product Detail …" at bounding box center [145, 411] width 291 height 727
type textarea "caméra de chasse 4G"
click at [219, 538] on div "Add..." at bounding box center [232, 546] width 81 height 16
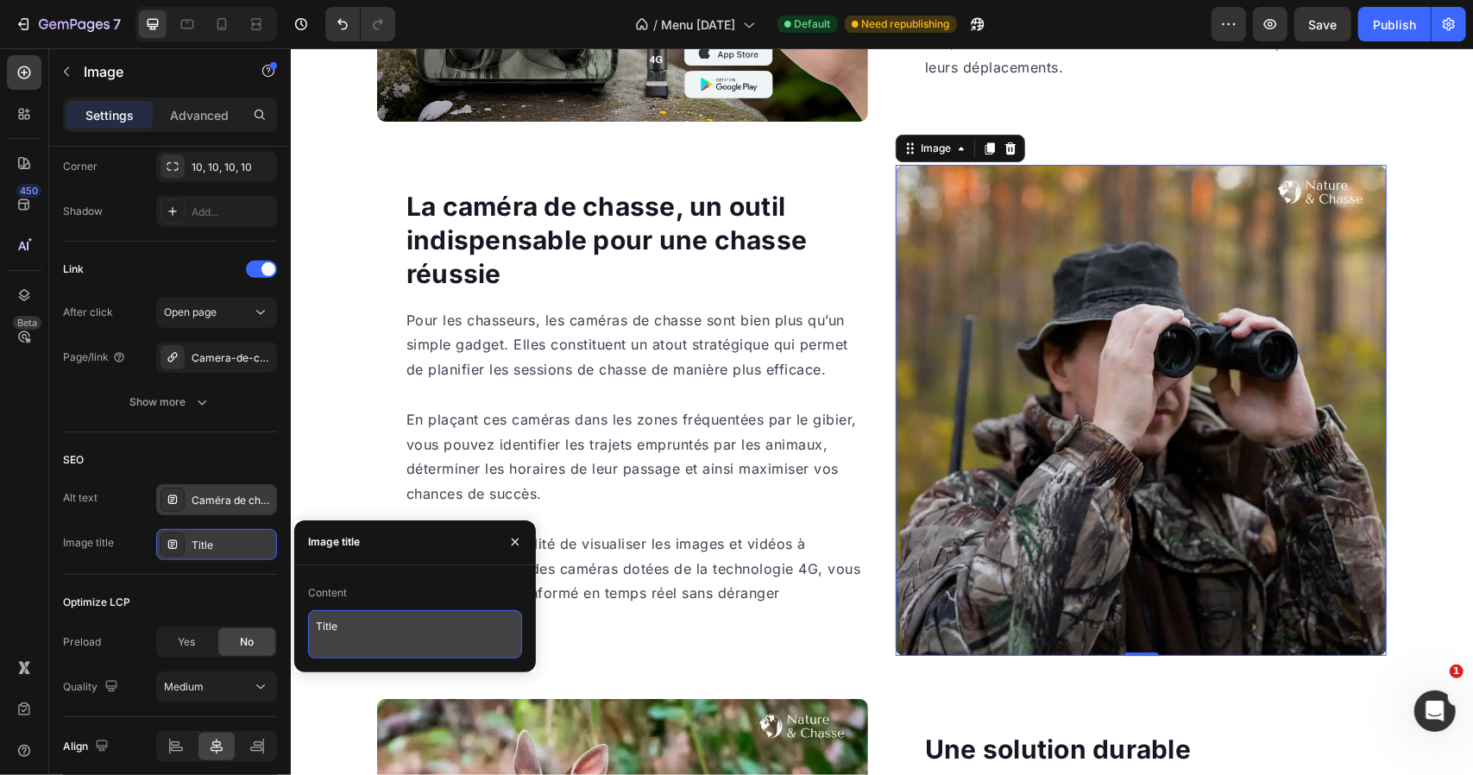
click at [365, 627] on textarea "Title" at bounding box center [415, 634] width 214 height 48
paste textarea "Observation faune — caméra de chasse 4G"
type textarea "Observation faune — caméra de chasse 4G"
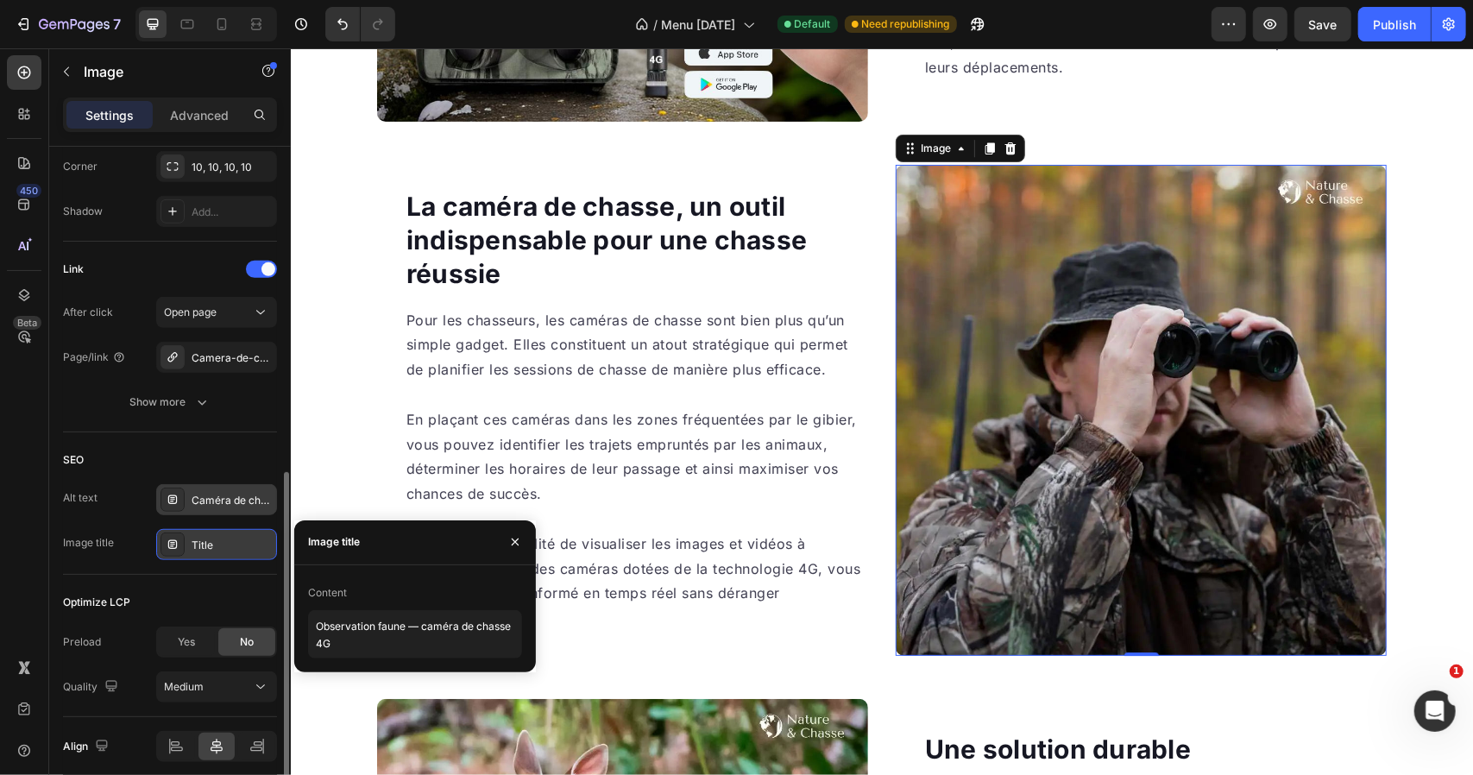
click at [230, 589] on div "Optimize LCP" at bounding box center [170, 603] width 214 height 28
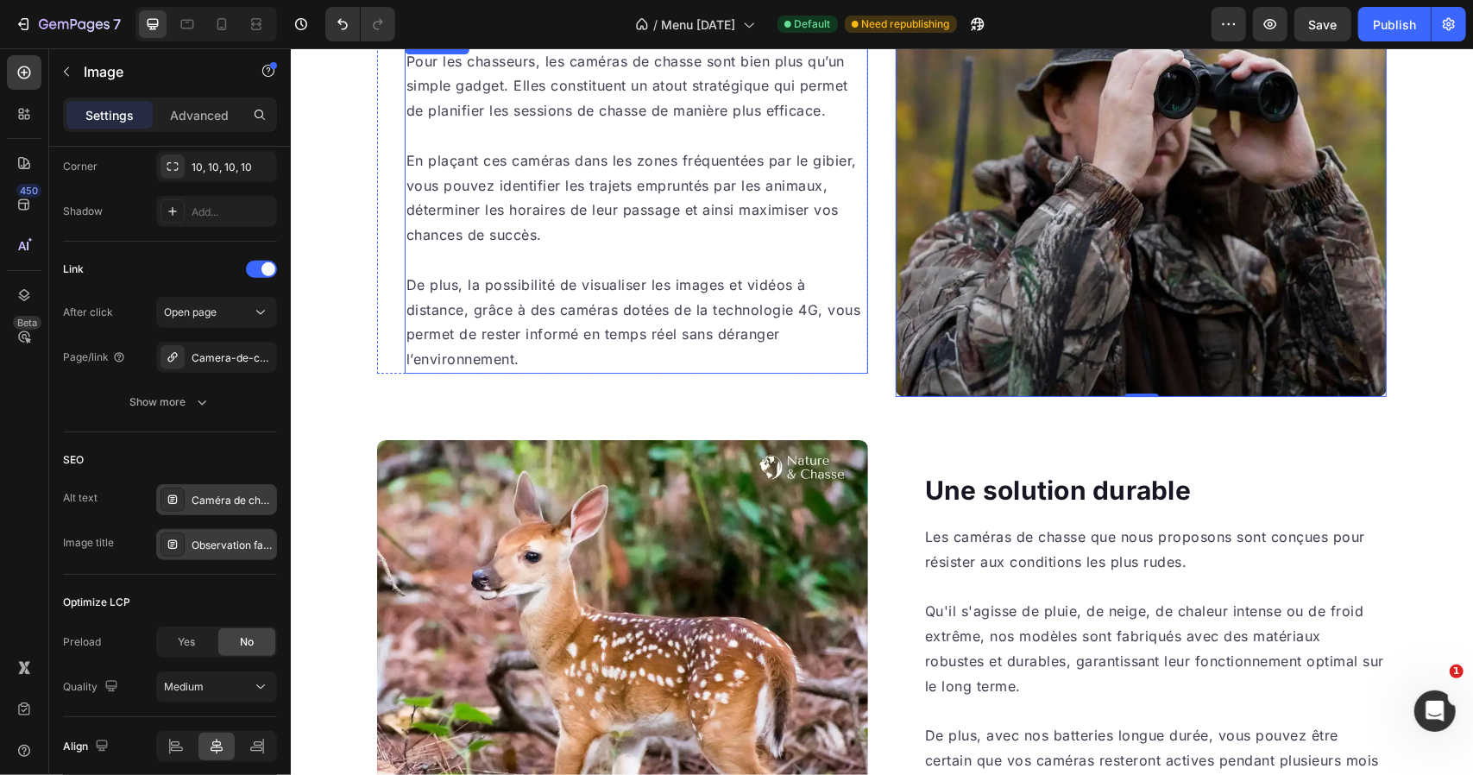
scroll to position [3710, 0]
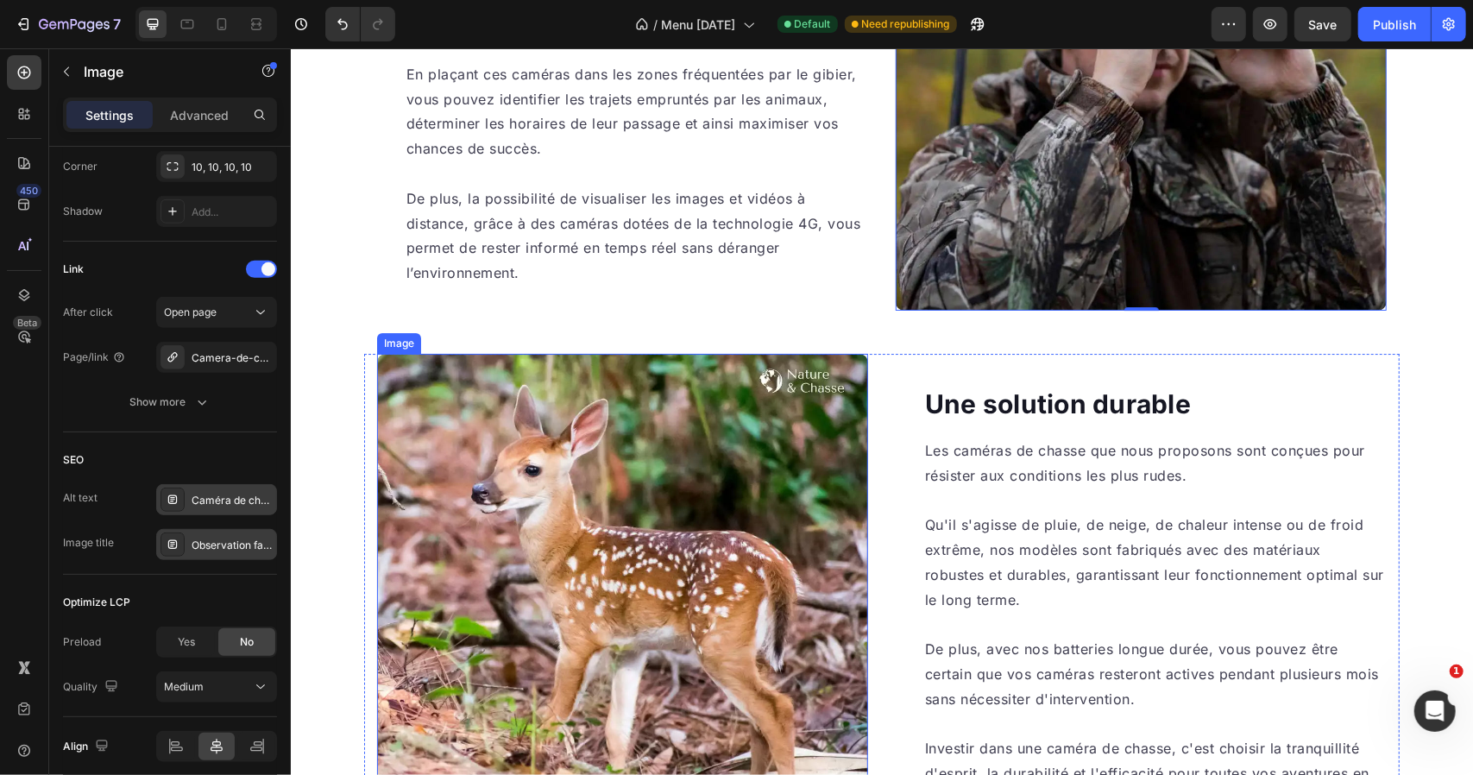
click at [664, 397] on img at bounding box center [621, 598] width 491 height 491
click at [210, 494] on div "Add..." at bounding box center [232, 501] width 81 height 16
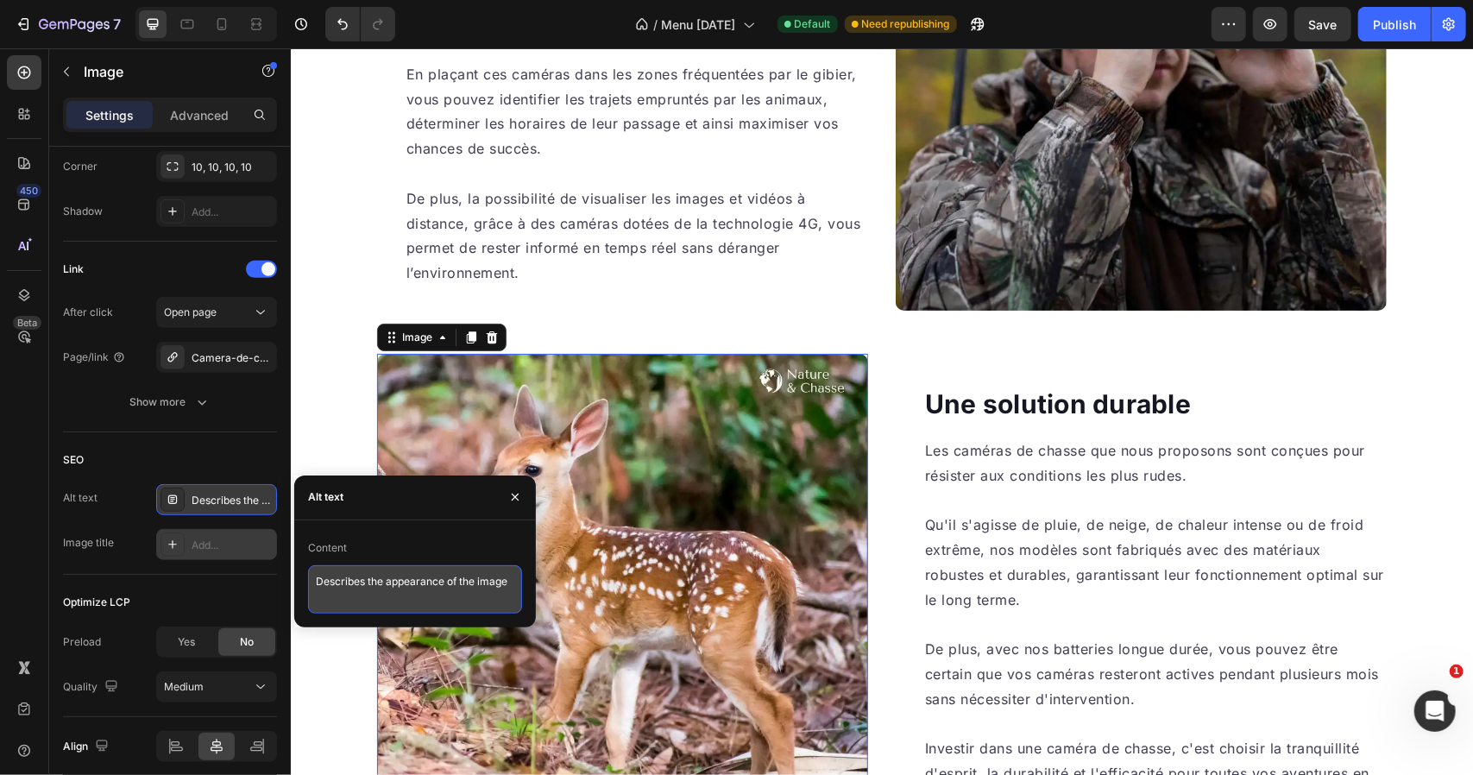
click at [389, 581] on textarea "Describes the appearance of the image" at bounding box center [415, 589] width 214 height 48
paste textarea "Envoi photo instantané — caméra de chasse 4G"
type textarea "Envoi photo instantané — caméra de chasse 4G"
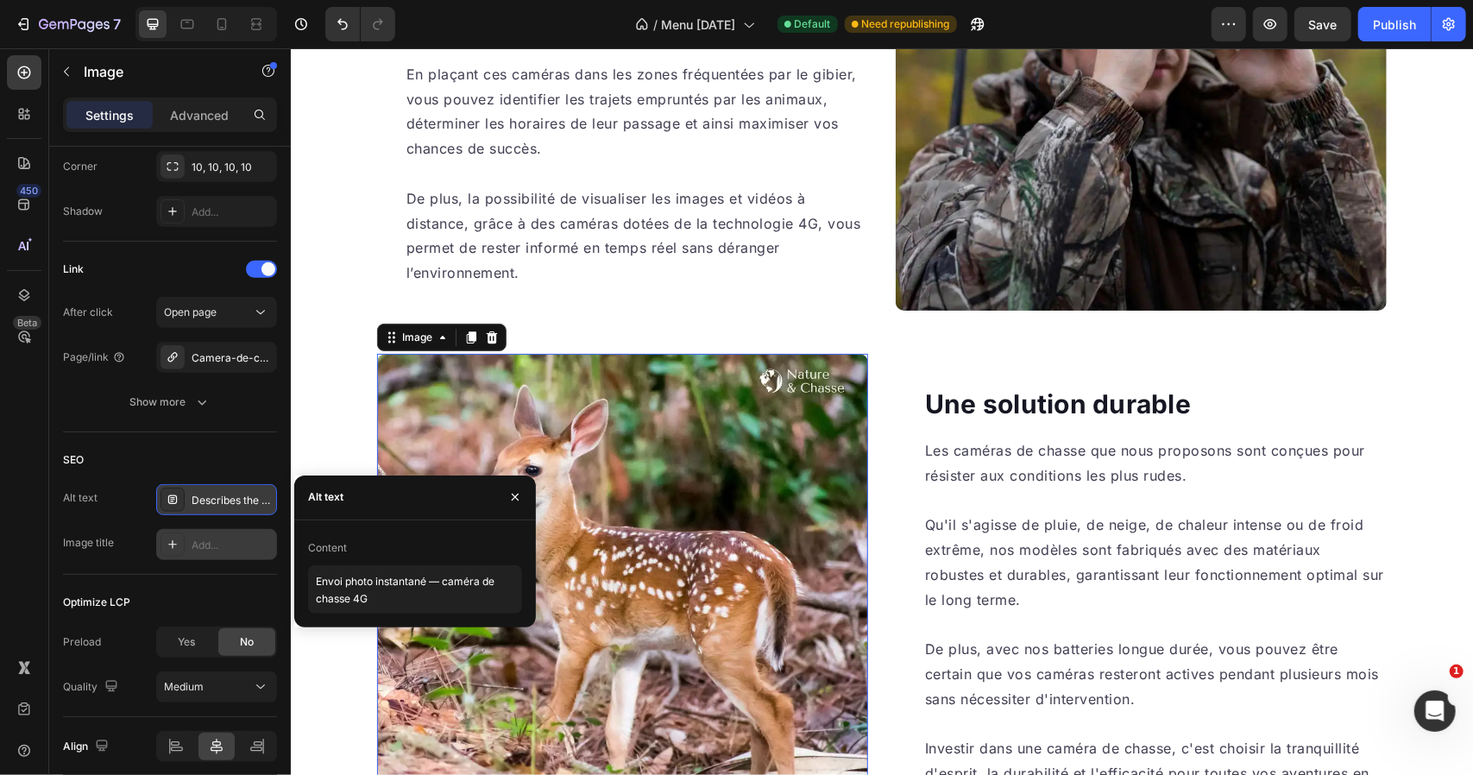
click at [211, 538] on div "Add..." at bounding box center [232, 546] width 81 height 16
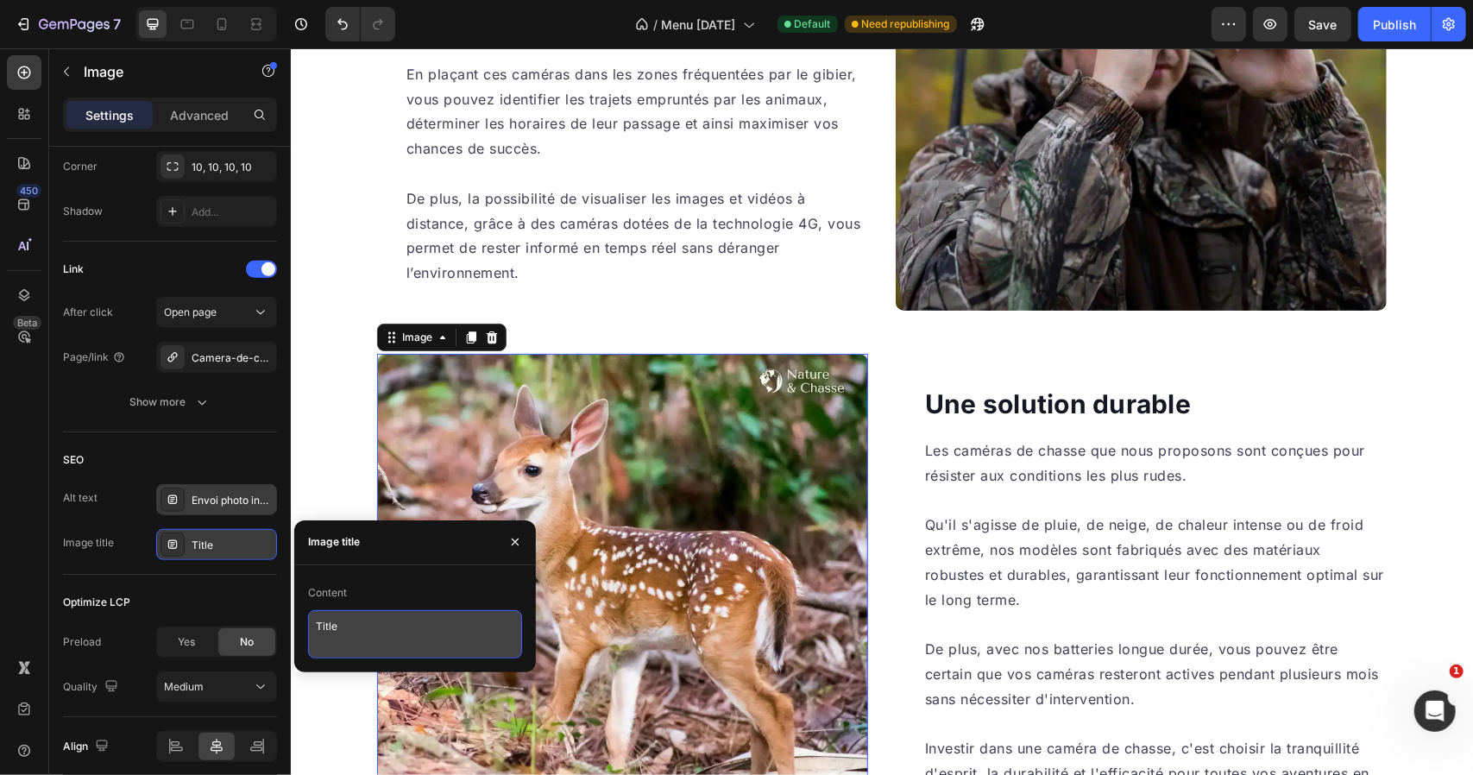
click at [371, 617] on textarea "Title" at bounding box center [415, 634] width 214 height 48
click at [373, 617] on textarea "Title" at bounding box center [415, 634] width 214 height 48
paste textarea "Alertes mobile caméra de chasse 4G"
type textarea "Alertes mobile caméra de chasse 4G"
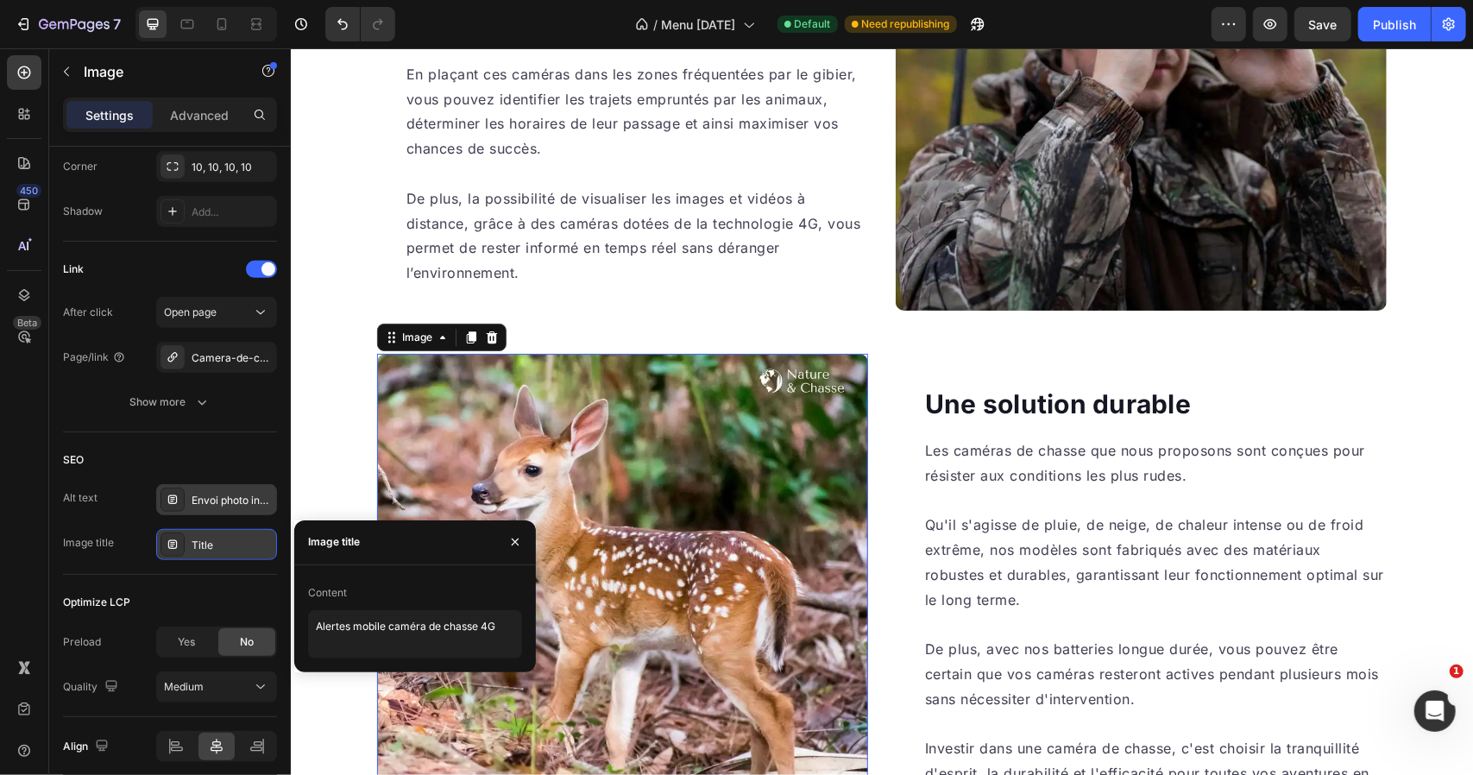
click at [392, 582] on div "Content" at bounding box center [415, 593] width 214 height 28
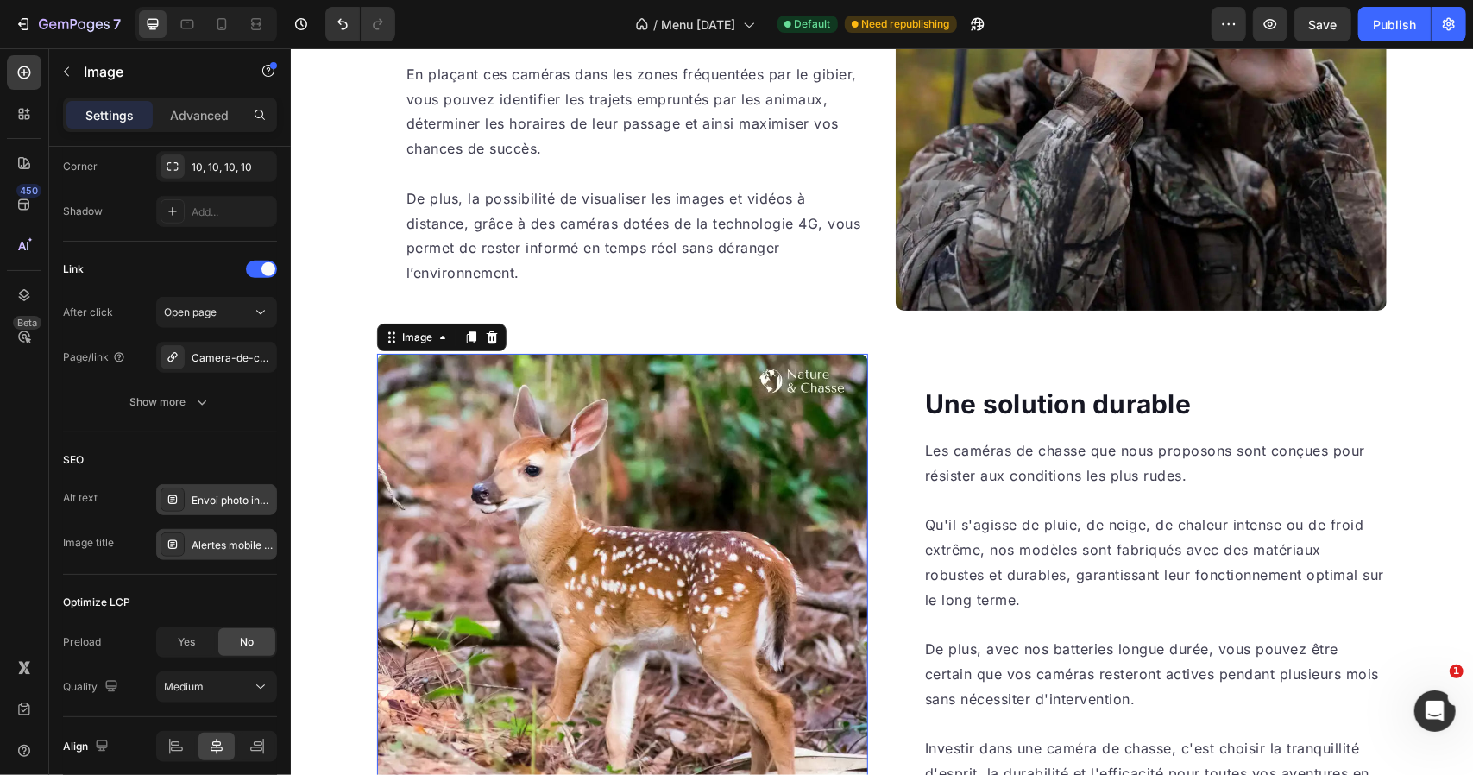
click at [608, 489] on img at bounding box center [621, 598] width 491 height 491
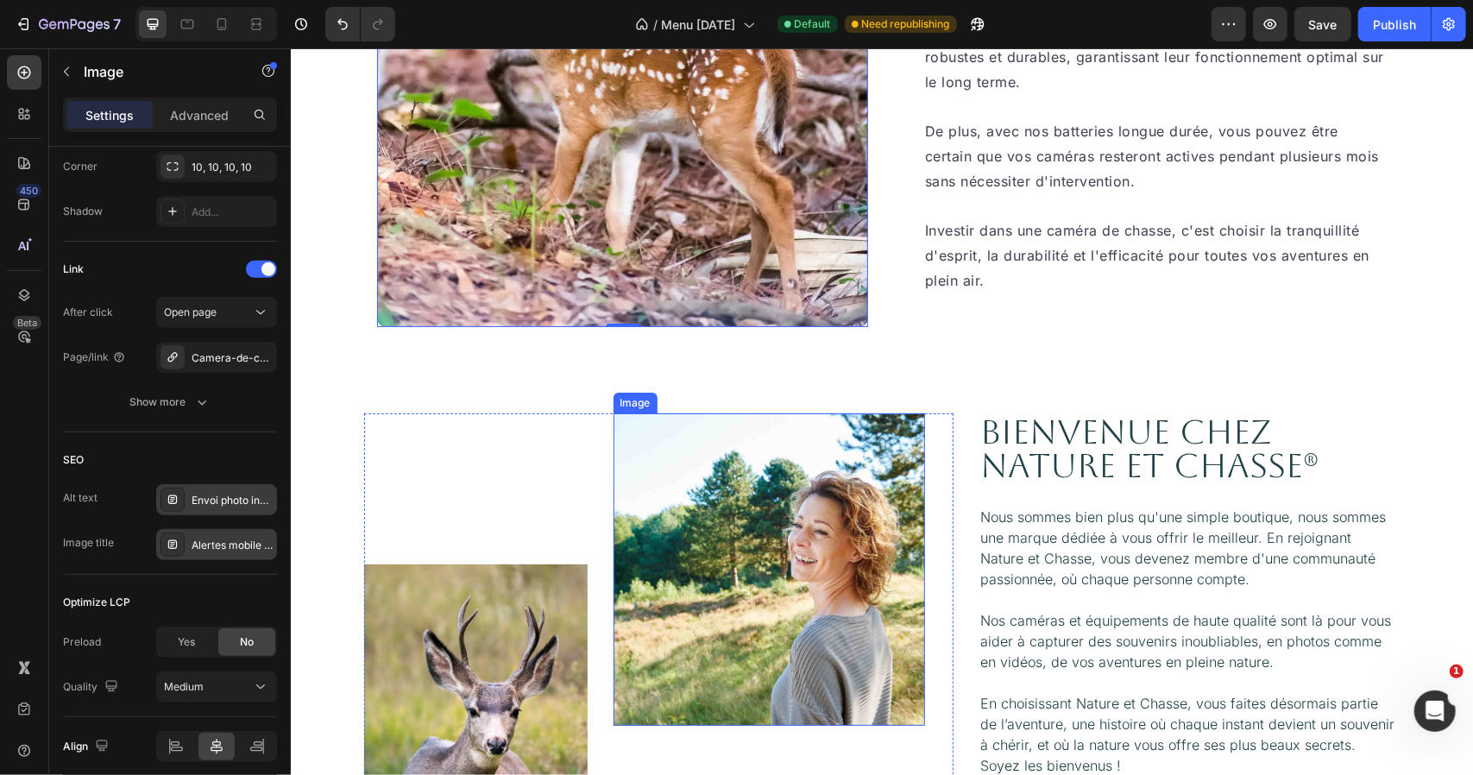
scroll to position [4487, 0]
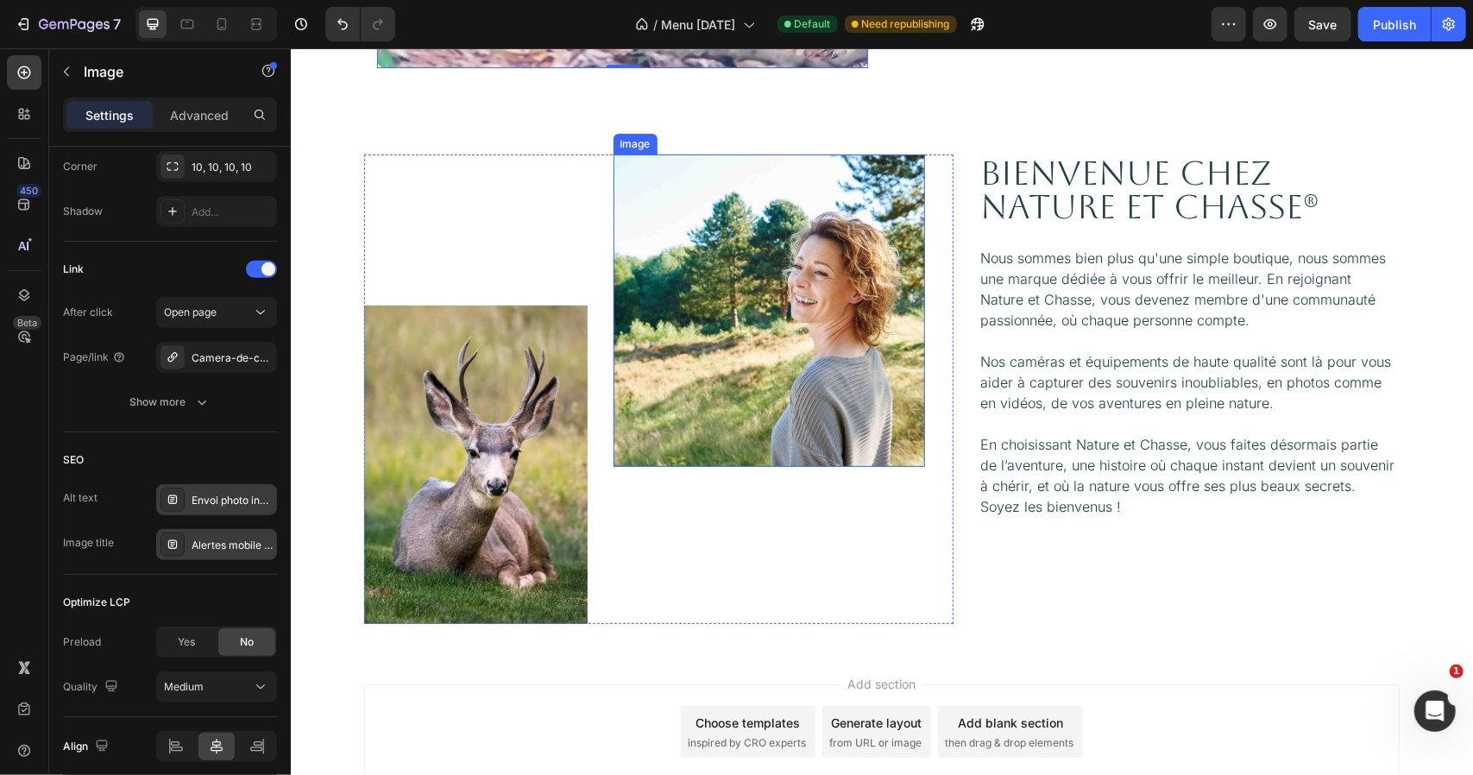
click at [765, 361] on img at bounding box center [769, 310] width 312 height 312
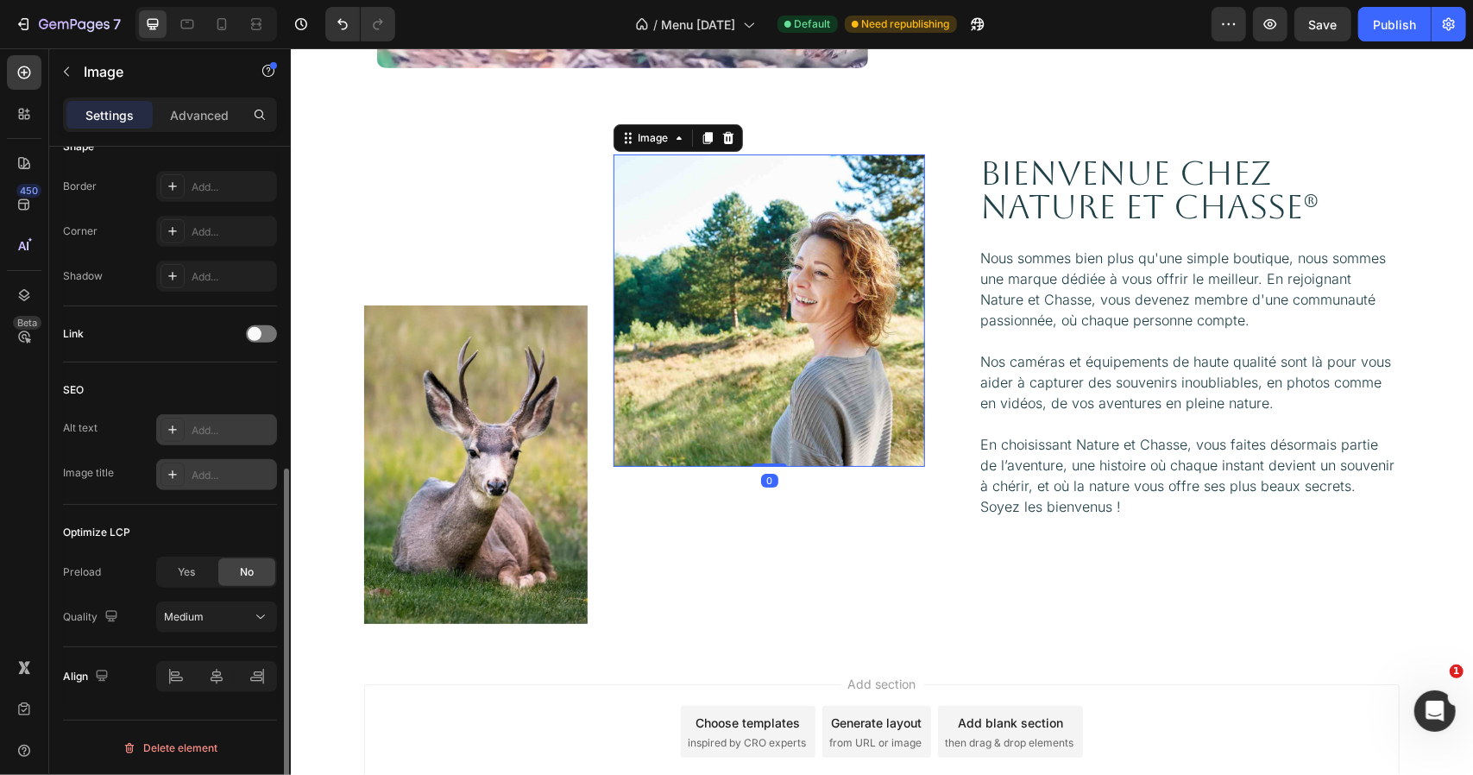
scroll to position [623, 0]
click at [238, 427] on div "Add..." at bounding box center [232, 433] width 81 height 16
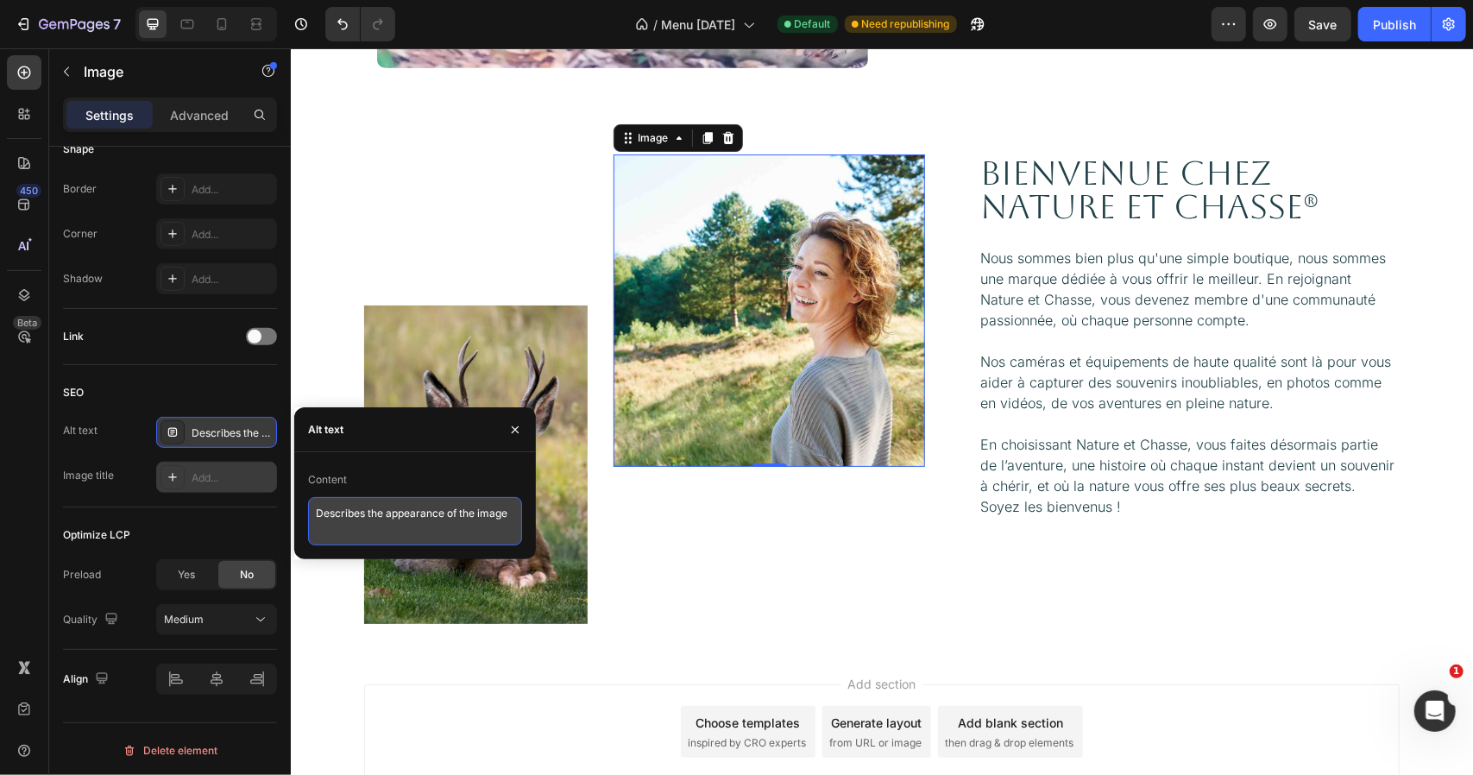
click at [385, 507] on textarea "Describes the appearance of the image" at bounding box center [415, 521] width 214 height 48
paste textarea "Contenu du pack — caméra de chasse 4G"
type textarea "Contenu du pack — caméra de chasse 4G"
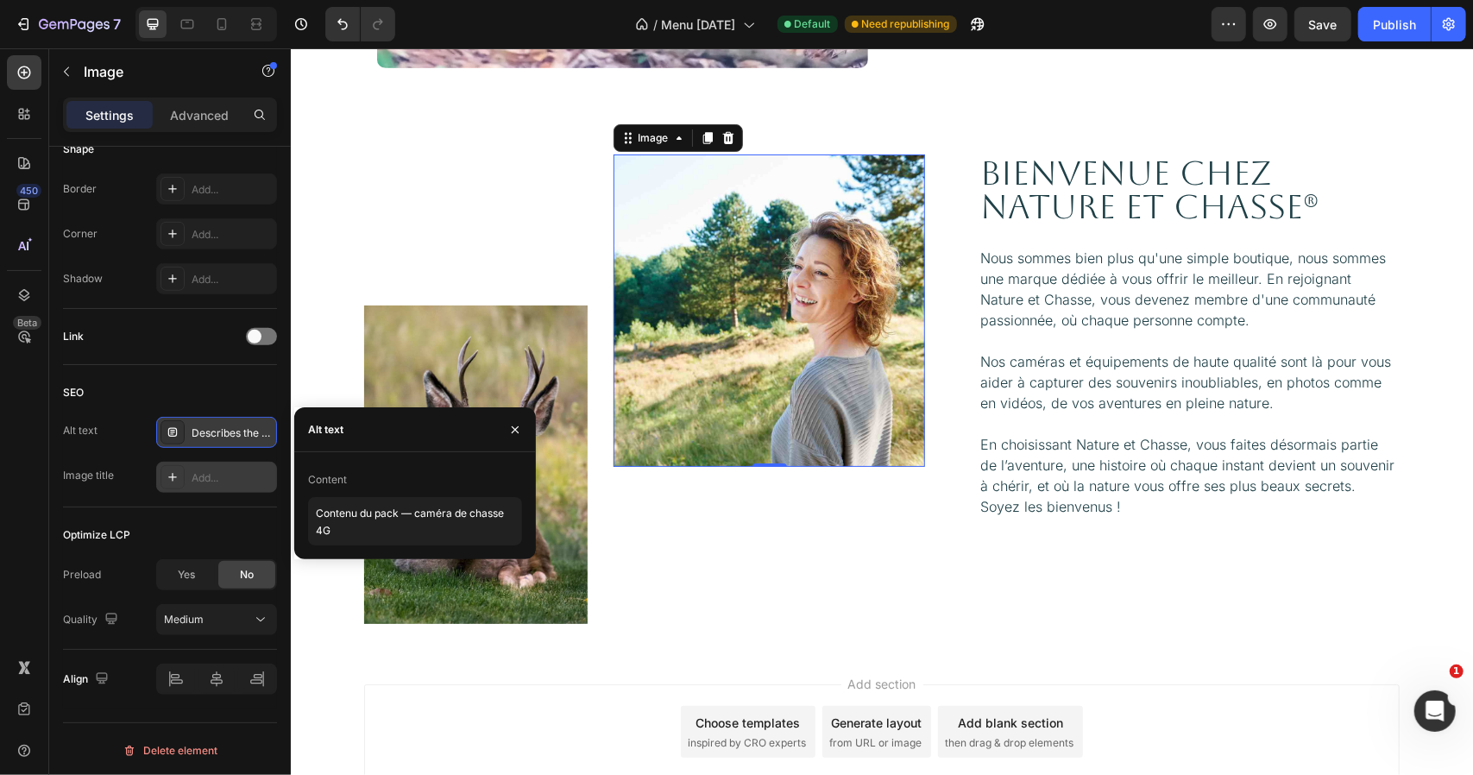
click at [223, 507] on div "Optimize LCP Preload Yes No Quality Medium" at bounding box center [170, 578] width 214 height 142
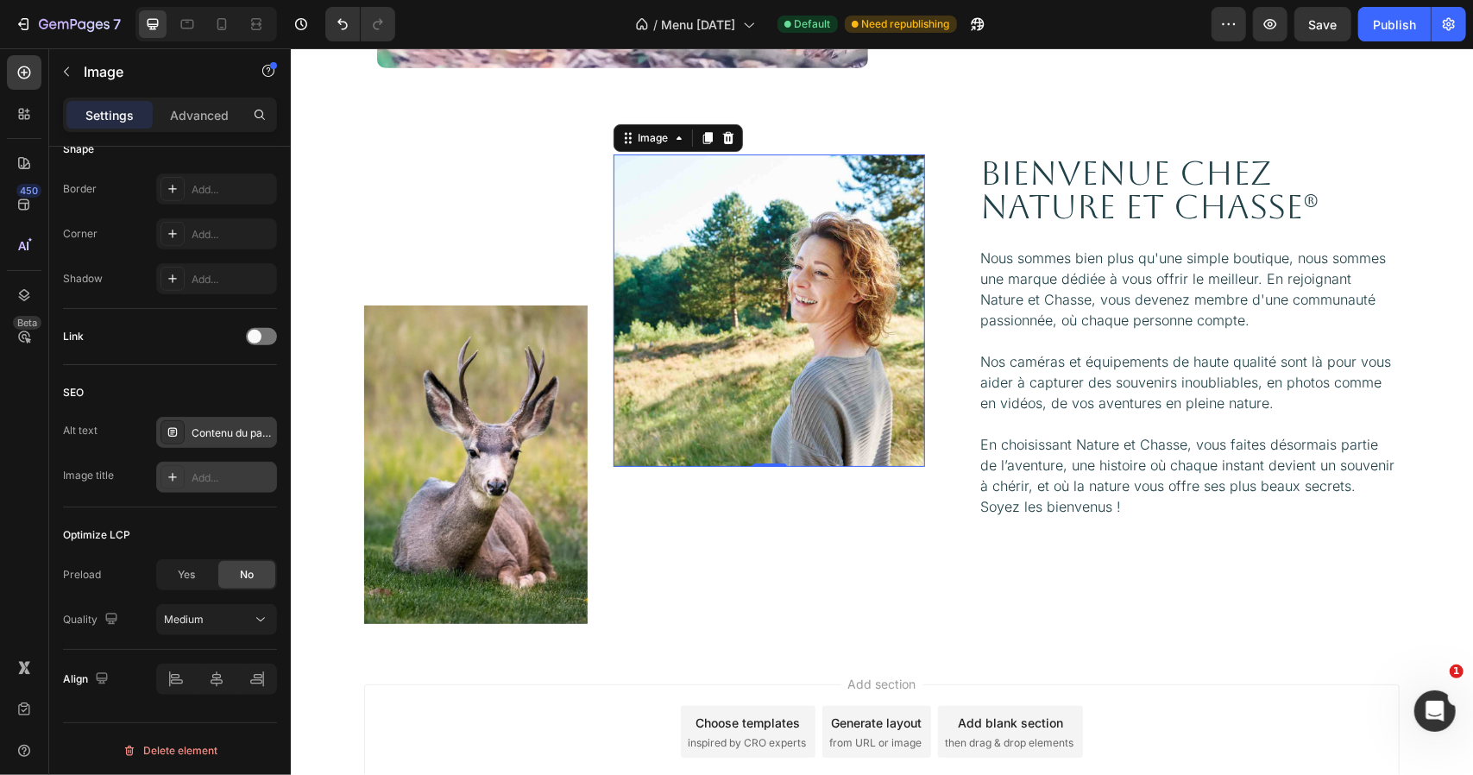
click at [230, 470] on div "Add..." at bounding box center [232, 478] width 81 height 16
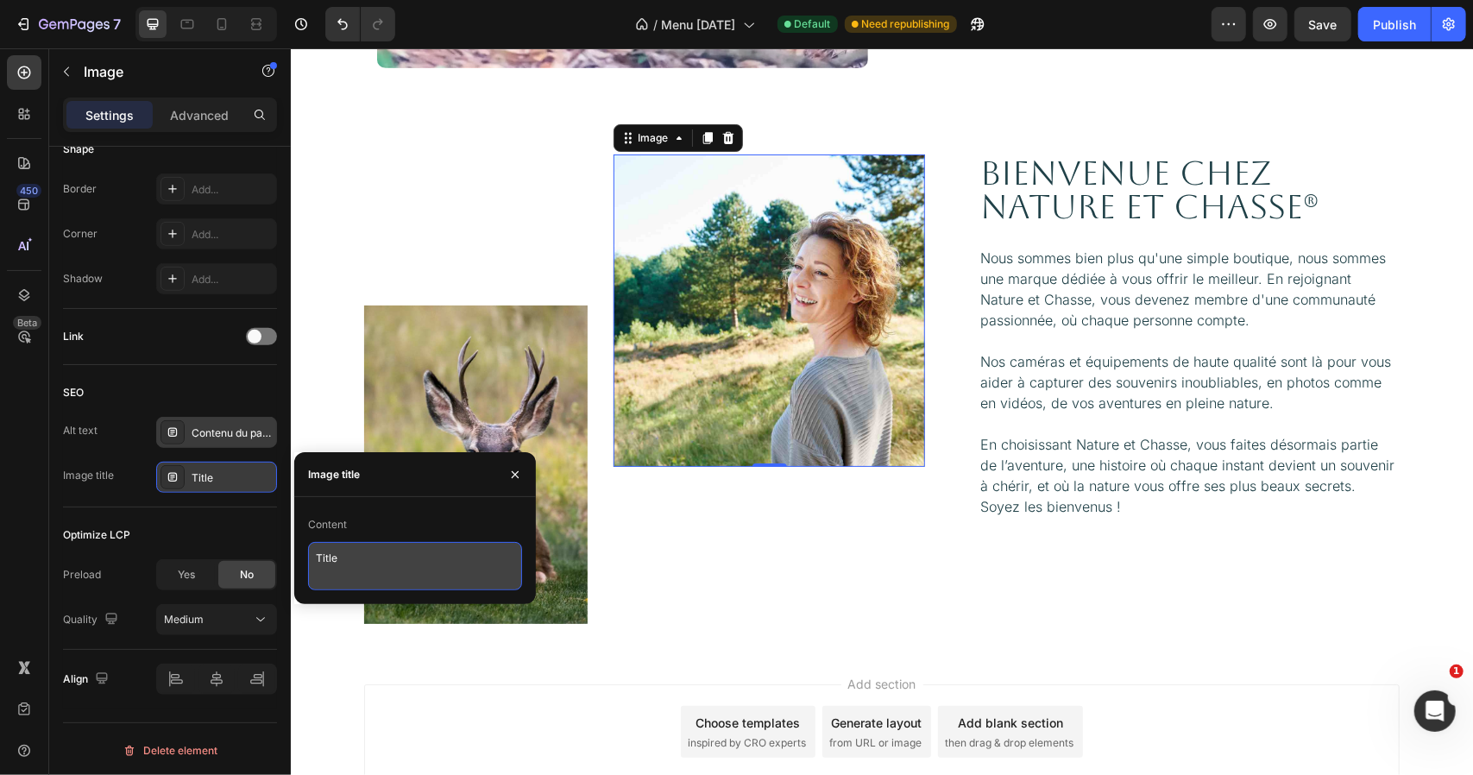
click at [410, 557] on textarea "Title" at bounding box center [415, 566] width 214 height 48
paste textarea "Accessoires inclus caméra de chasse 4G"
type textarea "Accessoires inclus caméra de chasse 4G"
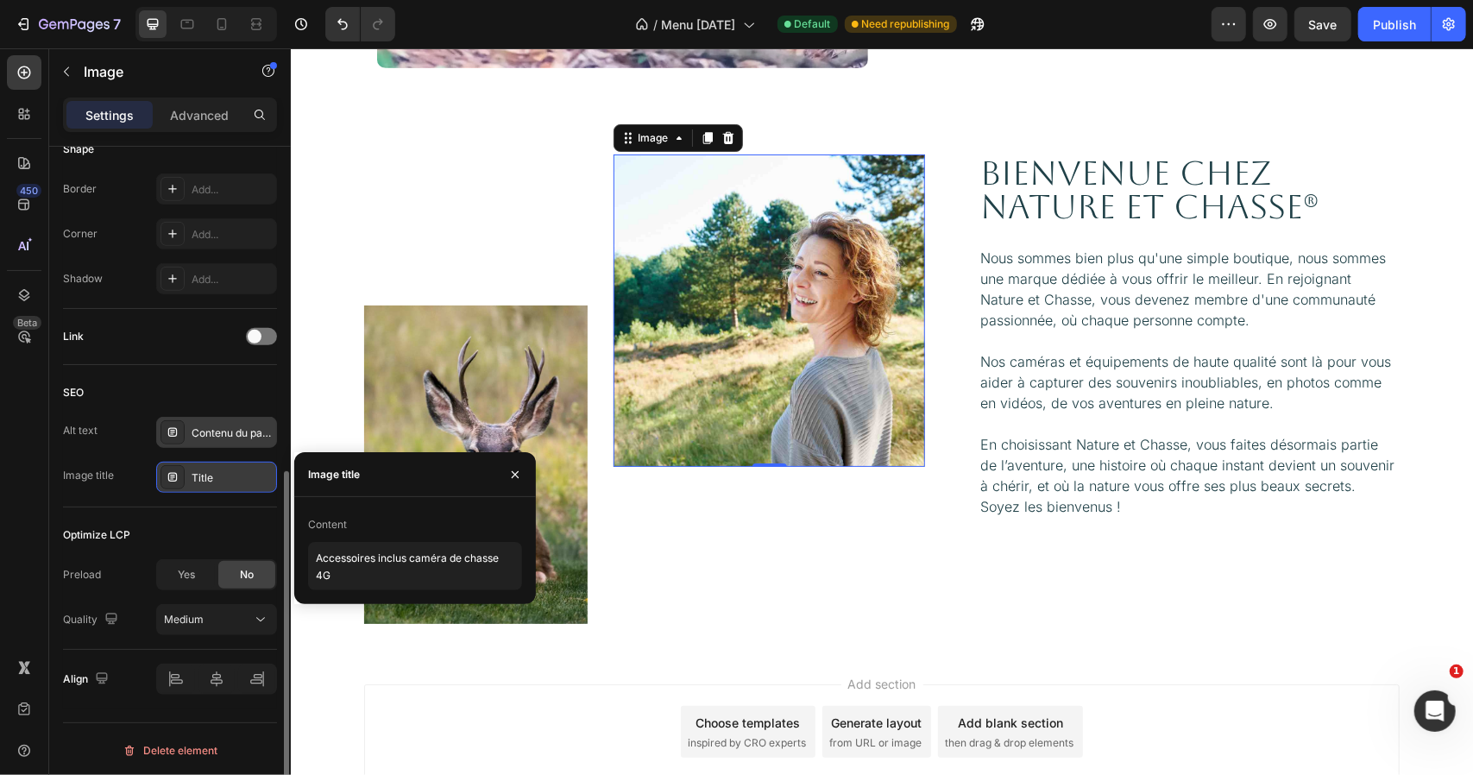
click at [219, 526] on div "Optimize LCP" at bounding box center [170, 535] width 214 height 28
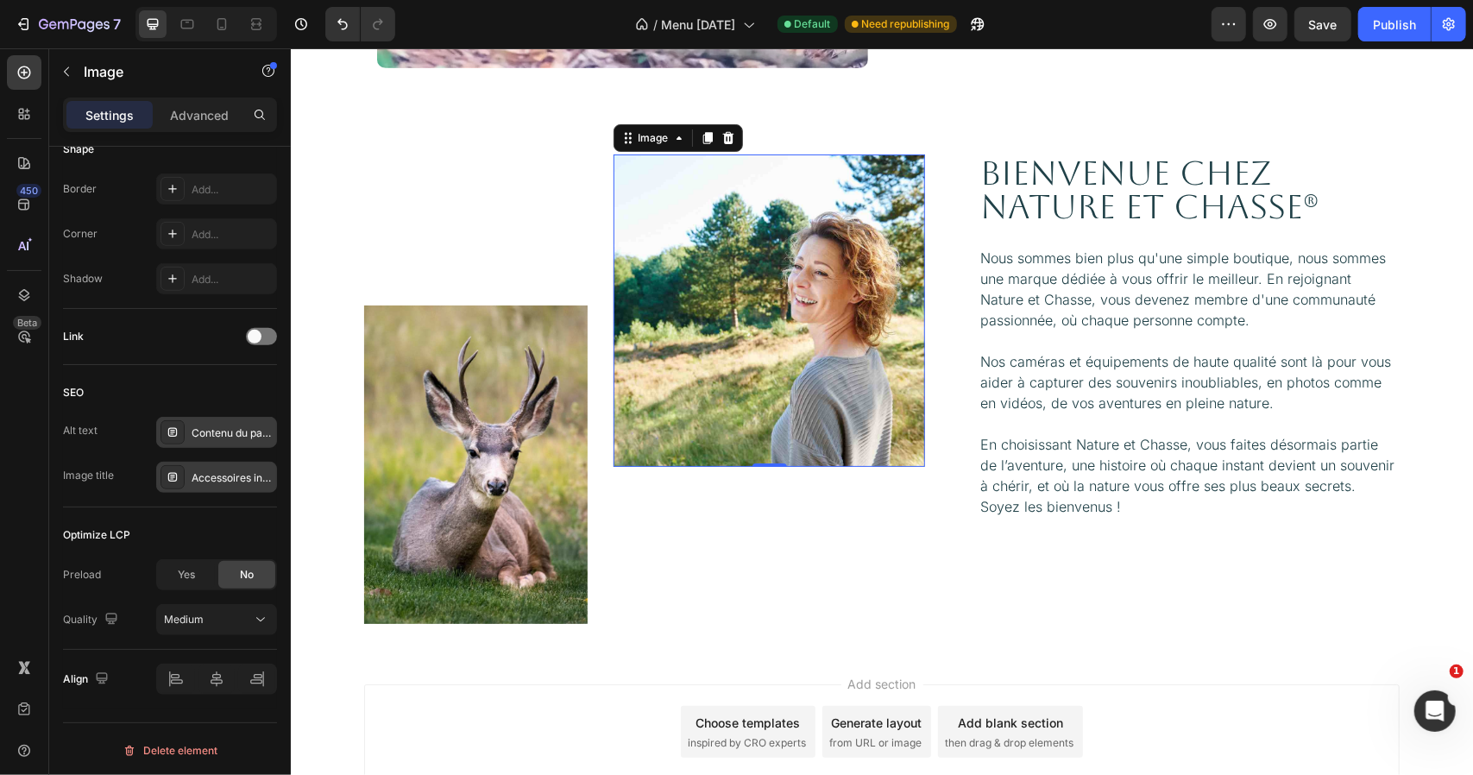
click at [450, 402] on img at bounding box center [474, 464] width 223 height 318
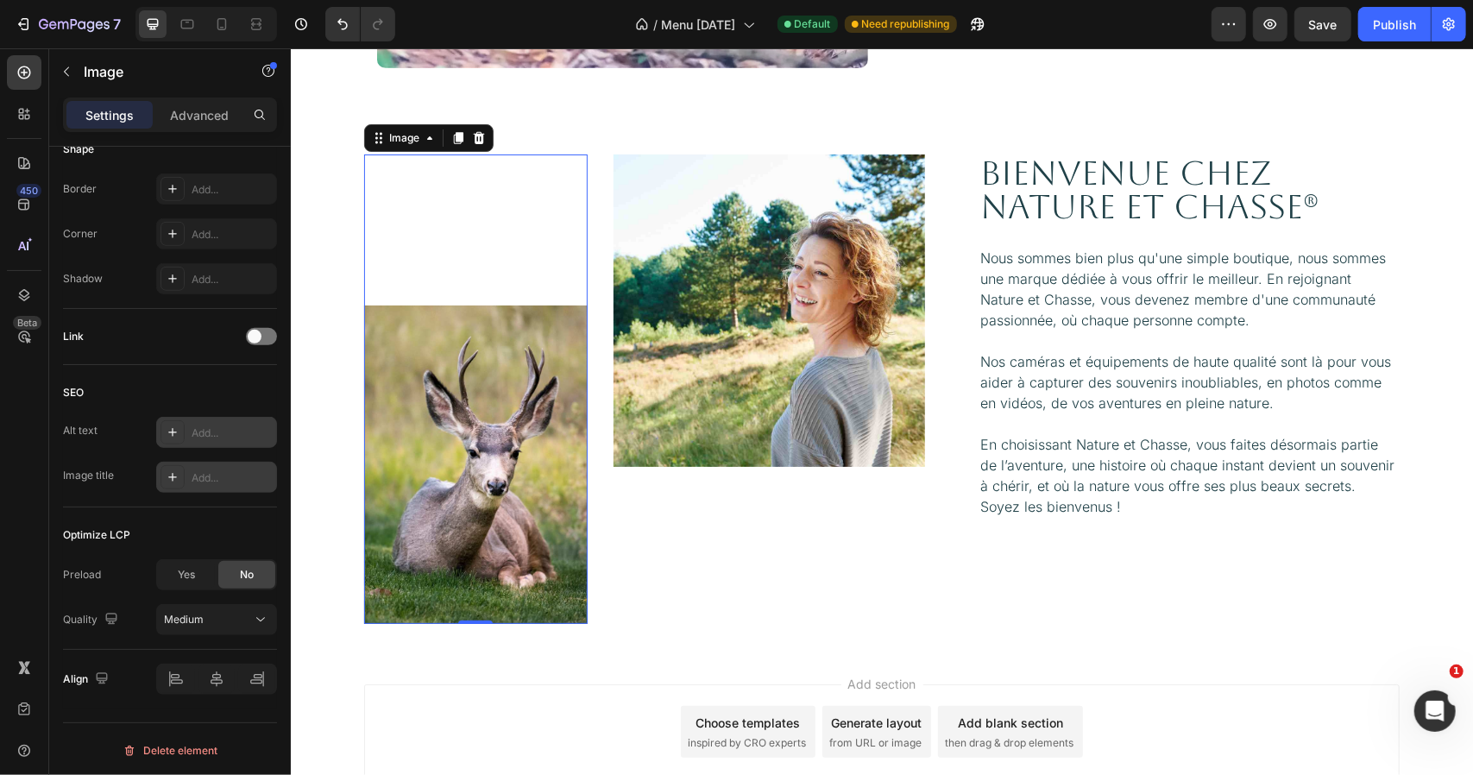
click at [223, 431] on div "Add..." at bounding box center [232, 433] width 81 height 16
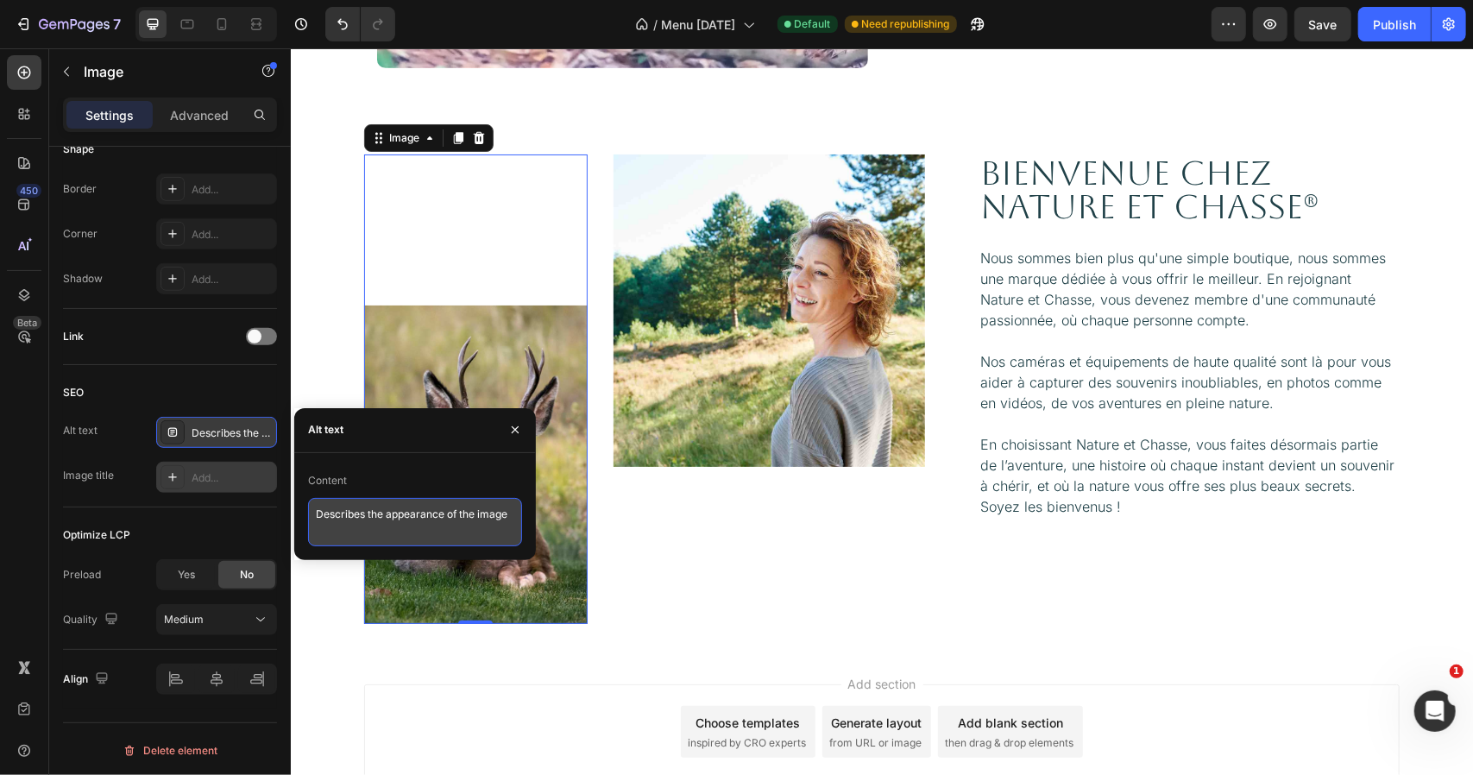
drag, startPoint x: 381, startPoint y: 498, endPoint x: 381, endPoint y: 507, distance: 8.7
click at [381, 498] on textarea "Describes the appearance of the image" at bounding box center [415, 522] width 214 height 48
click at [383, 513] on textarea "Describes the appearance of the image" at bounding box center [415, 522] width 214 height 48
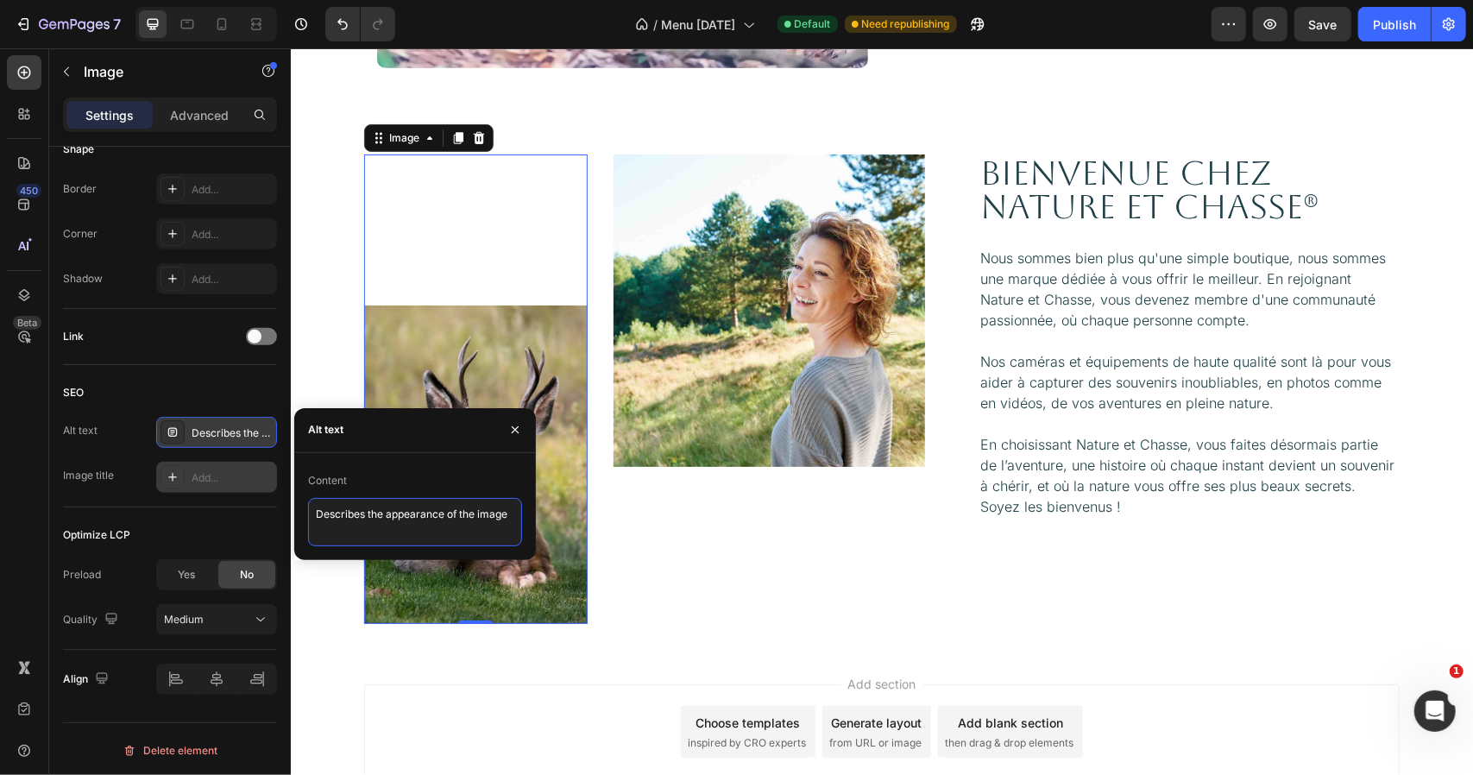
paste textarea "Application mobile — images reçues caméra 4G"
type textarea "Application mobile — images reçues caméra 4G"
click at [249, 521] on div "Optimize LCP" at bounding box center [170, 535] width 214 height 28
click at [234, 481] on div "Add..." at bounding box center [232, 478] width 81 height 16
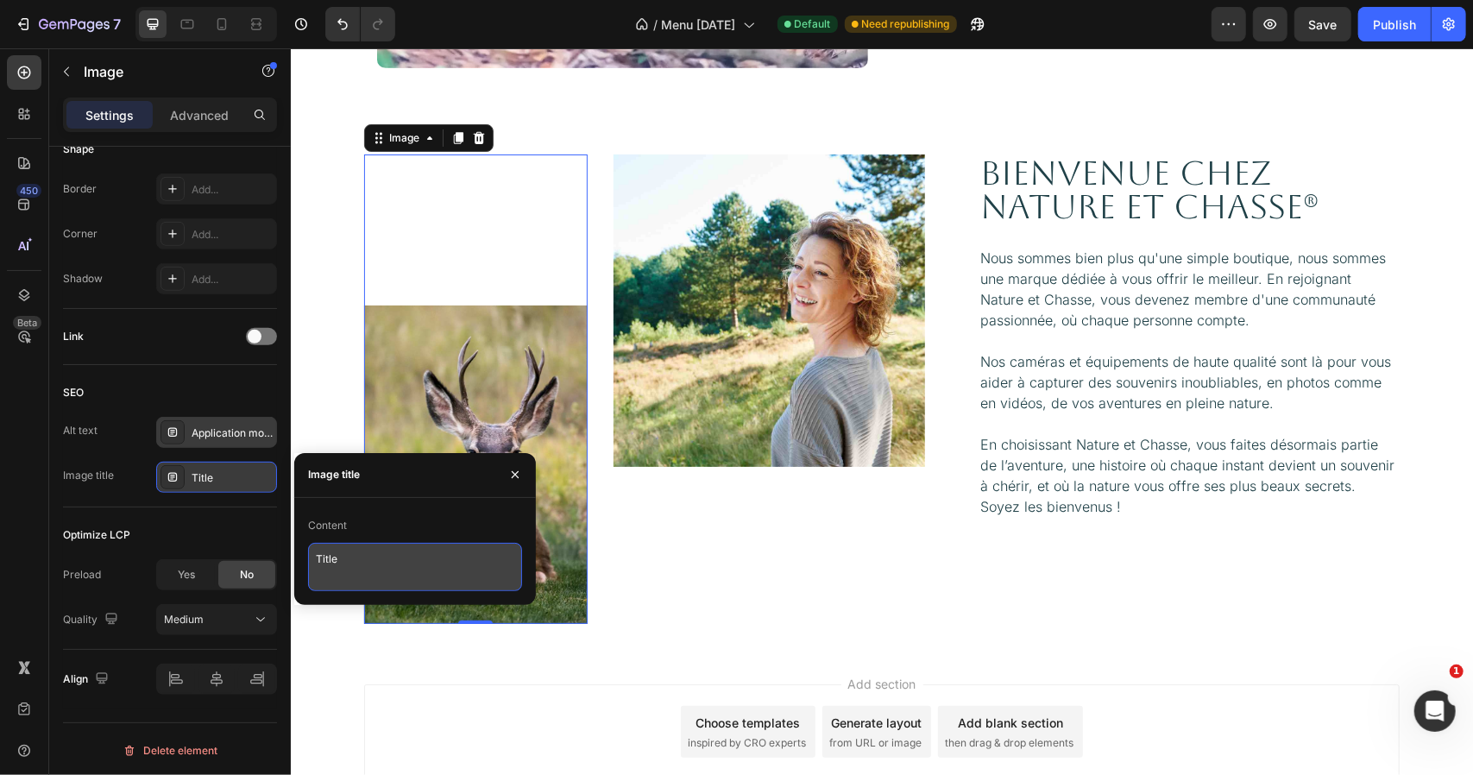
click at [423, 544] on textarea "Title" at bounding box center [415, 567] width 214 height 48
click at [422, 545] on textarea "Title" at bounding box center [415, 567] width 214 height 48
paste textarea "Paramètres APN caméra de chasse 4G"
type textarea "Paramètres APN caméra de chasse 4G"
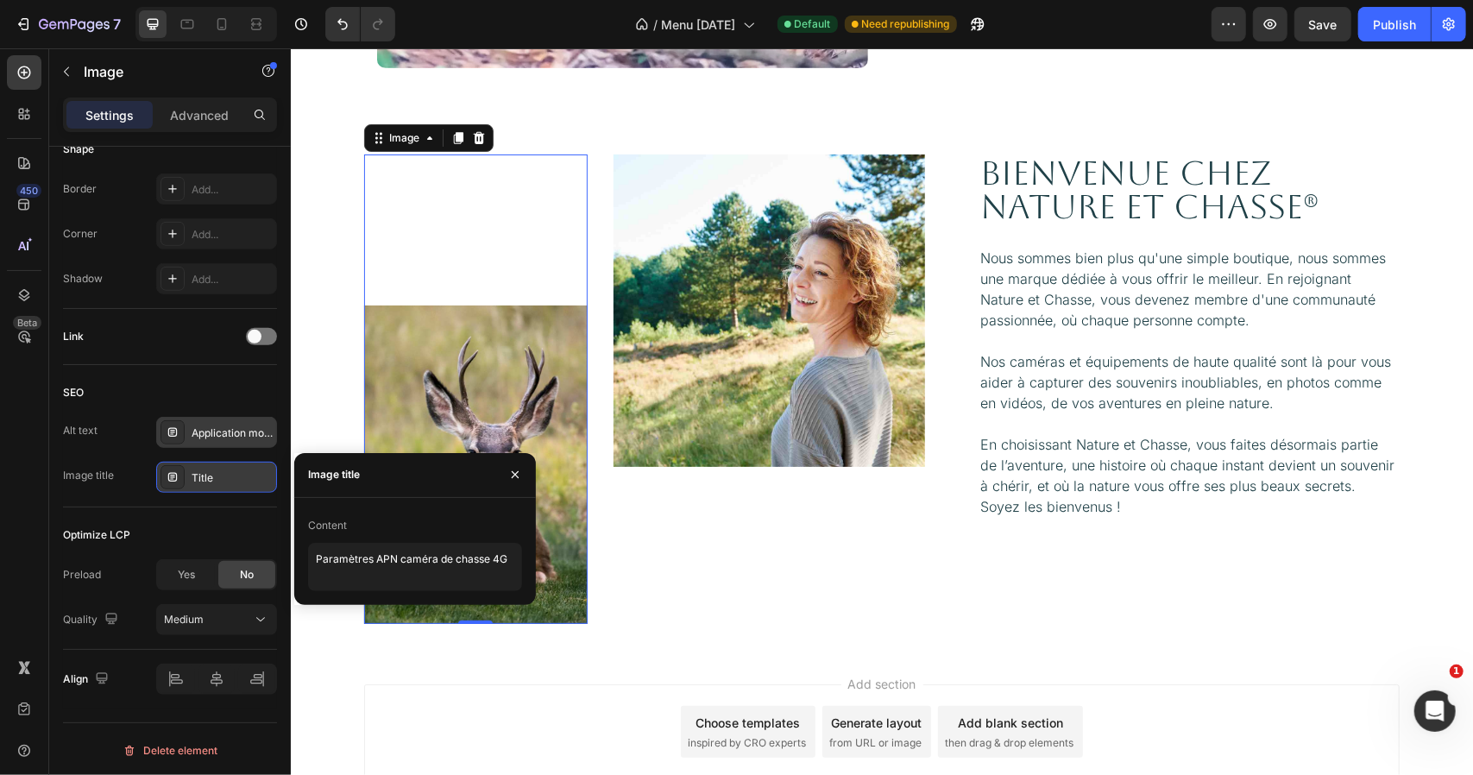
click at [442, 502] on div "Content Paramètres APN caméra de chasse 4G" at bounding box center [415, 551] width 242 height 107
click at [652, 556] on div "Image" at bounding box center [769, 388] width 312 height 469
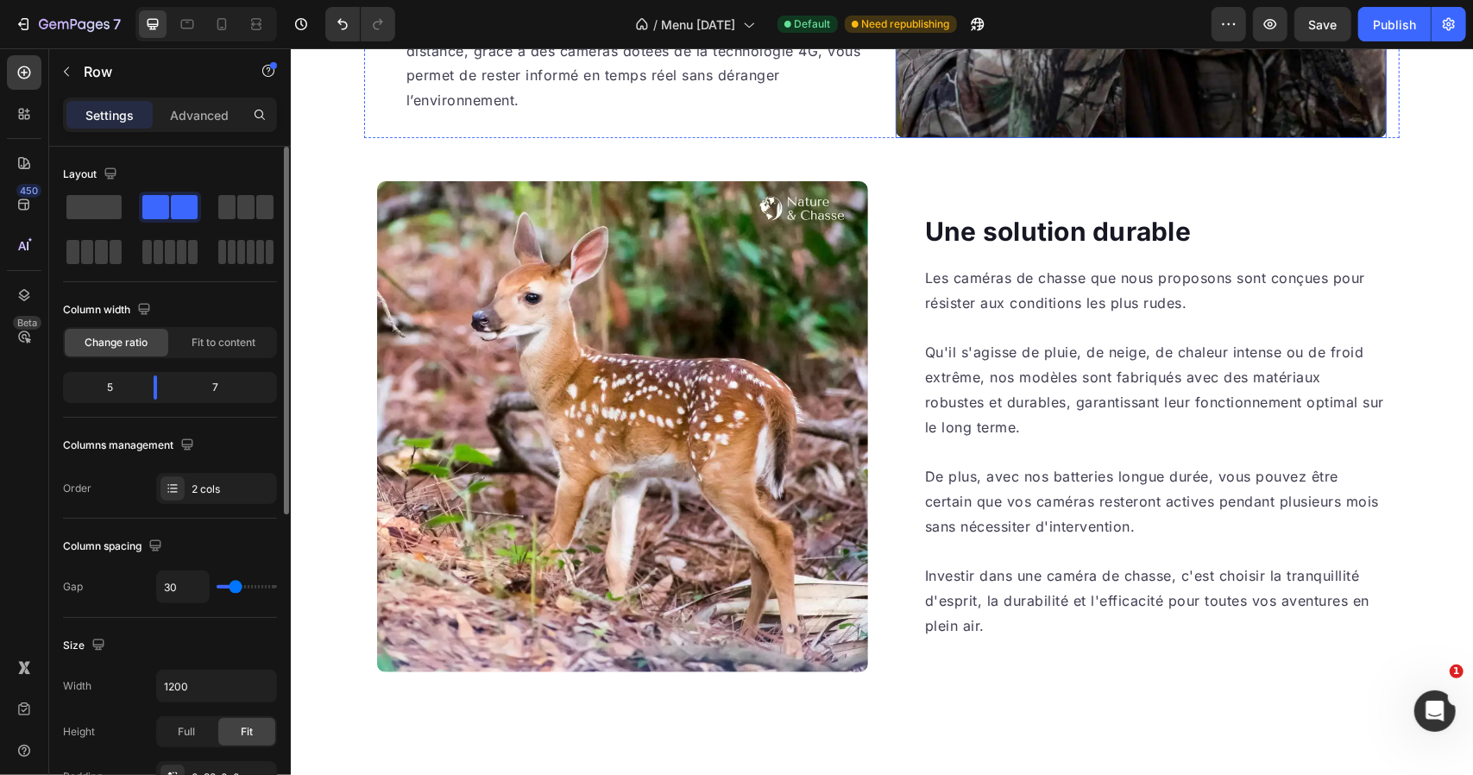
scroll to position [3365, 0]
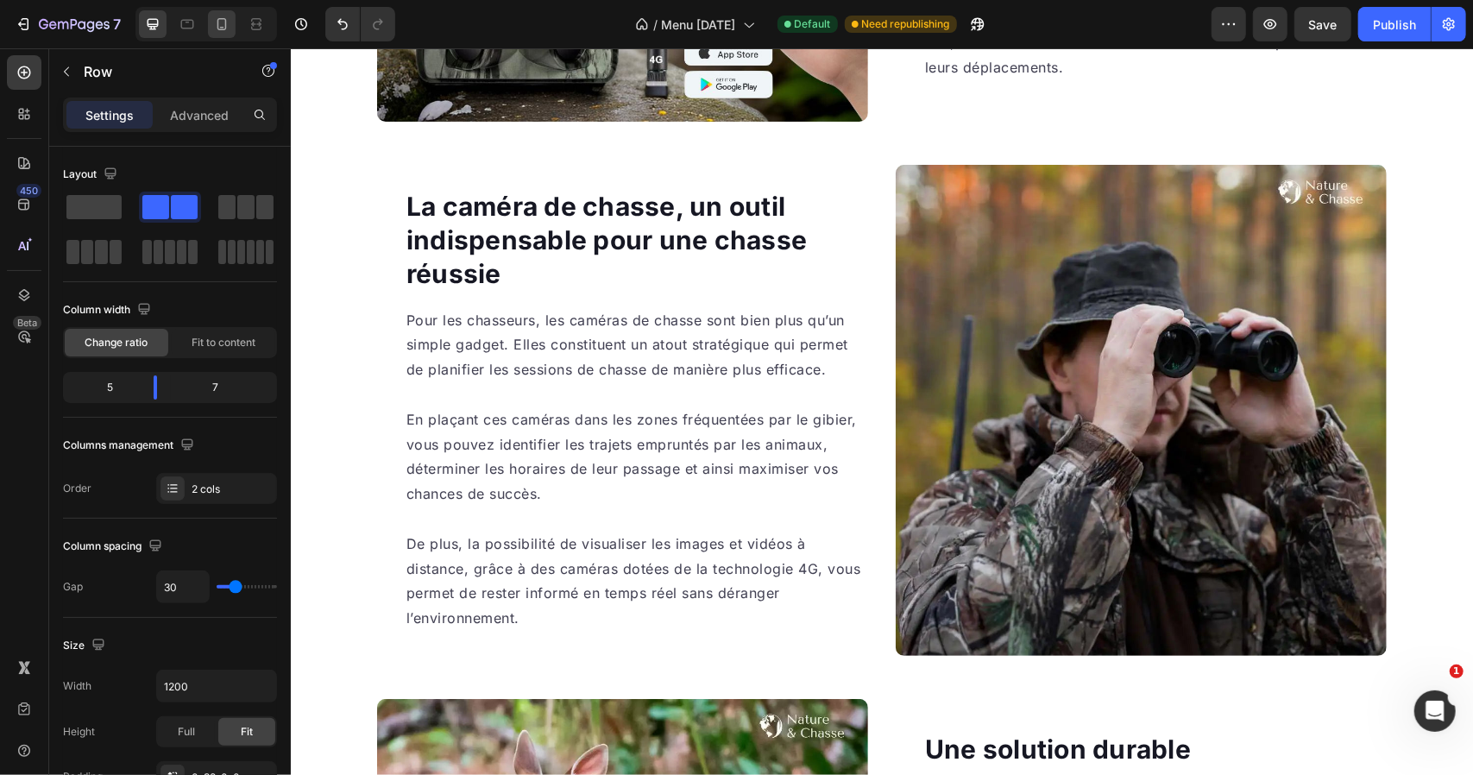
click at [211, 22] on div at bounding box center [222, 24] width 28 height 28
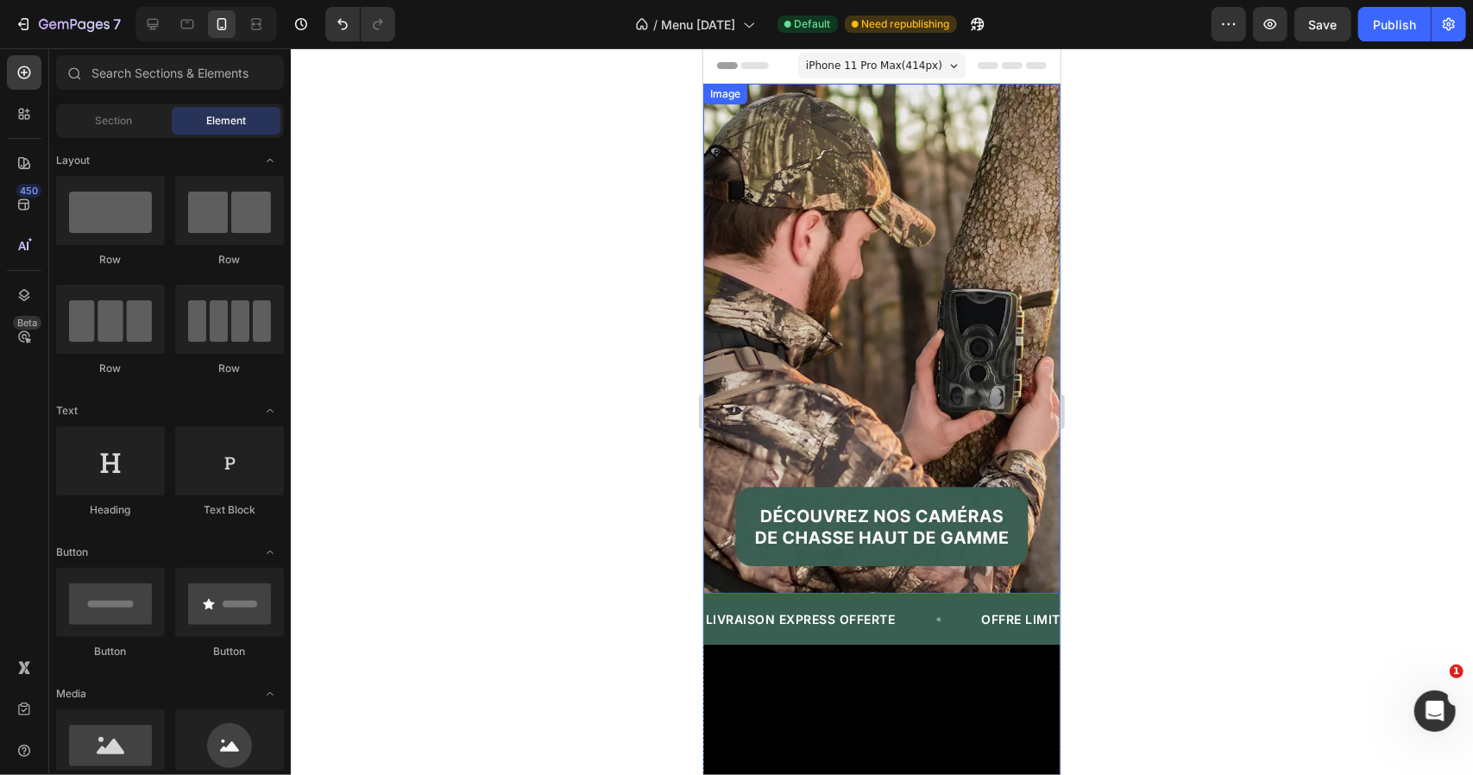
click at [894, 238] on img at bounding box center [880, 338] width 357 height 510
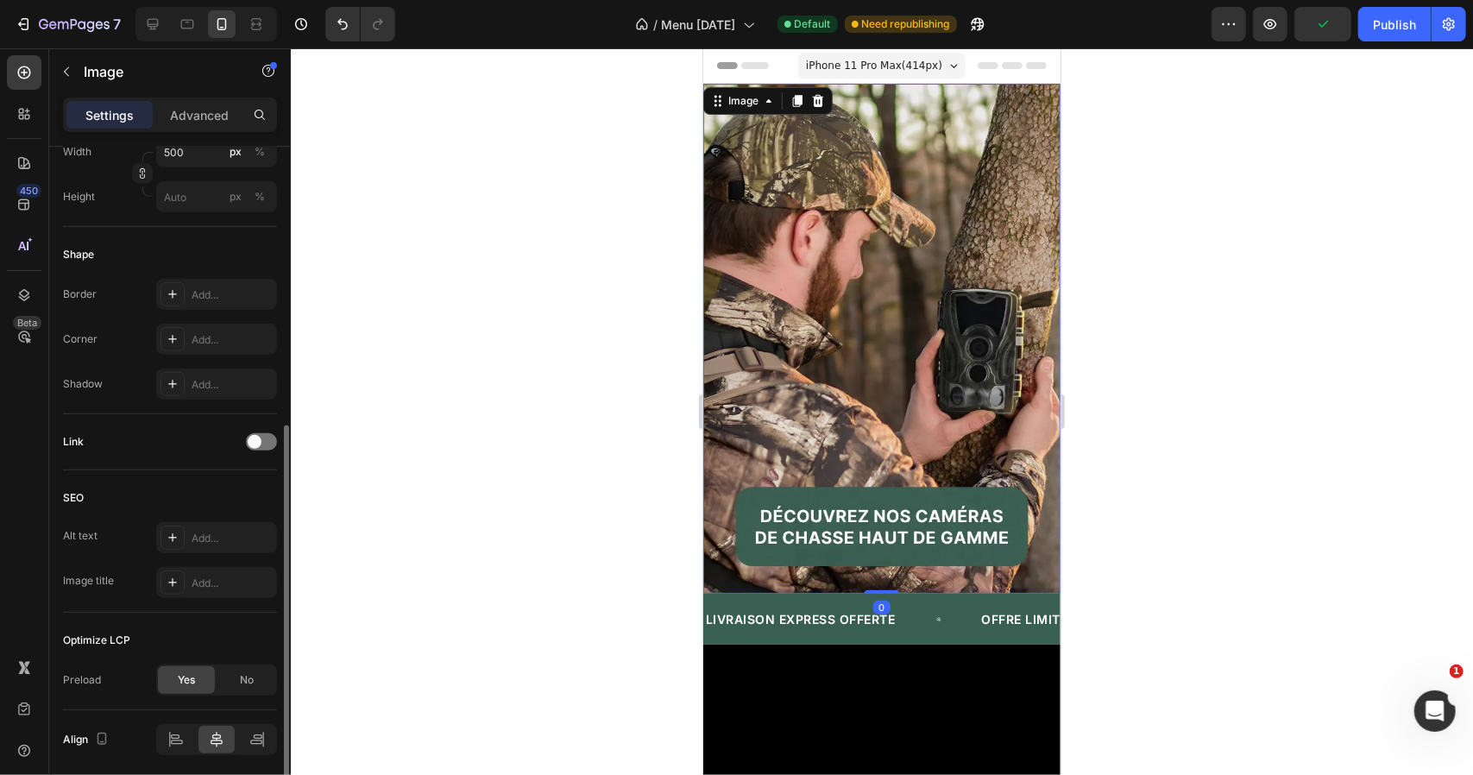
scroll to position [578, 0]
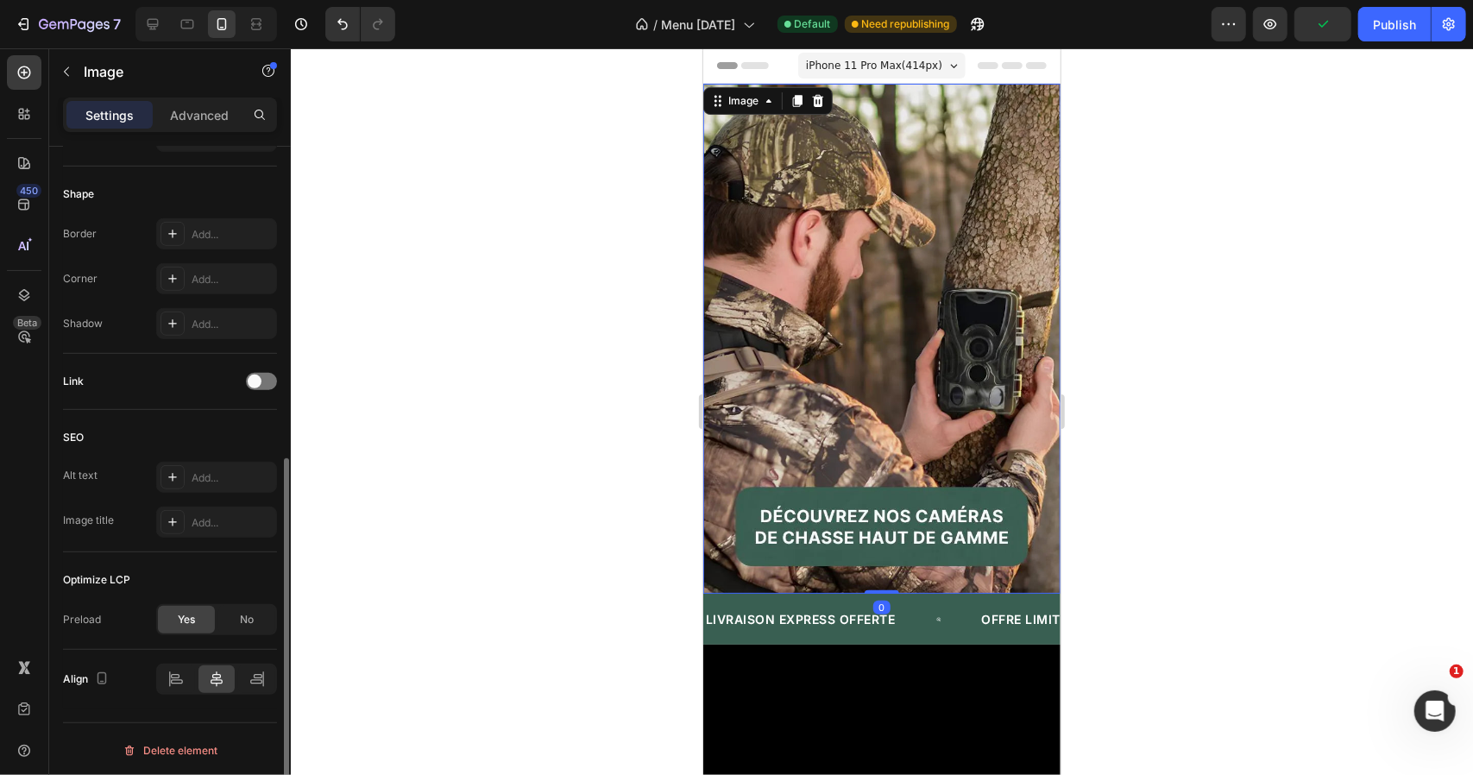
click at [217, 455] on div "SEO Alt text Add... Image title Add..." at bounding box center [170, 481] width 214 height 142
click at [211, 470] on div "Add..." at bounding box center [232, 478] width 81 height 16
drag, startPoint x: 102, startPoint y: 468, endPoint x: 60, endPoint y: 485, distance: 44.9
click at [60, 485] on div "Style Rectangle Source Upload Image https://cdn.shopify.com/s/files/1/0763/1005…" at bounding box center [170, 198] width 242 height 1258
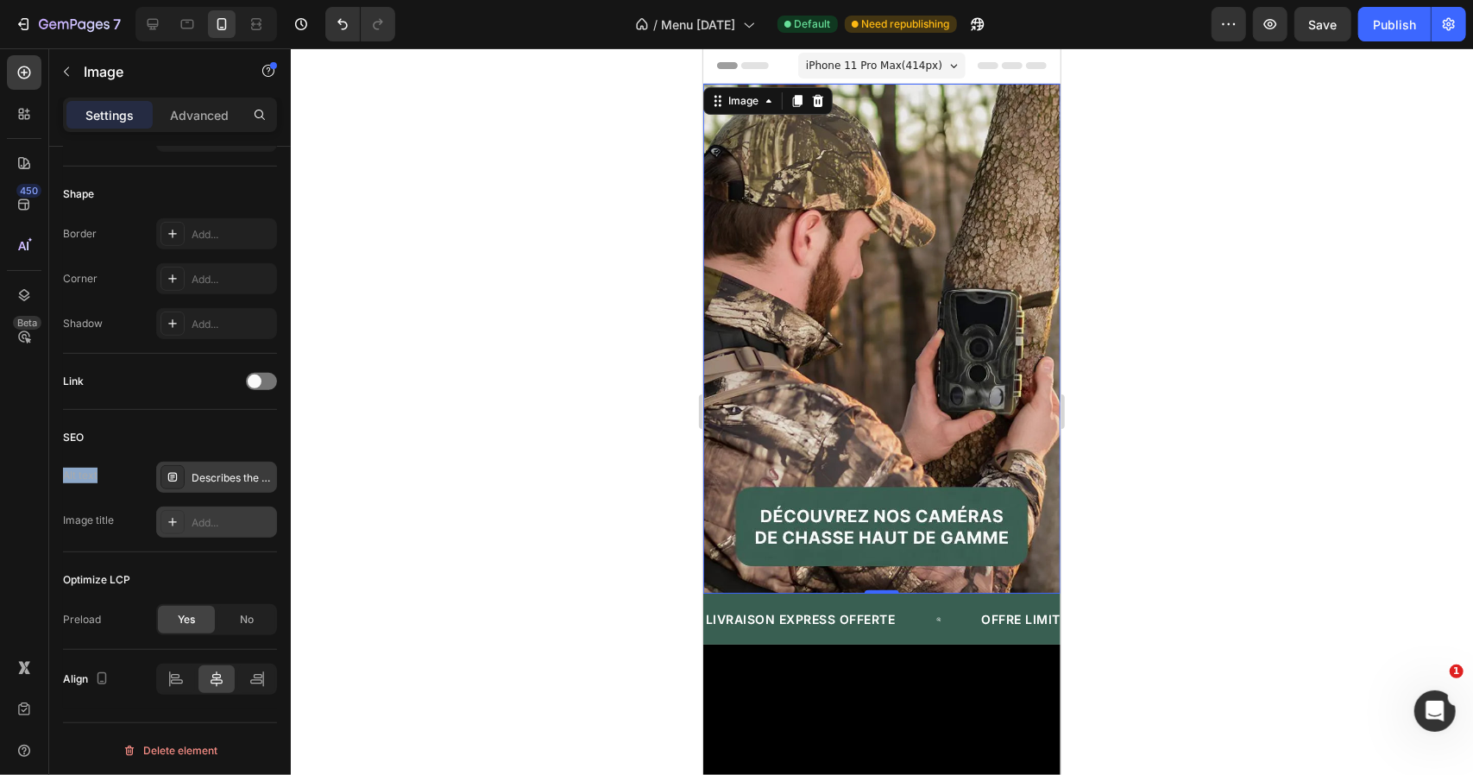
copy div "Alt text"
click at [223, 475] on div "Describes the appearance of the image" at bounding box center [232, 478] width 81 height 16
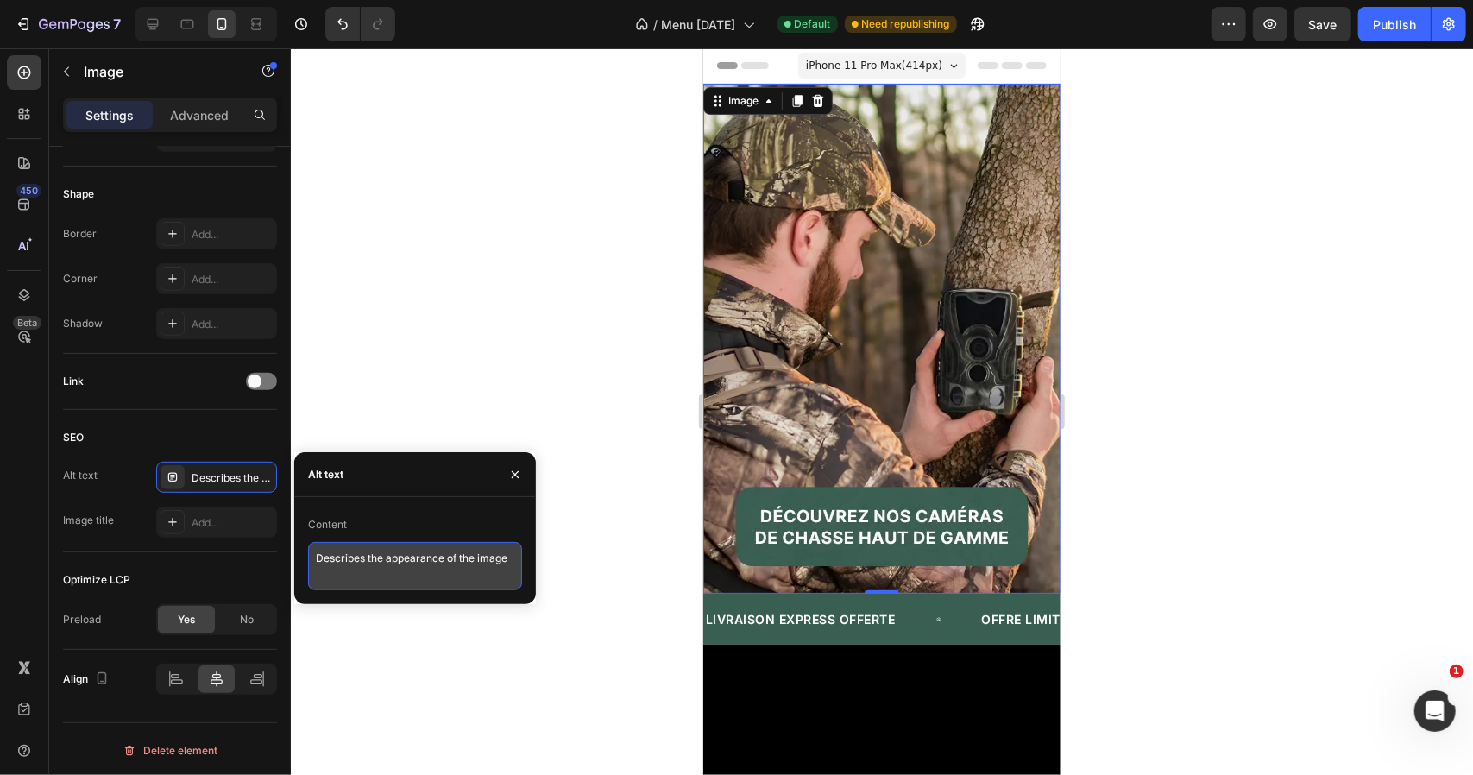
click at [383, 552] on textarea "Describes the appearance of the image" at bounding box center [415, 566] width 214 height 48
paste textarea "Caméra de chasse 4G vue frontale avec boîtier camouflage et objectif 4K"
type textarea "Caméra de chasse 4G vue frontale avec boîtier camouflage et objectif 4K"
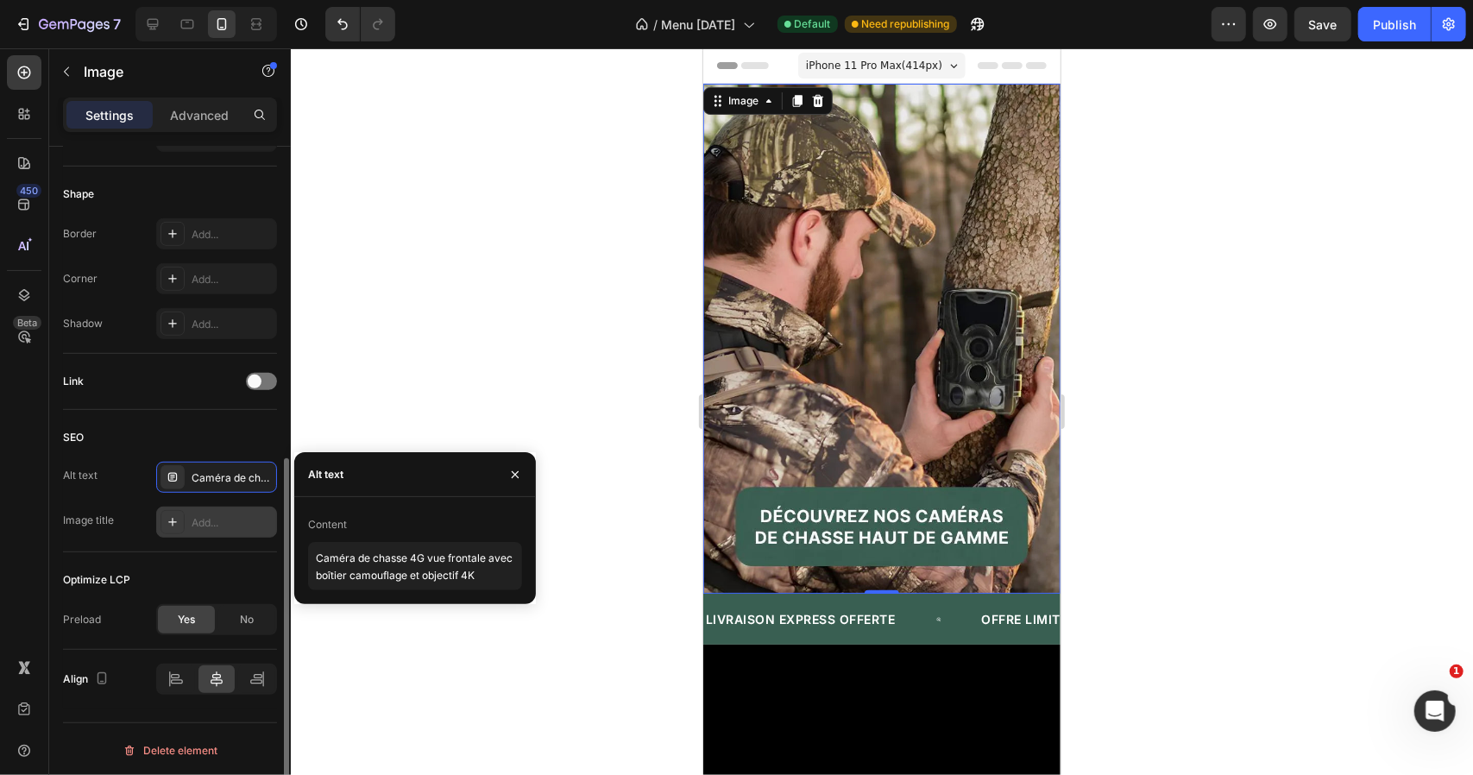
click at [233, 515] on div "Add..." at bounding box center [232, 523] width 81 height 16
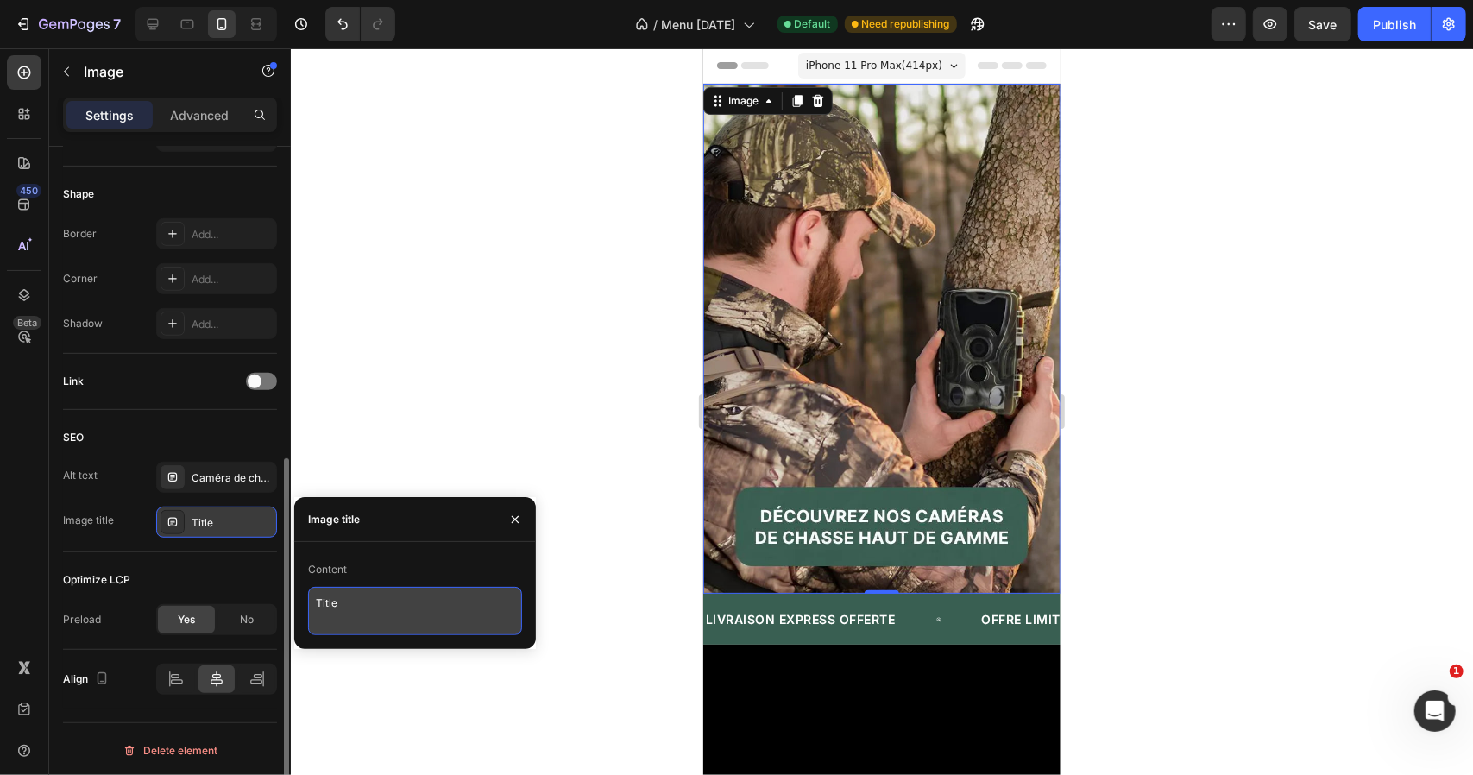
click at [393, 605] on textarea "Title" at bounding box center [415, 611] width 214 height 48
paste textarea "Caméra de chasse 4G — vue fronta"
type textarea "Caméra de chasse 4G — vue frontale"
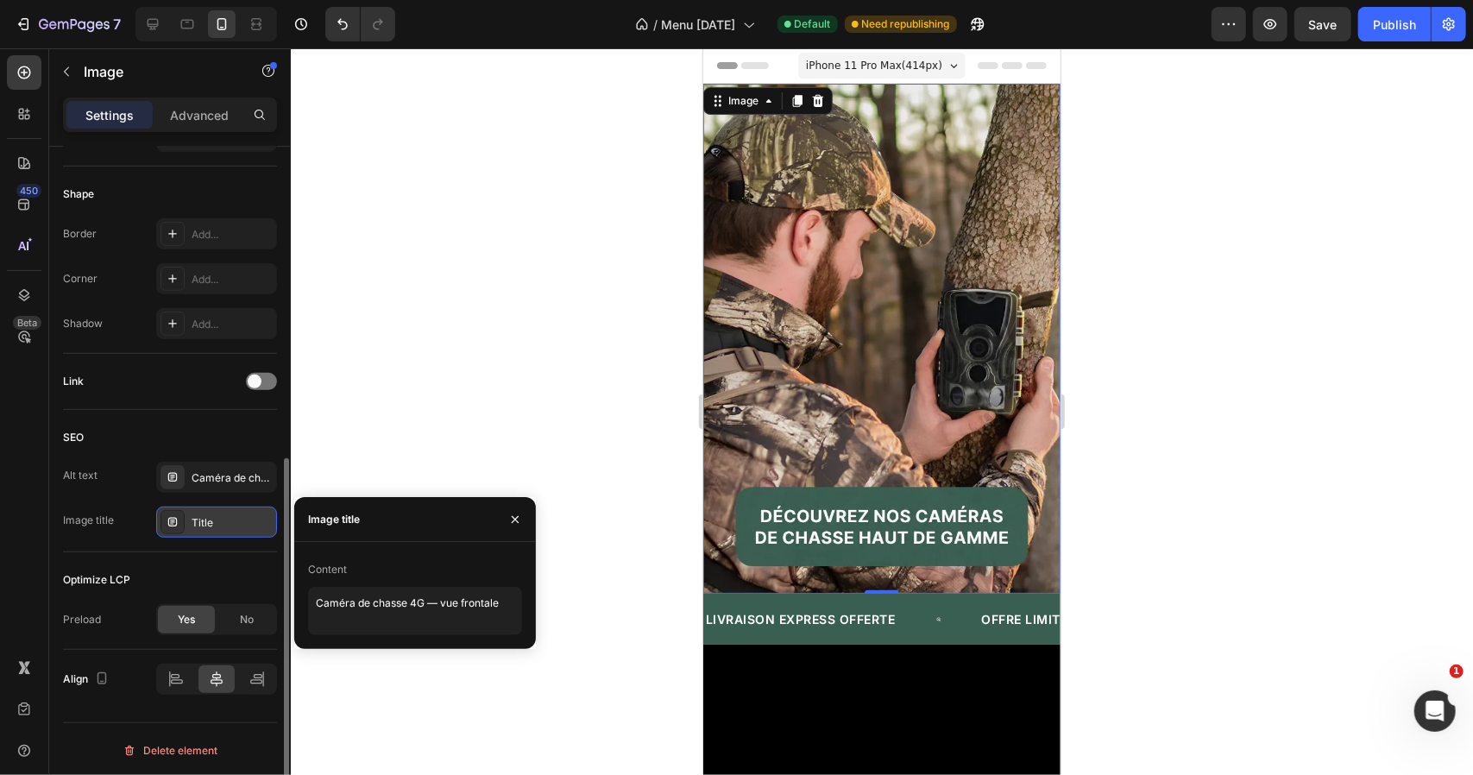
click at [222, 570] on div "Optimize LCP" at bounding box center [170, 580] width 214 height 28
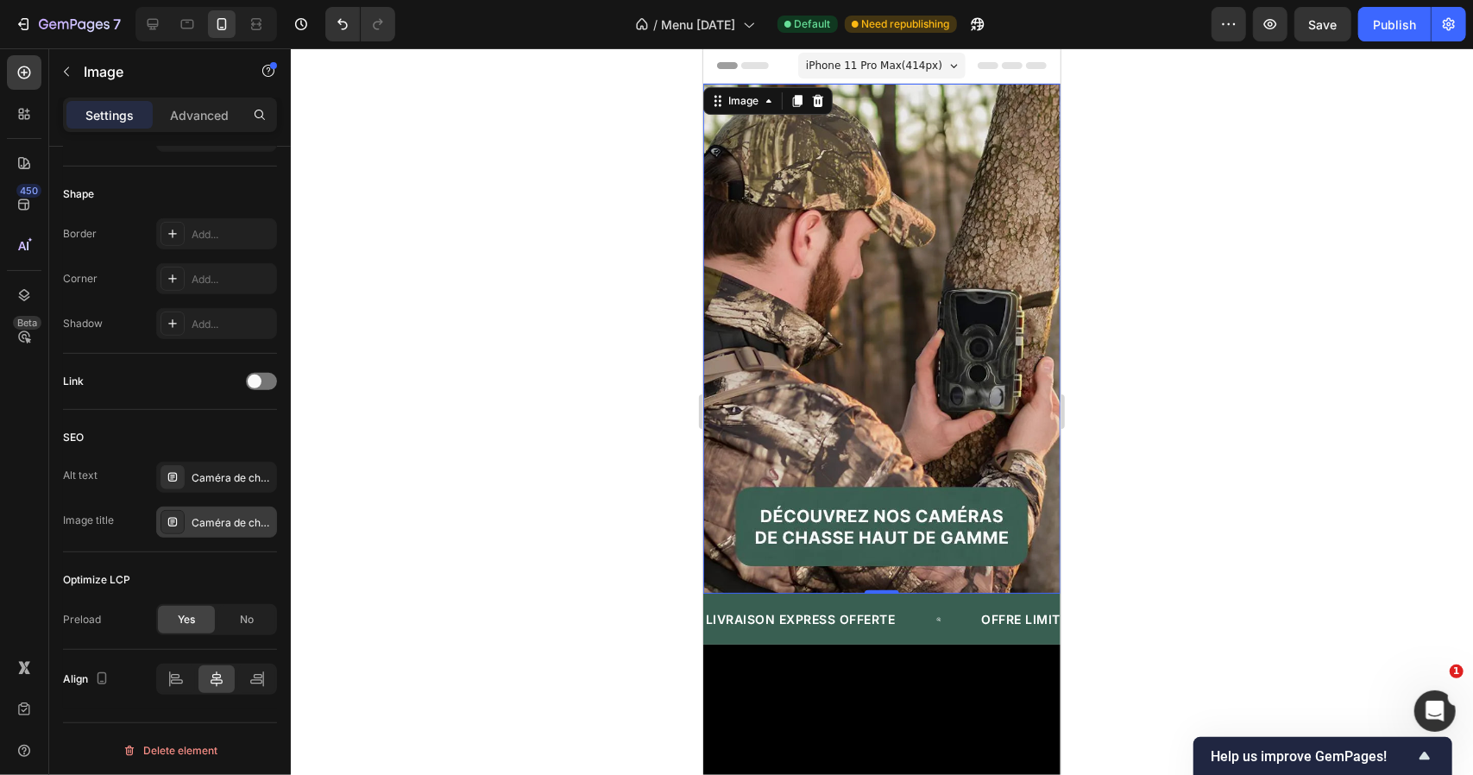
scroll to position [259, 0]
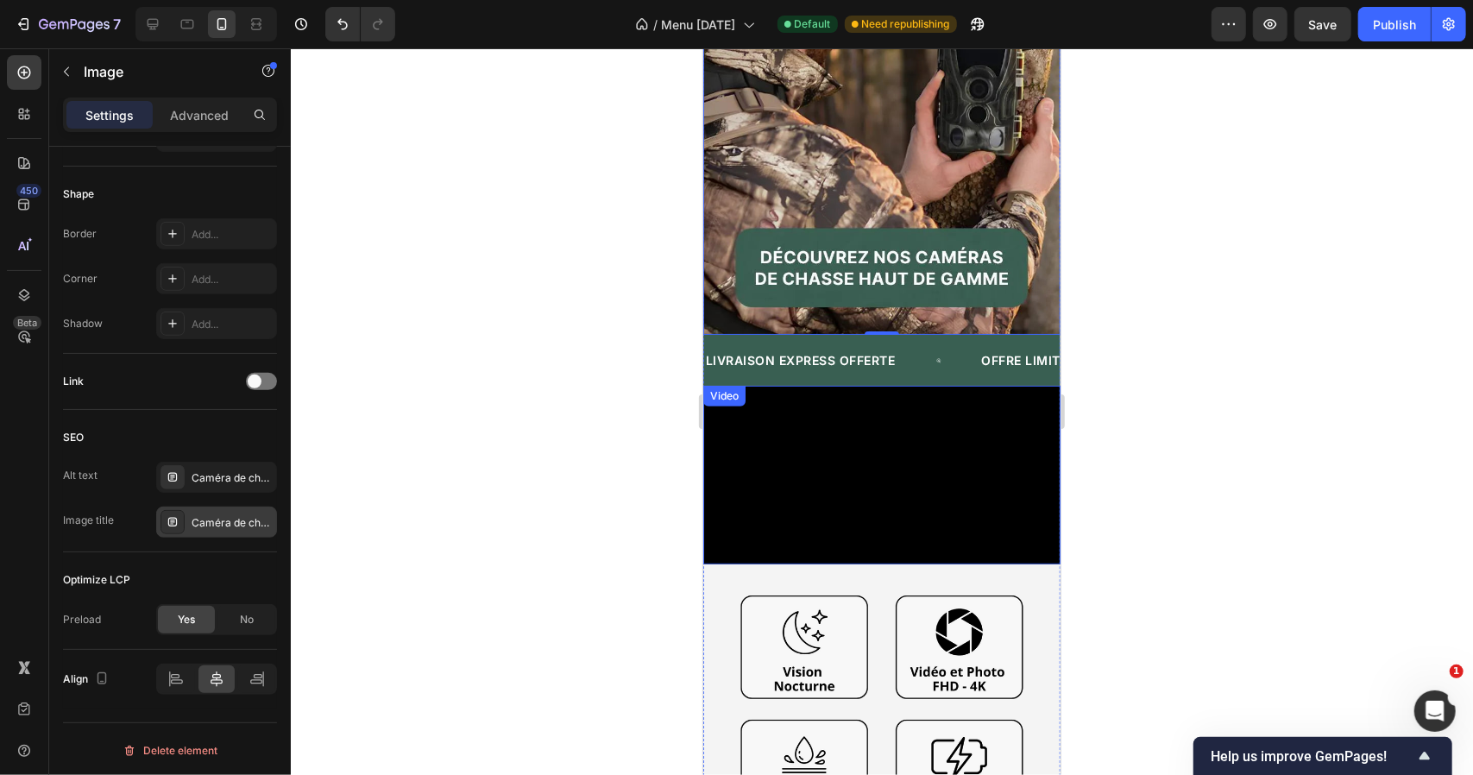
click at [851, 440] on video at bounding box center [880, 474] width 357 height 179
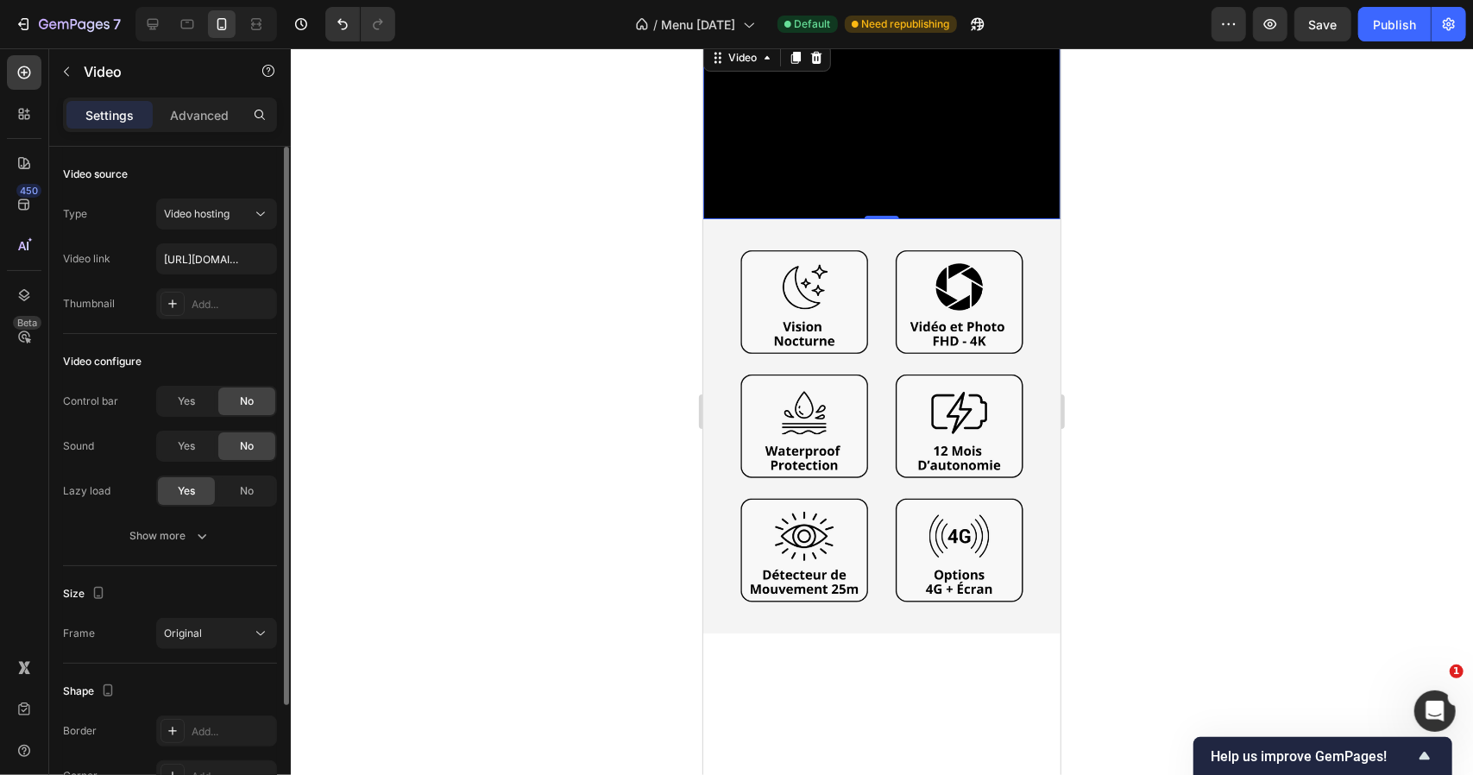
scroll to position [863, 0]
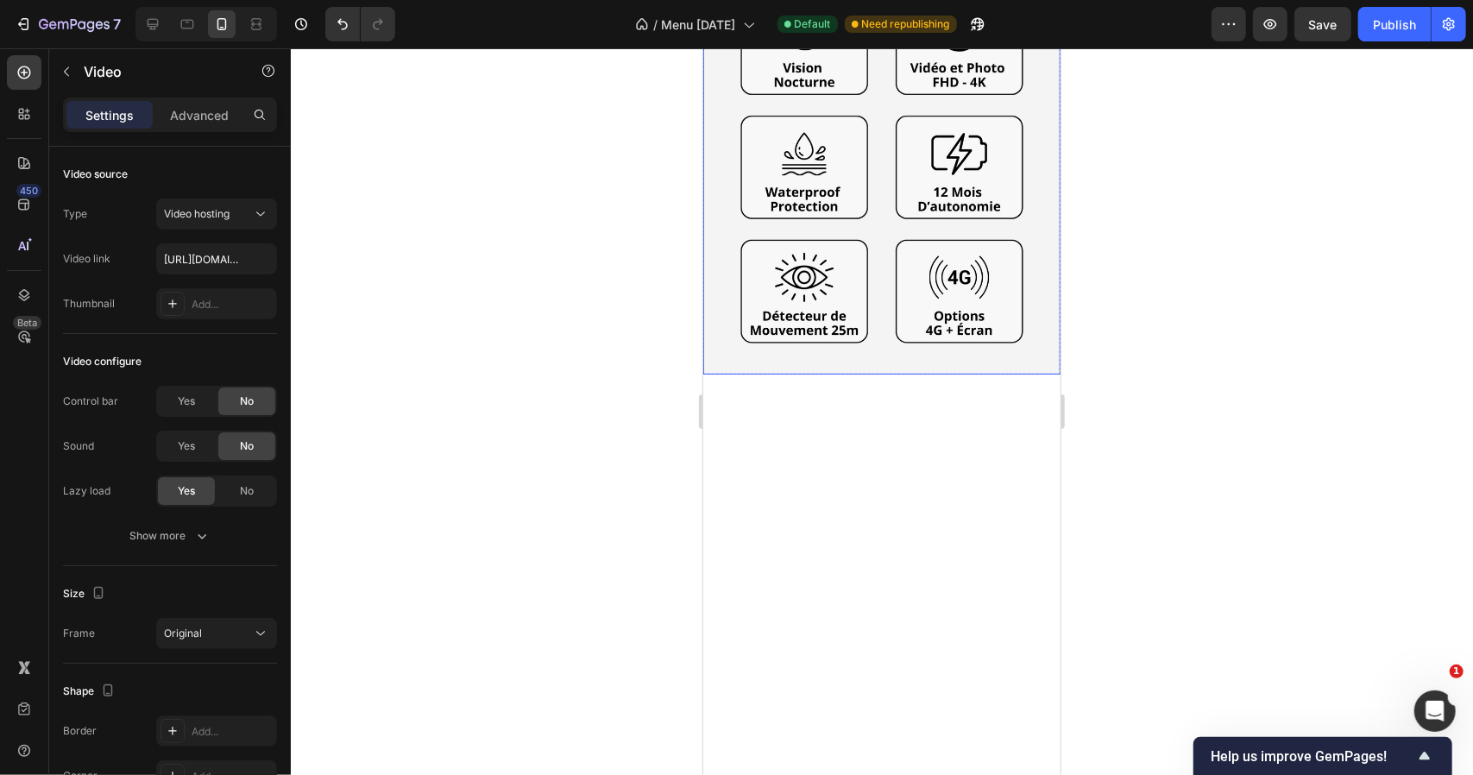
click at [877, 365] on img at bounding box center [880, 166] width 357 height 397
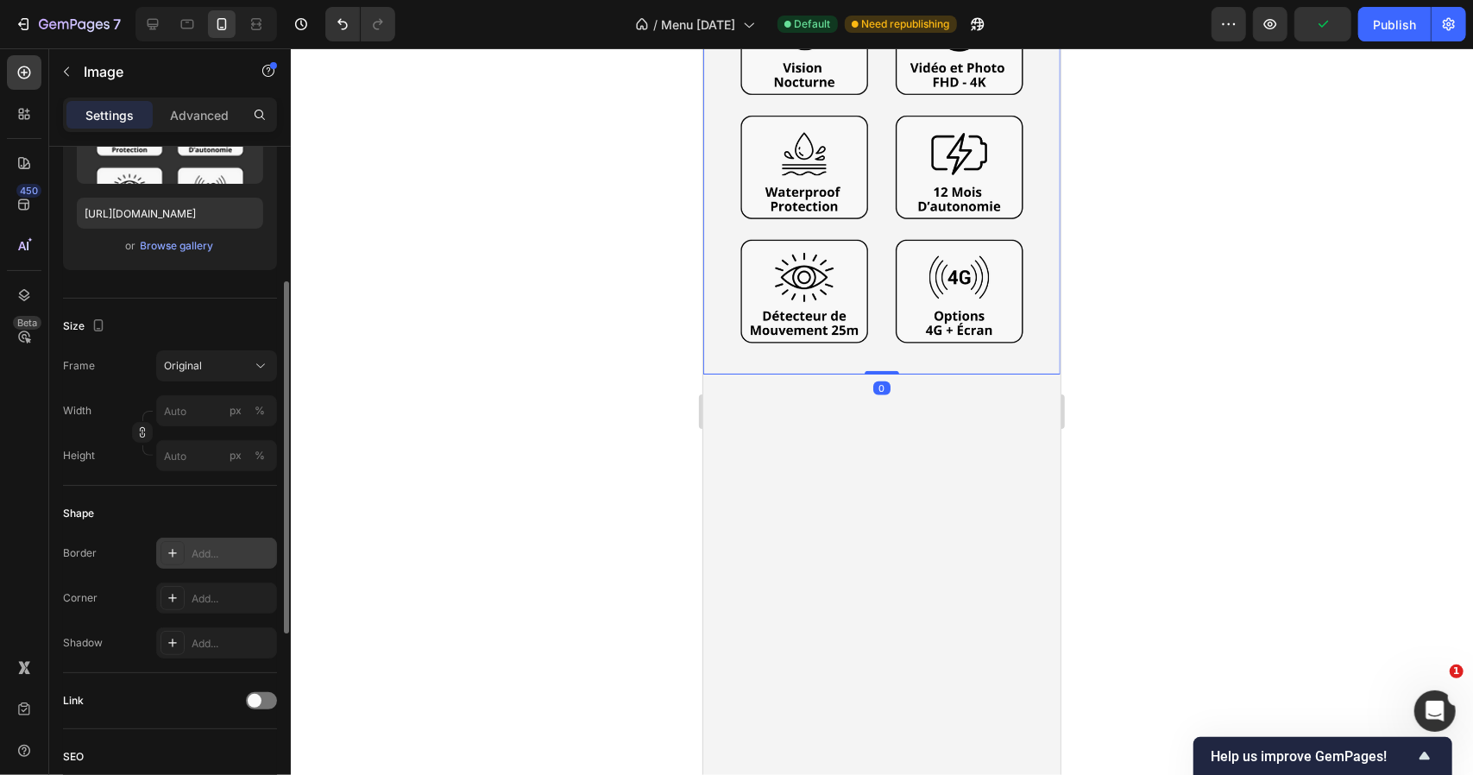
scroll to position [518, 0]
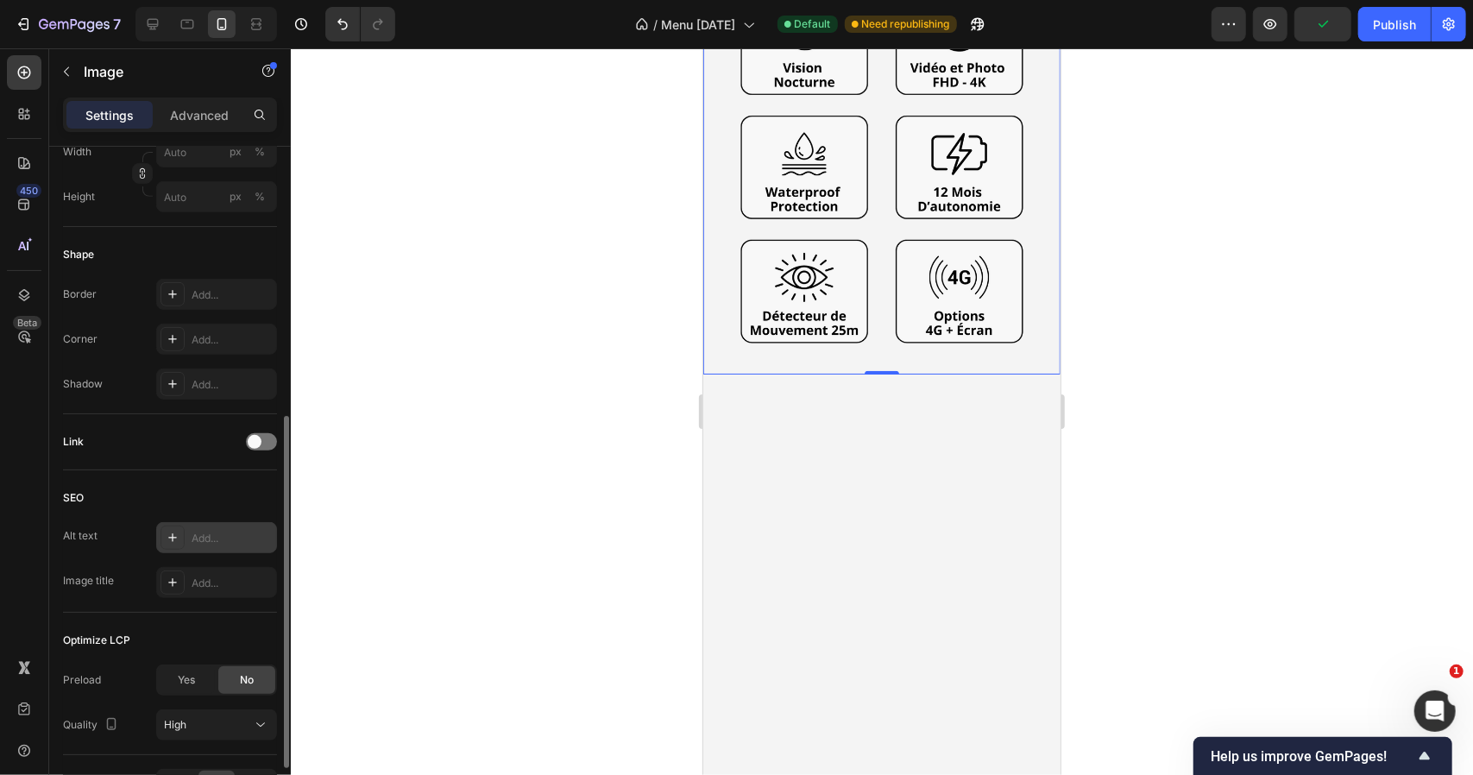
drag, startPoint x: 210, startPoint y: 526, endPoint x: 222, endPoint y: 525, distance: 12.1
click at [210, 526] on div "Add..." at bounding box center [216, 537] width 121 height 31
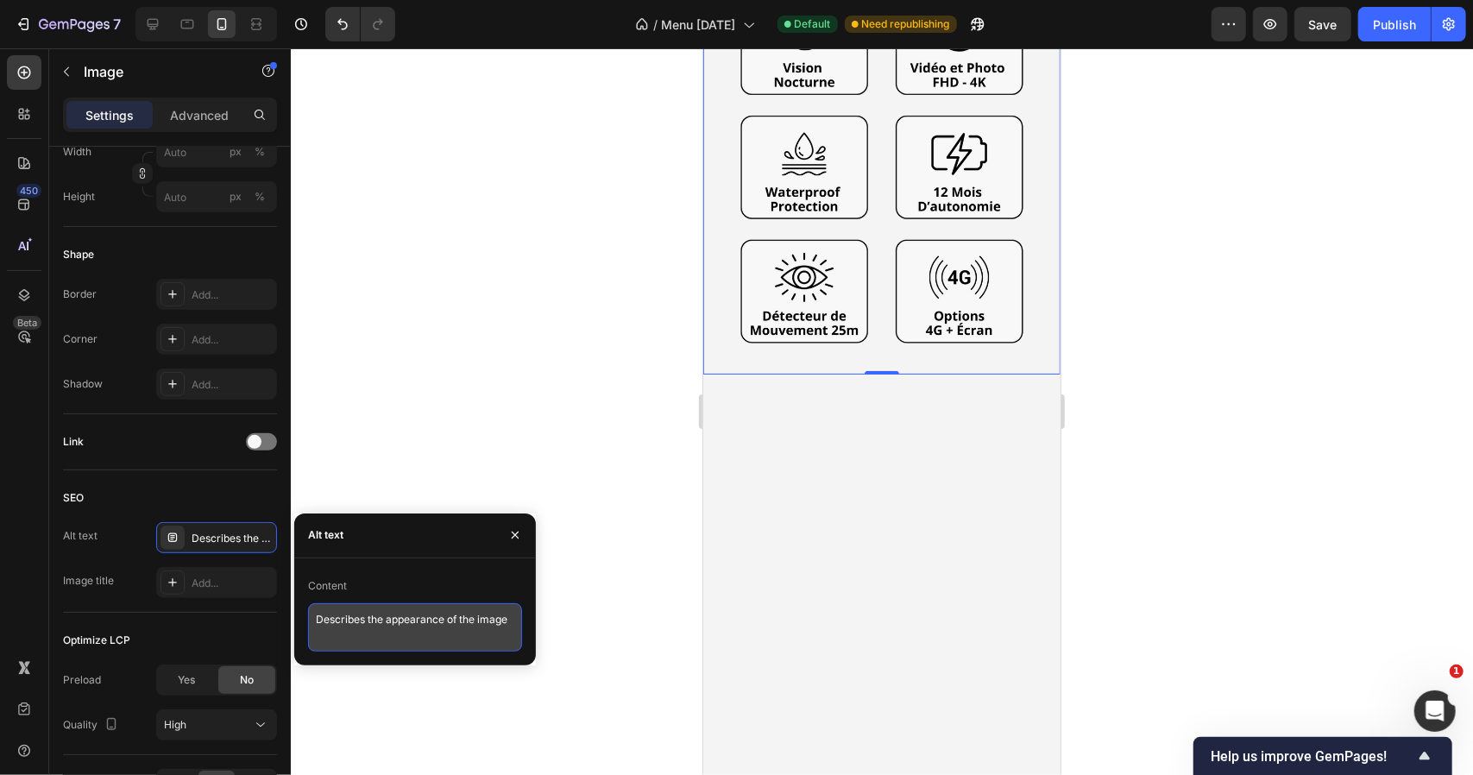
click at [363, 614] on textarea "Describes the appearance of the image" at bounding box center [415, 627] width 214 height 48
click at [364, 614] on textarea "Describes the appearance of the image" at bounding box center [415, 627] width 214 height 48
paste textarea "Contenu du pack : caméra de chasse 4G, supports, câble et manuel"
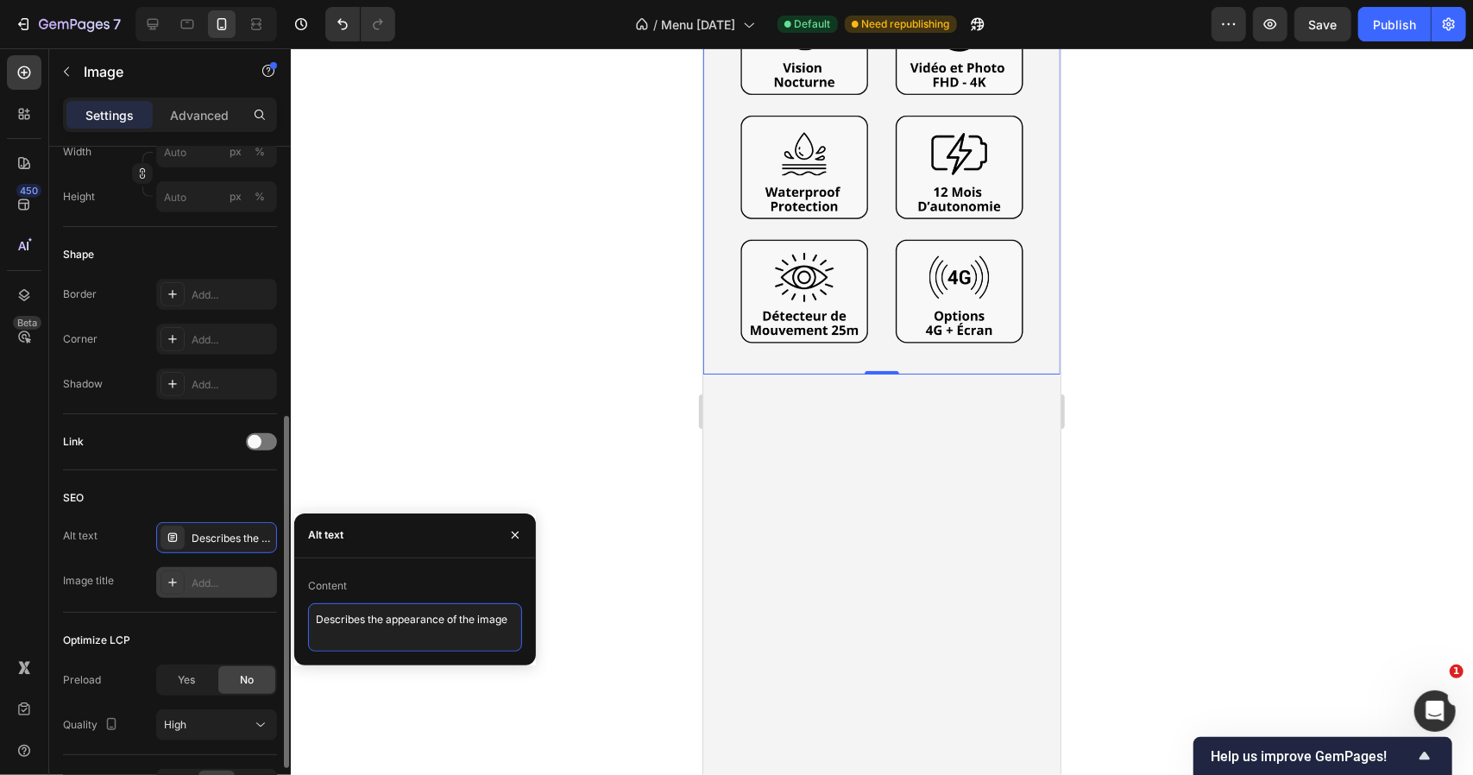
type textarea "Contenu du pack : caméra de chasse 4G, supports, câble et manuel"
click at [211, 579] on div "Add..." at bounding box center [232, 584] width 81 height 16
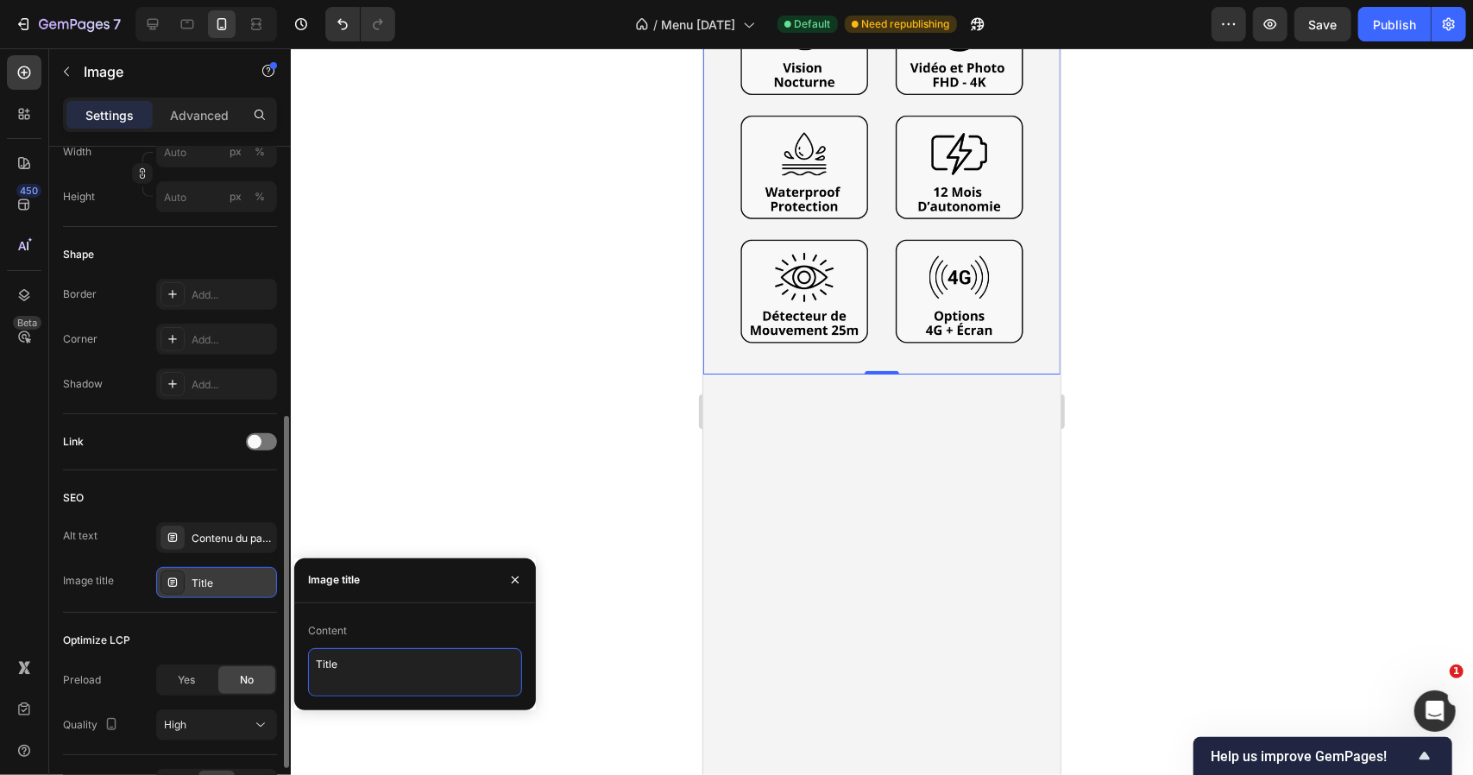
click at [399, 654] on textarea "Title" at bounding box center [415, 672] width 214 height 48
paste textarea "Notification d’alerte instantanée sur smartphone envoyée par la caméra de chass…"
type textarea "Notification d’alerte instantanée sur smartphone envoyée par la caméra de chass…"
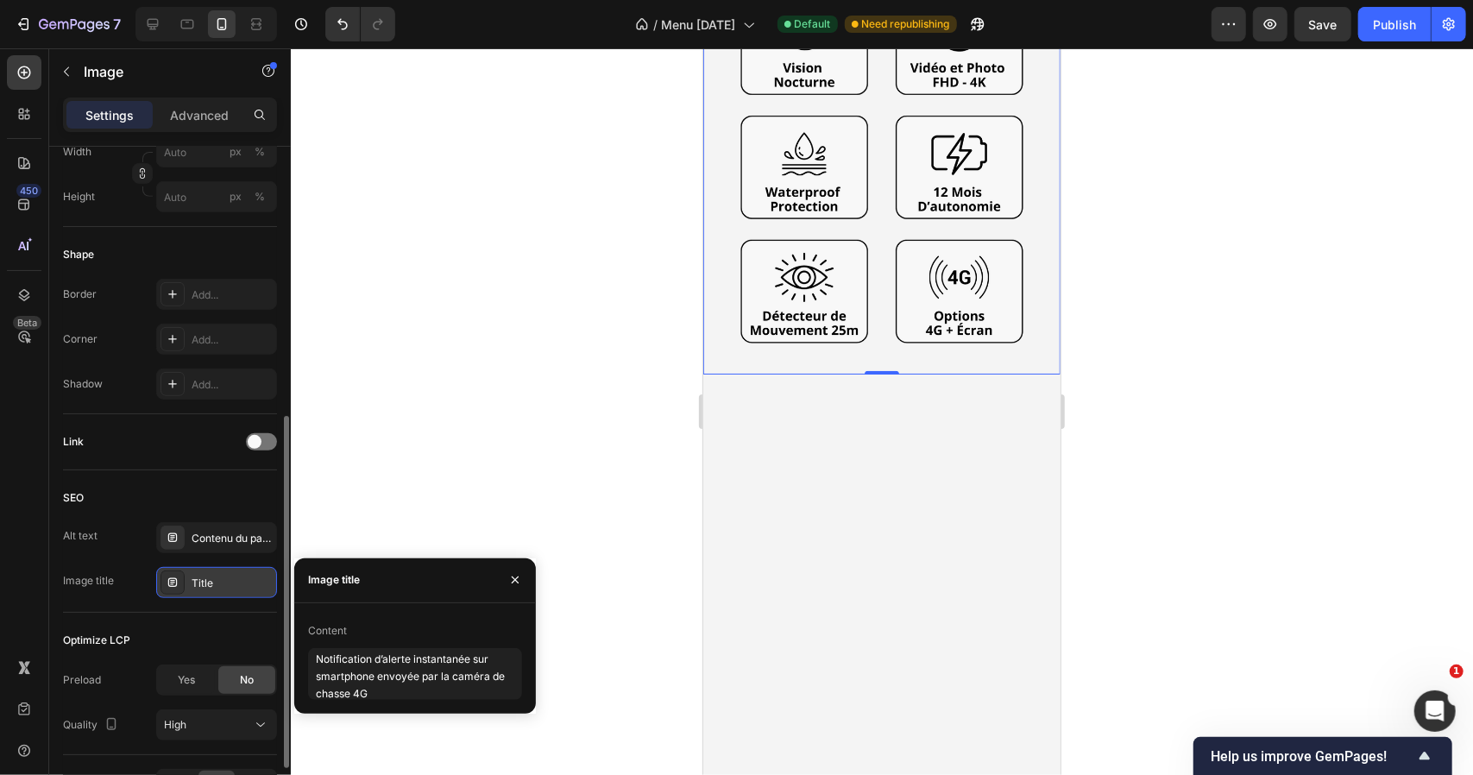
click at [433, 609] on div "Content Notification d’alerte instantanée sur smartphone envoyée par la caméra …" at bounding box center [415, 658] width 242 height 110
click at [523, 465] on div at bounding box center [882, 411] width 1182 height 727
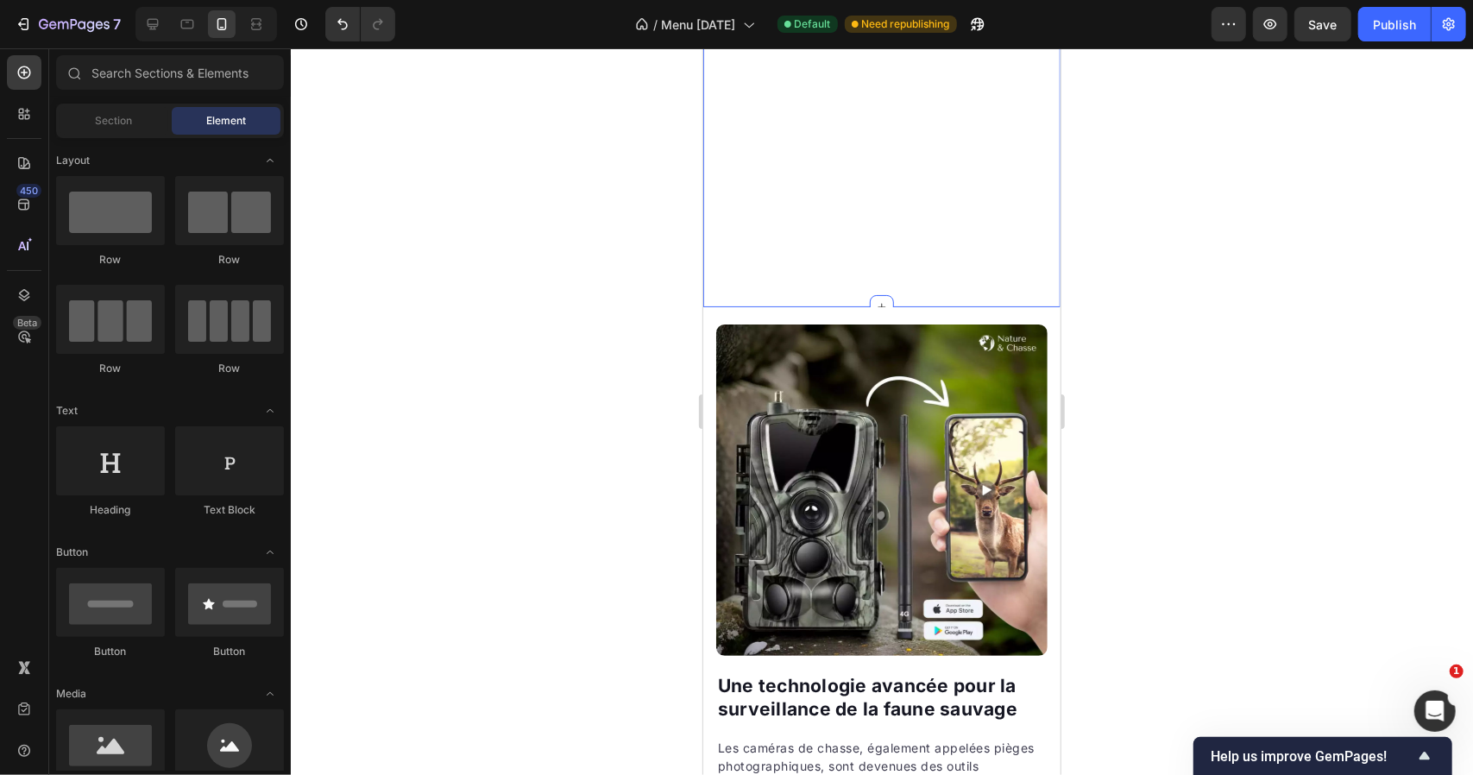
scroll to position [6127, 0]
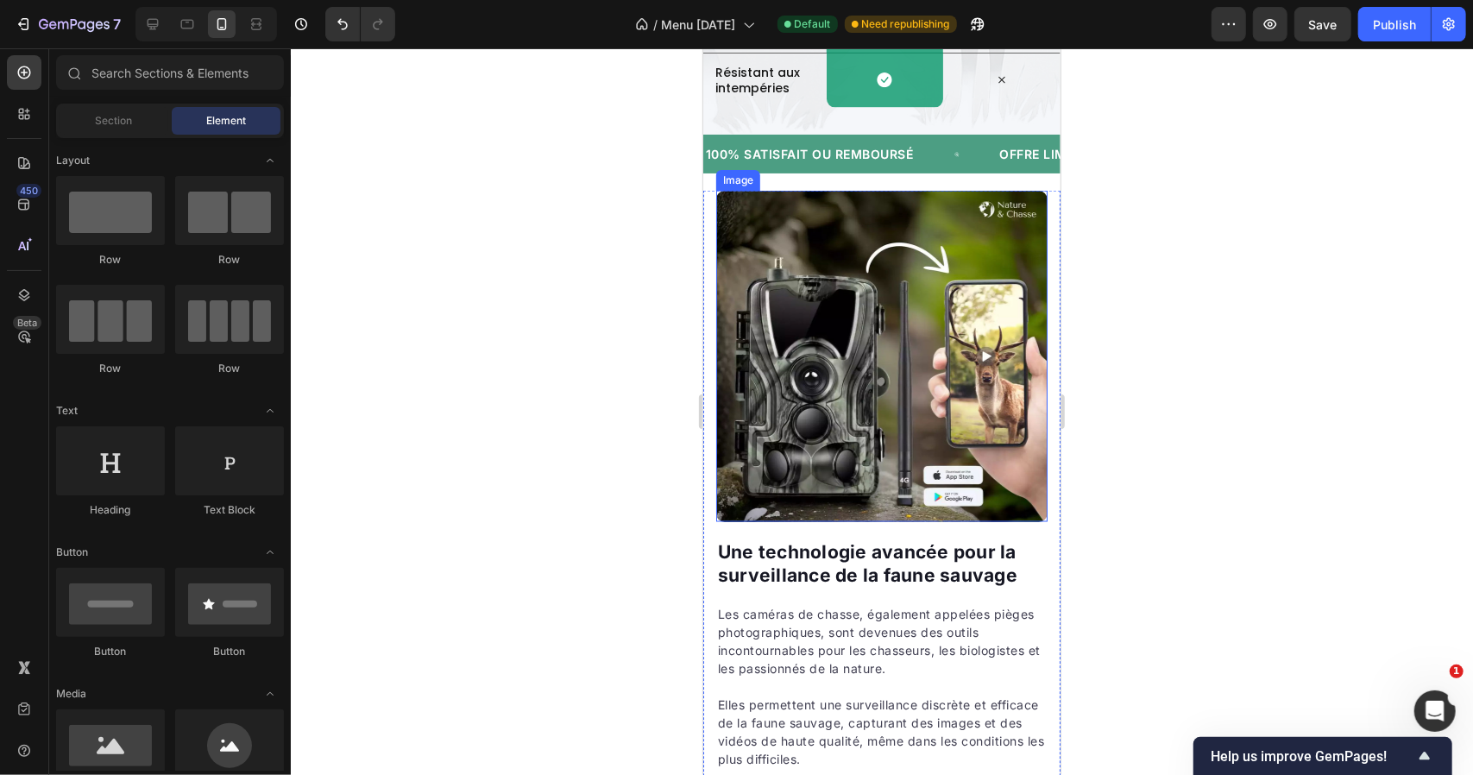
drag, startPoint x: 923, startPoint y: 254, endPoint x: 807, endPoint y: 270, distance: 117.6
click at [923, 254] on img at bounding box center [880, 355] width 331 height 331
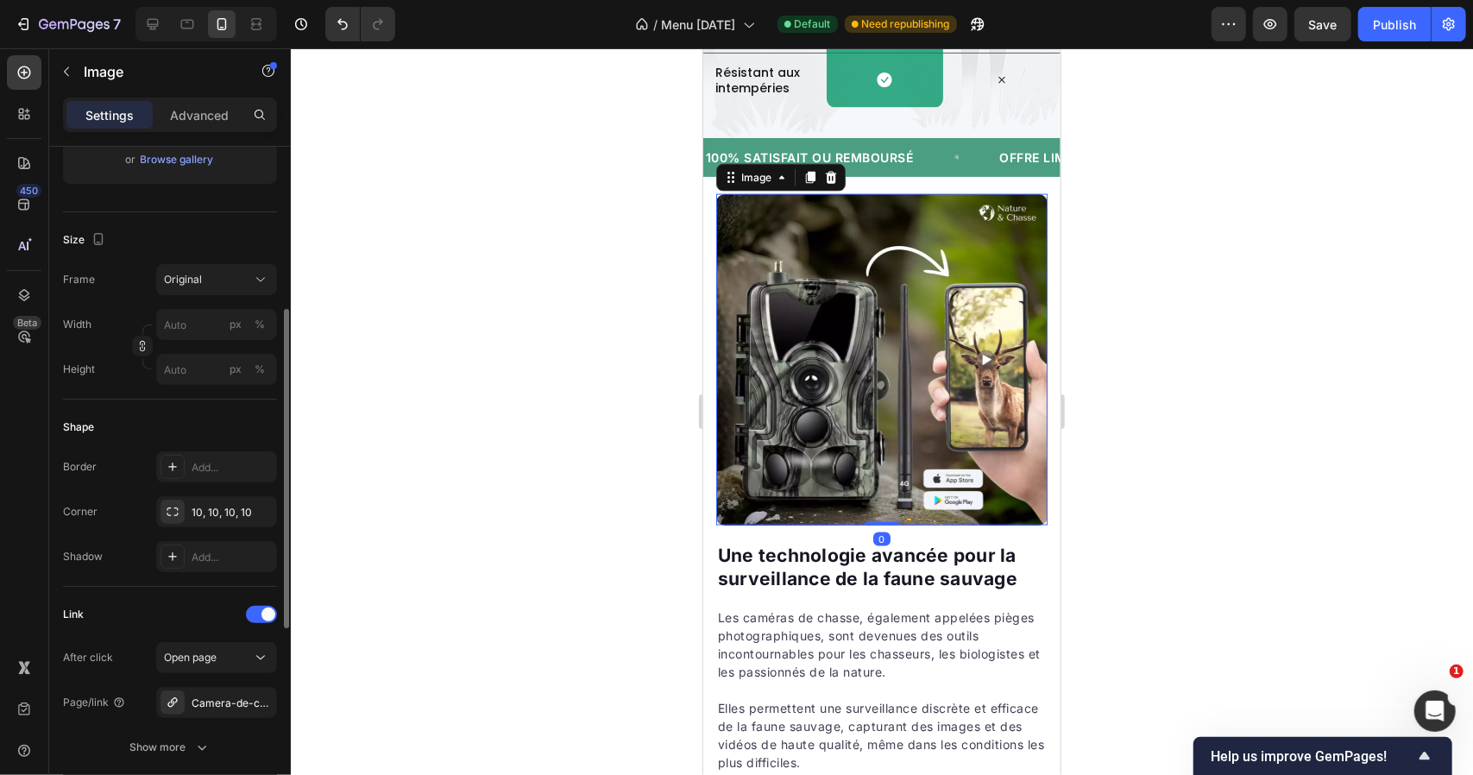
scroll to position [518, 0]
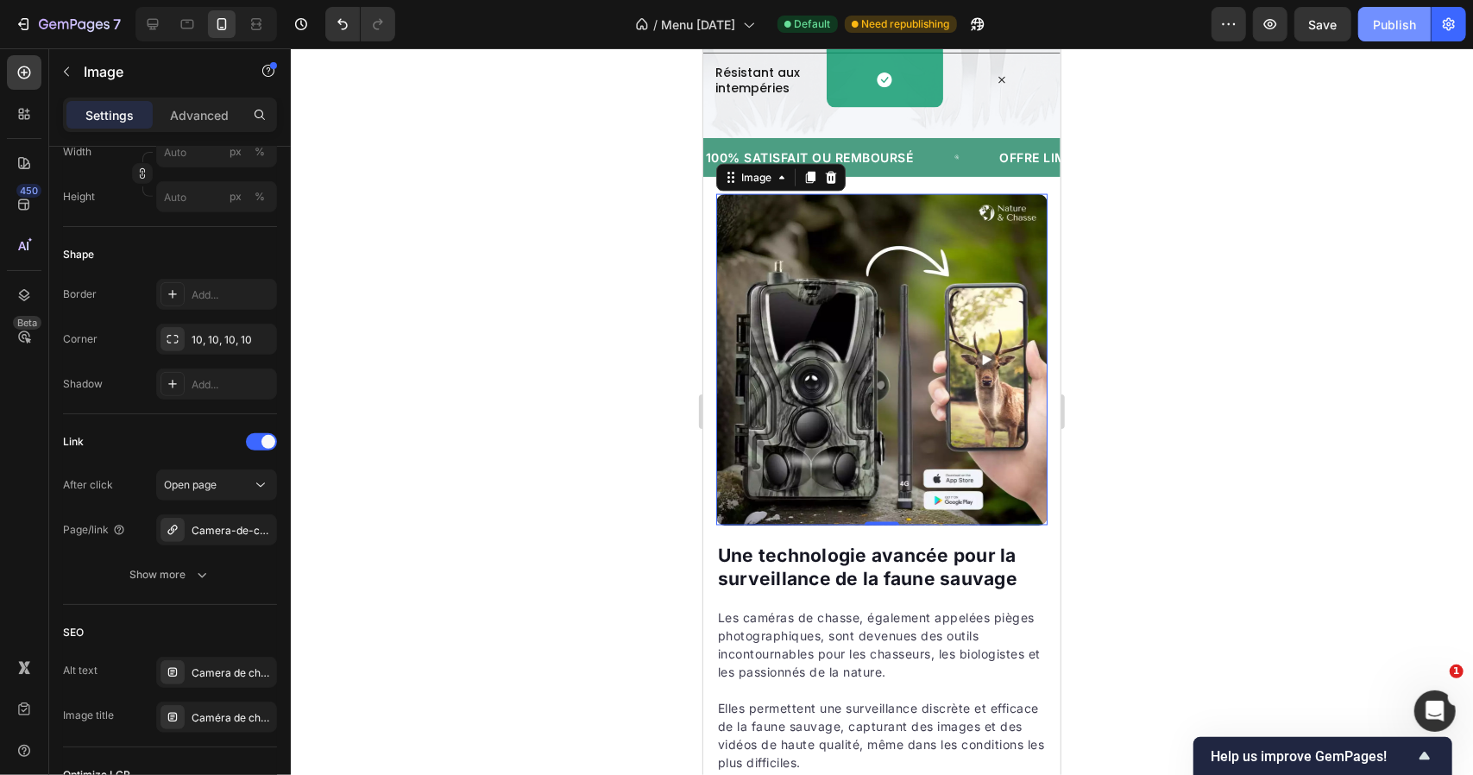
click at [1400, 16] on div "Publish" at bounding box center [1394, 25] width 43 height 18
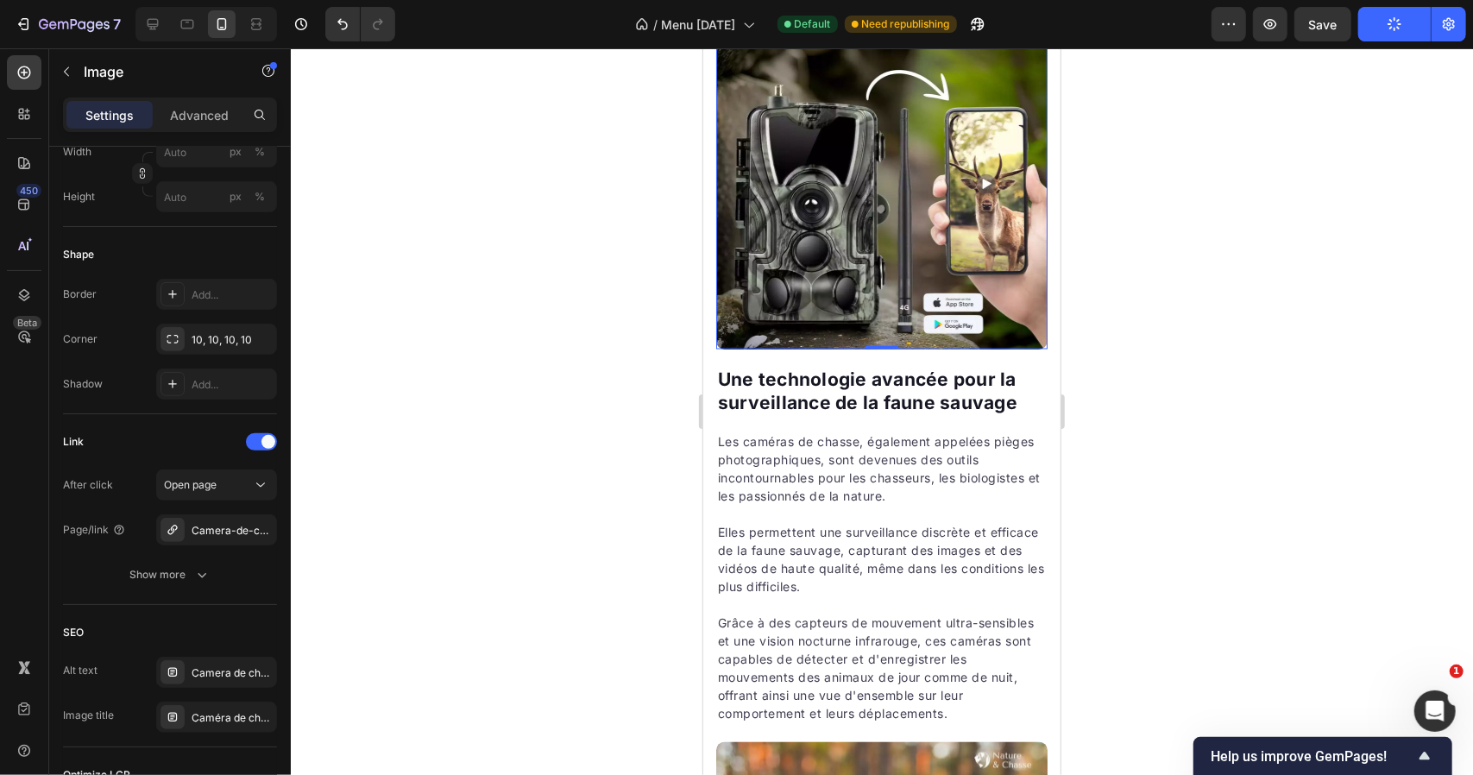
scroll to position [6040, 0]
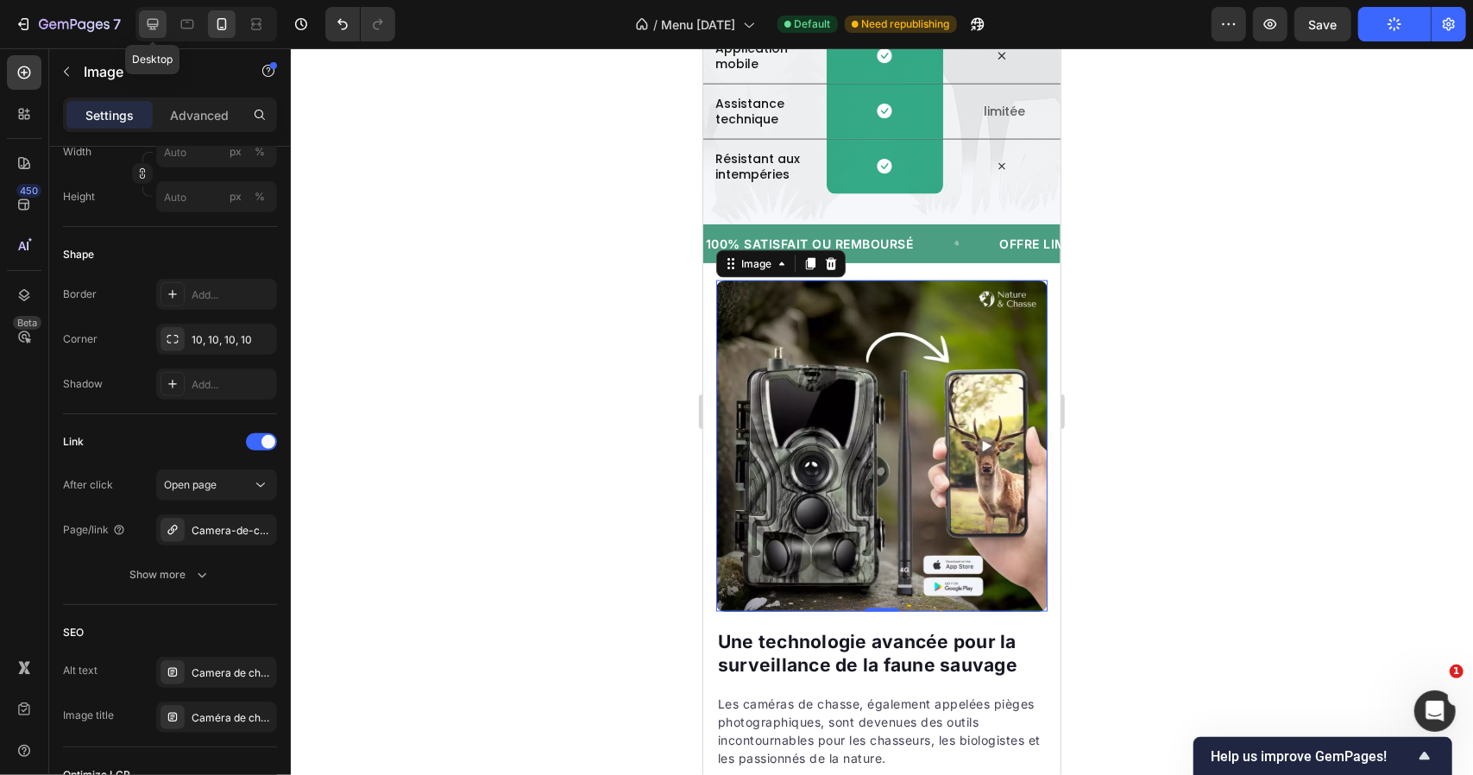
click at [148, 17] on icon at bounding box center [152, 24] width 17 height 17
type input "https://cdn.shopify.com/s/files/1/0763/1005/3193/files/gempages_466609369149080…"
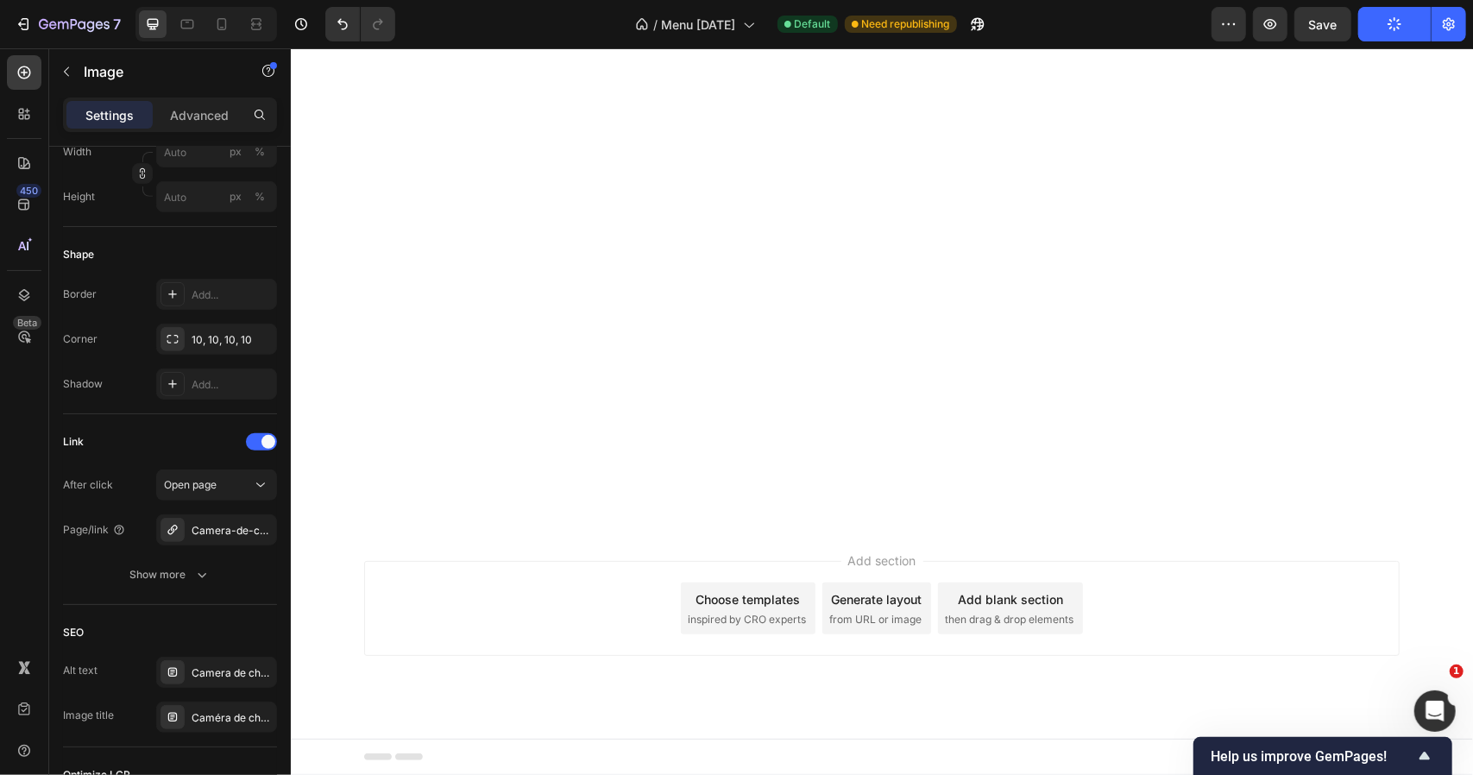
scroll to position [4448, 0]
click at [1314, 22] on span "Save" at bounding box center [1323, 24] width 28 height 15
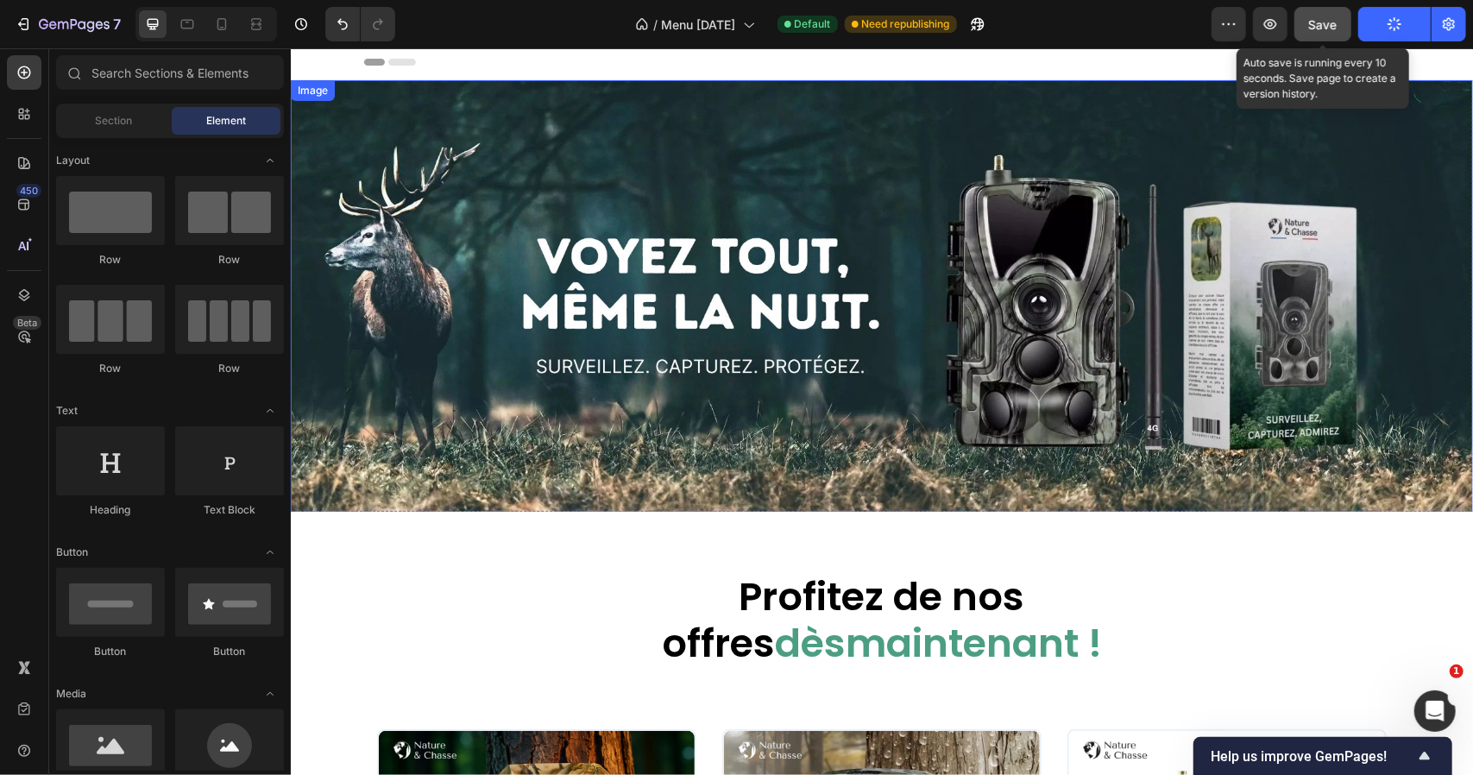
scroll to position [0, 0]
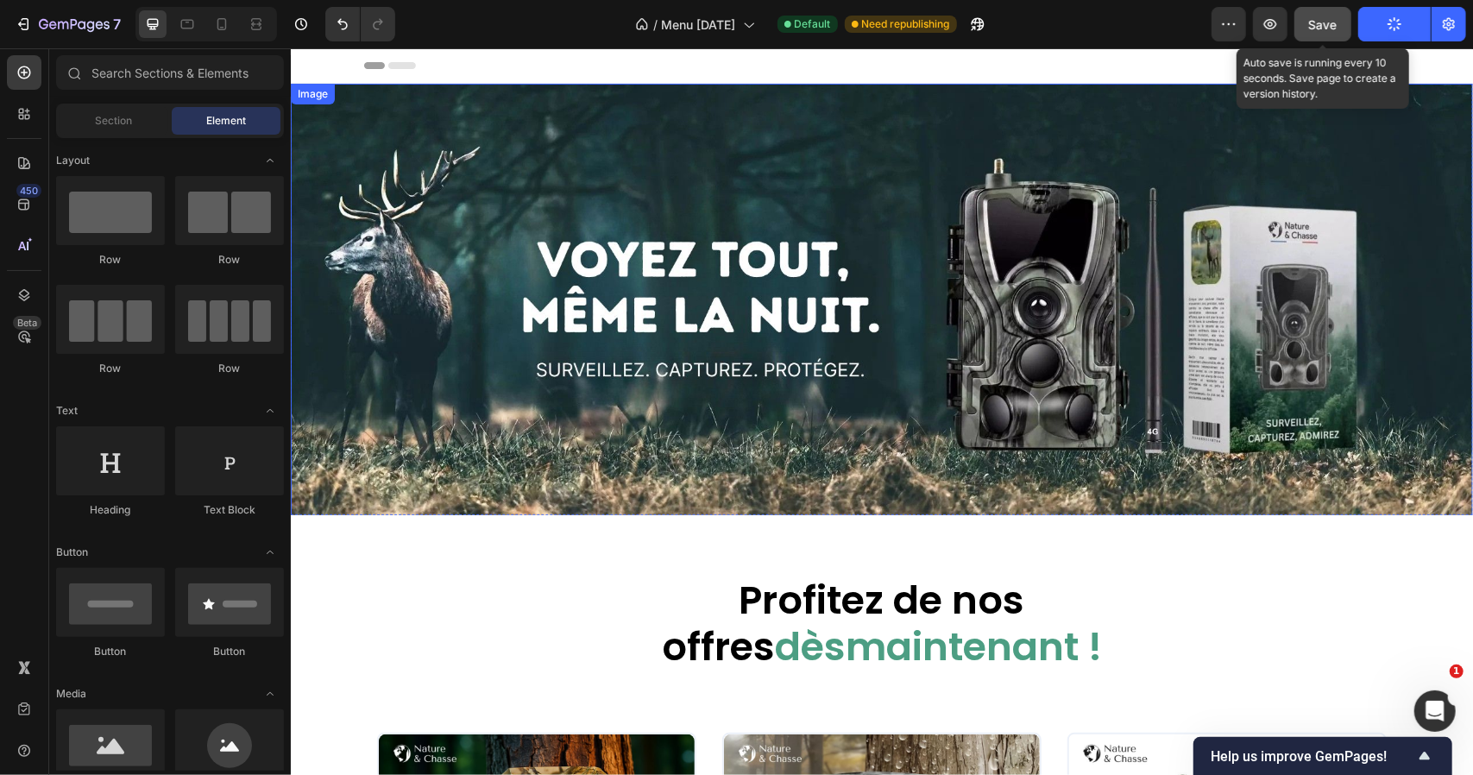
click at [373, 200] on img at bounding box center [881, 305] width 1182 height 444
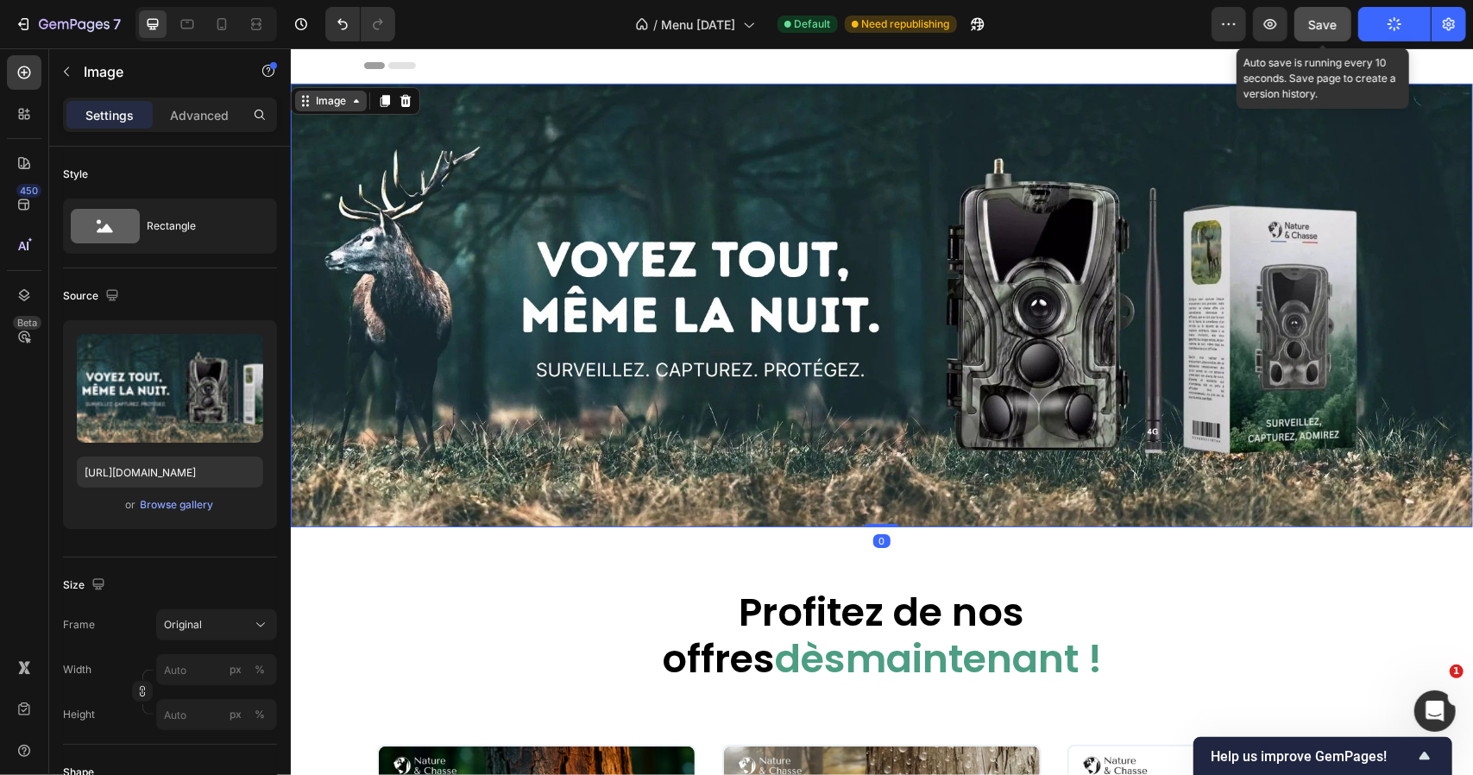
click at [325, 100] on div "Image" at bounding box center [330, 100] width 37 height 16
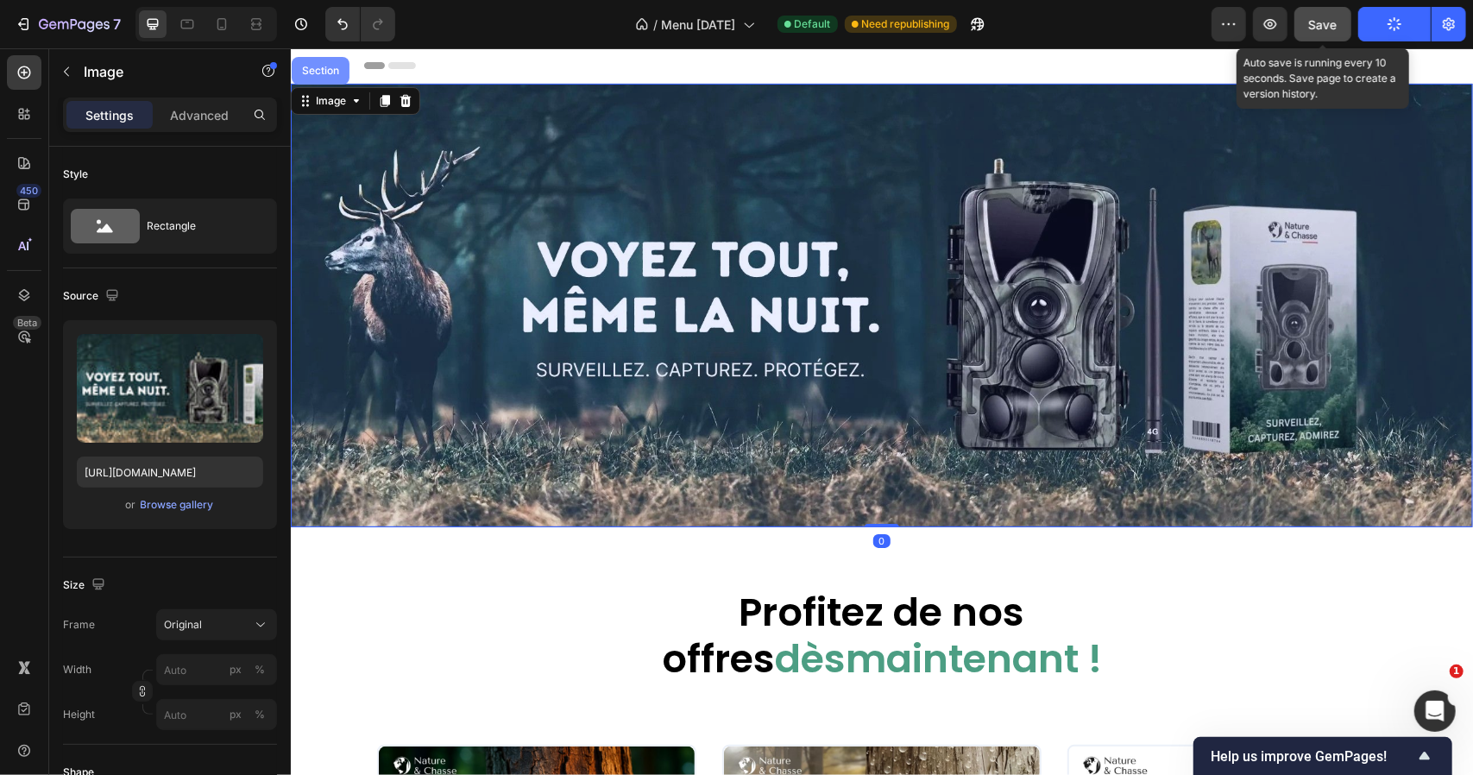
click at [329, 76] on div "Section" at bounding box center [320, 70] width 58 height 28
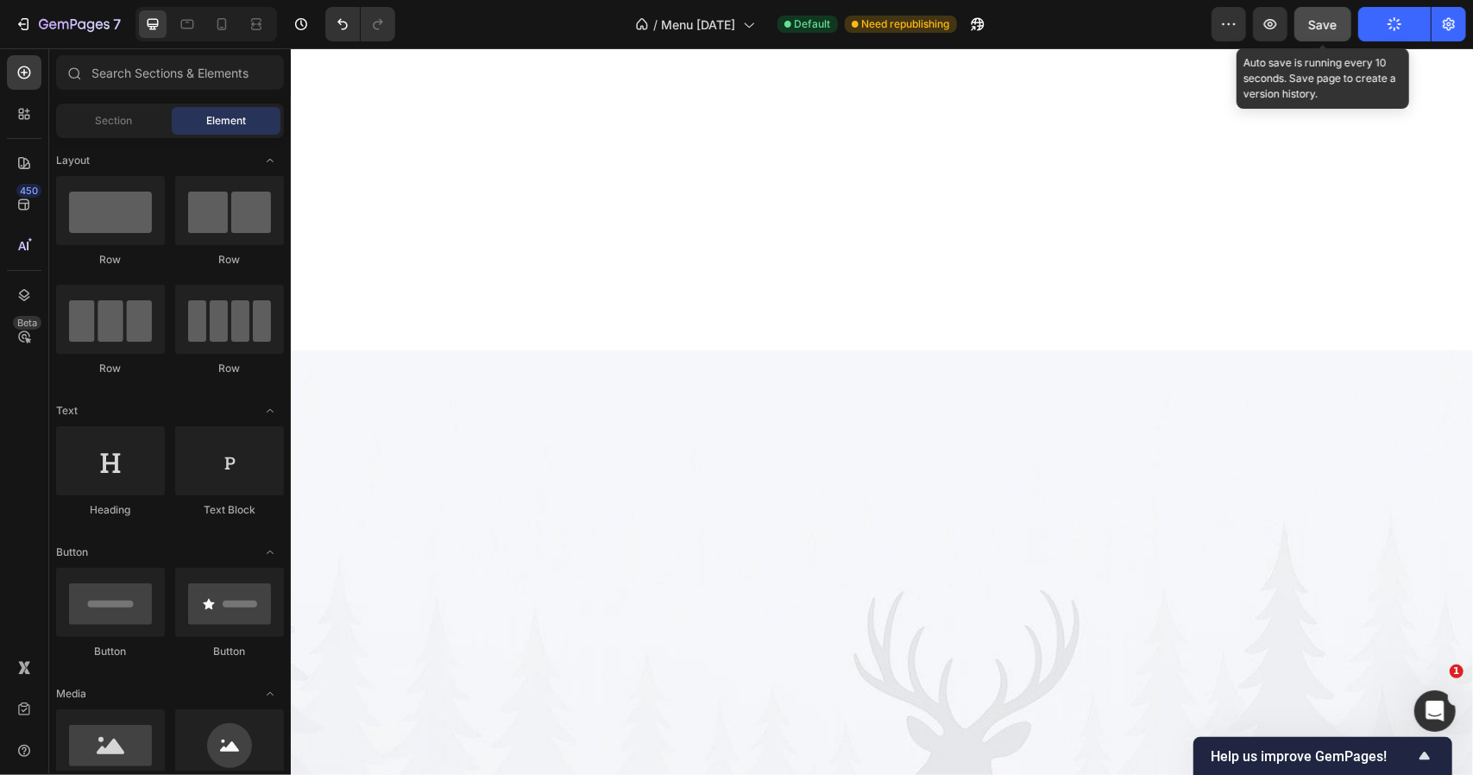
scroll to position [3793, 0]
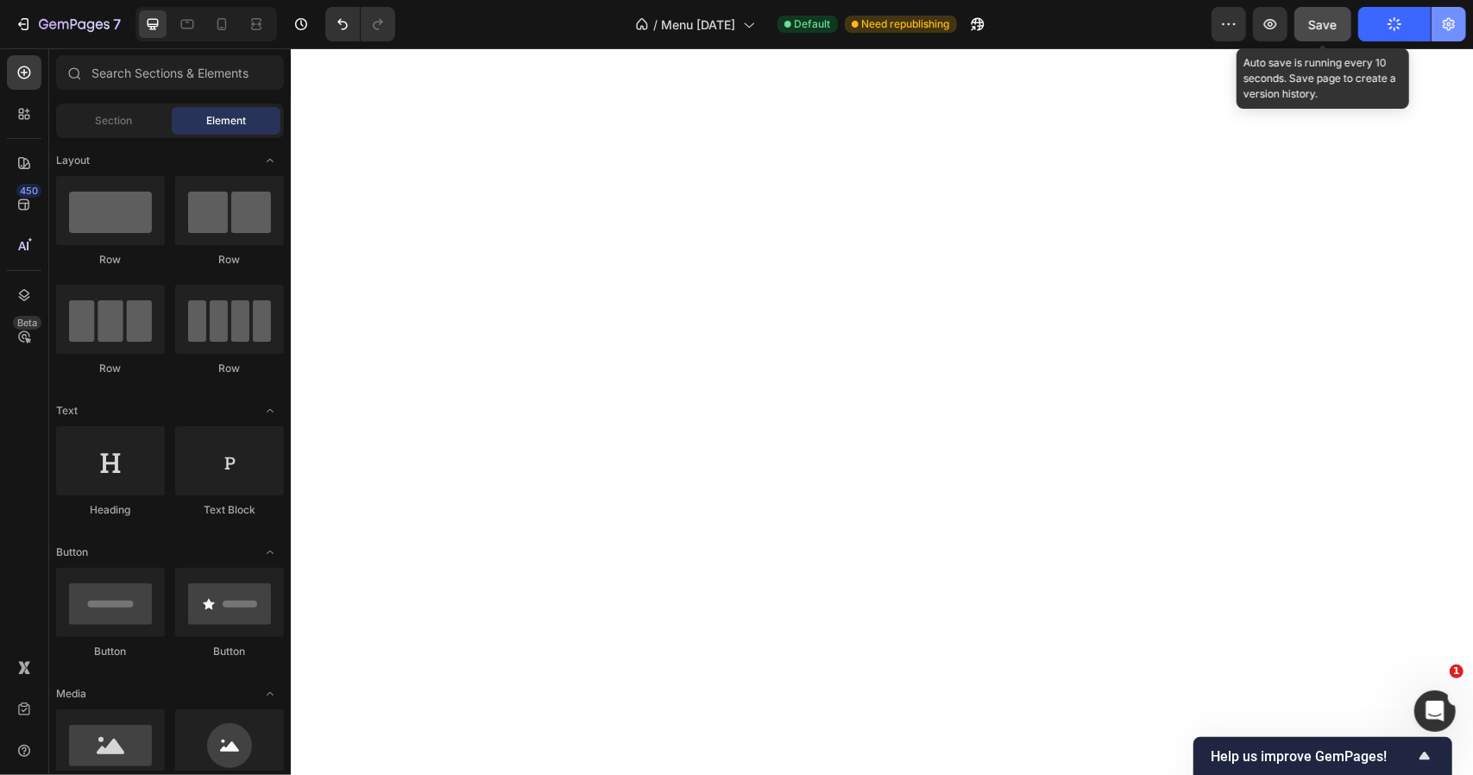
click at [1446, 23] on icon "button" at bounding box center [1448, 24] width 17 height 17
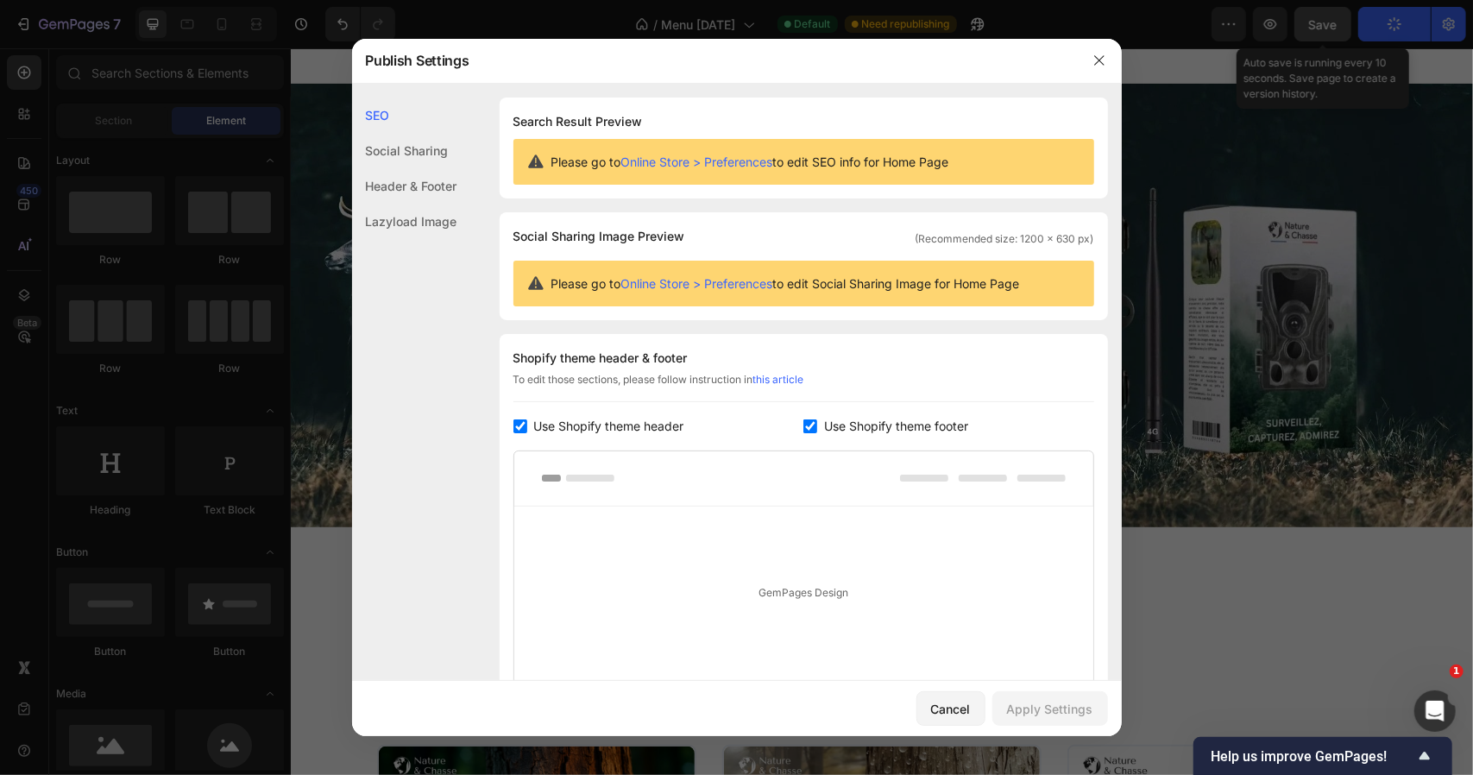
click at [405, 224] on div "Lazyload Image" at bounding box center [404, 221] width 105 height 35
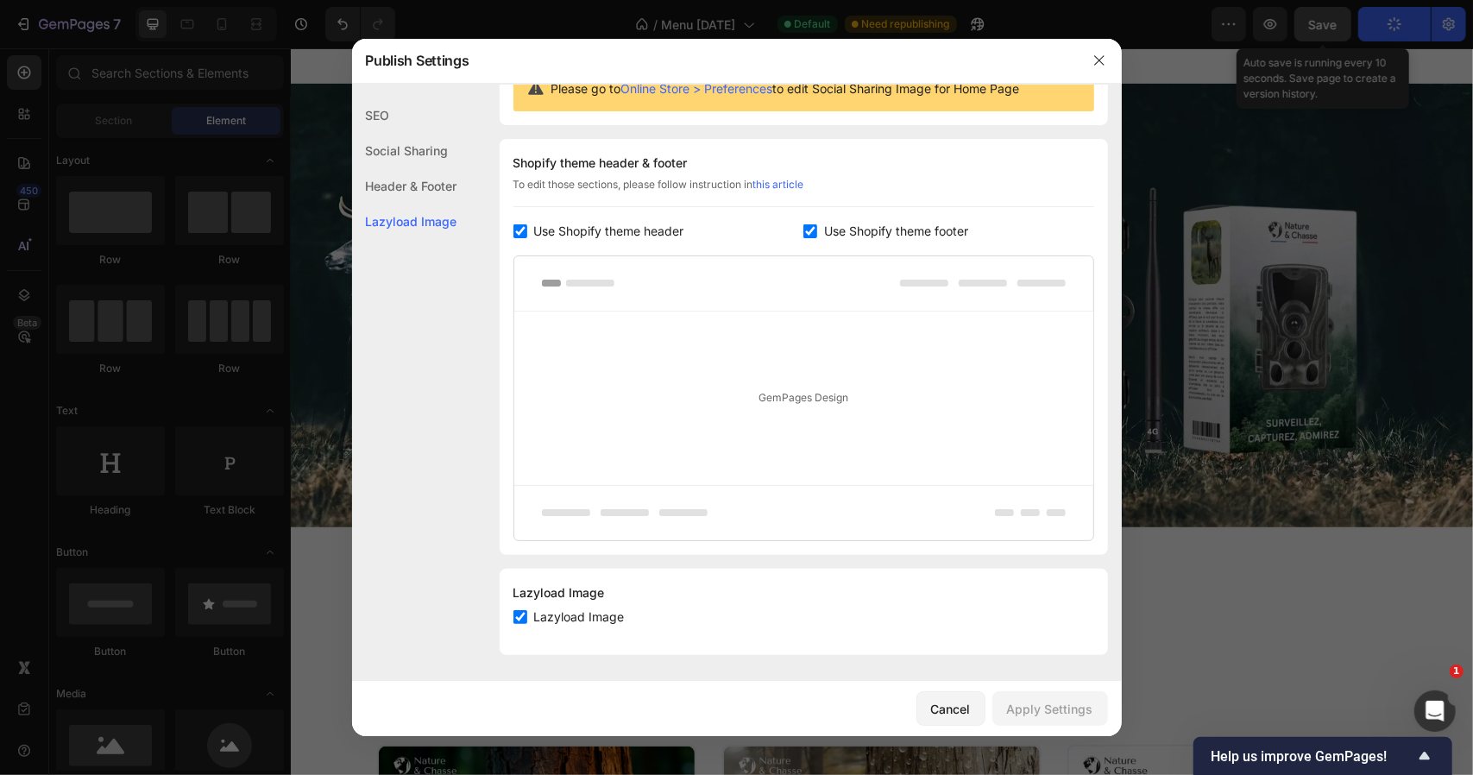
scroll to position [195, 0]
click at [1099, 54] on icon "button" at bounding box center [1099, 61] width 14 height 14
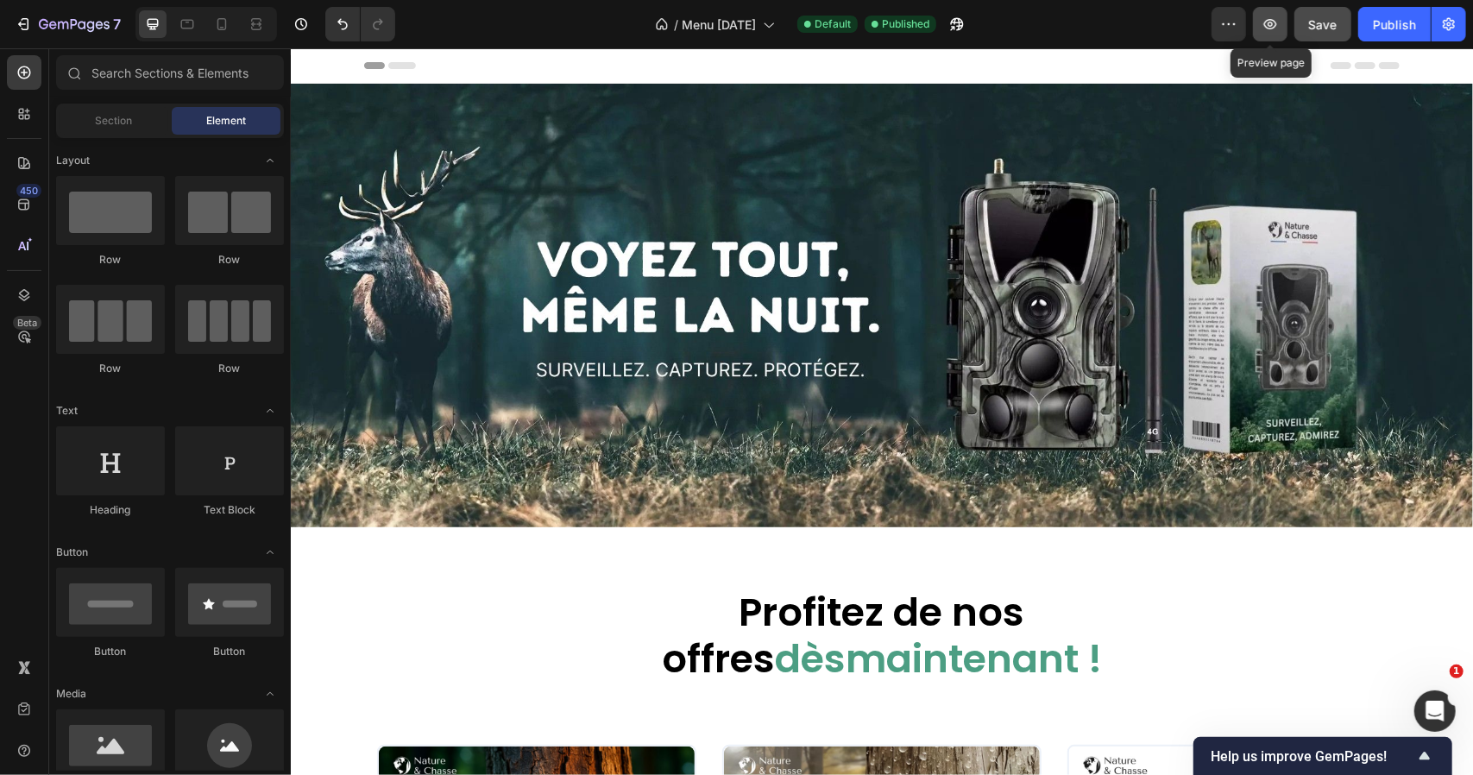
click at [1287, 16] on button "button" at bounding box center [1270, 24] width 35 height 35
